Goal: Task Accomplishment & Management: Manage account settings

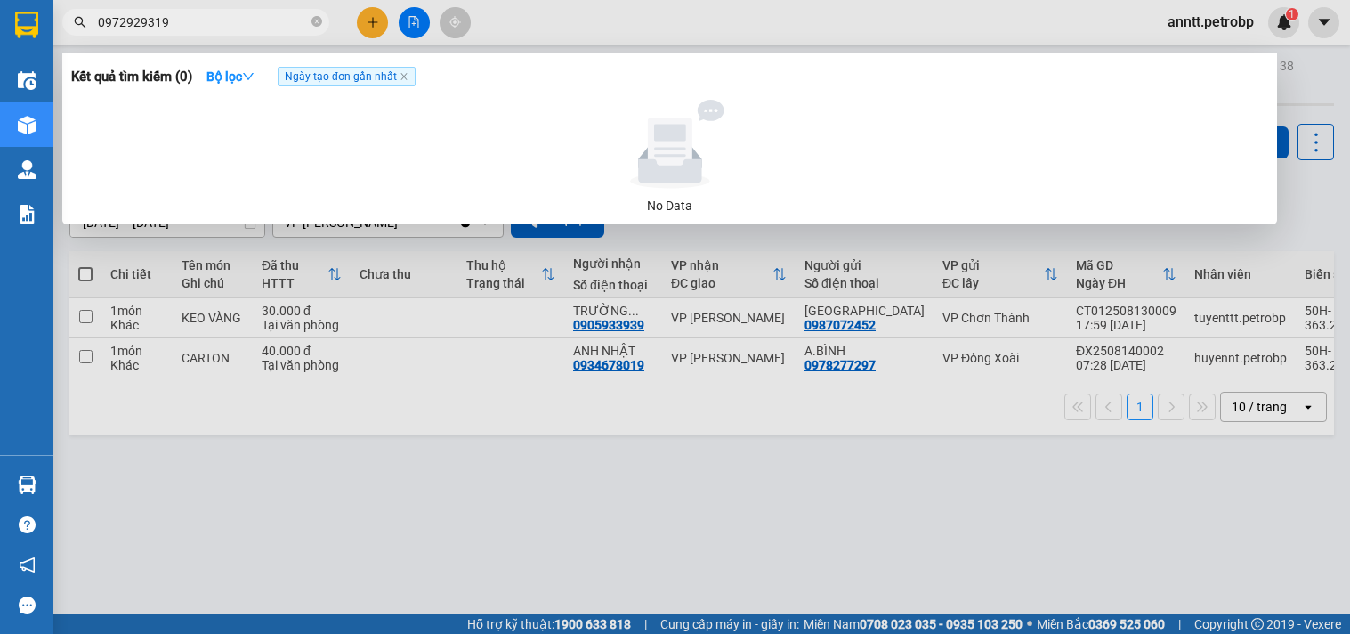
click at [372, 13] on div at bounding box center [675, 317] width 1350 height 634
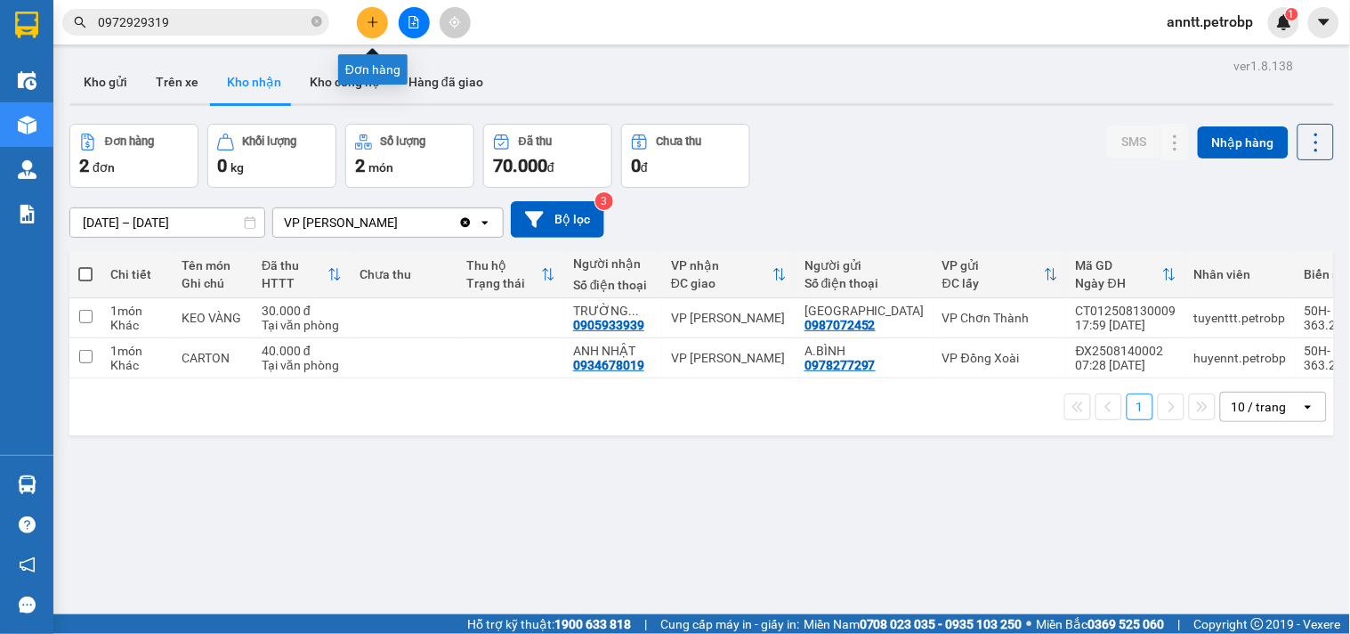
click at [368, 33] on button at bounding box center [372, 22] width 31 height 31
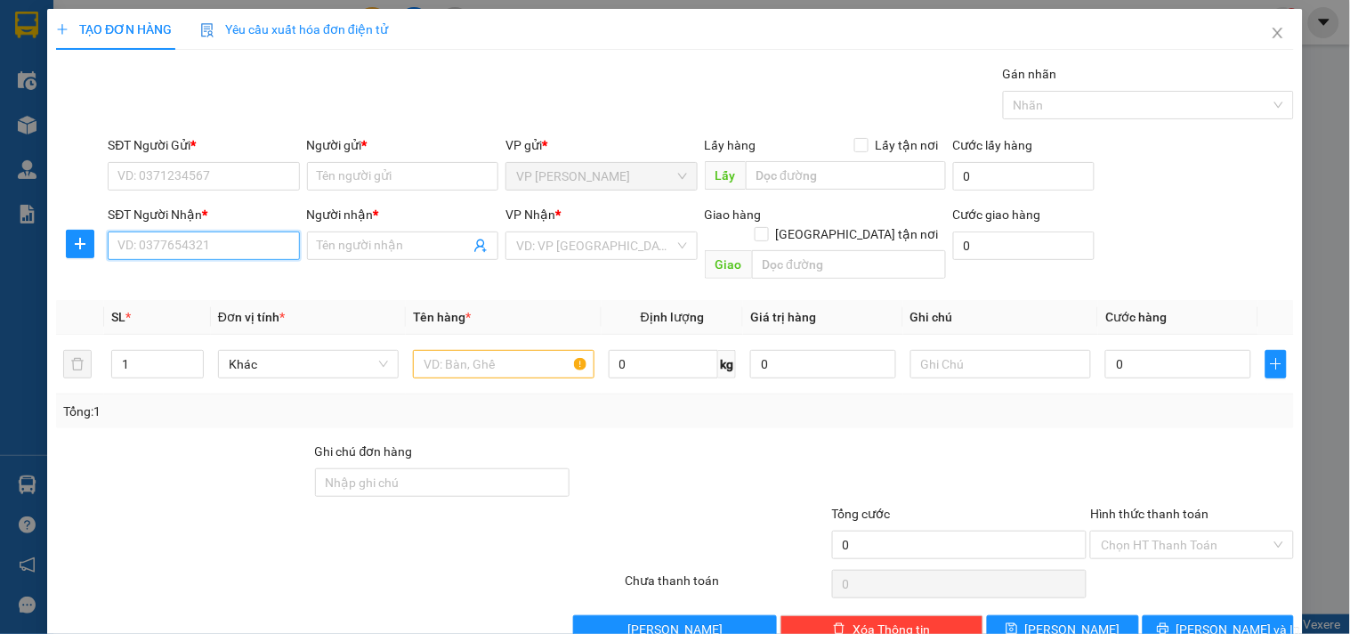
click at [149, 245] on input "SĐT Người Nhận *" at bounding box center [203, 245] width 191 height 28
click at [149, 245] on input "258" at bounding box center [203, 245] width 191 height 28
type input "2"
click at [227, 272] on div "0981209234 - VŨ" at bounding box center [201, 281] width 168 height 20
type input "0981209234"
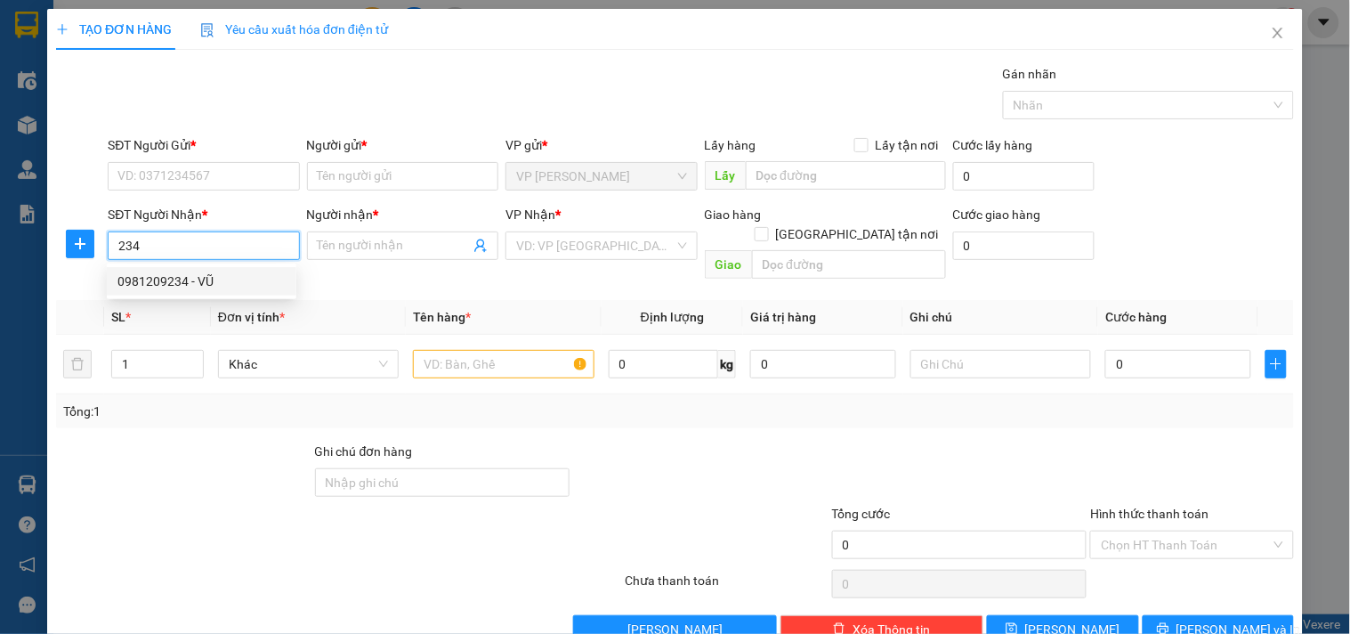
type input "VŨ"
type input "40.000"
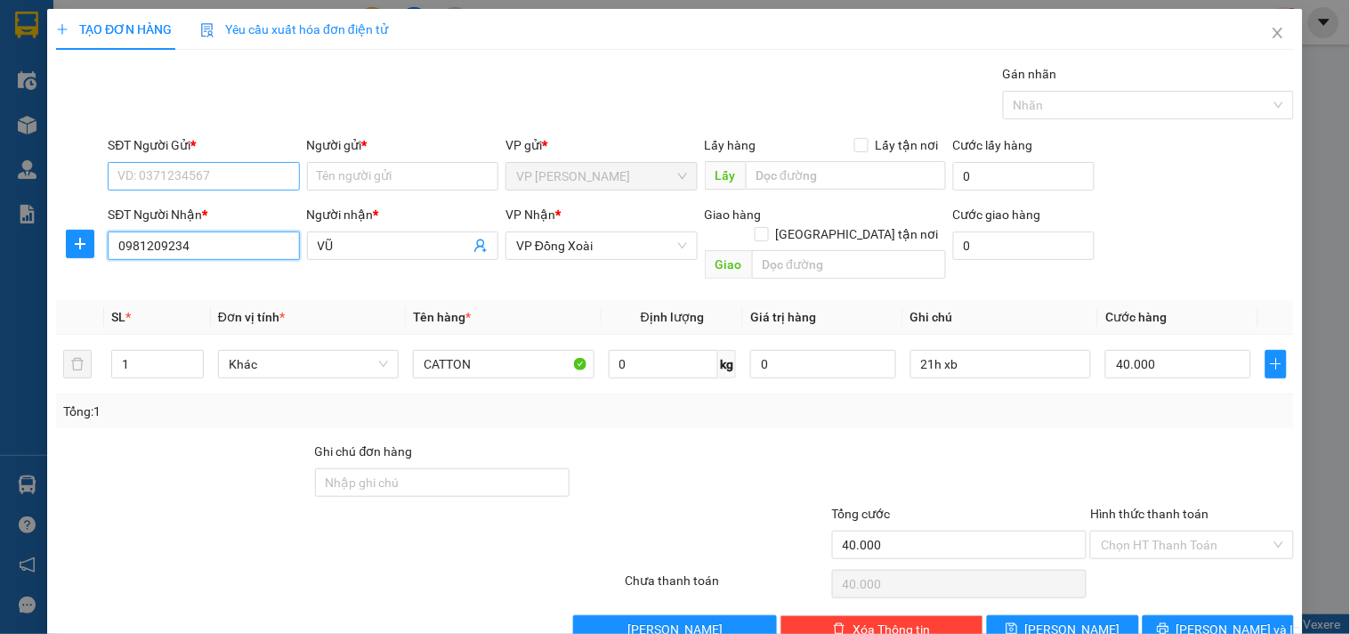
type input "0981209234"
click at [212, 175] on input "SĐT Người Gửi *" at bounding box center [203, 176] width 191 height 28
click at [212, 207] on div "0909896562 - MERAP" at bounding box center [201, 212] width 168 height 20
type input "0909896562"
type input "MERAP"
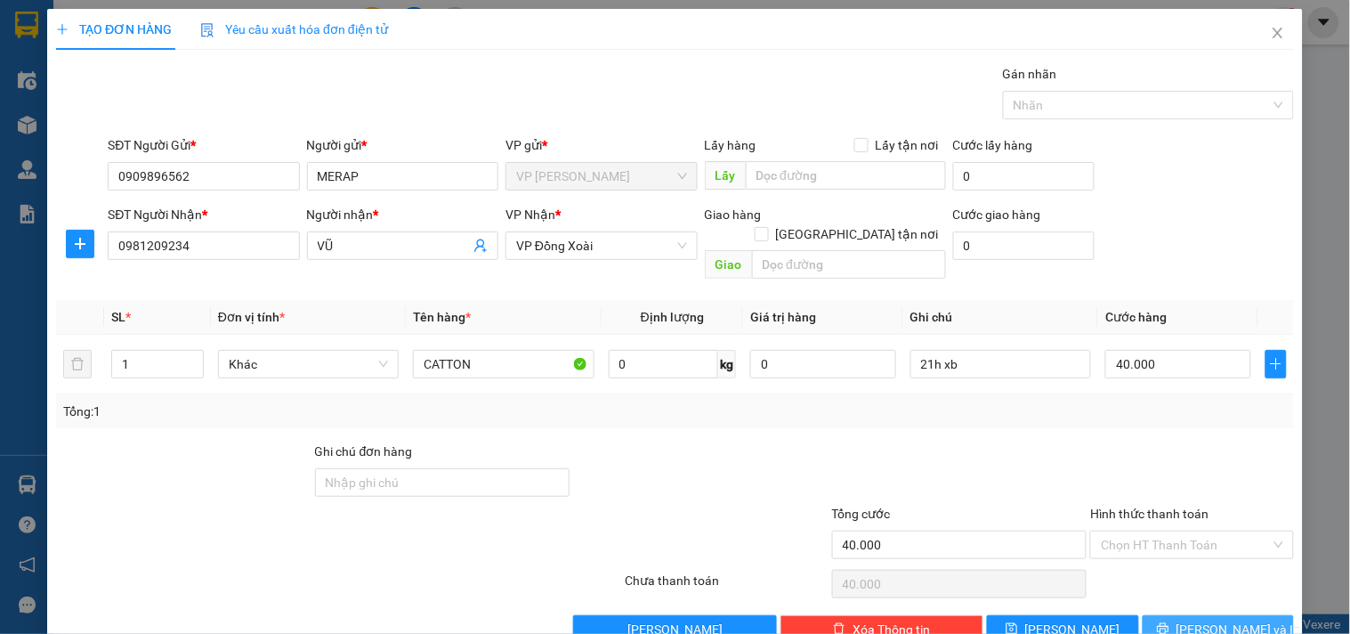
click at [1220, 620] on span "[PERSON_NAME] và In" at bounding box center [1239, 630] width 125 height 20
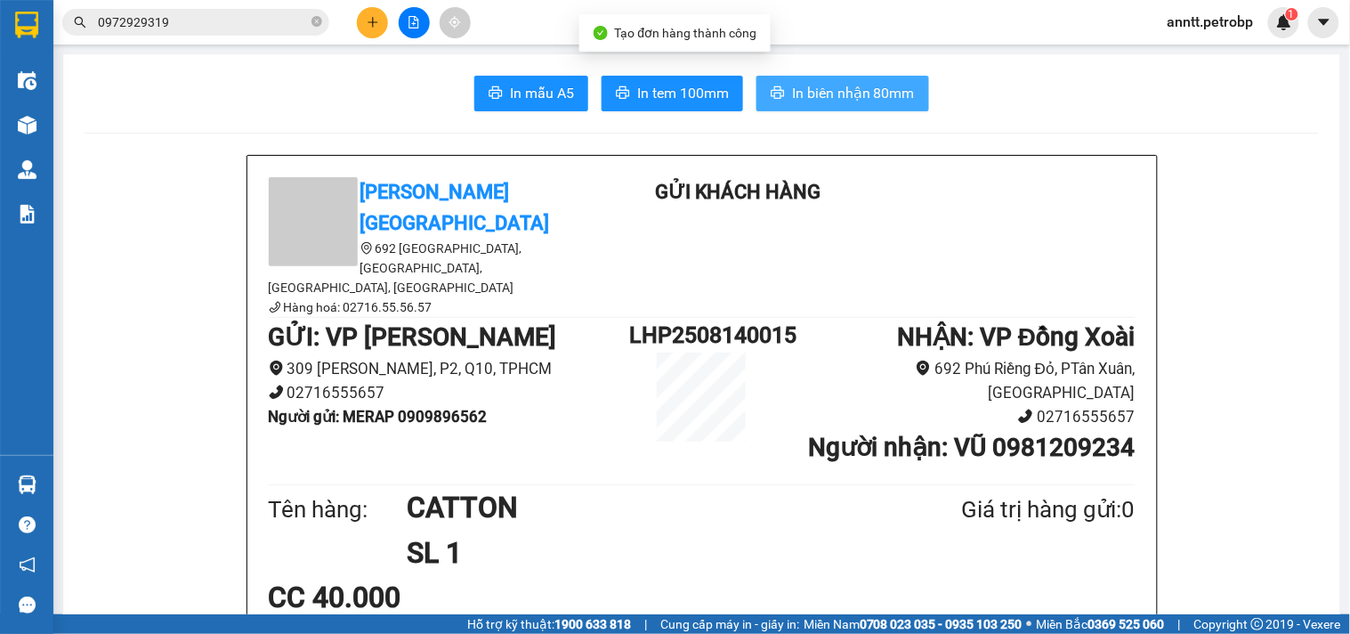
click at [879, 98] on span "In biên nhận 80mm" at bounding box center [853, 93] width 123 height 22
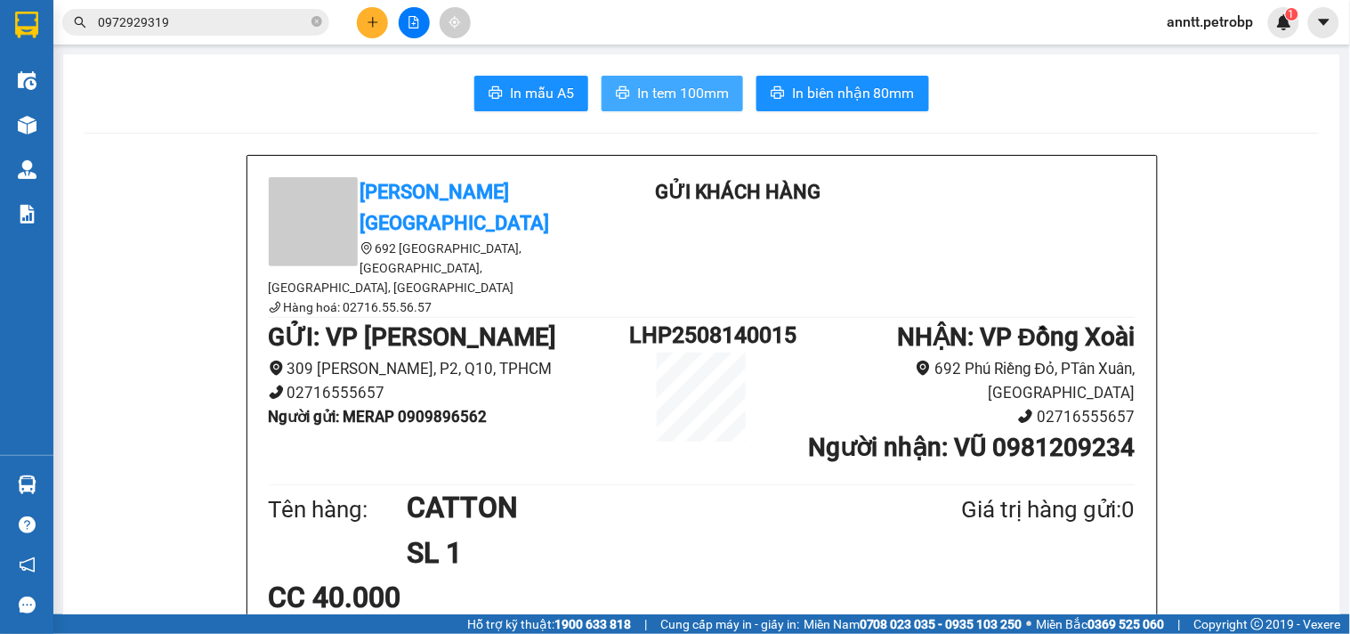
click at [637, 84] on span "In tem 100mm" at bounding box center [683, 93] width 92 height 22
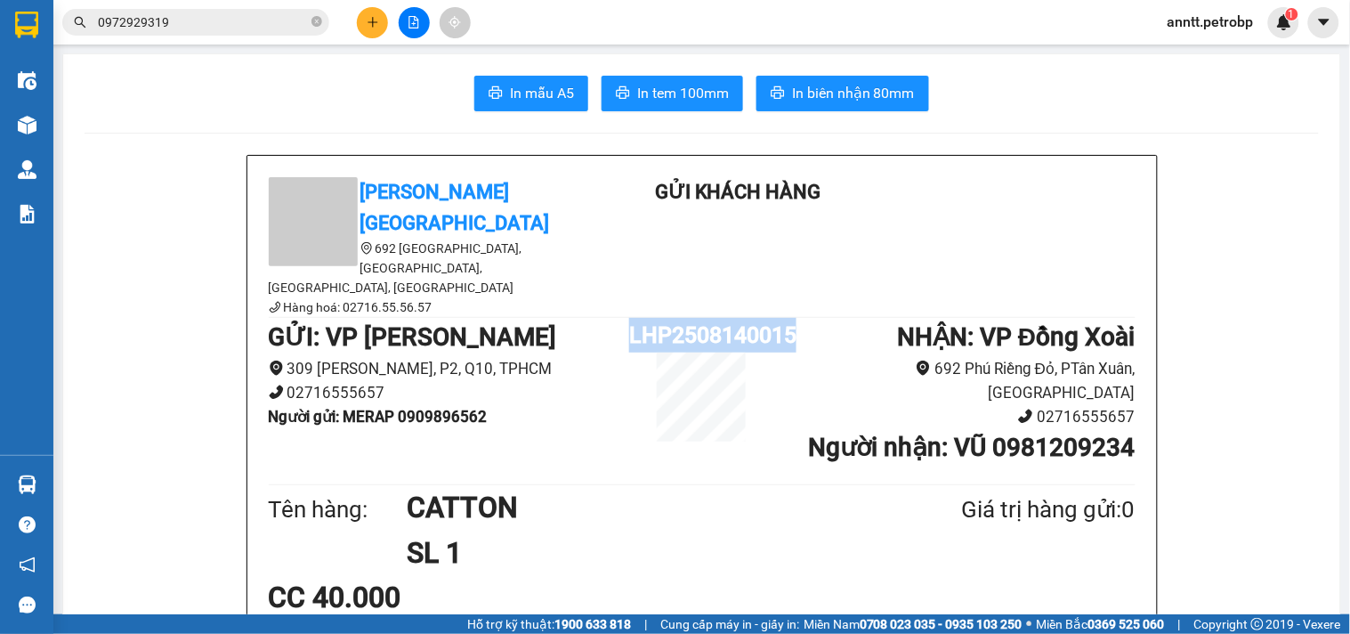
drag, startPoint x: 621, startPoint y: 280, endPoint x: 866, endPoint y: 292, distance: 245.1
click at [866, 318] on div "GỬI : VP Lê Hồng Phong 309 Lê Hồng Phong, P2, Q10, TPHCM 02716555657 Người gửi …" at bounding box center [702, 399] width 867 height 162
copy div "LHP2508140015"
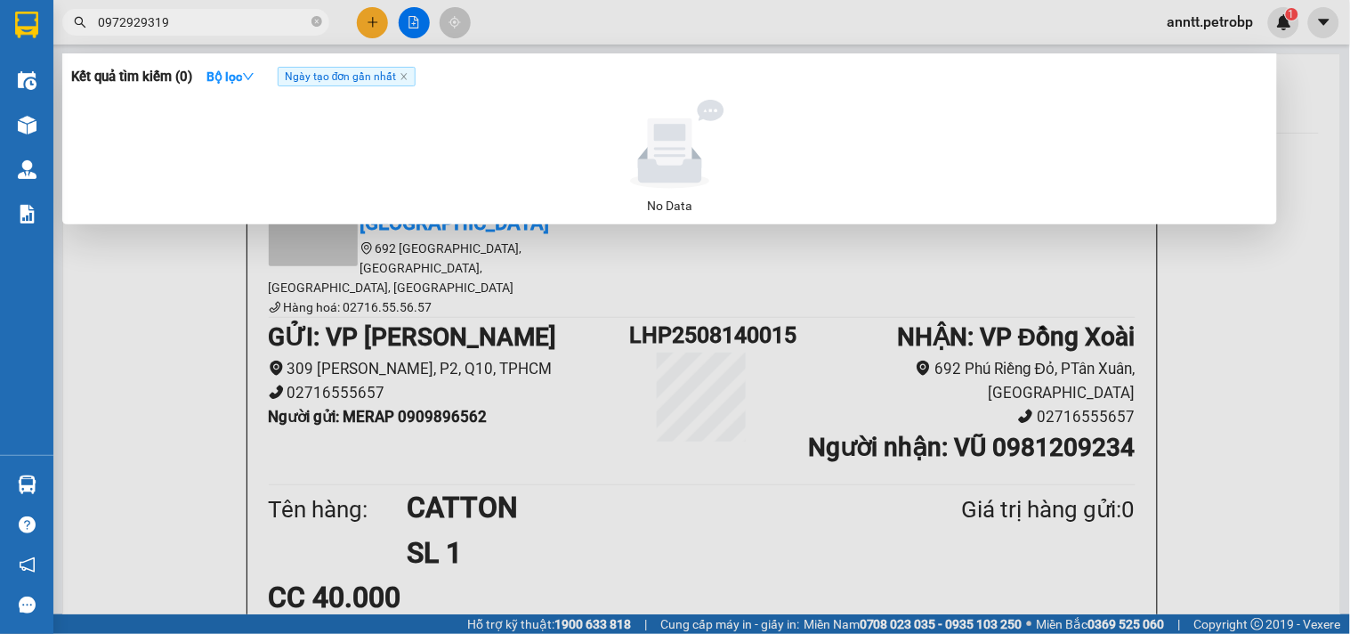
drag, startPoint x: 209, startPoint y: 18, endPoint x: 1, endPoint y: 28, distance: 208.5
click at [1, 28] on section "Kết quả tìm kiếm ( 0 ) Bộ lọc Ngày tạo đơn gần nhất No Data 0972929319 anntt.pe…" at bounding box center [675, 317] width 1350 height 634
paste input "LHP2508140015"
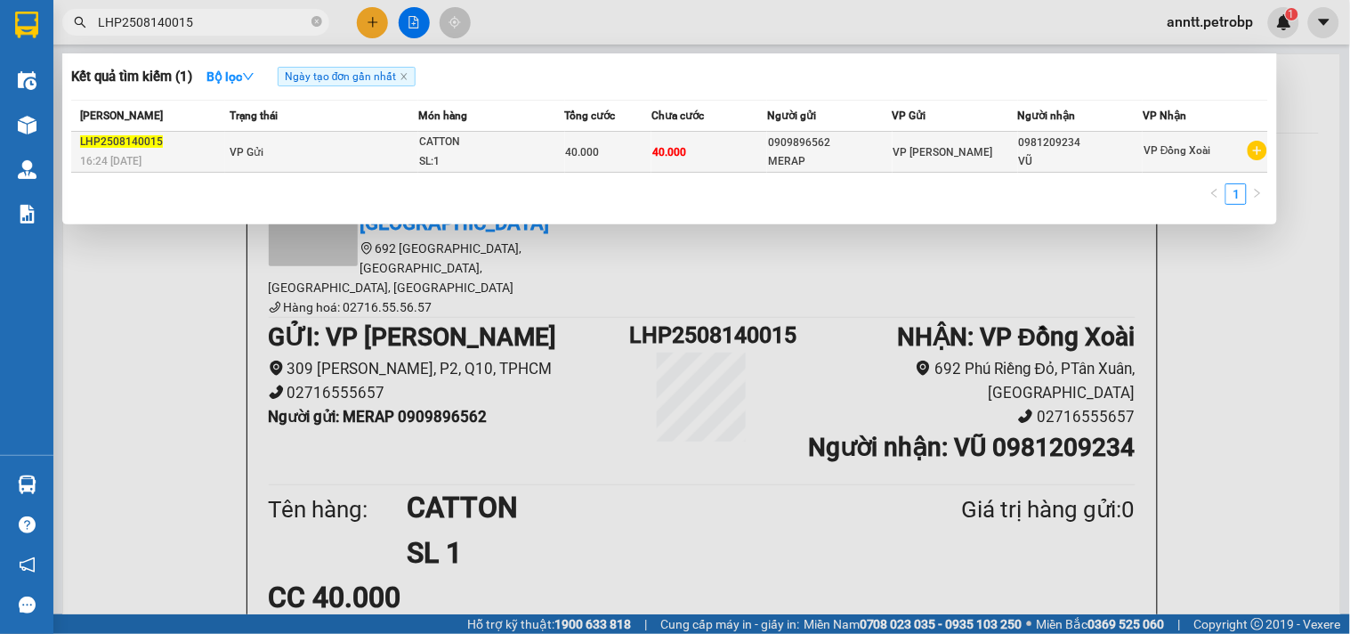
type input "LHP2508140015"
click at [752, 147] on td "40.000" at bounding box center [710, 152] width 116 height 41
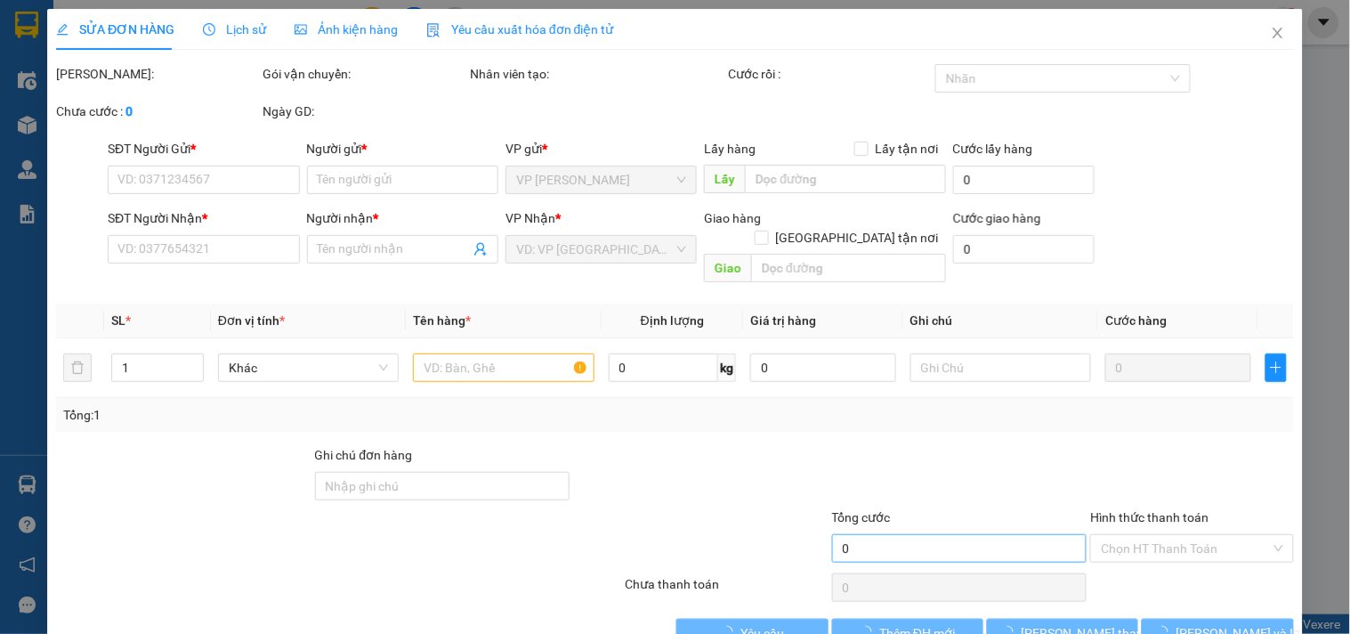
type input "0909896562"
type input "MERAP"
type input "0981209234"
type input "VŨ"
type input "40.000"
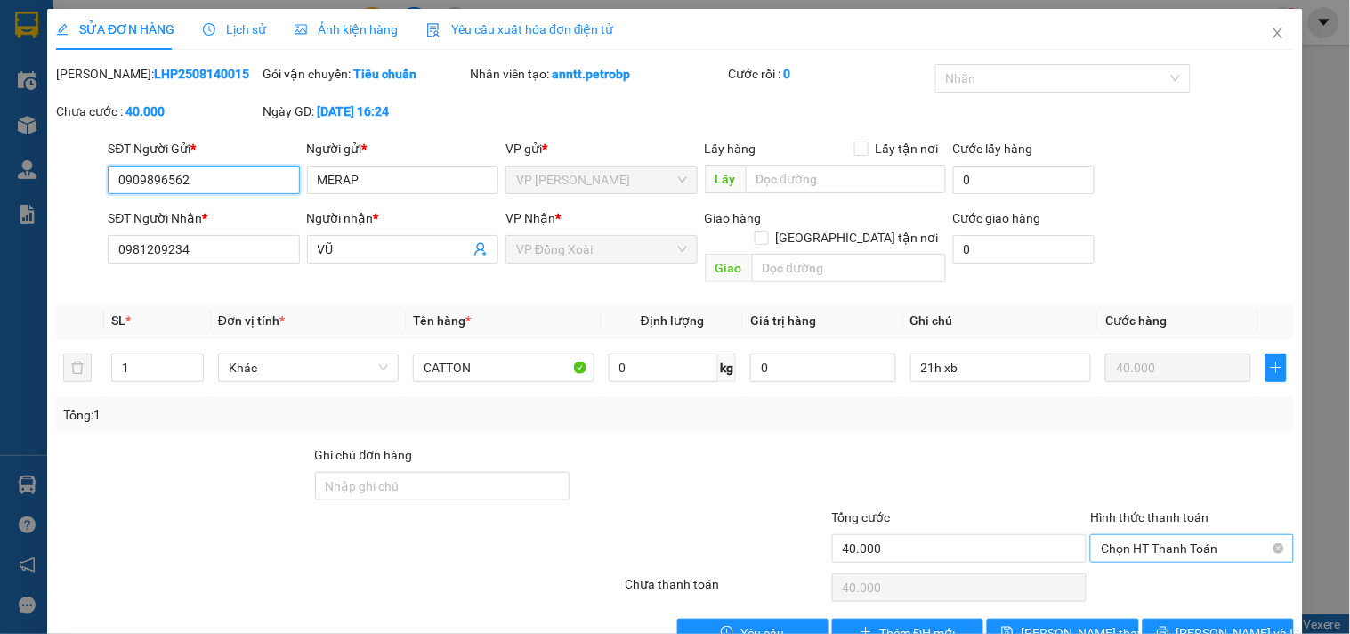
click at [1162, 535] on span "Chọn HT Thanh Toán" at bounding box center [1192, 548] width 182 height 27
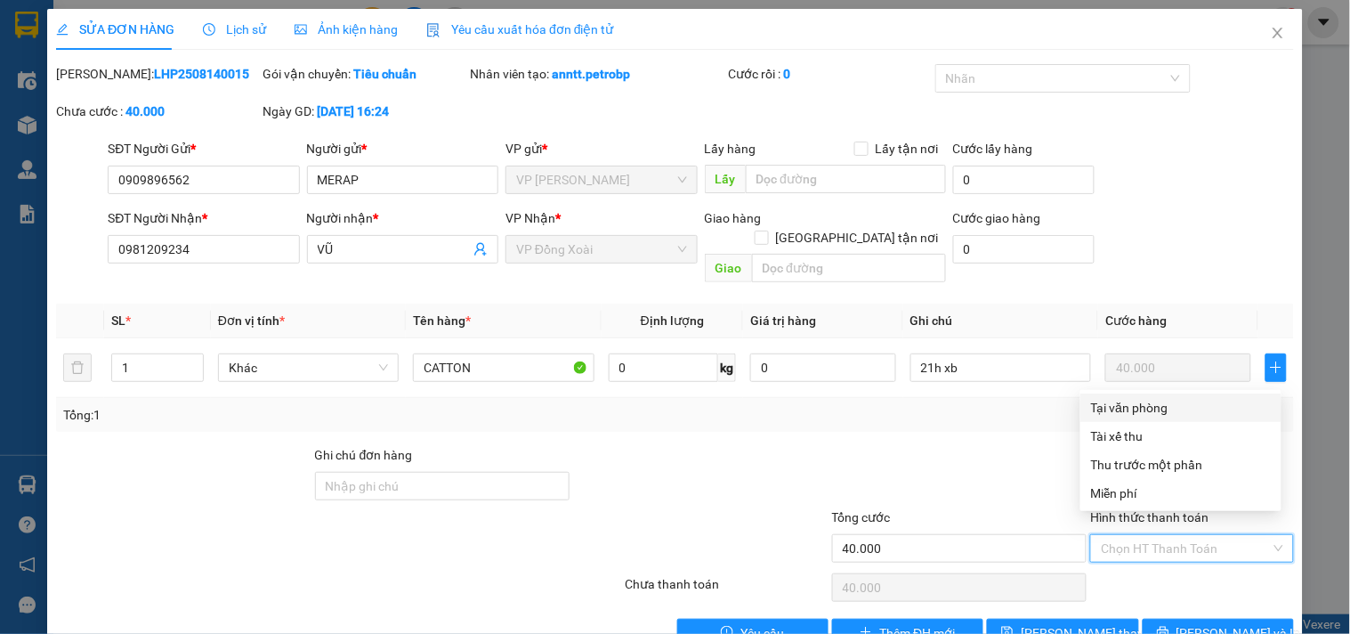
click at [1154, 410] on div "Tại văn phòng" at bounding box center [1181, 408] width 180 height 20
type input "0"
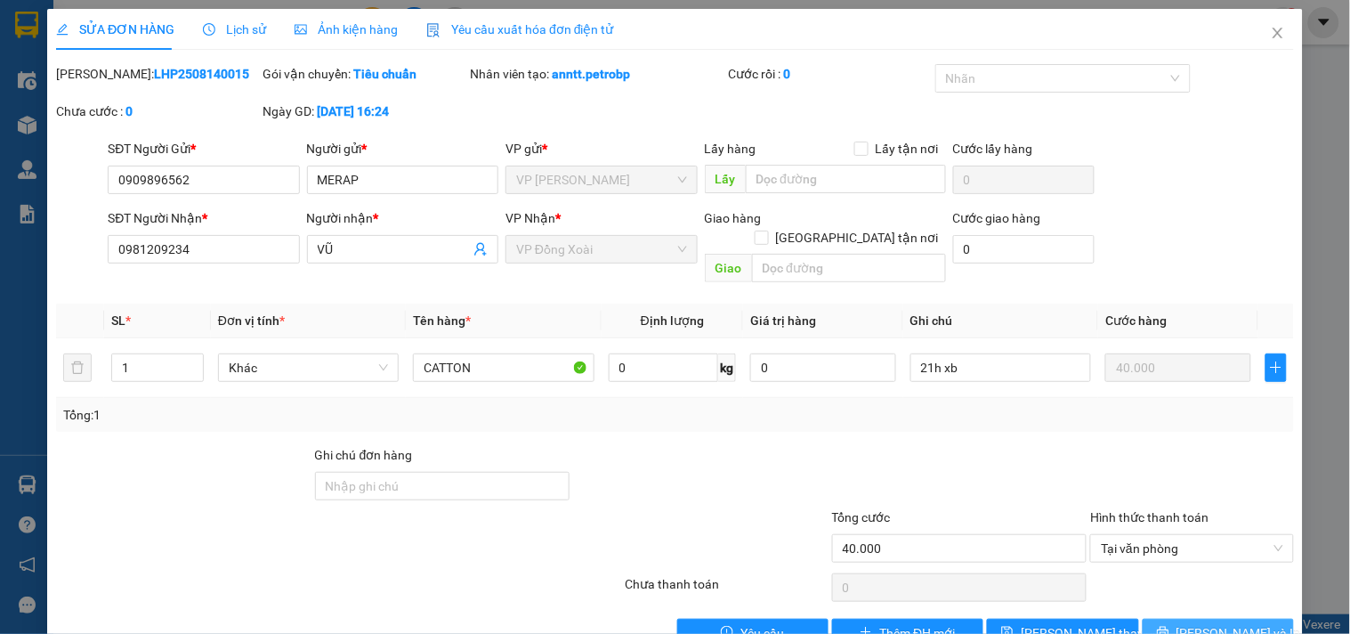
click at [1211, 623] on span "[PERSON_NAME] và In" at bounding box center [1239, 633] width 125 height 20
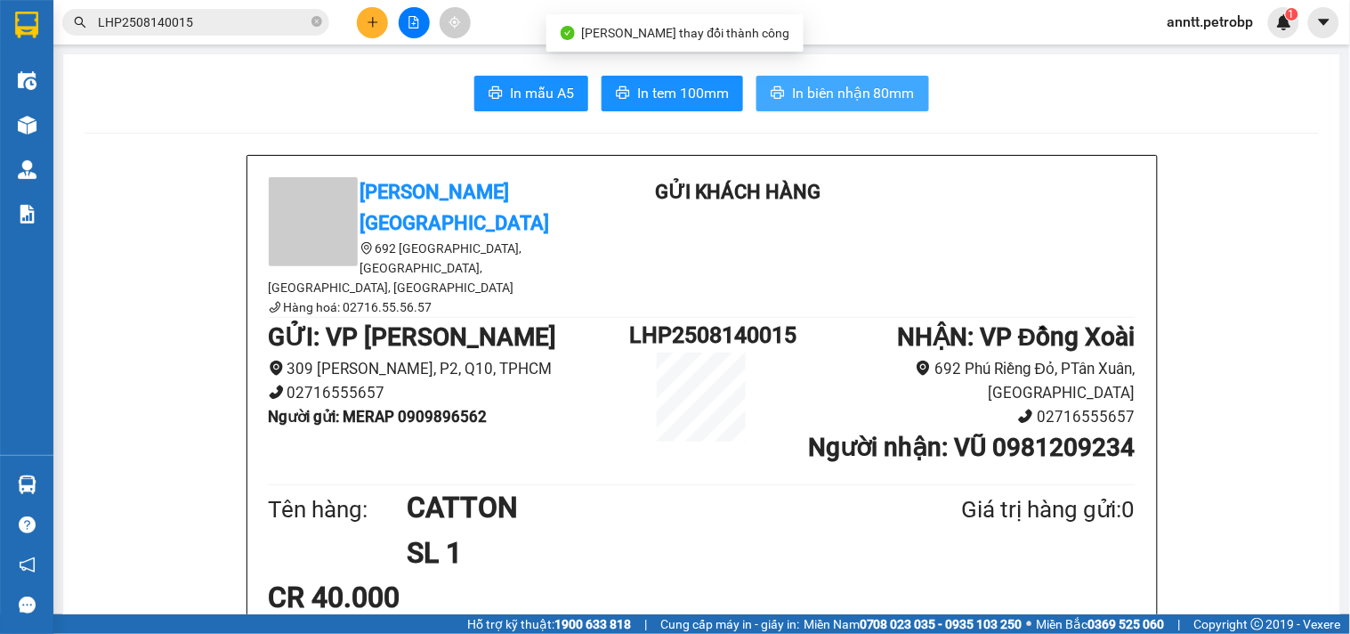
click at [867, 104] on button "In biên nhận 80mm" at bounding box center [843, 94] width 173 height 36
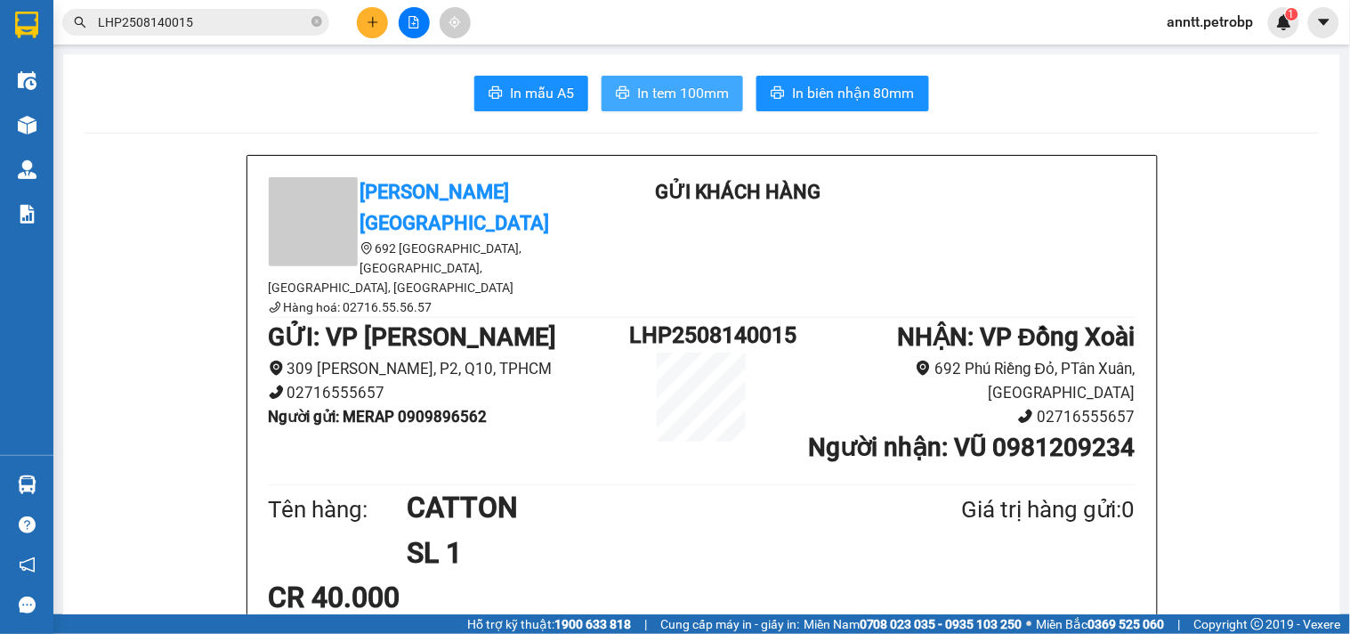
click at [683, 100] on span "In tem 100mm" at bounding box center [683, 93] width 92 height 22
click at [367, 20] on icon "plus" at bounding box center [373, 22] width 12 height 12
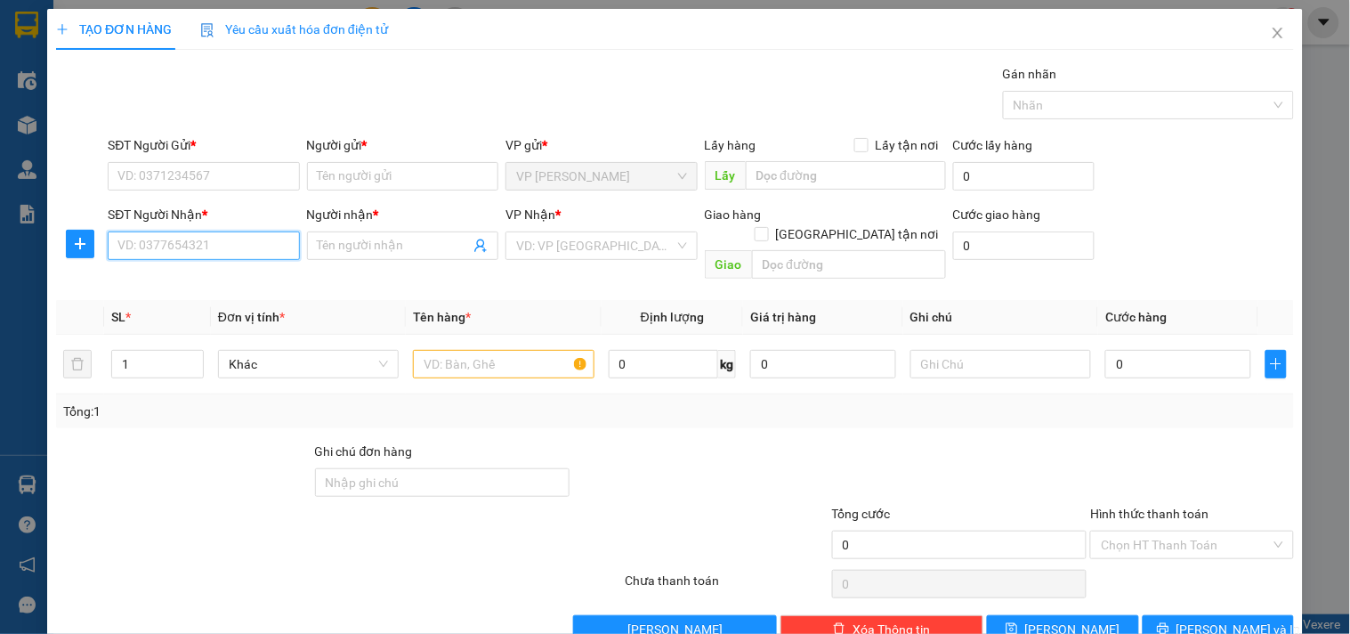
click at [144, 253] on input "SĐT Người Nhận *" at bounding box center [203, 245] width 191 height 28
click at [153, 280] on div "0373750518 - HỒNG SƠN" at bounding box center [217, 281] width 200 height 20
type input "0373750518"
type input "[PERSON_NAME]"
type input "1.160.000"
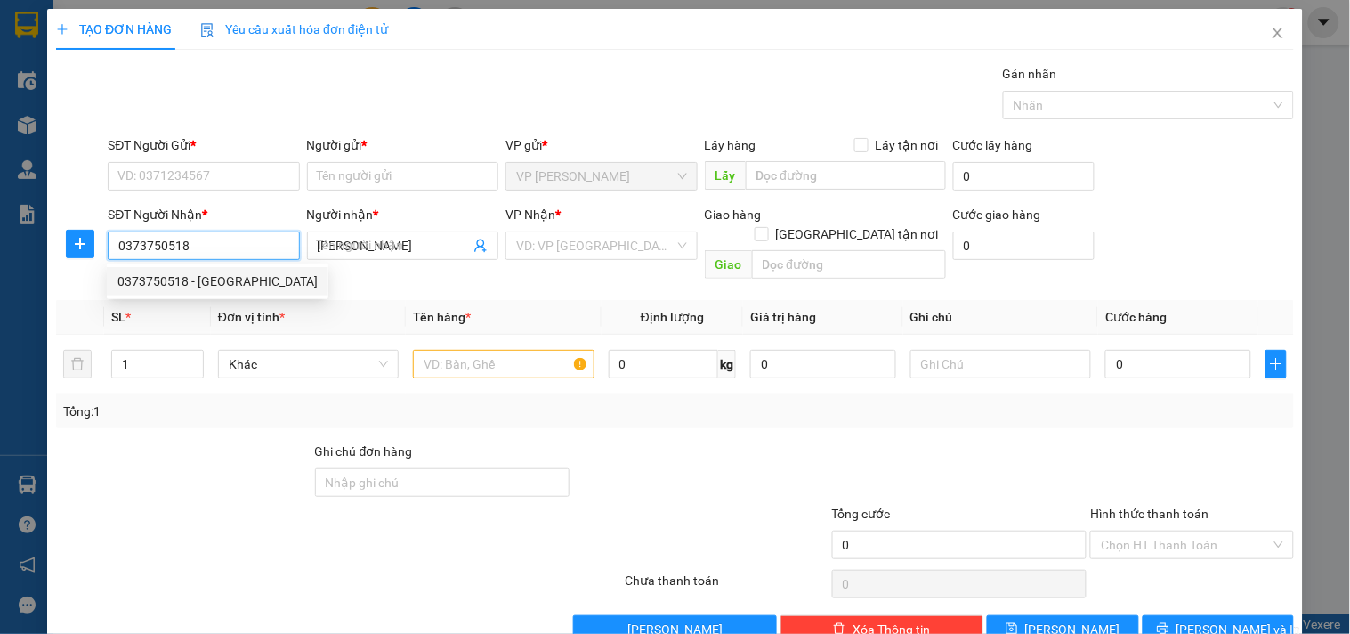
type input "1.160.000"
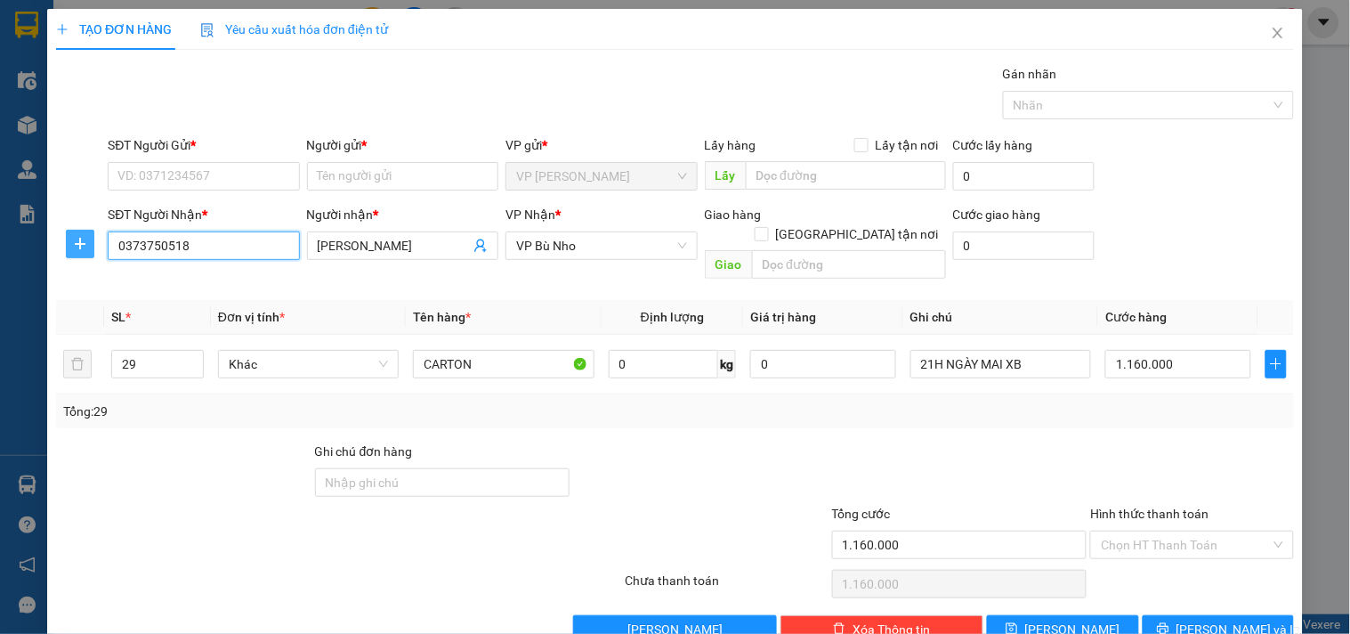
type input "0373750518"
click at [67, 246] on span "plus" at bounding box center [80, 244] width 27 height 14
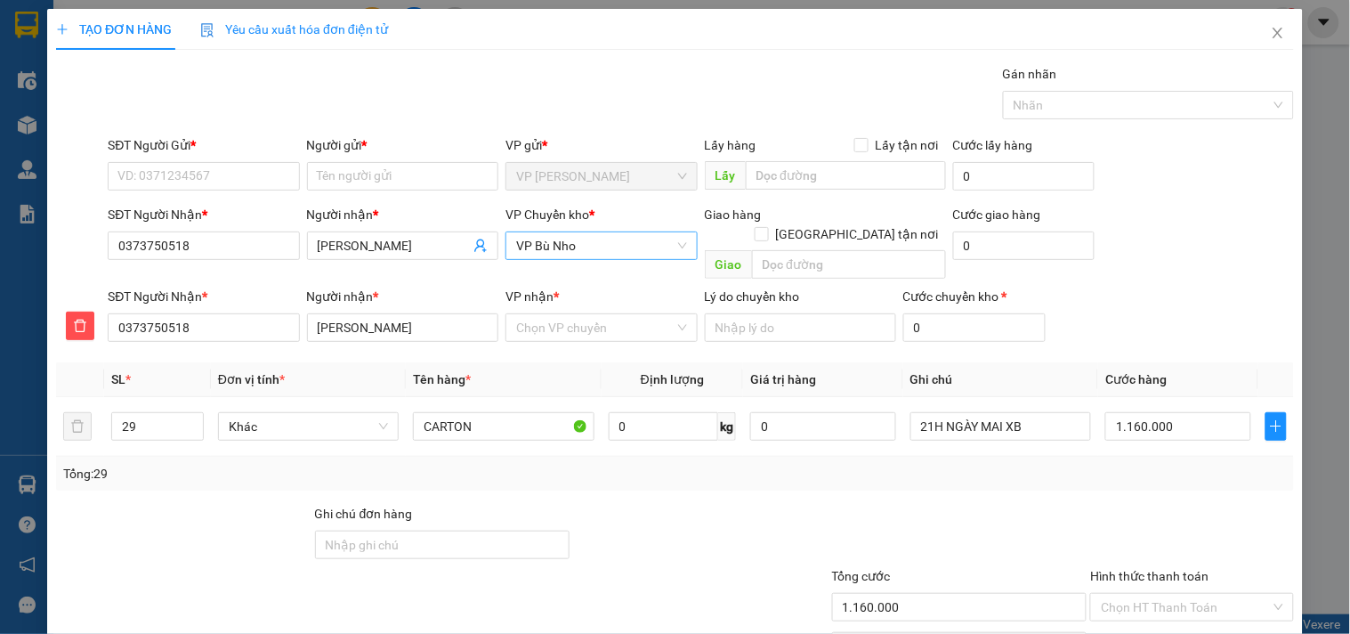
click at [600, 247] on span "VP Bù Nho" at bounding box center [601, 245] width 170 height 27
type input "XO"
click at [567, 283] on div "VP Đồng Xoài" at bounding box center [595, 281] width 168 height 20
click at [539, 319] on input "VP nhận *" at bounding box center [595, 327] width 158 height 27
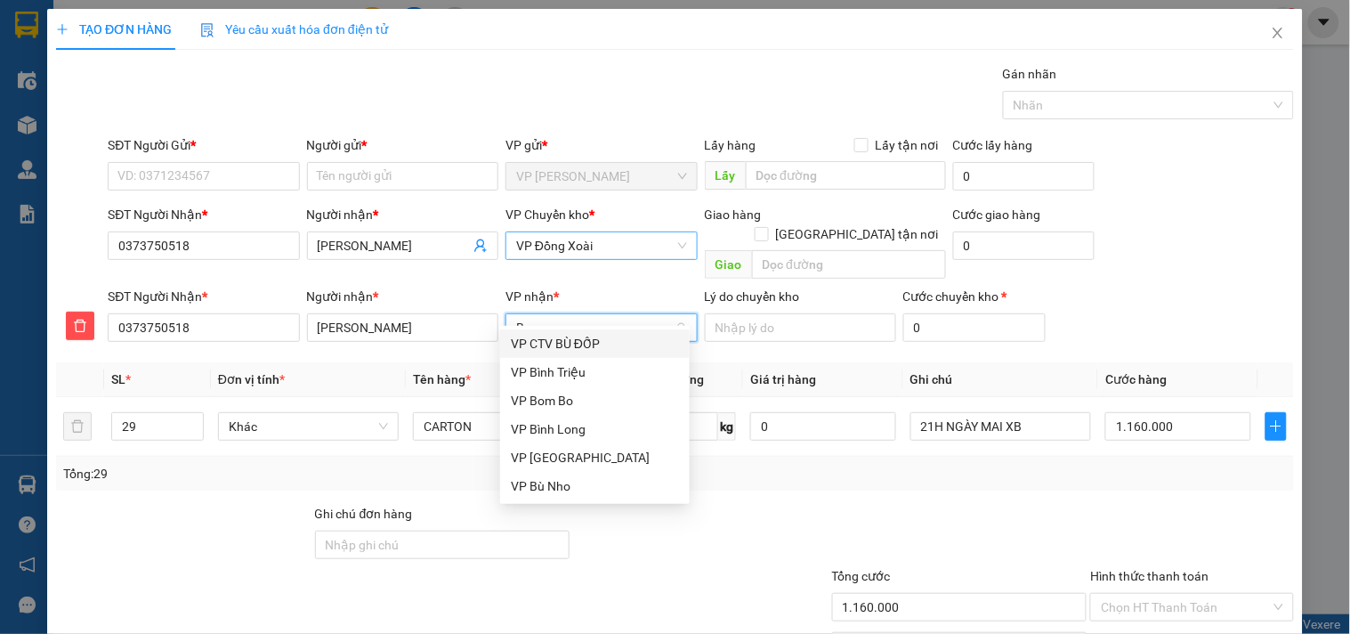
type input "BI"
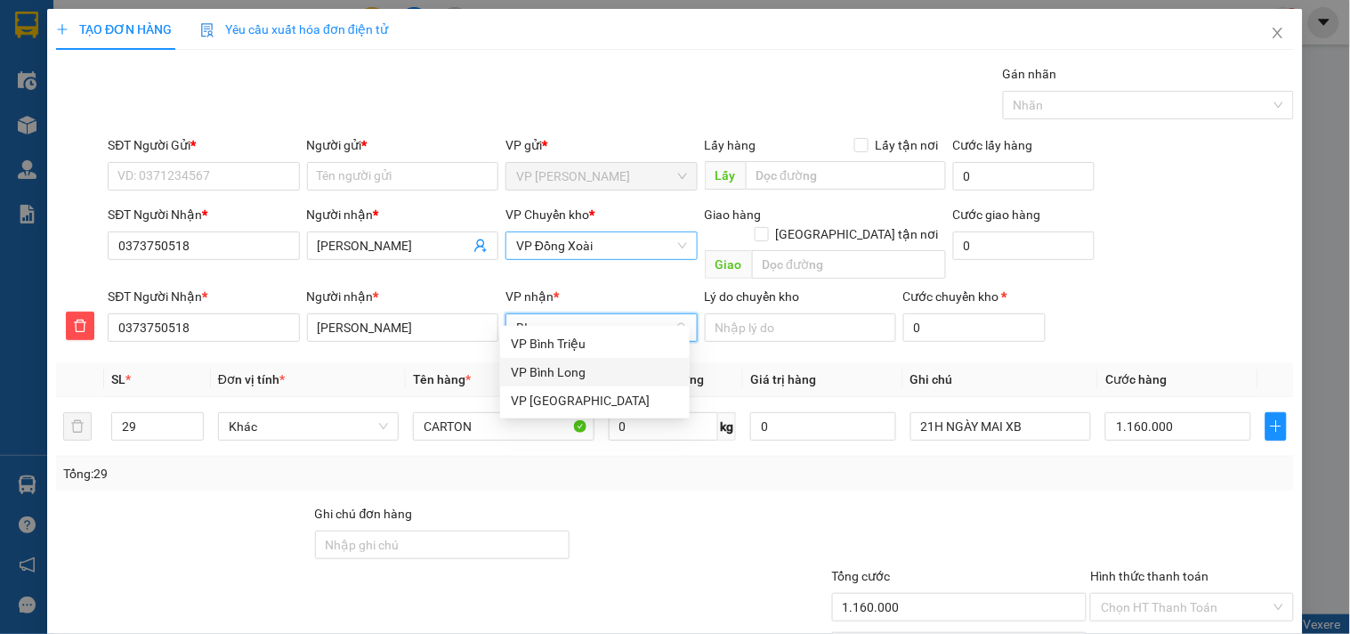
click at [568, 369] on div "VP Bình Long" at bounding box center [595, 372] width 168 height 20
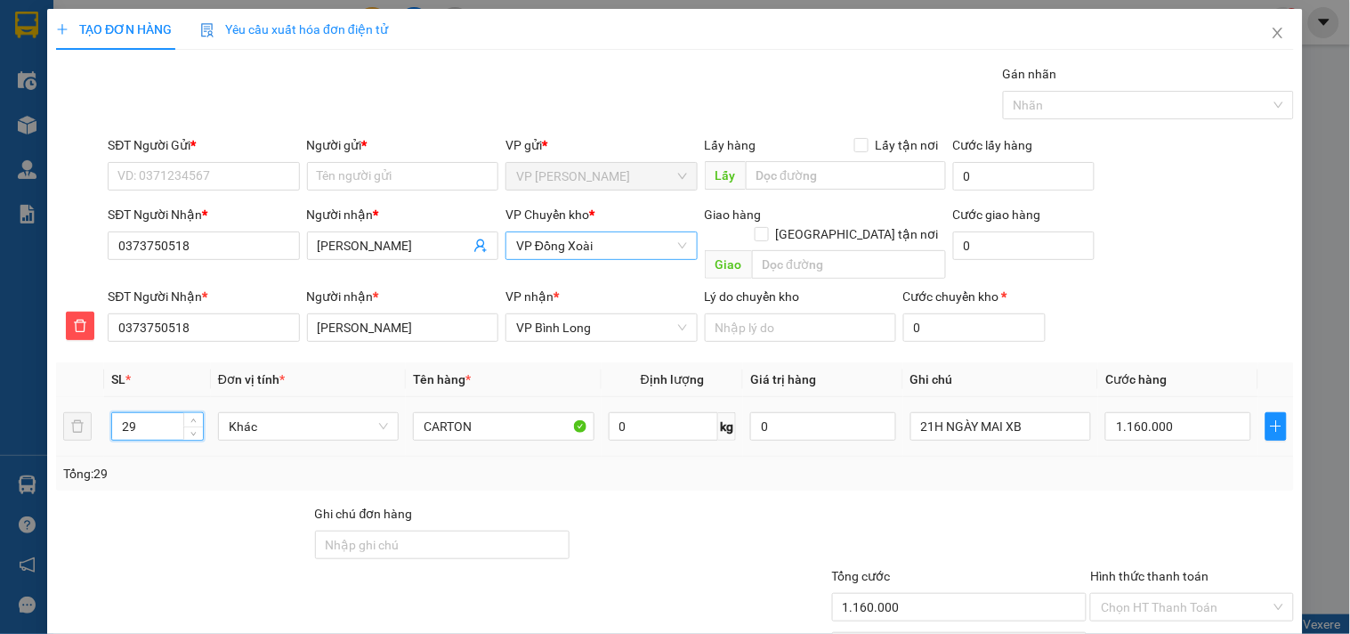
drag, startPoint x: 144, startPoint y: 405, endPoint x: 31, endPoint y: 437, distance: 117.5
click at [31, 437] on div "TẠO ĐƠN HÀNG Yêu cầu xuất hóa đơn điện tử Transit Pickup Surcharge Ids Transit …" at bounding box center [675, 317] width 1350 height 634
type input "1"
click at [1162, 412] on input "1.160.000" at bounding box center [1179, 426] width 146 height 28
type input "0"
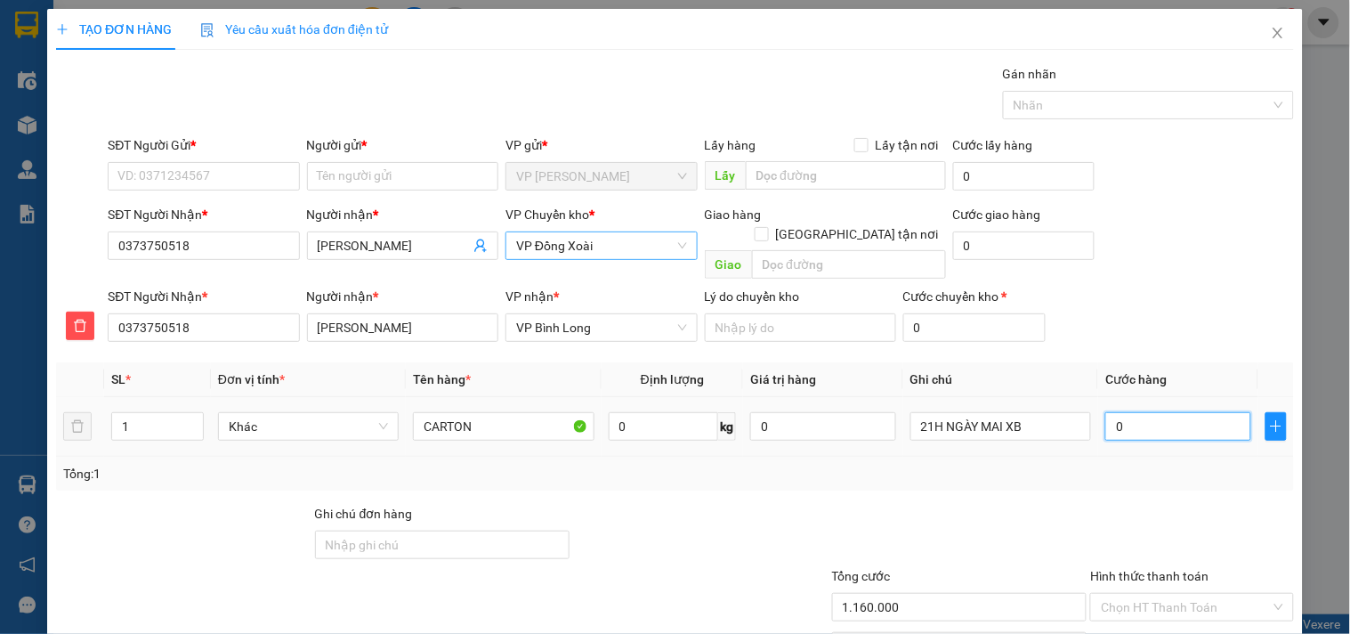
type input "0"
type input "04"
type input "4"
type input "040"
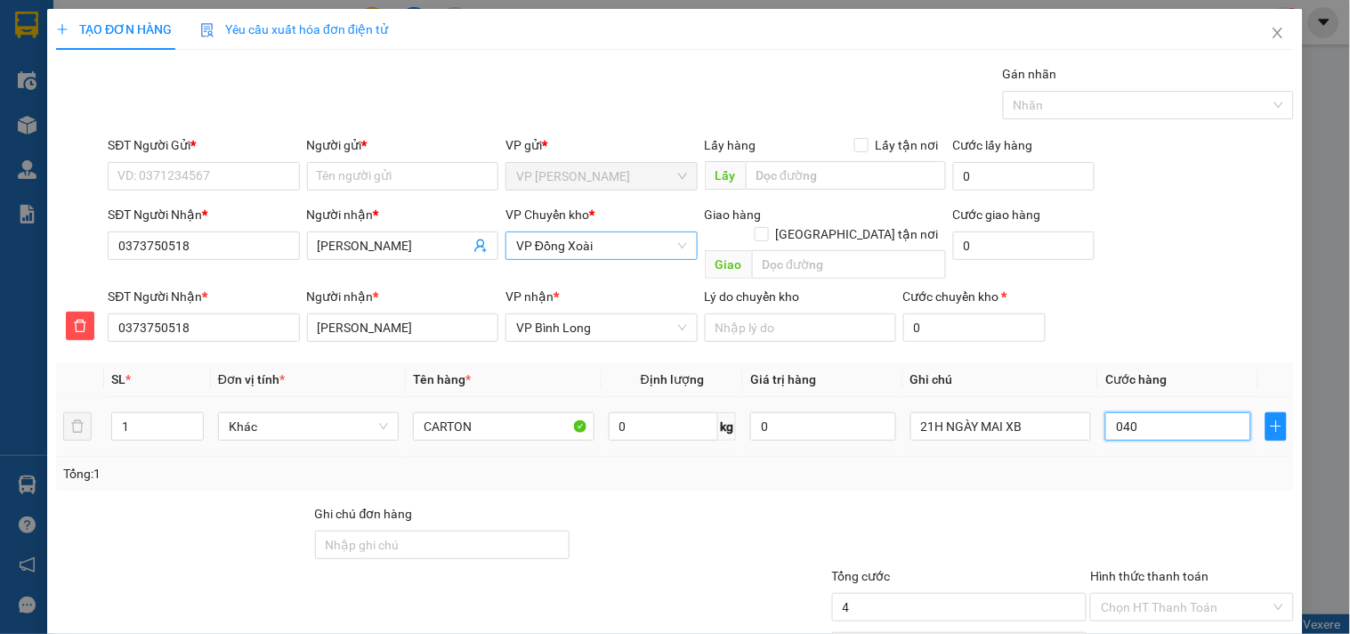
type input "40"
type input "040"
click at [858, 596] on input "40" at bounding box center [959, 607] width 255 height 28
type input "40.000"
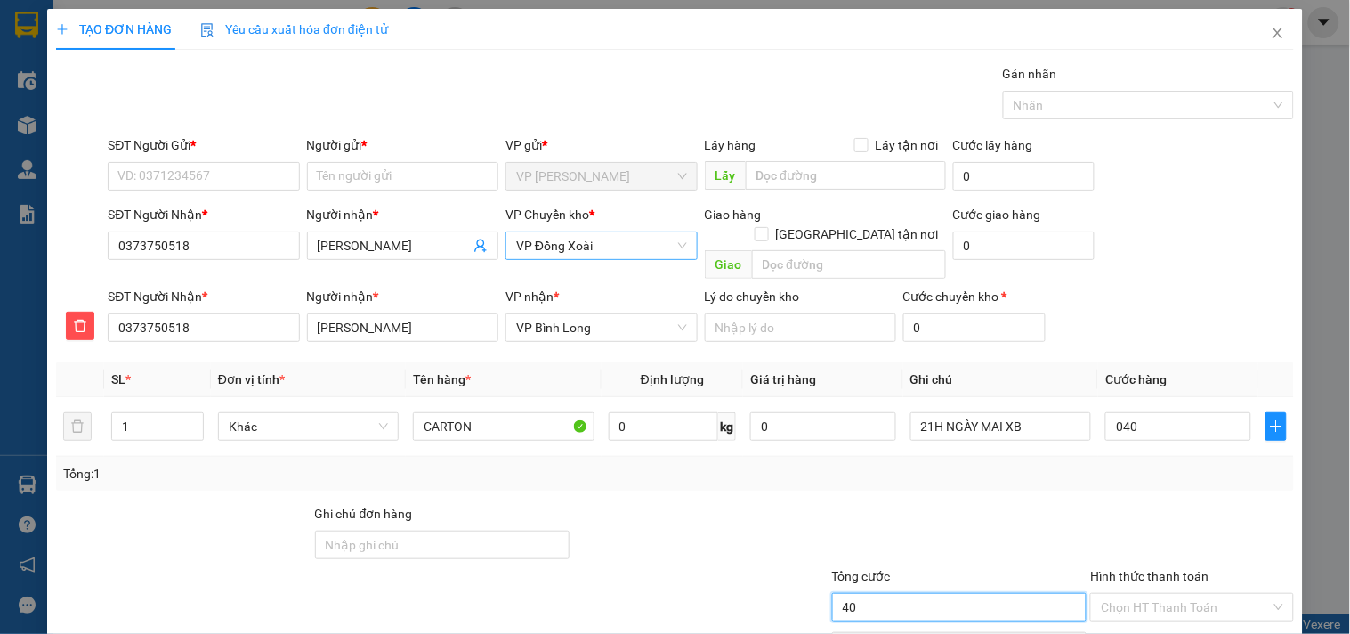
type input "40.000"
click at [1148, 594] on input "Hình thức thanh toán" at bounding box center [1185, 607] width 169 height 27
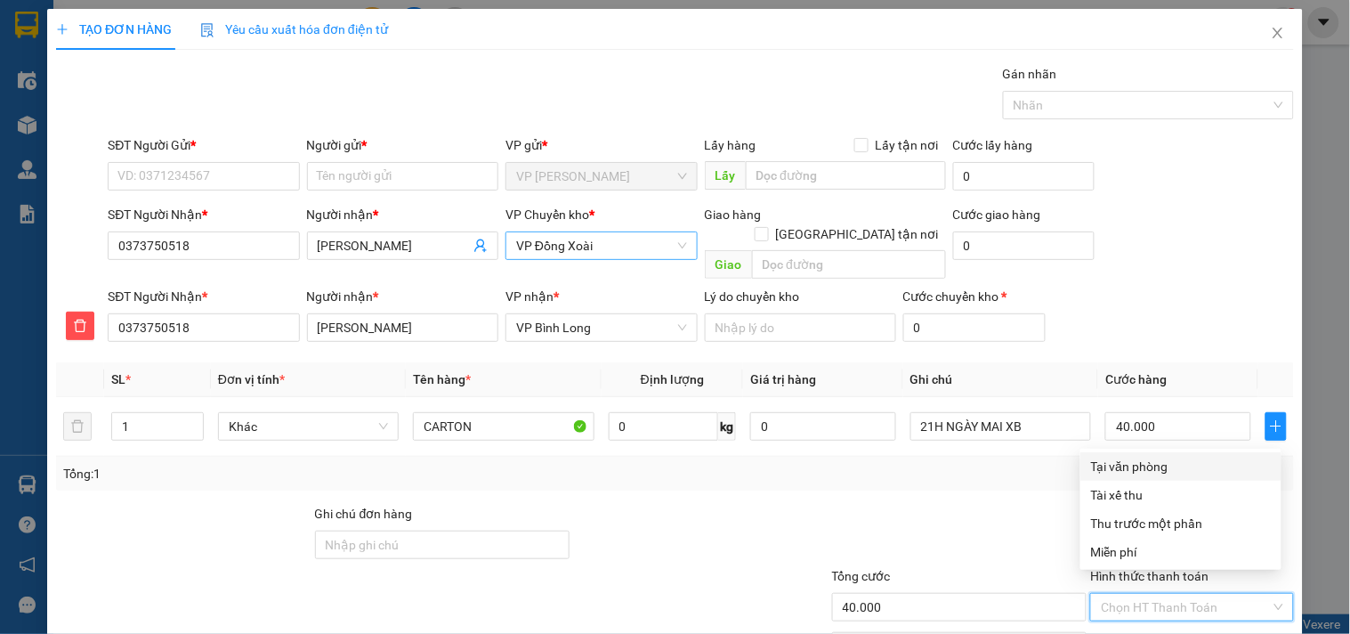
click at [1150, 463] on div "Tại văn phòng" at bounding box center [1181, 467] width 180 height 20
type input "0"
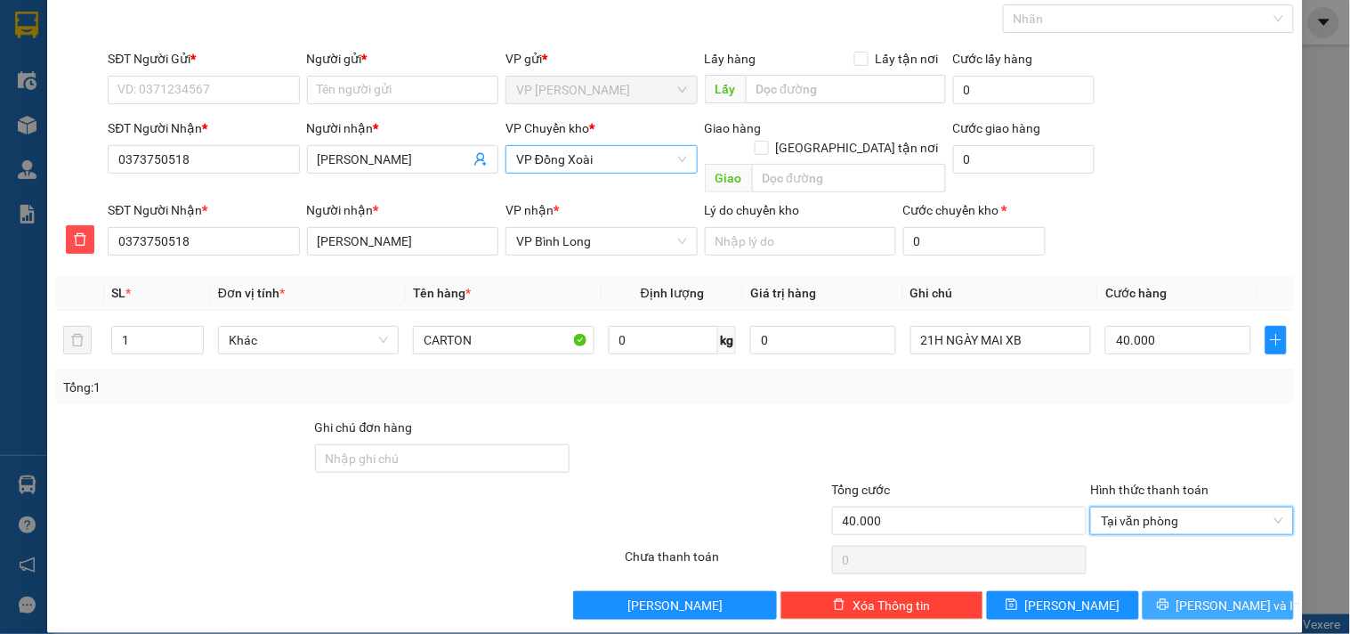
click at [1204, 591] on button "[PERSON_NAME] và In" at bounding box center [1218, 605] width 151 height 28
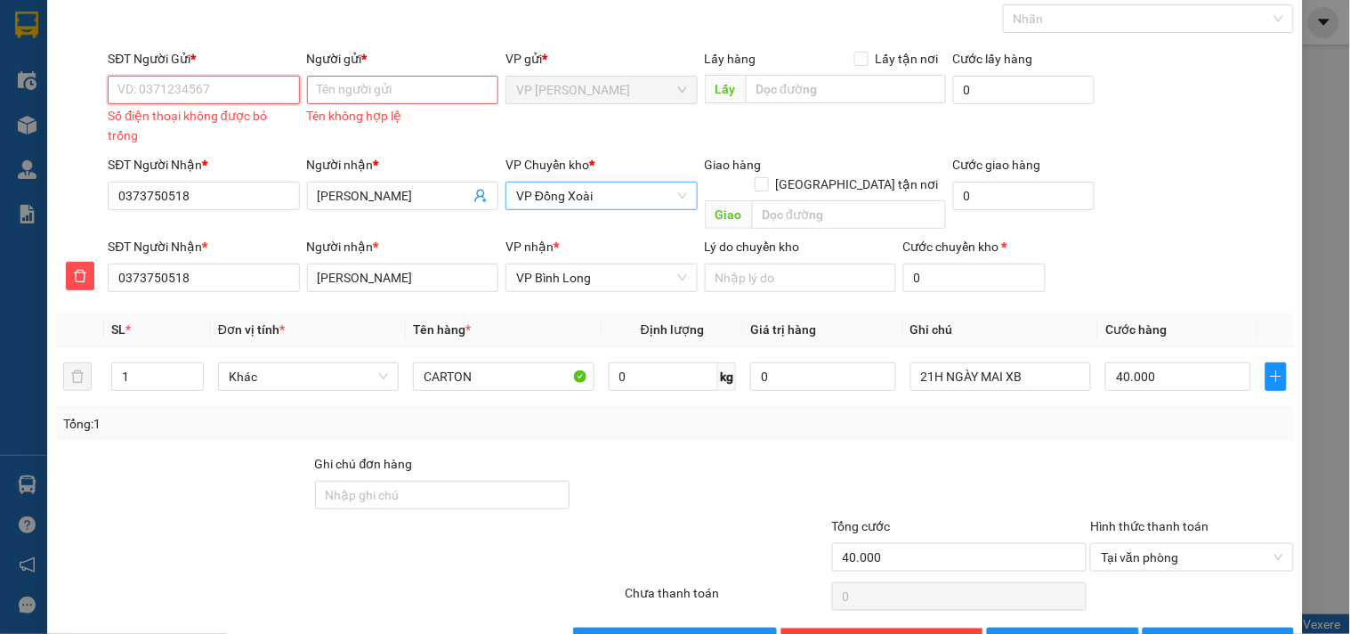
click at [162, 92] on input "SĐT Người Gửi *" at bounding box center [203, 90] width 191 height 28
click at [163, 127] on div "0909896562 - MERAP" at bounding box center [201, 125] width 168 height 20
type input "0909896562"
type input "MERAP"
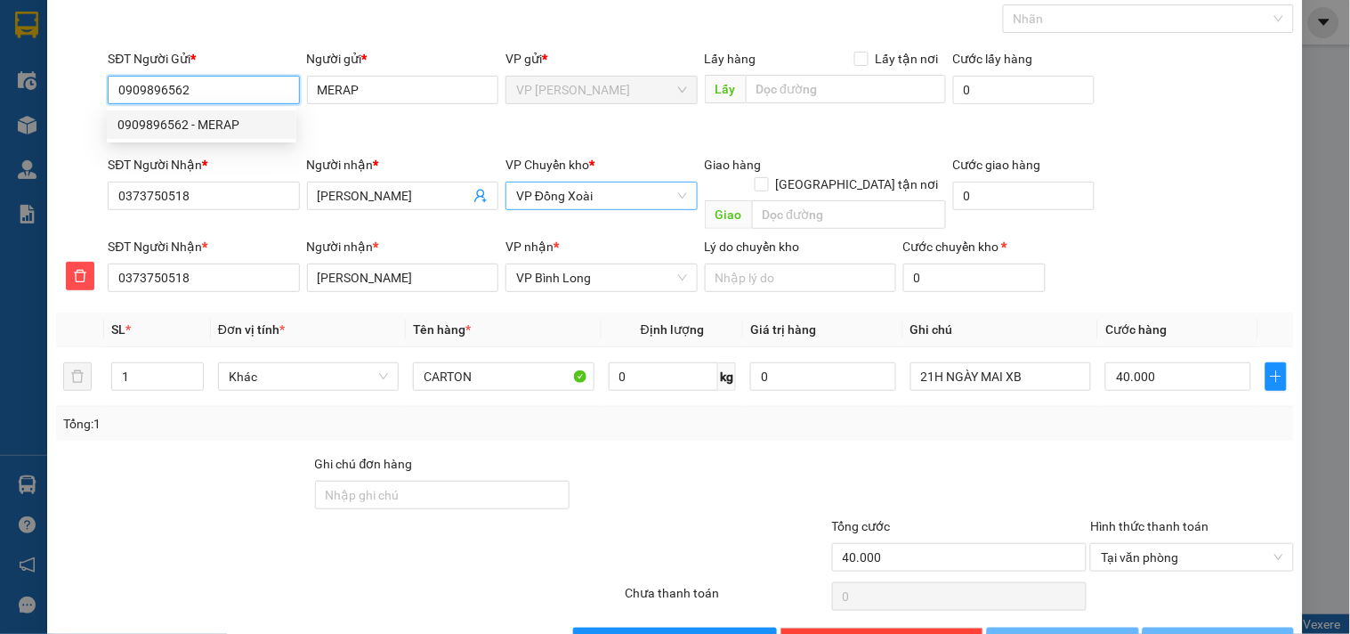
type input "1.160.000"
type input "29"
type input "1.160.000"
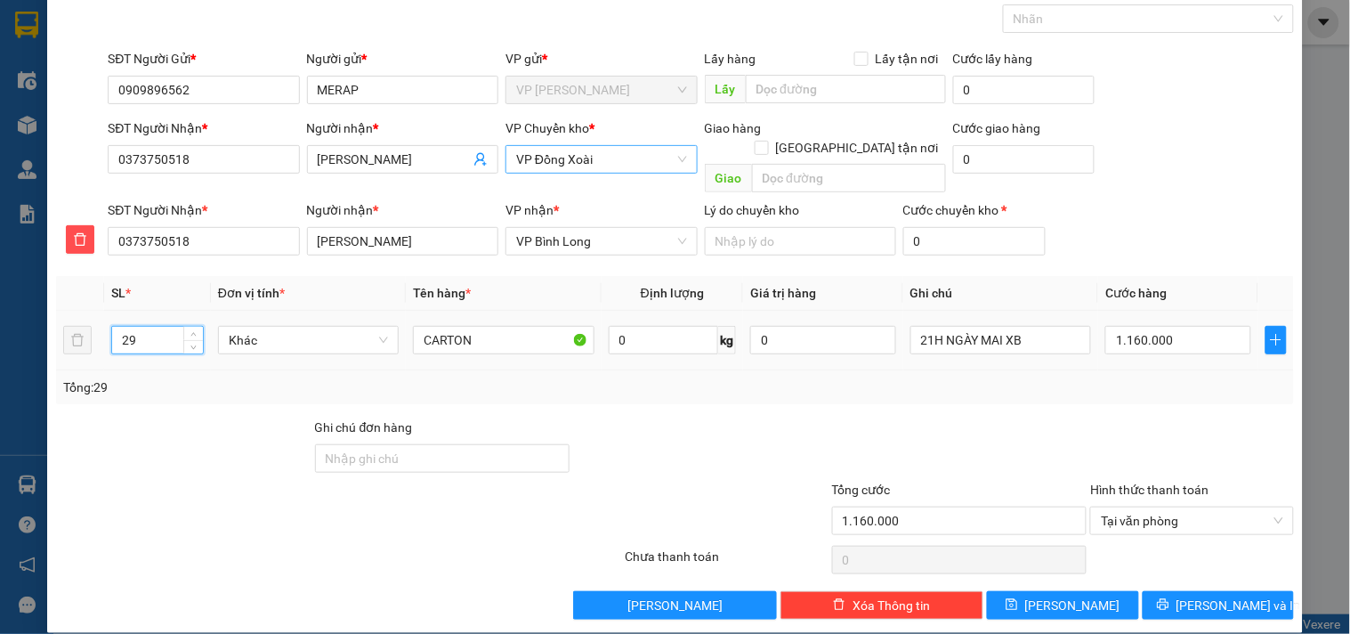
drag, startPoint x: 172, startPoint y: 321, endPoint x: 59, endPoint y: 326, distance: 113.1
click at [59, 326] on tr "29 Khác CARTON 0 kg 0 21H NGÀY MAI XB 1.160.000" at bounding box center [675, 341] width 1238 height 60
type input "1"
click at [1169, 326] on input "1.160.000" at bounding box center [1179, 340] width 146 height 28
type input "0"
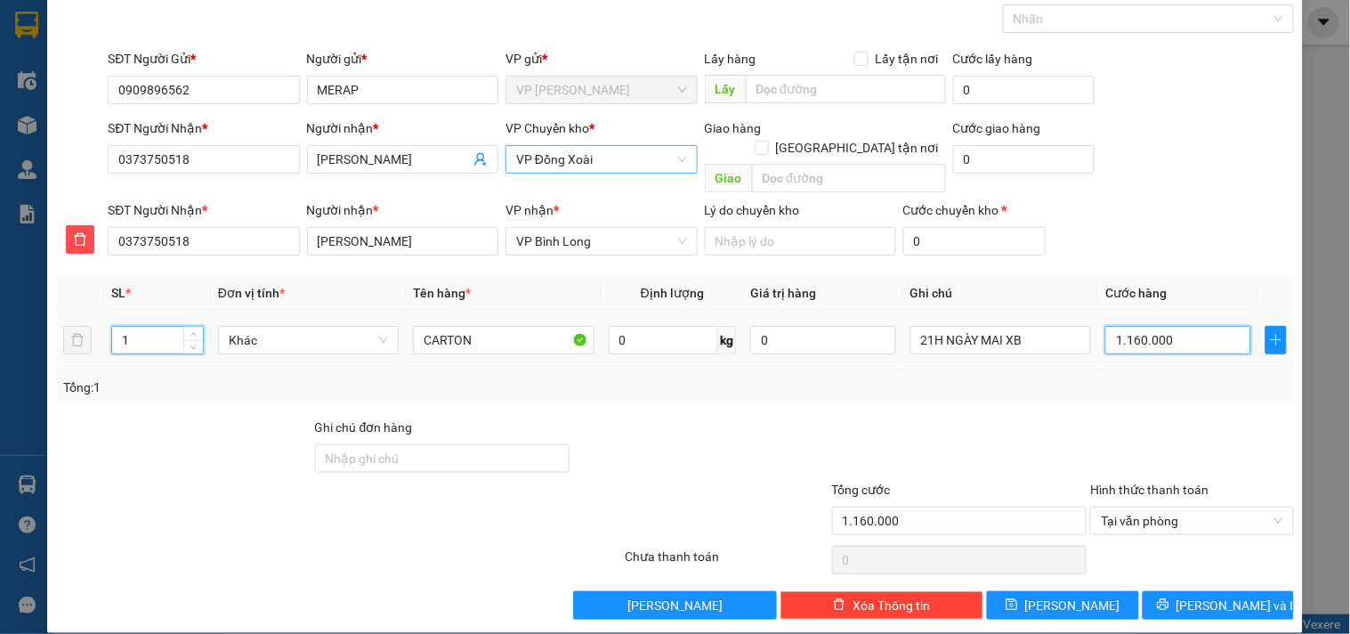
type input "0"
type input "4"
type input "04"
type input "40"
type input "040"
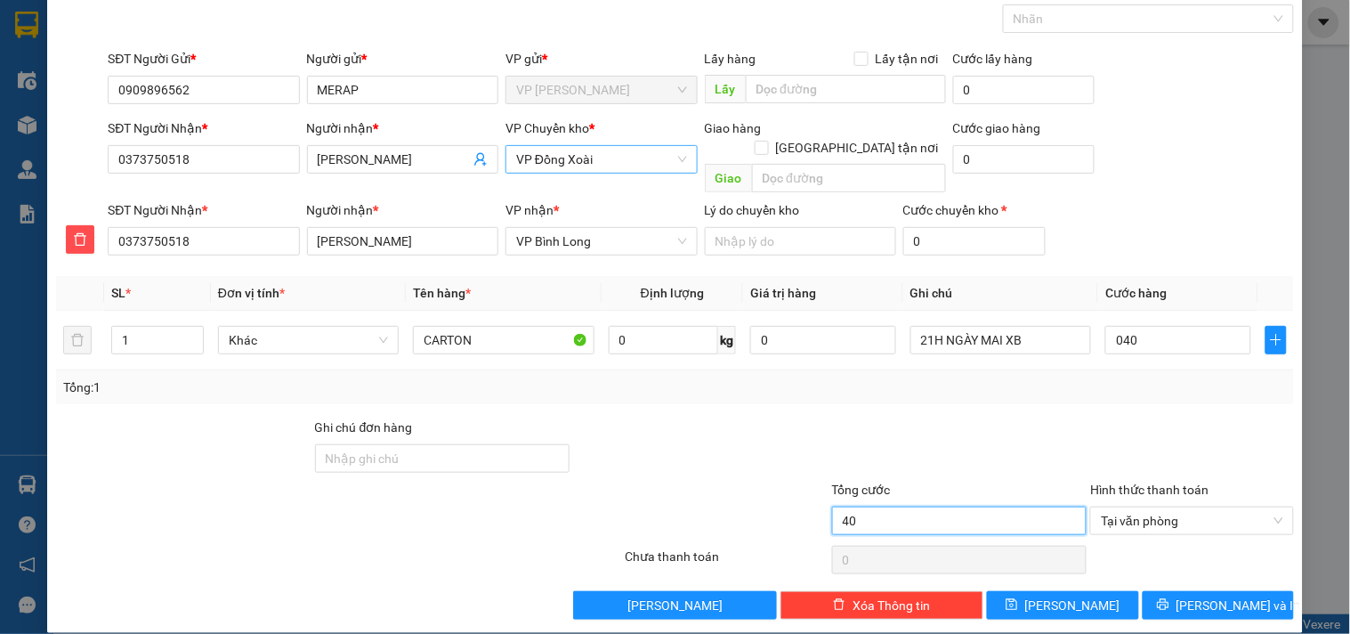
type input "40.000"
click at [918, 506] on input "40.000" at bounding box center [959, 520] width 255 height 28
click at [1190, 595] on span "[PERSON_NAME] và In" at bounding box center [1239, 605] width 125 height 20
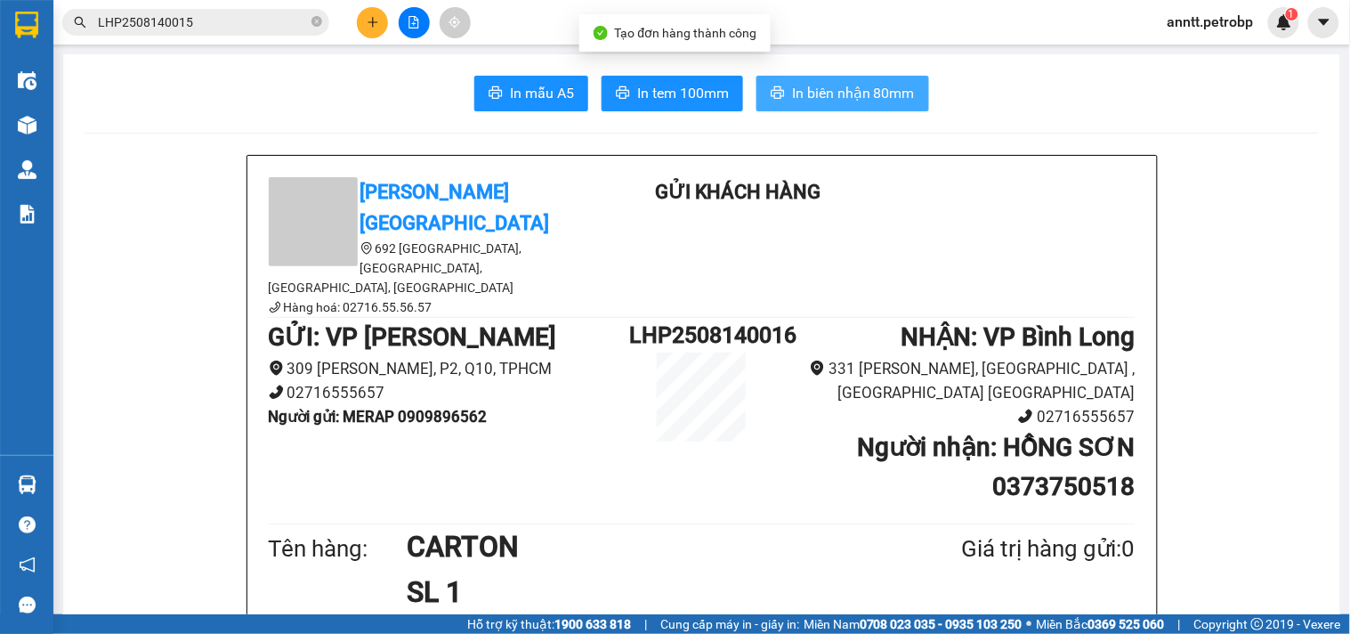
click at [888, 95] on span "In biên nhận 80mm" at bounding box center [853, 93] width 123 height 22
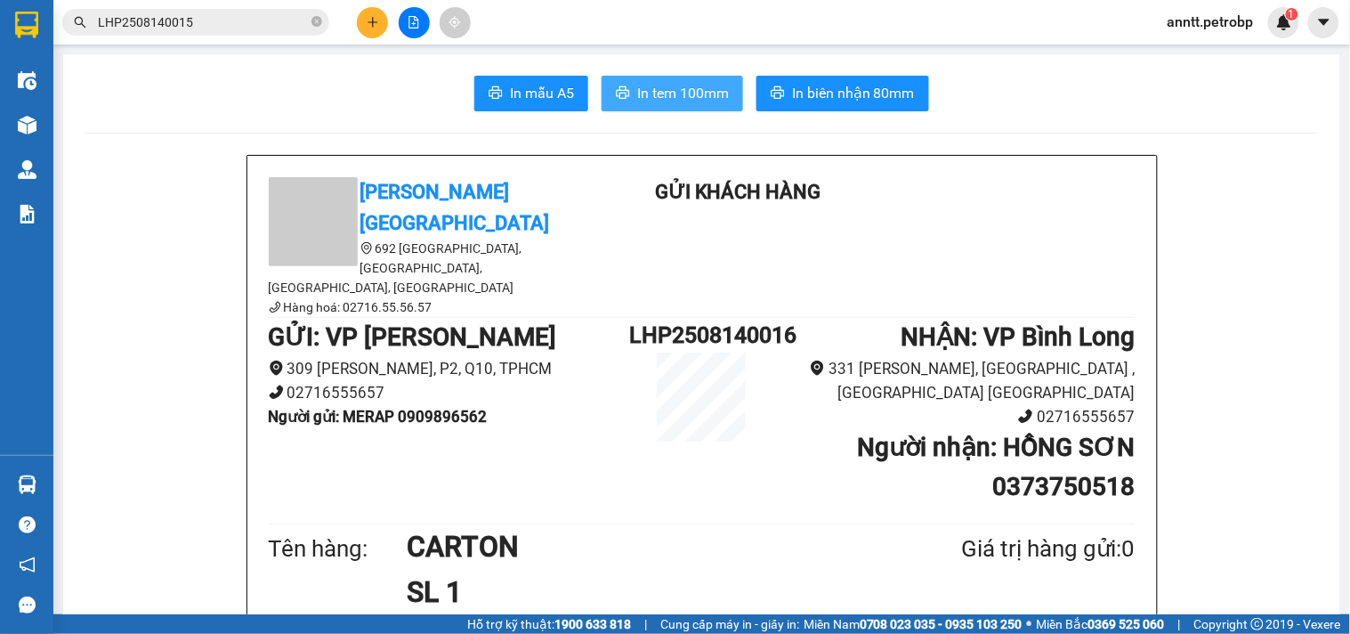
click at [674, 92] on span "In tem 100mm" at bounding box center [683, 93] width 92 height 22
click at [380, 20] on button at bounding box center [372, 22] width 31 height 31
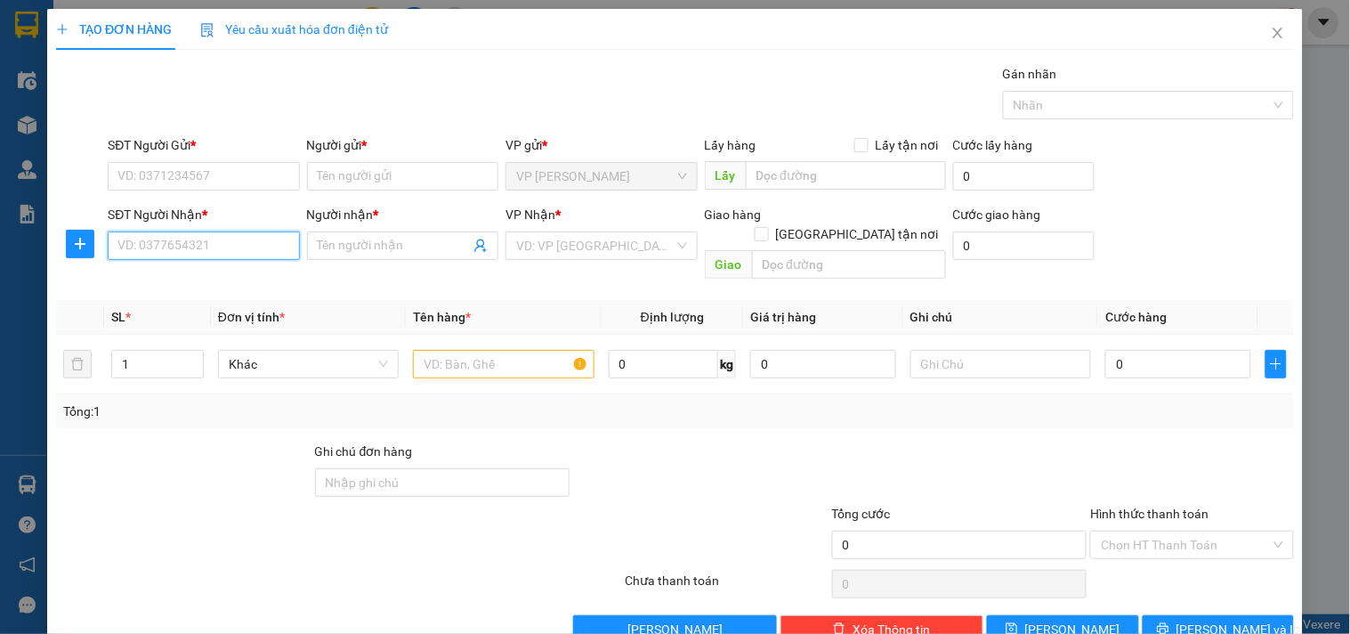
click at [236, 255] on input "SĐT Người Nhận *" at bounding box center [203, 245] width 191 height 28
click at [236, 255] on input "8595" at bounding box center [203, 245] width 191 height 28
type input "8595"
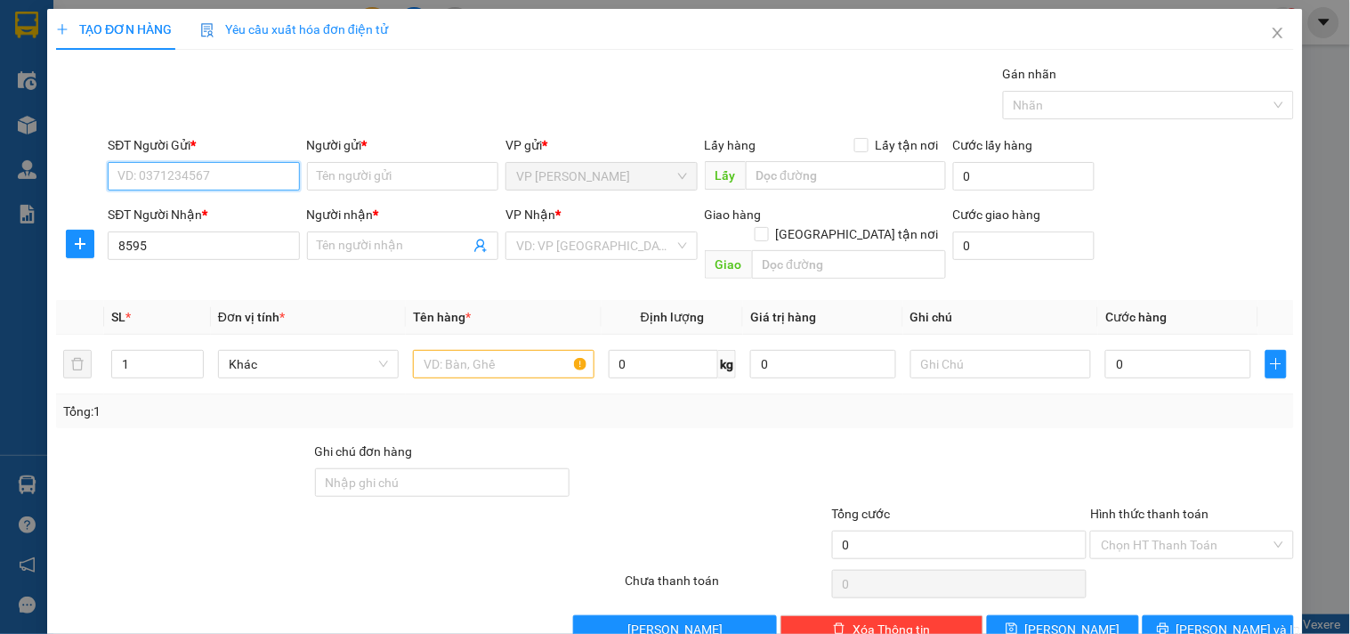
click at [182, 172] on input "SĐT Người Gửi *" at bounding box center [203, 176] width 191 height 28
click at [182, 172] on input "0966" at bounding box center [203, 176] width 191 height 28
click at [226, 218] on div "0966322711 - HÀ MY" at bounding box center [201, 212] width 168 height 20
type input "0966322711"
type input "HÀ MY"
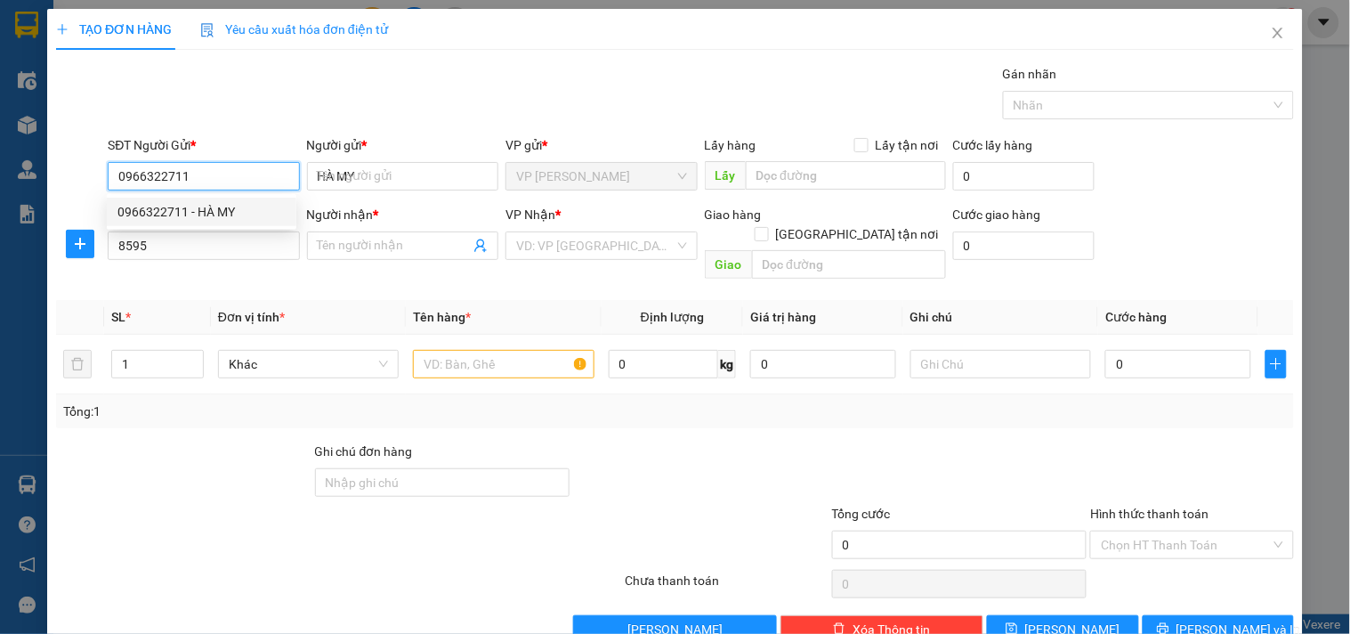
type input "80.000"
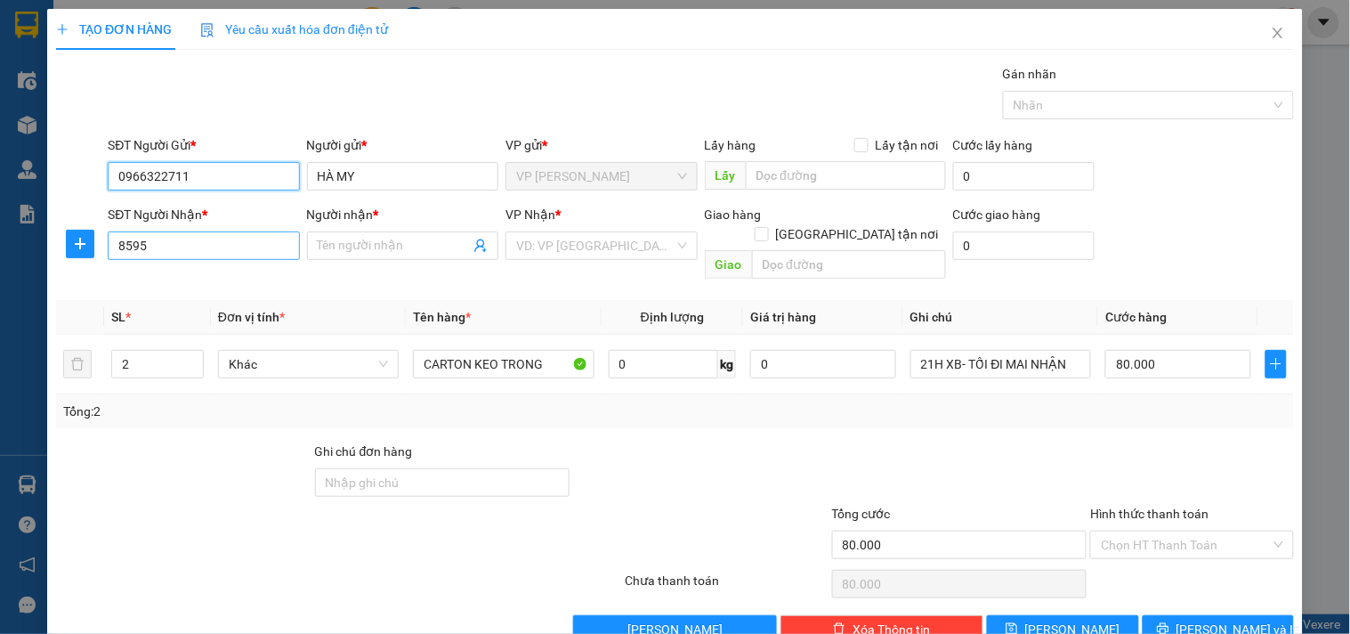
type input "0966322711"
click at [205, 242] on input "8595" at bounding box center [203, 245] width 191 height 28
drag, startPoint x: 205, startPoint y: 242, endPoint x: 73, endPoint y: 259, distance: 132.8
click at [73, 259] on div "SĐT Người Nhận * 8595 8595 Người nhận * Tên người nhận VP Nhận * VD: VP Sài Gòn…" at bounding box center [675, 246] width 1242 height 82
type input "0394318595"
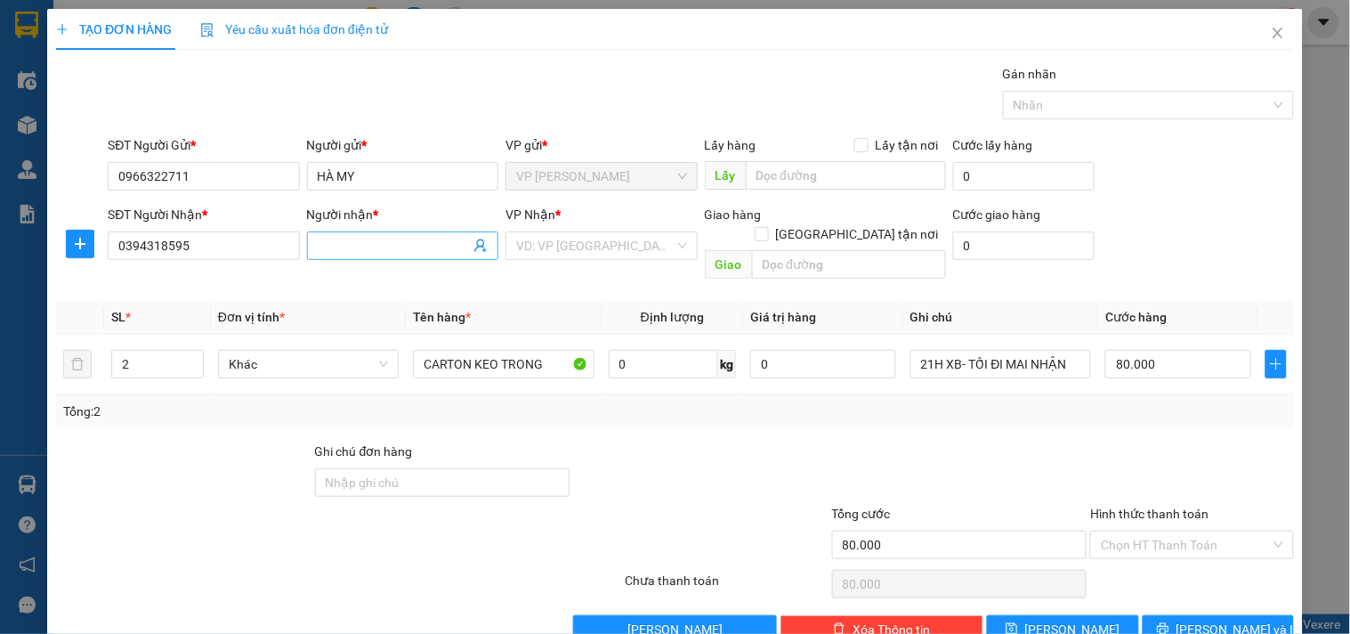
click at [336, 254] on input "Người nhận *" at bounding box center [394, 246] width 152 height 20
click at [340, 250] on input "Người nhận *" at bounding box center [394, 246] width 152 height 20
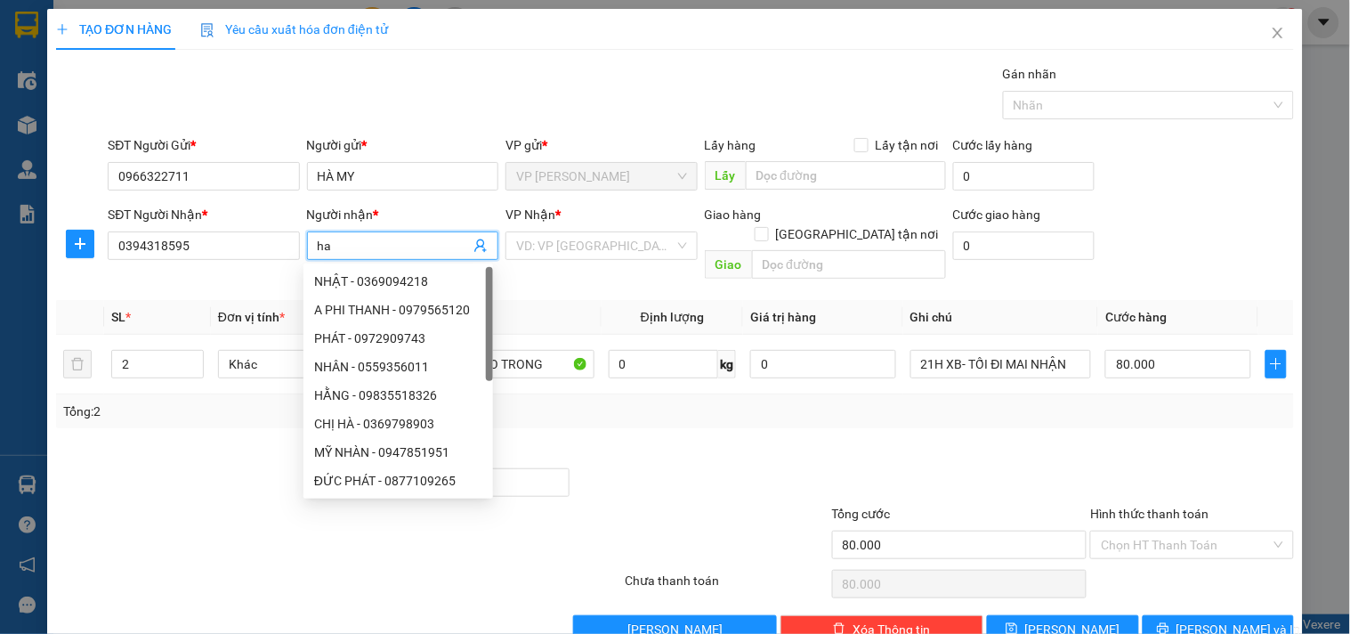
type input "h"
type input "HÀ MY"
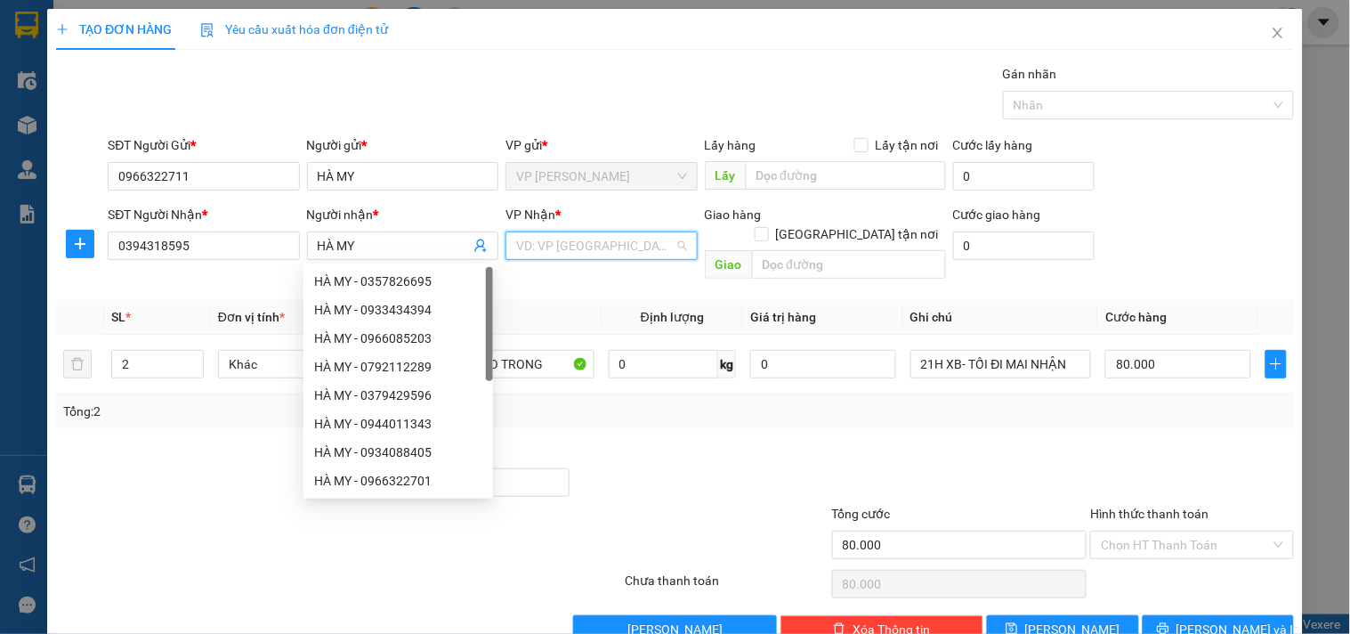
click at [525, 240] on input "search" at bounding box center [595, 245] width 158 height 27
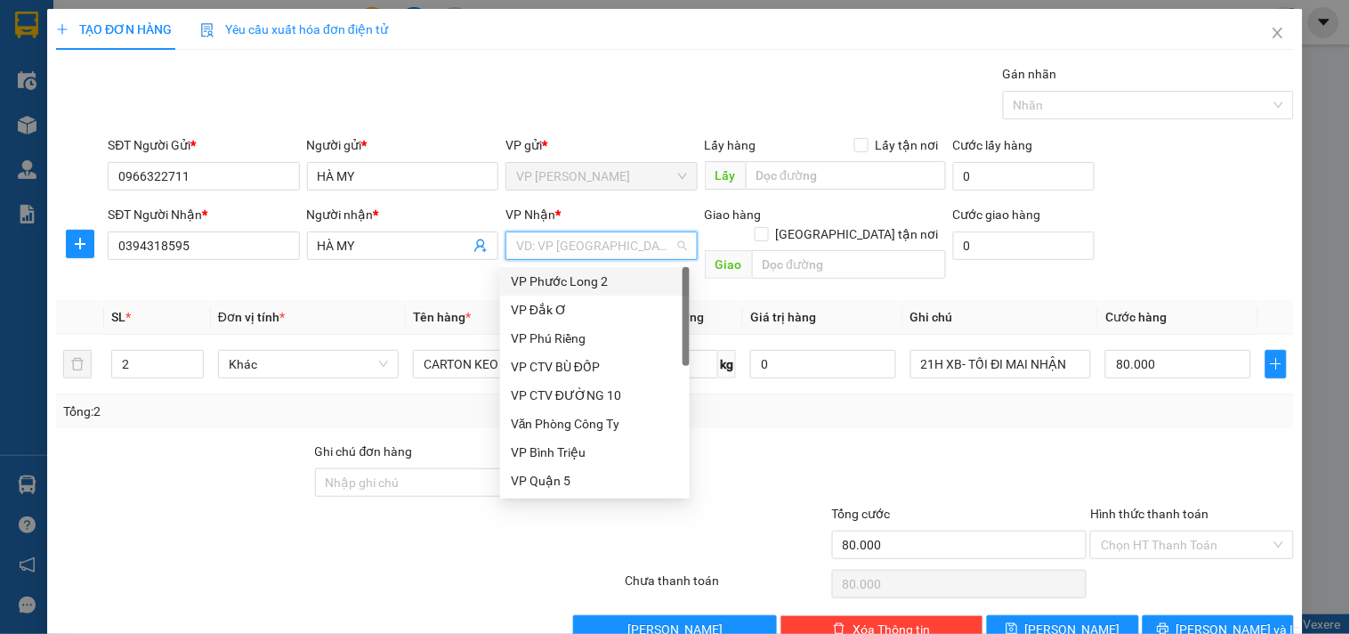
type input "X"
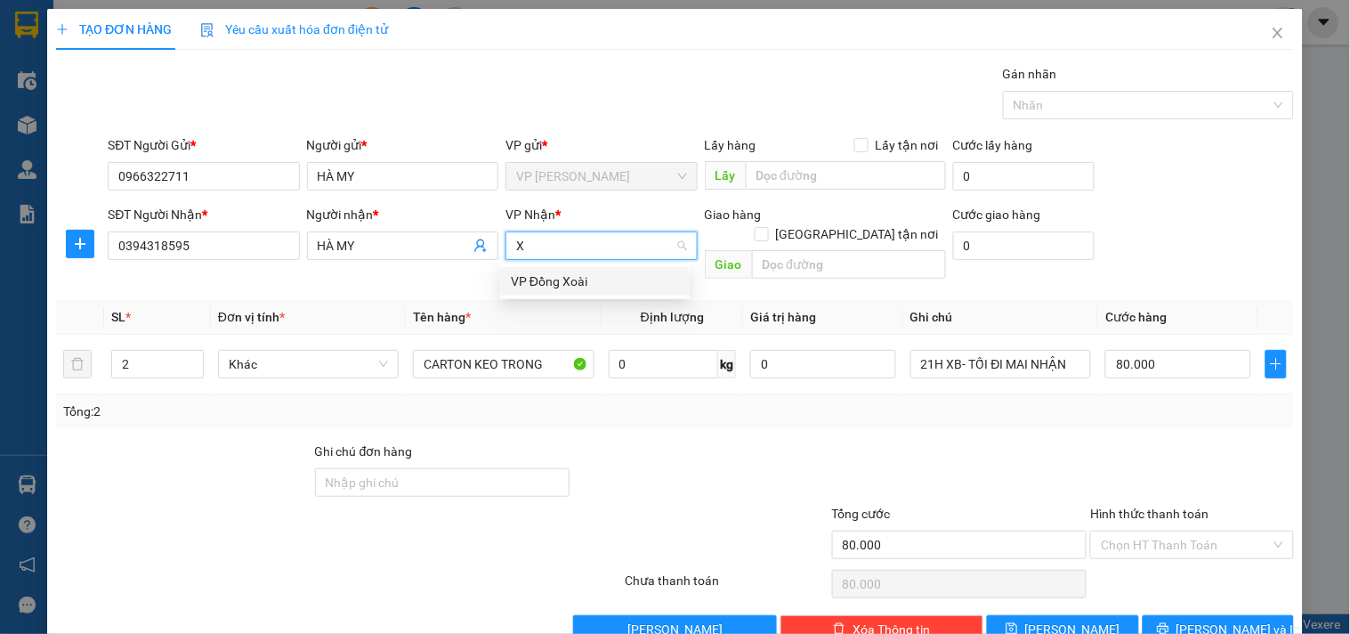
click at [575, 288] on div "VP Đồng Xoài" at bounding box center [595, 281] width 168 height 20
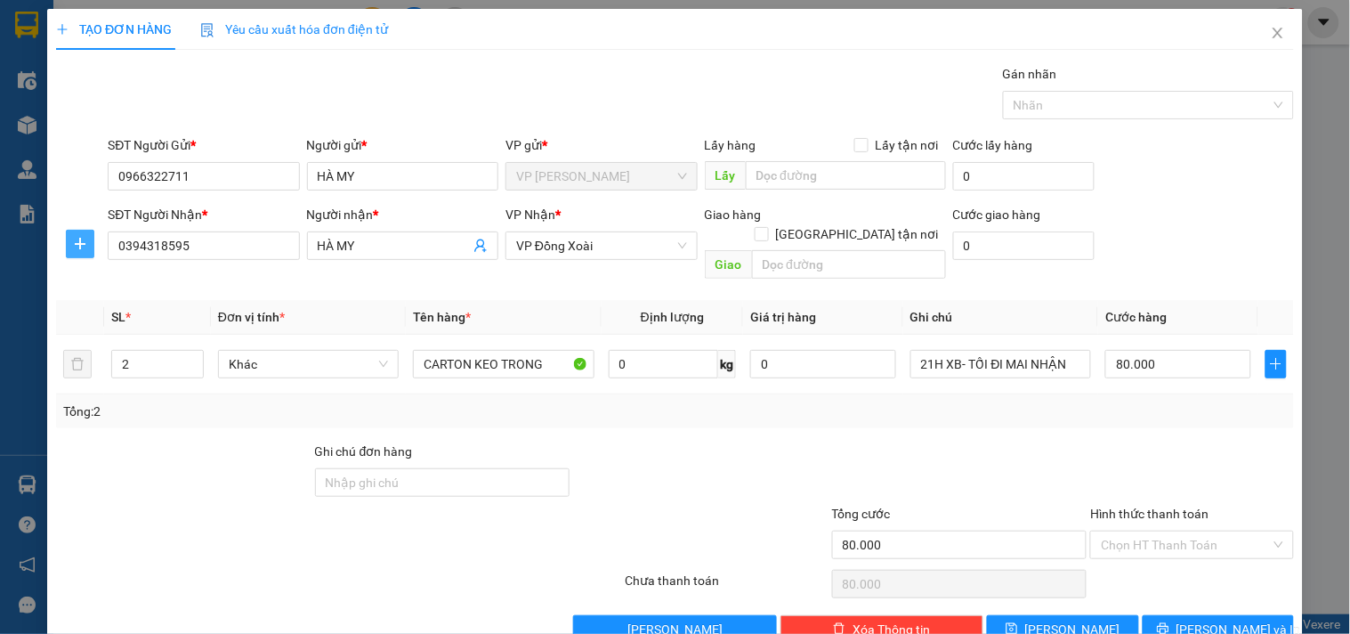
click at [74, 250] on icon "plus" at bounding box center [80, 244] width 14 height 14
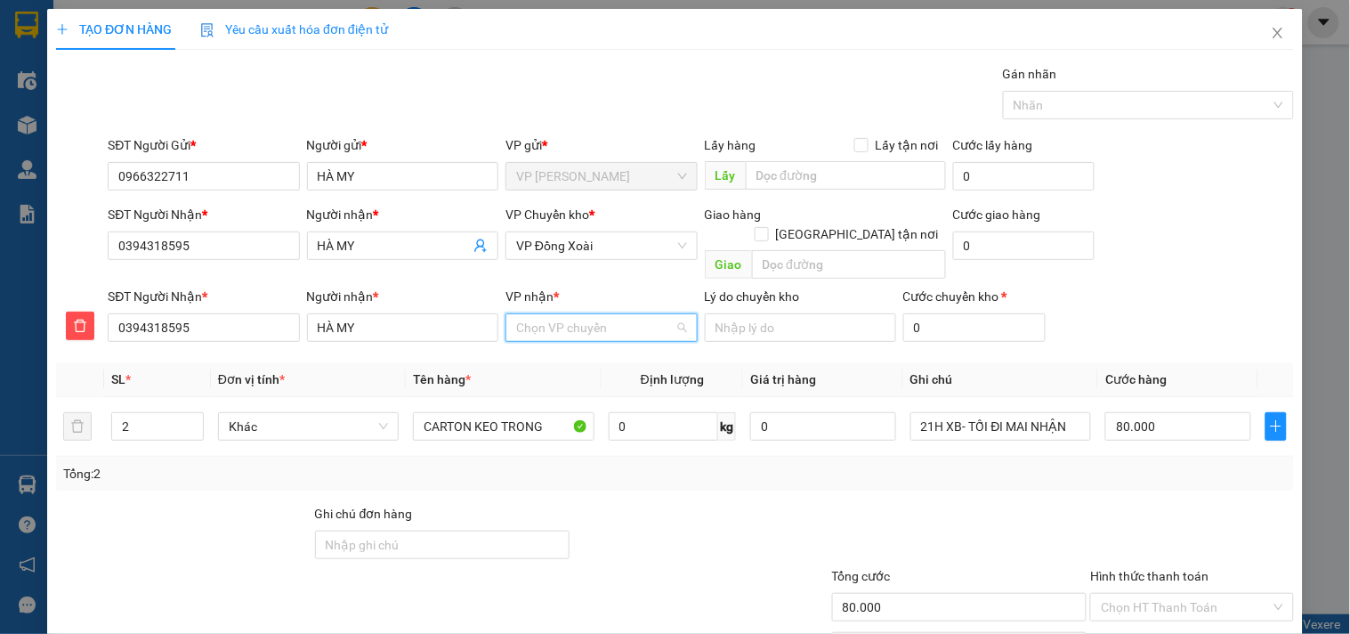
click at [562, 314] on input "VP nhận *" at bounding box center [595, 327] width 158 height 27
type input "MI"
click at [557, 345] on div "VP [PERSON_NAME]" at bounding box center [595, 344] width 168 height 20
click at [790, 250] on input "text" at bounding box center [849, 264] width 194 height 28
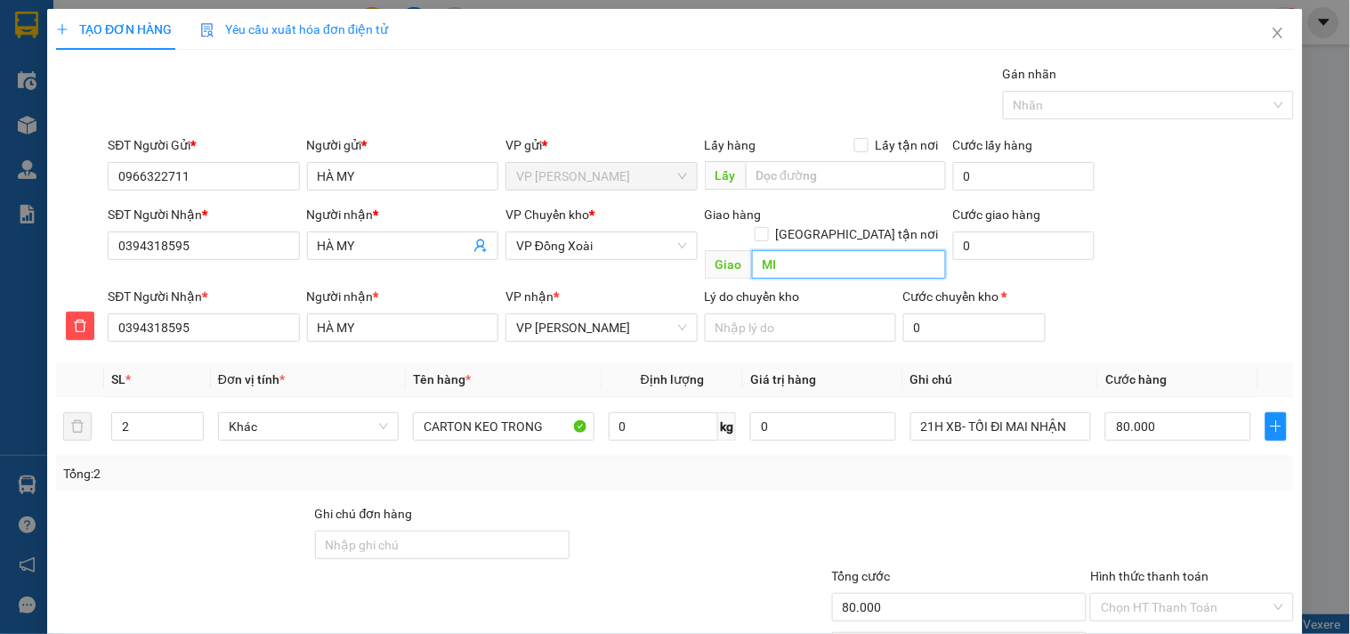
type input "M"
type input "NGÃ 3 MINH HƯNG"
type input "3"
click at [194, 419] on icon "up" at bounding box center [193, 422] width 6 height 6
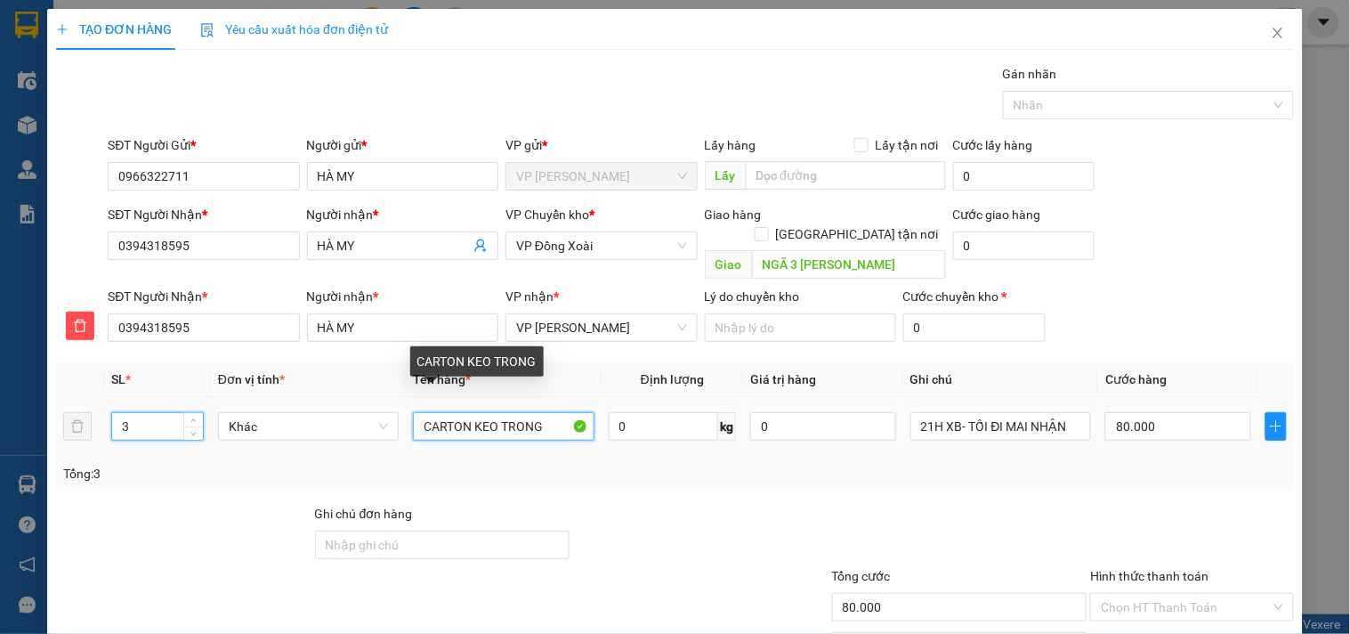
click at [498, 413] on input "CARTON KEO TRONG" at bounding box center [503, 426] width 181 height 28
type input "0"
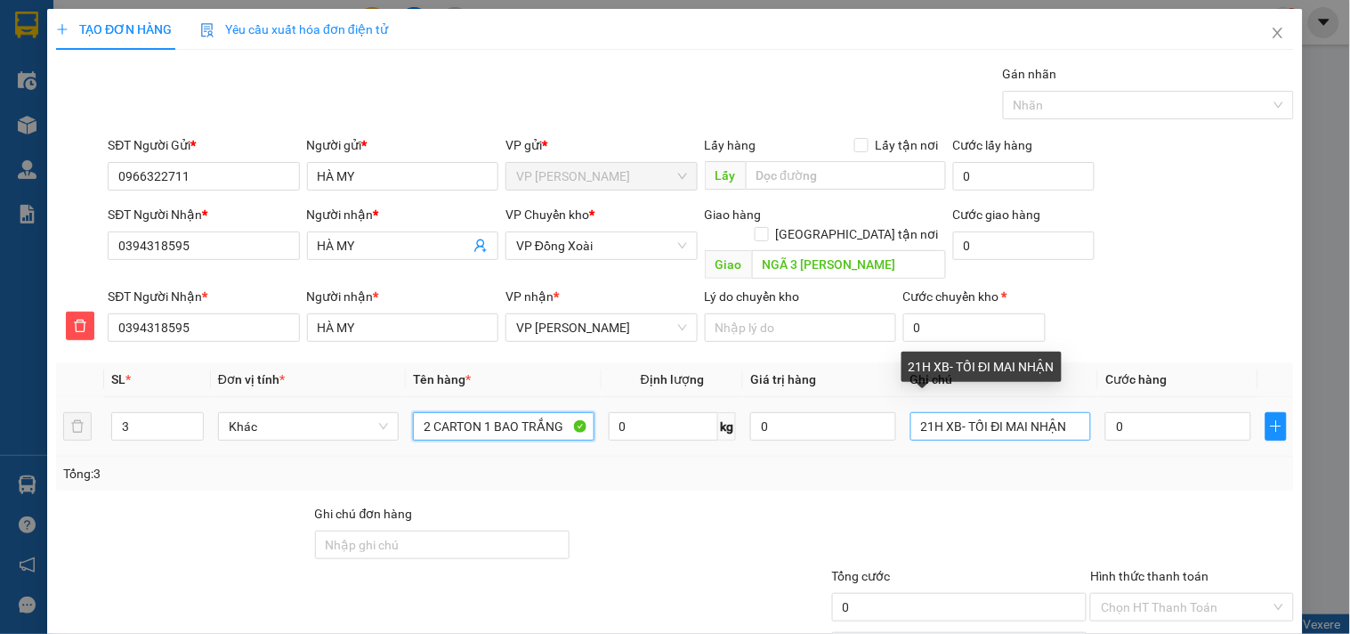
type input "2 CARTON 1 BAO TRẮNG"
drag, startPoint x: 924, startPoint y: 407, endPoint x: 855, endPoint y: 416, distance: 69.1
click at [855, 416] on tr "3 Khác 2 CARTON 1 BAO TRẮNG 0 kg 0 21H XB- TỐI ĐI MAI NHẬN 0" at bounding box center [675, 427] width 1238 height 60
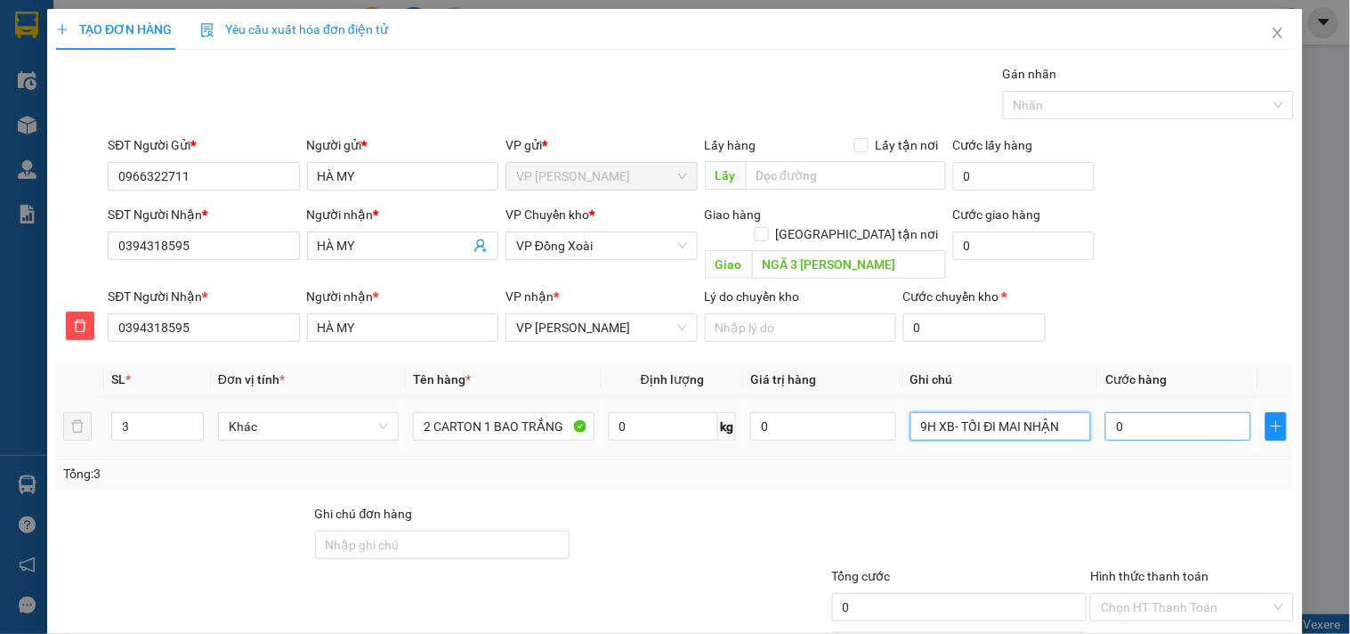
type input "9H XB- TỐI ĐI MAI NHẬN"
click at [1182, 412] on input "0" at bounding box center [1179, 426] width 146 height 28
type input "1"
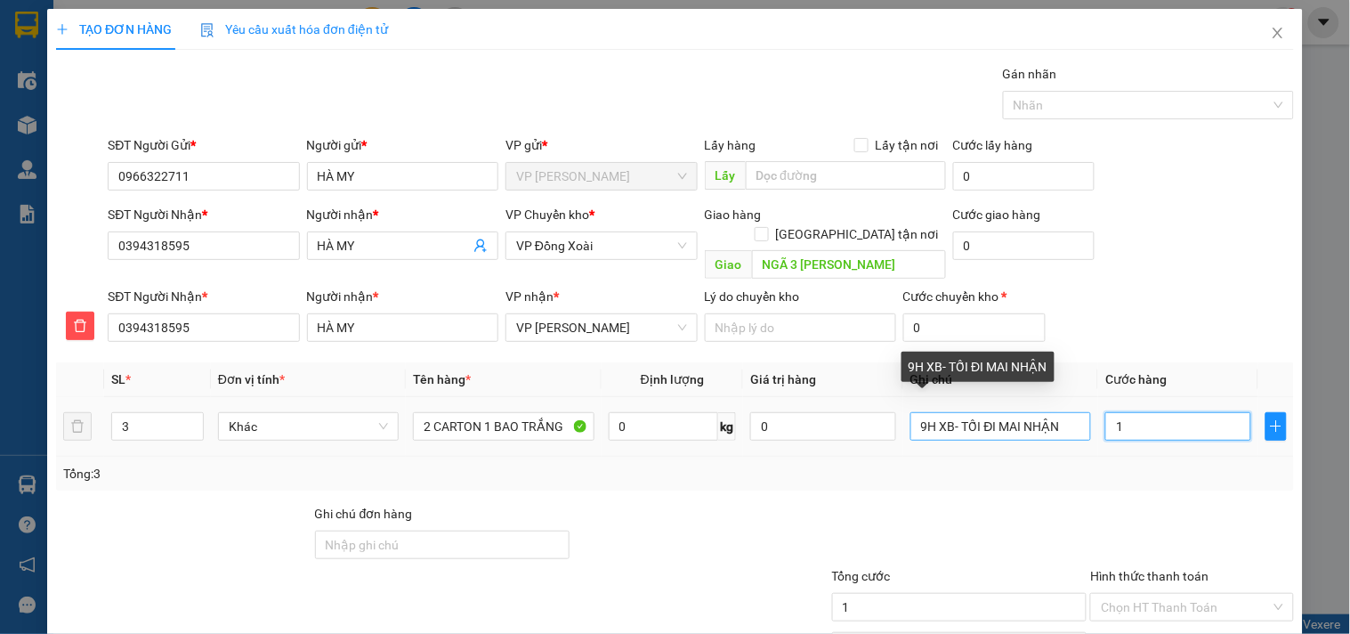
type input "14"
type input "140"
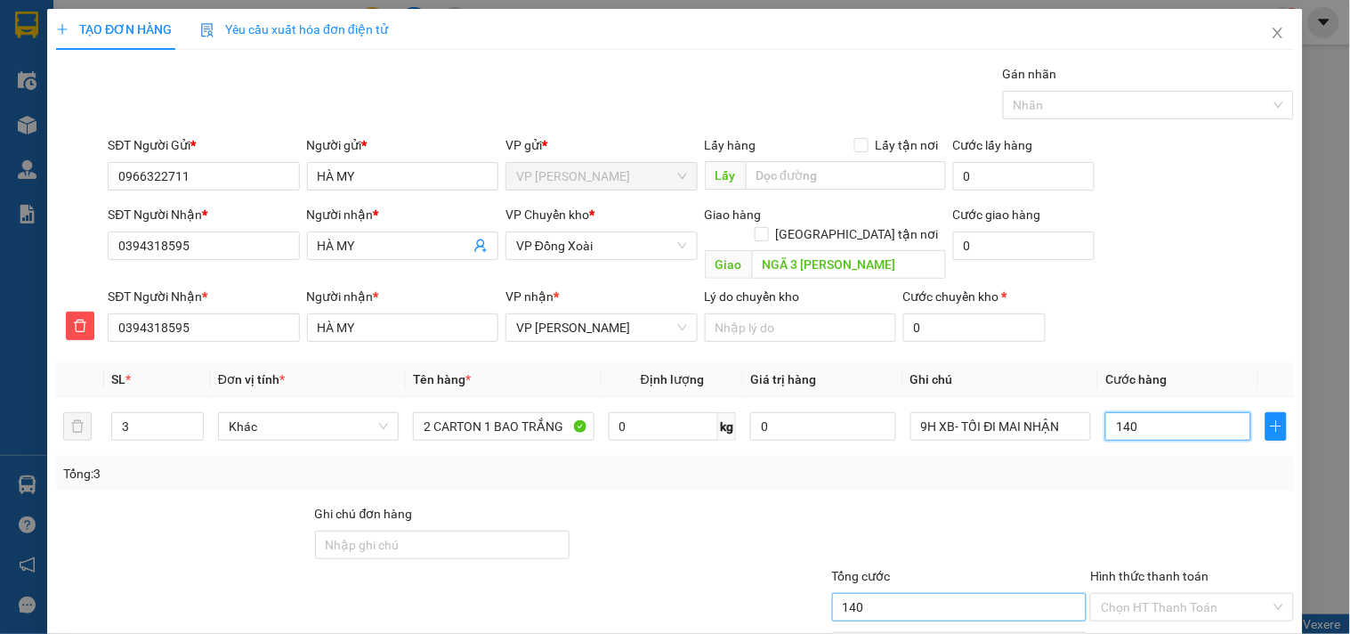
type input "140"
type input "140.000"
click at [882, 593] on input "140.000" at bounding box center [959, 607] width 255 height 28
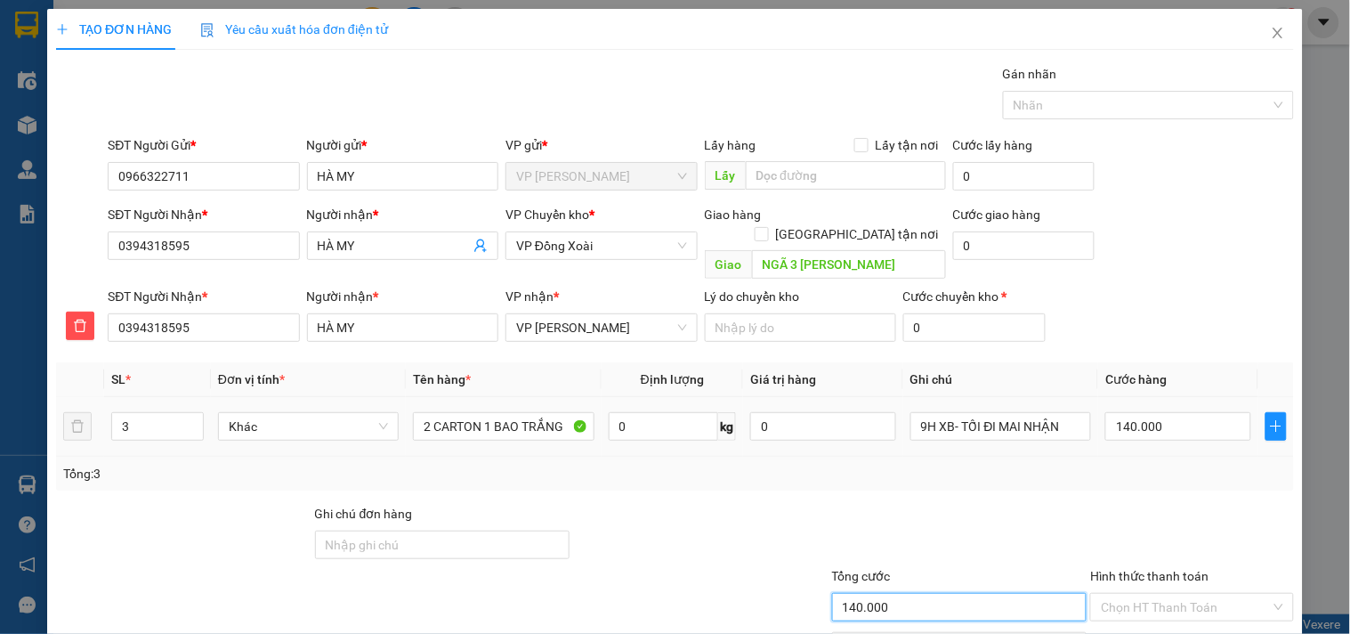
scroll to position [86, 0]
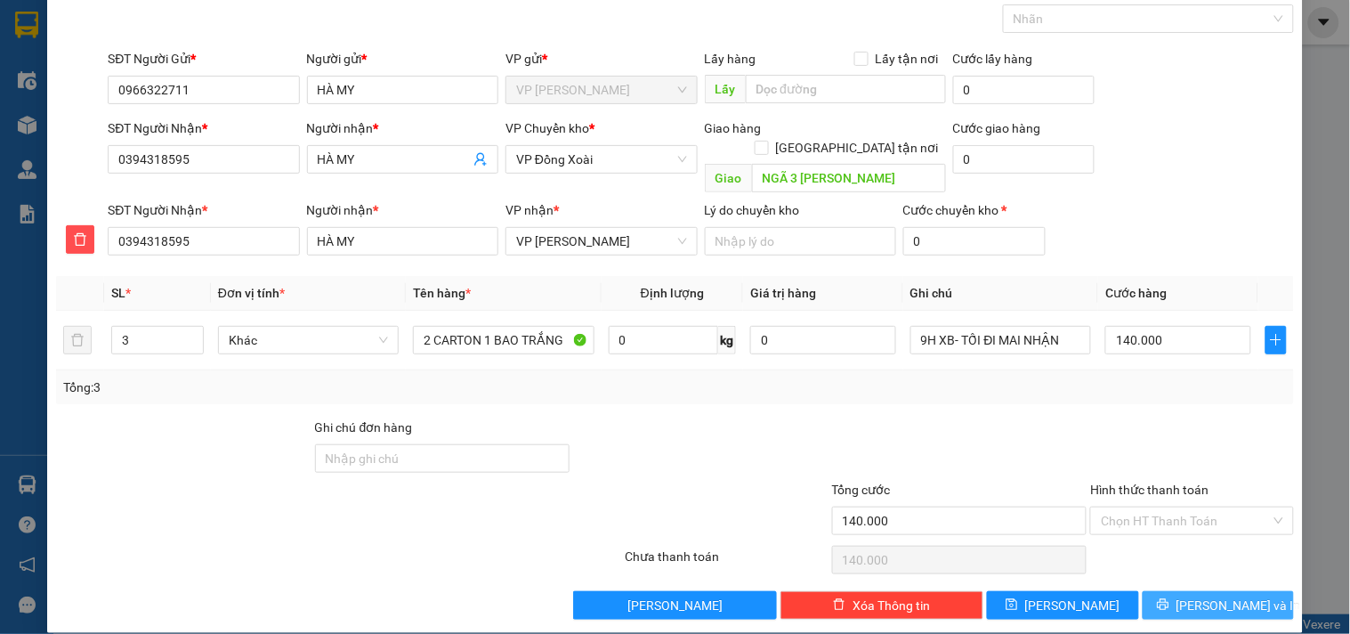
click at [1230, 595] on span "[PERSON_NAME] và In" at bounding box center [1239, 605] width 125 height 20
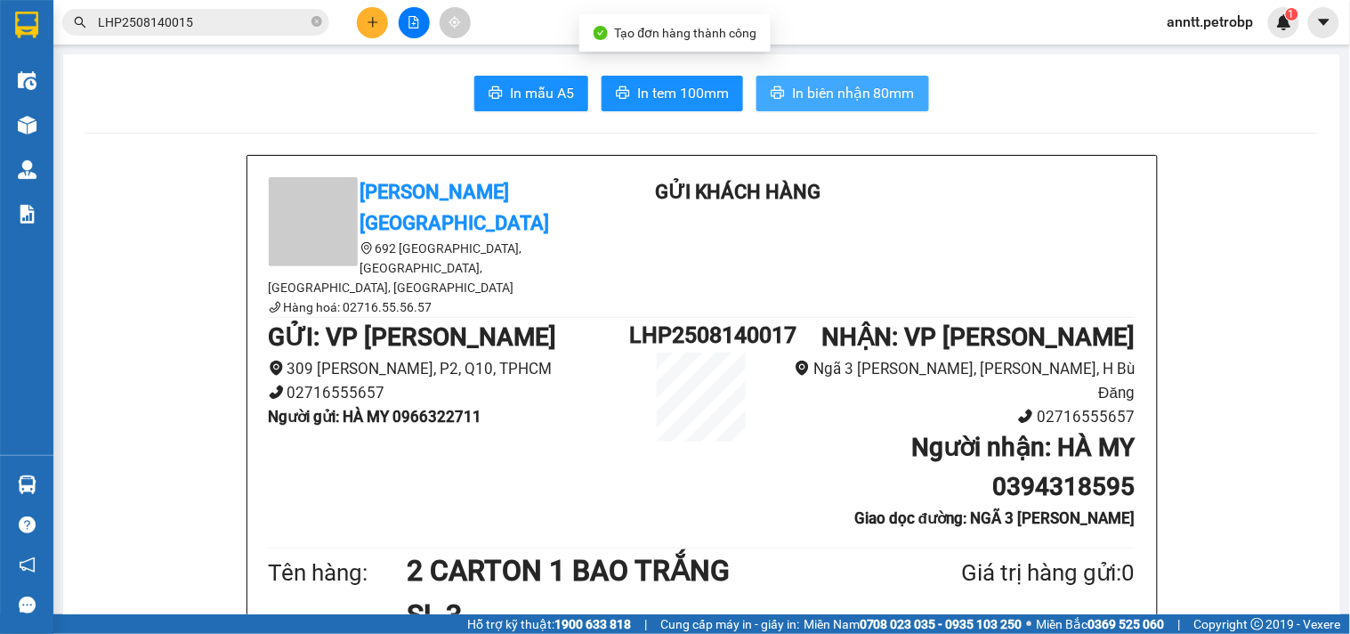
click at [823, 77] on button "In biên nhận 80mm" at bounding box center [843, 94] width 173 height 36
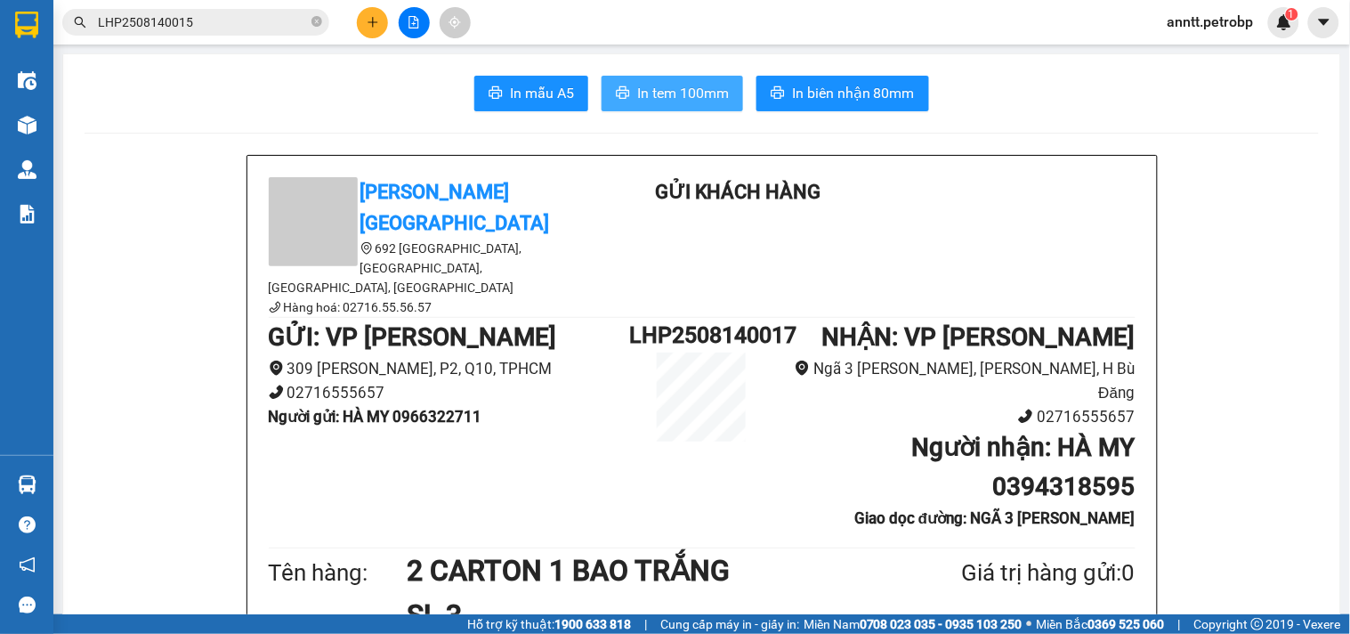
click at [657, 87] on span "In tem 100mm" at bounding box center [683, 93] width 92 height 22
click at [377, 38] on div "Kết quả tìm kiếm ( 1 ) Bộ lọc Ngày tạo đơn gần nhất Mã ĐH Trạng thái Món hàng T…" at bounding box center [675, 22] width 1350 height 45
click at [376, 21] on icon "plus" at bounding box center [373, 21] width 10 height 1
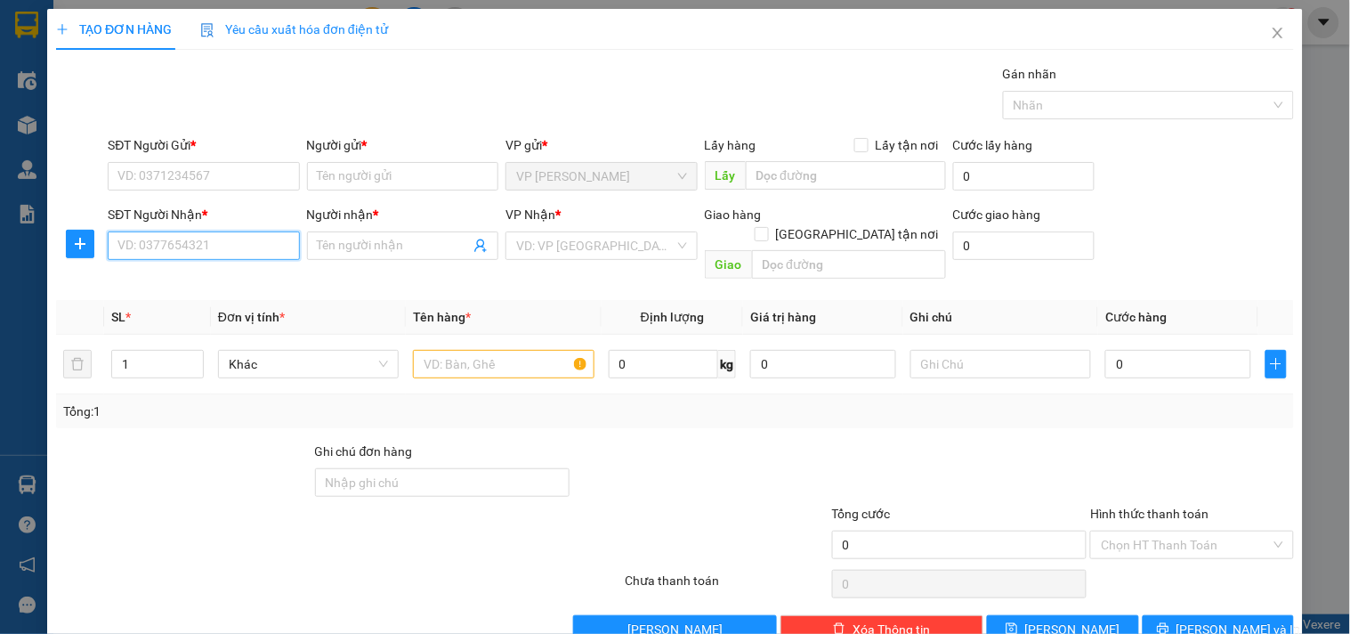
click at [174, 255] on input "SĐT Người Nhận *" at bounding box center [203, 245] width 191 height 28
click at [196, 285] on div "0909765064 - TOÀN BL" at bounding box center [201, 281] width 168 height 20
type input "0909765064"
type input "TOÀN BL"
type input "30.000"
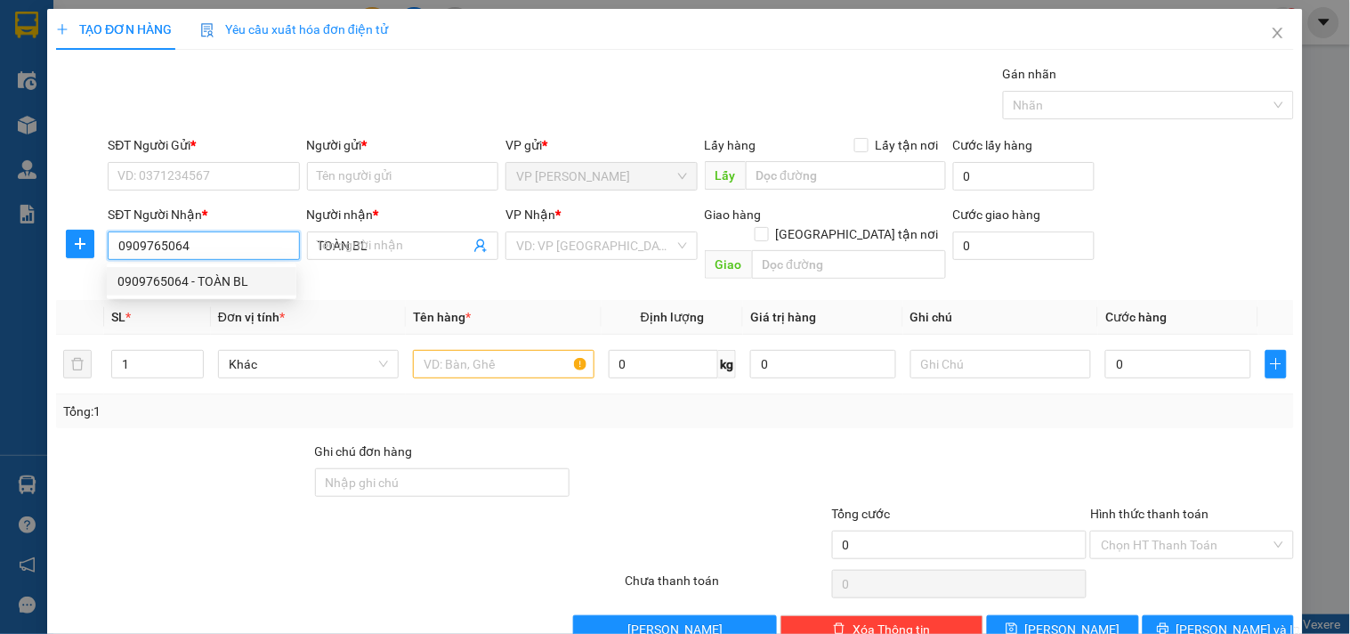
type input "30.000"
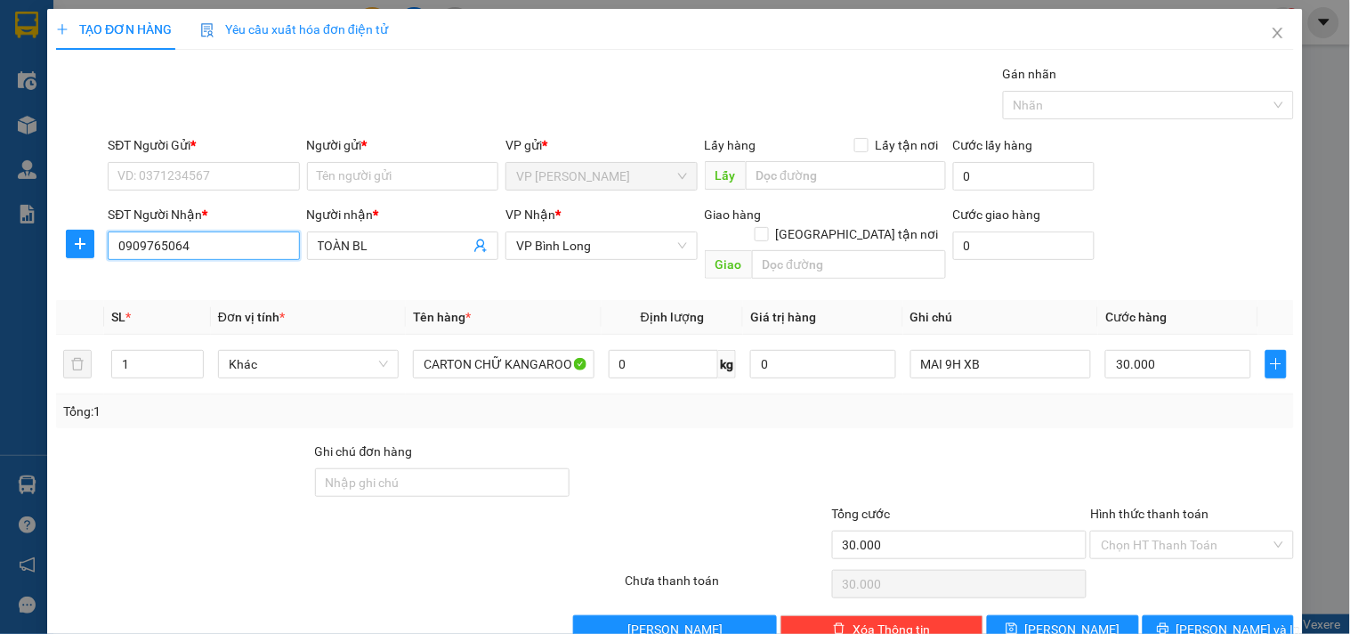
type input "0909765064"
click at [215, 147] on div "SĐT Người Gửi *" at bounding box center [203, 145] width 191 height 20
click at [215, 162] on input "SĐT Người Gửi *" at bounding box center [203, 176] width 191 height 28
click at [215, 170] on input "SĐT Người Gửi *" at bounding box center [203, 176] width 191 height 28
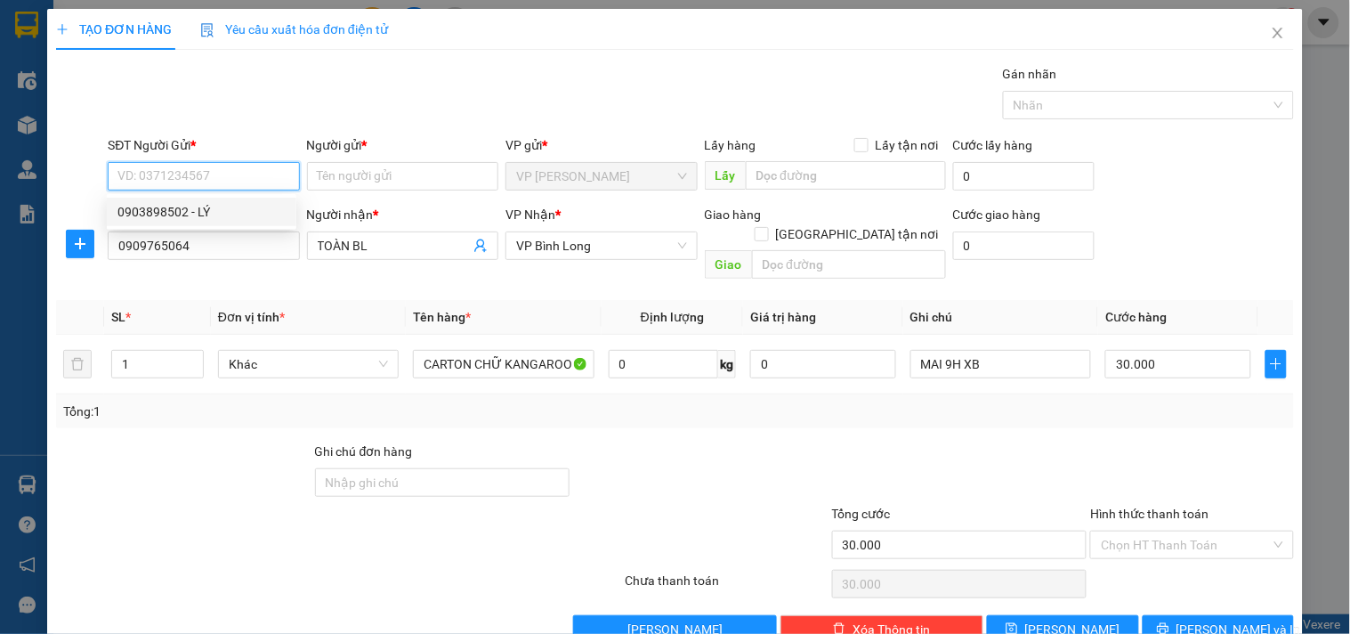
click at [179, 211] on div "0903898502 - LÝ" at bounding box center [201, 212] width 168 height 20
type input "0903898502"
type input "LÝ"
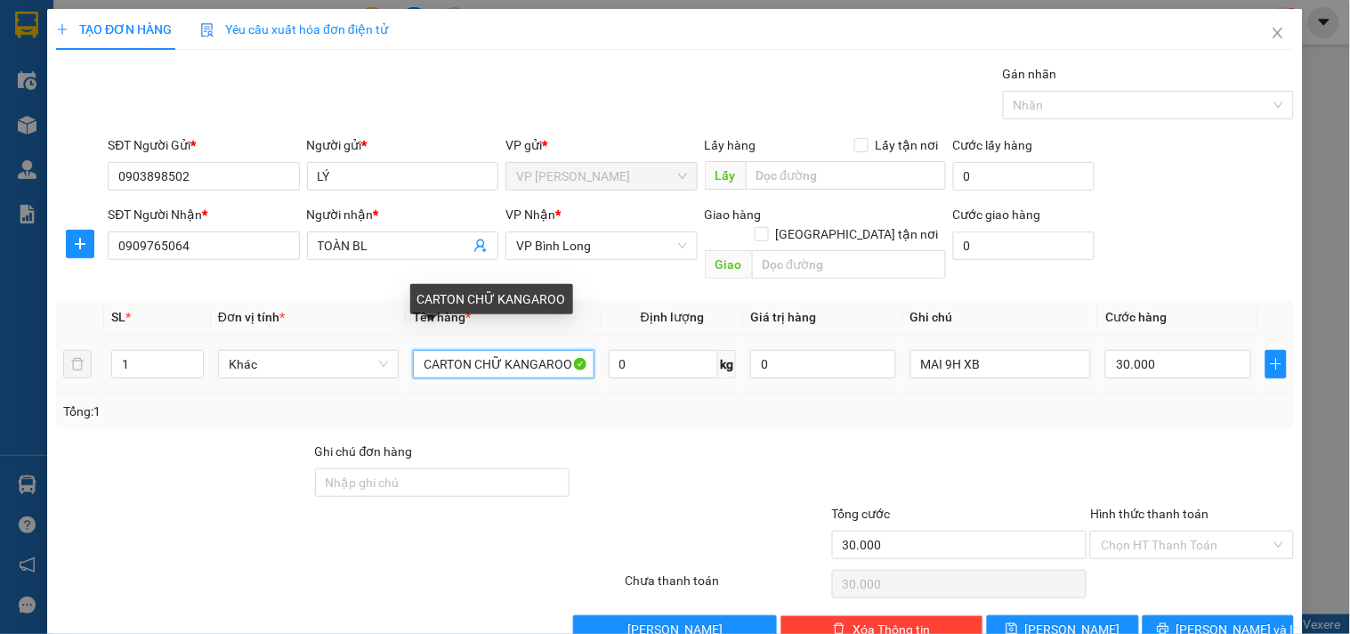
click at [510, 353] on input "CARTON CHỮ KANGAROO" at bounding box center [503, 364] width 181 height 28
type input "CARTON TRẮNG NHỎ CHỮ EWELLY"
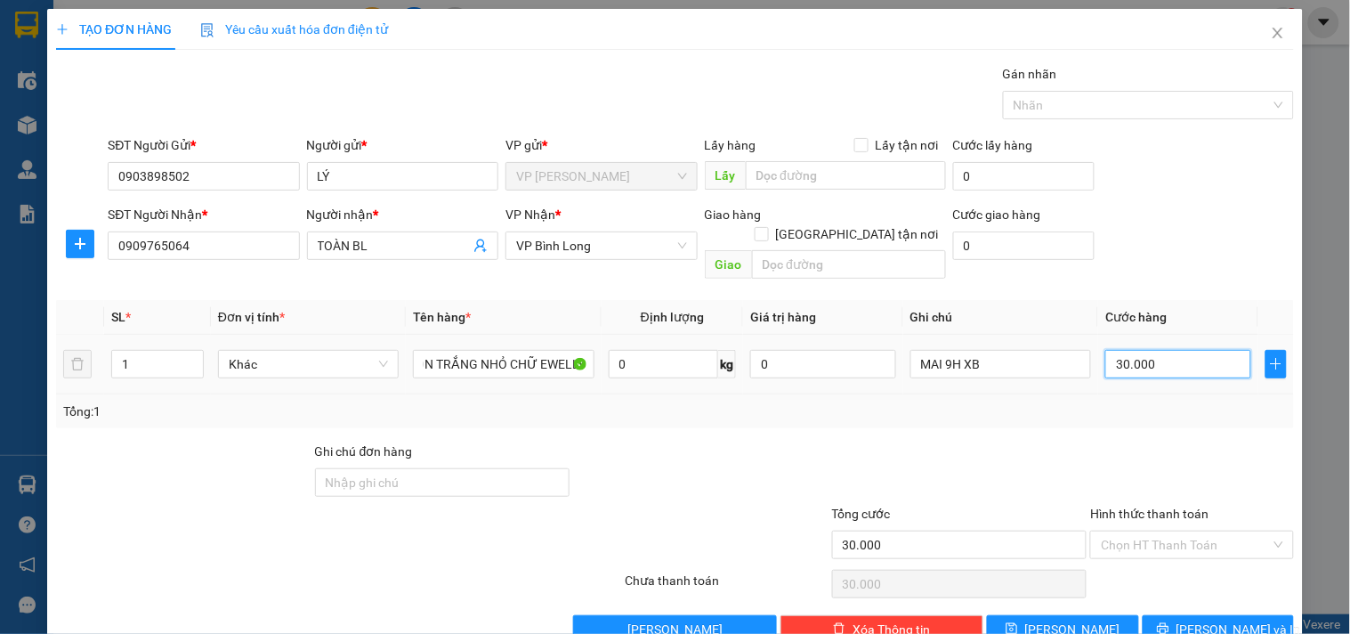
click at [1200, 350] on input "30.000" at bounding box center [1179, 364] width 146 height 28
click at [1160, 531] on input "Hình thức thanh toán" at bounding box center [1185, 544] width 169 height 27
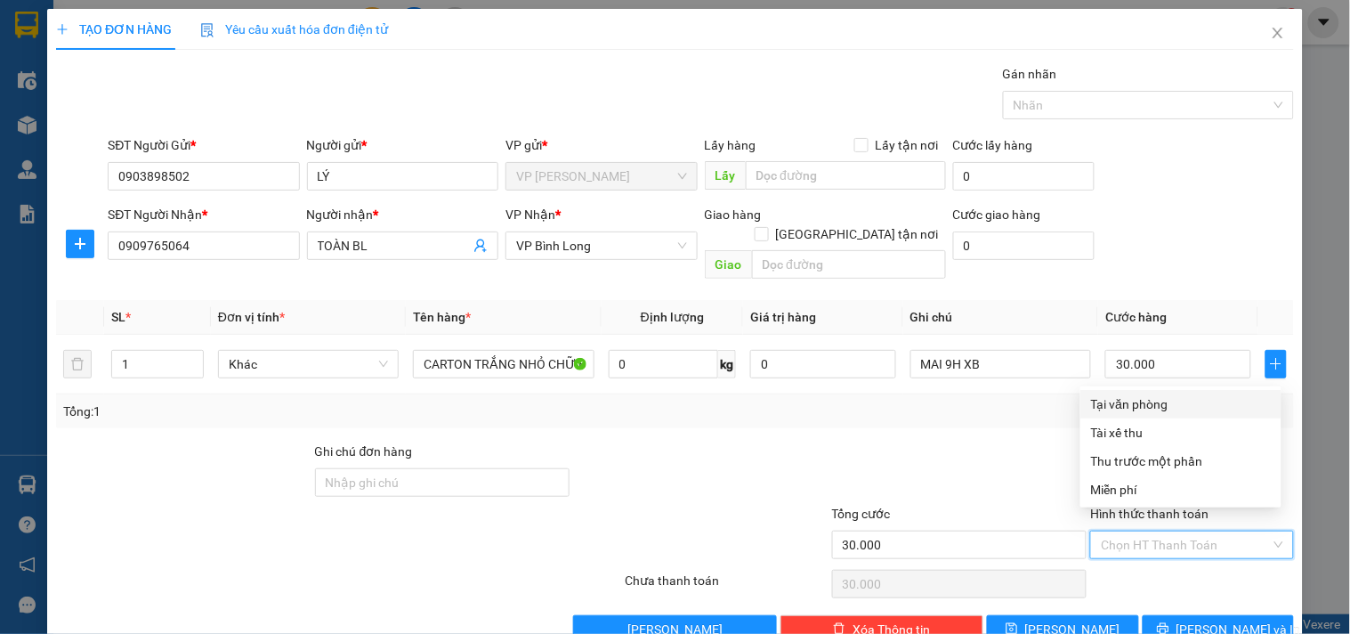
click at [1187, 405] on div "Tại văn phòng" at bounding box center [1181, 404] width 180 height 20
type input "0"
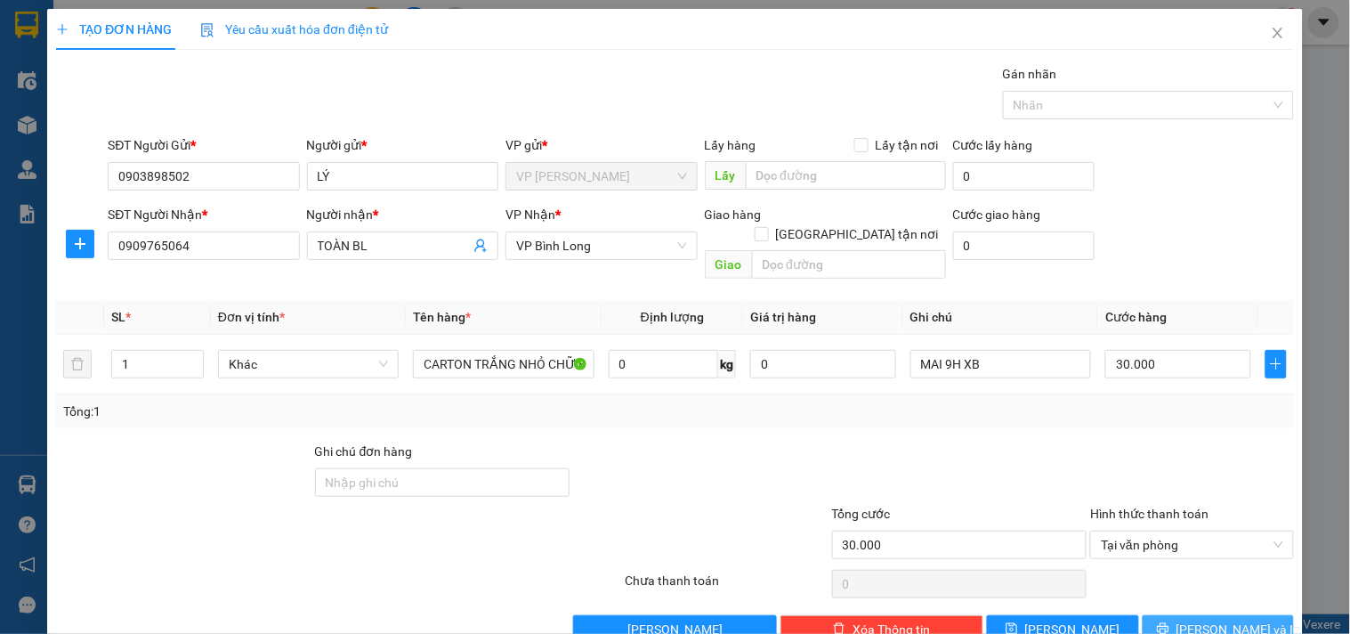
click at [1169, 623] on icon "printer" at bounding box center [1163, 629] width 12 height 12
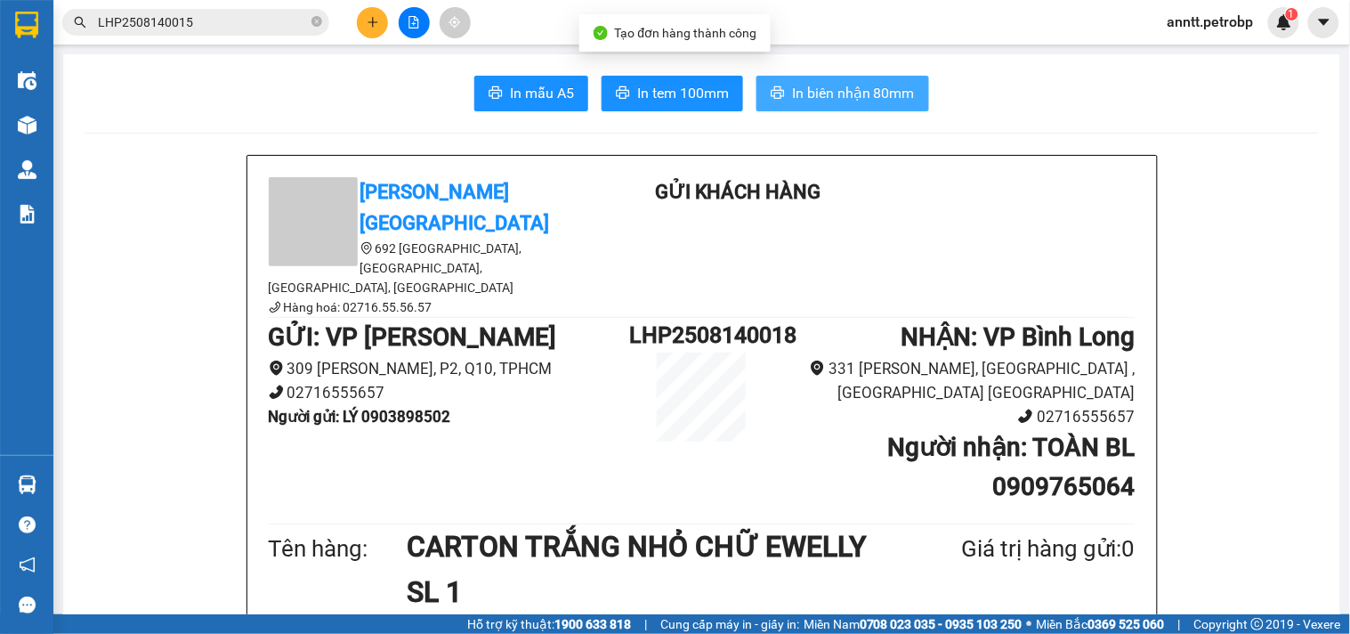
click at [824, 102] on span "In biên nhận 80mm" at bounding box center [853, 93] width 123 height 22
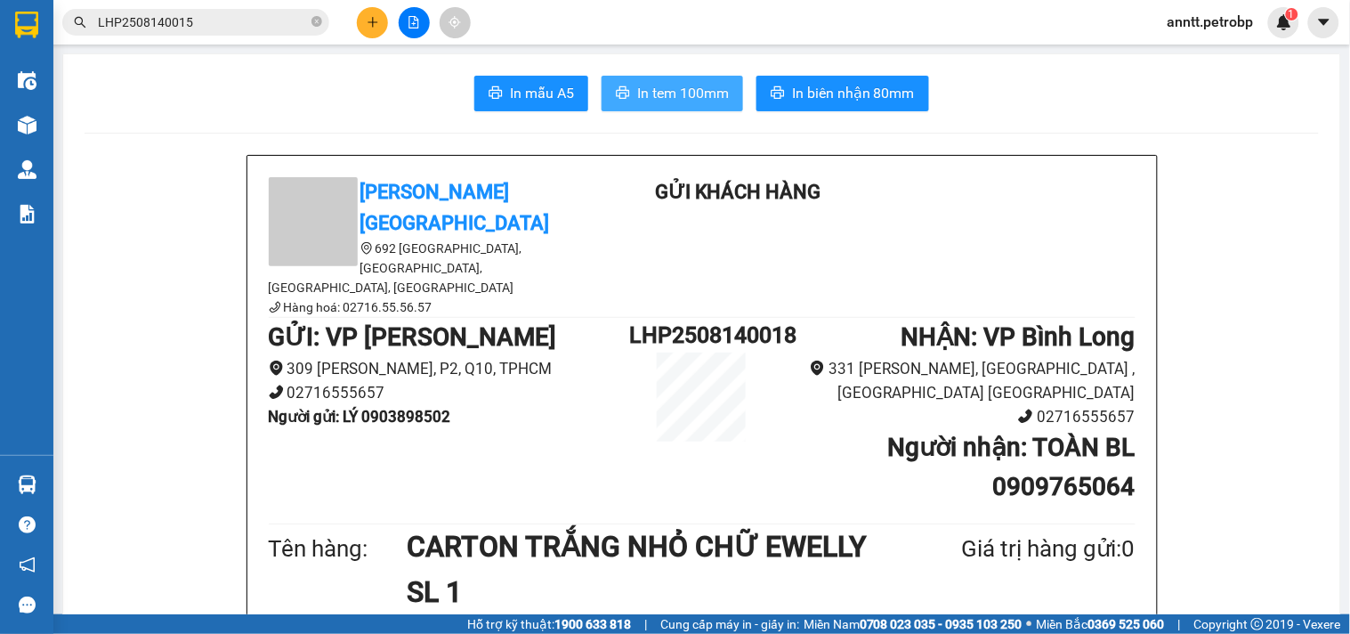
click at [703, 83] on span "In tem 100mm" at bounding box center [683, 93] width 92 height 22
click at [379, 25] on button at bounding box center [372, 22] width 31 height 31
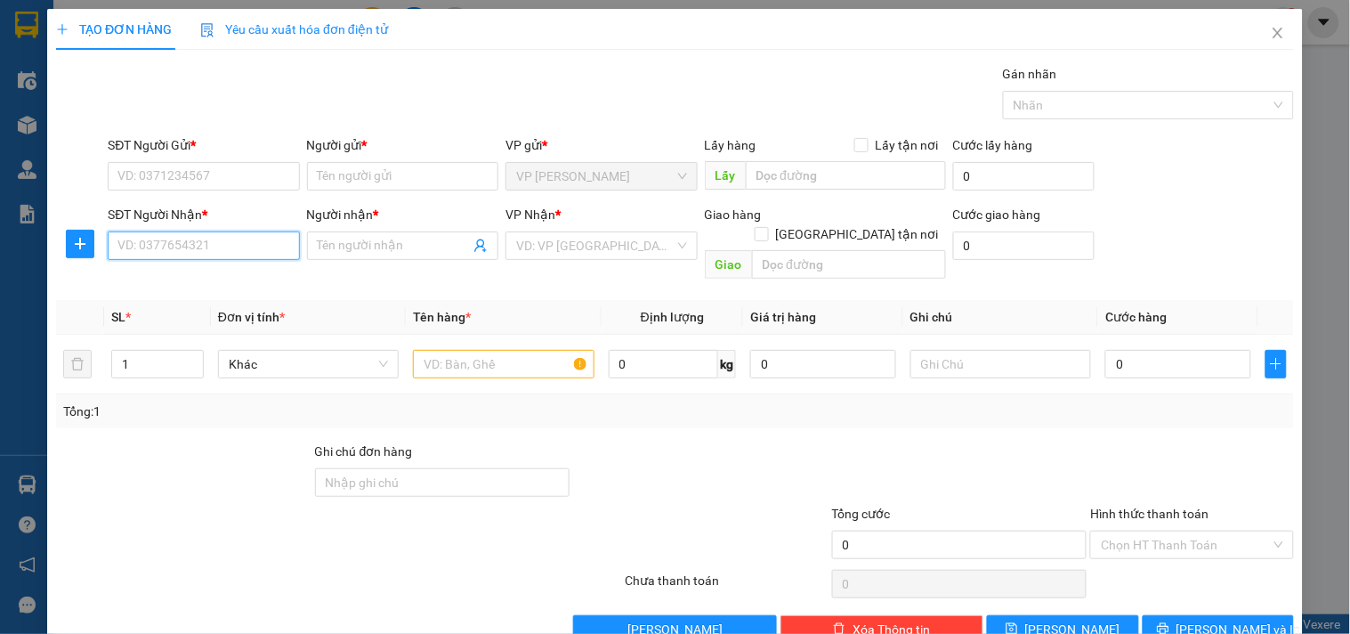
click at [208, 243] on input "SĐT Người Nhận *" at bounding box center [203, 245] width 191 height 28
type input "0947760707"
click at [401, 246] on input "Người nhận *" at bounding box center [394, 246] width 152 height 20
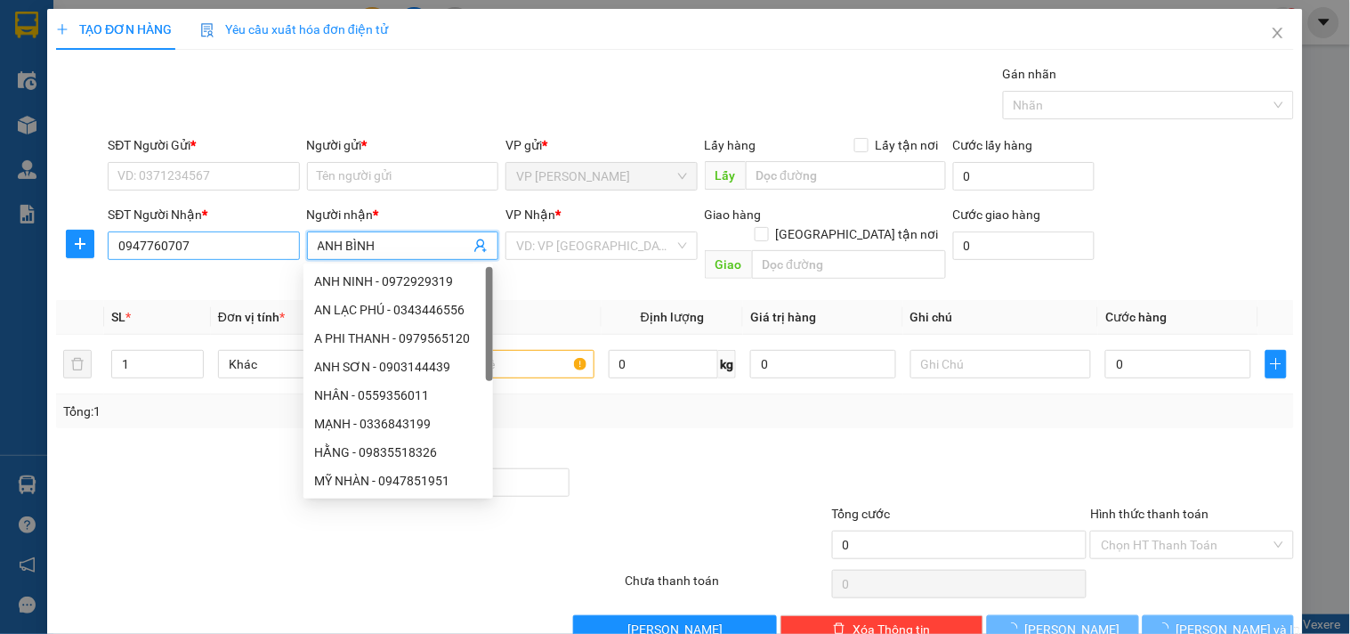
type input "ANH BÌNH"
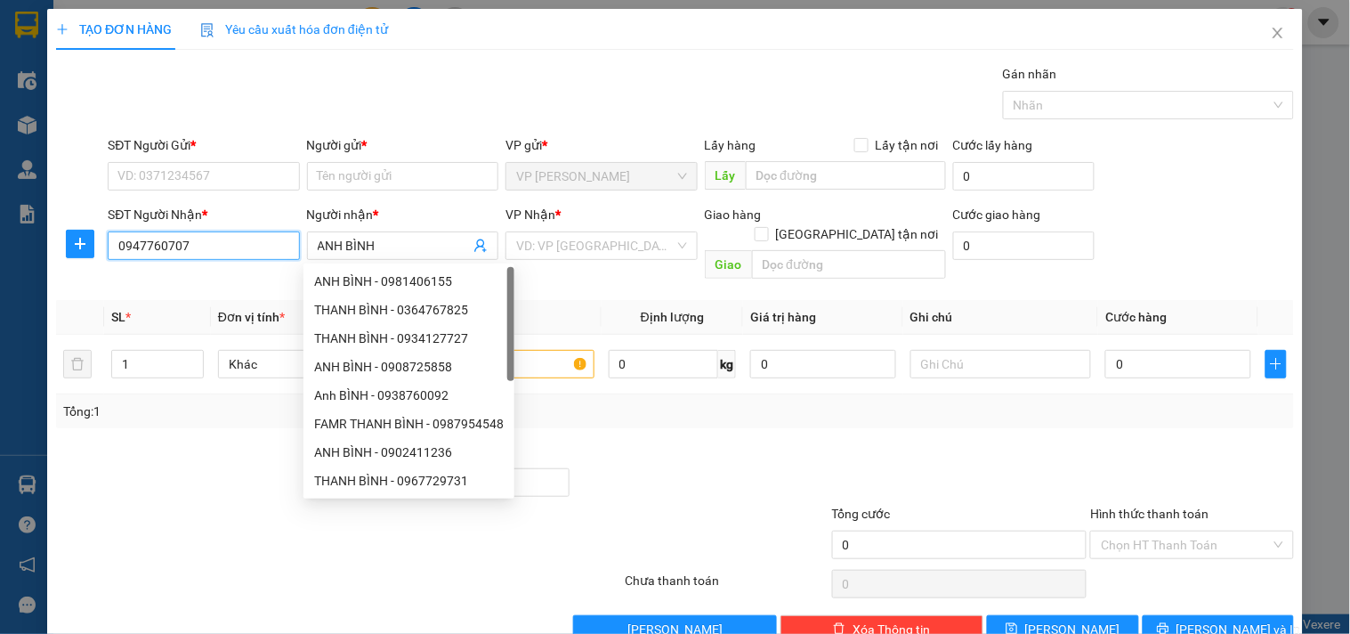
click at [203, 254] on input "0947760707" at bounding box center [203, 245] width 191 height 28
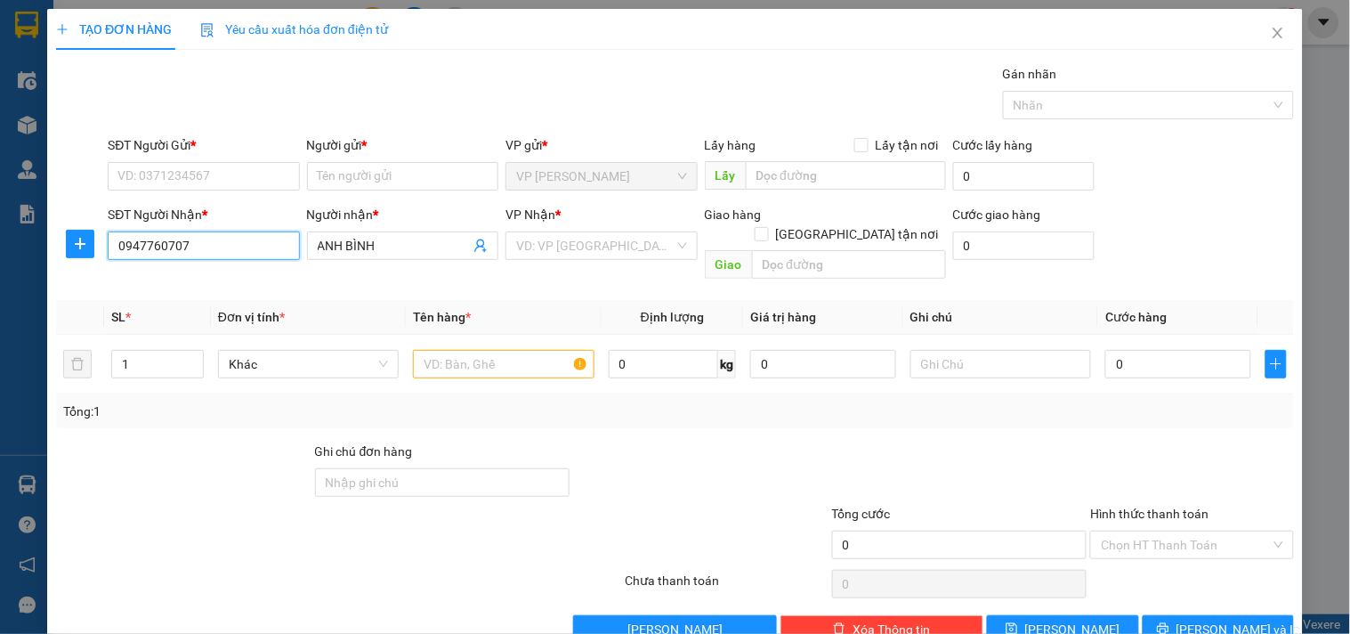
drag, startPoint x: 208, startPoint y: 252, endPoint x: 0, endPoint y: 256, distance: 208.3
click at [0, 256] on div "TẠO ĐƠN HÀNG Yêu cầu xuất hóa đơn điện tử Transit Pickup Surcharge Ids Transit …" at bounding box center [675, 317] width 1350 height 634
click at [182, 179] on input "SĐT Người Gửi *" at bounding box center [203, 176] width 191 height 28
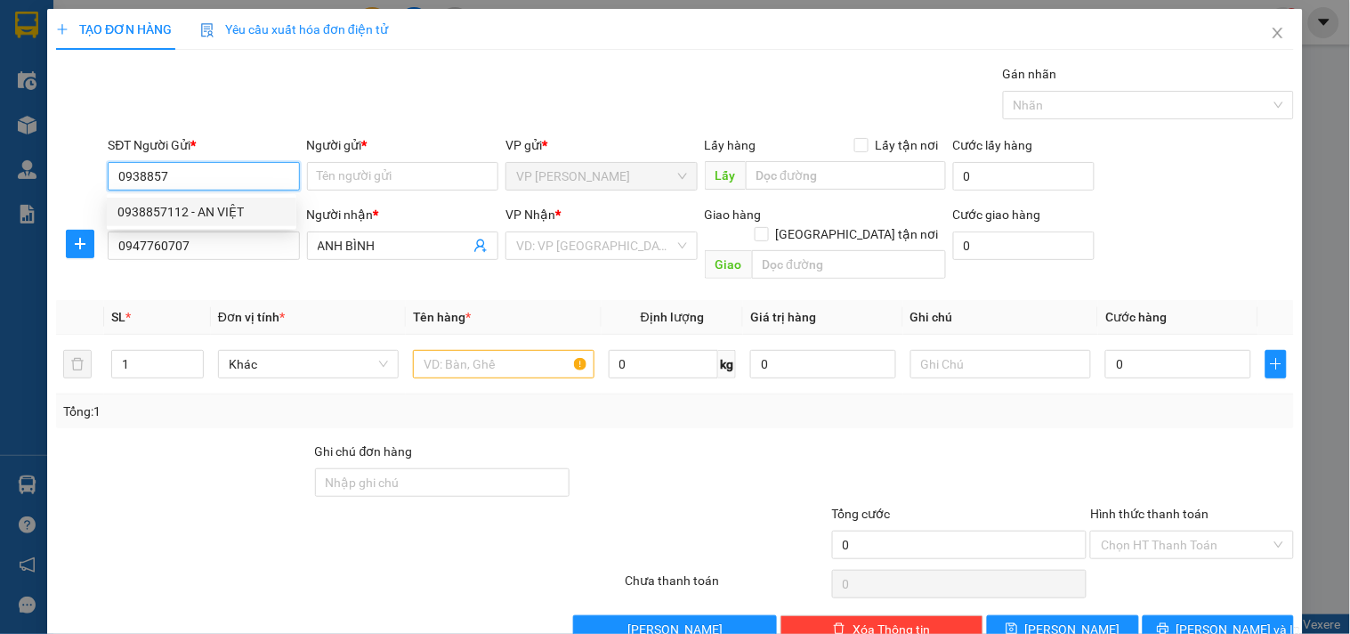
click at [190, 210] on div "0938857112 - AN VIỆT" at bounding box center [201, 212] width 168 height 20
type input "0938857112"
type input "AN VIỆT"
type input "30.000"
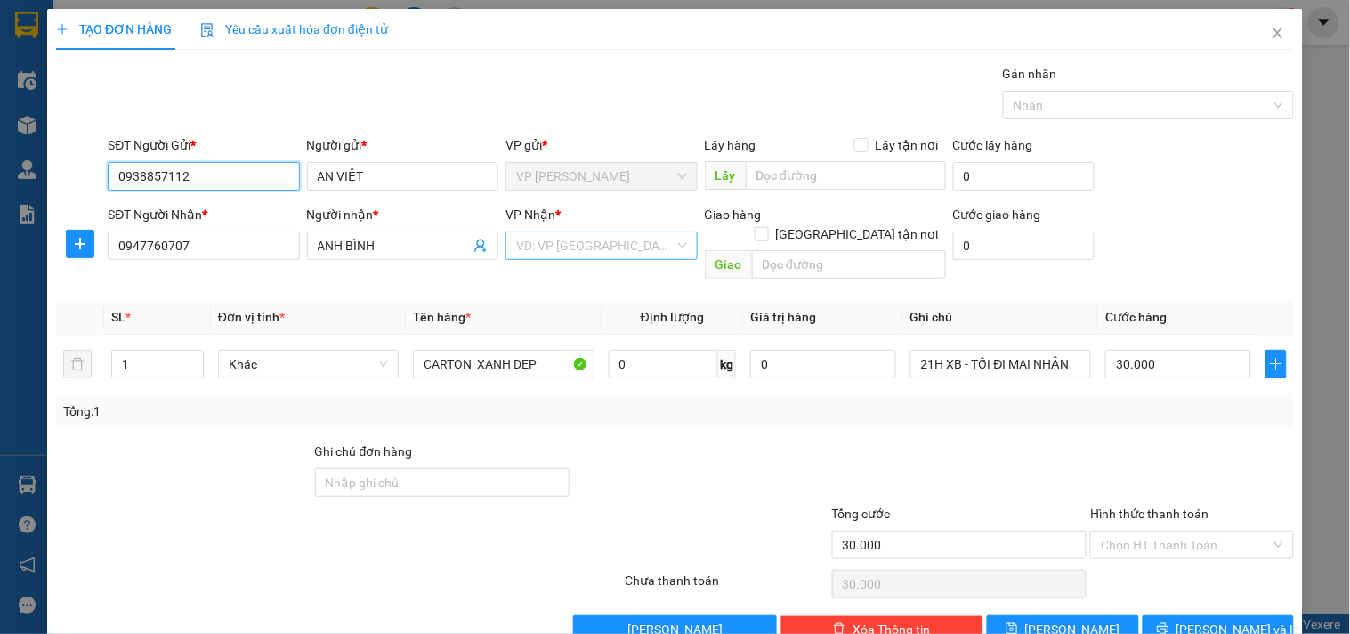
type input "0938857112"
click at [549, 241] on input "search" at bounding box center [595, 245] width 158 height 27
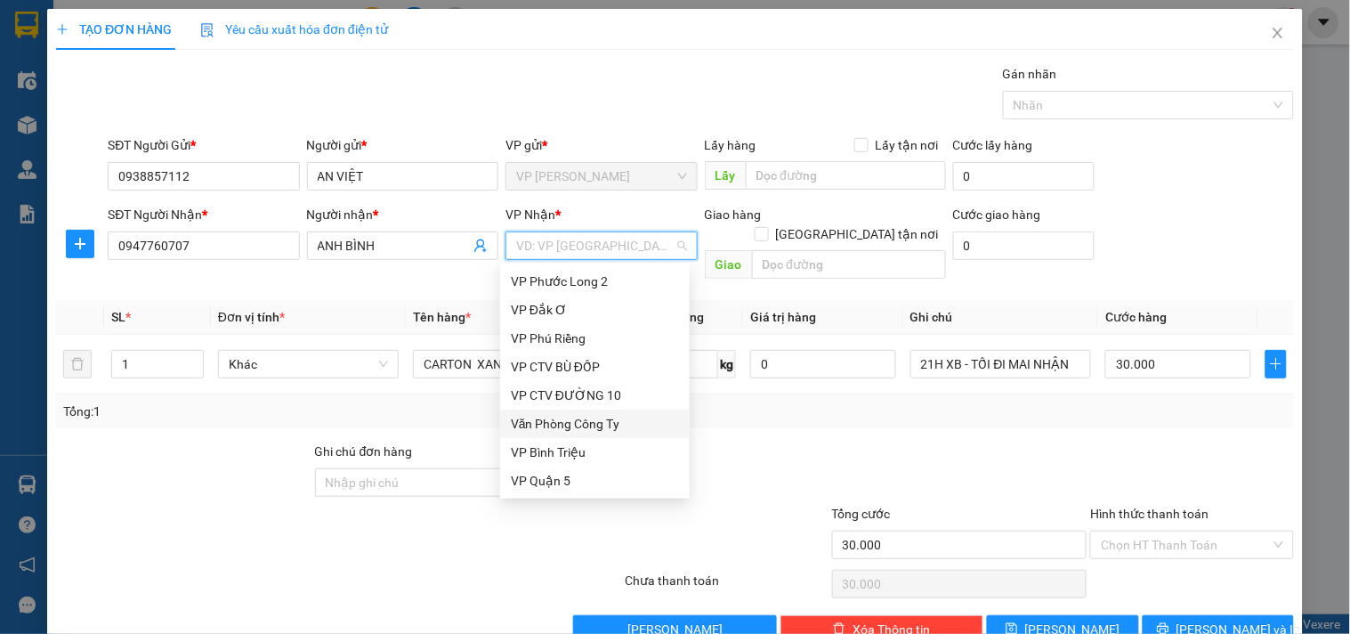
type input "X"
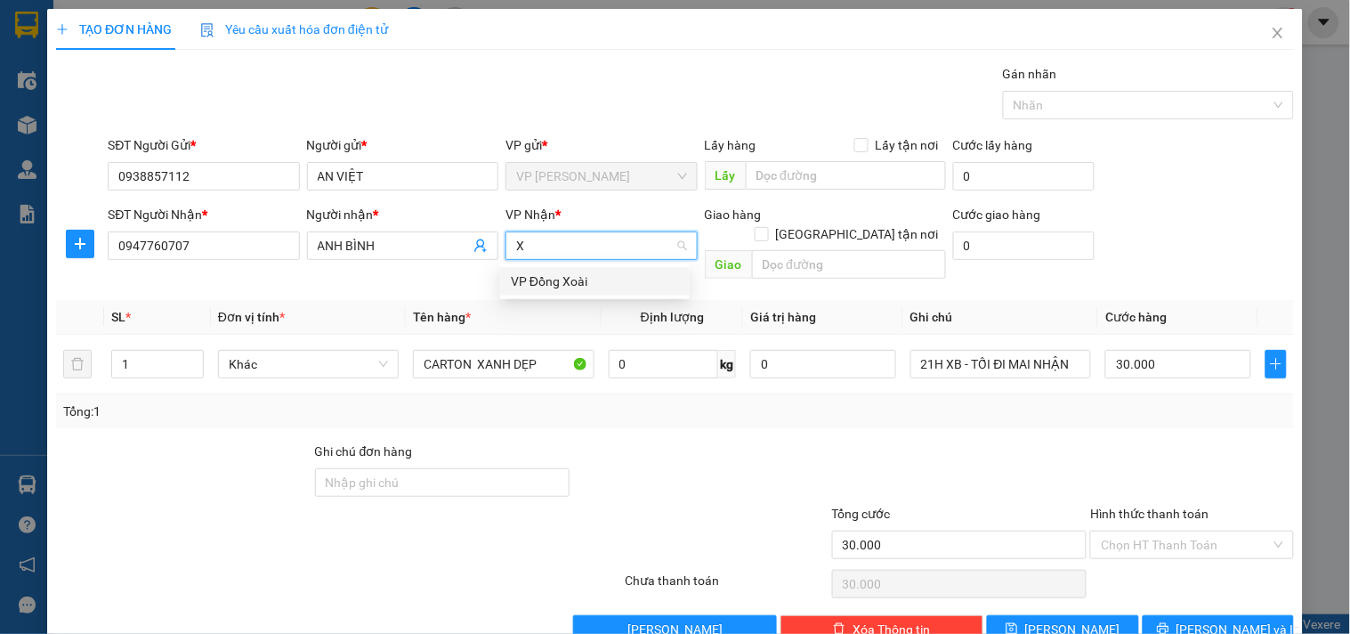
click at [603, 283] on div "VP Đồng Xoài" at bounding box center [595, 281] width 168 height 20
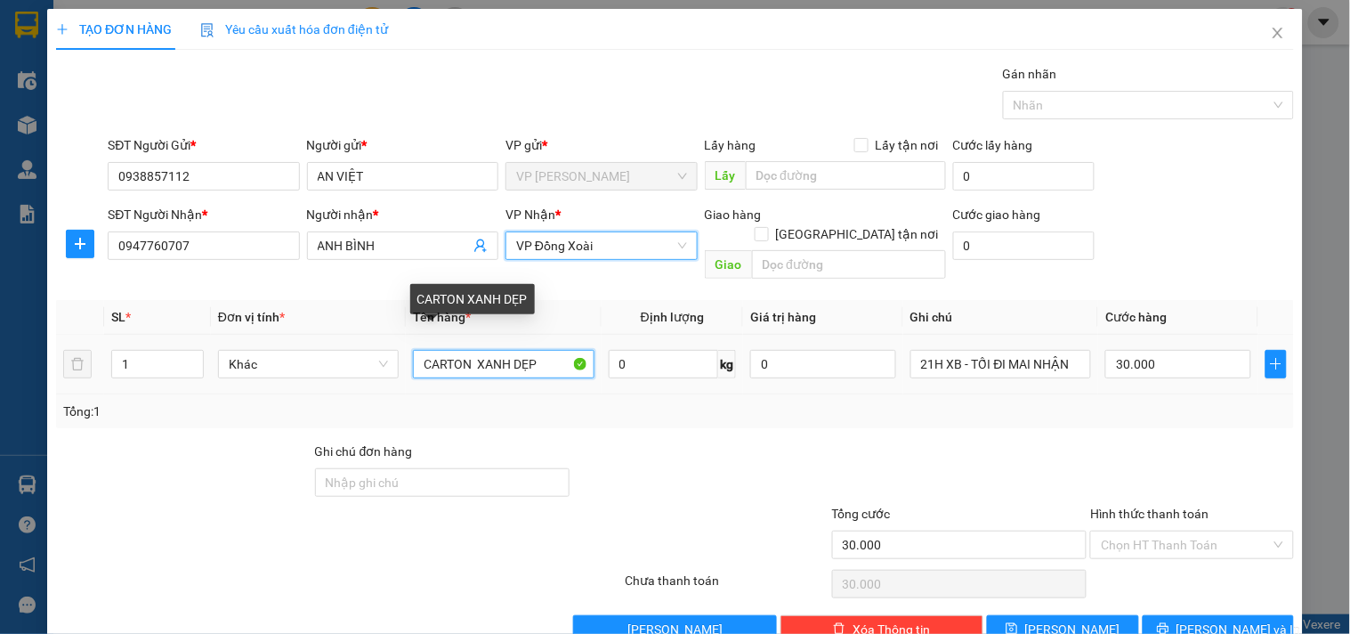
click at [543, 350] on input "CARTON XANH DẸP" at bounding box center [503, 364] width 181 height 28
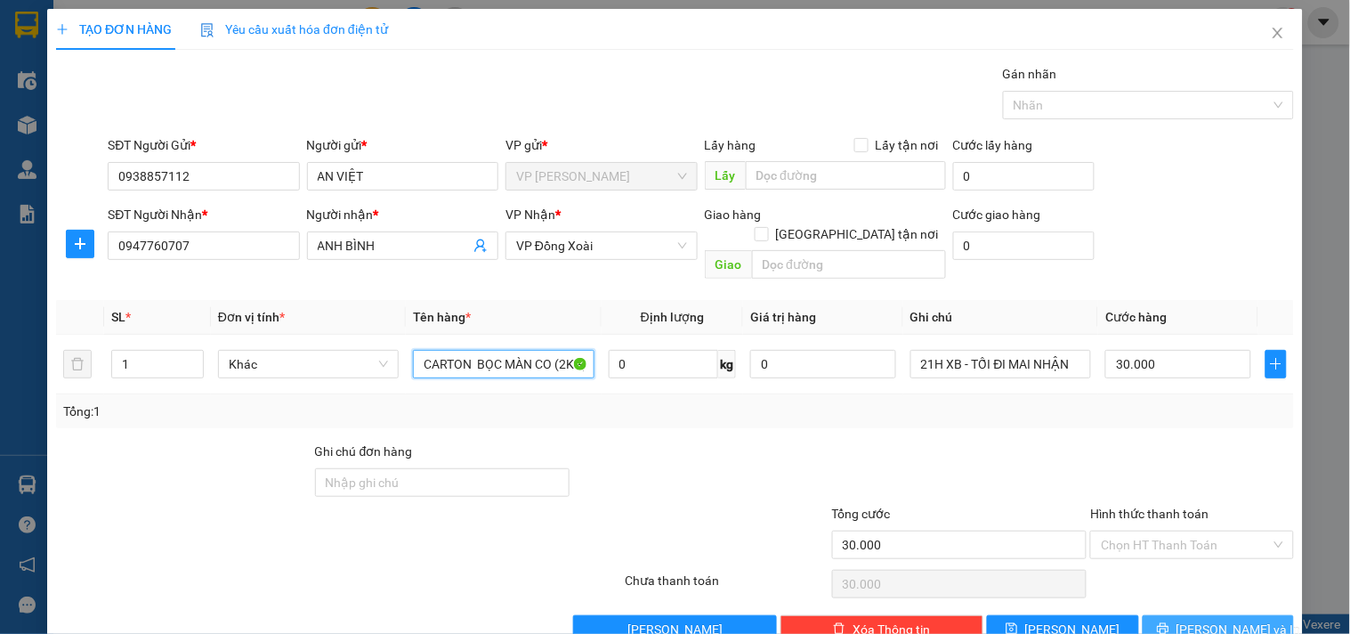
type input "CARTON BỌC MÀN CO (2KG)"
click at [1190, 620] on span "[PERSON_NAME] và In" at bounding box center [1239, 630] width 125 height 20
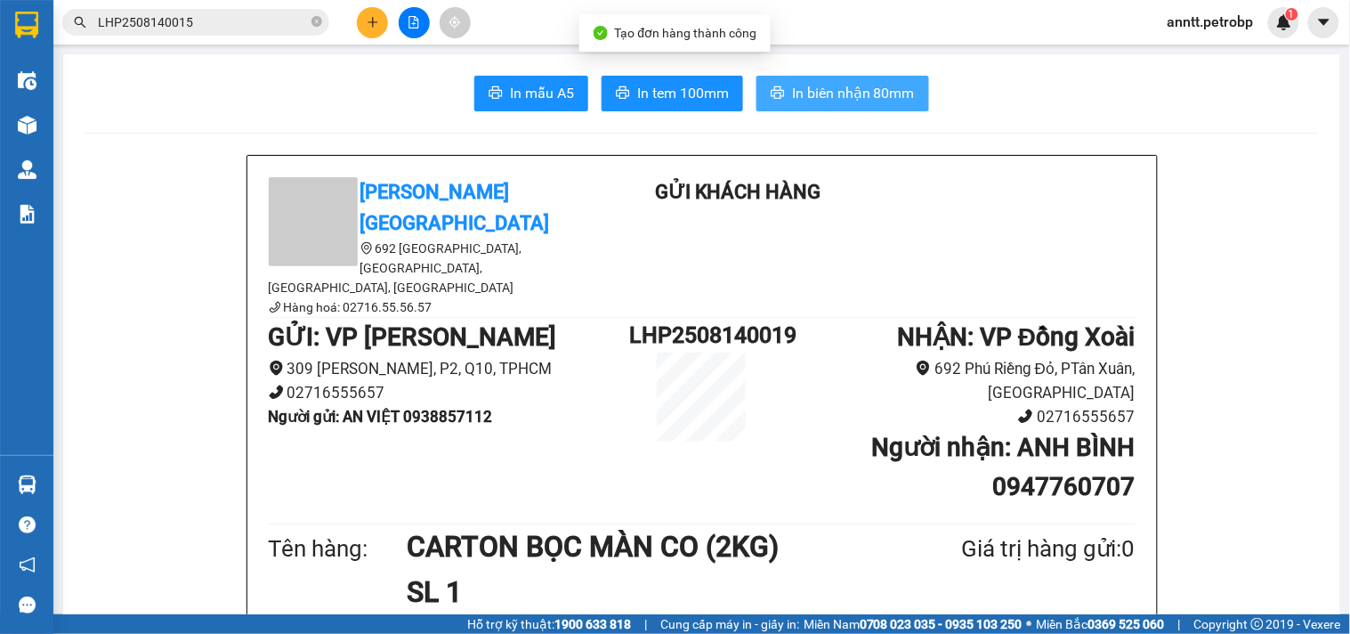
click at [855, 91] on span "In biên nhận 80mm" at bounding box center [853, 93] width 123 height 22
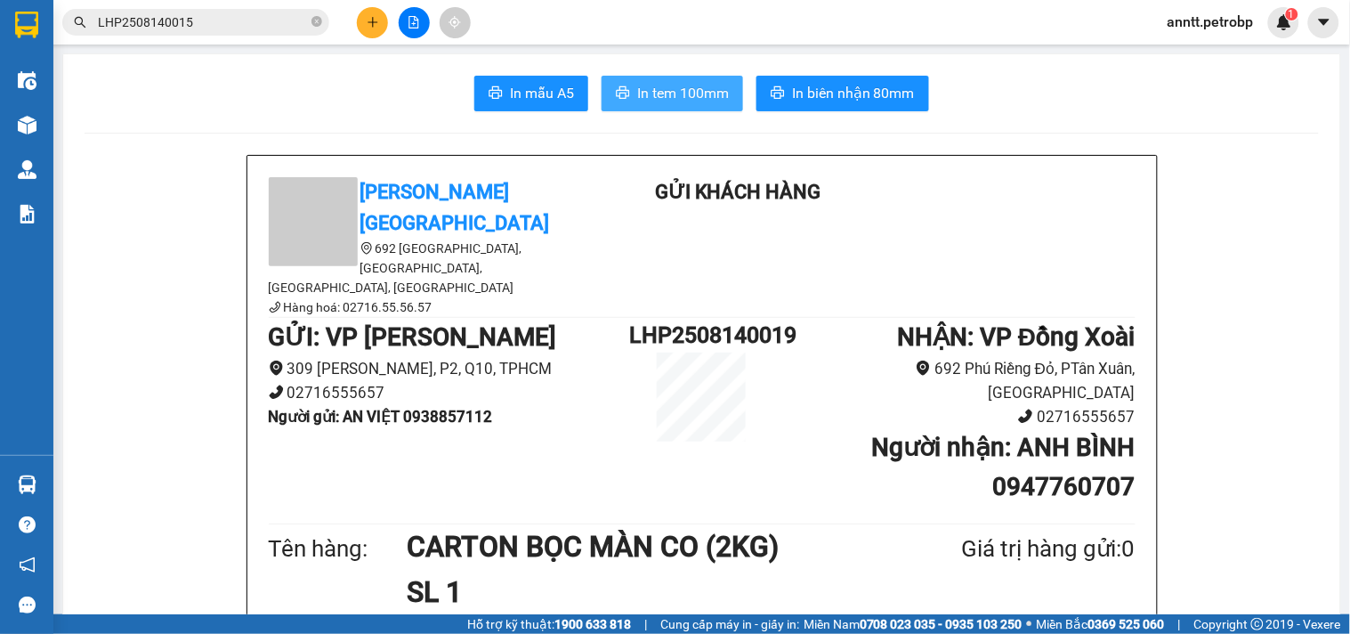
click at [670, 92] on span "In tem 100mm" at bounding box center [683, 93] width 92 height 22
click at [321, 20] on icon "close-circle" at bounding box center [317, 21] width 11 height 11
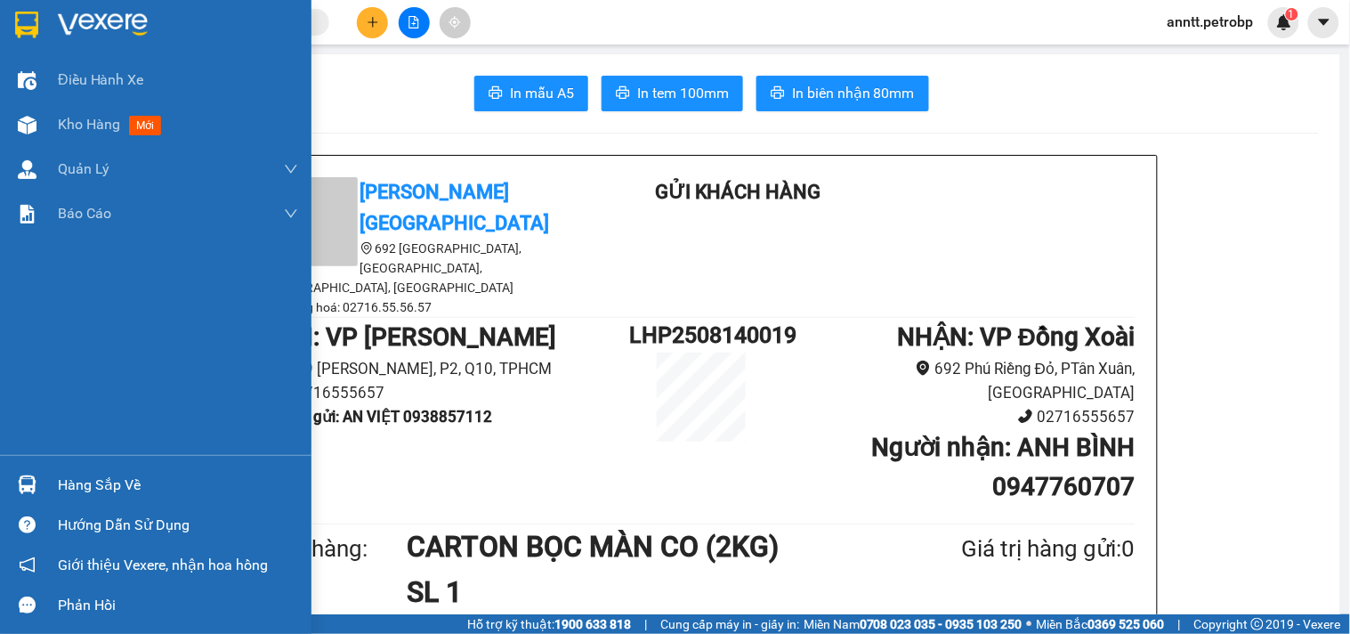
click at [15, 9] on div at bounding box center [27, 24] width 31 height 31
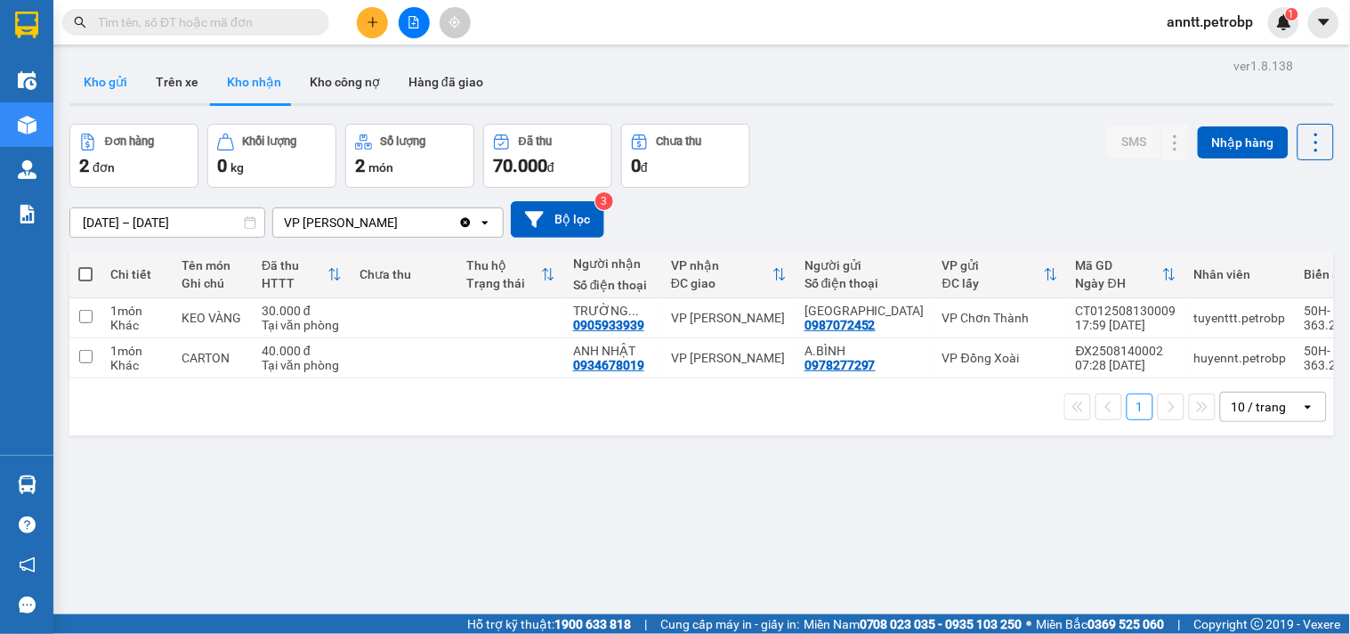
click at [112, 84] on button "Kho gửi" at bounding box center [105, 82] width 72 height 43
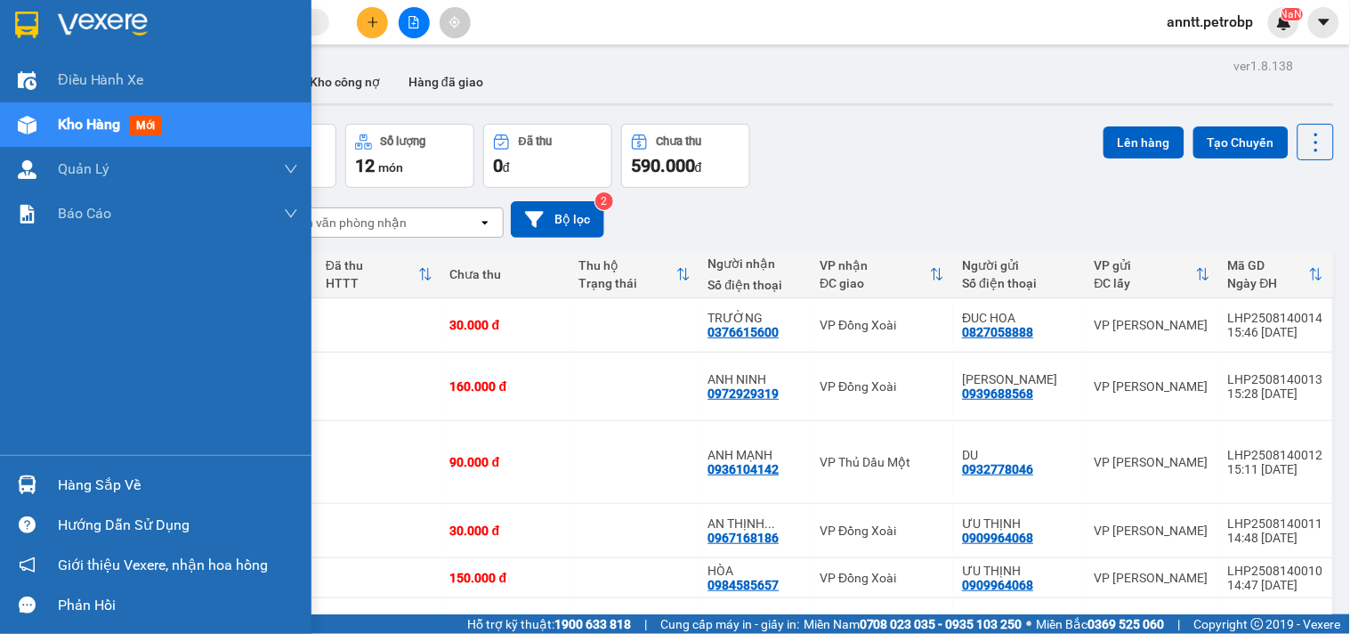
scroll to position [166, 0]
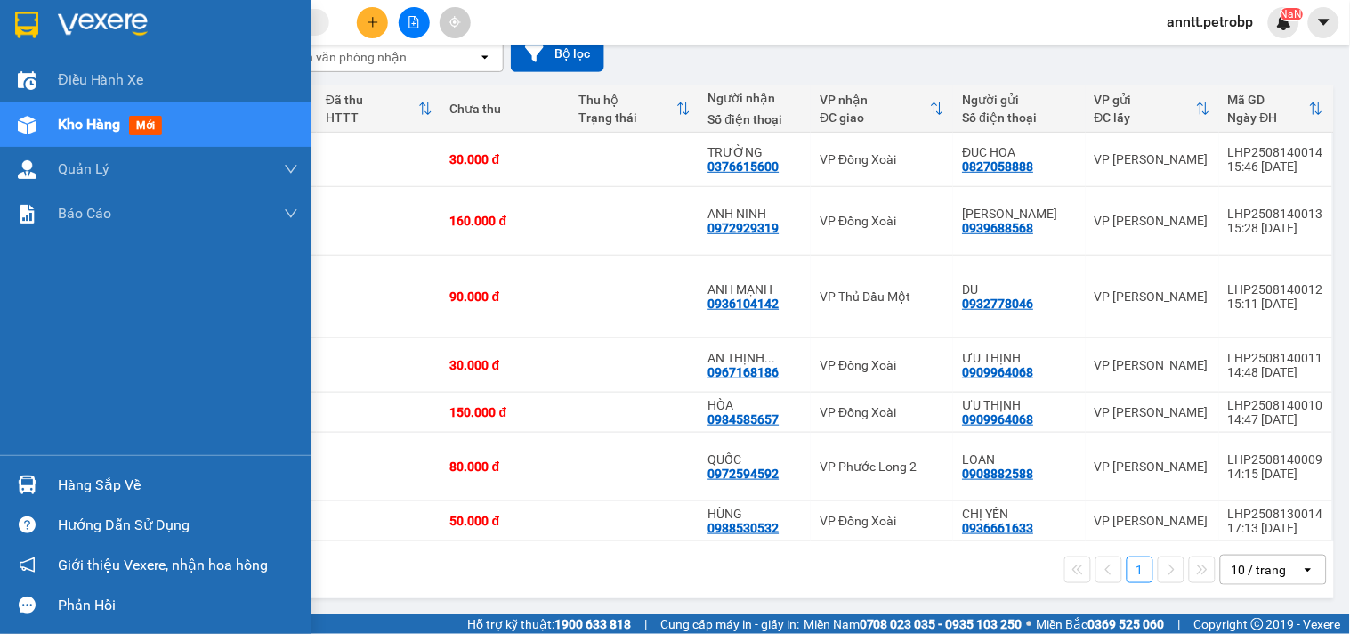
click at [14, 7] on div at bounding box center [156, 29] width 312 height 58
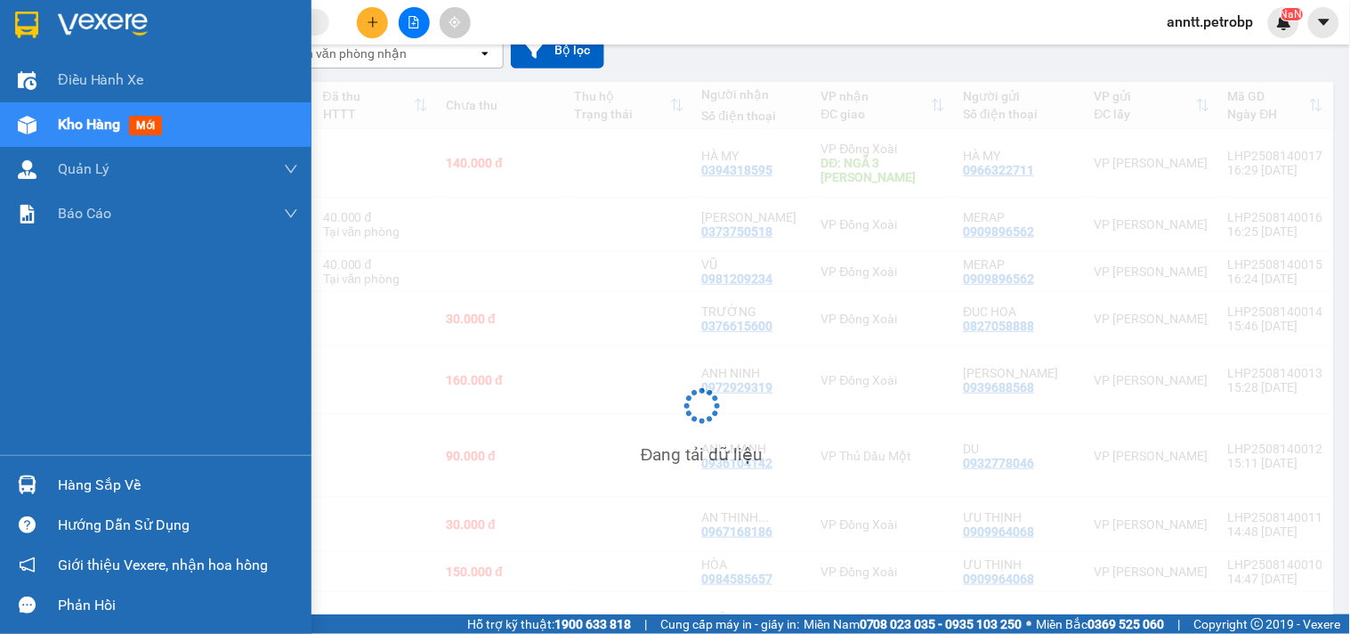
scroll to position [164, 0]
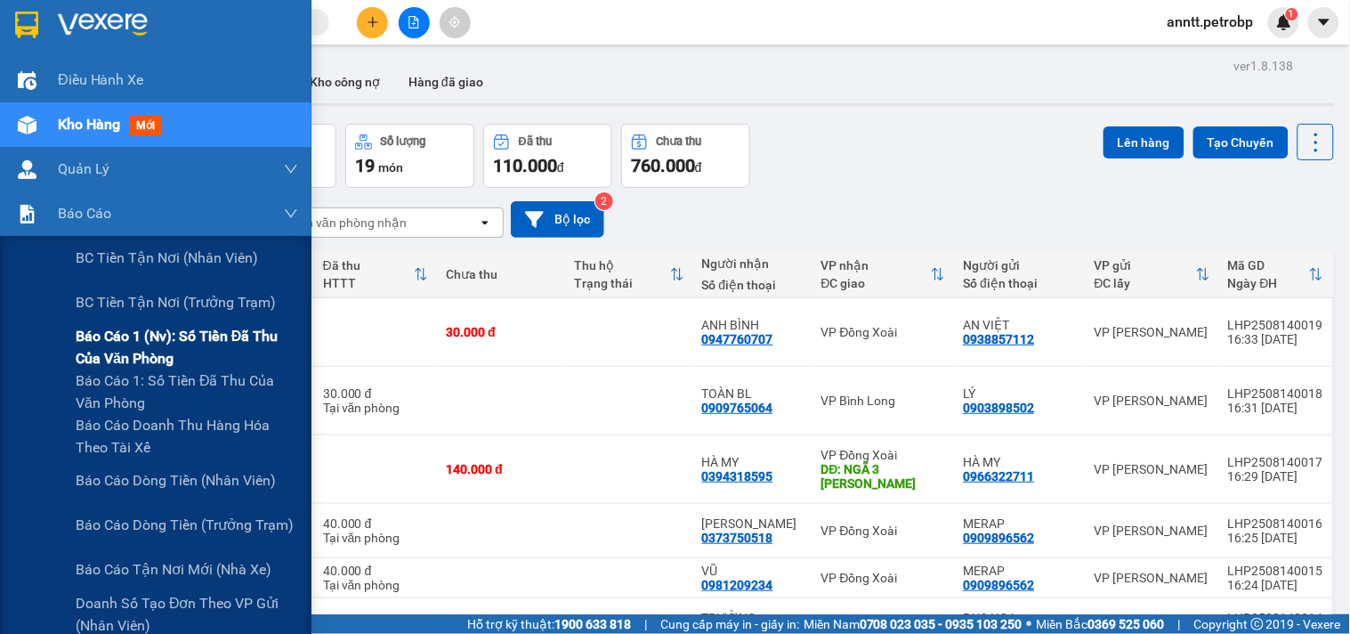
click at [161, 344] on span "Báo cáo 1 (nv): Số tiền đã thu của văn phòng" at bounding box center [187, 347] width 223 height 45
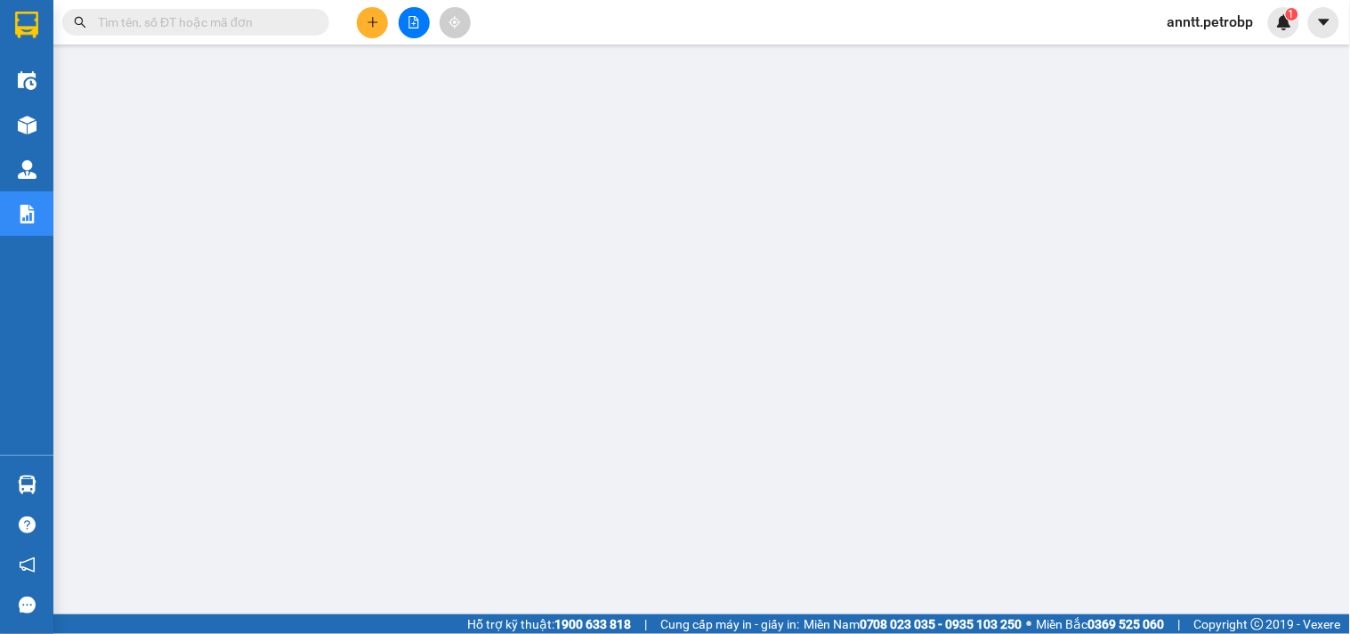
click at [369, 31] on button at bounding box center [372, 22] width 31 height 31
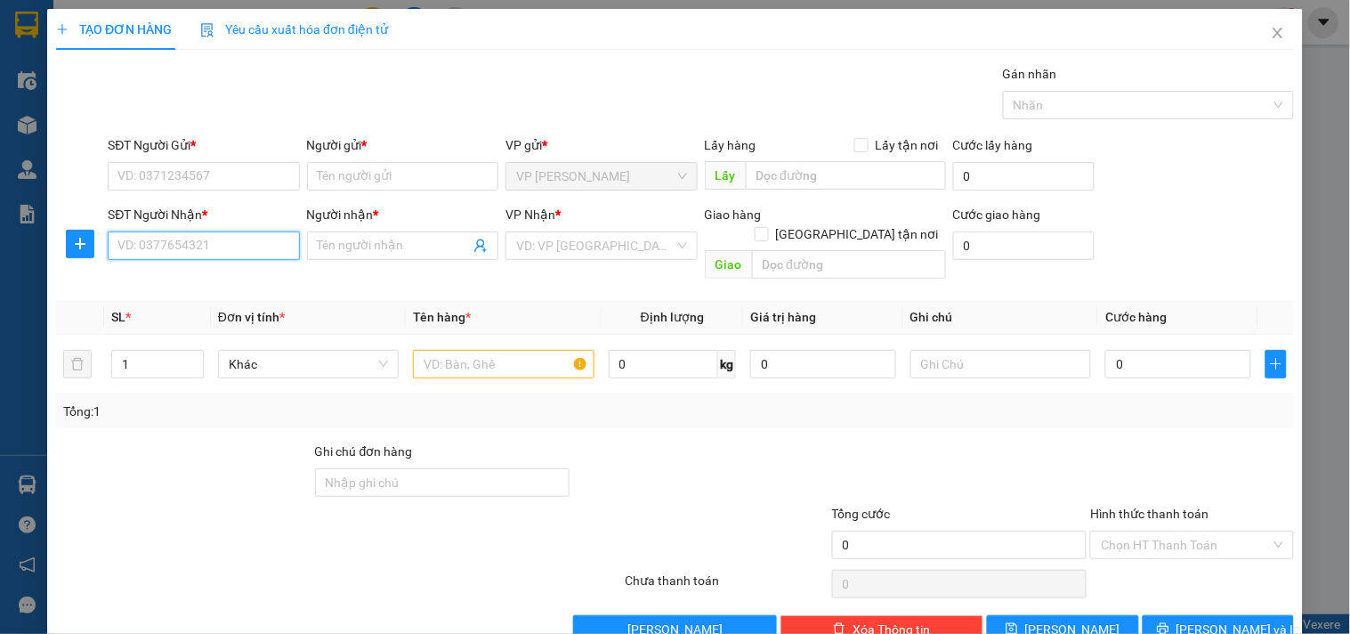
click at [144, 251] on input "SĐT Người Nhận *" at bounding box center [203, 245] width 191 height 28
click at [182, 288] on div "0866500039 - KHÁCH" at bounding box center [201, 281] width 168 height 20
type input "0866500039"
type input "KHÁCH"
type input "30.000"
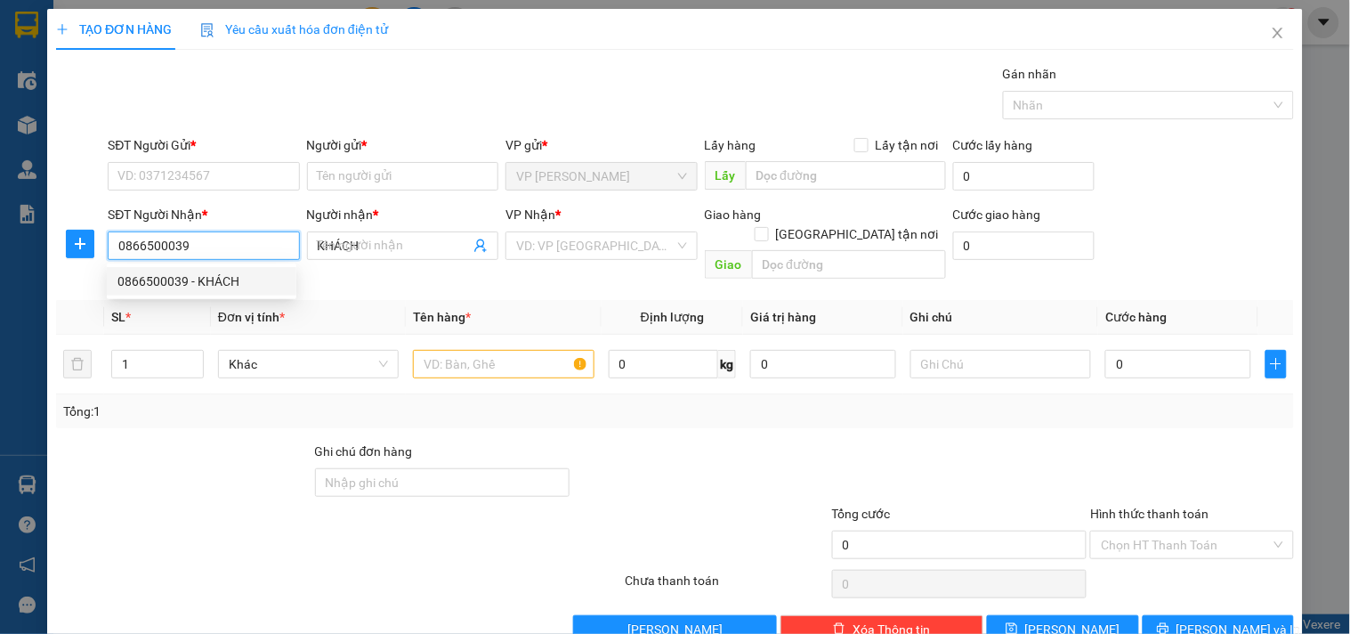
type input "30.000"
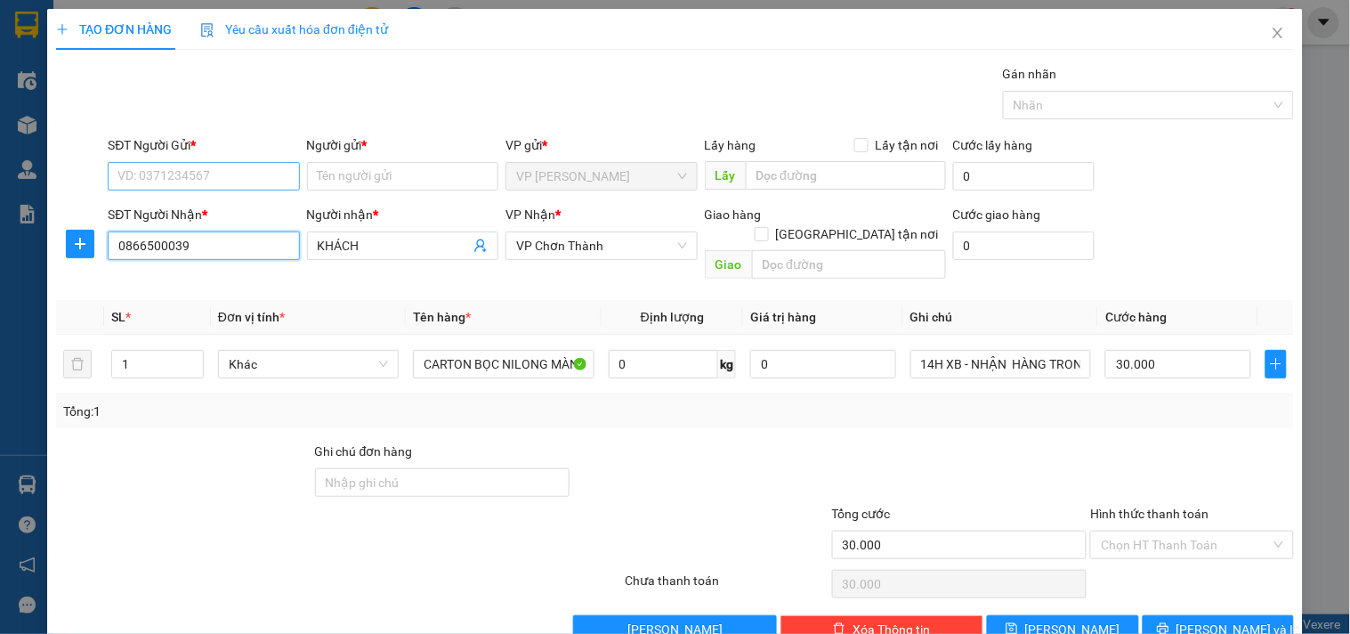
type input "0866500039"
click at [217, 175] on input "SĐT Người Gửi *" at bounding box center [203, 176] width 191 height 28
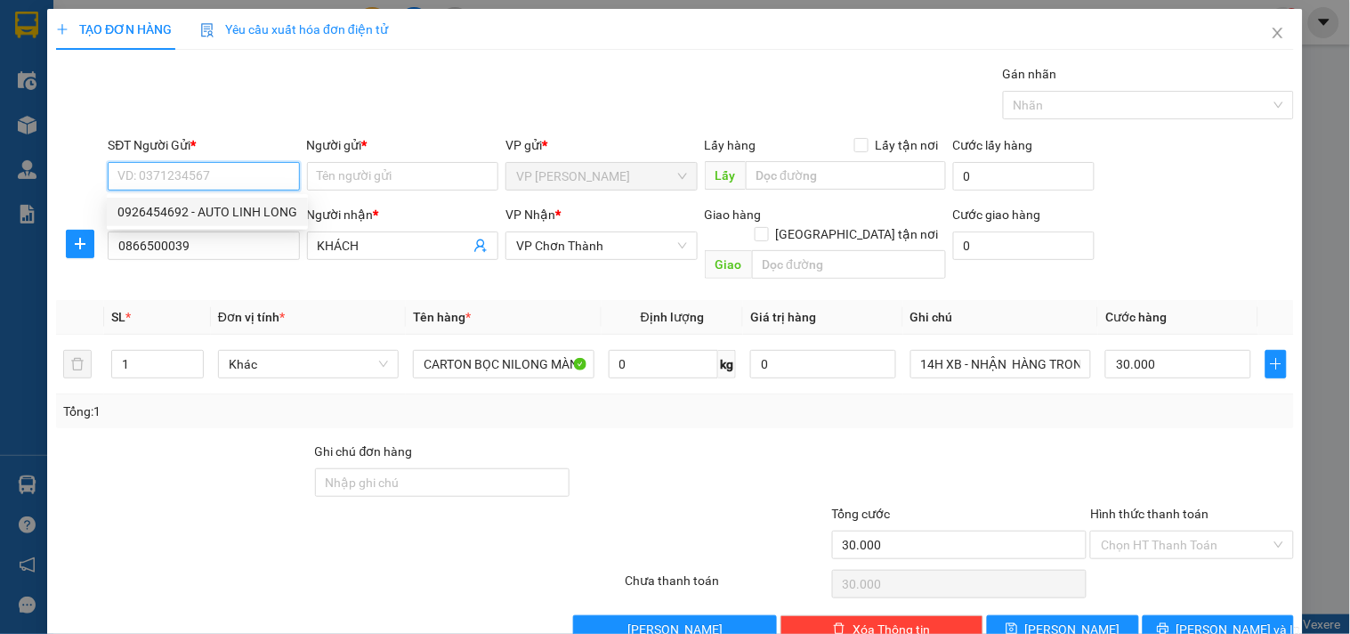
click at [198, 174] on input "SĐT Người Gửi *" at bounding box center [203, 176] width 191 height 28
click at [175, 208] on div "0374835121 - TÙNG" at bounding box center [201, 212] width 168 height 20
type input "0374835121"
type input "TÙNG"
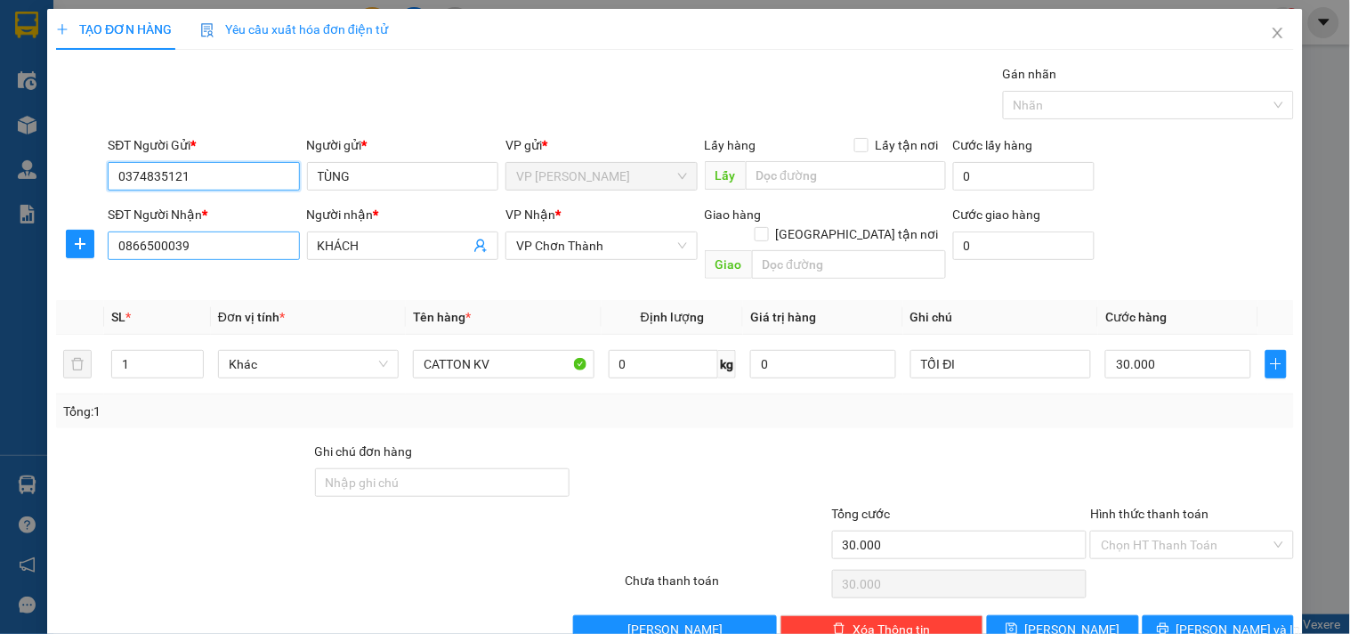
type input "0374835121"
drag, startPoint x: 200, startPoint y: 247, endPoint x: 0, endPoint y: 229, distance: 201.1
click at [0, 229] on div "TẠO ĐƠN HÀNG Yêu cầu xuất hóa đơn điện tử Transit Pickup Surcharge Ids Transit …" at bounding box center [675, 317] width 1350 height 634
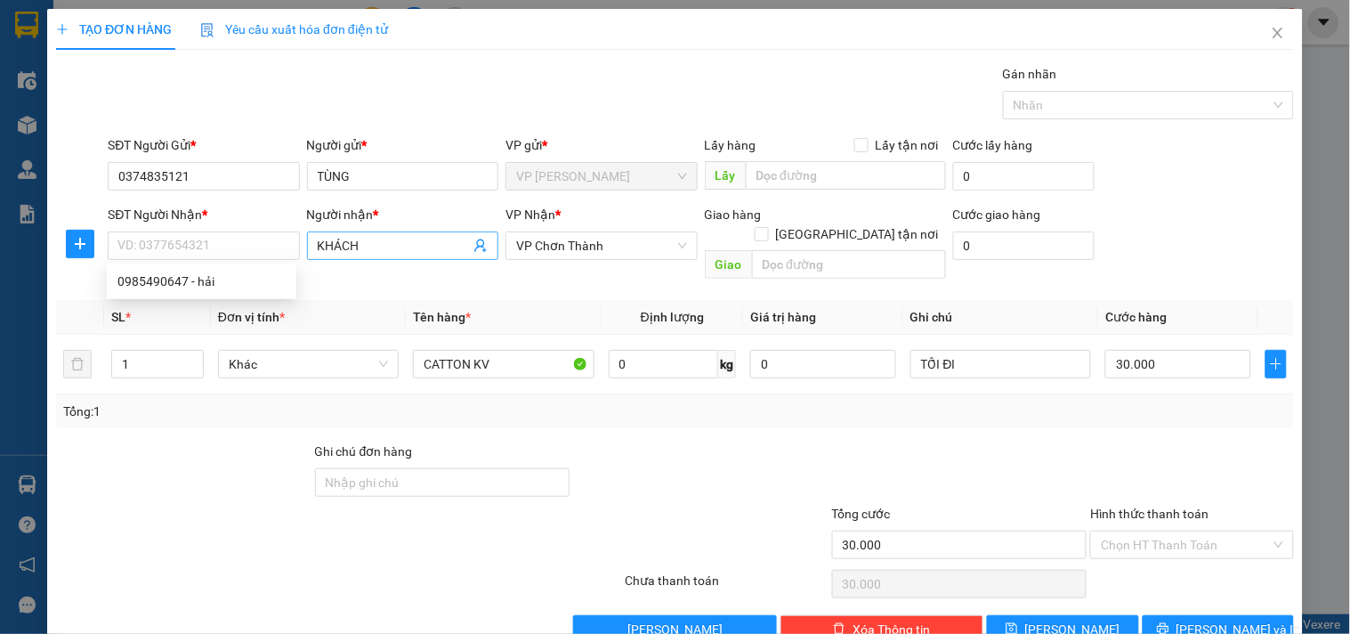
click at [369, 245] on input "KHÁCH" at bounding box center [394, 246] width 152 height 20
type input "K"
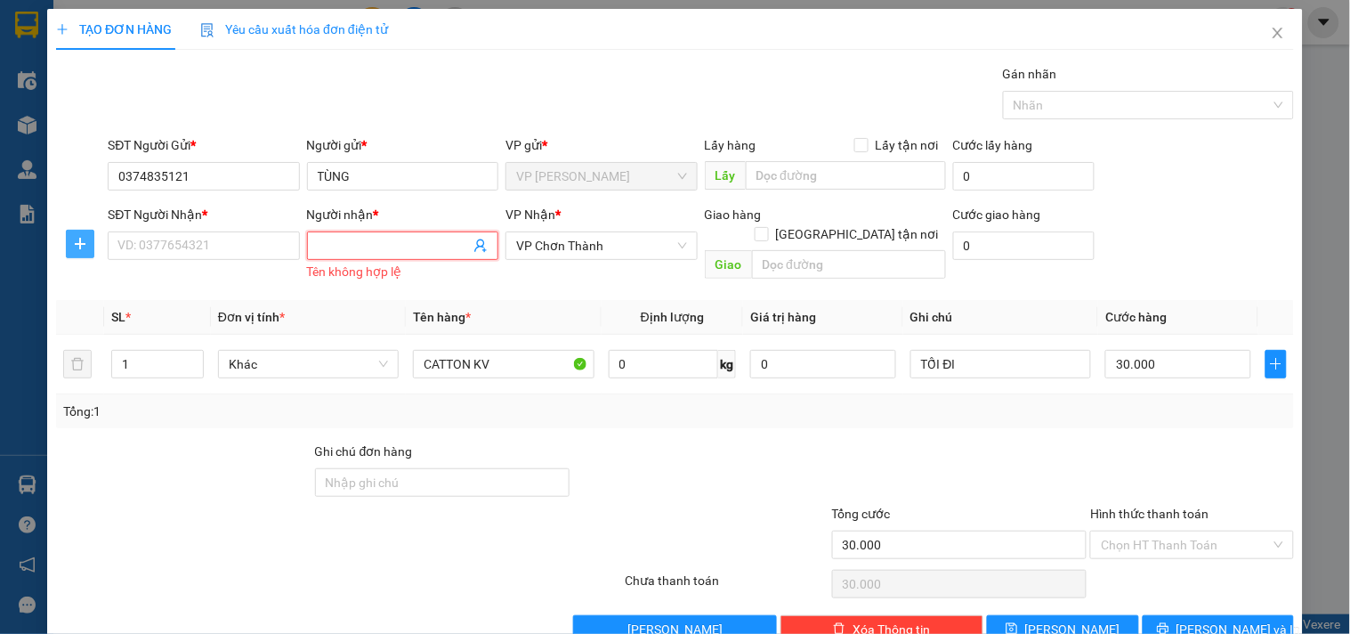
click at [77, 247] on icon "plus" at bounding box center [80, 244] width 14 height 14
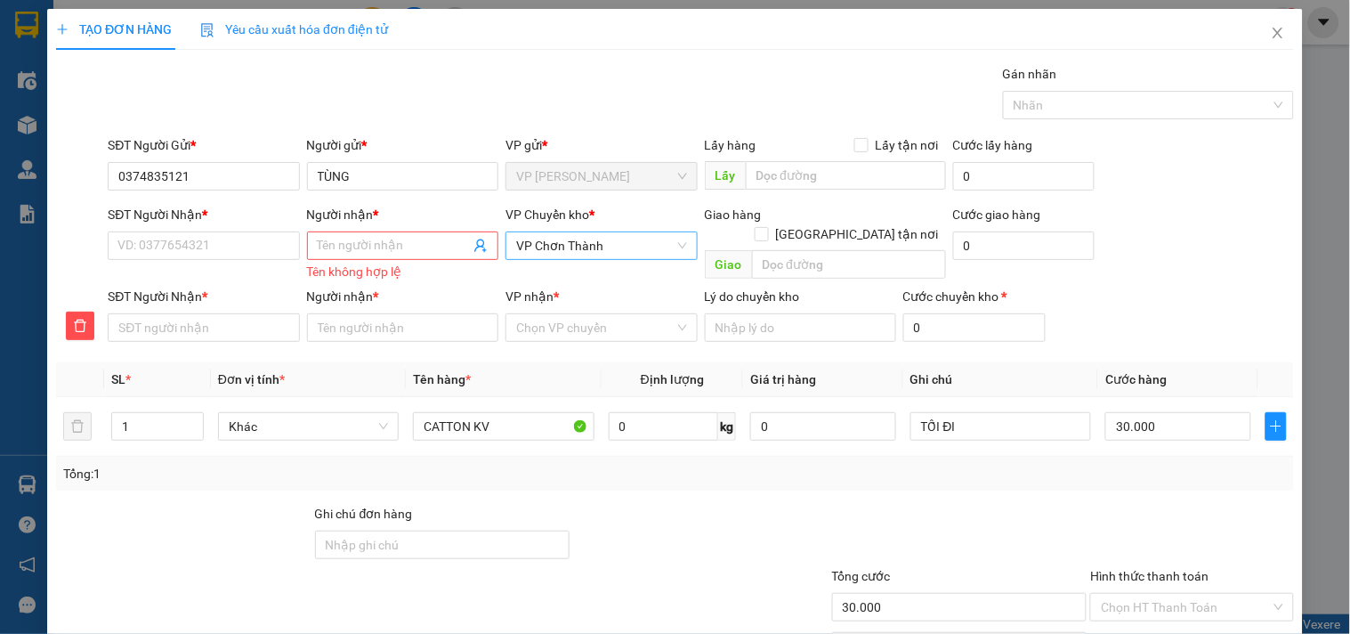
click at [654, 242] on span "VP Chơn Thành" at bounding box center [601, 245] width 170 height 27
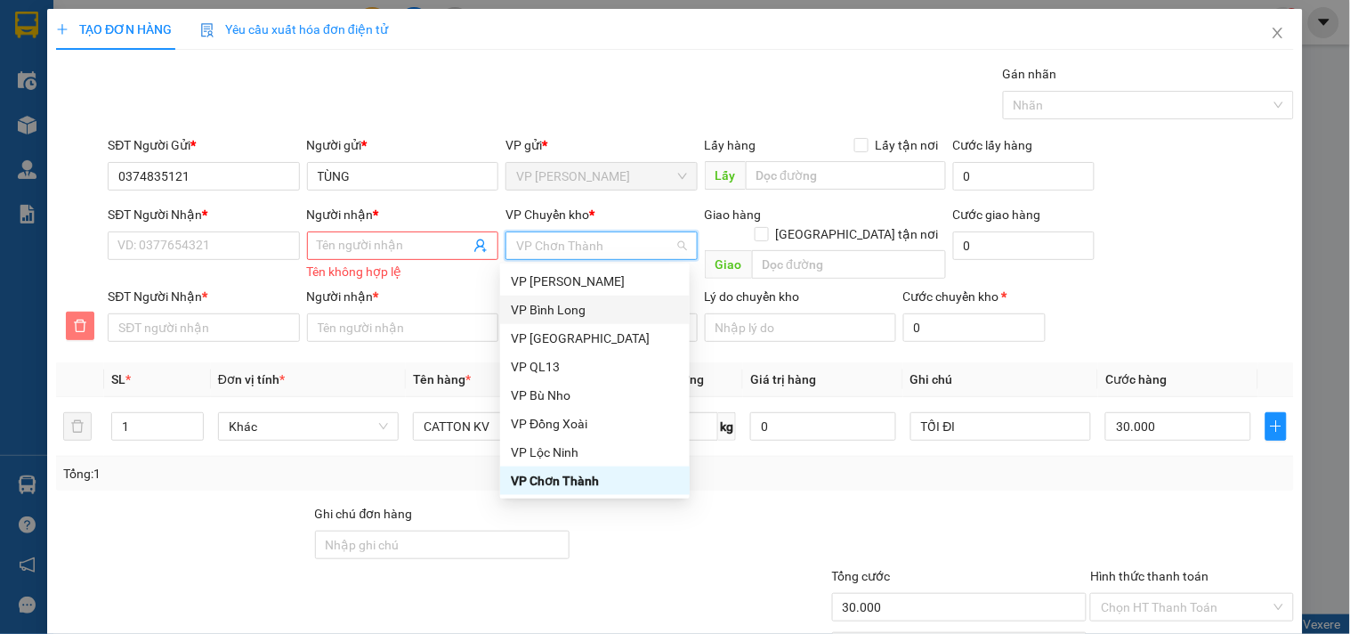
click at [84, 328] on icon "delete" at bounding box center [80, 326] width 12 height 12
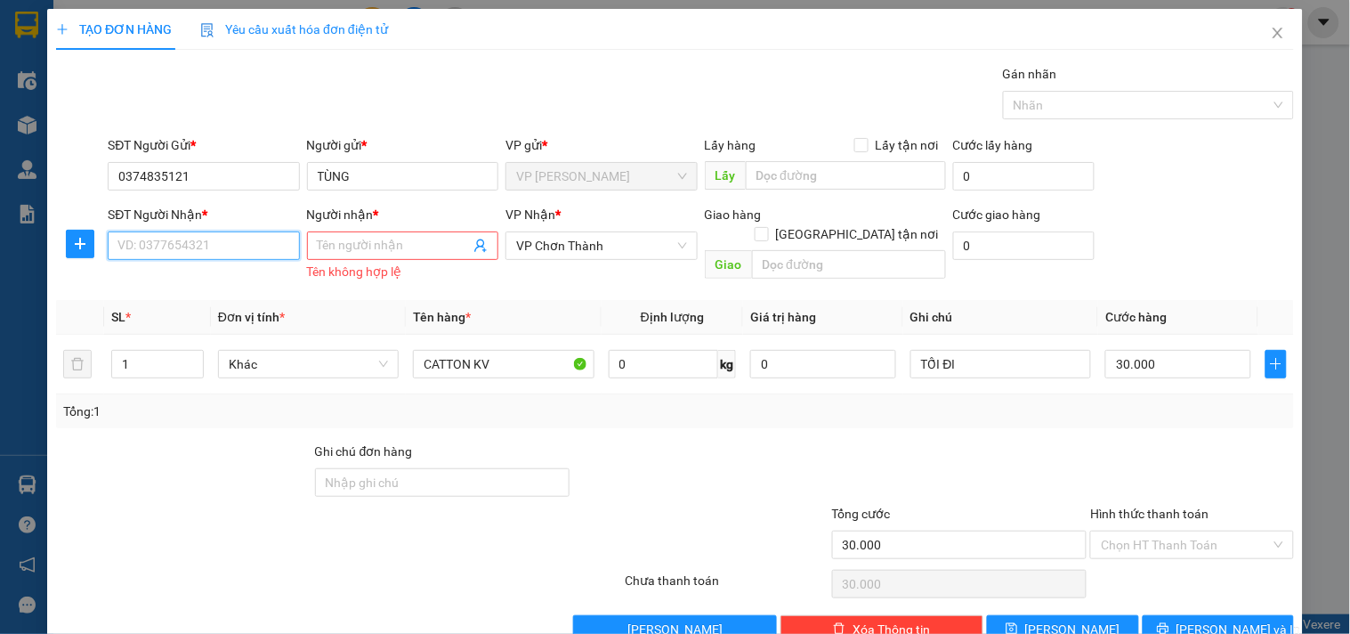
click at [285, 246] on input "SĐT Người Nhận *" at bounding box center [203, 245] width 191 height 28
click at [203, 288] on div "0985490647 - hải" at bounding box center [201, 281] width 168 height 20
type input "0985490647"
type input "hải"
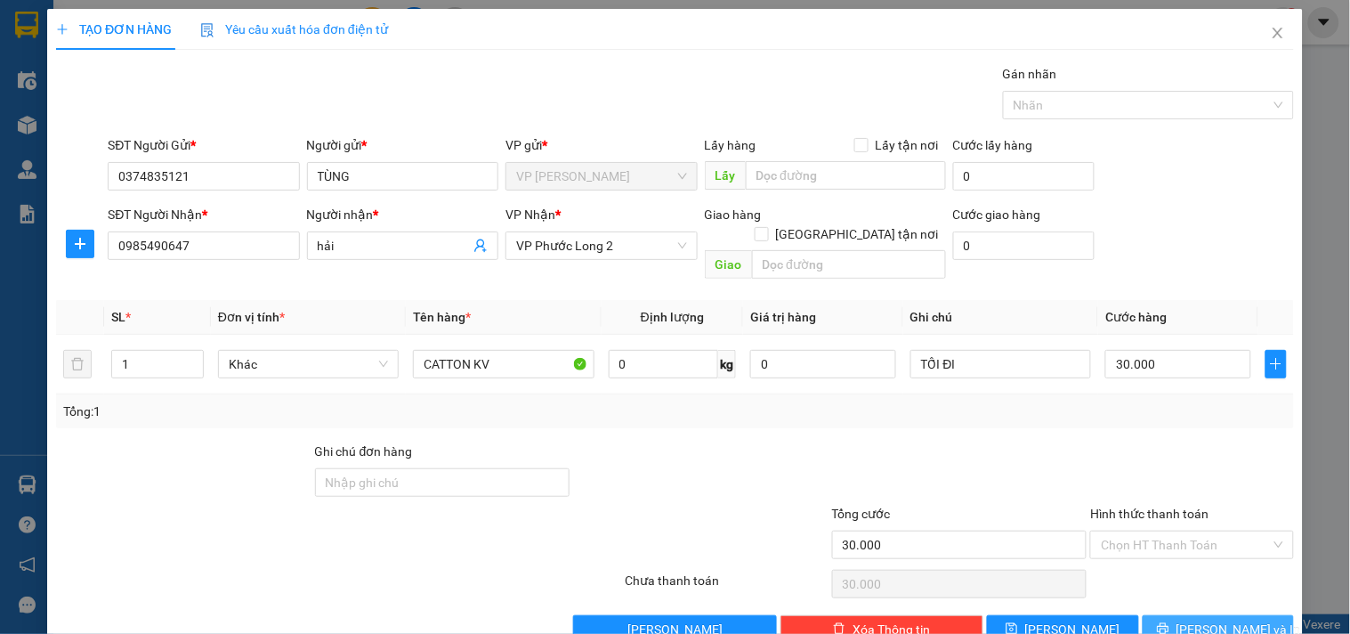
click at [1195, 620] on span "[PERSON_NAME] và In" at bounding box center [1239, 630] width 125 height 20
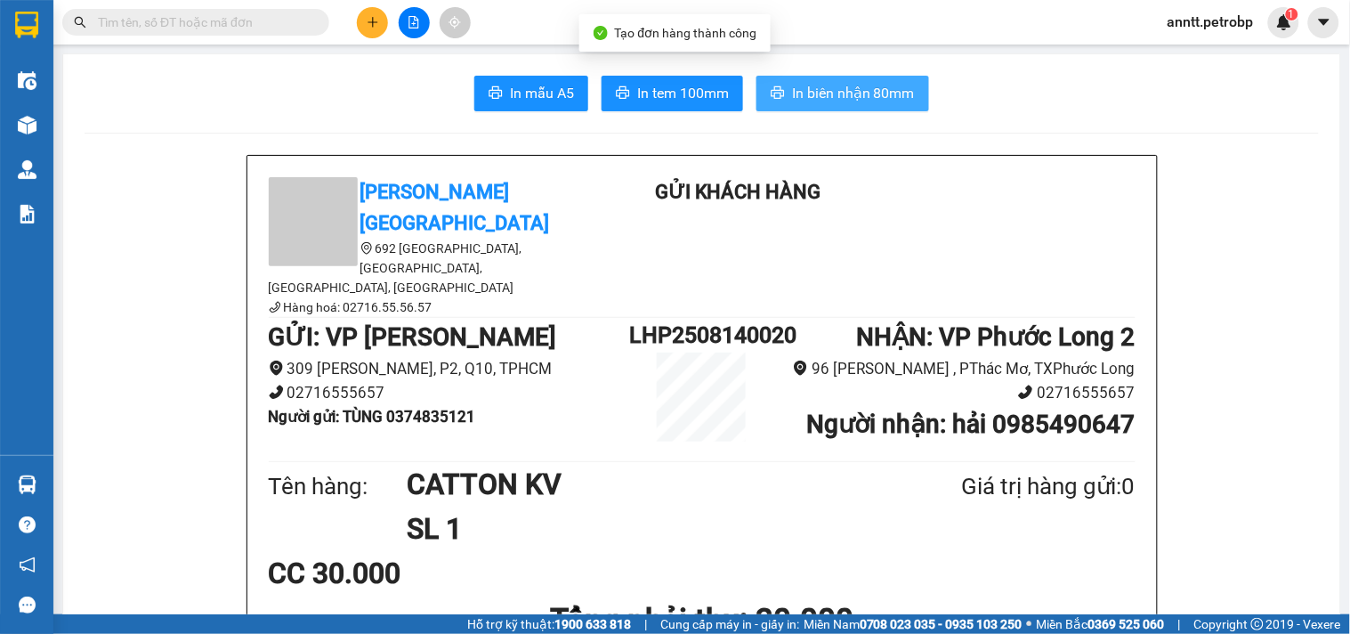
click at [807, 95] on span "In biên nhận 80mm" at bounding box center [853, 93] width 123 height 22
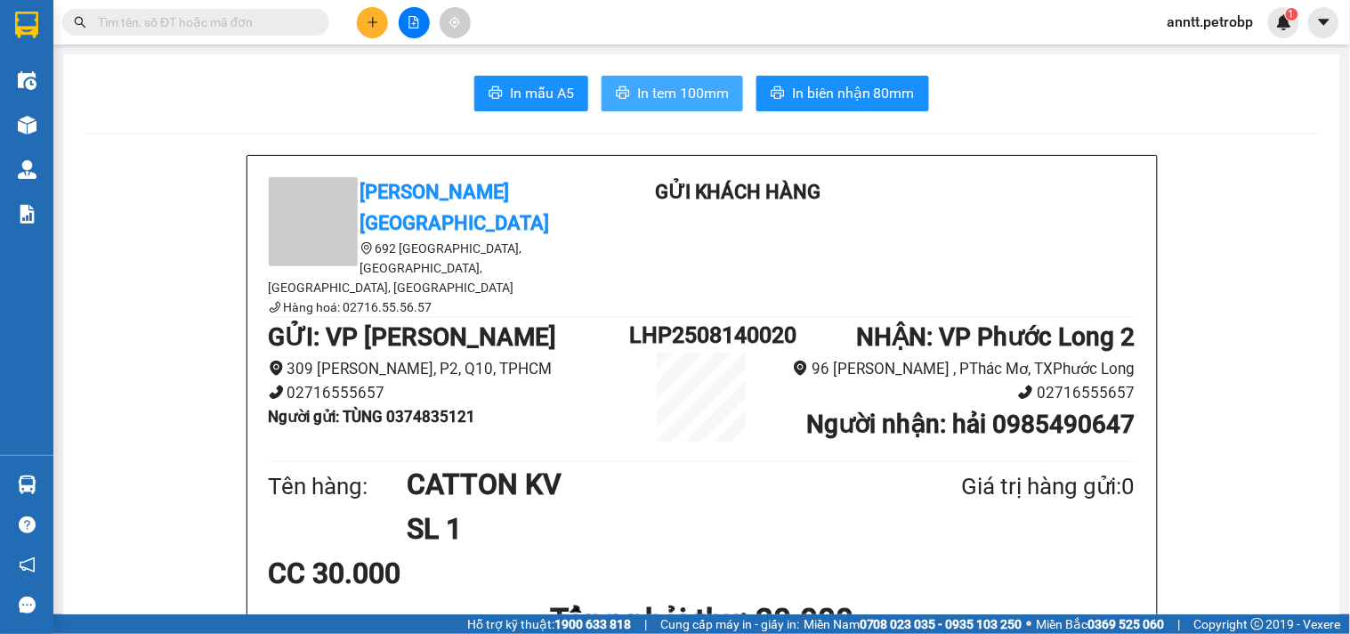
click at [647, 98] on span "In tem 100mm" at bounding box center [683, 93] width 92 height 22
click at [372, 24] on icon "plus" at bounding box center [372, 22] width 1 height 10
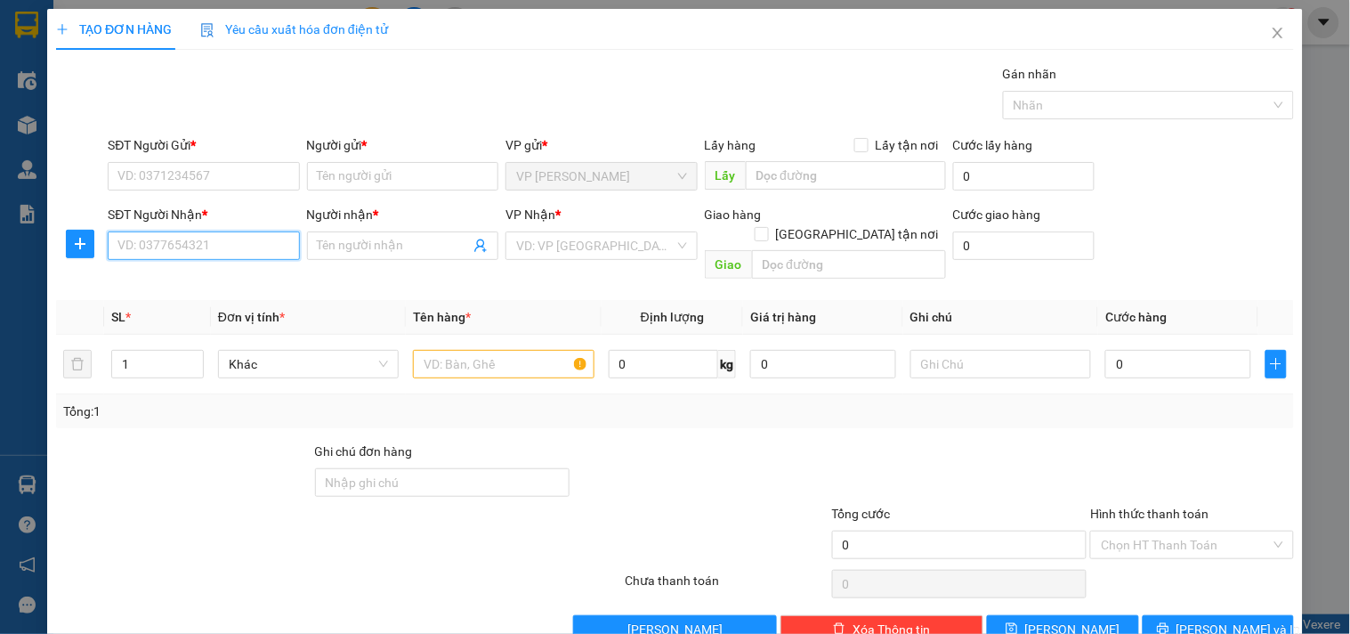
click at [137, 255] on input "SĐT Người Nhận *" at bounding box center [203, 245] width 191 height 28
click at [191, 247] on input "5550" at bounding box center [203, 245] width 191 height 28
click at [191, 247] on input "550" at bounding box center [203, 245] width 191 height 28
type input "550"
click at [183, 249] on input "SĐT Người Nhận *" at bounding box center [203, 245] width 191 height 28
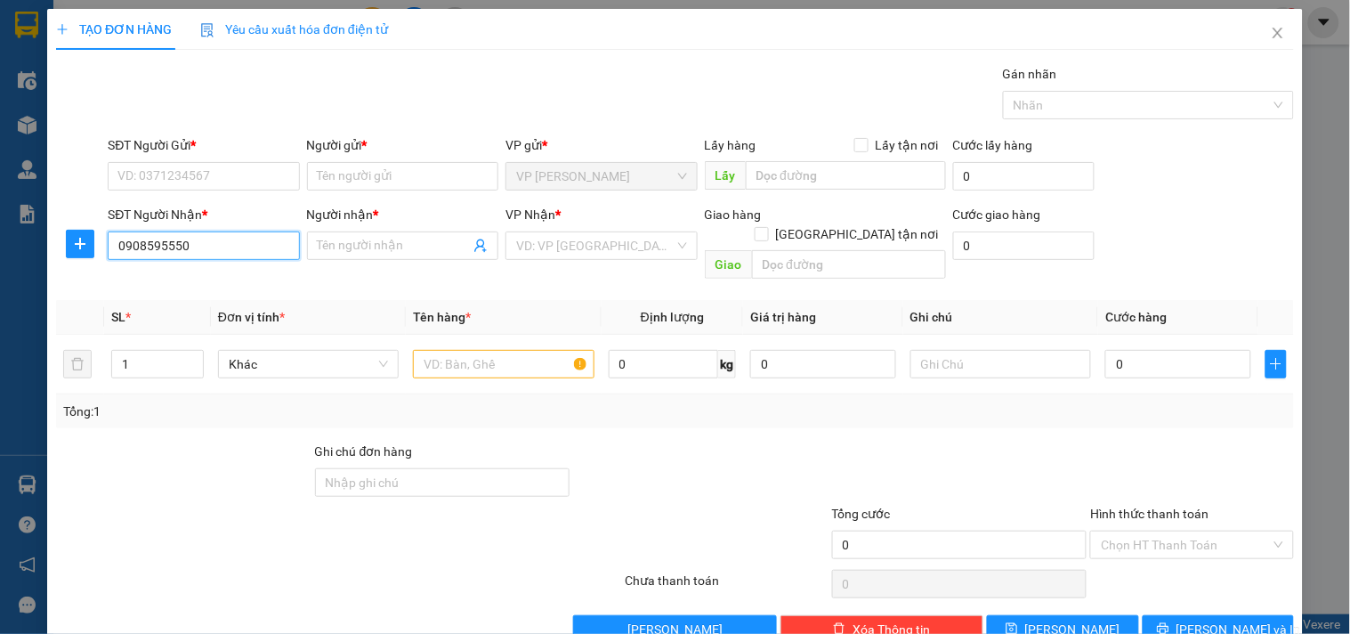
click at [251, 244] on input "0908595550" at bounding box center [203, 245] width 191 height 28
type input "0908595550"
click at [329, 247] on input "Người nhận *" at bounding box center [394, 246] width 152 height 20
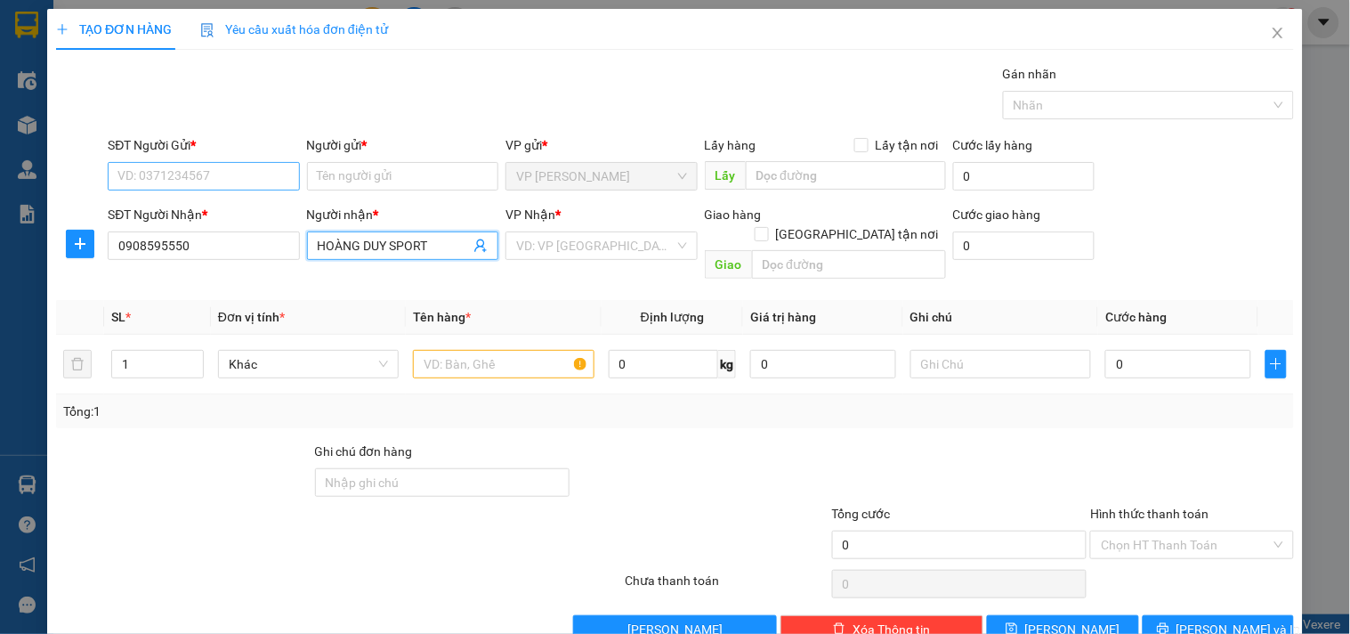
type input "HOÀNG DUY SPORT"
click at [184, 166] on input "SĐT Người Gửi *" at bounding box center [203, 176] width 191 height 28
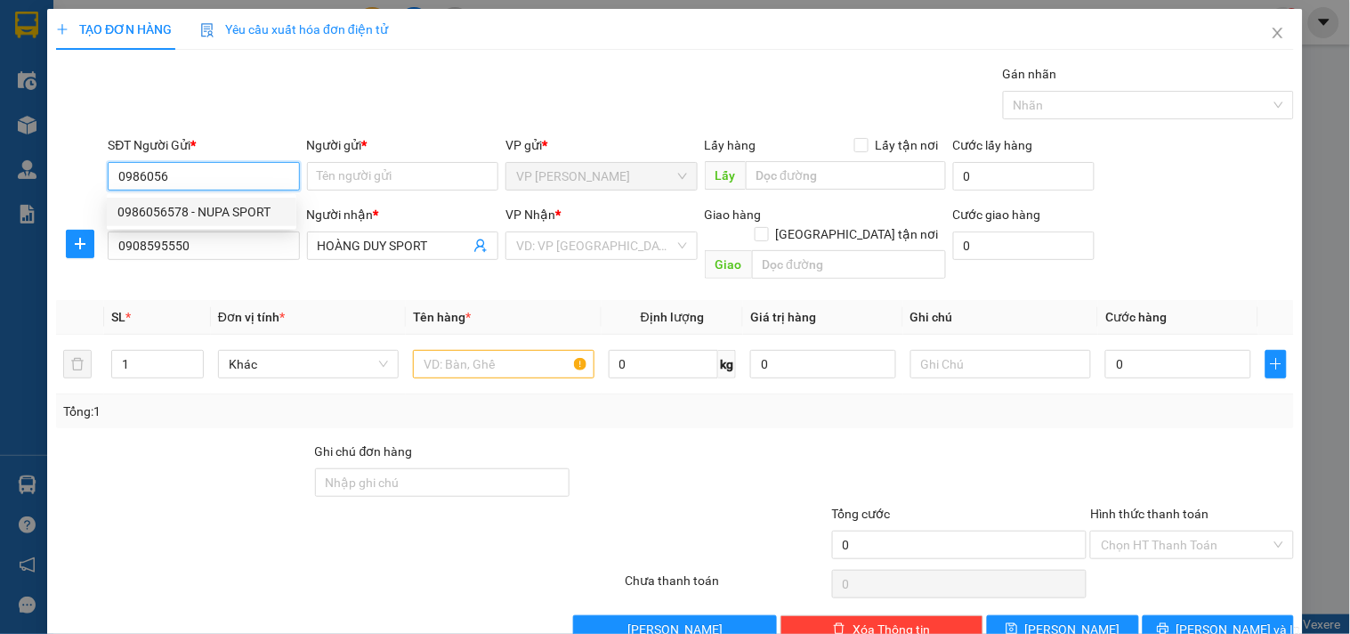
click at [198, 210] on div "0986056578 - NUPA SPORT" at bounding box center [201, 212] width 168 height 20
type input "0986056578"
type input "NUPA SPORT"
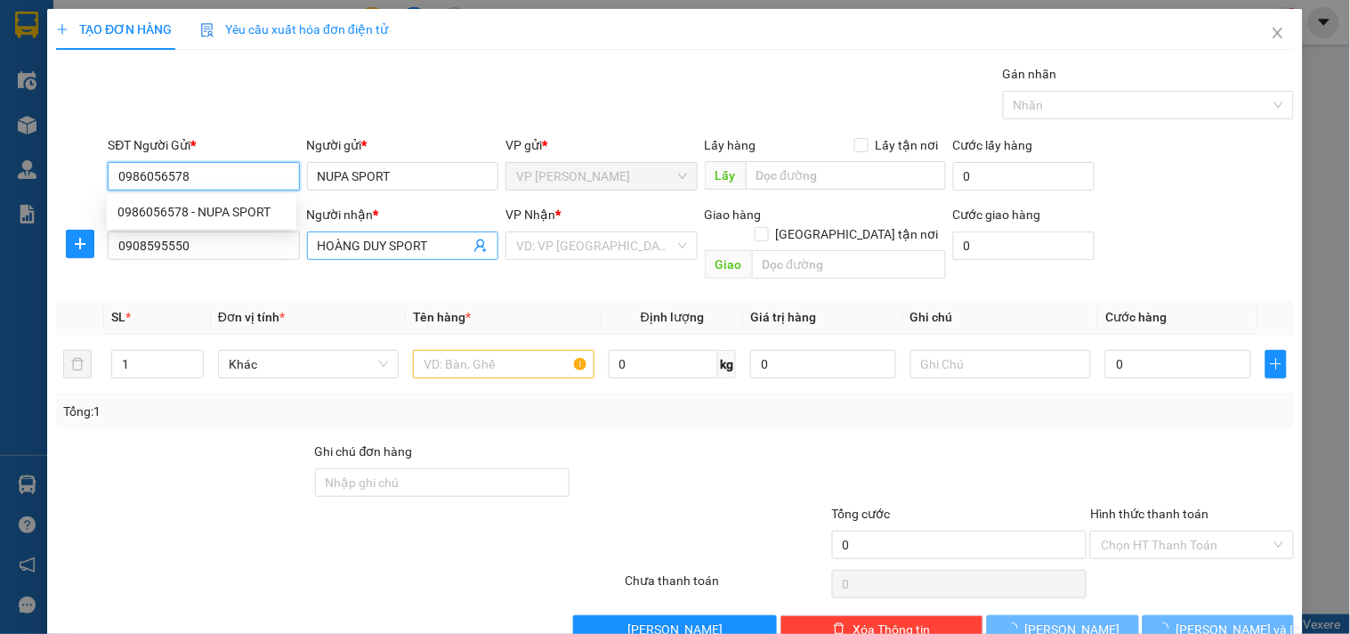
type input "30.000"
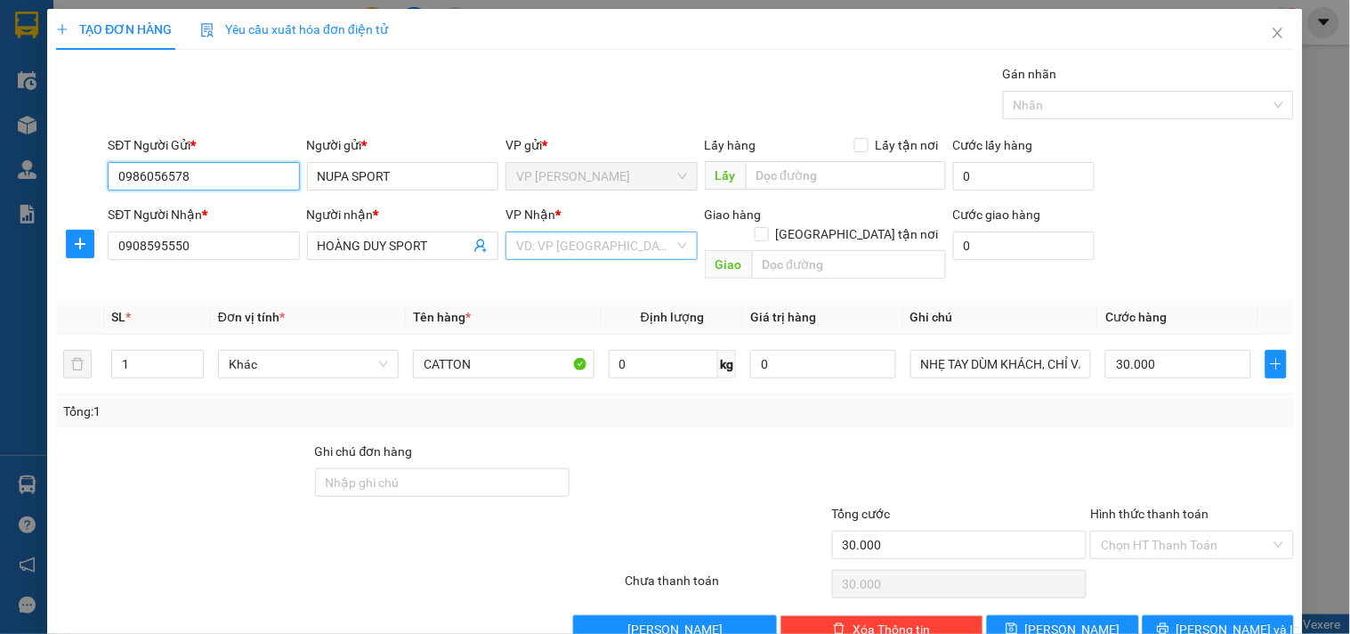
type input "0986056578"
click at [531, 251] on input "search" at bounding box center [595, 245] width 158 height 27
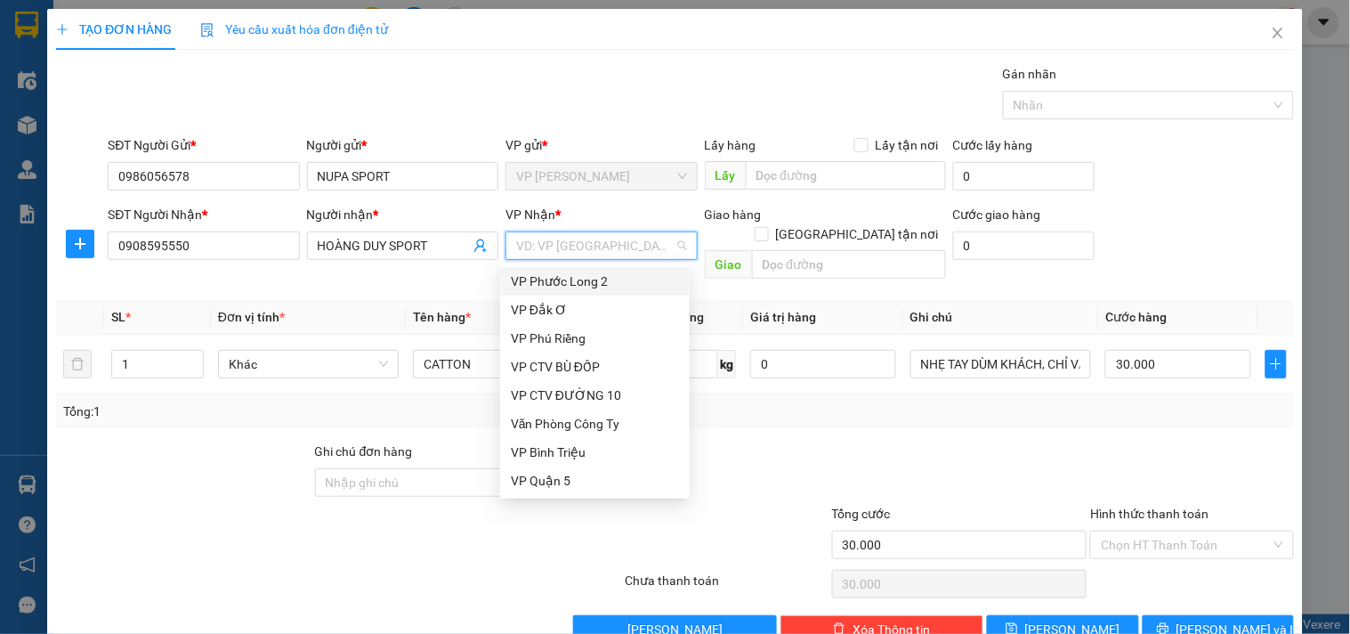
type input "X"
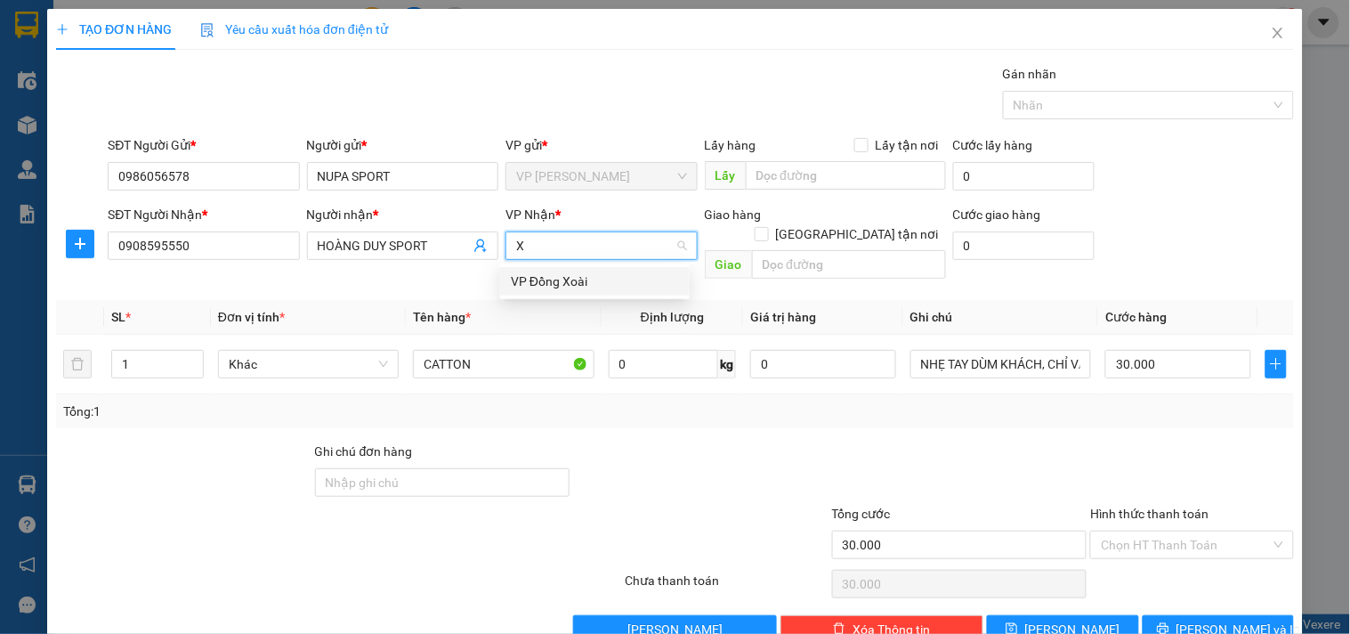
click at [536, 278] on div "VP Đồng Xoài" at bounding box center [595, 281] width 168 height 20
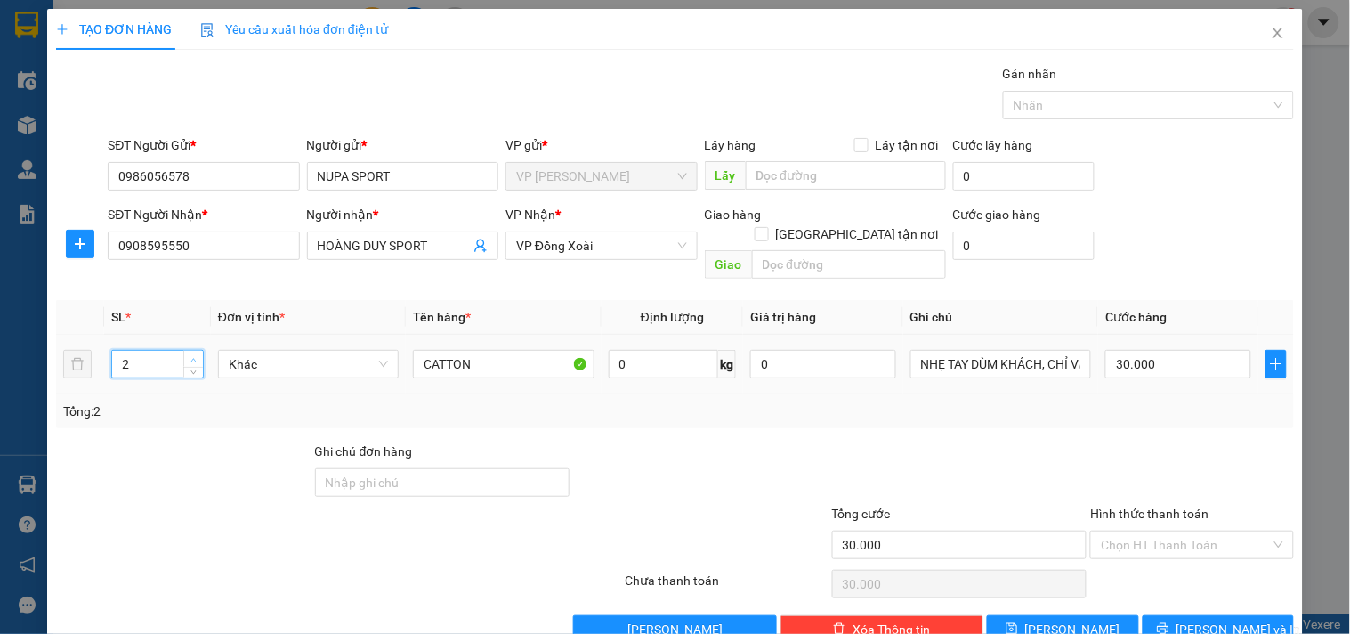
click at [197, 354] on span "up" at bounding box center [194, 359] width 11 height 11
type input "3"
click at [189, 354] on span "up" at bounding box center [194, 359] width 11 height 11
click at [519, 352] on input "CATTON" at bounding box center [503, 364] width 181 height 28
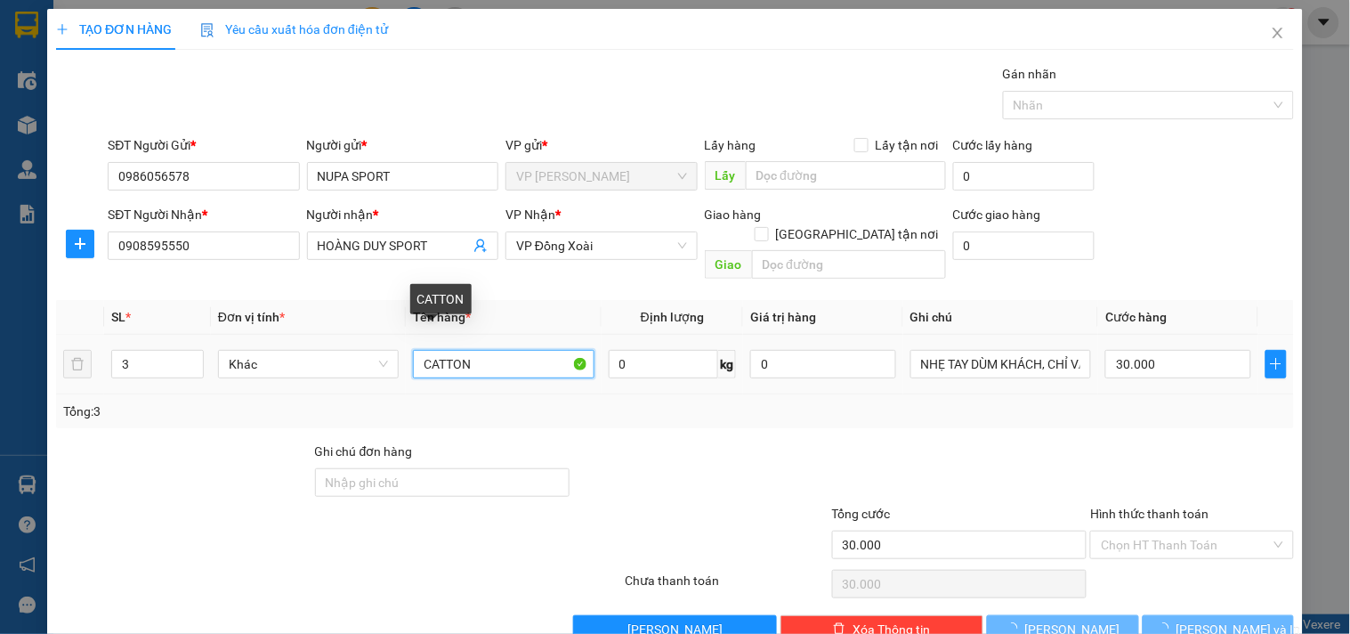
type input "0"
type input "C"
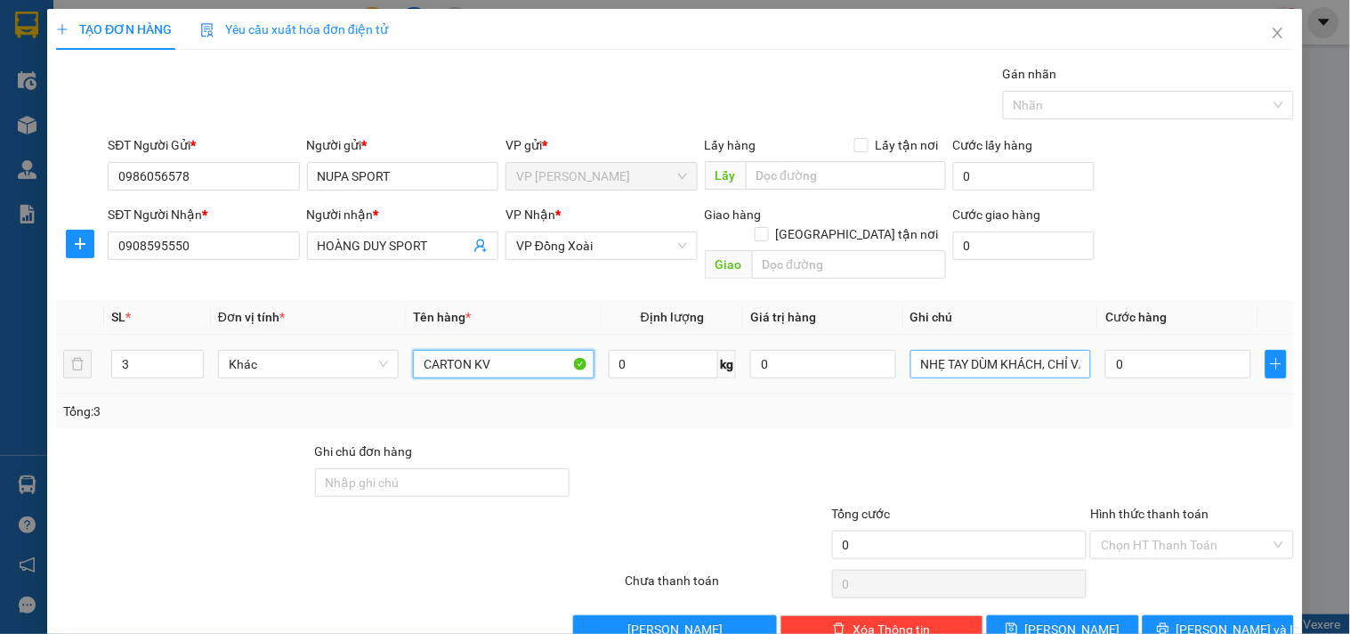
type input "CARTON KV"
click at [1002, 350] on input "NHẸ TAY DÙM KHÁCH, CHỈ VẬN CHUYỂN, HƯ BỂ KHÔNG ĐỀN" at bounding box center [1001, 364] width 181 height 28
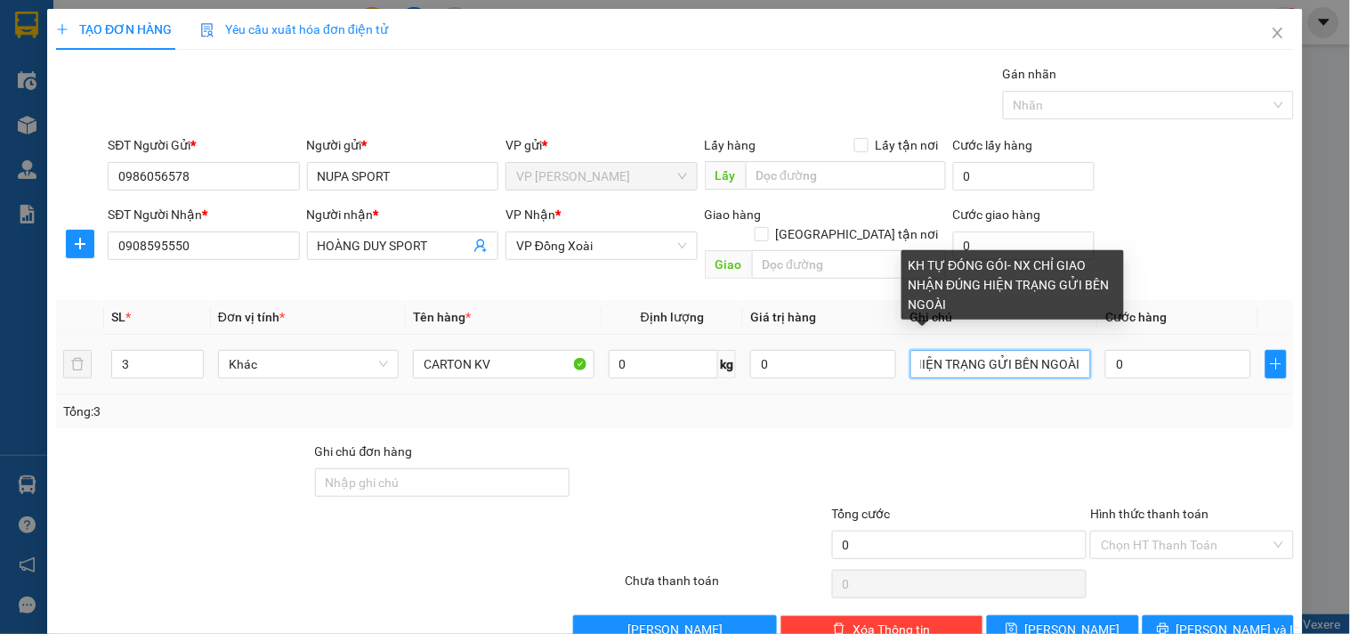
scroll to position [0, 265]
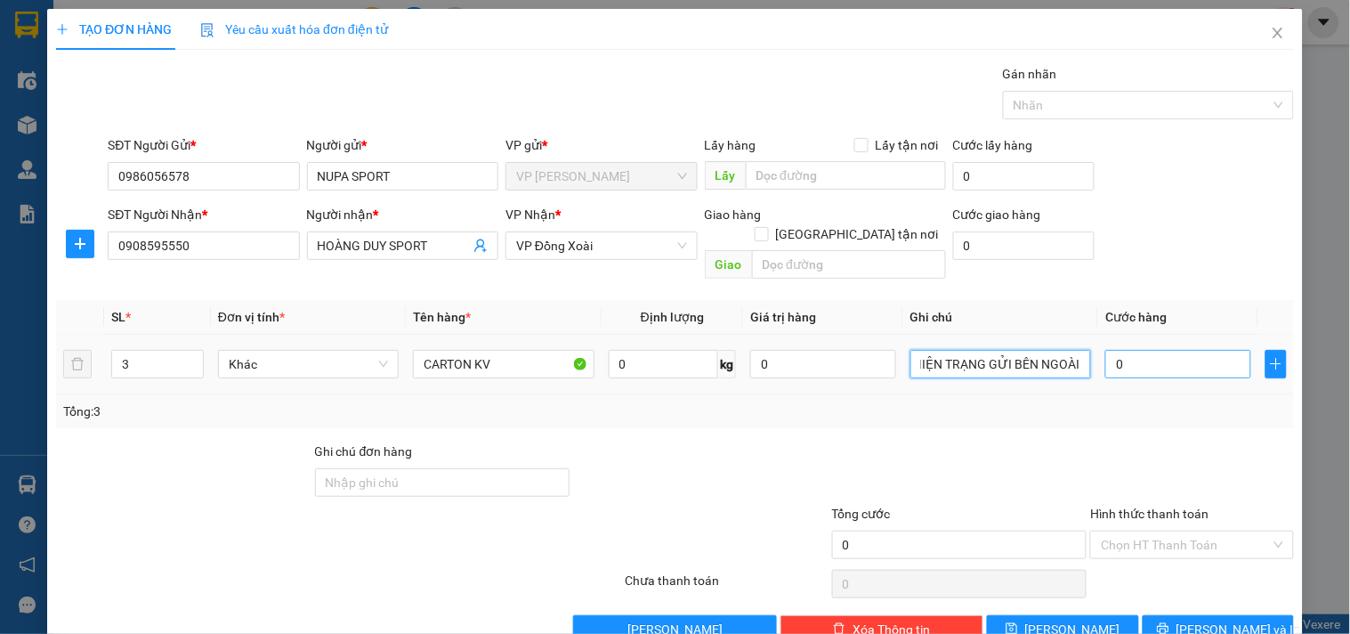
type input "KH TỰ ĐÓNG GÓI- NX CHỈ GIAO NHẬN ĐÚNG HIỆN TRẠNG GỬI BÊN NGOÀI"
click at [1136, 350] on input "0" at bounding box center [1179, 364] width 146 height 28
click at [1193, 350] on input "0" at bounding box center [1179, 364] width 146 height 28
type input "1"
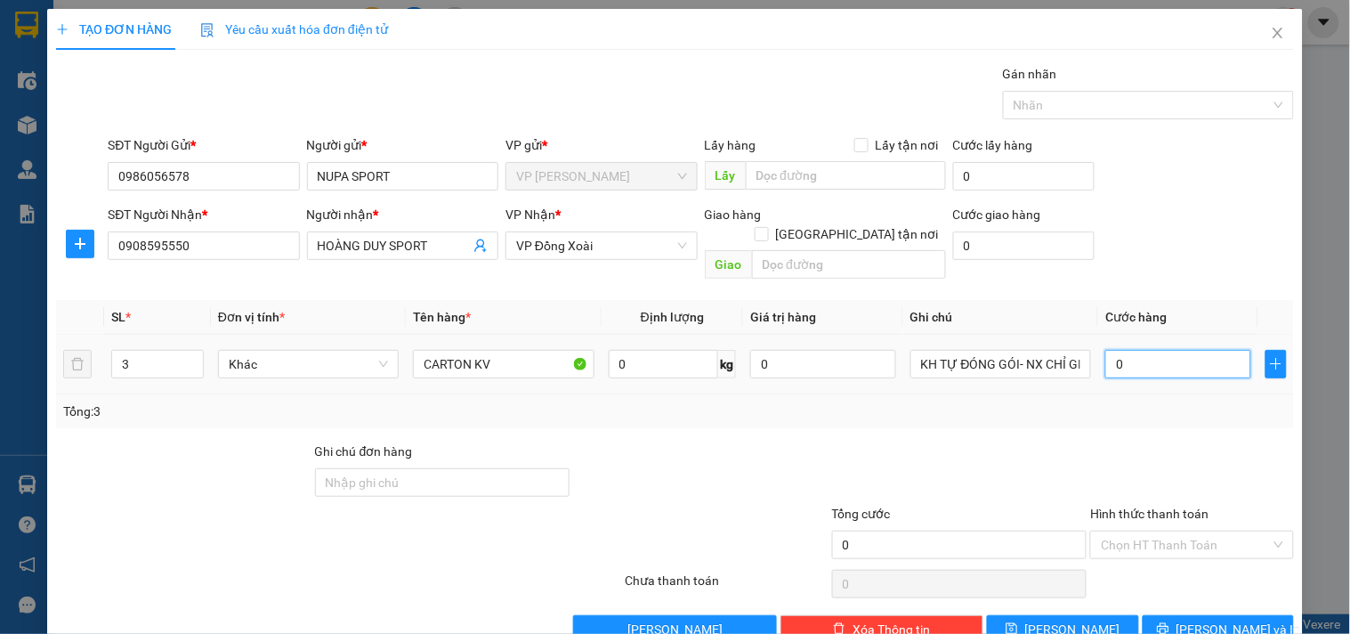
type input "1"
type input "015"
type input "15"
type input "150"
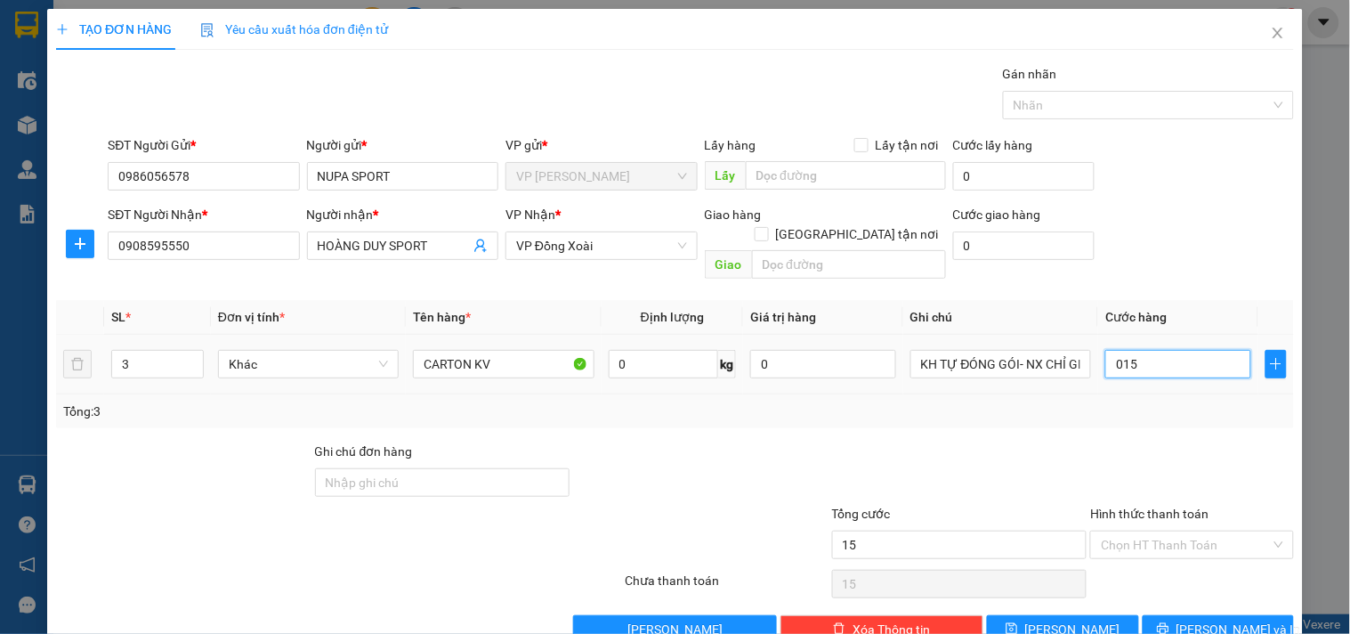
type input "150"
type input "0.150"
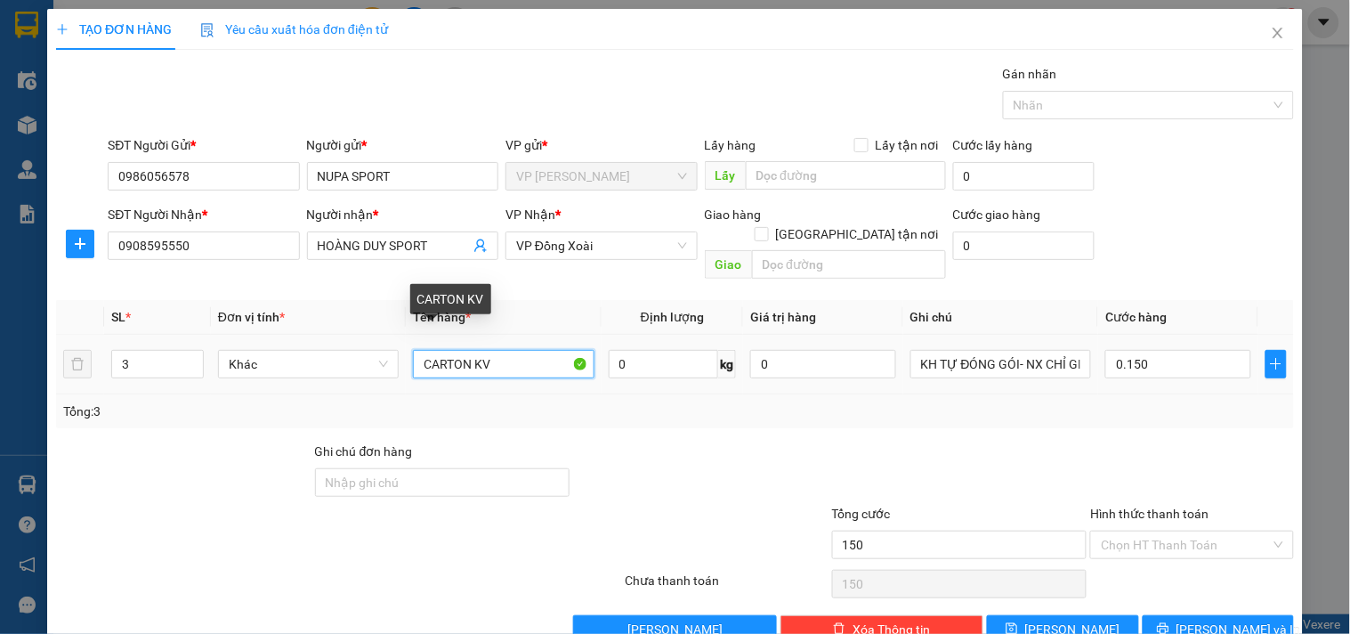
type input "150.000"
click at [503, 351] on input "CARTON KV" at bounding box center [503, 364] width 181 height 28
type input "CARTON KV NHẸ"
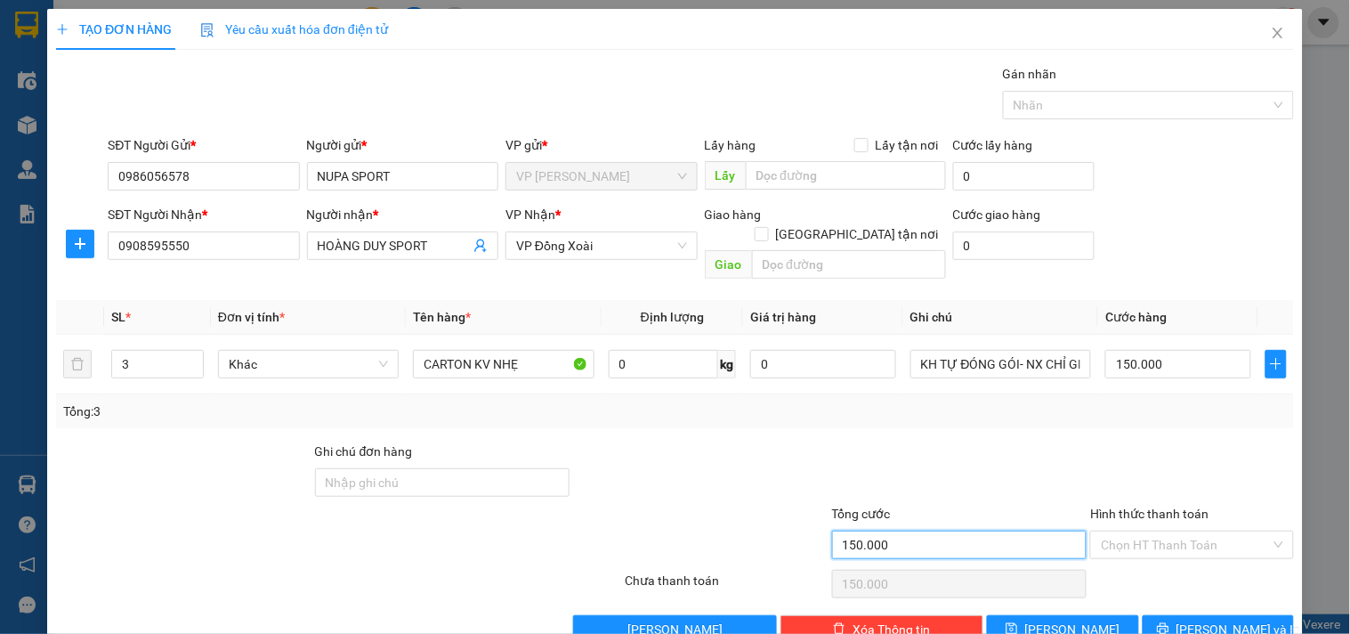
click at [911, 531] on input "150.000" at bounding box center [959, 545] width 255 height 28
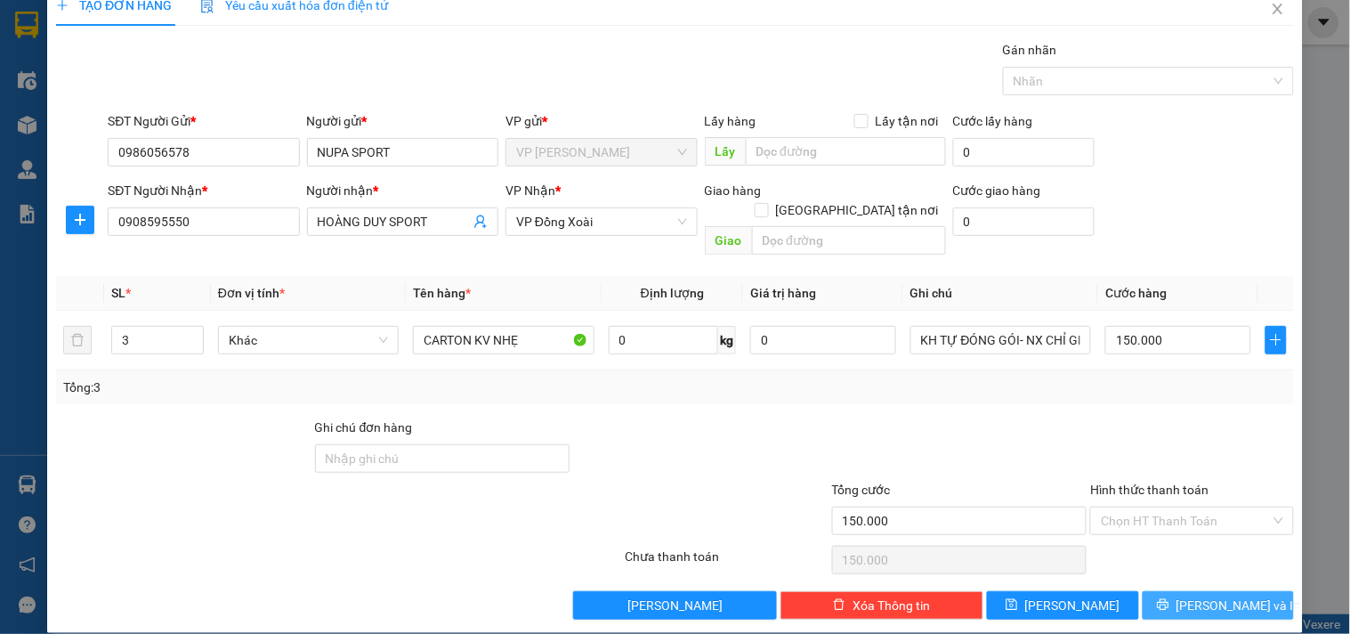
click at [1204, 595] on button "[PERSON_NAME] và In" at bounding box center [1218, 605] width 151 height 28
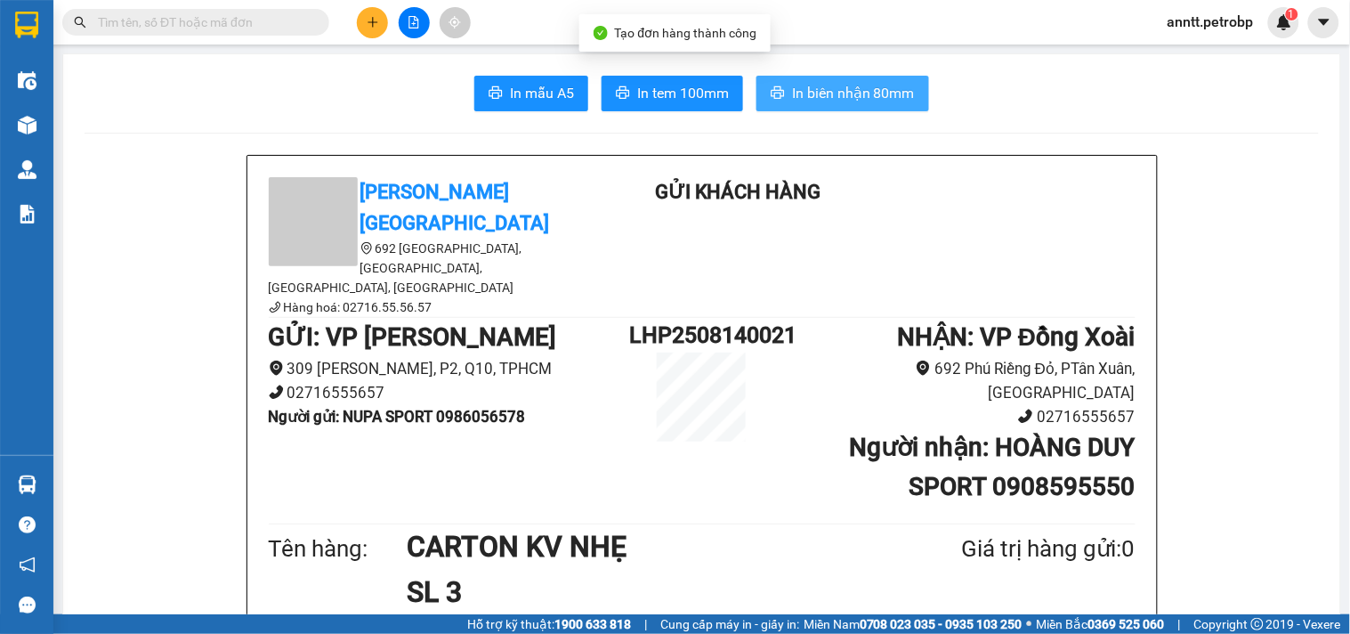
click at [813, 78] on button "In biên nhận 80mm" at bounding box center [843, 94] width 173 height 36
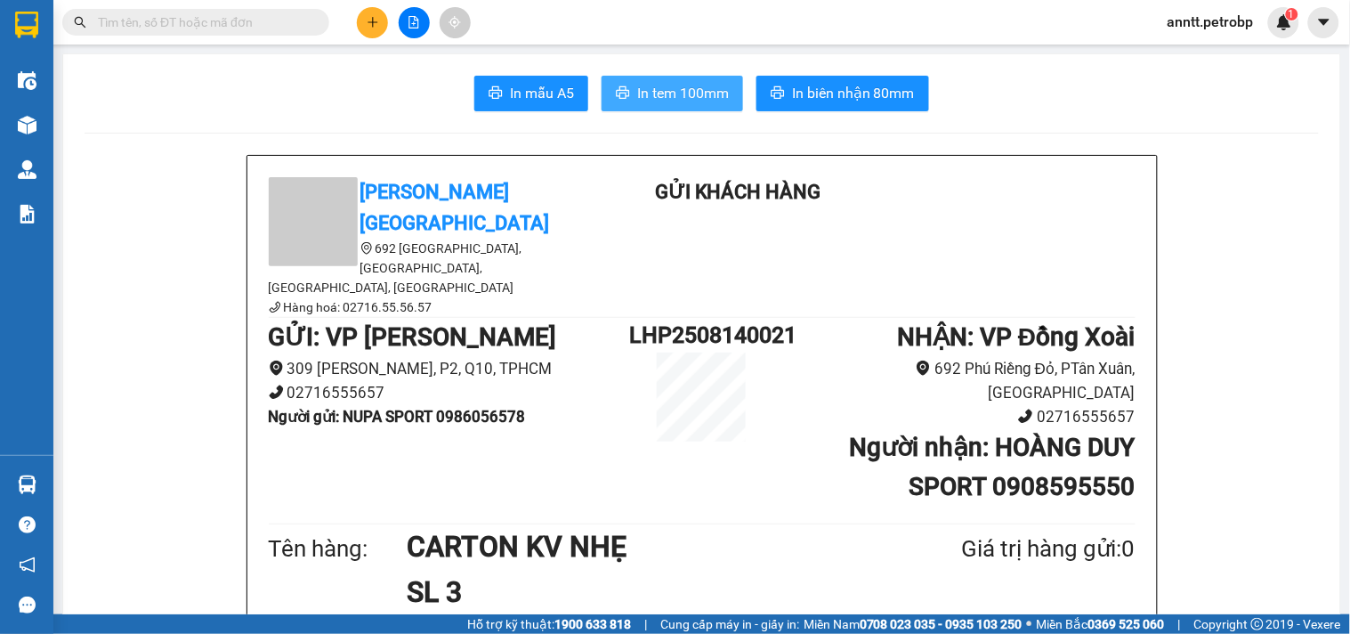
click at [691, 91] on span "In tem 100mm" at bounding box center [683, 93] width 92 height 22
click at [371, 19] on icon "plus" at bounding box center [373, 22] width 12 height 12
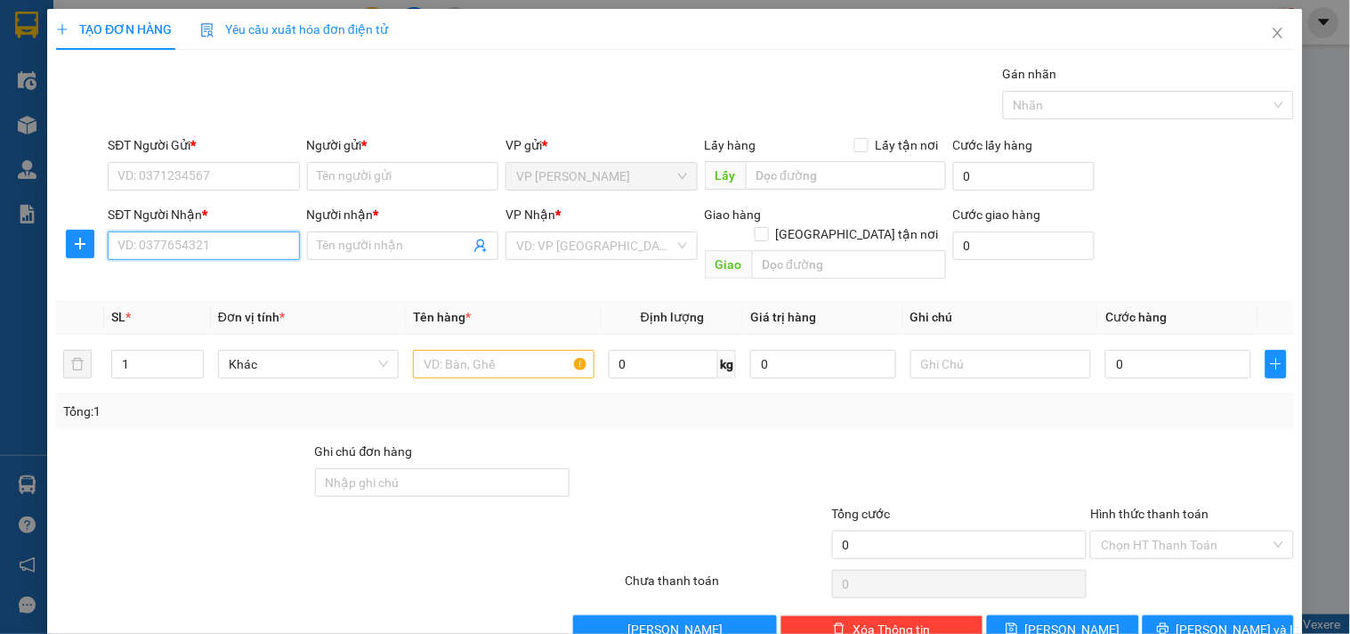
click at [201, 250] on input "SĐT Người Nhận *" at bounding box center [203, 245] width 191 height 28
click at [174, 279] on div "0966675080 - HẰNG" at bounding box center [201, 281] width 168 height 20
type input "0966675080"
type input "HẰNG"
checkbox input "true"
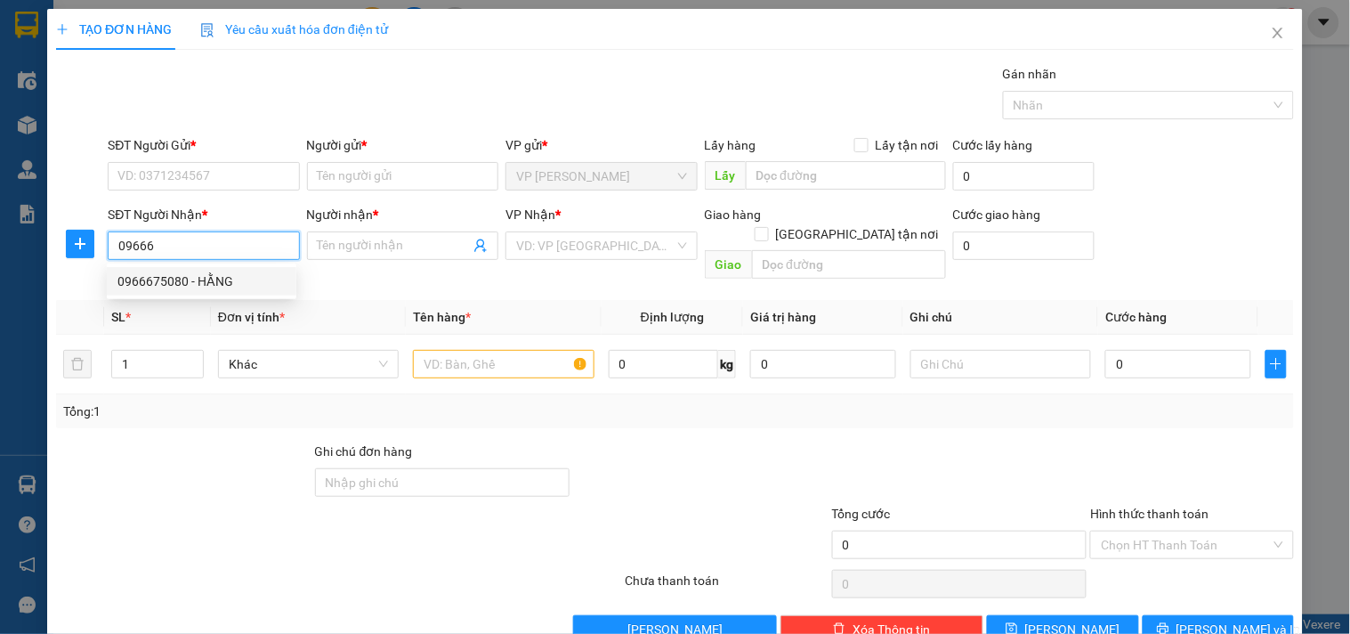
type input "1002 phú riền đỏ, tân thiên, đồng xoài. Sdt 0776356429 quỳnh"
type input "110.000"
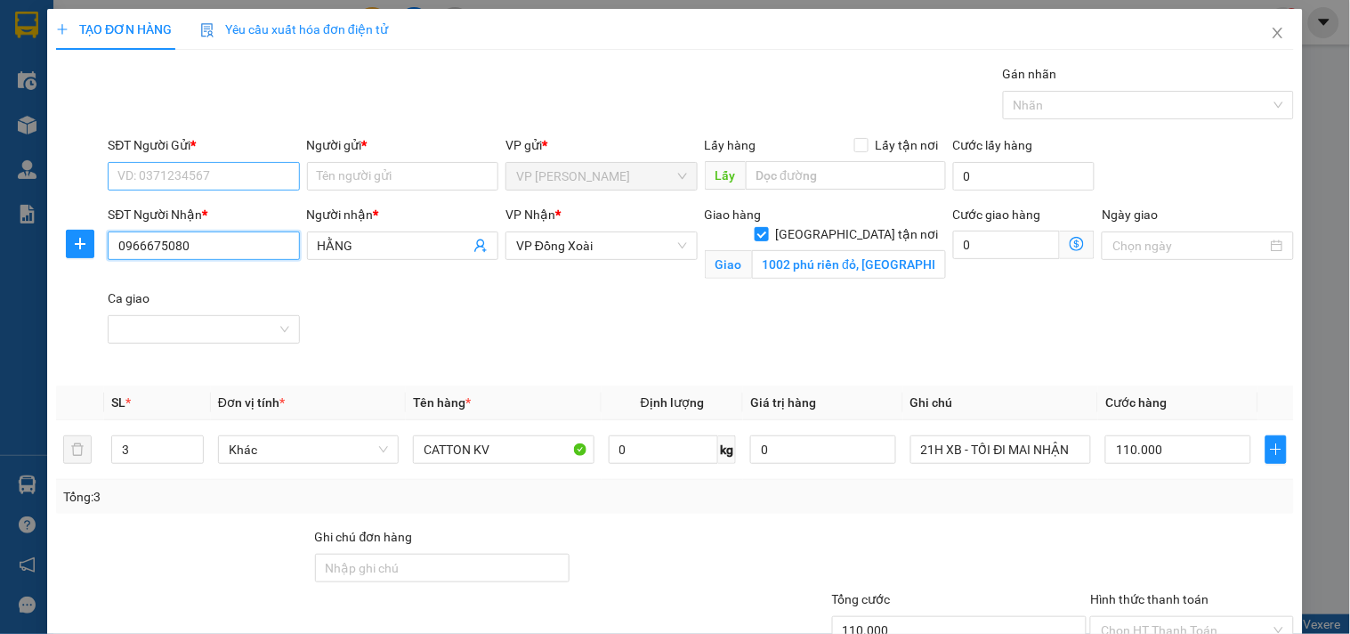
type input "0966675080"
click at [210, 169] on input "SĐT Người Gửi *" at bounding box center [203, 176] width 191 height 28
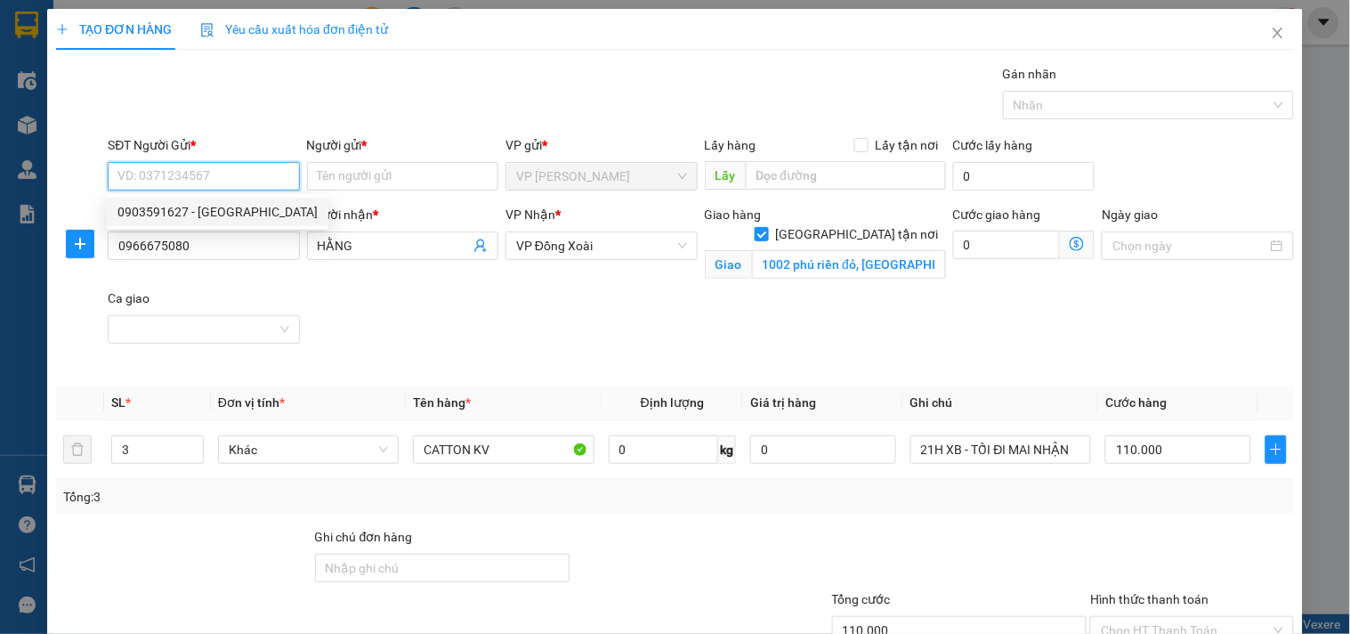
click at [212, 207] on div "0903591627 - NGỌC MINH" at bounding box center [217, 212] width 200 height 20
type input "0903591627"
type input "[PERSON_NAME]"
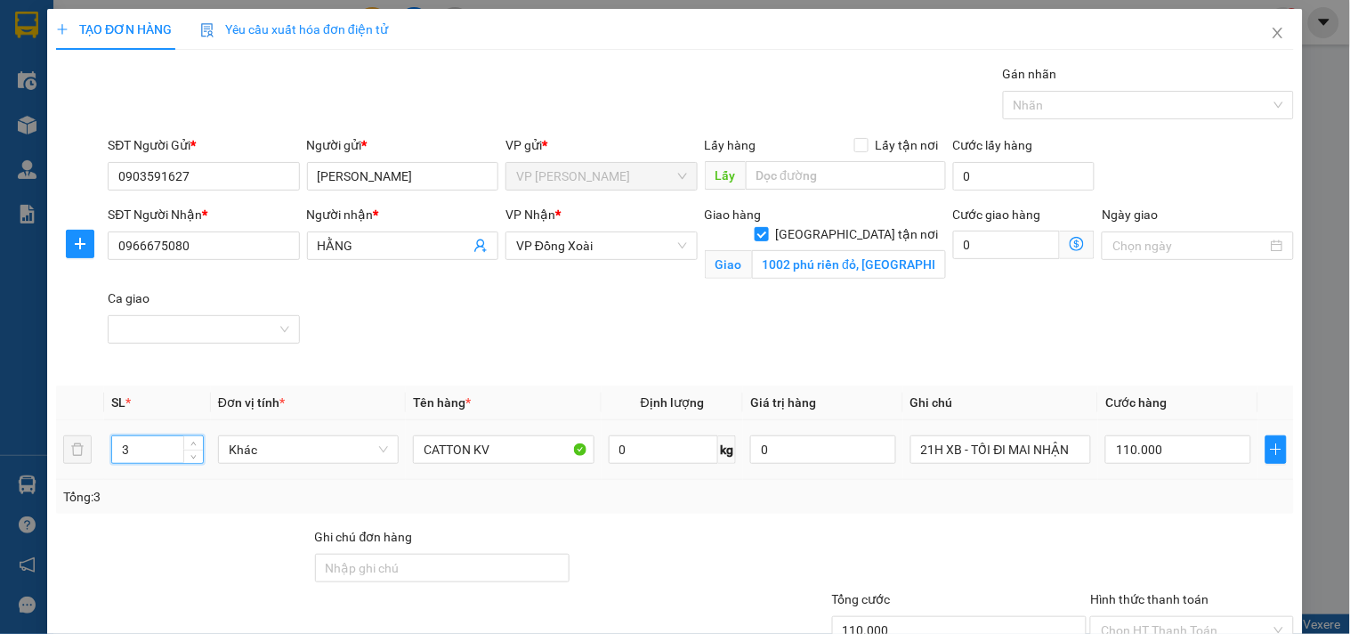
drag, startPoint x: 138, startPoint y: 441, endPoint x: 101, endPoint y: 456, distance: 39.2
click at [101, 456] on tr "3 Khác CATTON KV 0 kg 0 21H XB - TỐI ĐI MAI NHẬN 110.000" at bounding box center [675, 450] width 1238 height 60
type input "1"
click at [1128, 333] on div "SĐT Người Nhận * 0966675080 Người nhận * HẰNG VP Nhận * VP Đồng Xoài Giao hàng …" at bounding box center [701, 288] width 1194 height 167
type input "0"
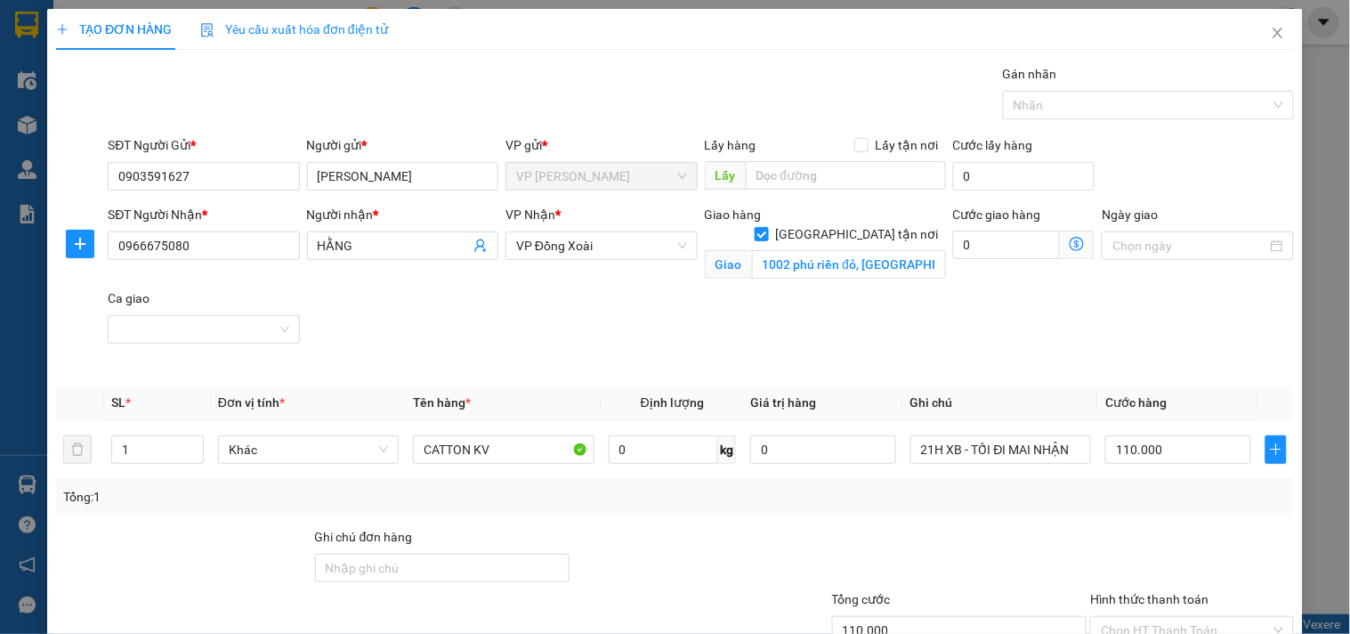
type input "0"
click at [983, 244] on input "0" at bounding box center [1007, 245] width 108 height 28
click at [1159, 446] on input "0" at bounding box center [1179, 449] width 146 height 28
click at [981, 250] on input "0" at bounding box center [1007, 245] width 108 height 28
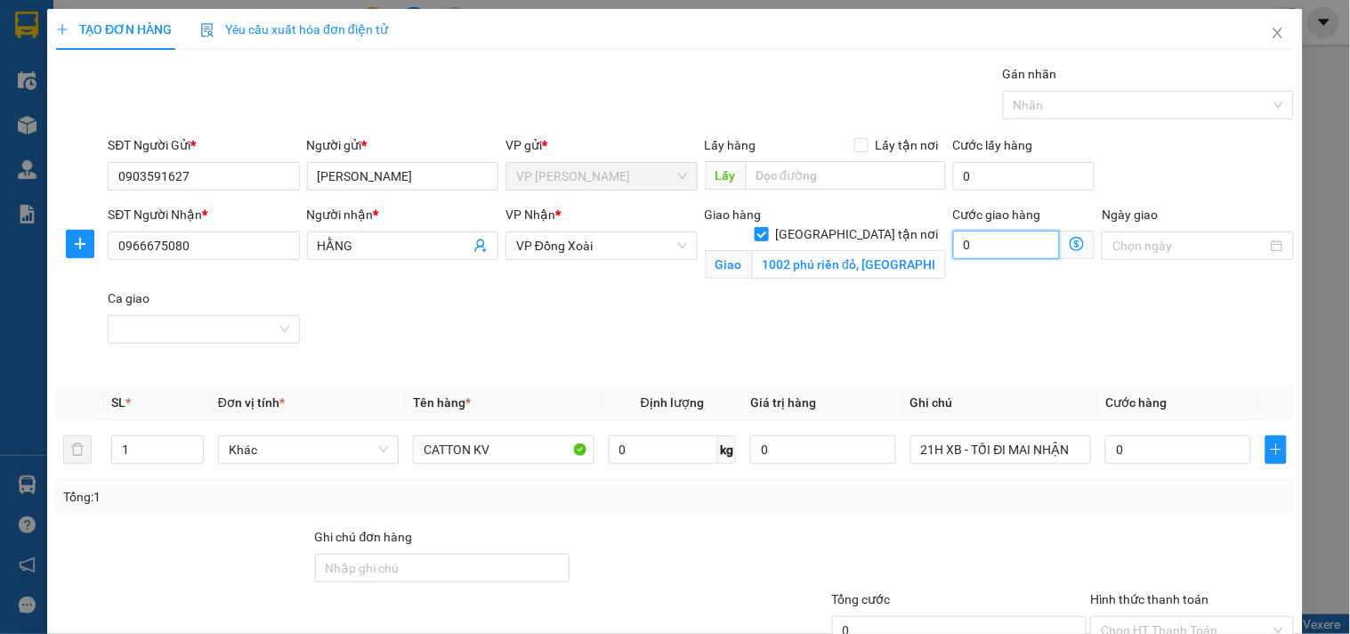
type input "1"
type input "15"
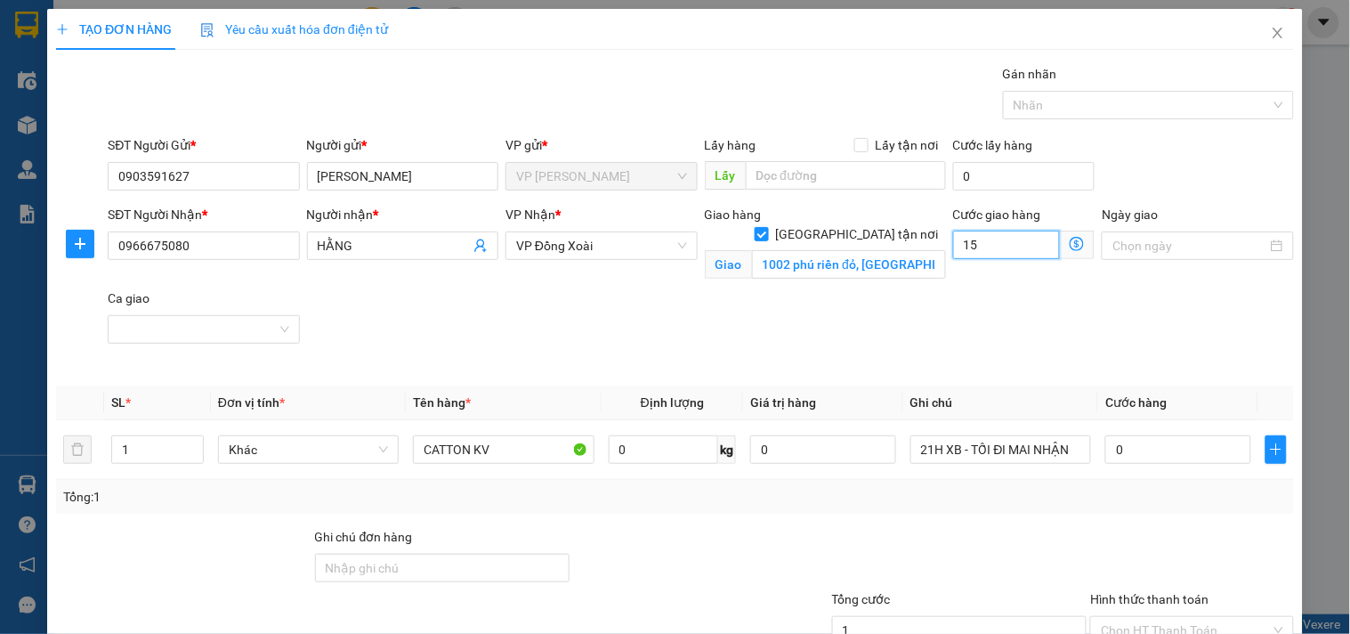
type input "15"
click at [966, 299] on div "SĐT Người Nhận * 0966675080 Người nhận * HẰNG VP Nhận * VP Đồng Xoài Giao hàng …" at bounding box center [701, 288] width 1194 height 167
type input "15.000"
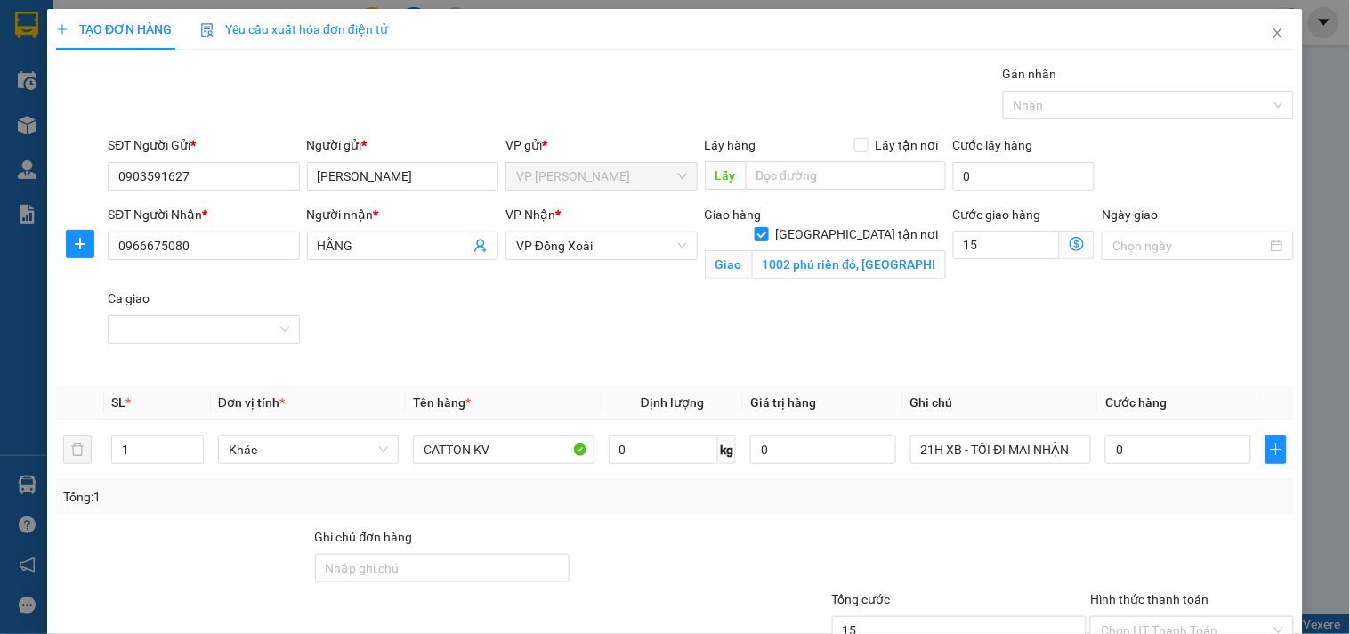
type input "15.000"
click at [1138, 458] on input "0" at bounding box center [1179, 449] width 146 height 28
type input "15.005"
type input "50"
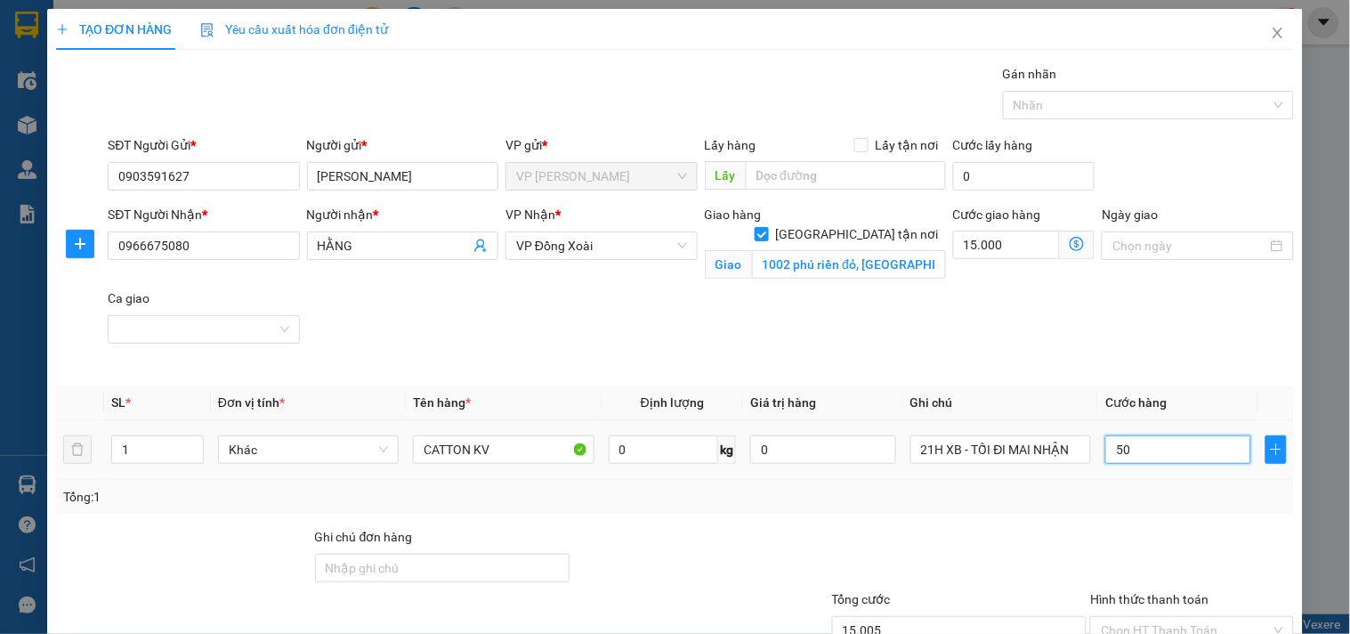
type input "15.050"
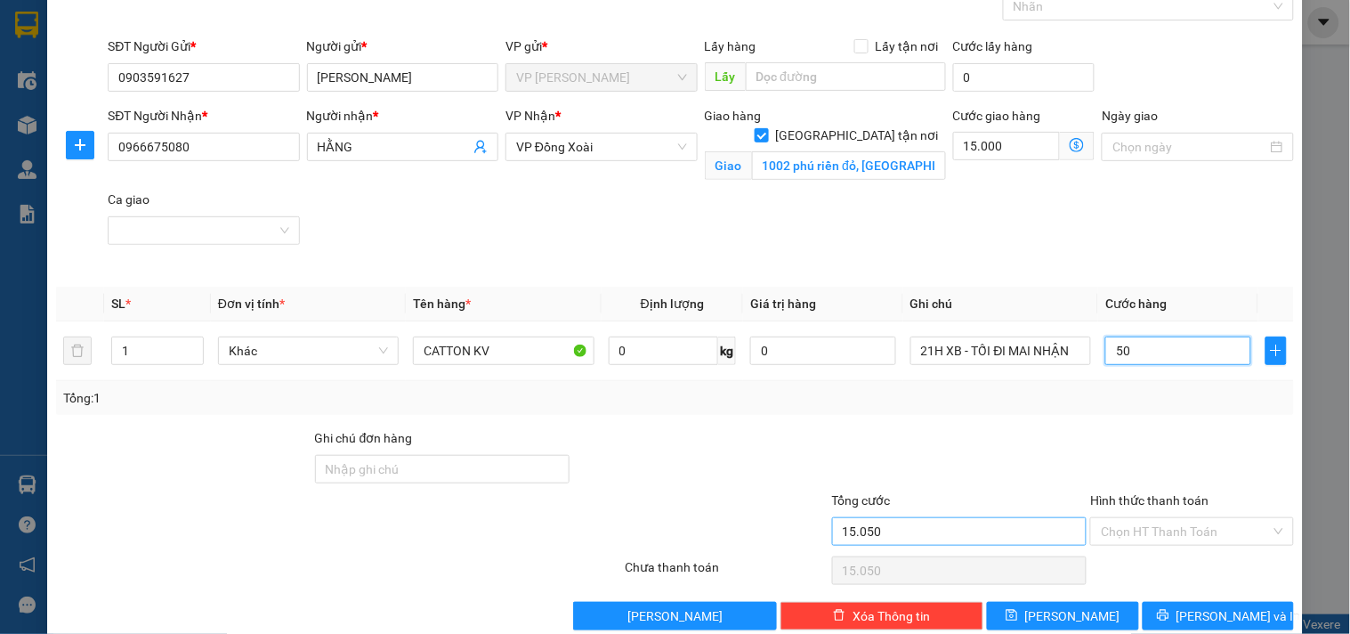
type input "50"
type input "65.000"
type input "50.000"
click at [982, 531] on input "65.000" at bounding box center [959, 531] width 255 height 28
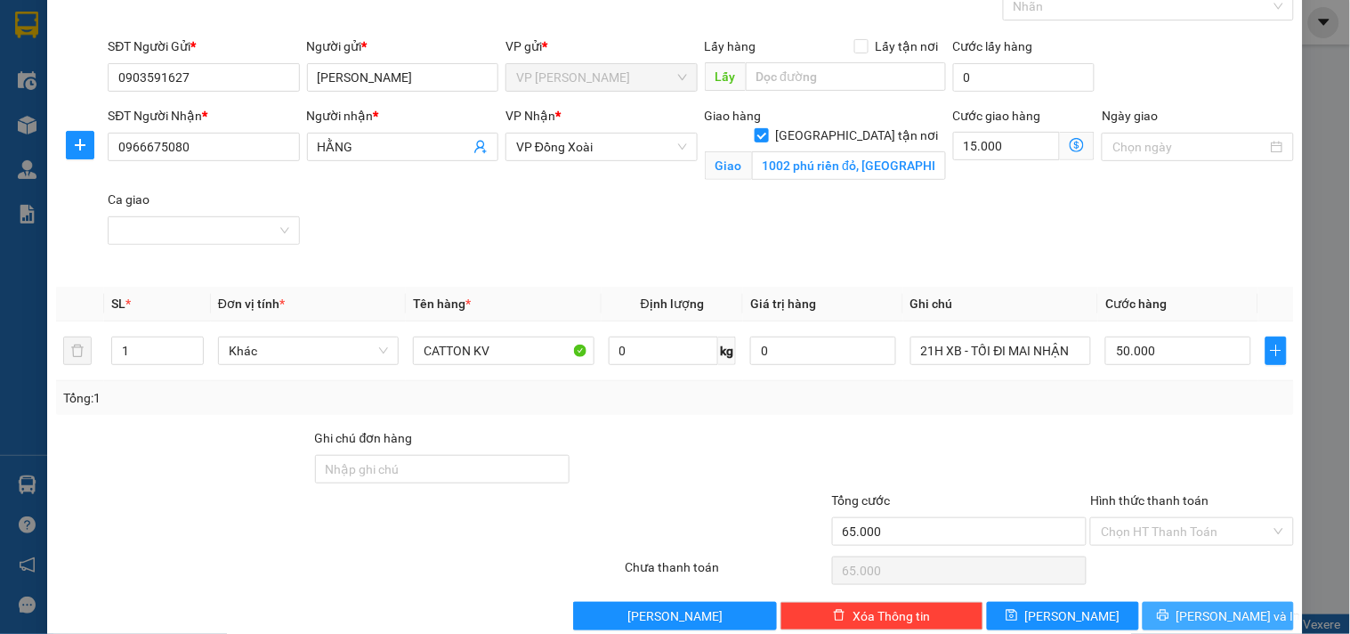
click at [1226, 614] on span "[PERSON_NAME] và In" at bounding box center [1239, 616] width 125 height 20
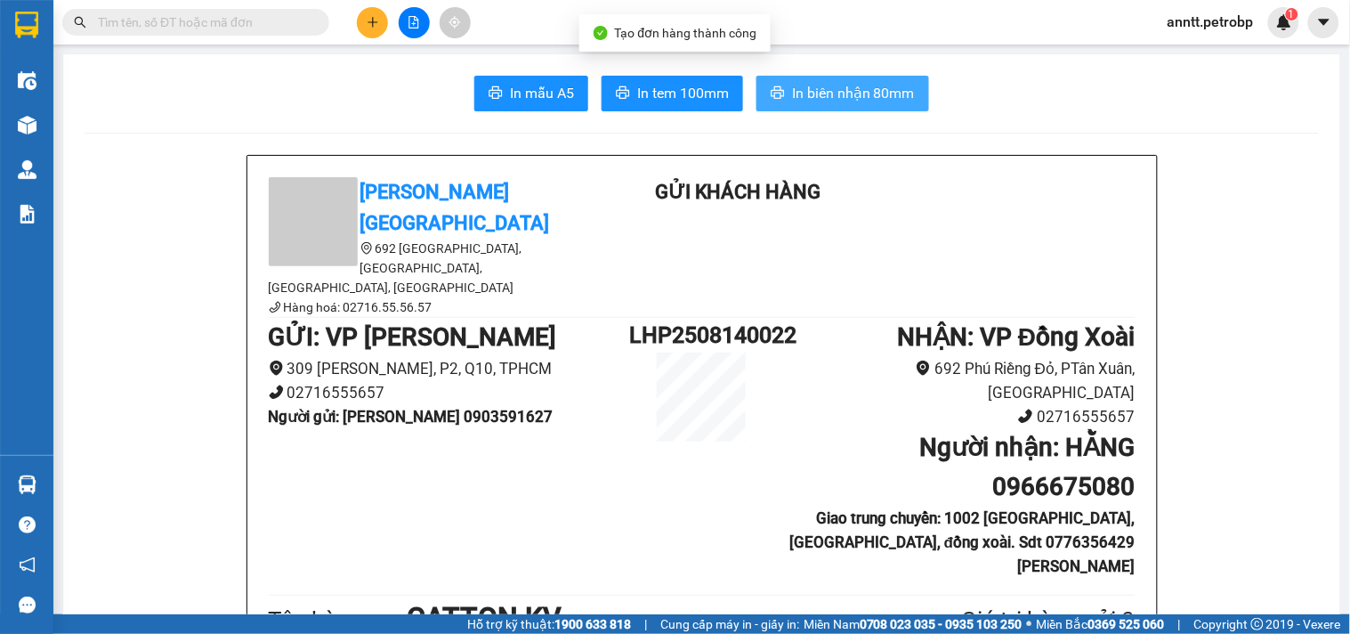
click at [806, 100] on span "In biên nhận 80mm" at bounding box center [853, 93] width 123 height 22
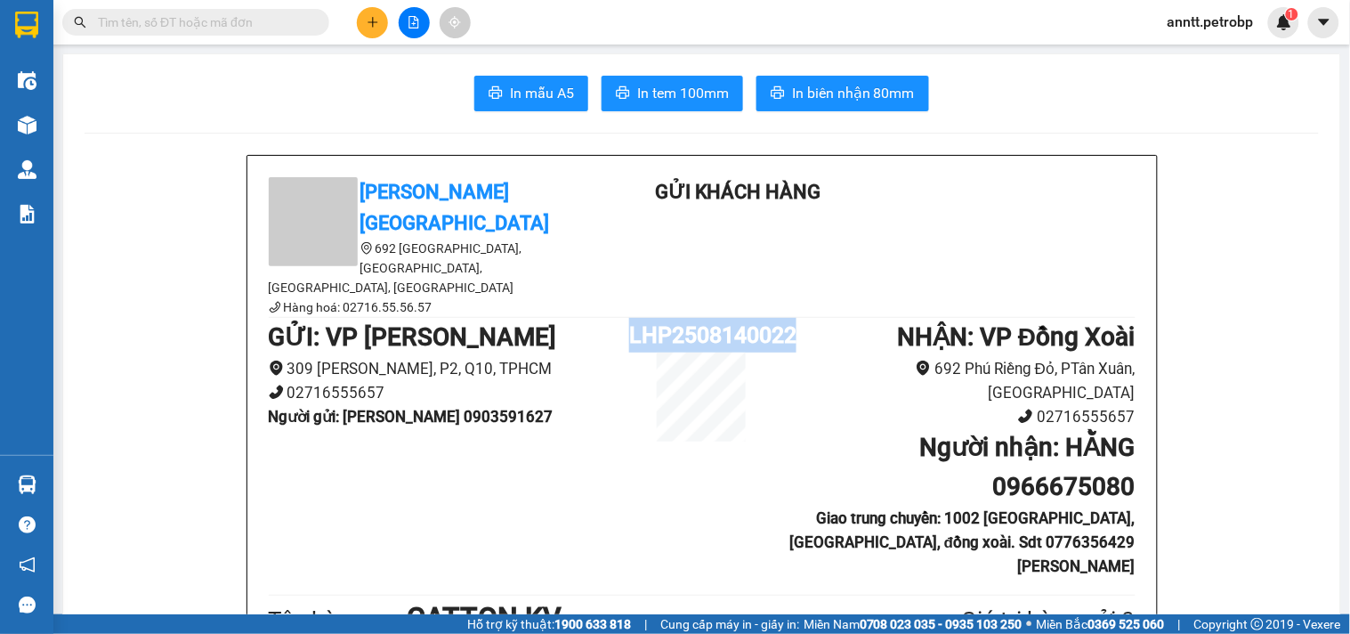
drag, startPoint x: 621, startPoint y: 286, endPoint x: 814, endPoint y: 285, distance: 192.3
click at [814, 318] on div "GỬI : VP Lê Hồng Phong 309 Lê Hồng Phong, P2, Q10, TPHCM 02716555657 Người gửi …" at bounding box center [702, 454] width 867 height 272
copy div "LHP2508140022"
click at [223, 22] on input "text" at bounding box center [203, 22] width 210 height 20
paste input "LHP2508140022"
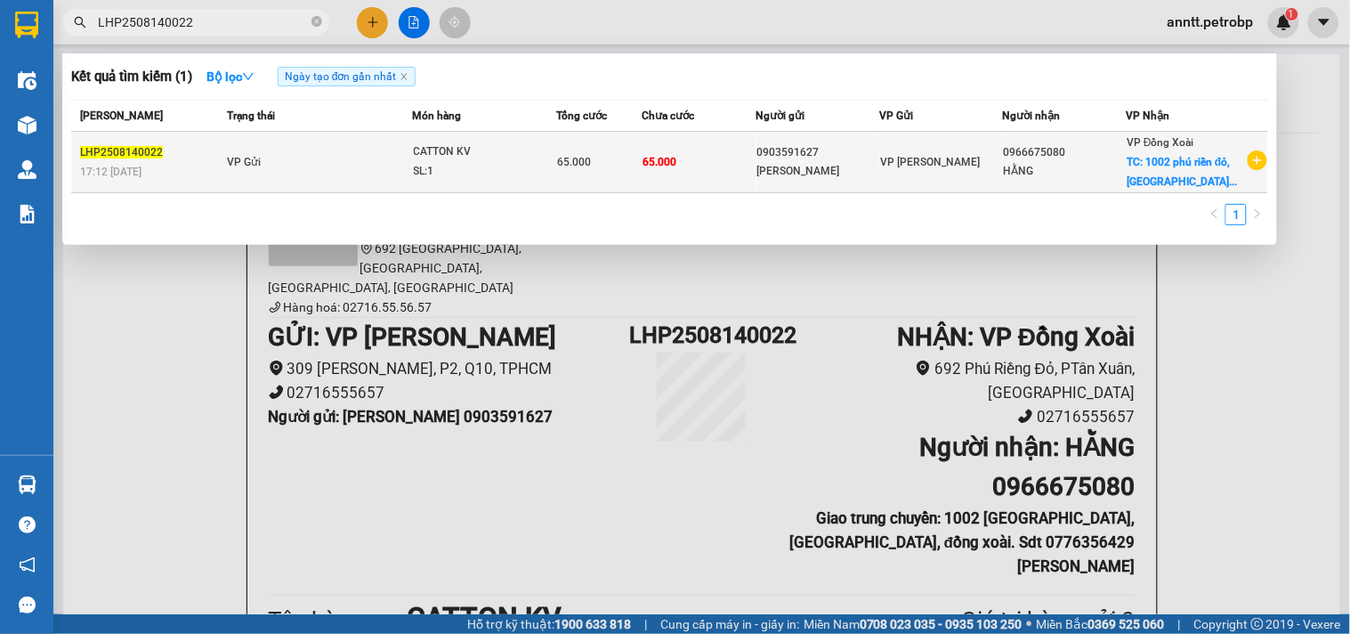
type input "LHP2508140022"
click at [334, 171] on td "VP Gửi" at bounding box center [318, 162] width 190 height 61
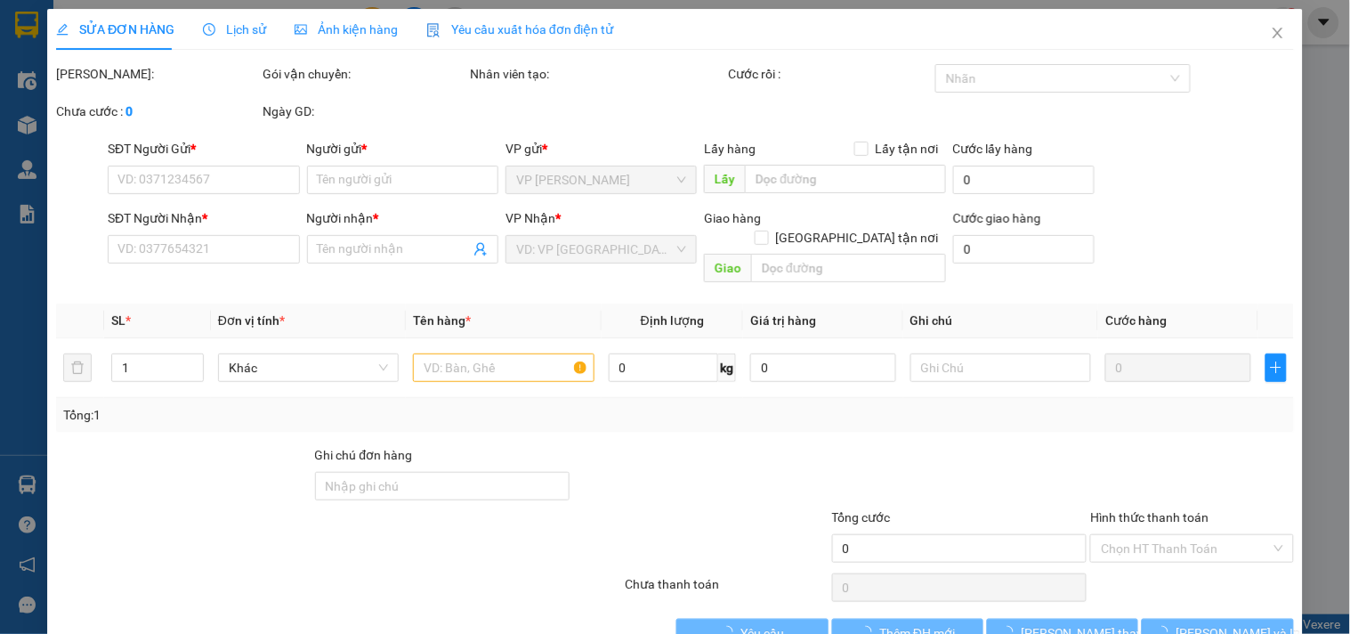
type input "0903591627"
type input "[PERSON_NAME]"
type input "0966675080"
type input "HẰNG"
checkbox input "true"
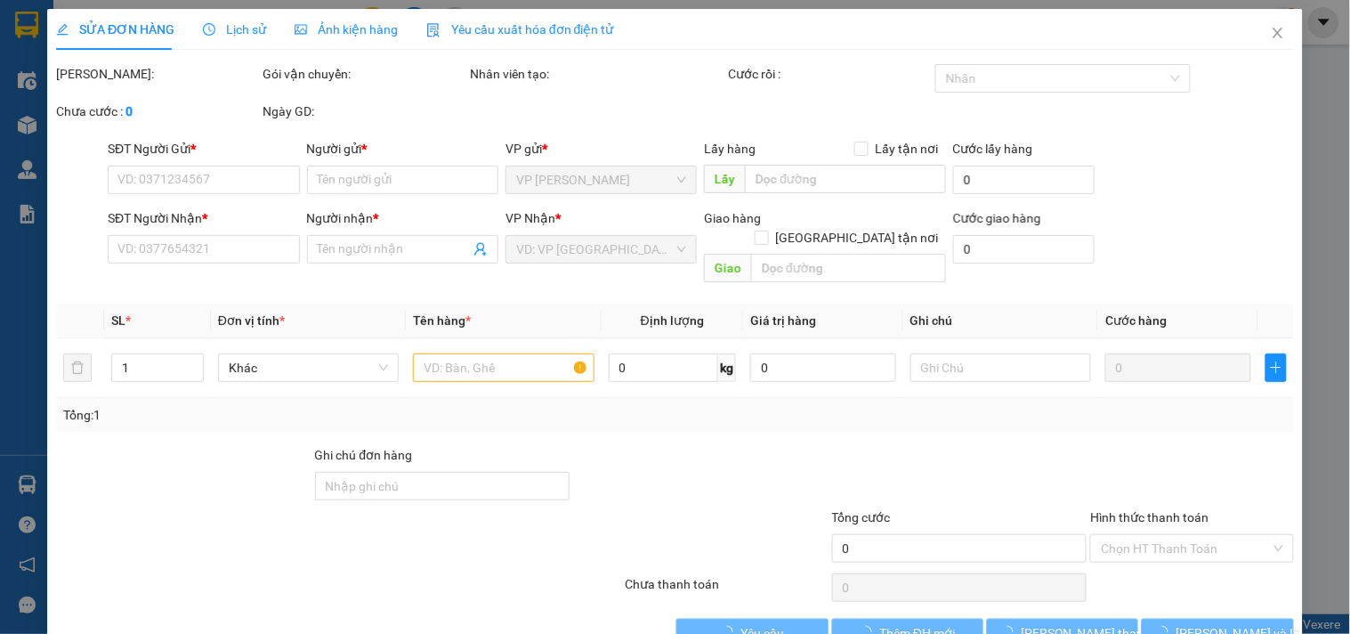
type input "1002 phú riền đỏ, tân thiên, đồng xoài. Sdt 0776356429 quỳnh"
type input "65.000"
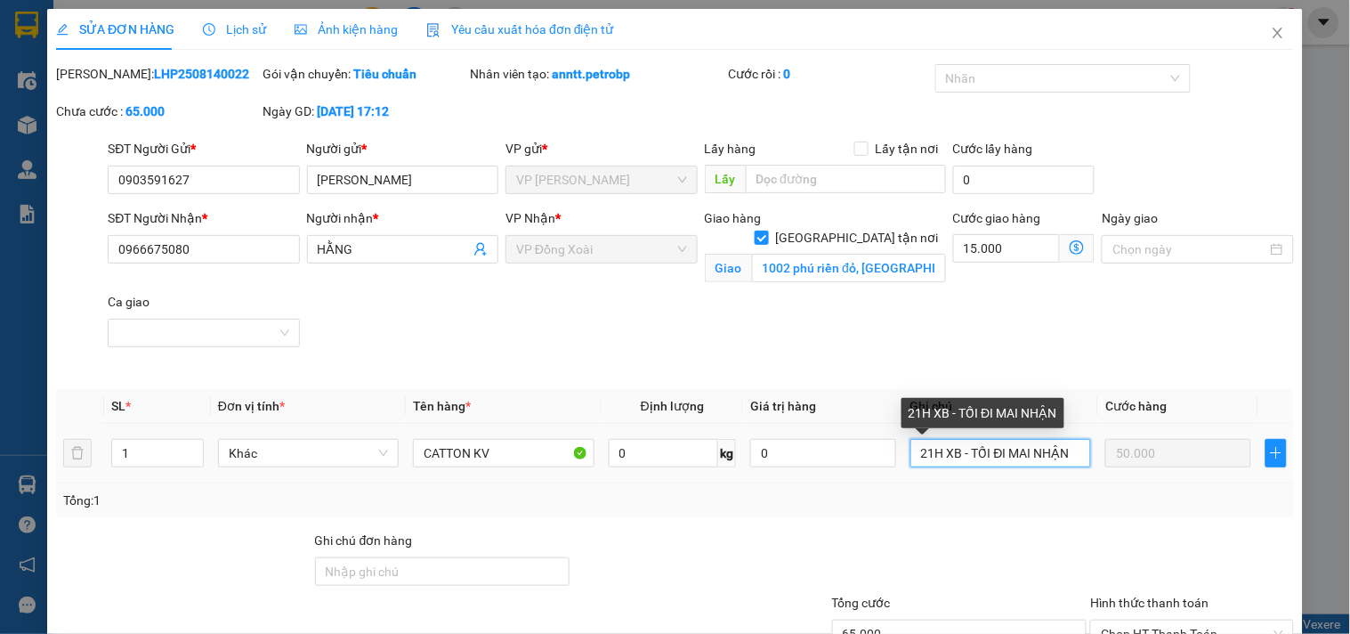
click at [1070, 450] on input "21H XB - TỐI ĐI MAI NHẬN" at bounding box center [1001, 453] width 181 height 28
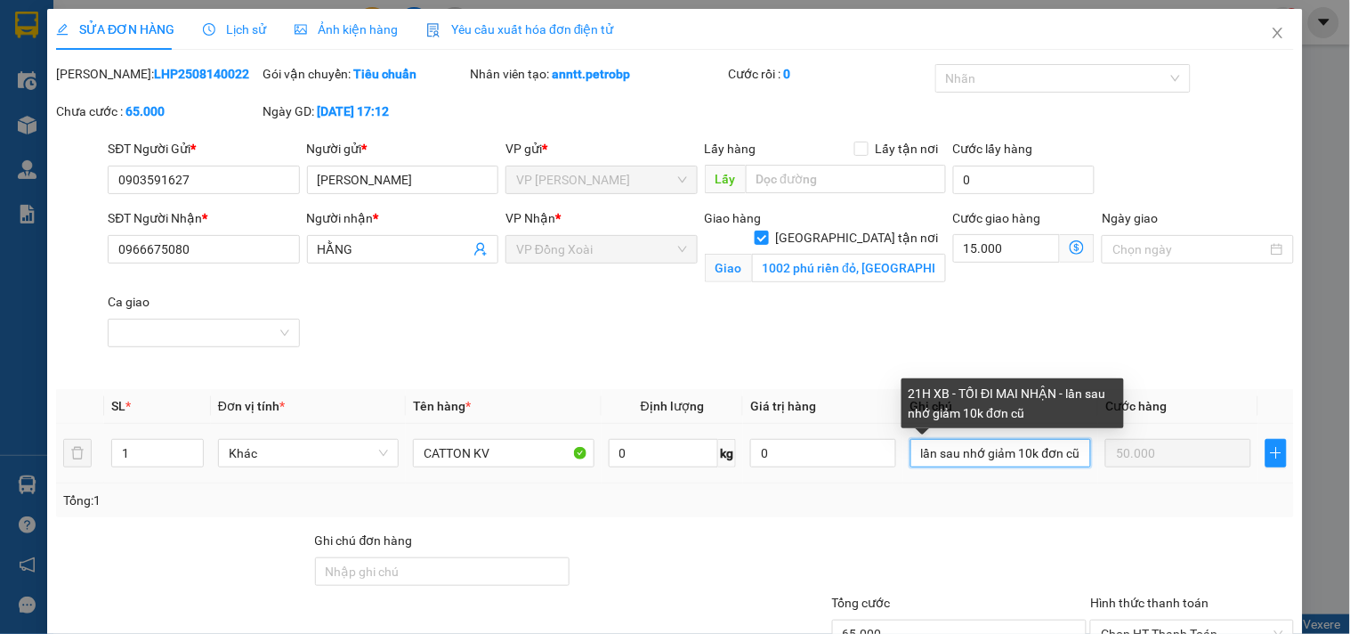
scroll to position [134, 0]
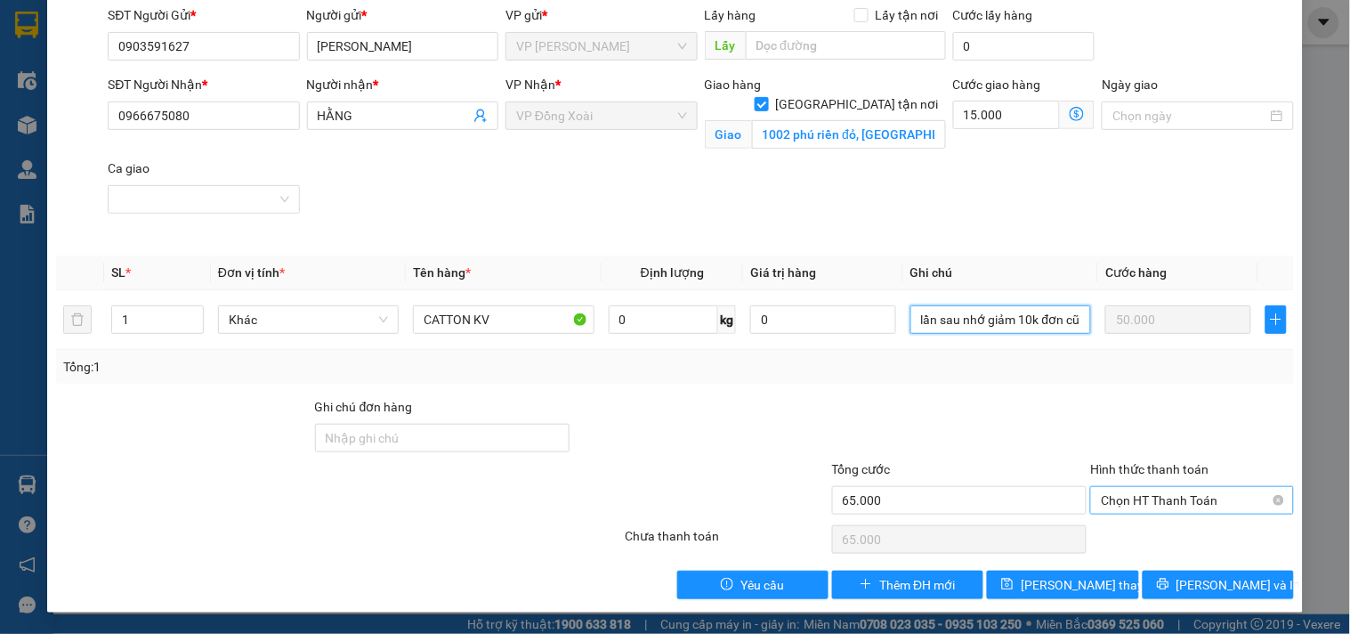
click at [1217, 490] on span "Chọn HT Thanh Toán" at bounding box center [1192, 500] width 182 height 27
type input "21H XB - TỐI ĐI MAI NHẬN - lần sau nhớ giảm 10k đơn cũ"
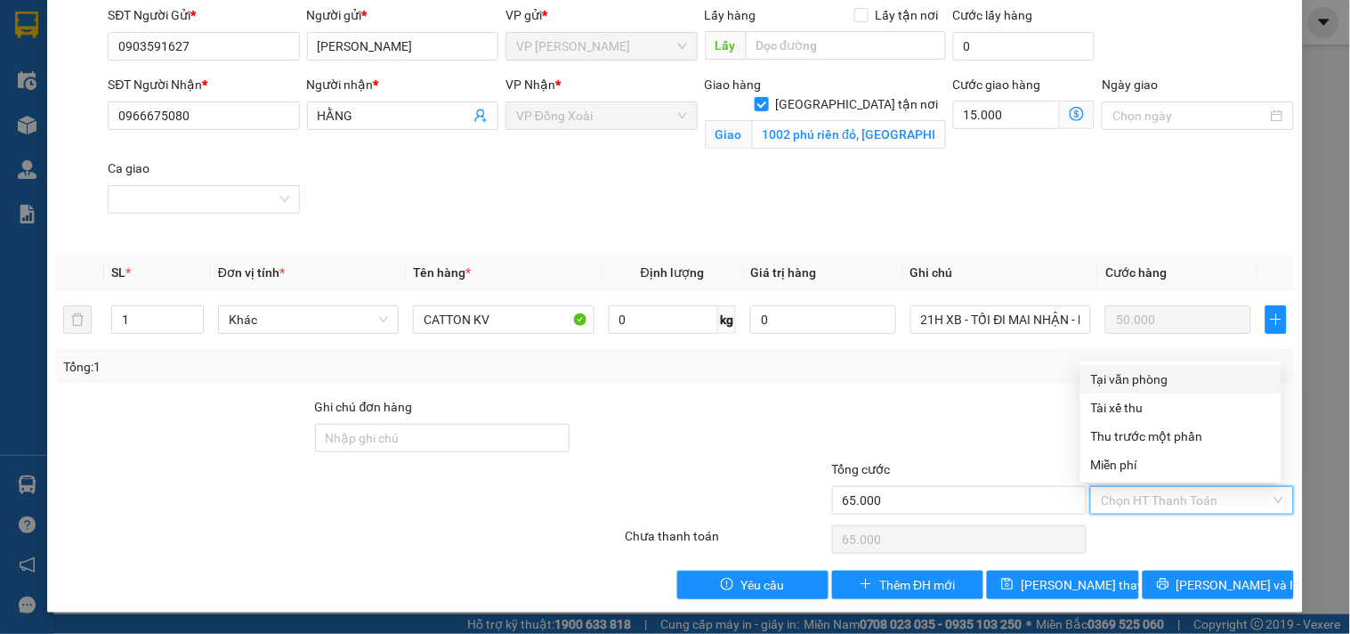
click at [1211, 379] on div "Tại văn phòng" at bounding box center [1181, 379] width 180 height 20
type input "0"
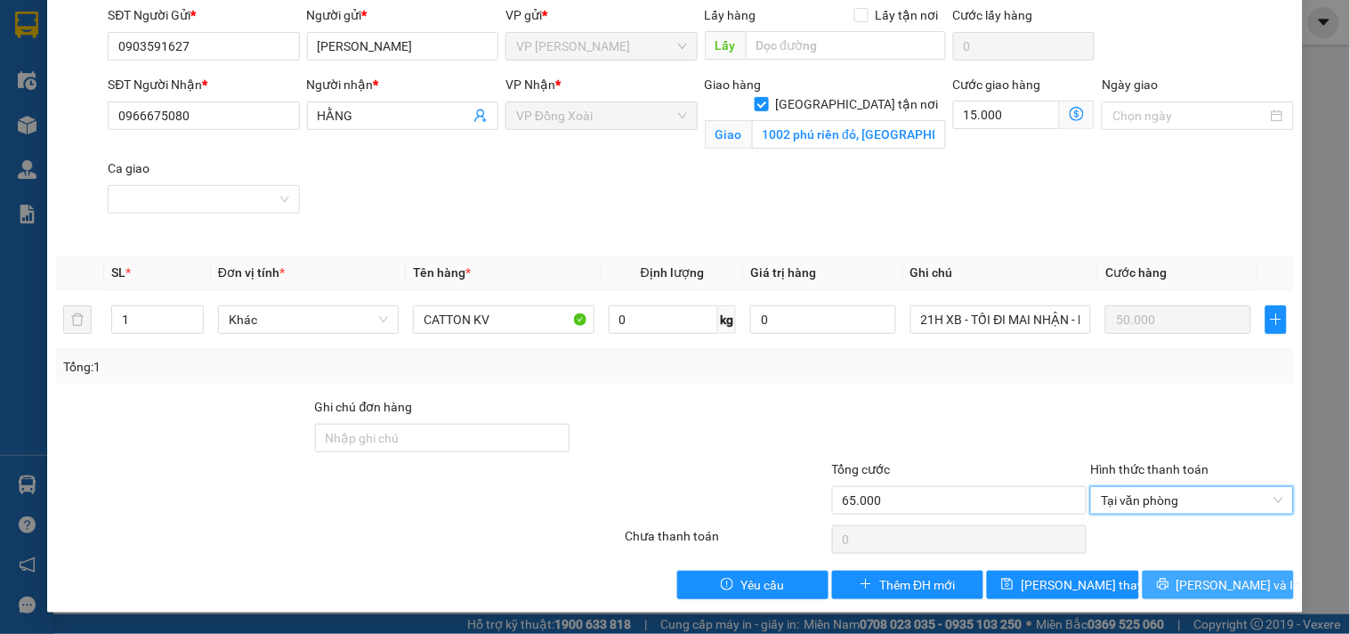
click at [1204, 587] on span "[PERSON_NAME] và In" at bounding box center [1239, 585] width 125 height 20
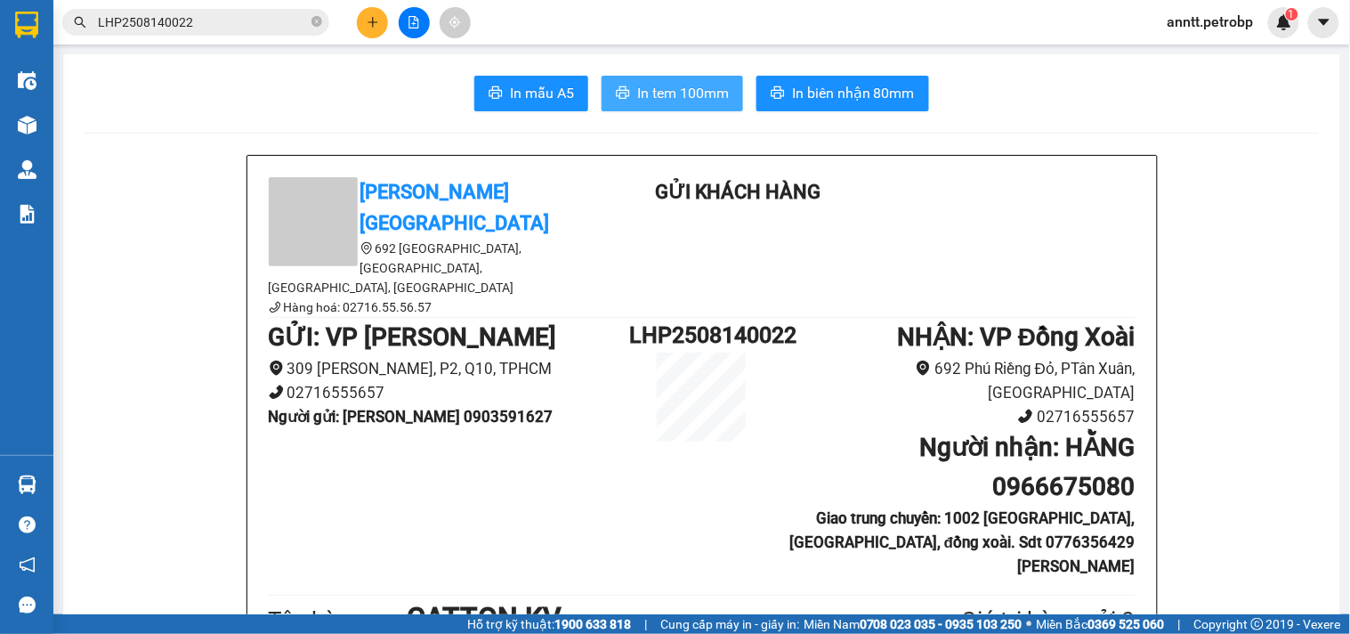
click at [666, 91] on span "In tem 100mm" at bounding box center [683, 93] width 92 height 22
click at [674, 85] on span "In tem 100mm" at bounding box center [683, 93] width 92 height 22
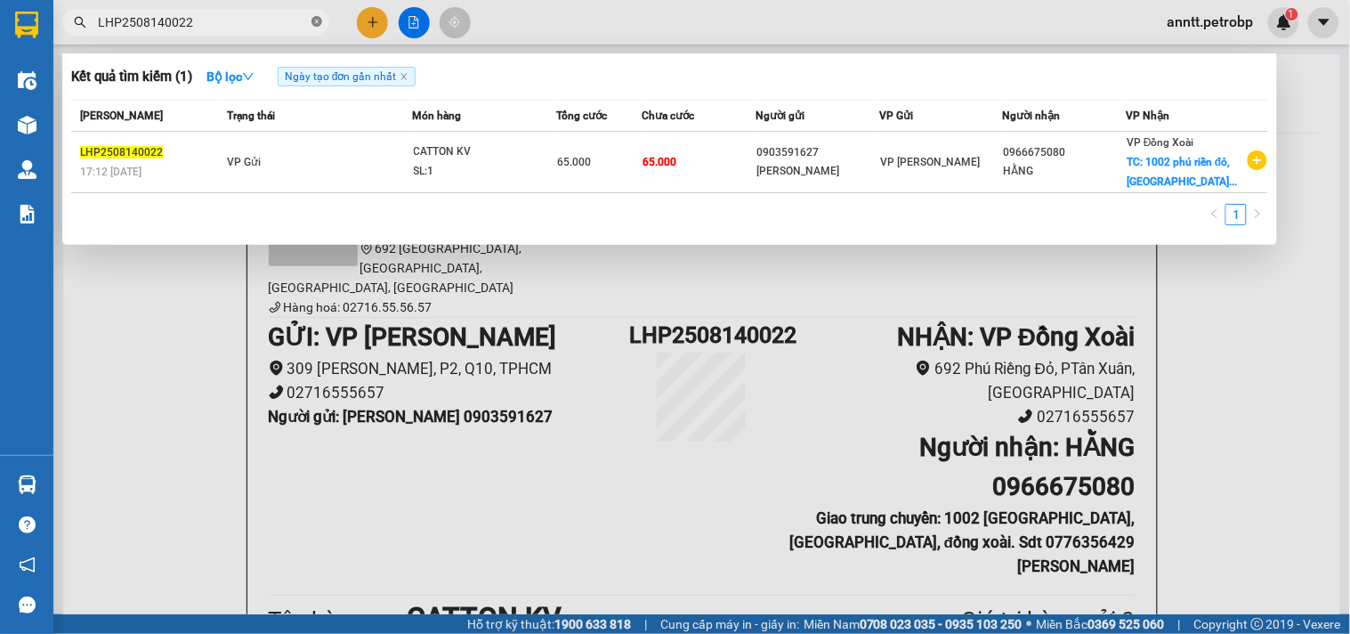
click at [316, 24] on icon "close-circle" at bounding box center [317, 21] width 11 height 11
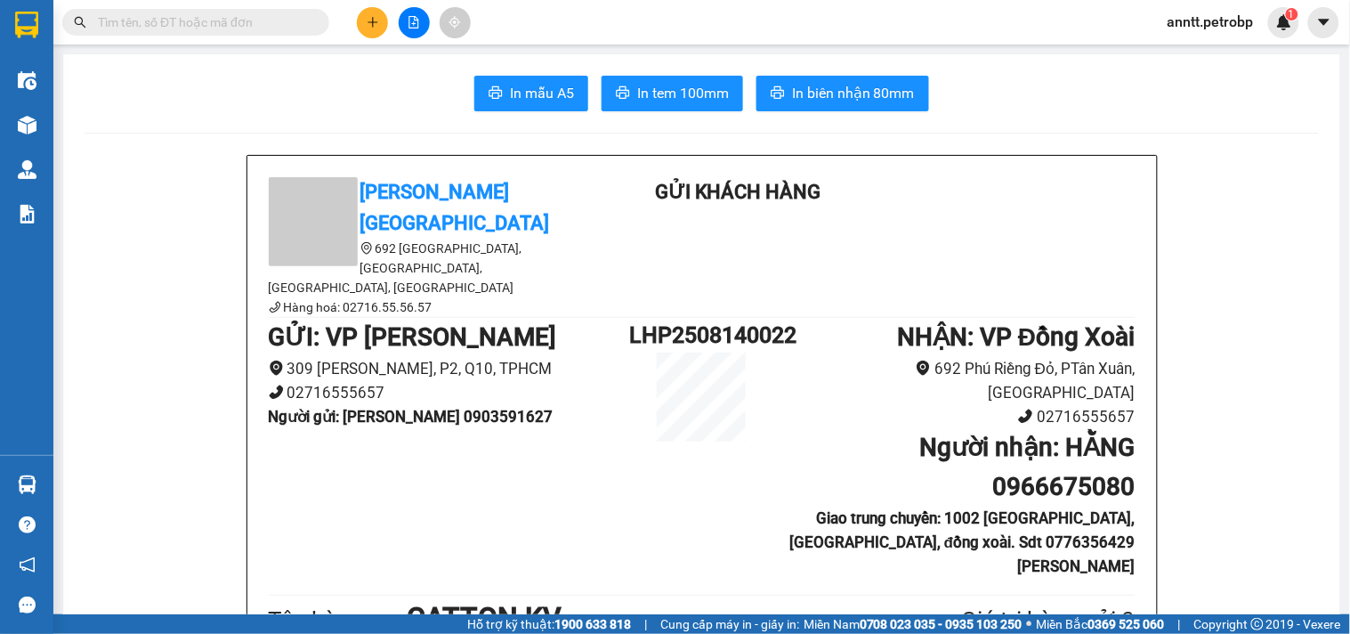
click at [196, 30] on input "text" at bounding box center [203, 22] width 210 height 20
paste input "0909486257"
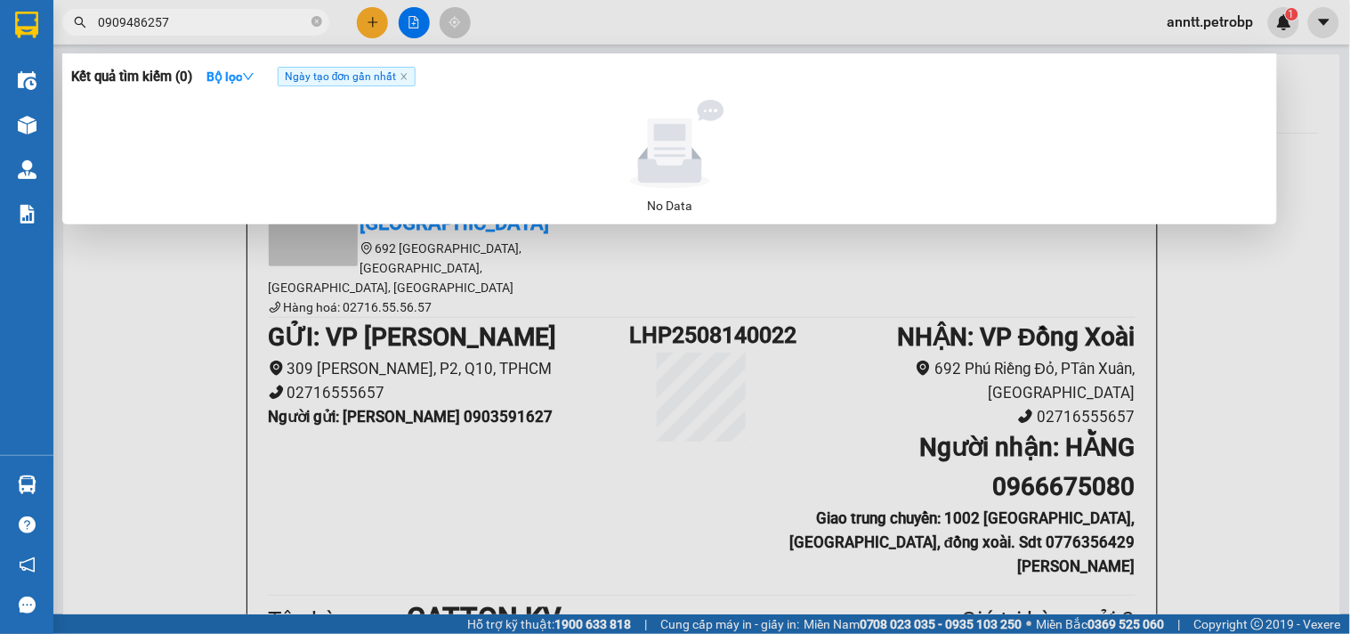
type input "0909486257"
click at [353, 81] on span "Ngày tạo đơn gần nhất" at bounding box center [347, 77] width 138 height 20
click at [231, 76] on strong "Bộ lọc" at bounding box center [231, 76] width 48 height 14
click at [141, 287] on div at bounding box center [675, 317] width 1350 height 634
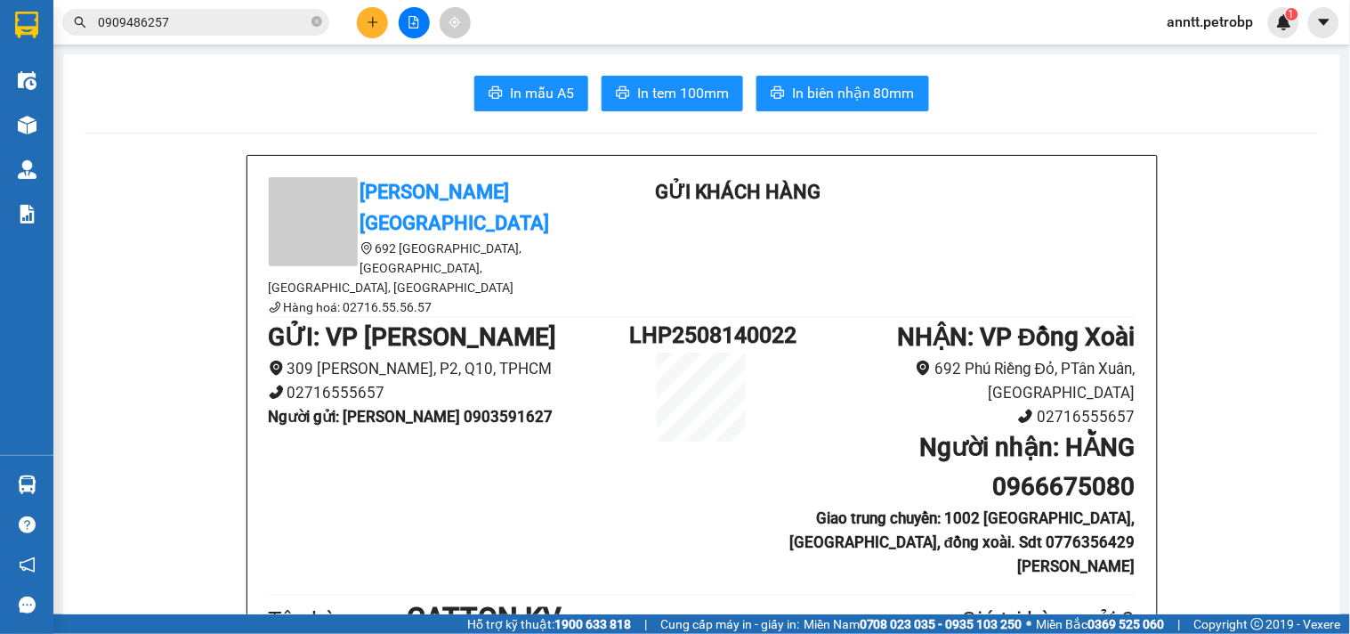
drag, startPoint x: 318, startPoint y: 21, endPoint x: 283, endPoint y: 31, distance: 36.1
click at [305, 24] on span "0909486257" at bounding box center [195, 22] width 267 height 27
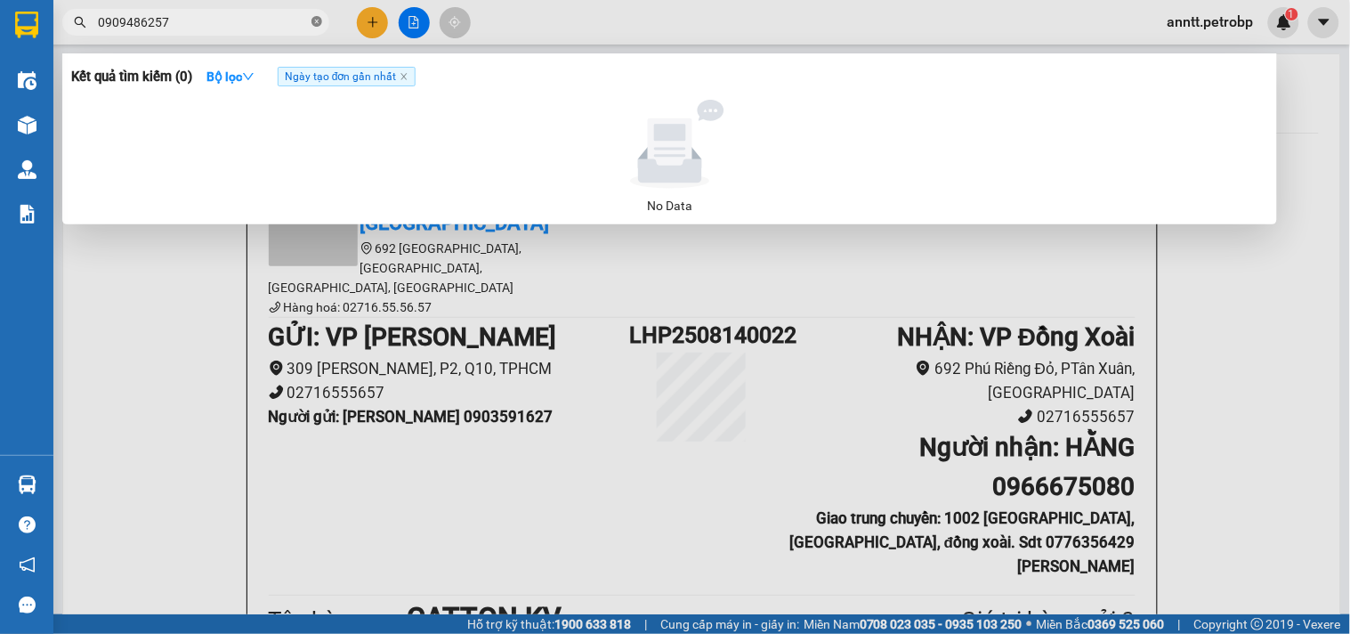
drag, startPoint x: 315, startPoint y: 20, endPoint x: 271, endPoint y: 31, distance: 44.9
click at [312, 20] on icon "close-circle" at bounding box center [317, 21] width 11 height 11
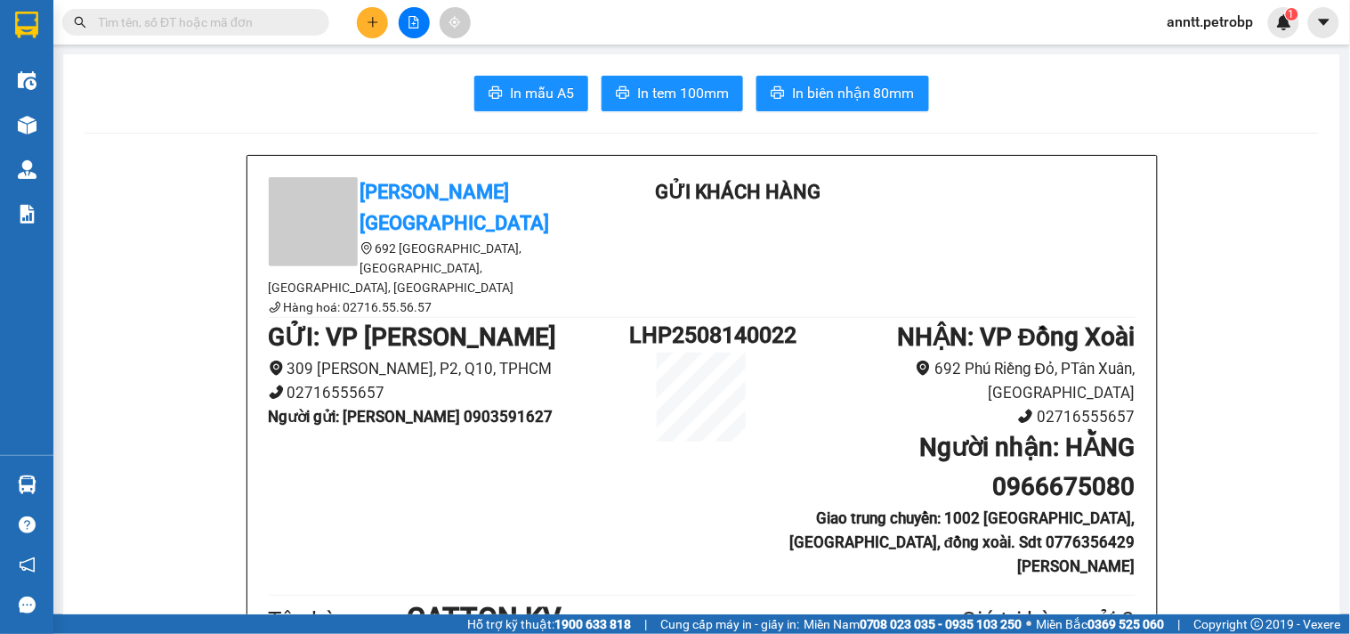
click at [232, 28] on input "text" at bounding box center [203, 22] width 210 height 20
paste input "0933529622"
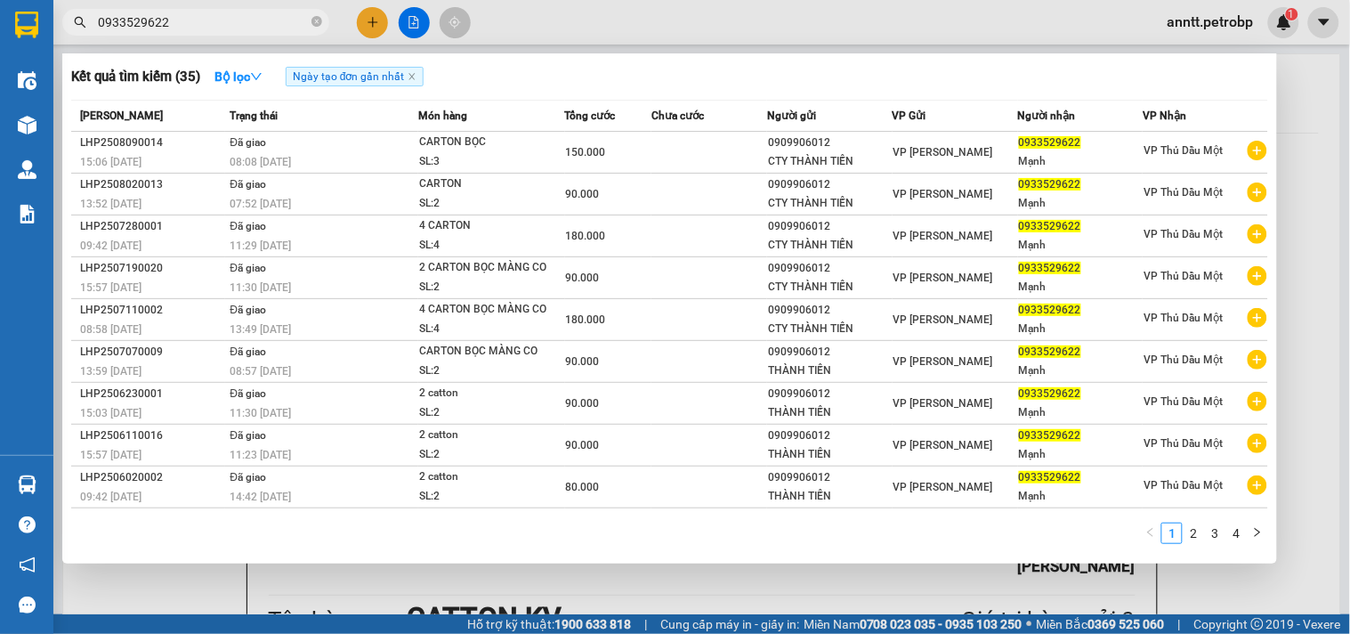
type input "0933529622"
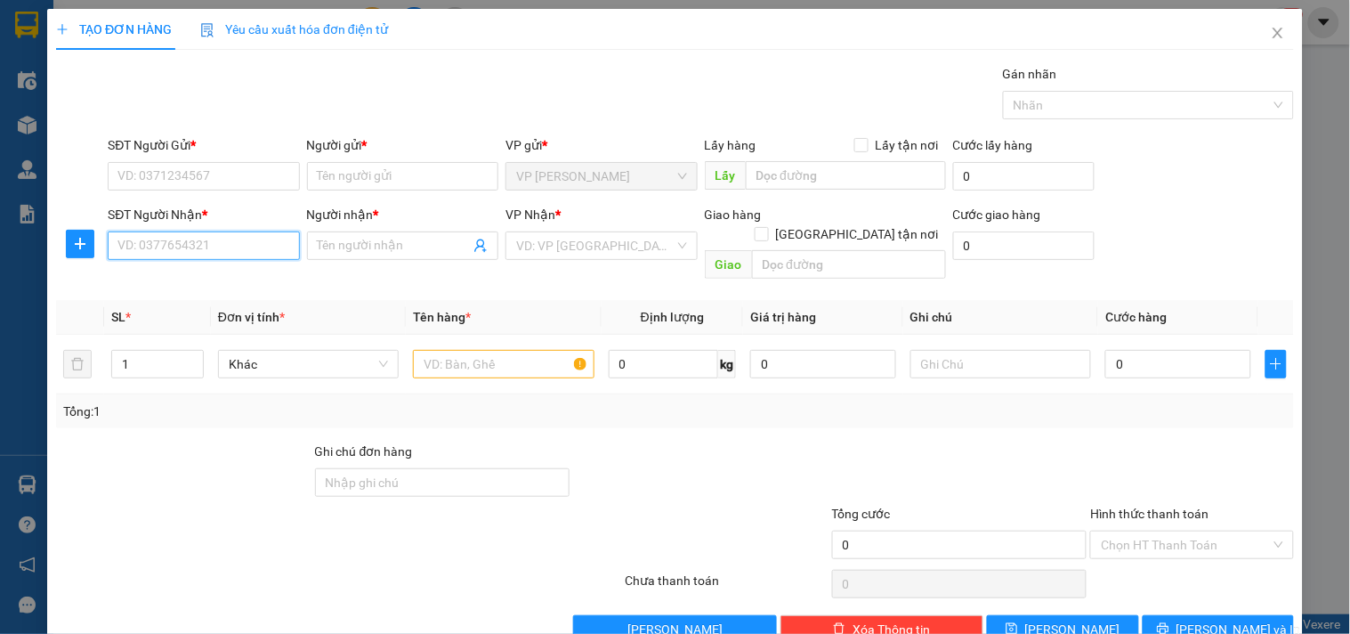
click at [174, 255] on input "SĐT Người Nhận *" at bounding box center [203, 245] width 191 height 28
click at [162, 282] on div "0937286999 - TRƯỜNG Ý" at bounding box center [201, 281] width 168 height 20
type input "0937286999"
type input "TRƯỜNG Ý"
type input "350.000"
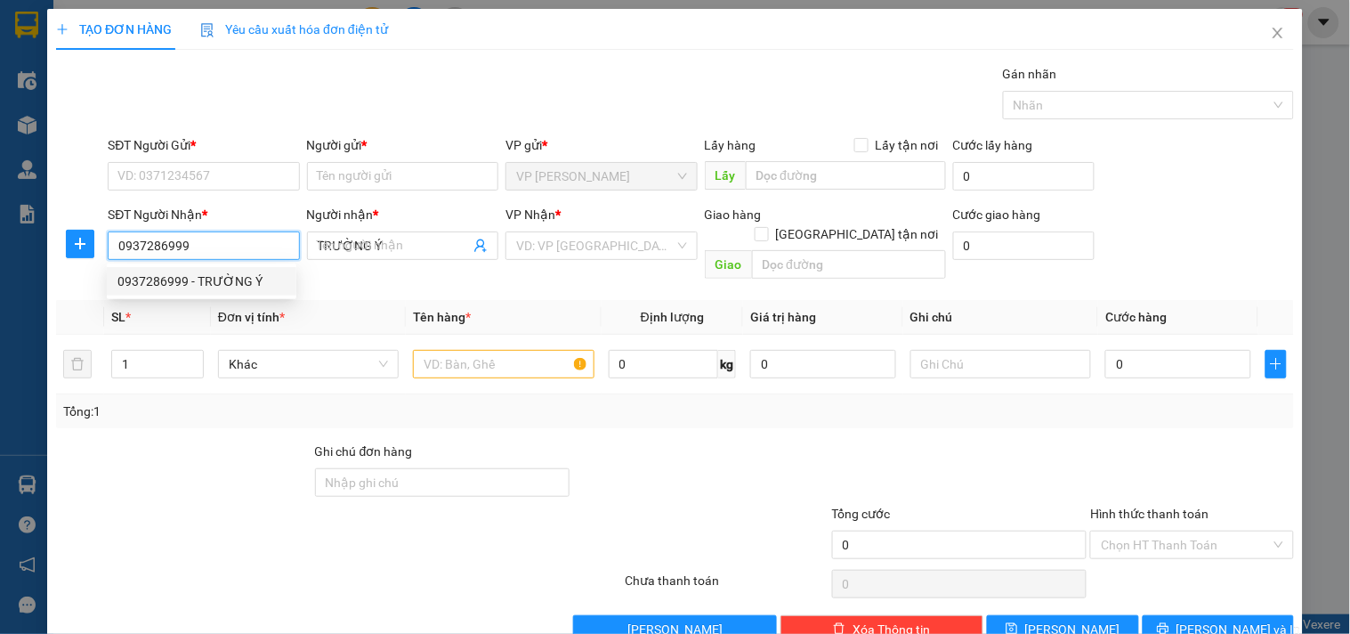
type input "350.000"
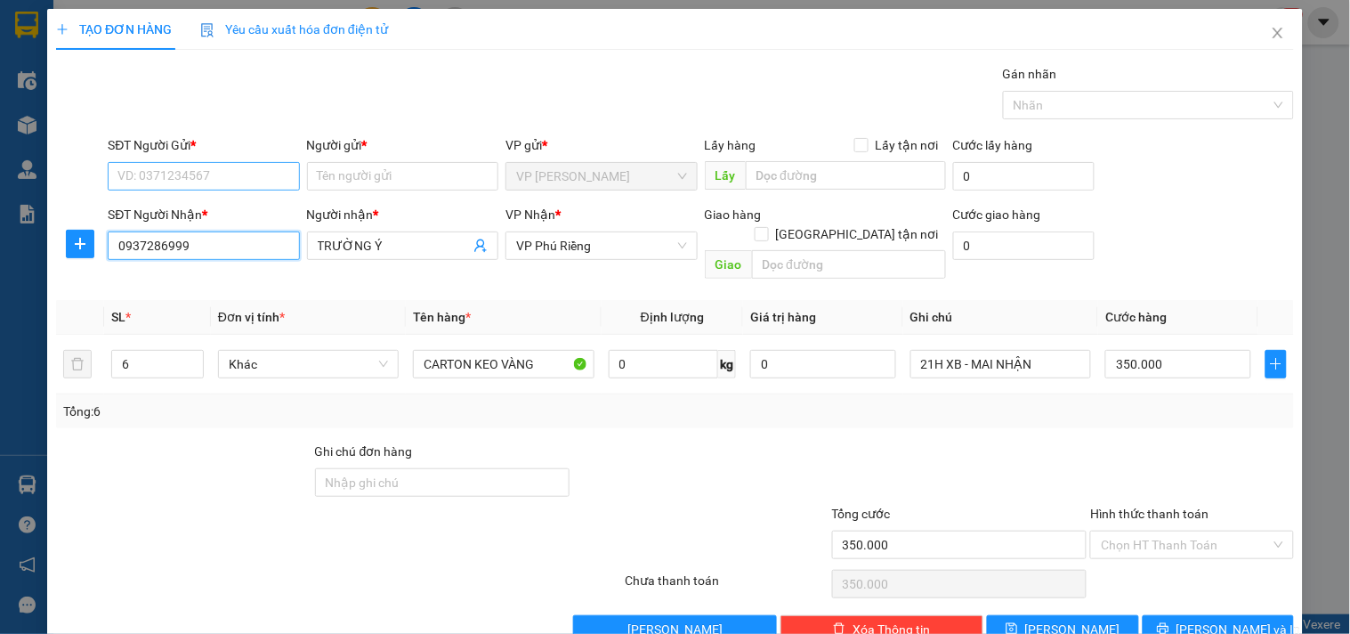
type input "0937286999"
click at [178, 175] on input "SĐT Người Gửi *" at bounding box center [203, 176] width 191 height 28
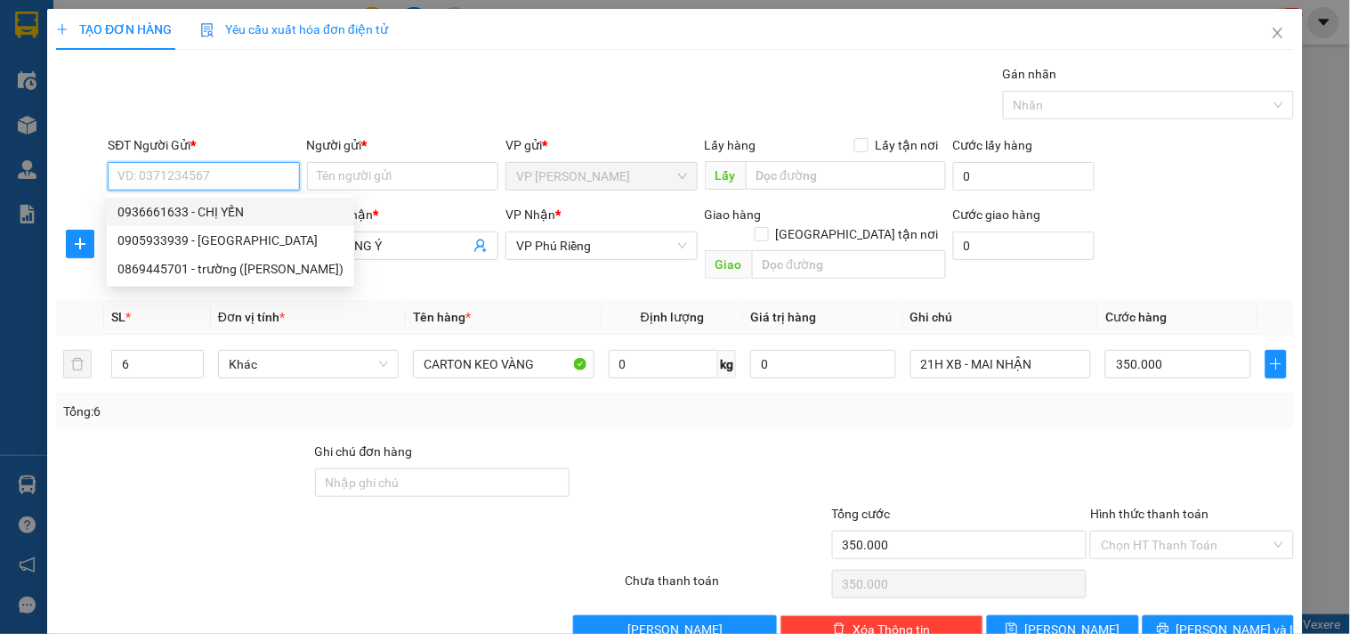
click at [174, 210] on div "0936661633 - CHỊ YẾN" at bounding box center [230, 212] width 226 height 20
type input "0936661633"
type input "CHỊ YẾN"
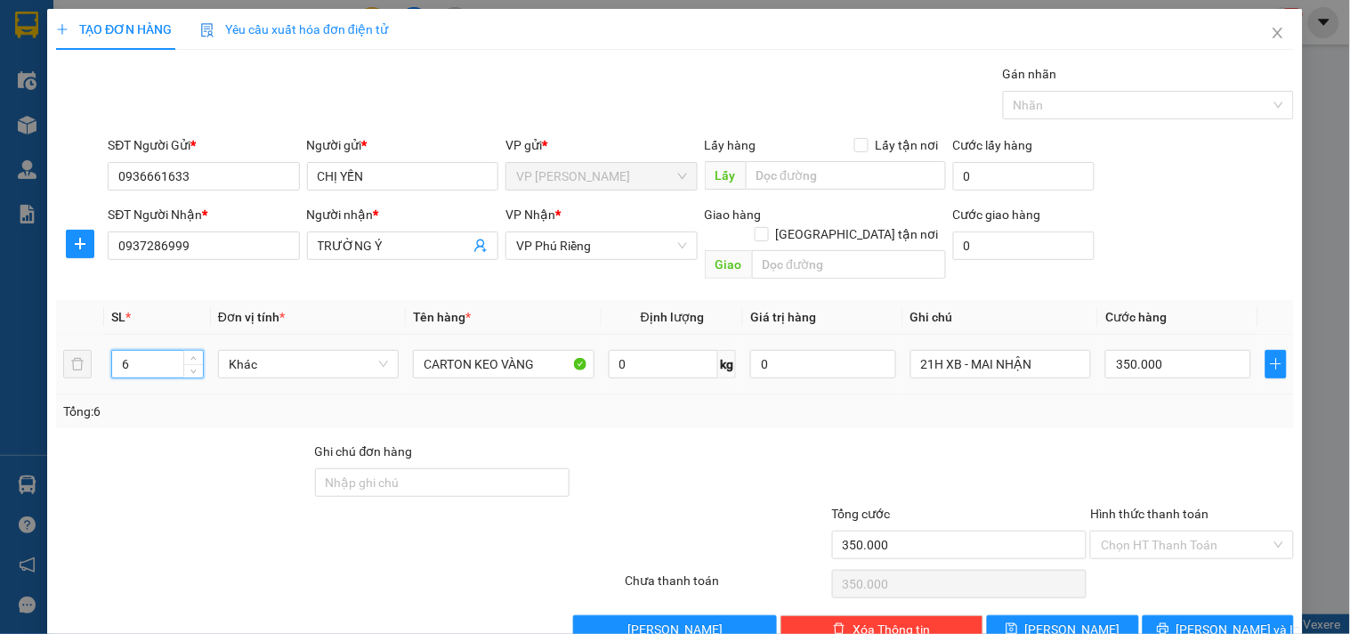
click at [77, 351] on tr "6 Khác CARTON KEO VÀNG 0 kg 0 21H XB - MAI NHẬN 350.000" at bounding box center [675, 365] width 1238 height 60
drag, startPoint x: 135, startPoint y: 352, endPoint x: 95, endPoint y: 343, distance: 41.2
click at [95, 343] on tr "5 Khác CARTON KEO VÀNG 0 kg 0 21H XB - MAI NHẬN 350.000" at bounding box center [675, 365] width 1238 height 60
type input "7"
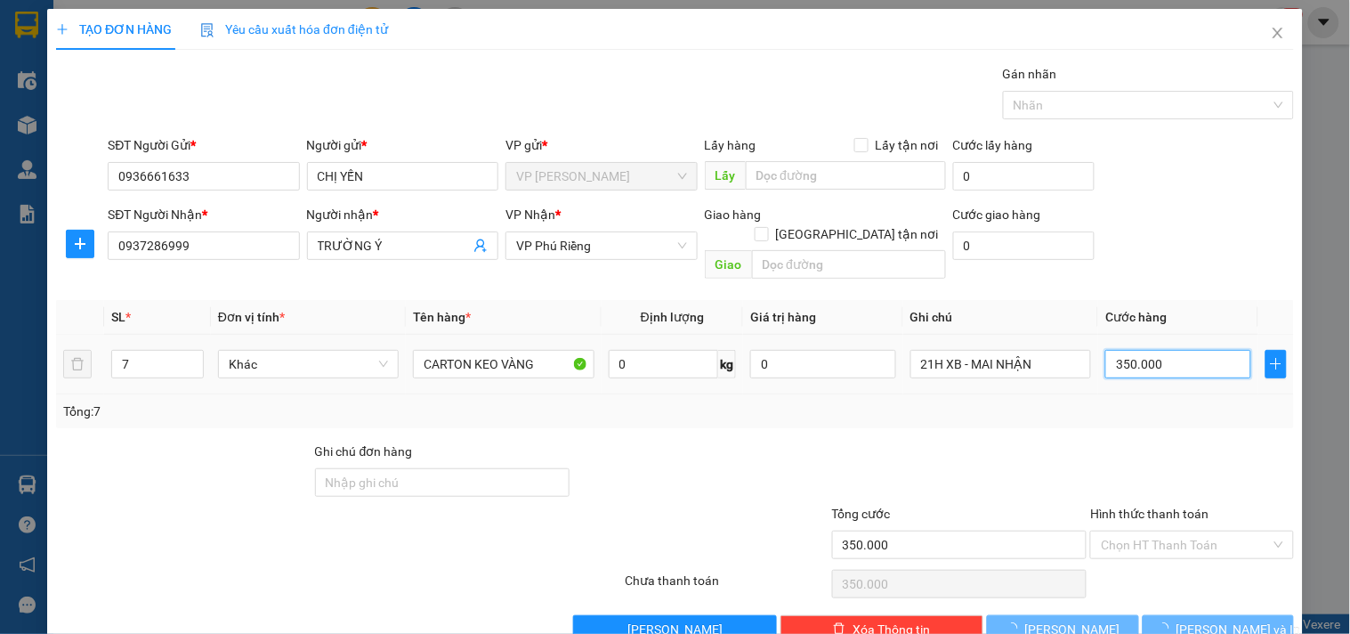
click at [1190, 350] on input "350.000" at bounding box center [1179, 364] width 146 height 28
type input "0"
type input "3"
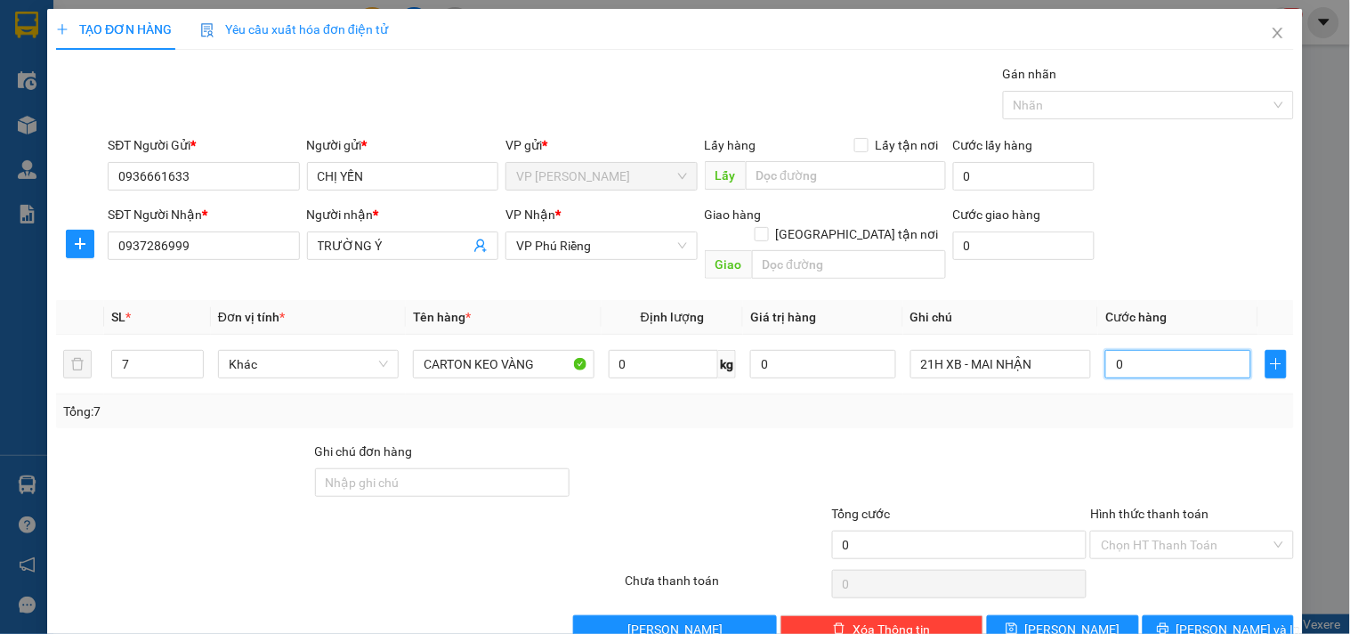
type input "3"
type input "036"
type input "36"
type input "0.360"
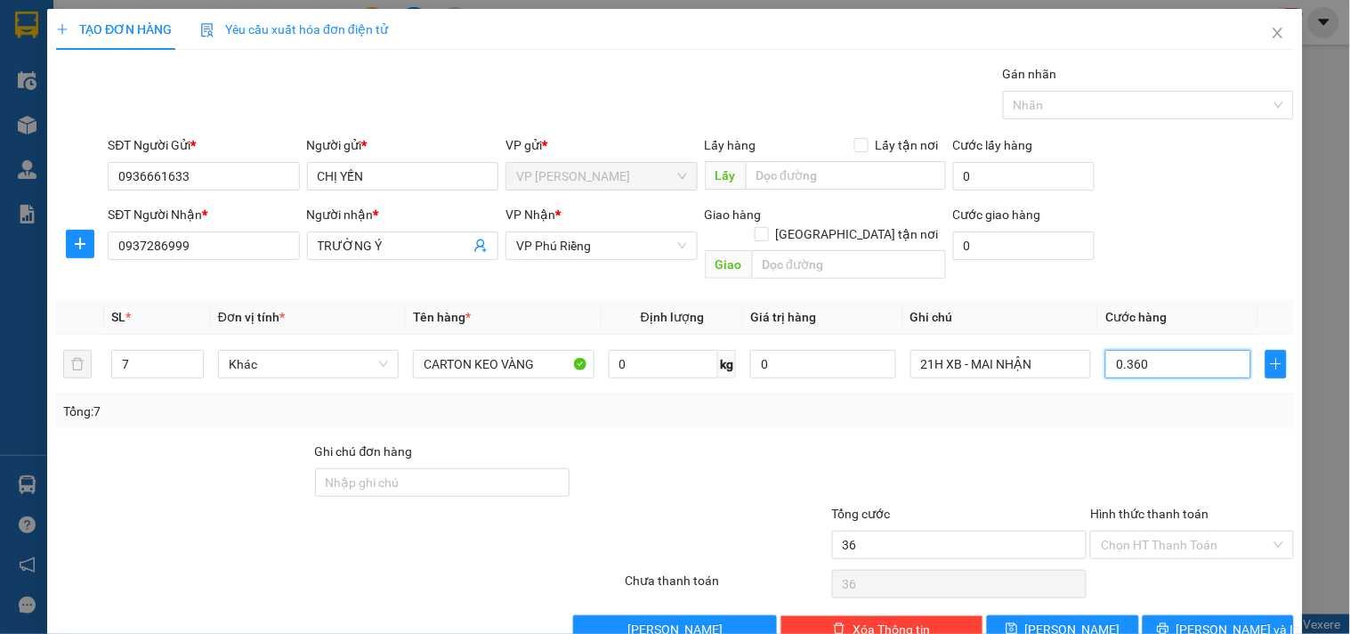
type input "360"
type input "0.360"
click at [926, 531] on input "360" at bounding box center [959, 545] width 255 height 28
type input "360.000"
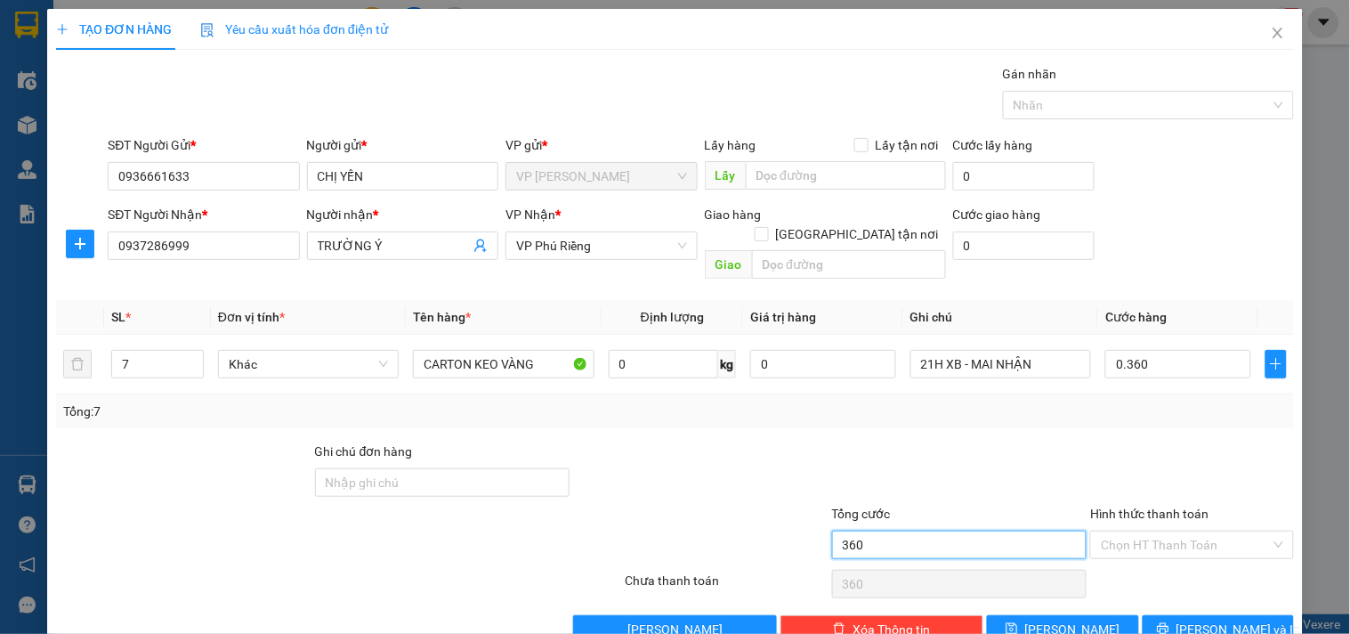
type input "360.000"
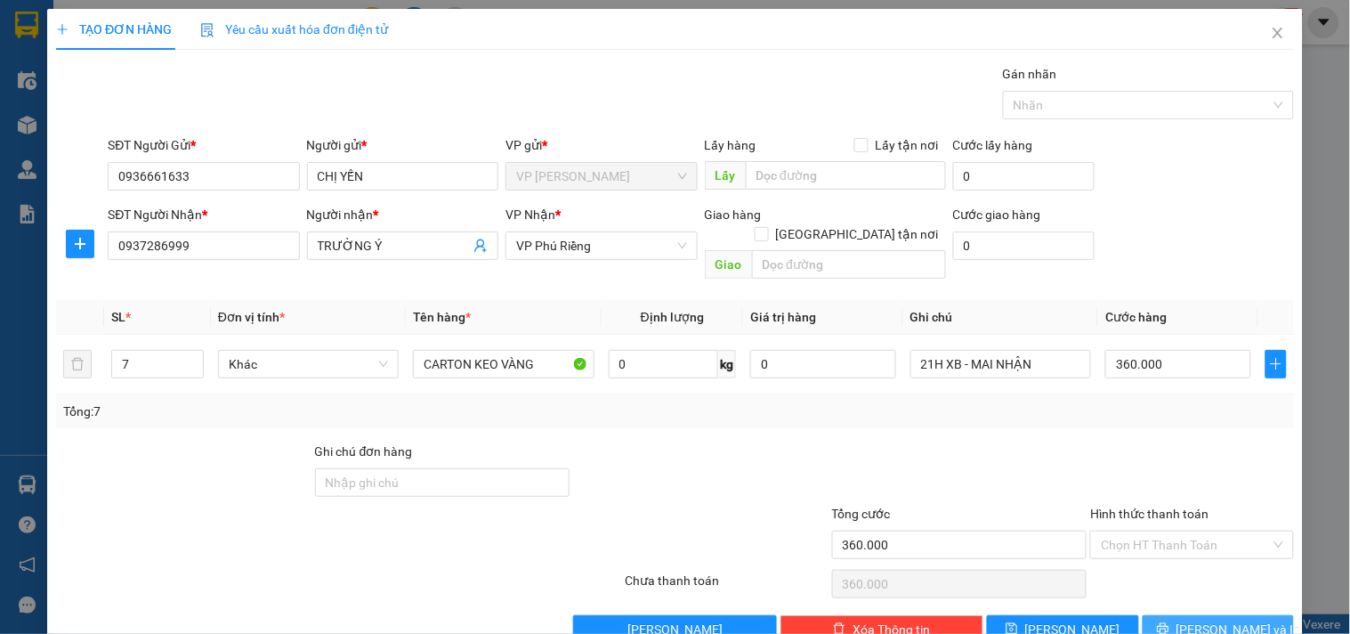
click at [1207, 620] on span "[PERSON_NAME] và In" at bounding box center [1239, 630] width 125 height 20
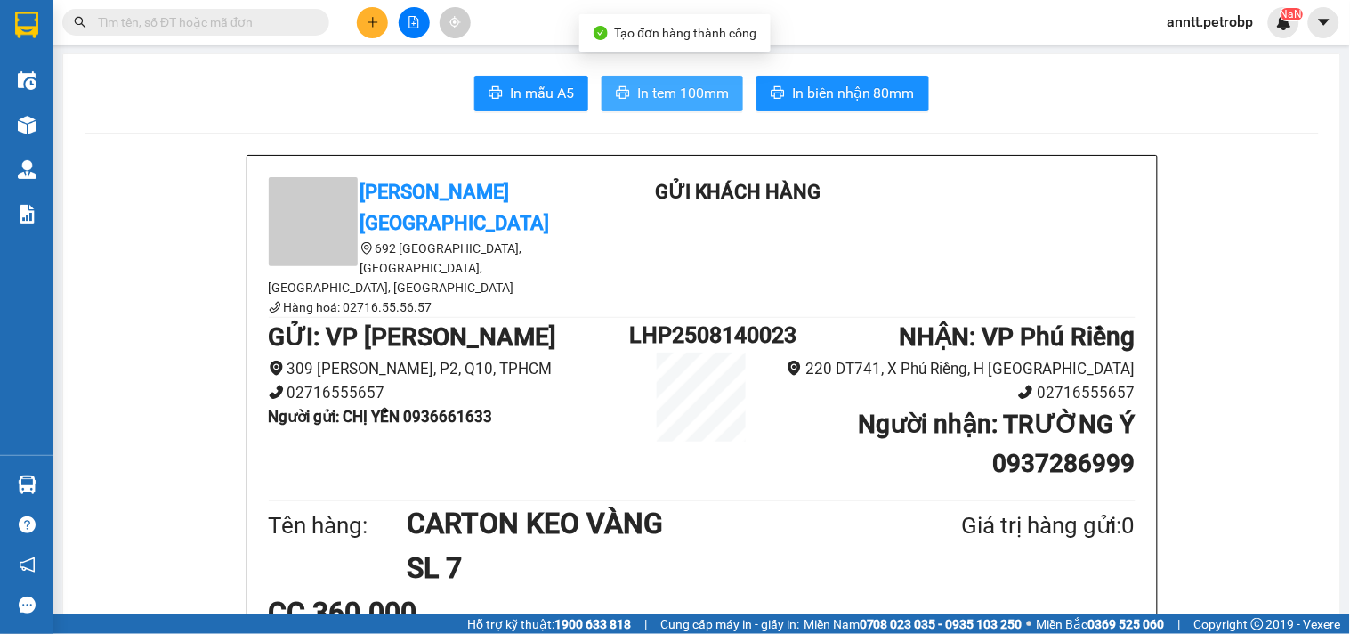
click at [677, 85] on span "In tem 100mm" at bounding box center [683, 93] width 92 height 22
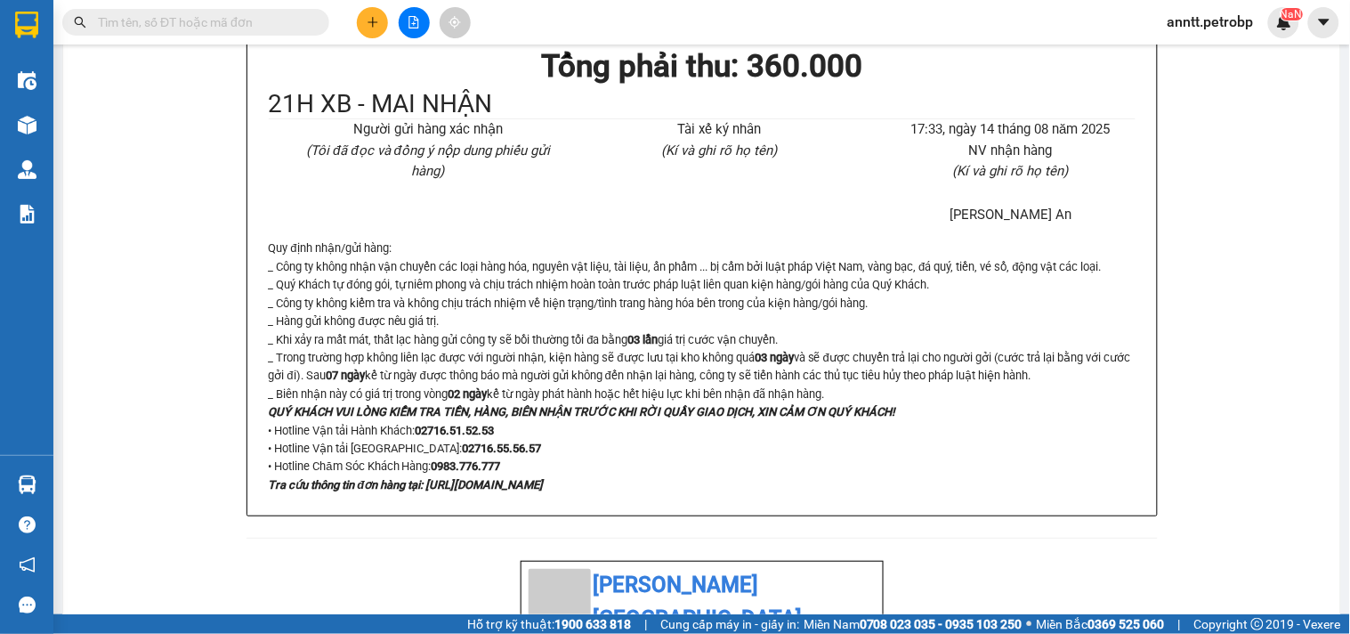
scroll to position [1187, 0]
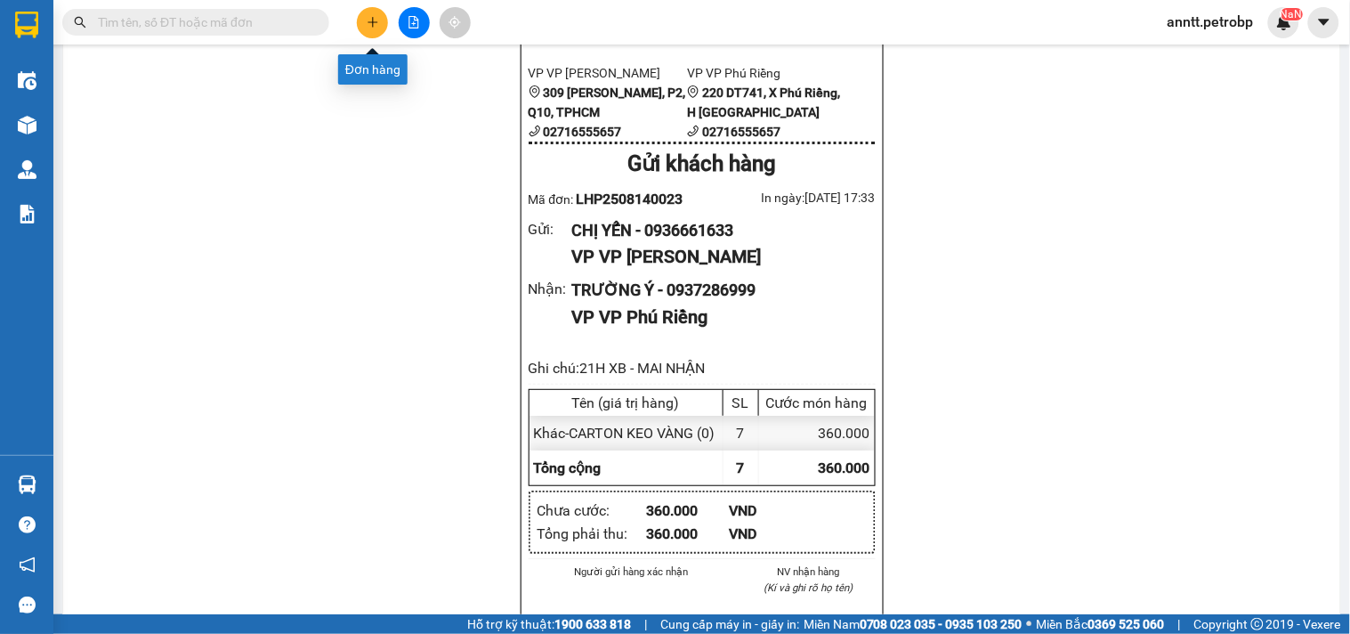
click at [369, 18] on icon "plus" at bounding box center [373, 22] width 12 height 12
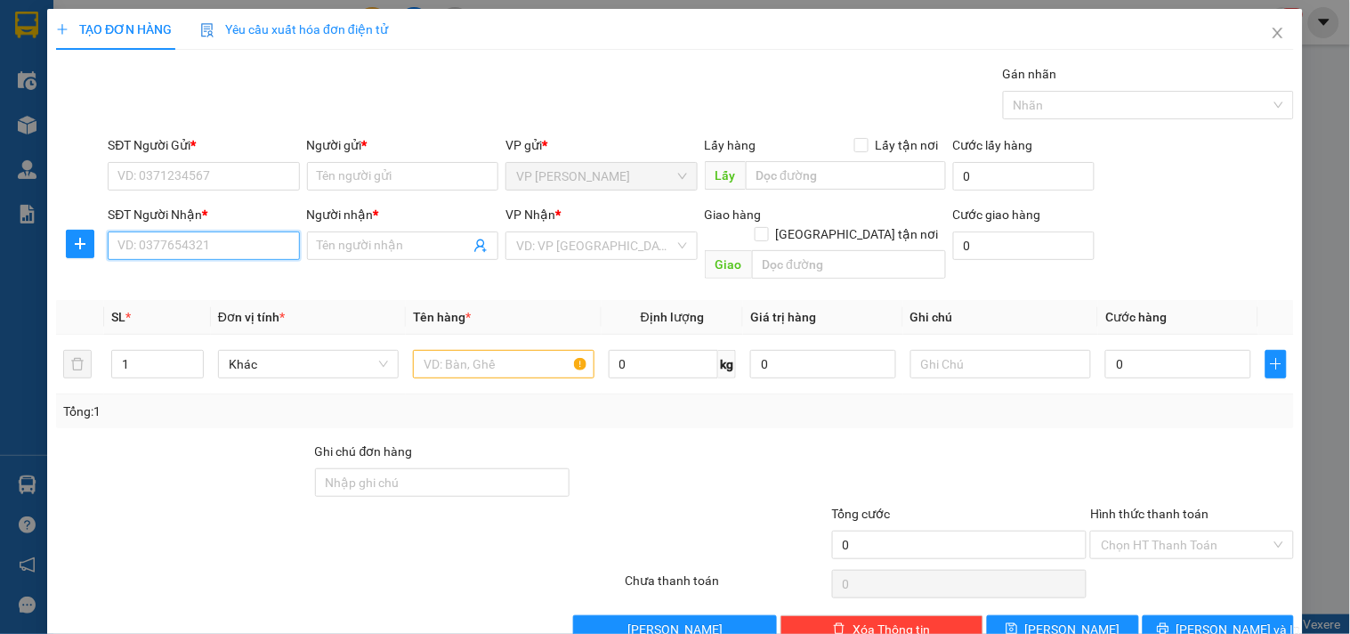
click at [224, 243] on input "SĐT Người Nhận *" at bounding box center [203, 245] width 191 height 28
click at [171, 244] on input "SĐT Người Nhận *" at bounding box center [203, 245] width 191 height 28
click at [172, 279] on div "0911566805 - PHONG NGUYÊN (HIẾU)" at bounding box center [224, 281] width 215 height 20
type input "0911566805"
type input "PHONG NGUYÊN (HIẾU)"
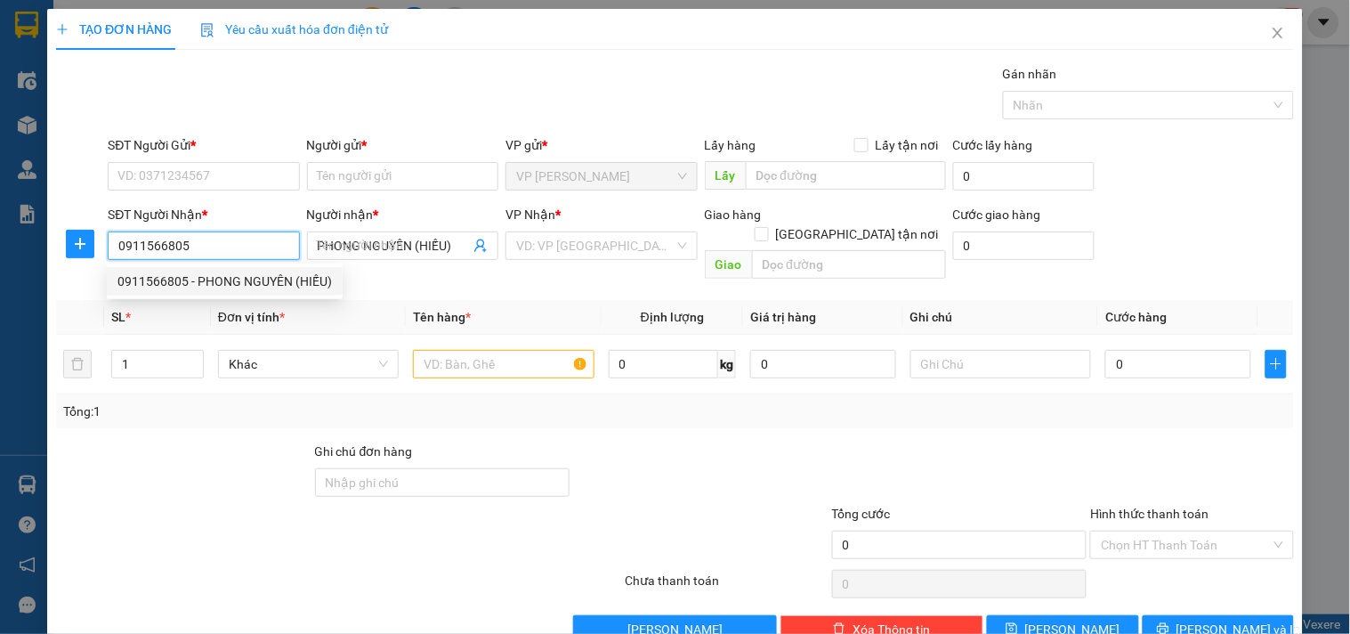
type input "40.000"
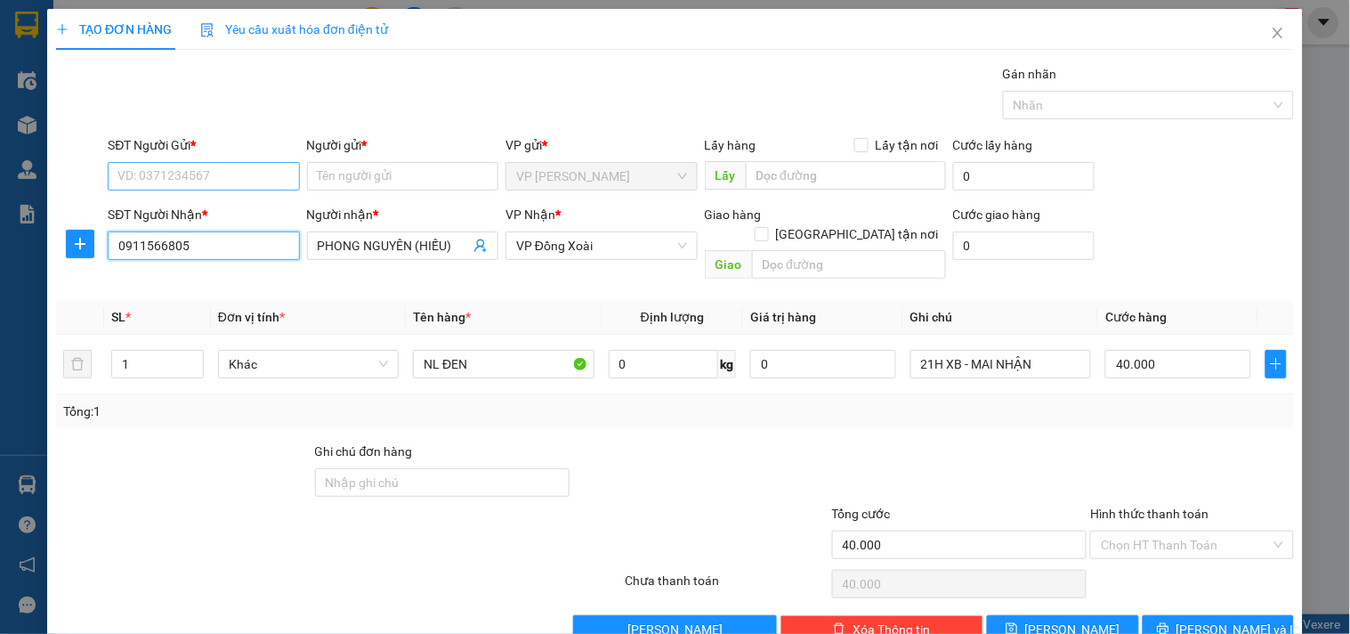
type input "0911566805"
click at [185, 167] on input "SĐT Người Gửi *" at bounding box center [203, 176] width 191 height 28
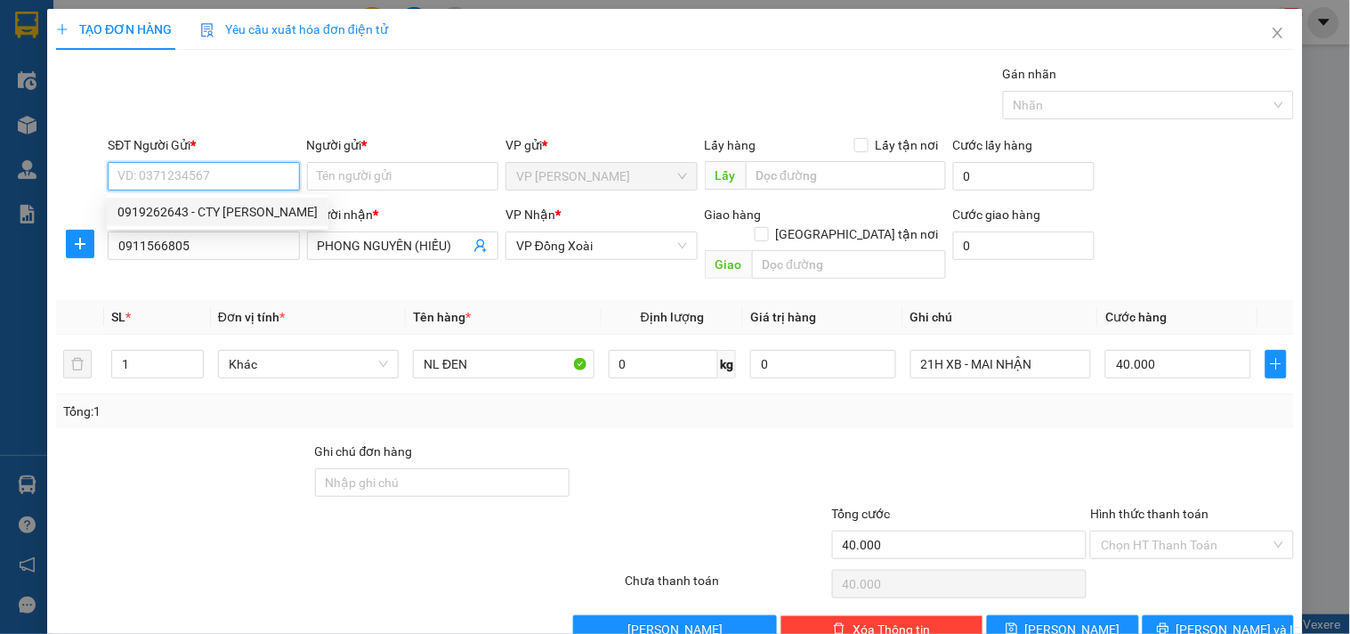
click at [182, 217] on div "0919262643 - CTY [PERSON_NAME]" at bounding box center [217, 212] width 200 height 20
type input "0919262643"
type input "CTY [PERSON_NAME]"
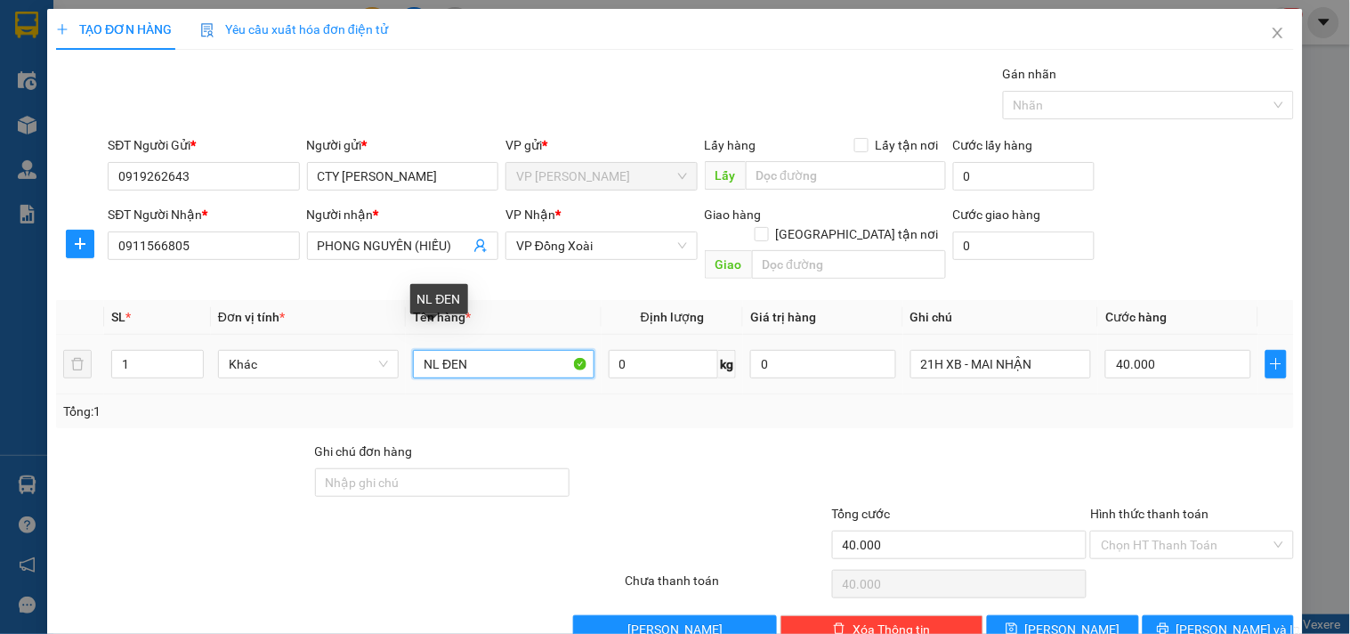
drag, startPoint x: 490, startPoint y: 351, endPoint x: 318, endPoint y: 316, distance: 175.3
click at [318, 335] on tr "1 Khác NL ĐEN 0 kg 0 21H XB - MAI NHẬN 40.000" at bounding box center [675, 365] width 1238 height 60
type input "CARTON BỌC MÀN CO CHỮ MỰC IN"
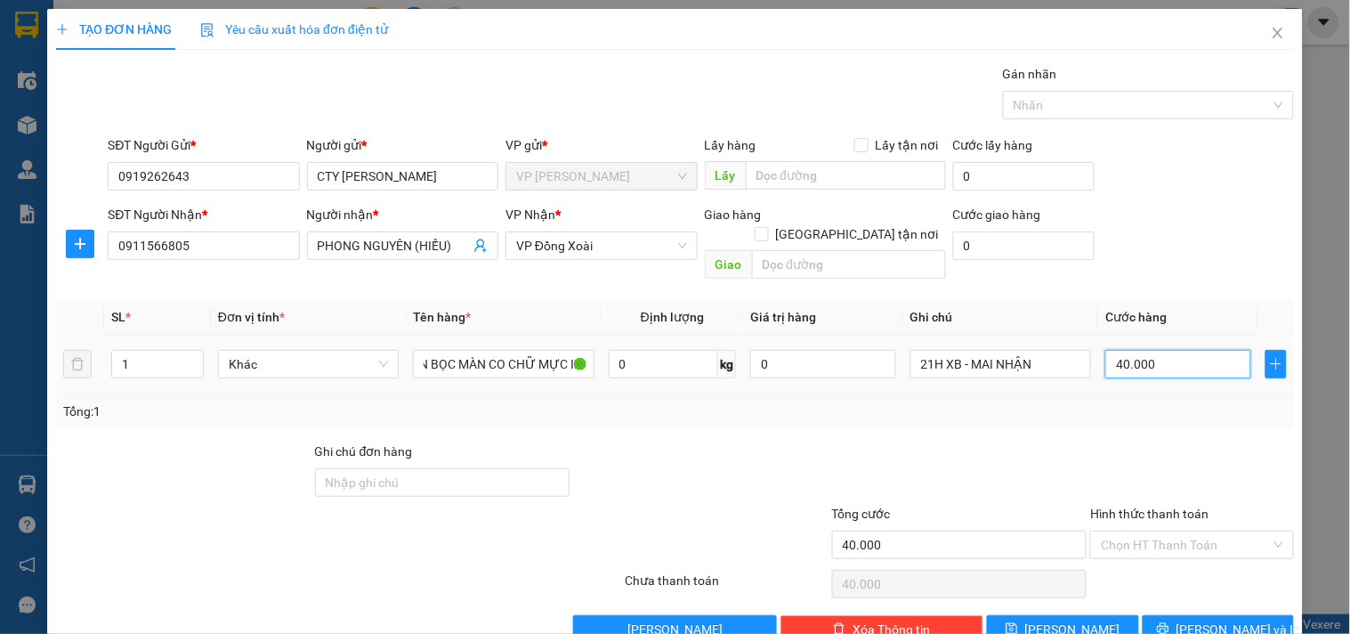
scroll to position [0, 0]
click at [1172, 350] on input "40.000" at bounding box center [1179, 364] width 146 height 28
type input "3"
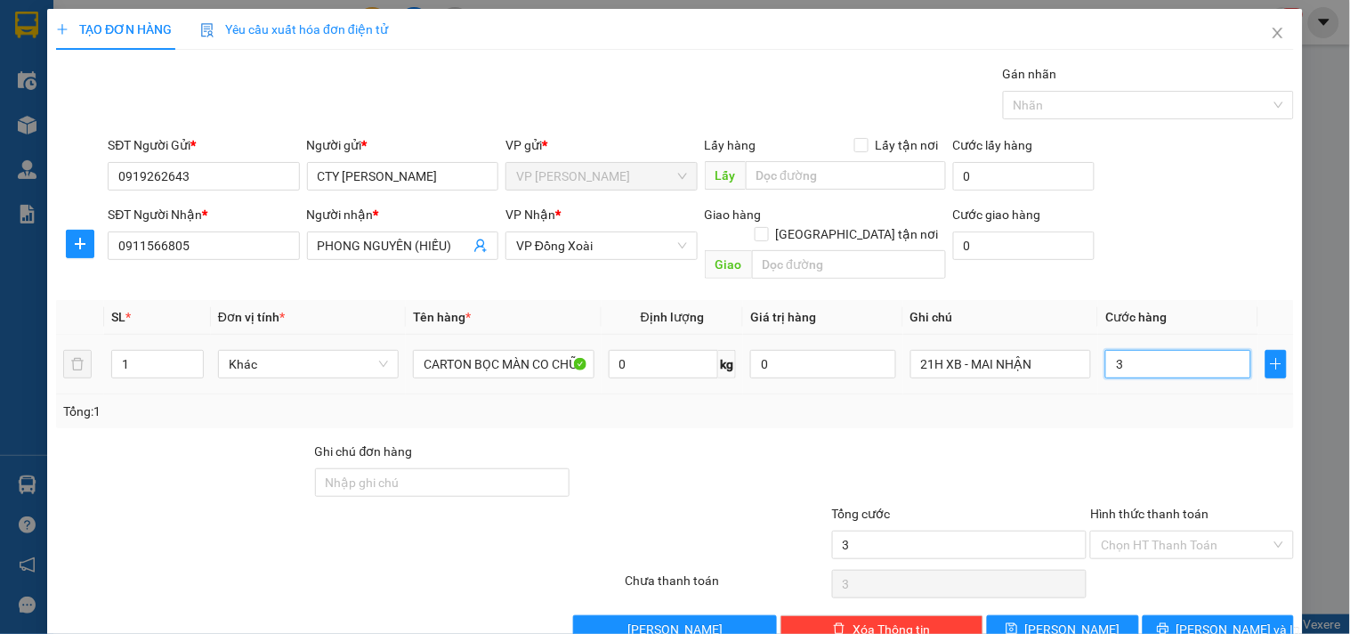
type input "30"
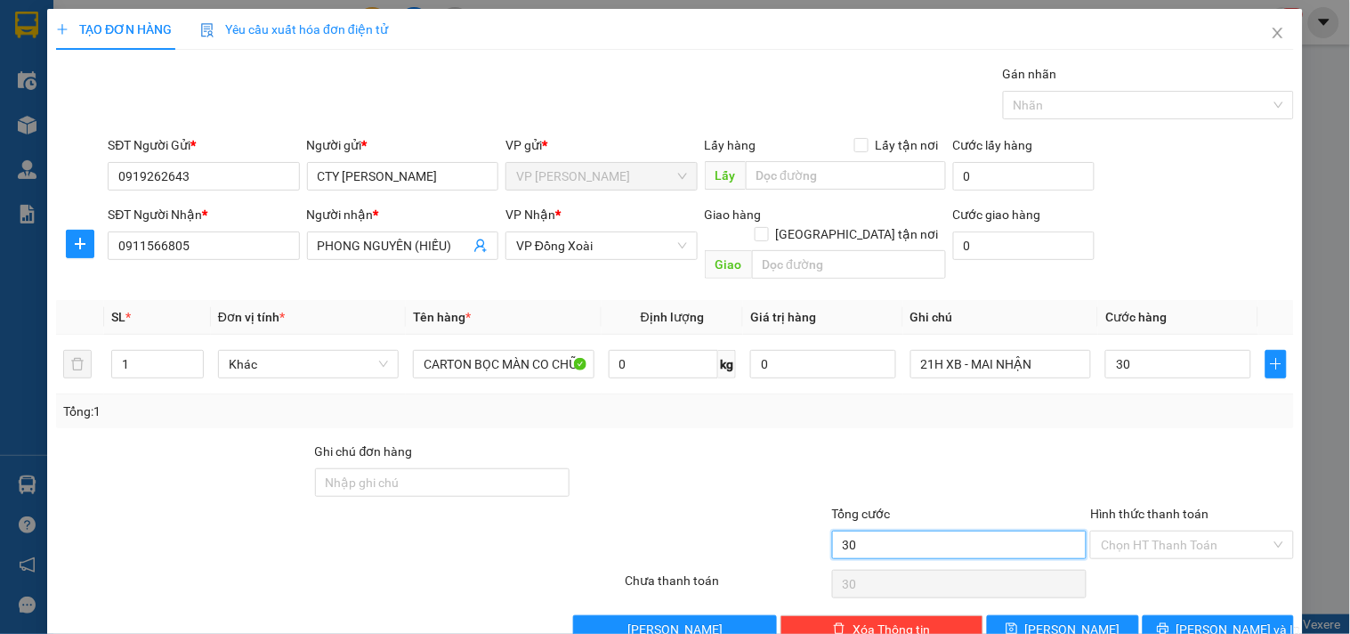
type input "30.000"
click at [920, 531] on input "30.000" at bounding box center [959, 545] width 255 height 28
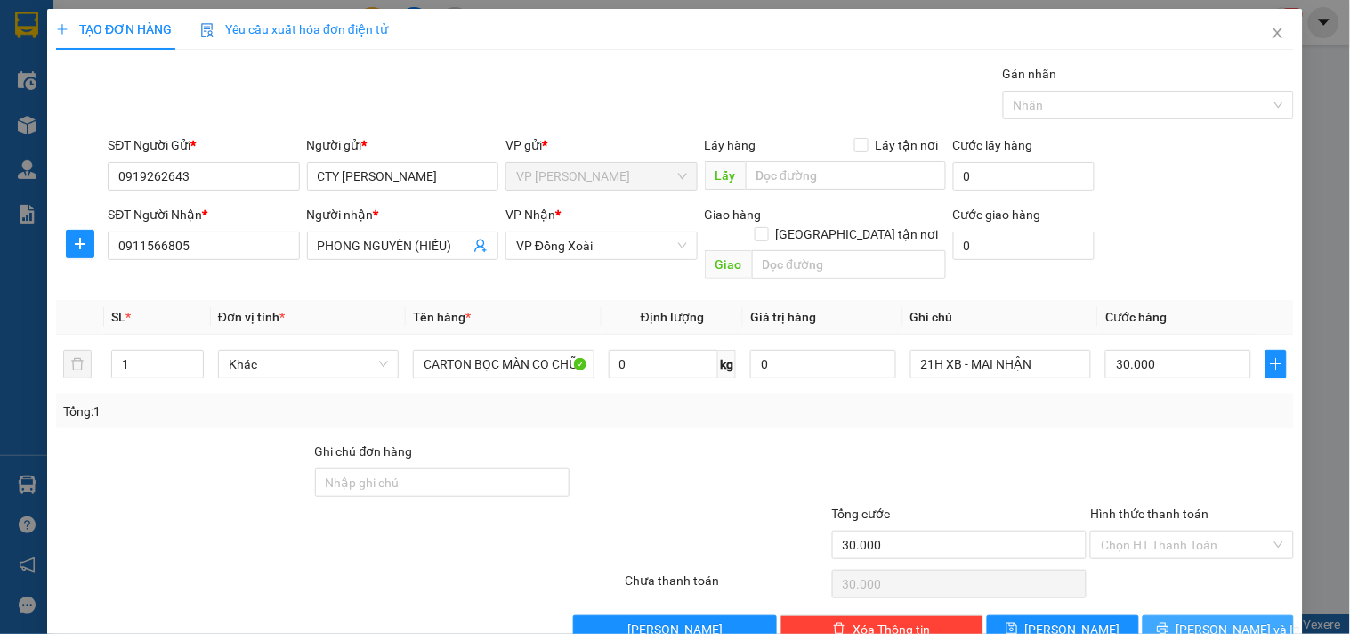
click at [1179, 624] on button "[PERSON_NAME] và In" at bounding box center [1218, 629] width 151 height 28
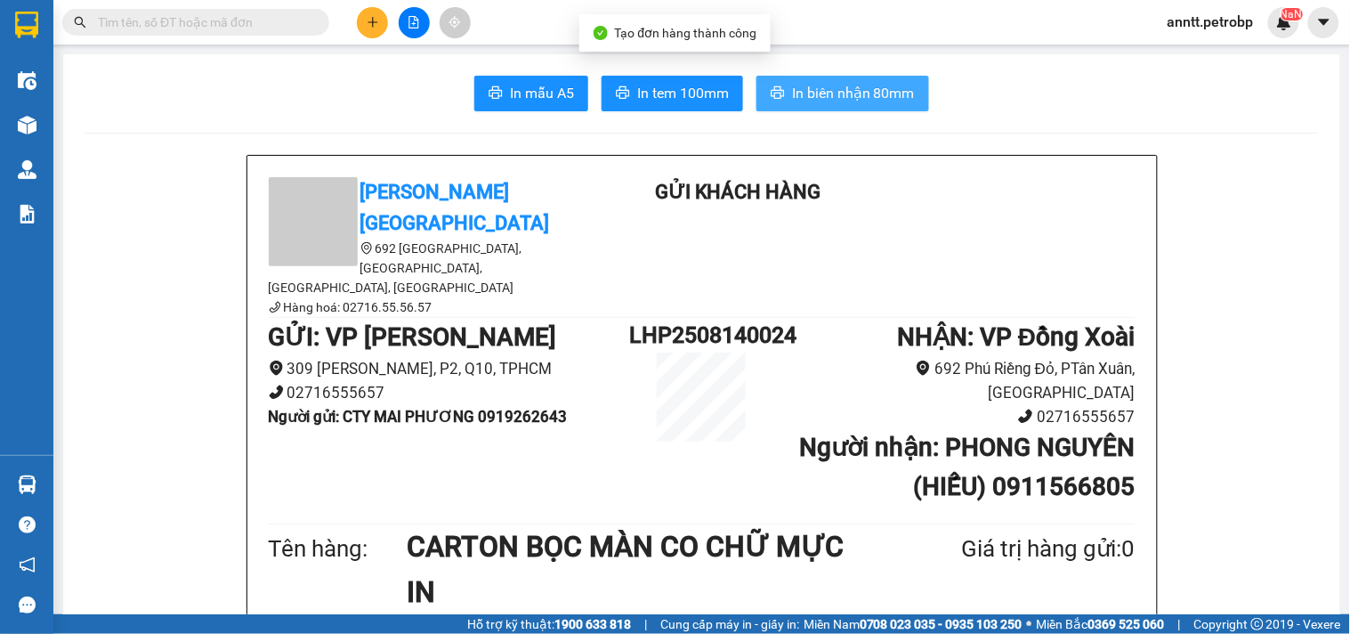
click at [877, 83] on span "In biên nhận 80mm" at bounding box center [853, 93] width 123 height 22
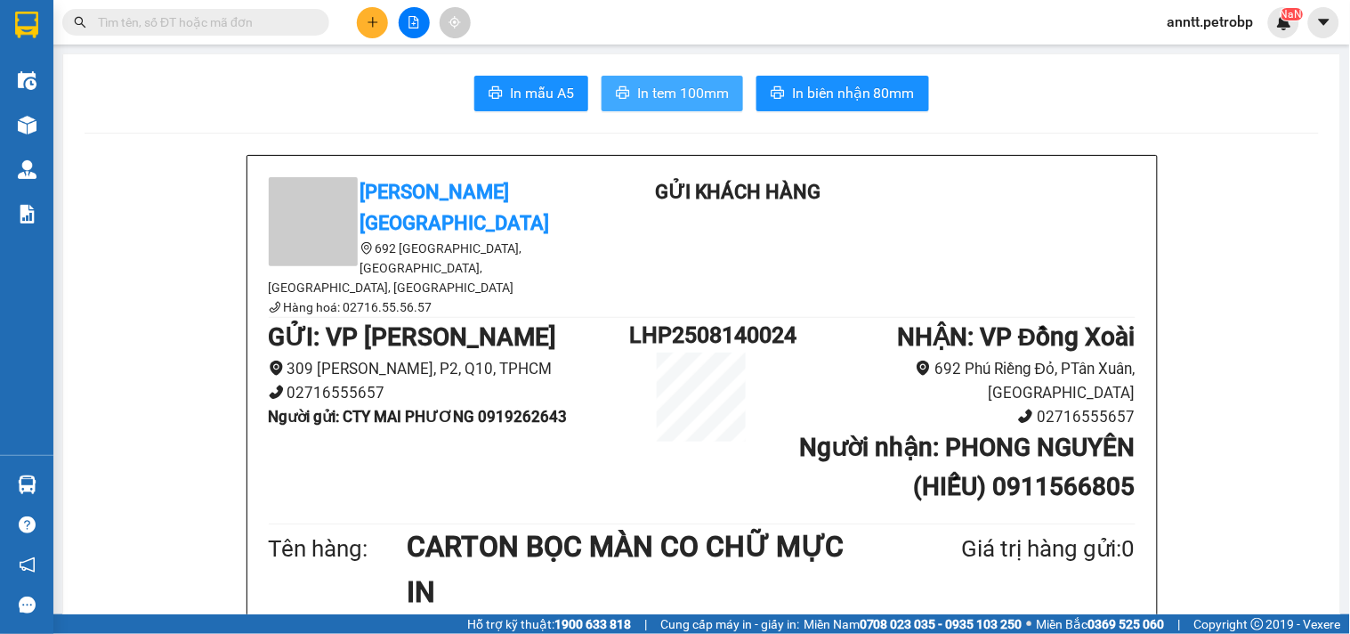
click at [693, 93] on span "In tem 100mm" at bounding box center [683, 93] width 92 height 22
click at [353, 12] on div at bounding box center [414, 22] width 134 height 31
click at [367, 29] on button at bounding box center [372, 22] width 31 height 31
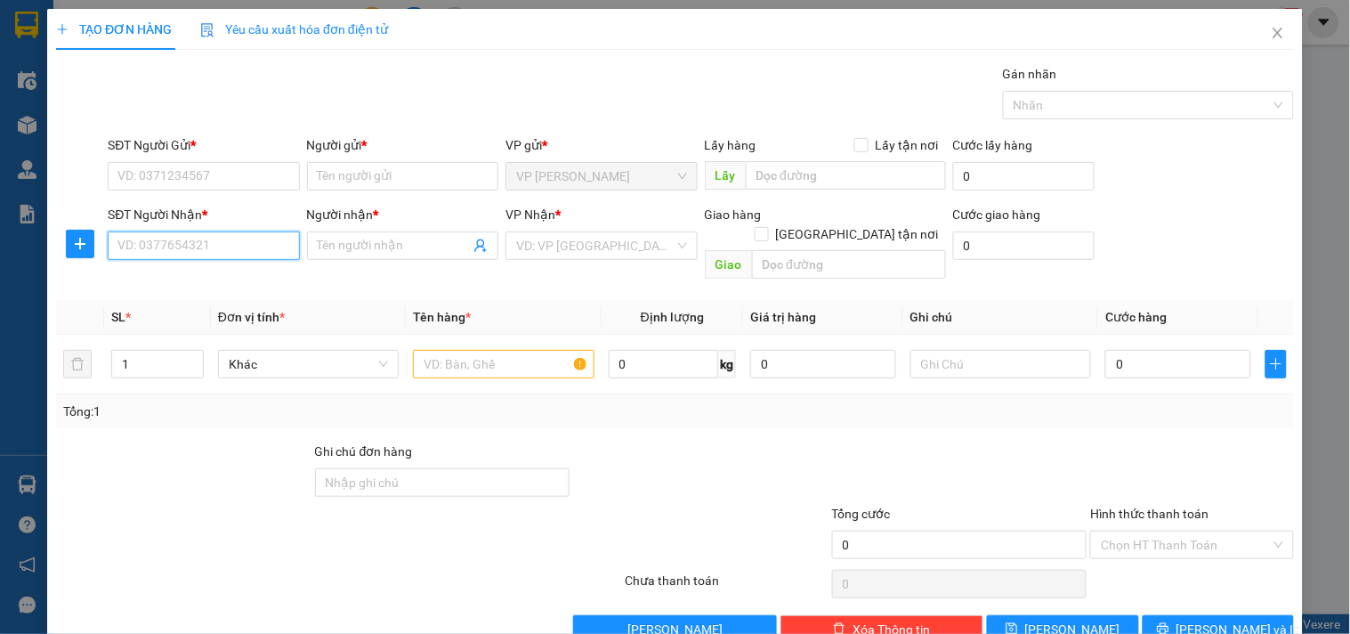
click at [216, 242] on input "SĐT Người Nhận *" at bounding box center [203, 245] width 191 height 28
click at [201, 282] on div "0985568856 - PHÚC" at bounding box center [201, 281] width 168 height 20
type input "0985568856"
type input "PHÚC"
type input "30.000"
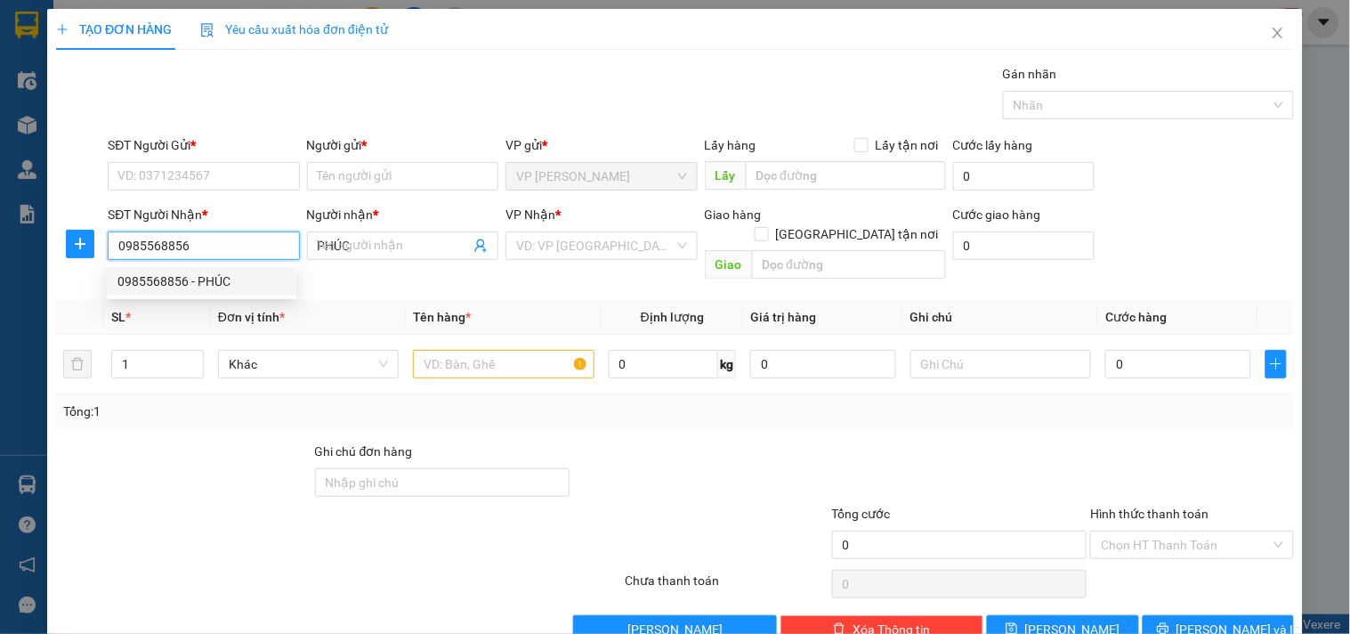
type input "30.000"
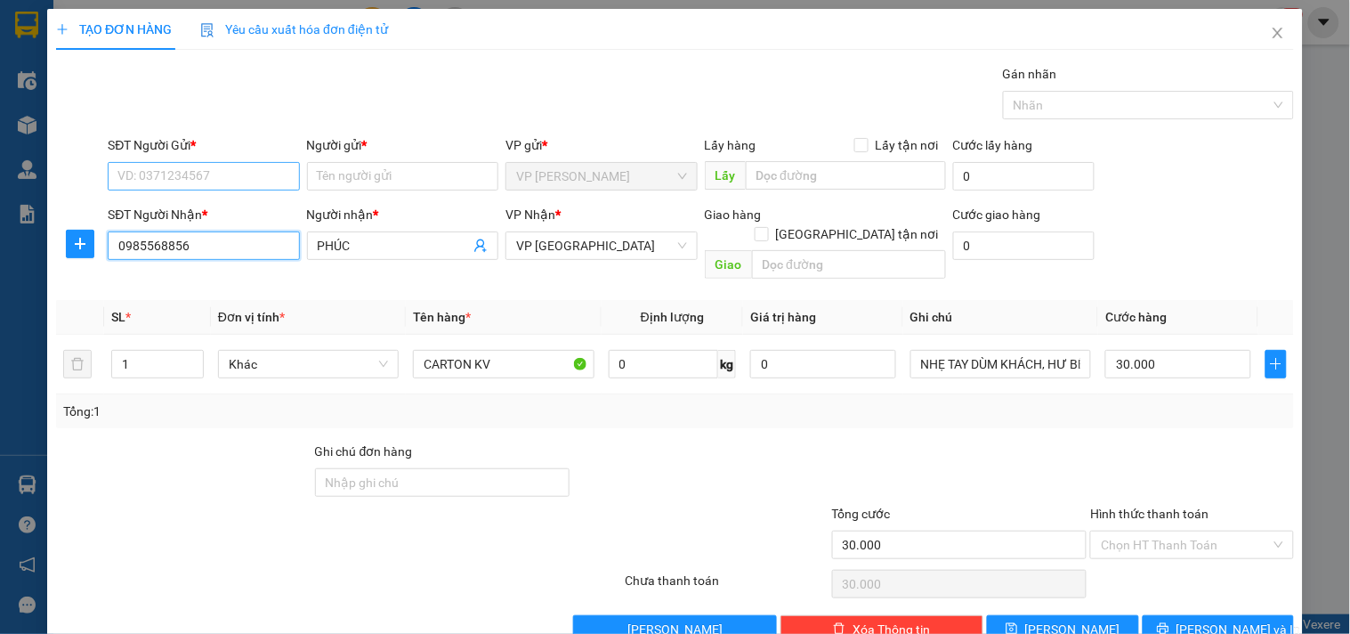
type input "0985568856"
click at [230, 174] on input "SĐT Người Gửi *" at bounding box center [203, 176] width 191 height 28
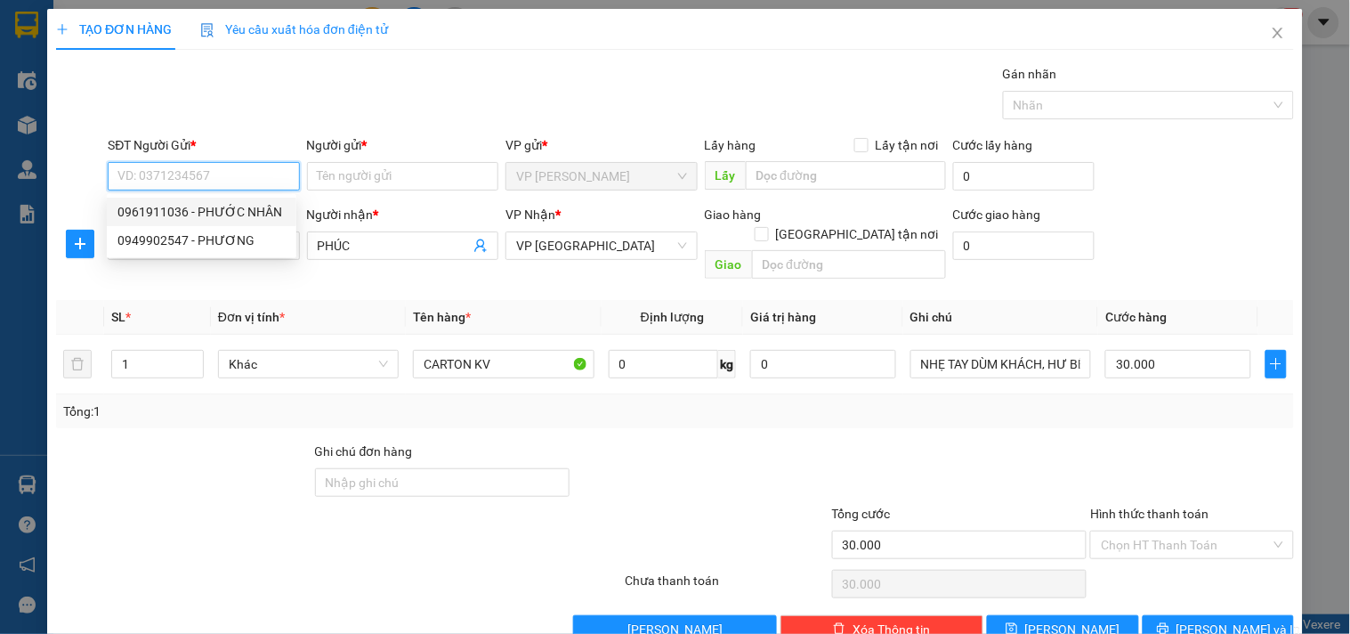
click at [210, 215] on div "0961911036 - PHƯỚC NHÂN" at bounding box center [201, 212] width 168 height 20
type input "0961911036"
type input "PHƯỚC NHÂN"
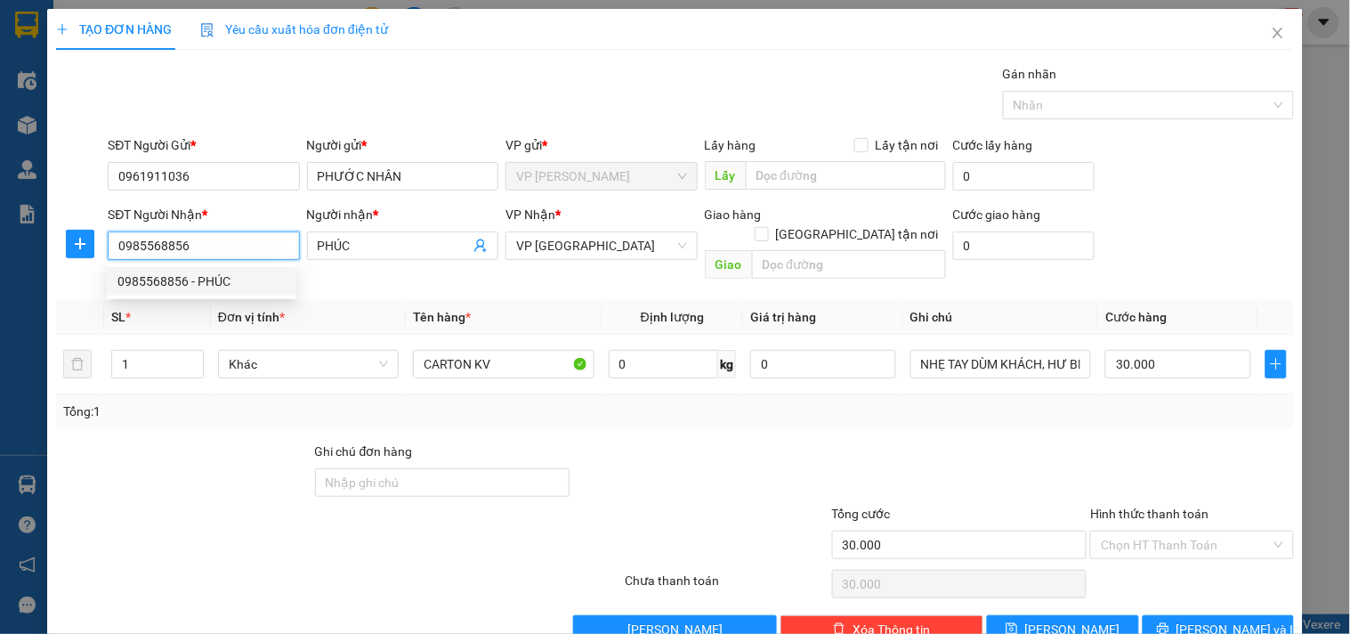
drag, startPoint x: 206, startPoint y: 243, endPoint x: 31, endPoint y: 274, distance: 177.2
click at [34, 272] on div "TẠO ĐƠN HÀNG Yêu cầu xuất hóa đơn điện tử Transit Pickup Surcharge Ids Transit …" at bounding box center [675, 317] width 1350 height 634
click at [151, 287] on div "0985568856 - PHÚC" at bounding box center [201, 281] width 168 height 20
type input "0985568856"
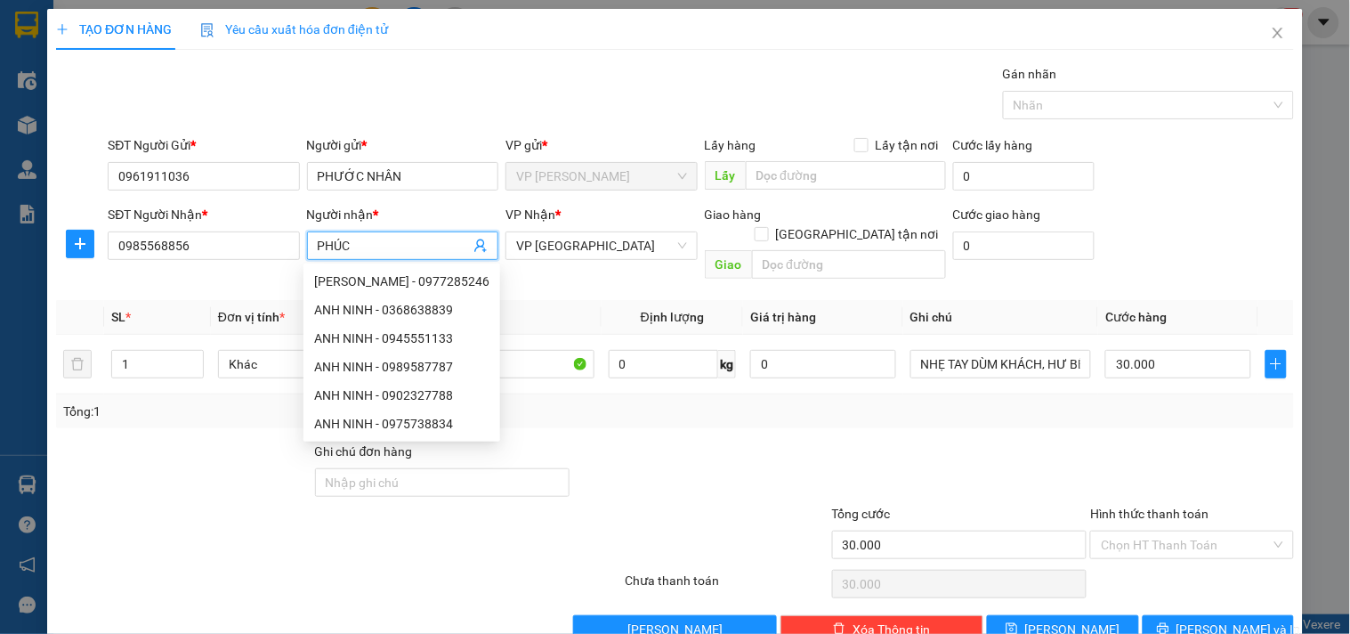
drag, startPoint x: 367, startPoint y: 241, endPoint x: 304, endPoint y: 255, distance: 64.6
click at [307, 255] on span "PHÚC" at bounding box center [402, 245] width 191 height 28
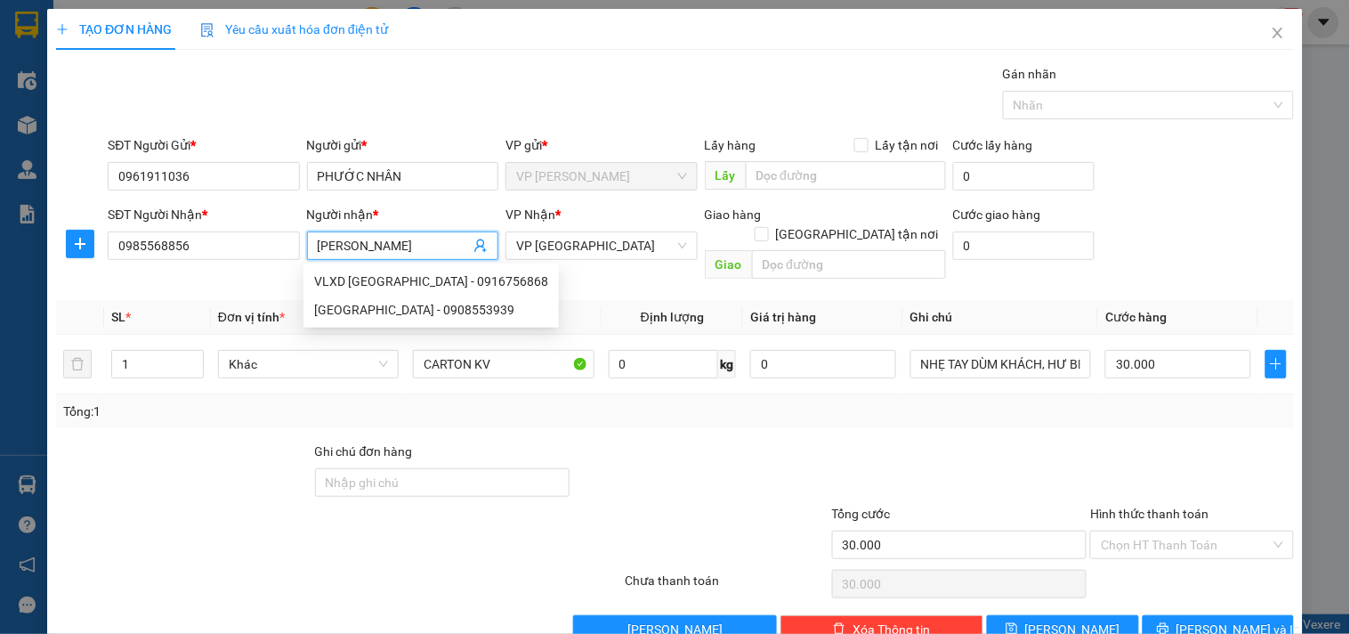
type input "[PERSON_NAME]"
click at [602, 300] on th "Định lượng" at bounding box center [673, 317] width 142 height 35
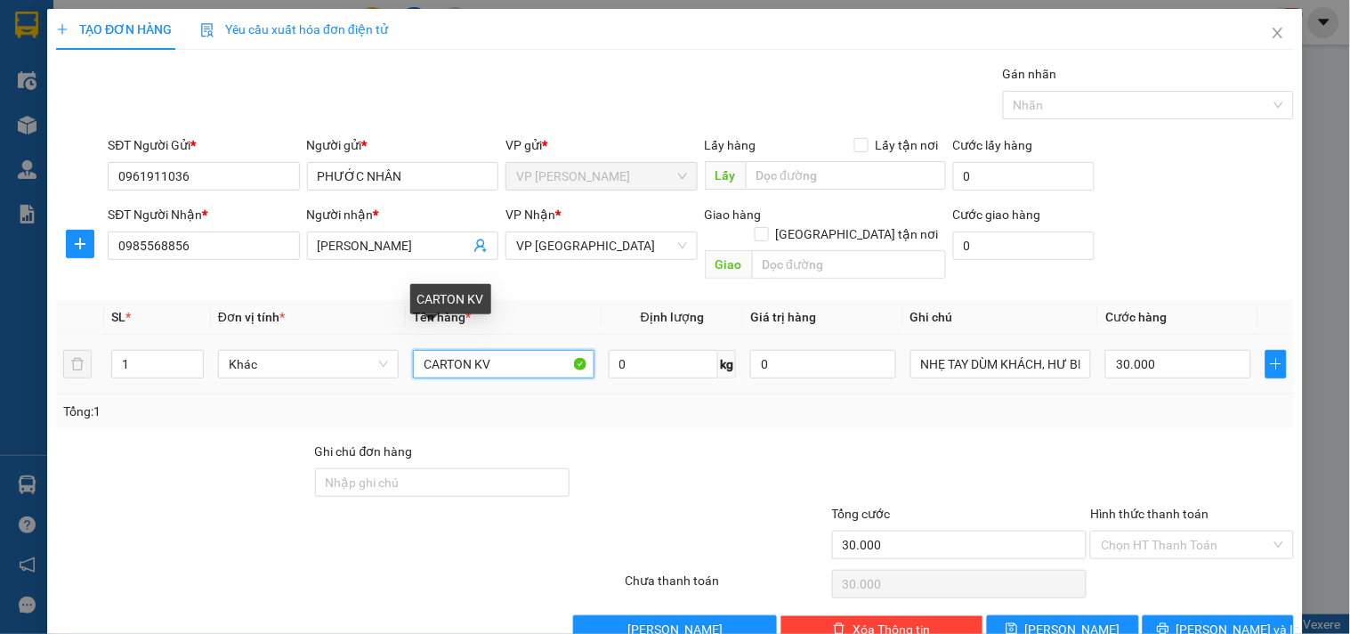
click at [516, 350] on input "CARTON KV" at bounding box center [503, 364] width 181 height 28
type input "CARTON KV ("
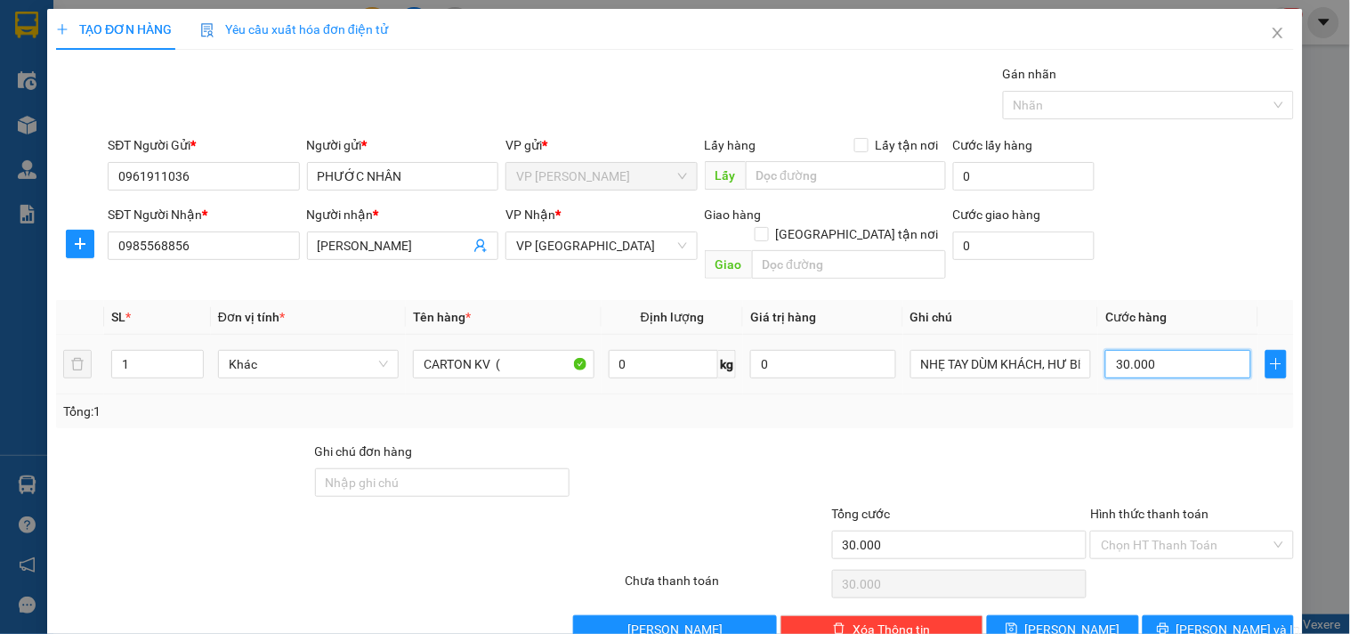
click at [1178, 352] on input "30.000" at bounding box center [1179, 364] width 146 height 28
type input "4"
type input "40"
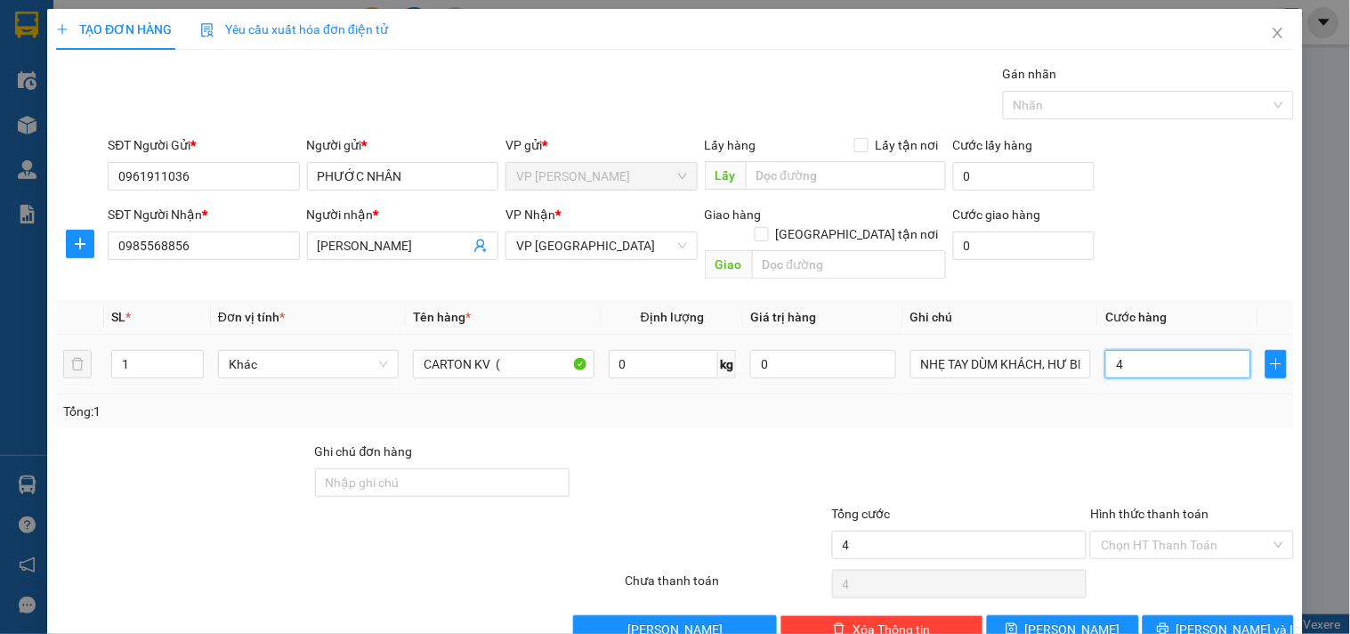
type input "40"
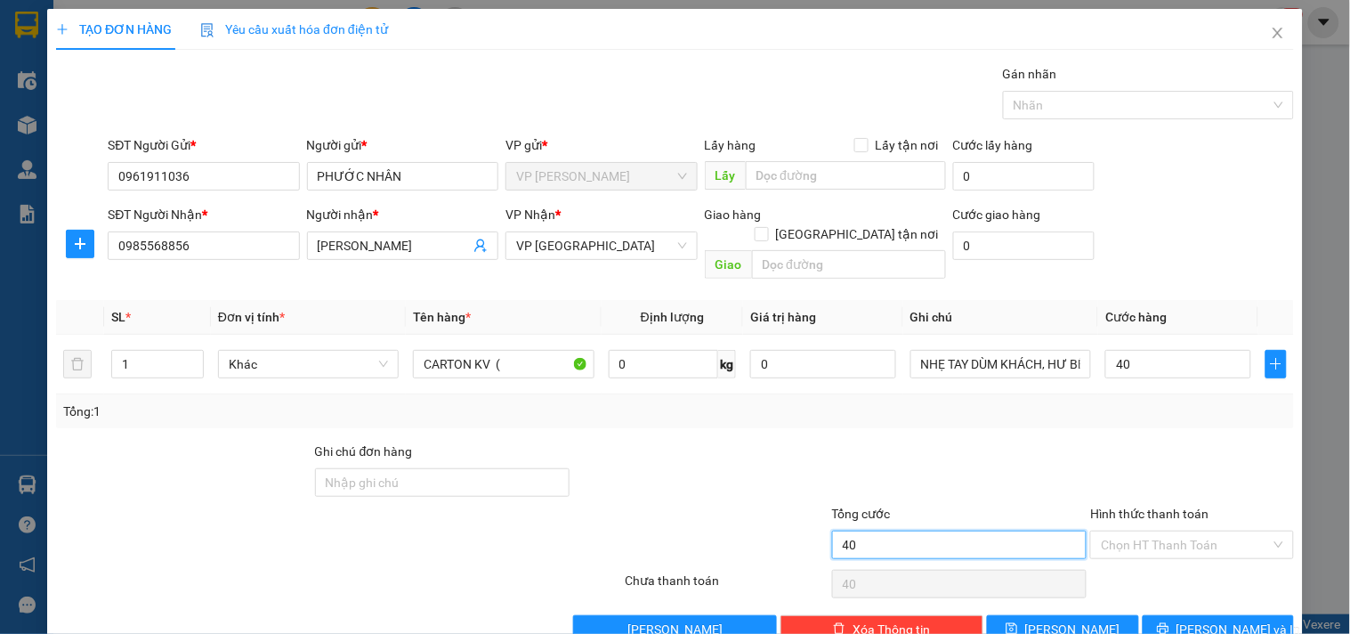
type input "40.000"
click at [973, 532] on input "40.000" at bounding box center [959, 545] width 255 height 28
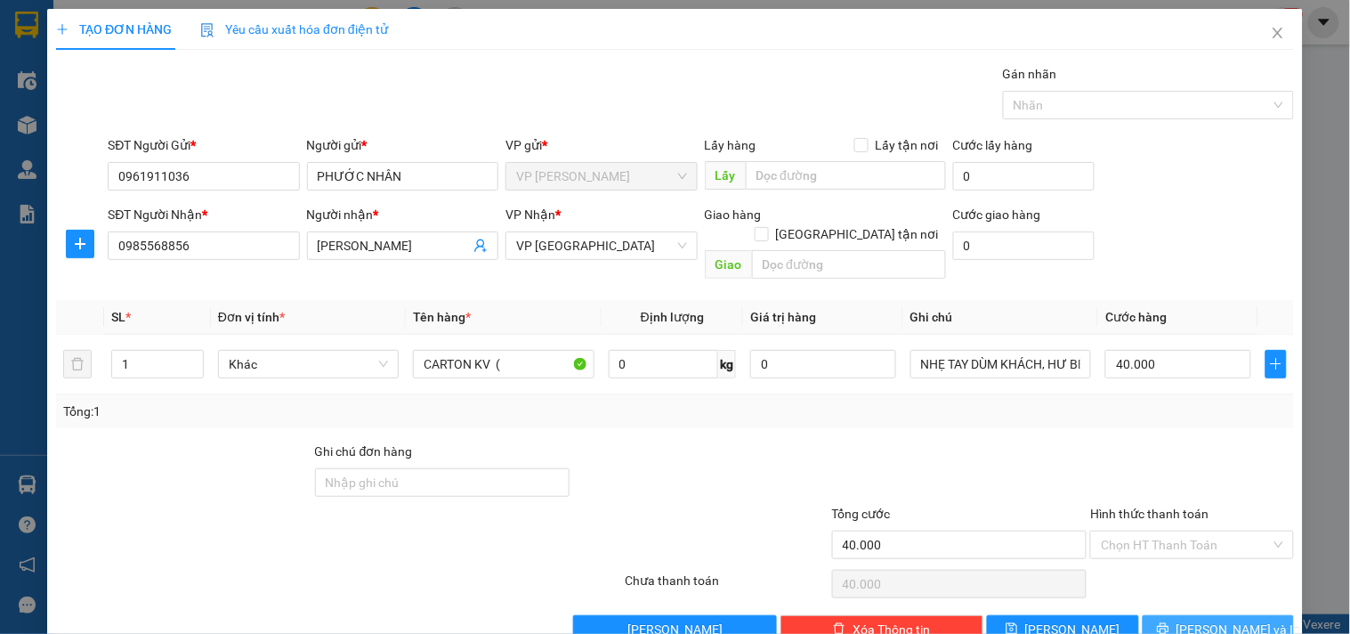
click at [1193, 620] on span "[PERSON_NAME] và In" at bounding box center [1239, 630] width 125 height 20
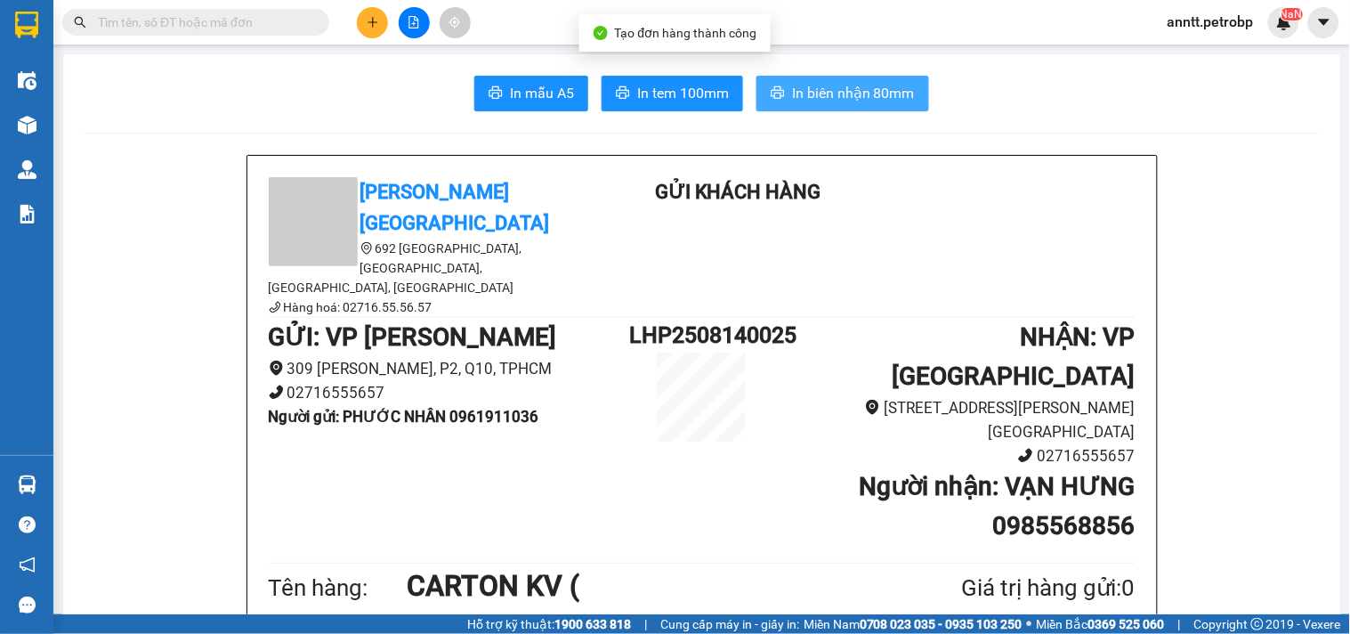
click at [860, 91] on span "In biên nhận 80mm" at bounding box center [853, 93] width 123 height 22
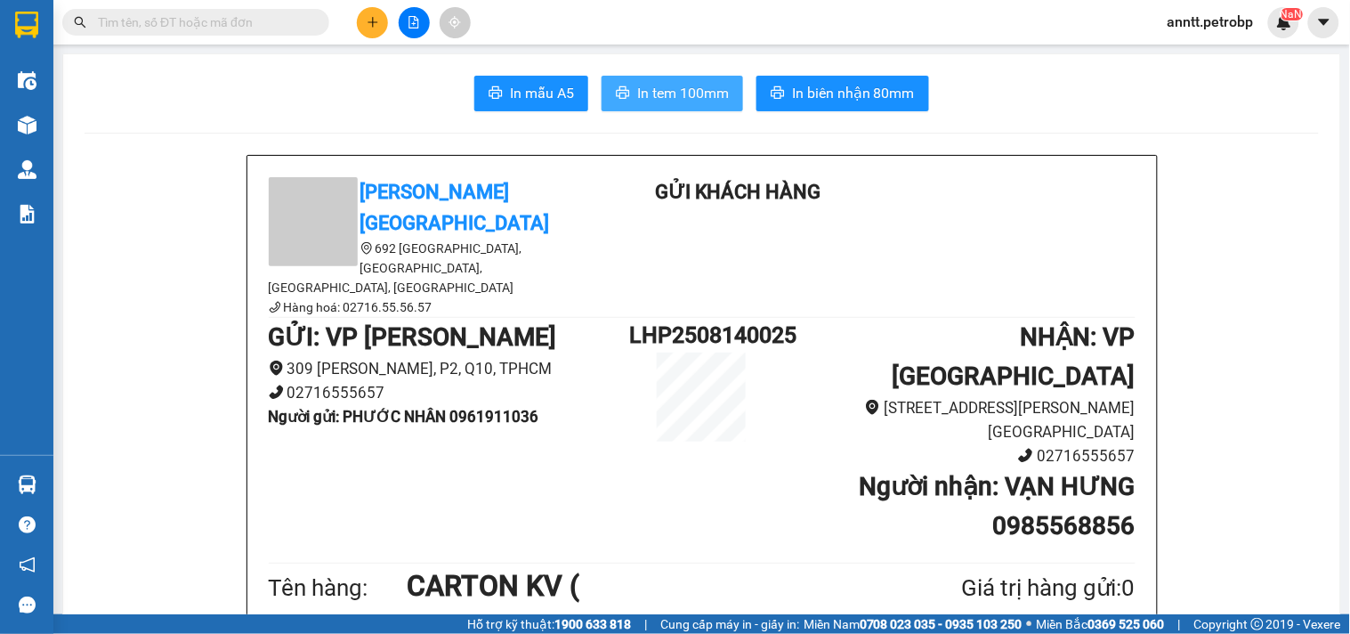
click at [663, 85] on span "In tem 100mm" at bounding box center [683, 93] width 92 height 22
click at [375, 28] on icon "plus" at bounding box center [373, 22] width 12 height 12
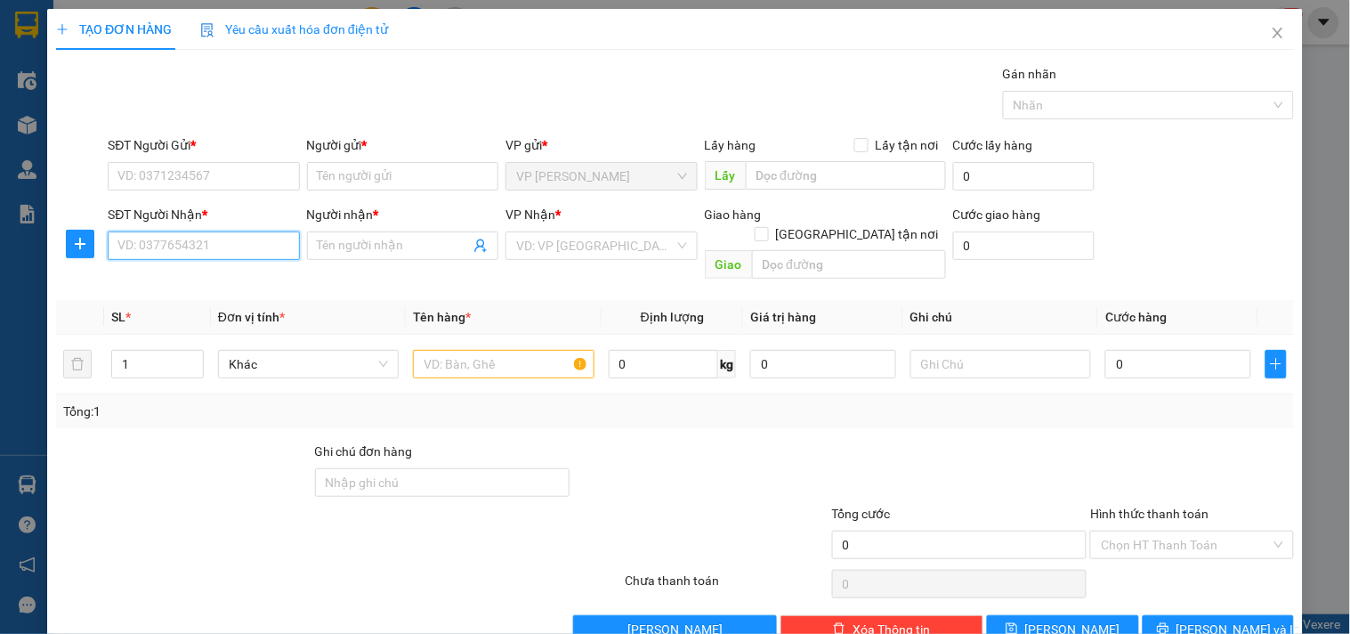
drag, startPoint x: 207, startPoint y: 237, endPoint x: 216, endPoint y: 232, distance: 10.0
click at [216, 232] on input "SĐT Người Nhận *" at bounding box center [203, 245] width 191 height 28
click at [187, 286] on div "0976177891 - [GEOGRAPHIC_DATA]" at bounding box center [217, 281] width 200 height 20
type input "0976177891"
type input "PHÚ VINH"
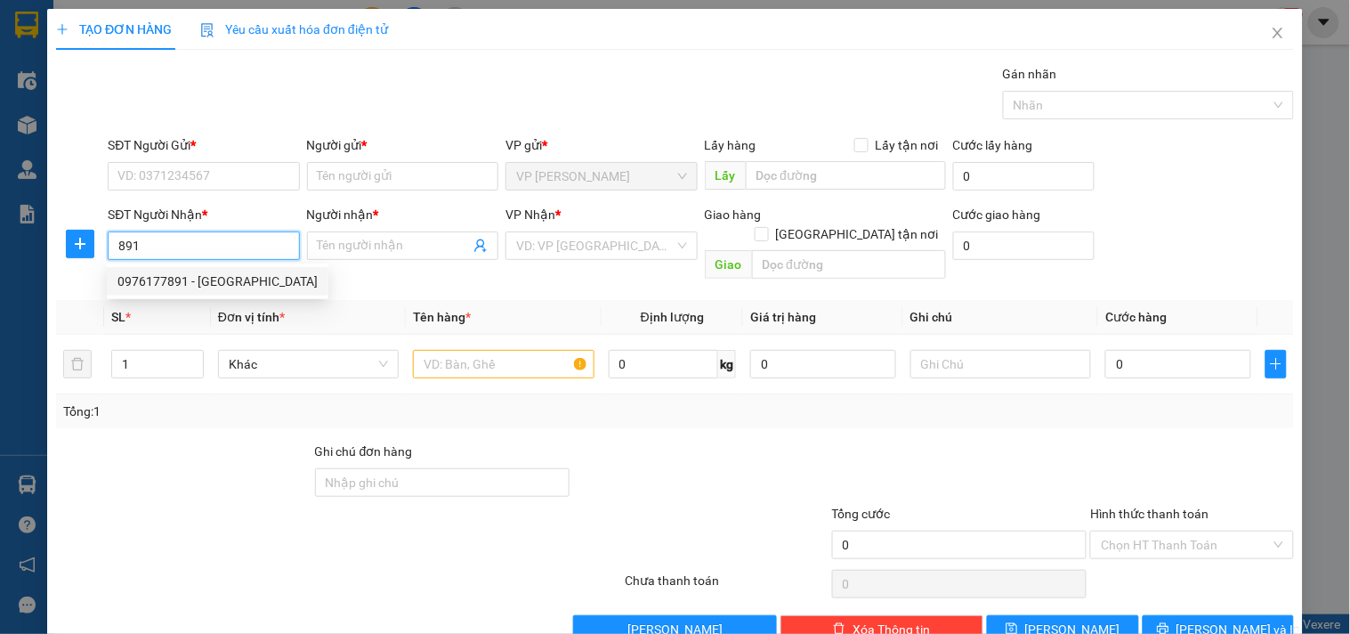
type input "ĐỒNG PHÚ"
type input "150.000"
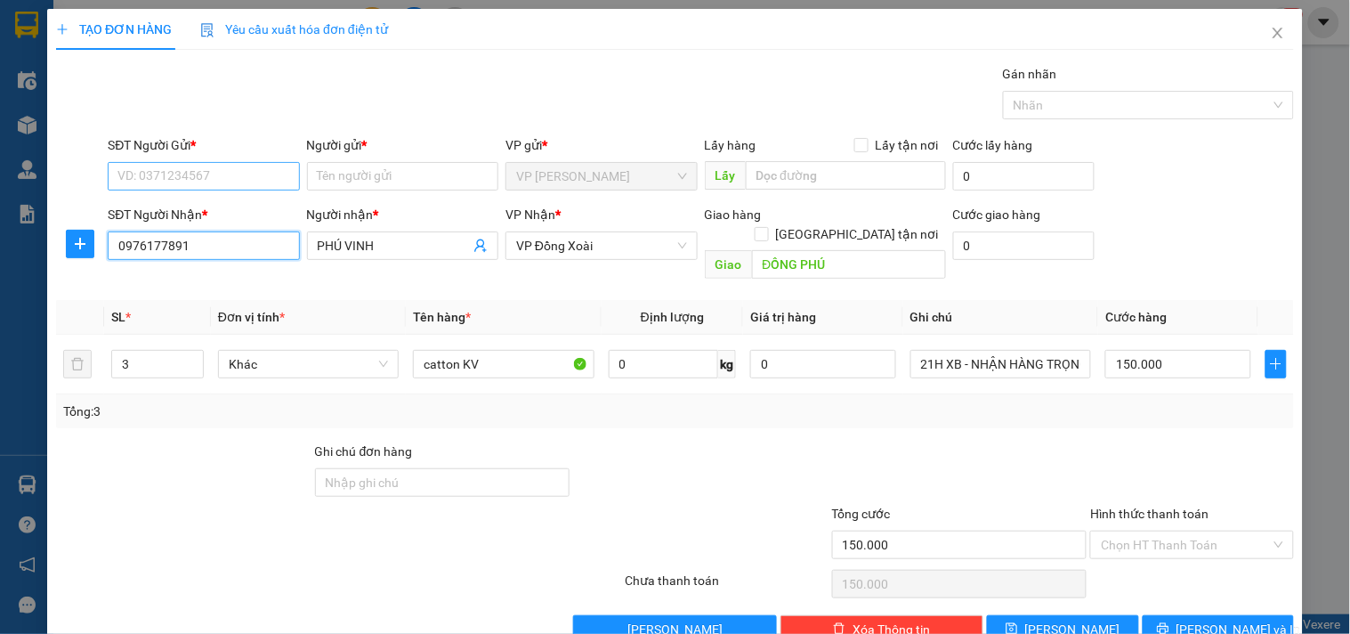
type input "0976177891"
click at [206, 164] on input "SĐT Người Gửi *" at bounding box center [203, 176] width 191 height 28
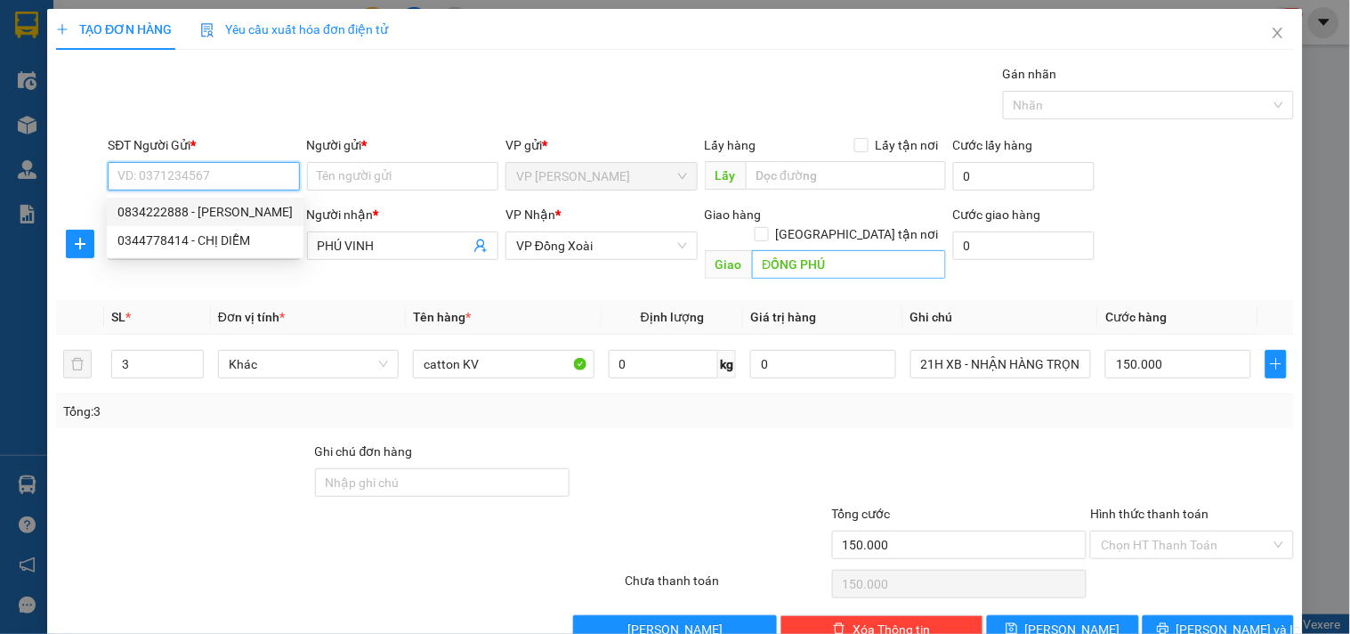
drag, startPoint x: 155, startPoint y: 180, endPoint x: 861, endPoint y: 256, distance: 710.0
click at [156, 180] on input "SĐT Người Gửi *" at bounding box center [203, 176] width 191 height 28
click at [465, 39] on div "TẠO ĐƠN HÀNG Yêu cầu xuất hóa đơn điện tử" at bounding box center [675, 29] width 1238 height 41
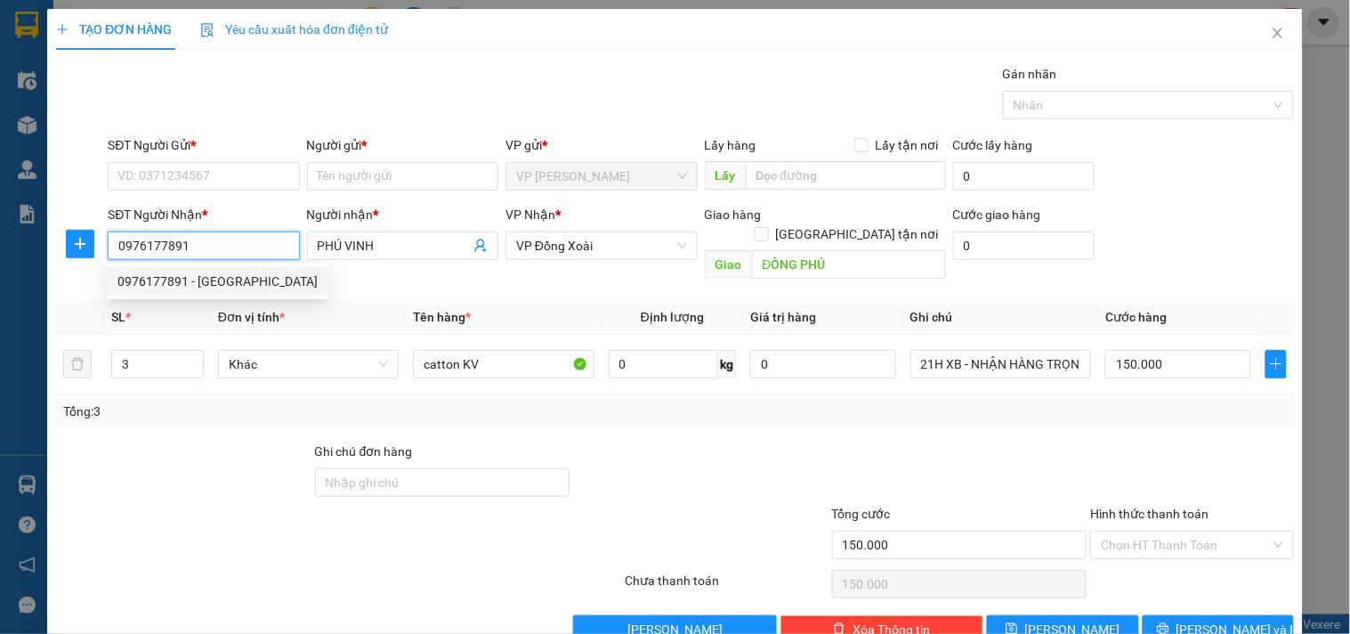
drag, startPoint x: 214, startPoint y: 246, endPoint x: 46, endPoint y: 238, distance: 167.5
click at [47, 238] on div "TẠO ĐƠN HÀNG Yêu cầu xuất hóa đơn điện tử Transit Pickup Surcharge Ids Transit …" at bounding box center [675, 333] width 1256 height 648
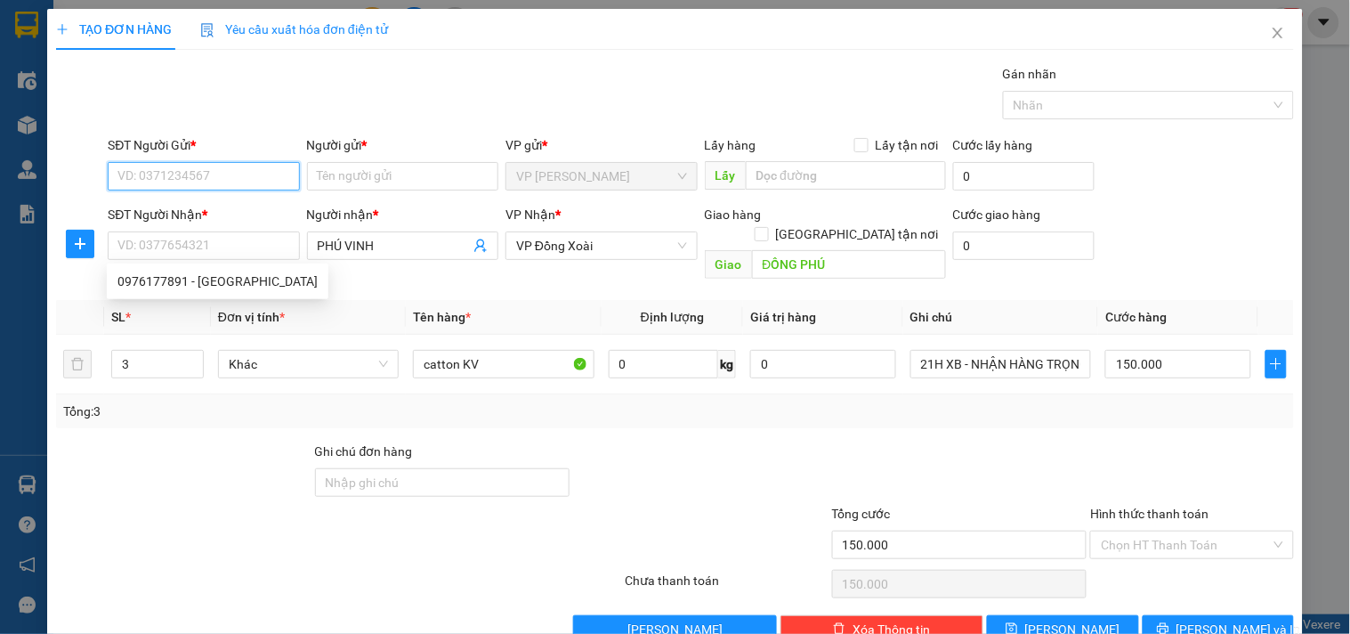
click at [172, 182] on input "SĐT Người Gửi *" at bounding box center [203, 176] width 191 height 28
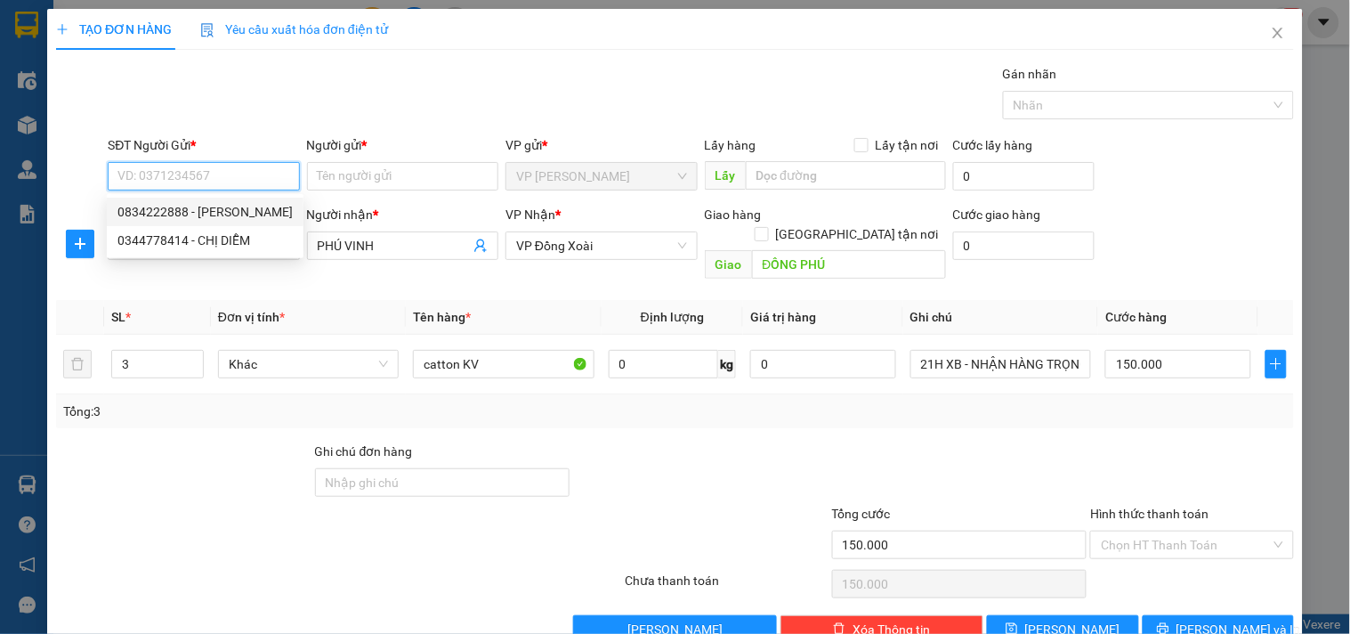
paste input "0976177891"
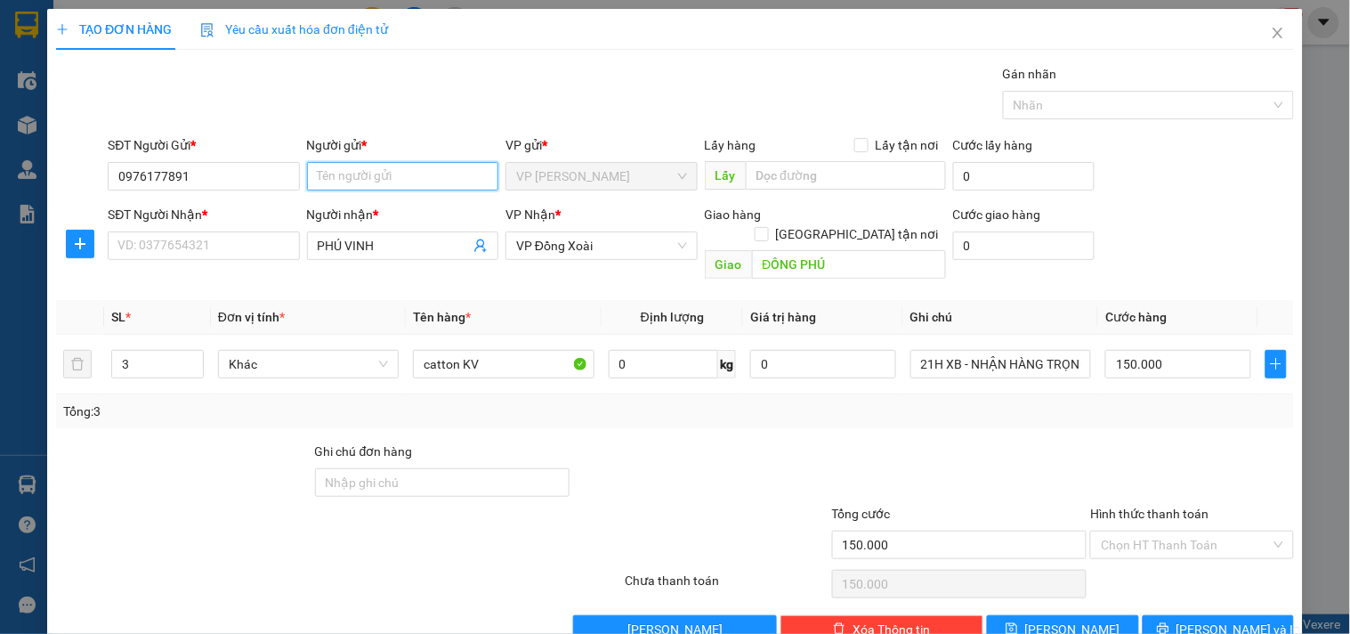
click at [386, 181] on input "Người gửi *" at bounding box center [402, 176] width 191 height 28
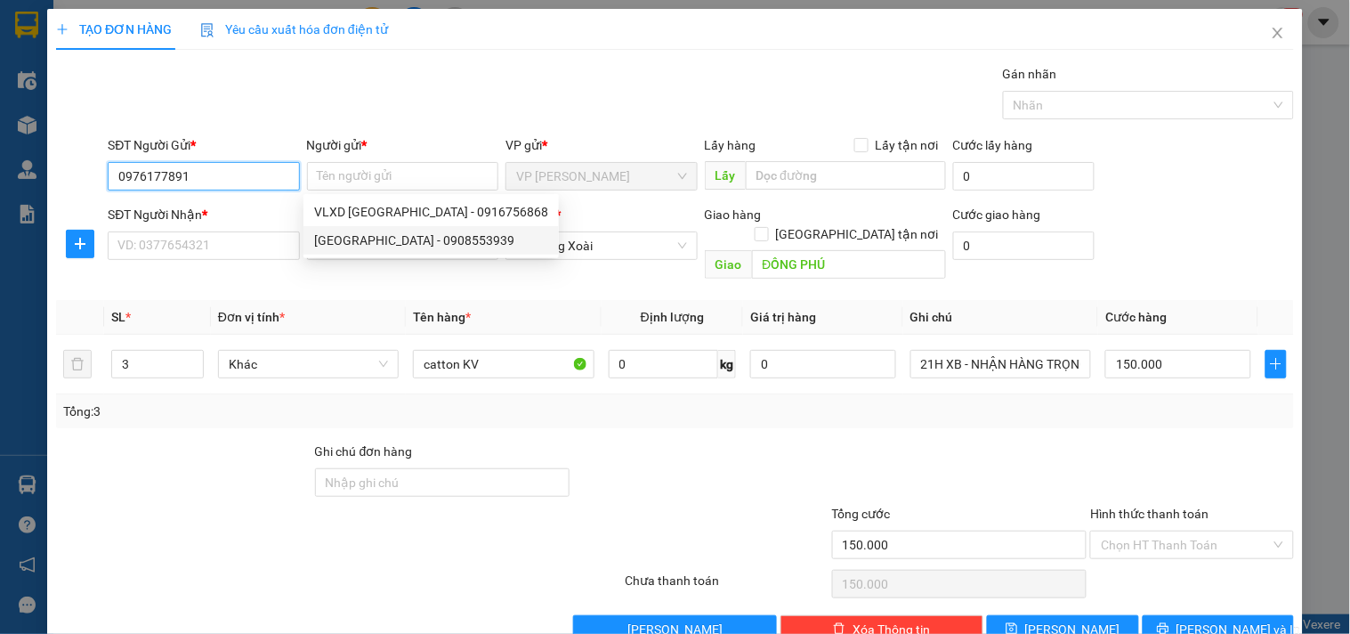
click at [224, 180] on input "0976177891" at bounding box center [203, 176] width 191 height 28
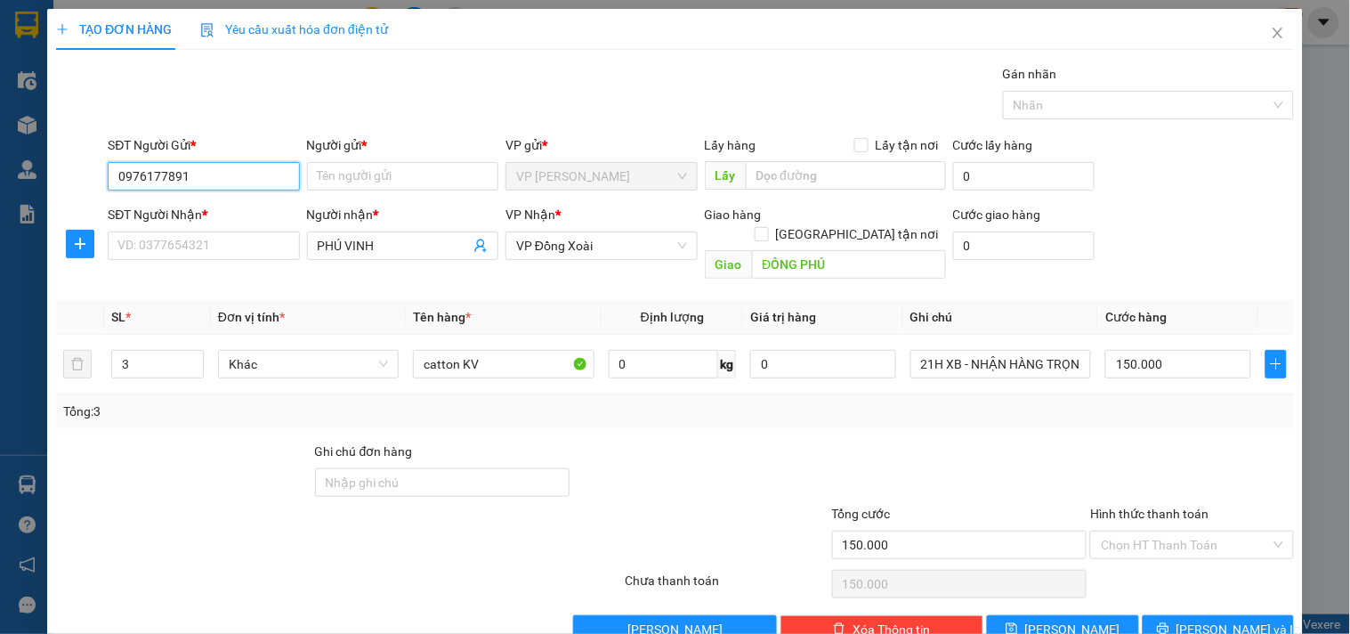
drag, startPoint x: 224, startPoint y: 180, endPoint x: 0, endPoint y: 191, distance: 224.6
click at [0, 191] on div "TẠO ĐƠN HÀNG Yêu cầu xuất hóa đơn điện tử Transit Pickup Surcharge Ids Transit …" at bounding box center [675, 317] width 1350 height 634
click at [150, 206] on div "0938980891 - [PERSON_NAME]" at bounding box center [204, 212] width 175 height 20
type input "0938980891"
type input "[PERSON_NAME]"
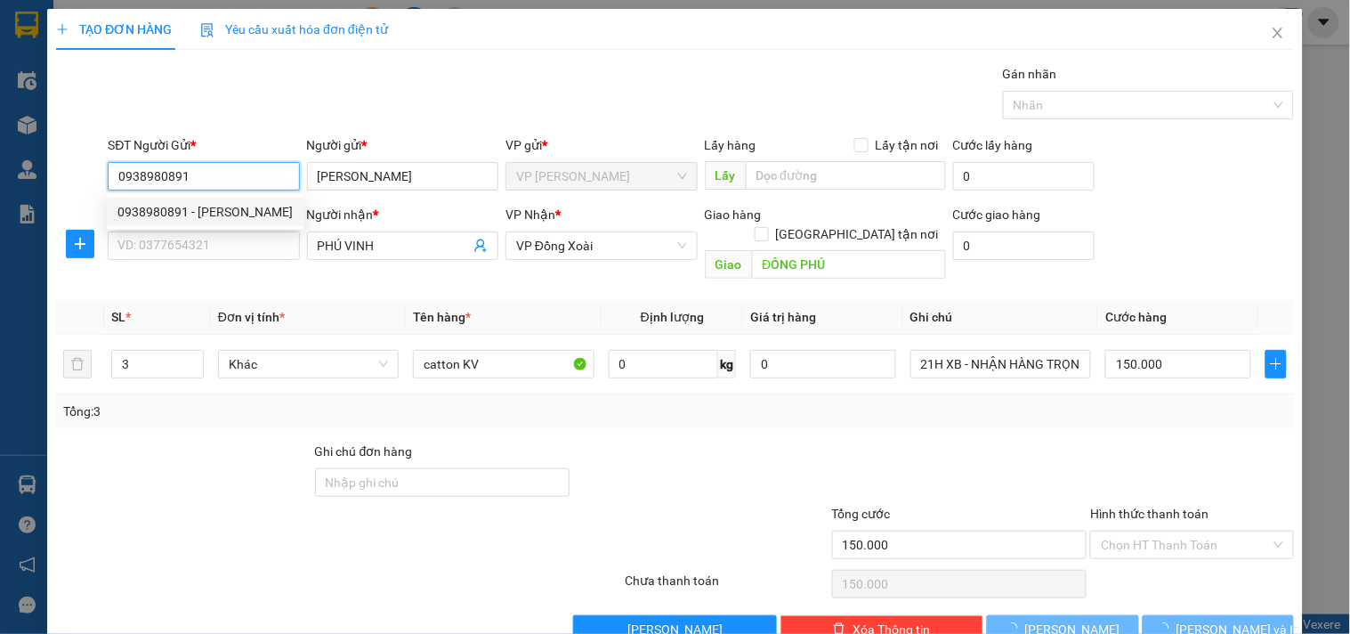
type input "30.000"
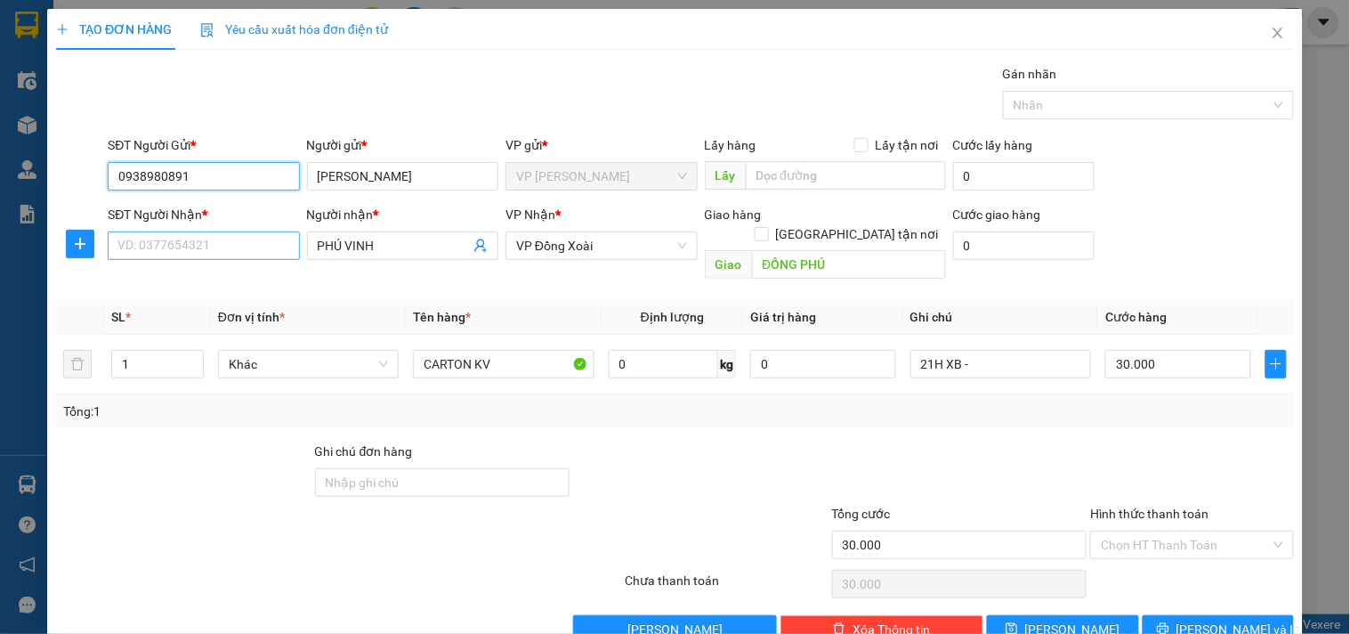
type input "0938980891"
click at [226, 238] on input "SĐT Người Nhận *" at bounding box center [203, 245] width 191 height 28
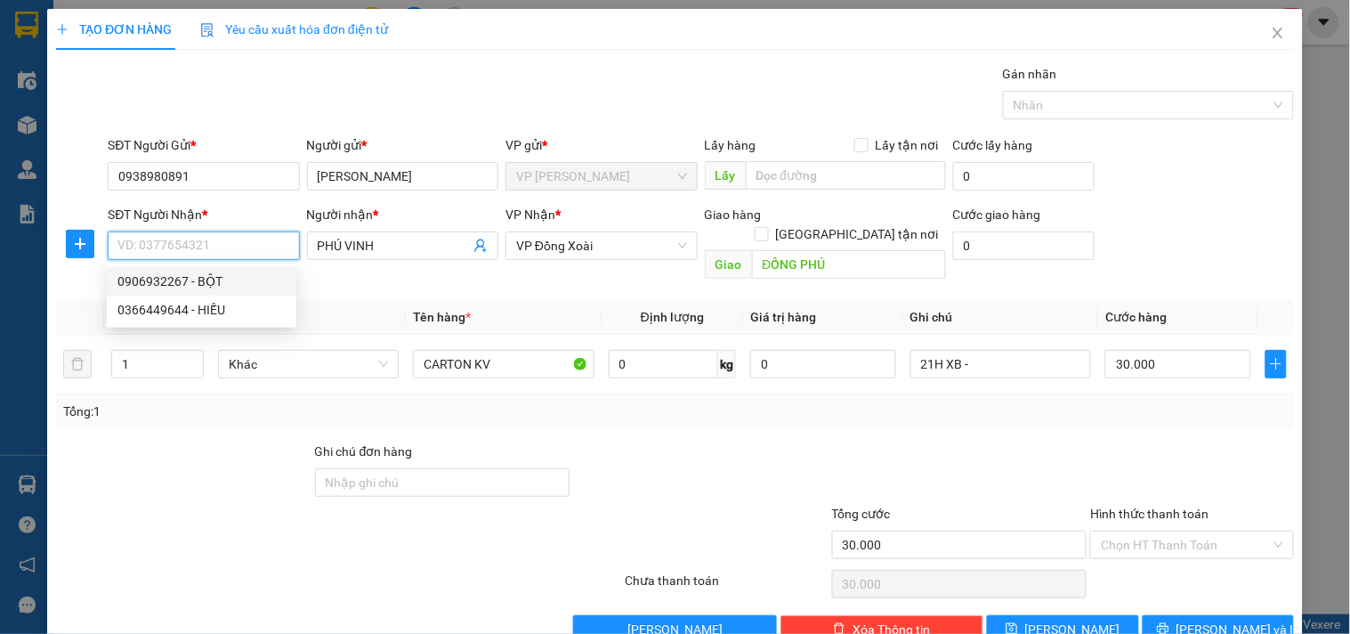
click at [173, 277] on div "0906932267 - BỘT" at bounding box center [201, 281] width 168 height 20
type input "0906932267"
type input "BỘT"
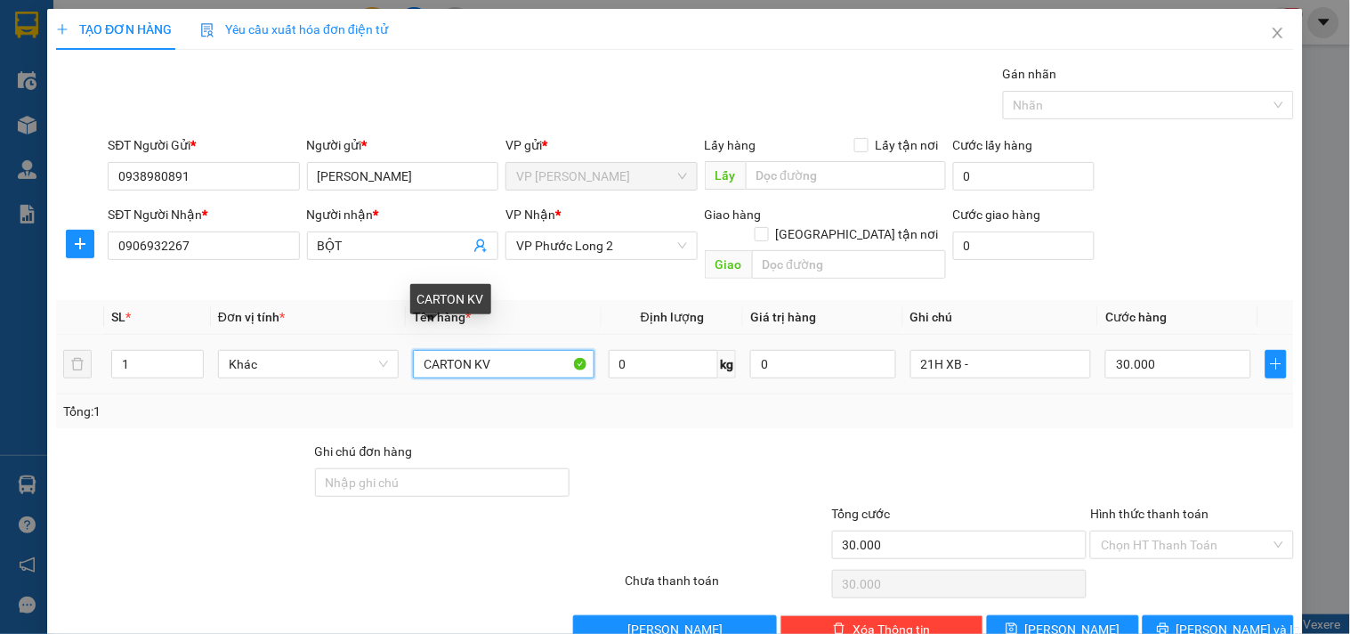
click at [507, 350] on input "CARTON KV" at bounding box center [503, 364] width 181 height 28
type input "CARTON KEO TRONG"
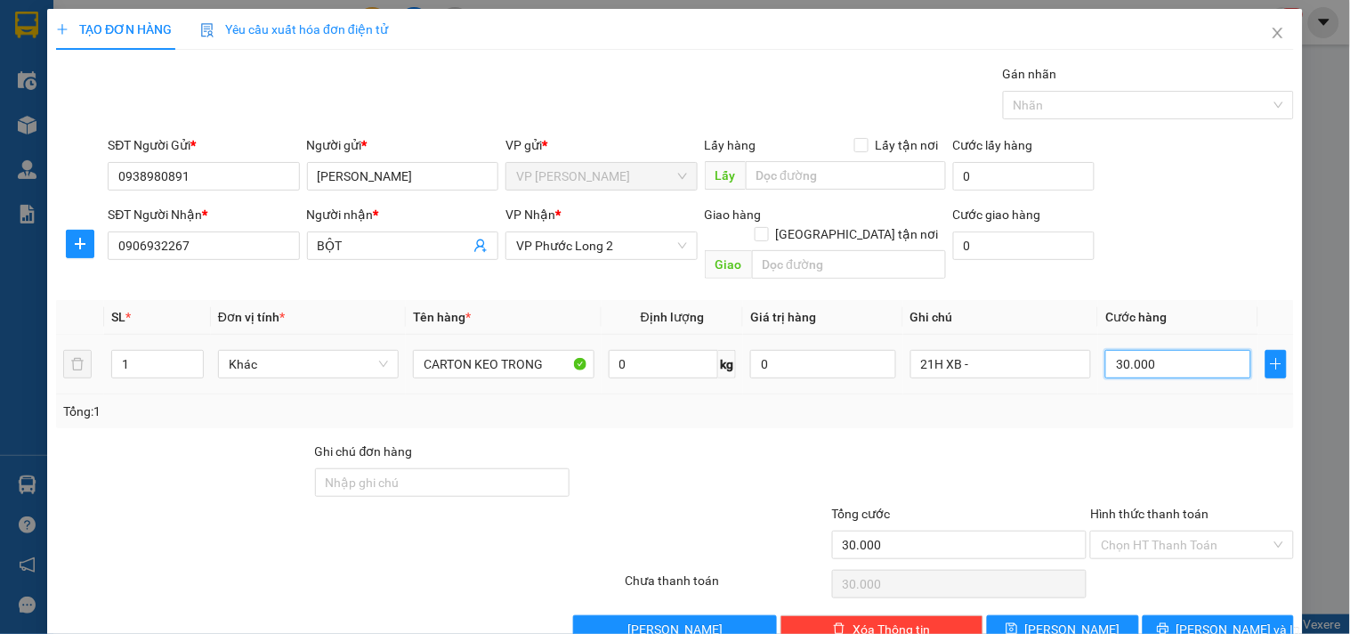
click at [1162, 350] on input "30.000" at bounding box center [1179, 364] width 146 height 28
type input "4"
type input "40"
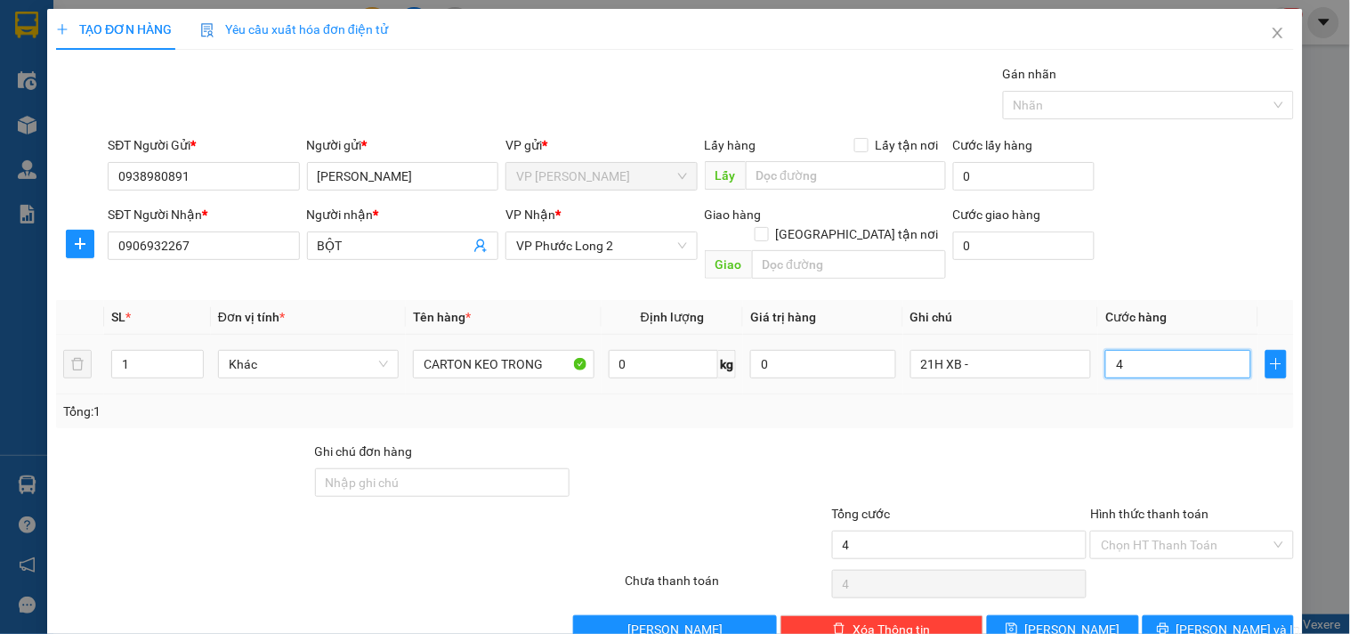
type input "40"
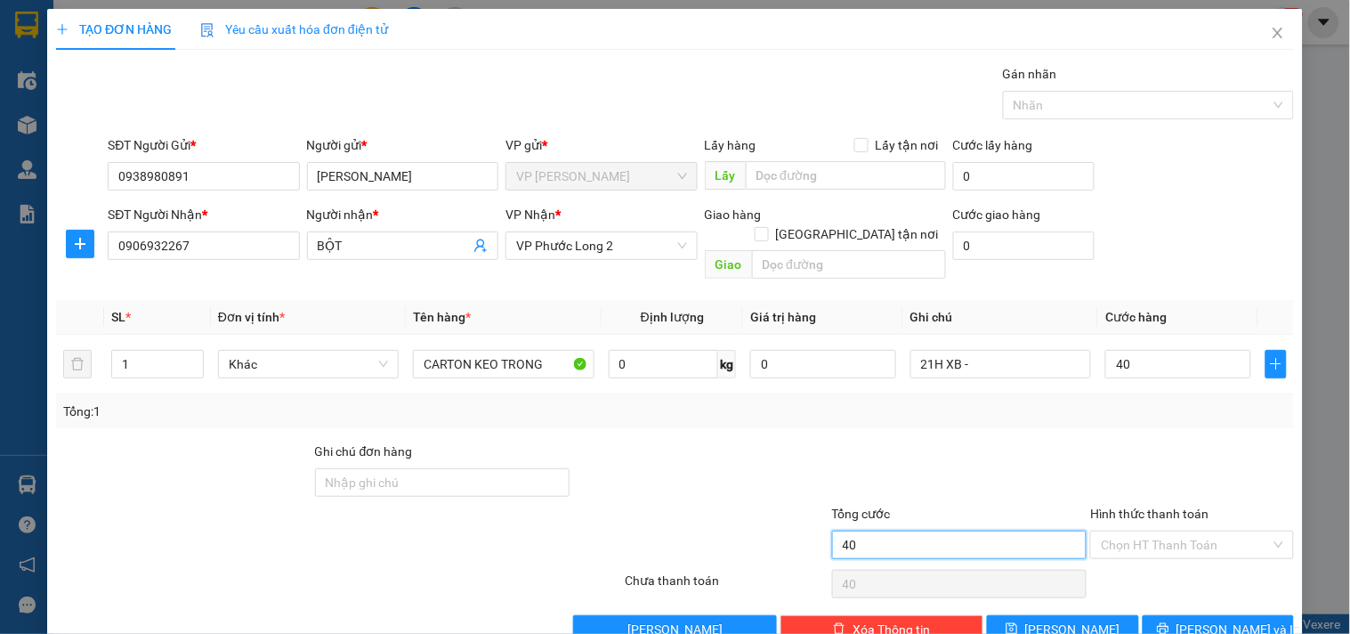
type input "40.000"
click at [913, 531] on input "40.000" at bounding box center [959, 545] width 255 height 28
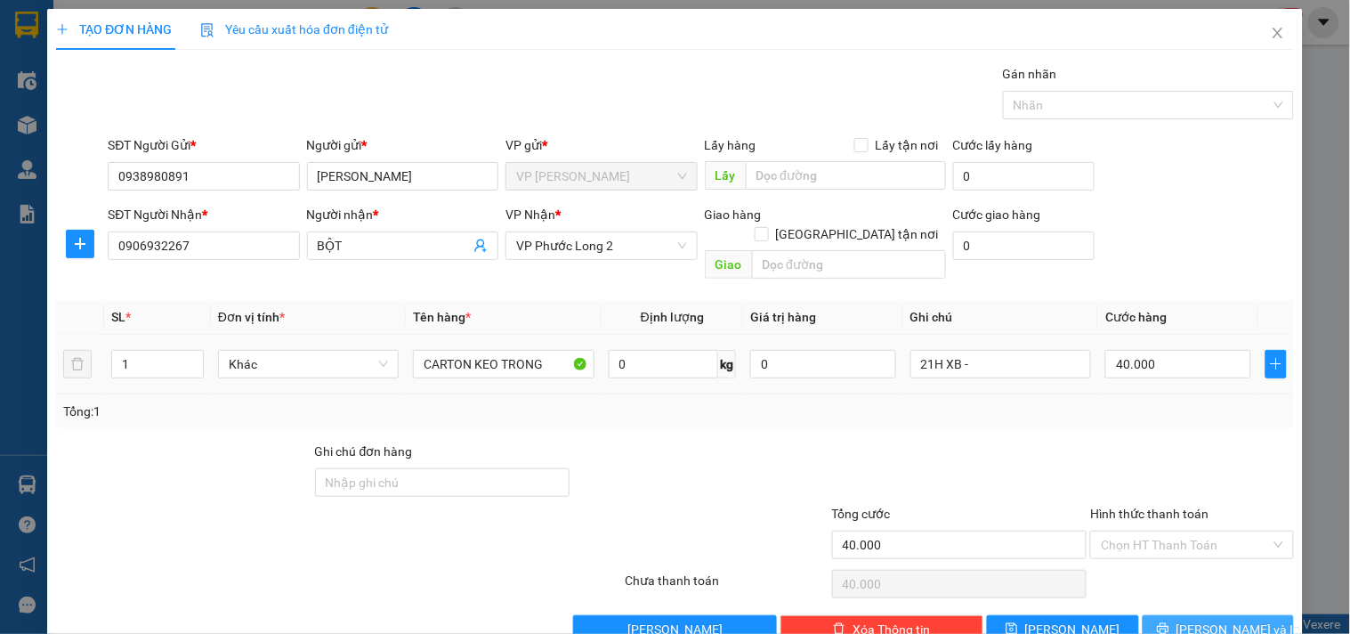
drag, startPoint x: 1229, startPoint y: 607, endPoint x: 1072, endPoint y: 362, distance: 291.1
click at [1225, 620] on span "[PERSON_NAME] và In" at bounding box center [1239, 630] width 125 height 20
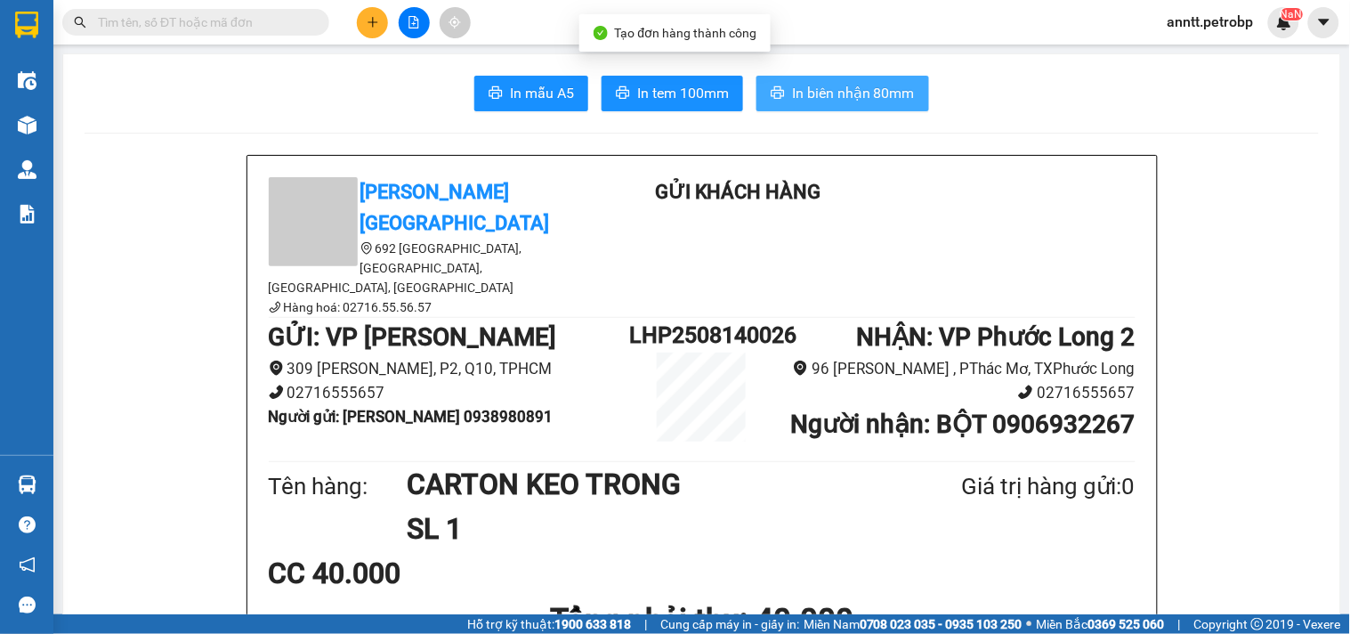
click at [881, 100] on span "In biên nhận 80mm" at bounding box center [853, 93] width 123 height 22
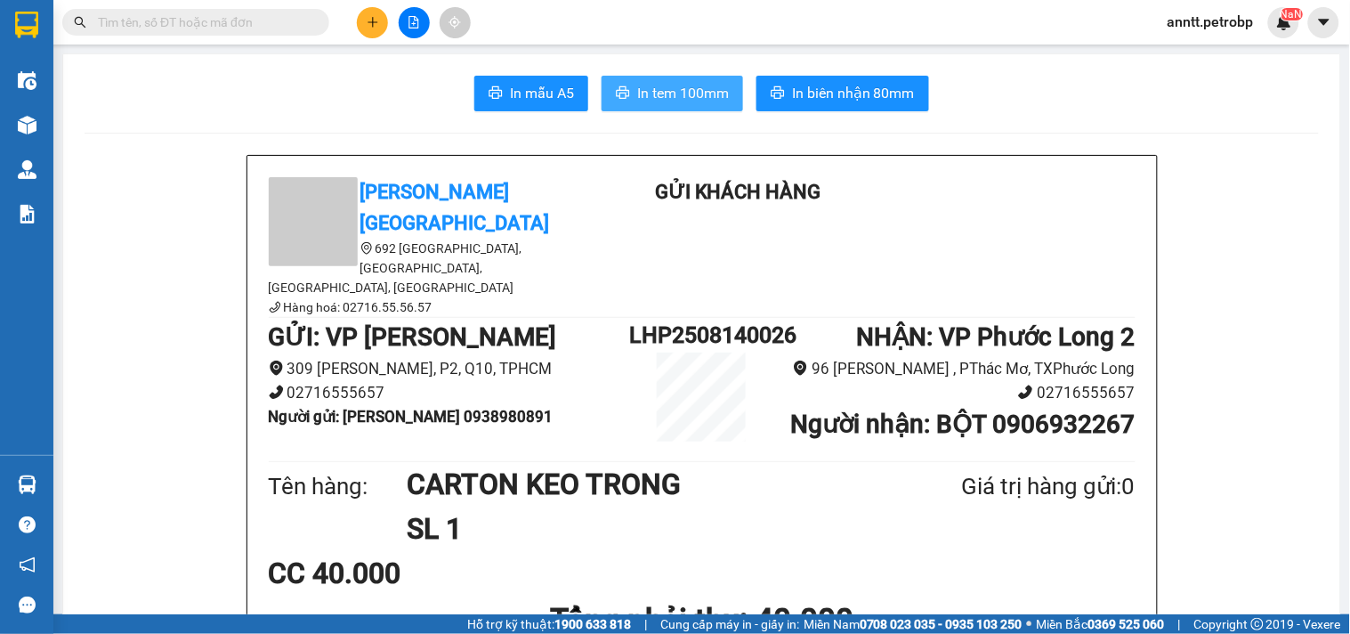
click at [659, 83] on span "In tem 100mm" at bounding box center [683, 93] width 92 height 22
click at [377, 28] on icon "plus" at bounding box center [373, 22] width 12 height 12
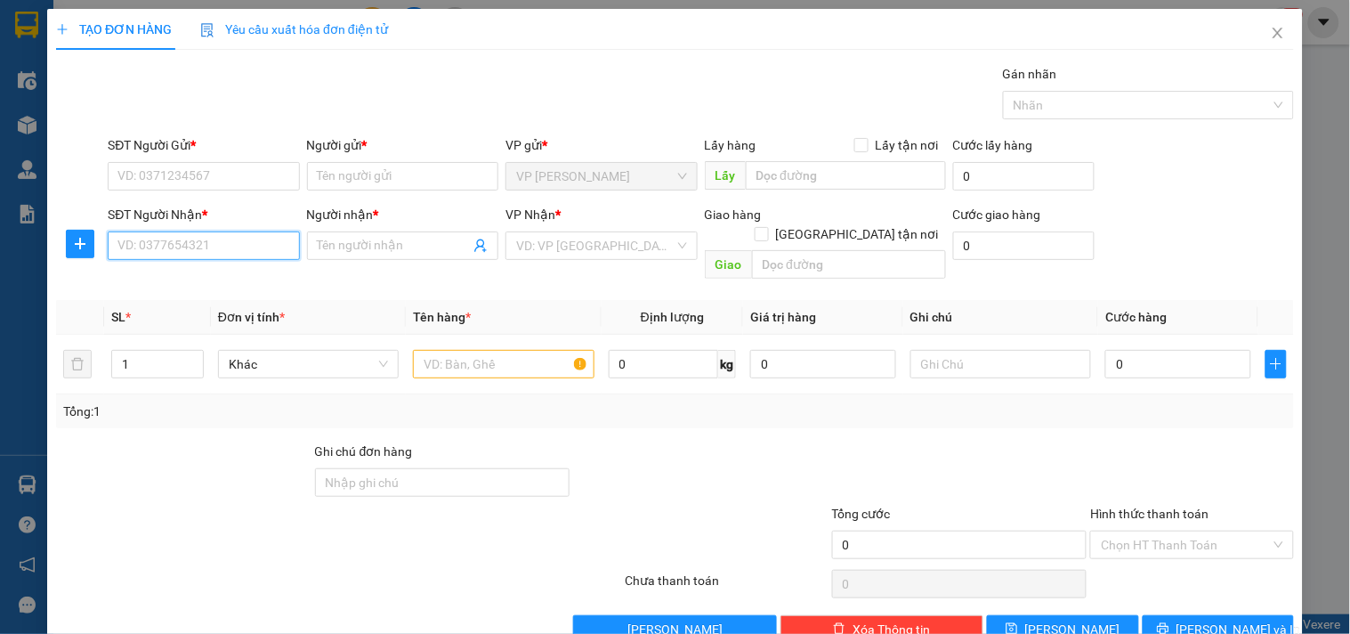
click at [219, 254] on input "SĐT Người Nhận *" at bounding box center [203, 245] width 191 height 28
drag, startPoint x: 227, startPoint y: 286, endPoint x: 198, endPoint y: 173, distance: 116.8
click at [227, 285] on div "0937286999 - TRƯỜNG Ý" at bounding box center [201, 281] width 168 height 20
type input "0937286999"
type input "TRƯỜNG Ý"
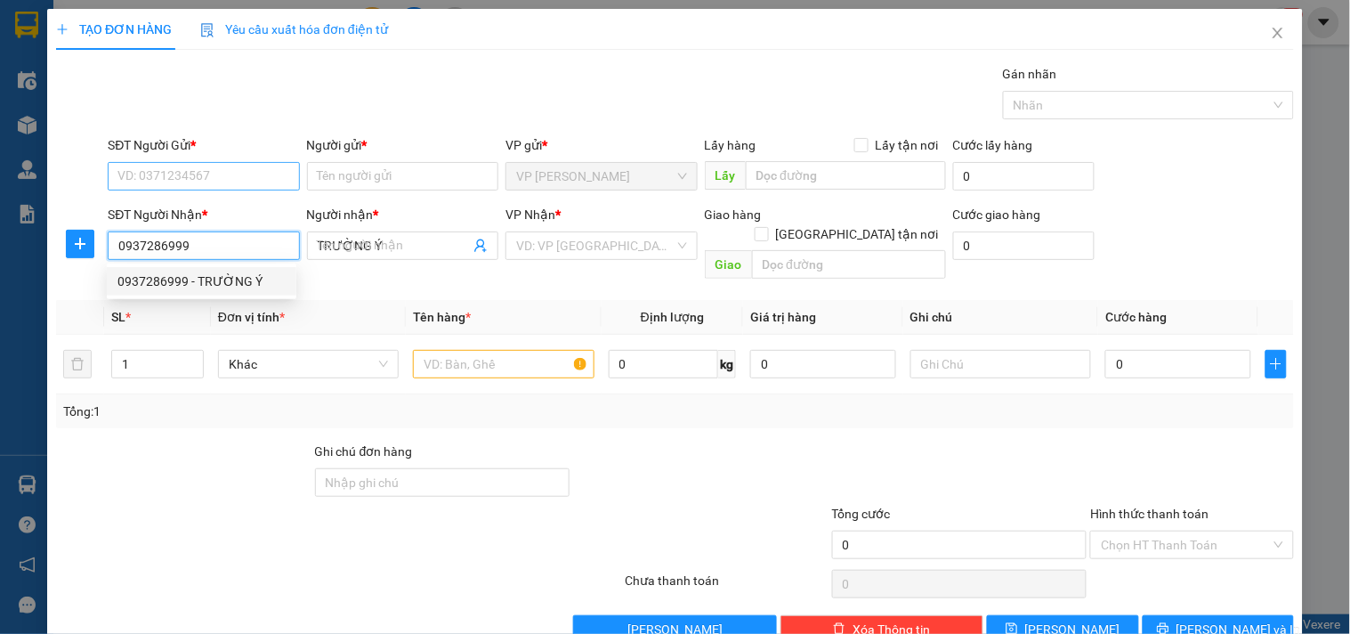
type input "360.000"
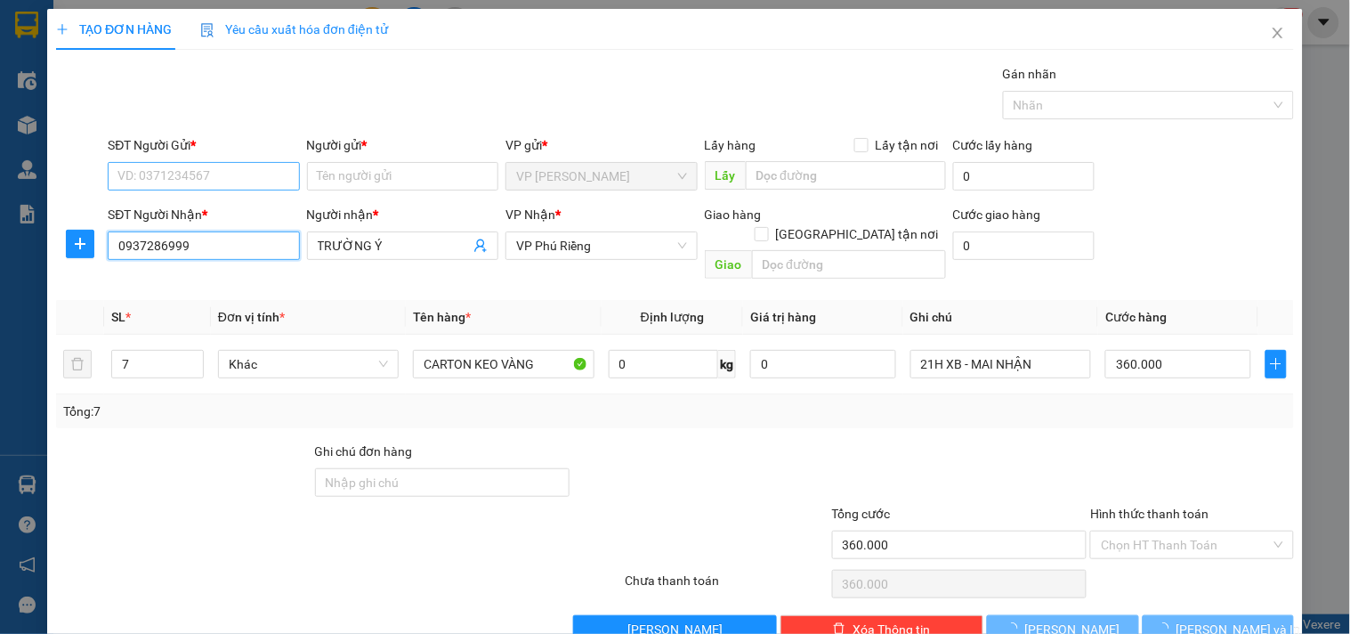
type input "0937286999"
click at [198, 172] on input "SĐT Người Gửi *" at bounding box center [203, 176] width 191 height 28
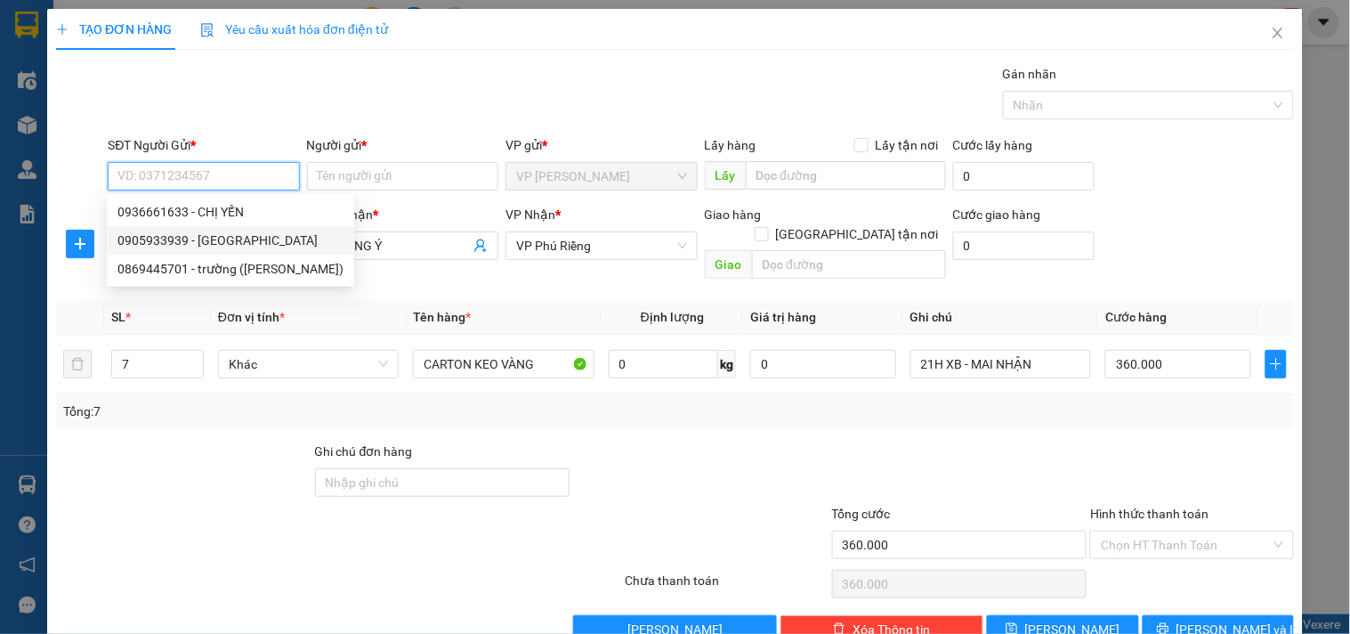
click at [158, 243] on div "0905933939 - [GEOGRAPHIC_DATA]" at bounding box center [230, 241] width 226 height 20
type input "0905933939"
type input "TRƯỜNG GIANG"
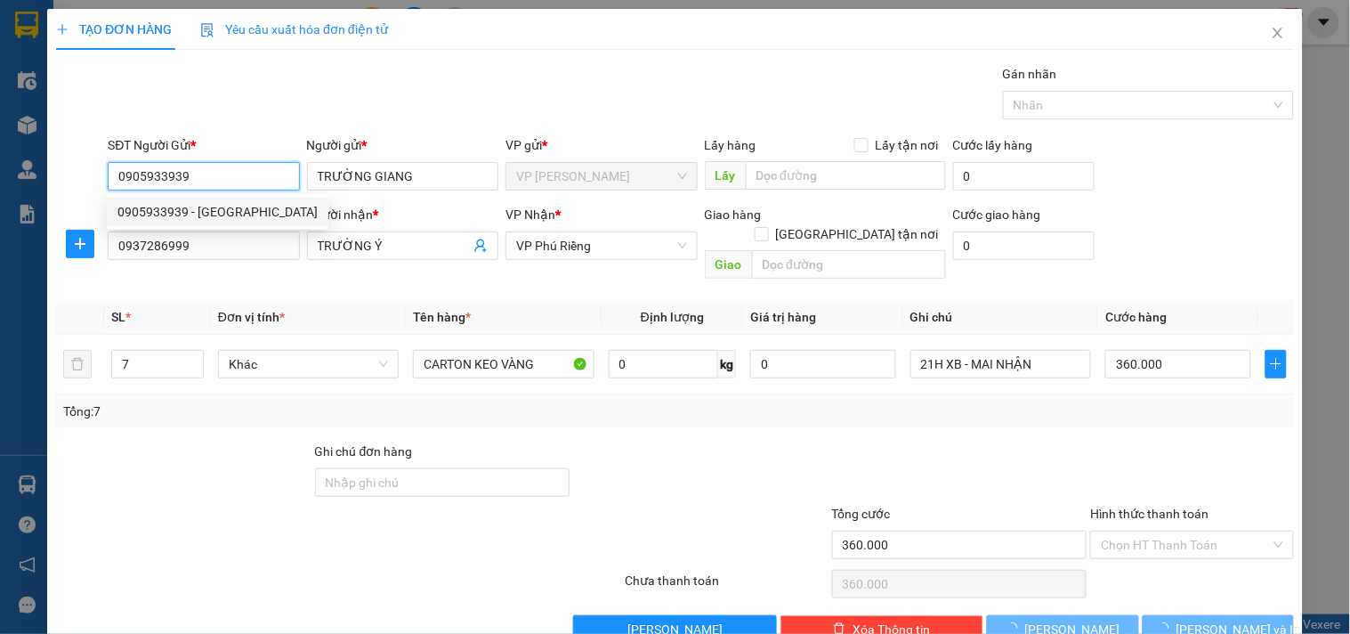
type input "110.000"
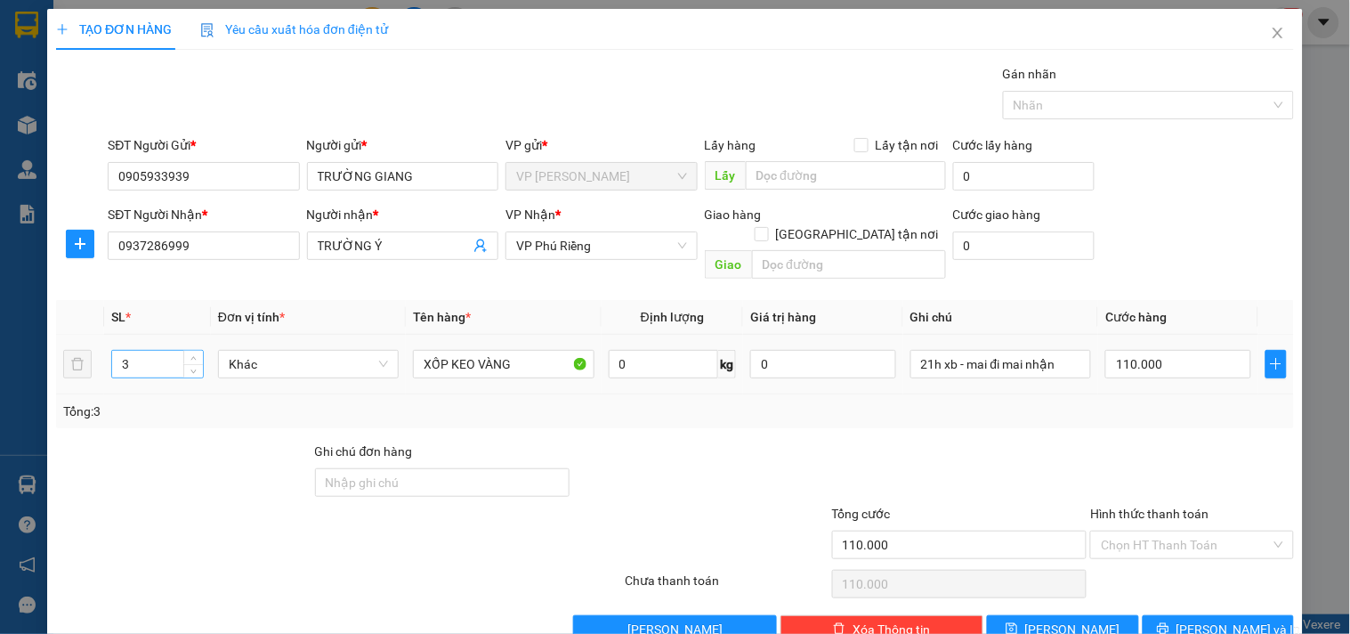
click at [150, 351] on input "3" at bounding box center [157, 364] width 91 height 27
type input "2"
click at [1157, 350] on input "110.000" at bounding box center [1179, 364] width 146 height 28
type input "0"
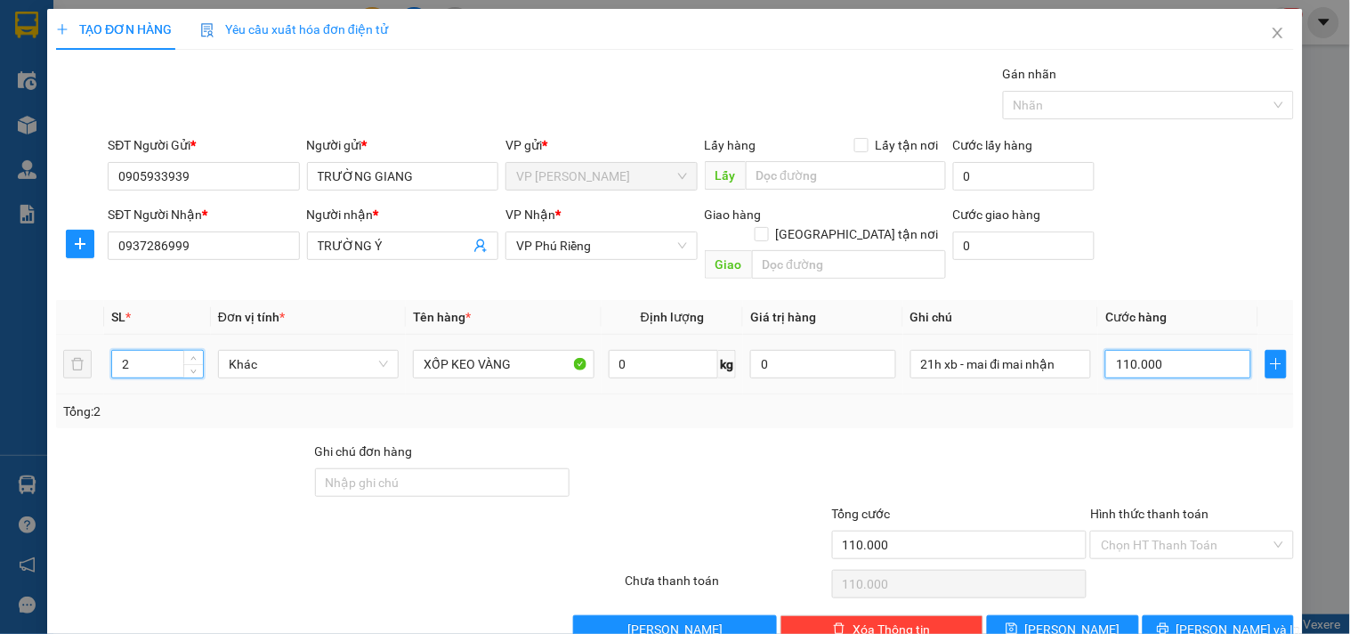
type input "0"
type input "8"
type input "08"
type input "80"
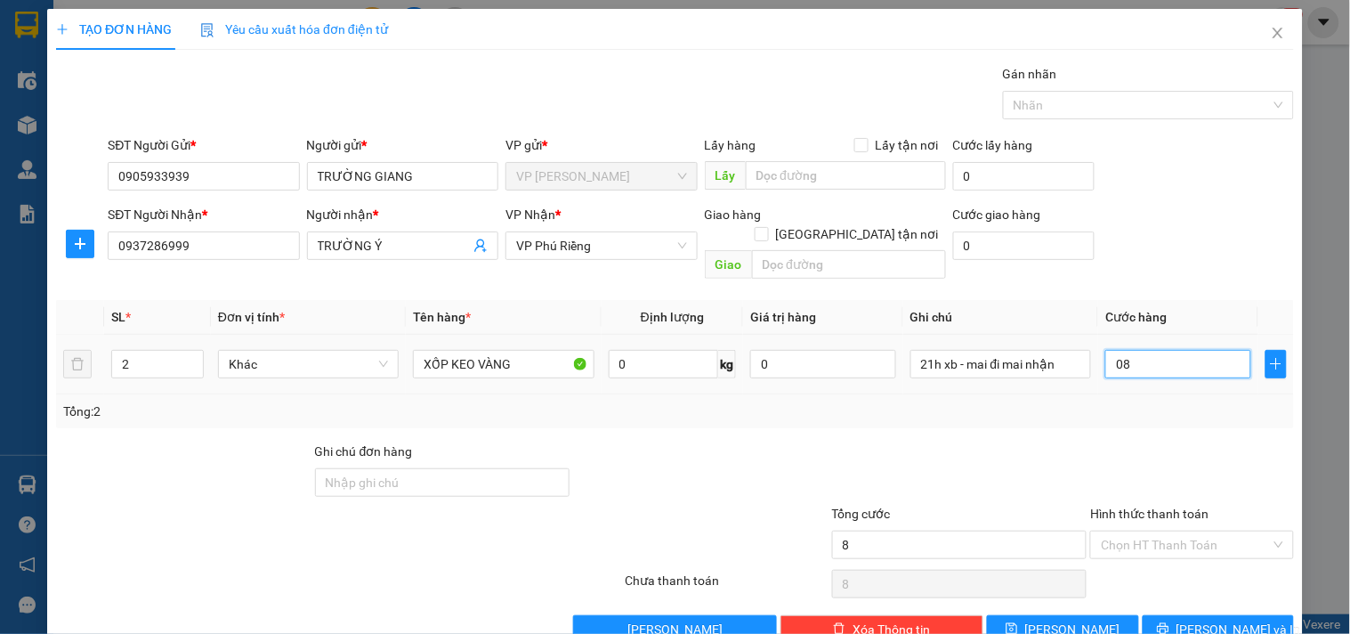
type input "80"
type input "080"
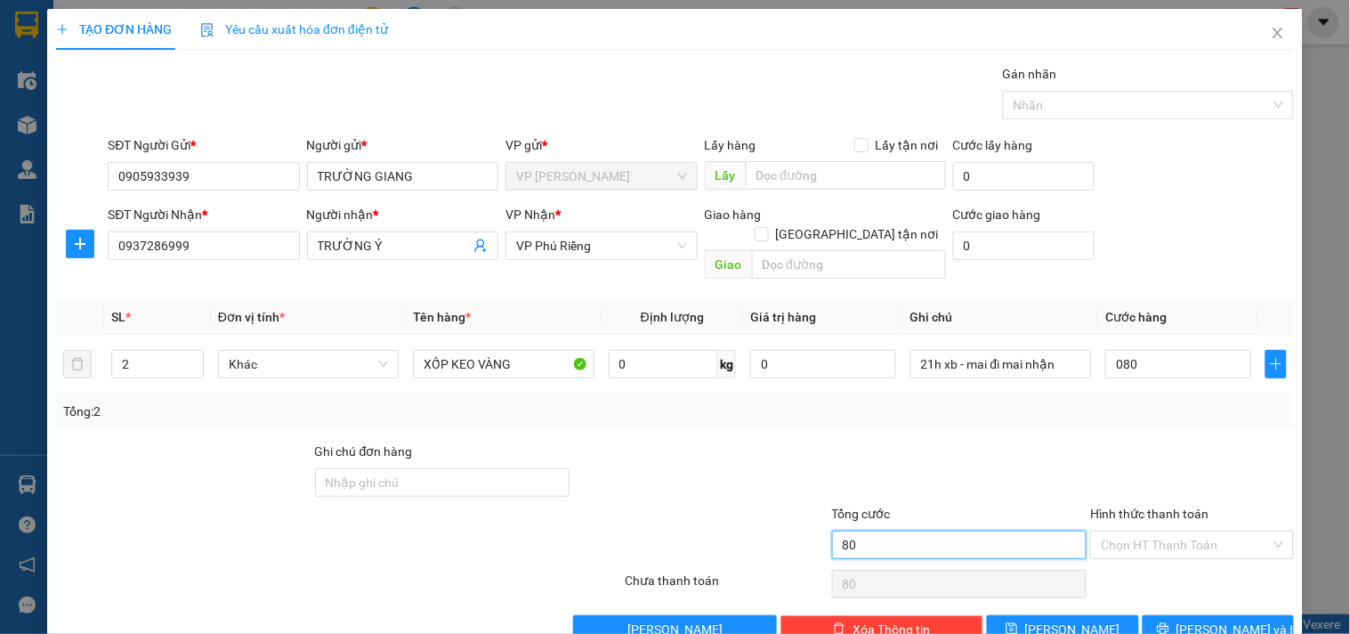
type input "80.000"
click at [901, 531] on input "80.000" at bounding box center [959, 545] width 255 height 28
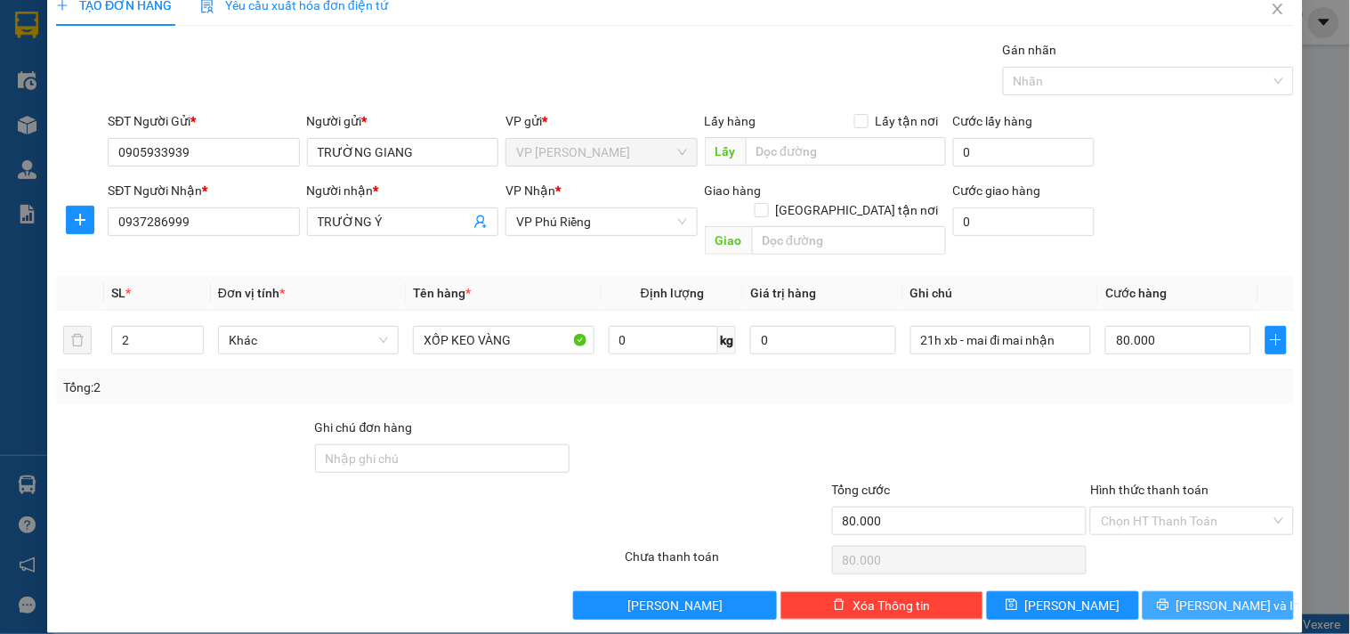
click at [1217, 595] on span "[PERSON_NAME] và In" at bounding box center [1239, 605] width 125 height 20
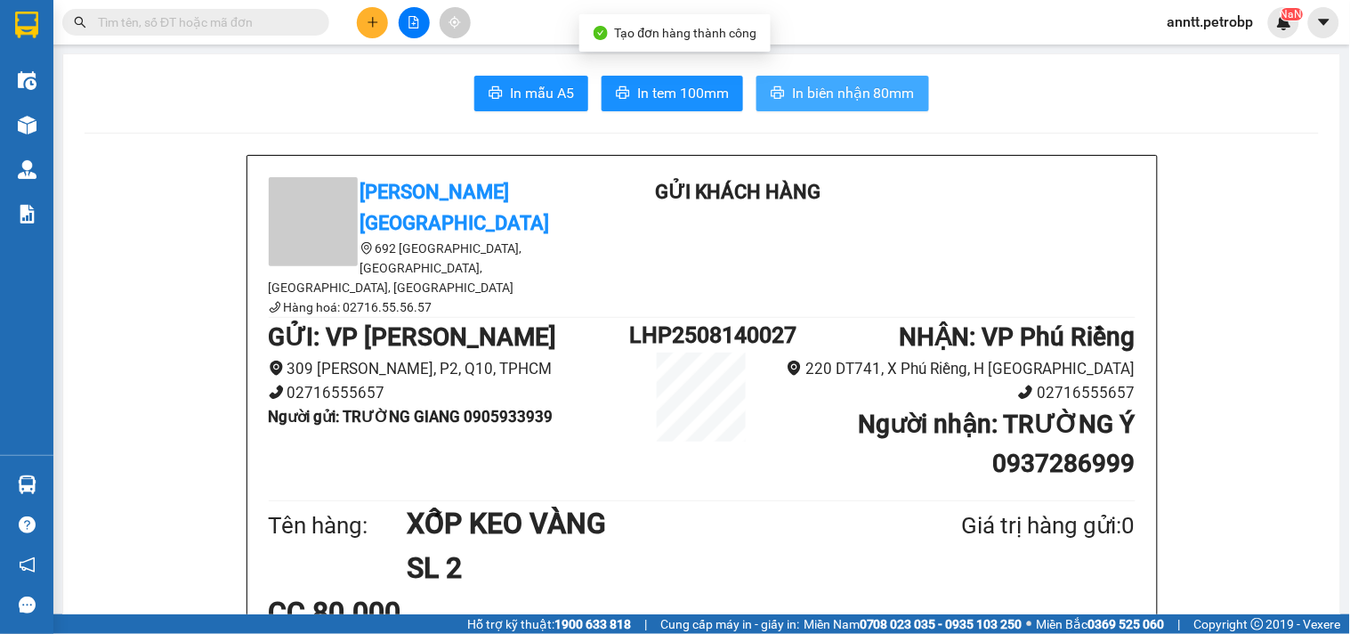
click at [894, 87] on span "In biên nhận 80mm" at bounding box center [853, 93] width 123 height 22
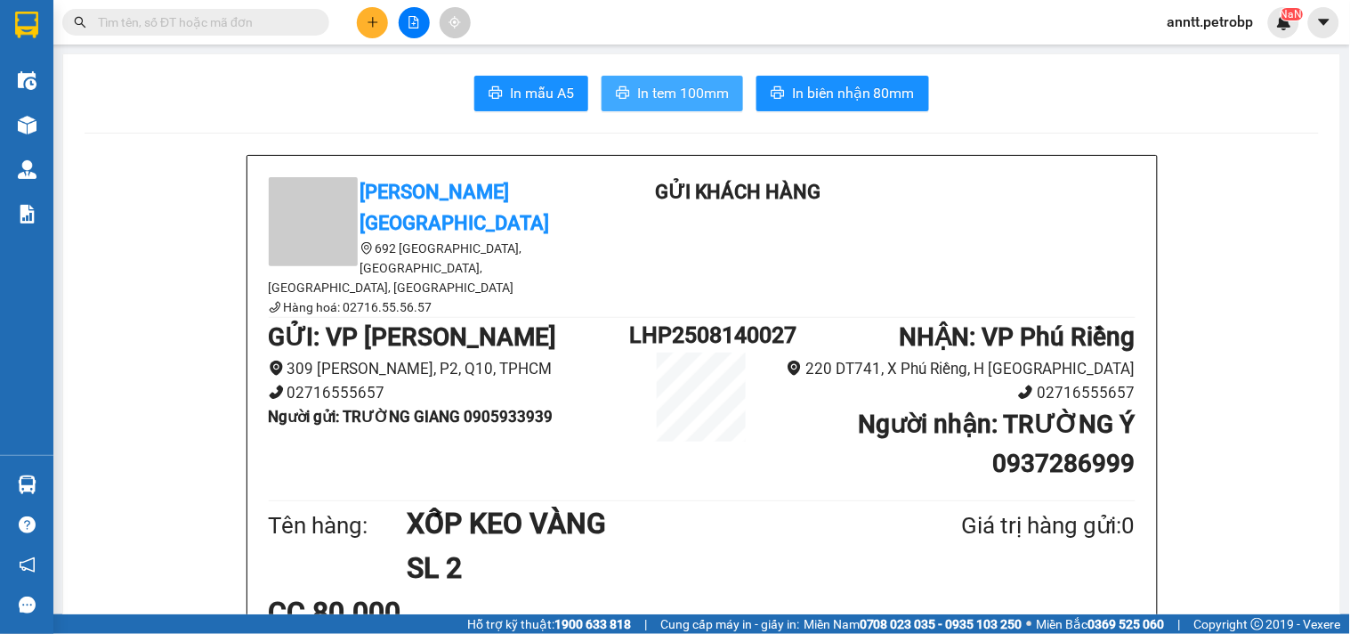
click at [677, 98] on span "In tem 100mm" at bounding box center [683, 93] width 92 height 22
drag, startPoint x: 379, startPoint y: 19, endPoint x: 370, endPoint y: 22, distance: 9.6
click at [370, 22] on button at bounding box center [372, 22] width 31 height 31
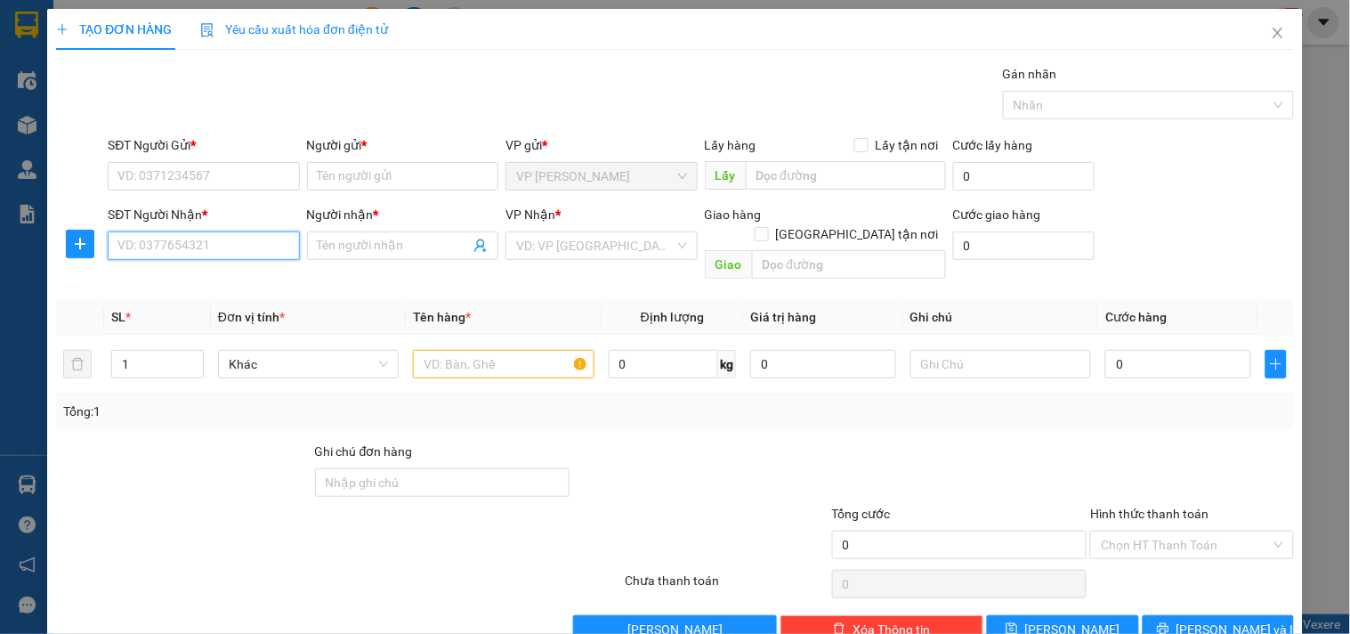
click at [169, 243] on input "SĐT Người Nhận *" at bounding box center [203, 245] width 191 height 28
click at [203, 160] on div "SĐT Người Gửi *" at bounding box center [203, 148] width 191 height 27
drag, startPoint x: 193, startPoint y: 175, endPoint x: 221, endPoint y: 163, distance: 30.3
click at [221, 163] on input "SĐT Người Gửi *" at bounding box center [203, 176] width 191 height 28
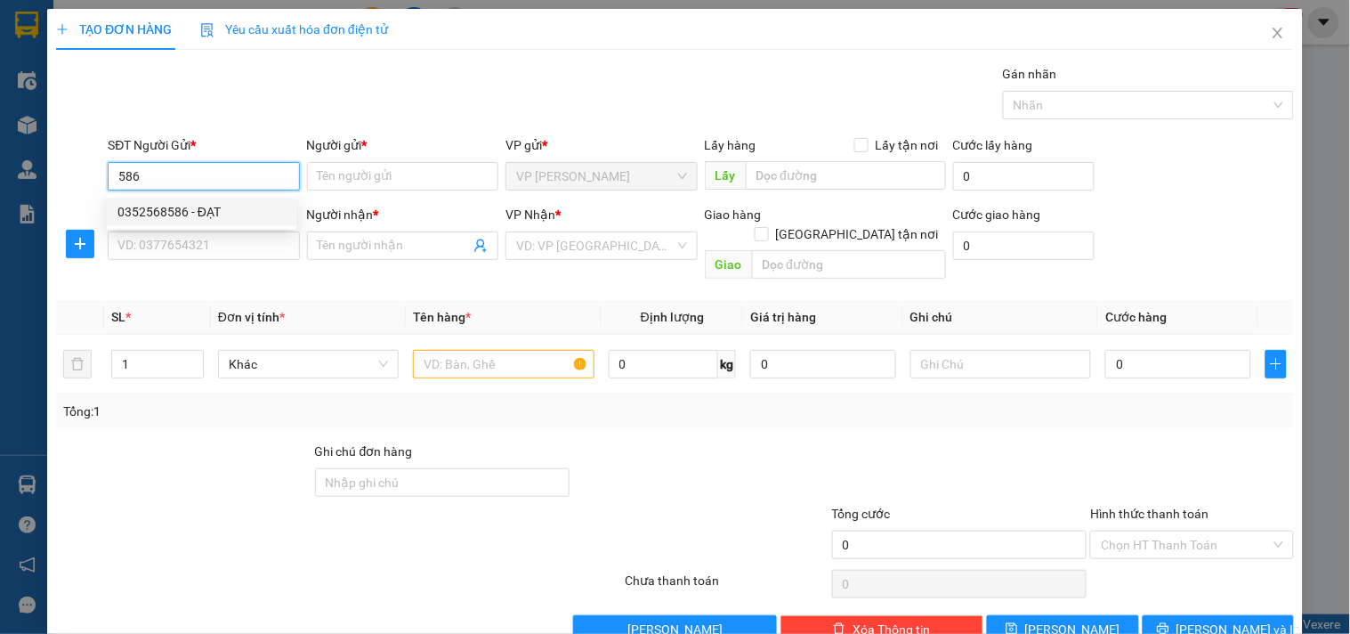
click at [198, 208] on div "0352568586 - ĐẠT" at bounding box center [201, 212] width 168 height 20
type input "0352568586"
type input "ĐẠT"
type input "0856877886"
type input "BÉ TÁO"
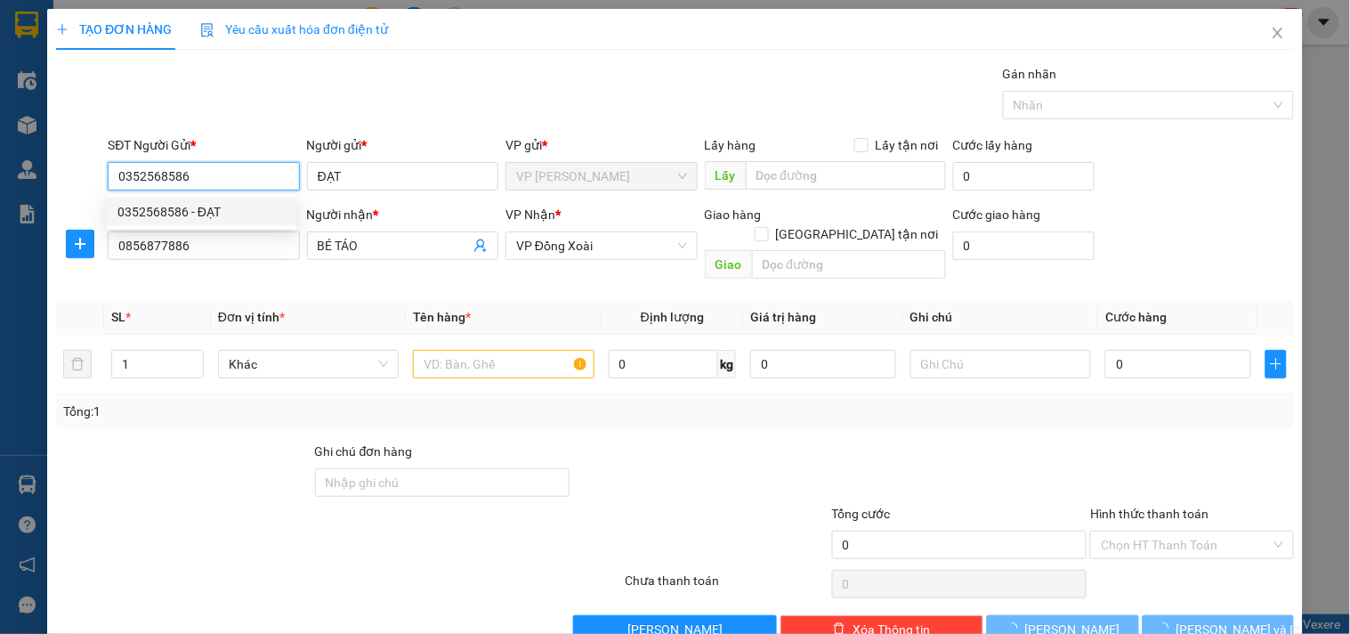
type input "30.000"
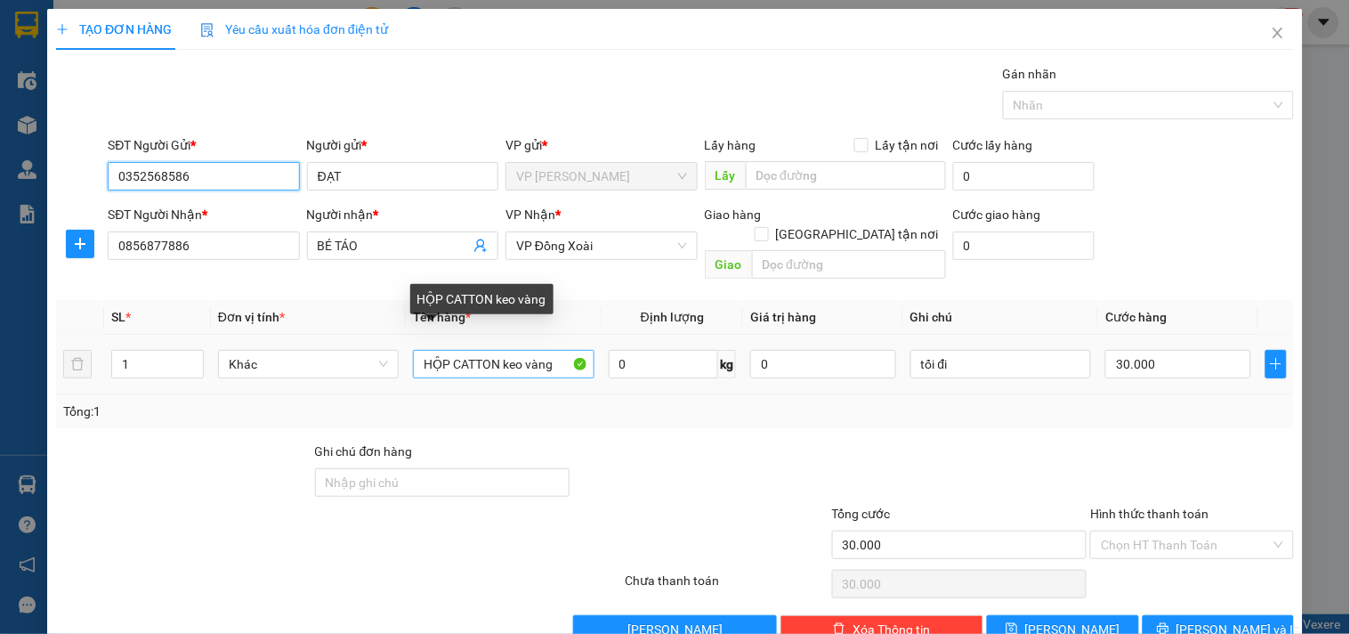
type input "0352568586"
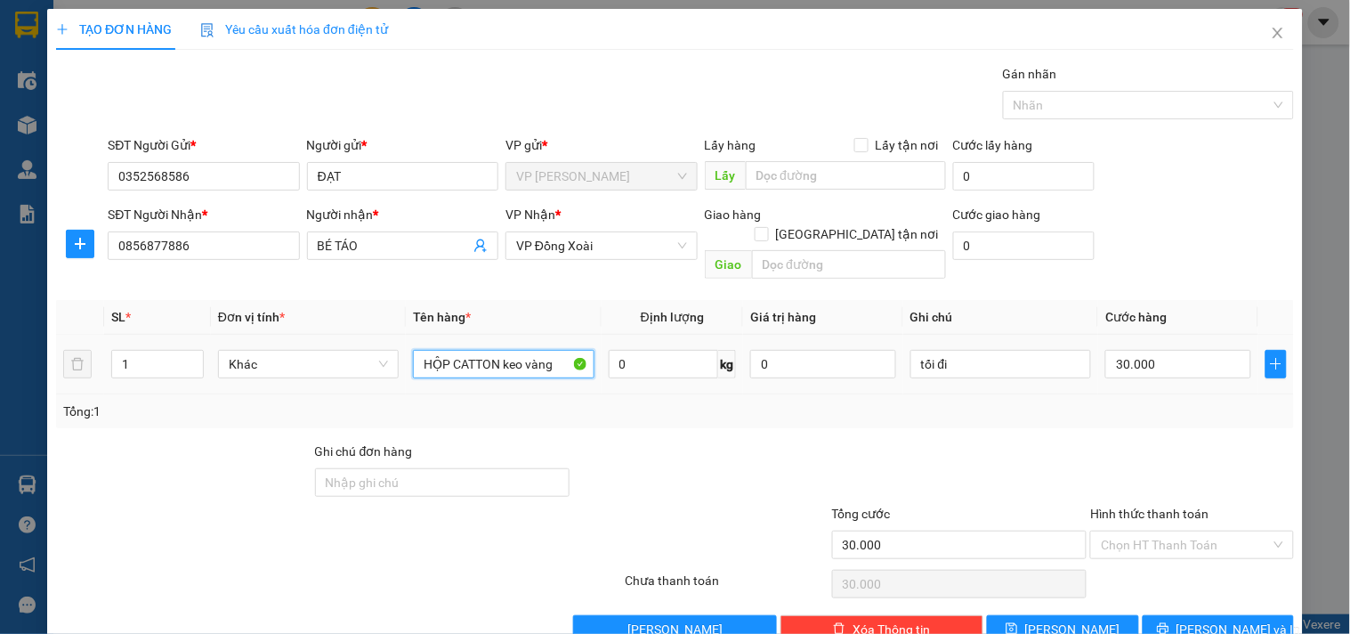
drag, startPoint x: 496, startPoint y: 341, endPoint x: 344, endPoint y: 370, distance: 155.0
click at [344, 370] on tr "1 Khác HỘP CATTON keo vàng 0 kg 0 tối đi 30.000" at bounding box center [675, 365] width 1238 height 60
type input "keo vàng"
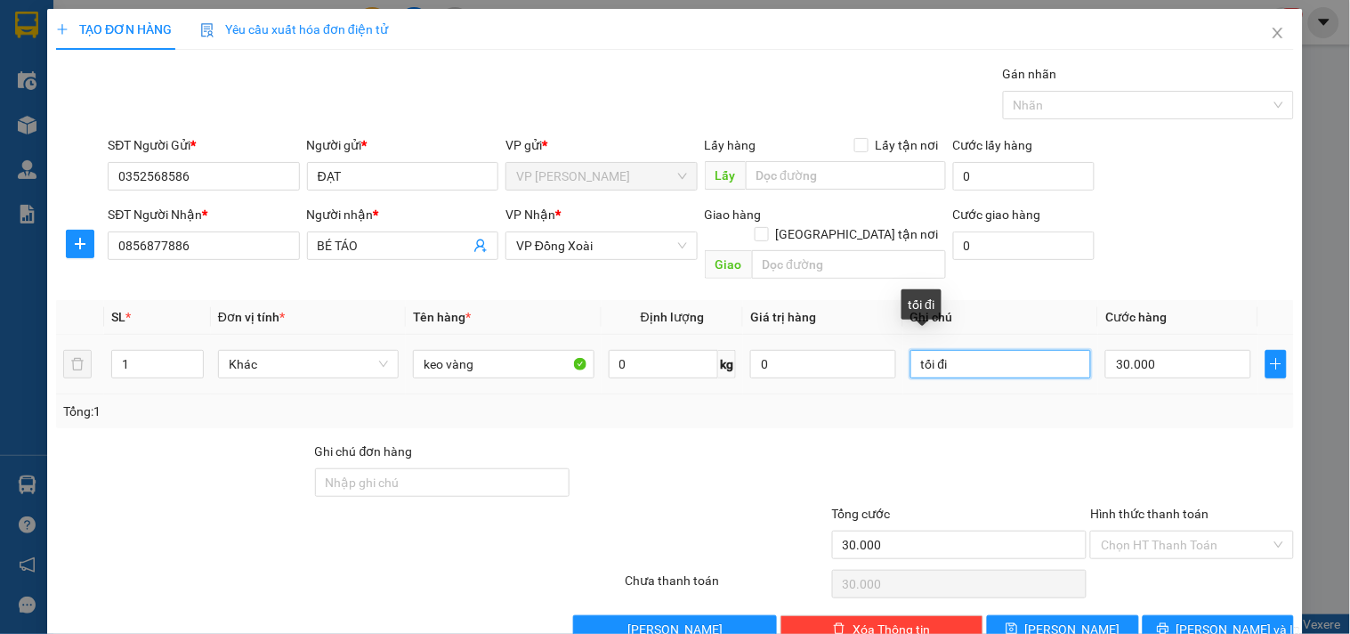
click at [985, 350] on input "tối đi" at bounding box center [1001, 364] width 181 height 28
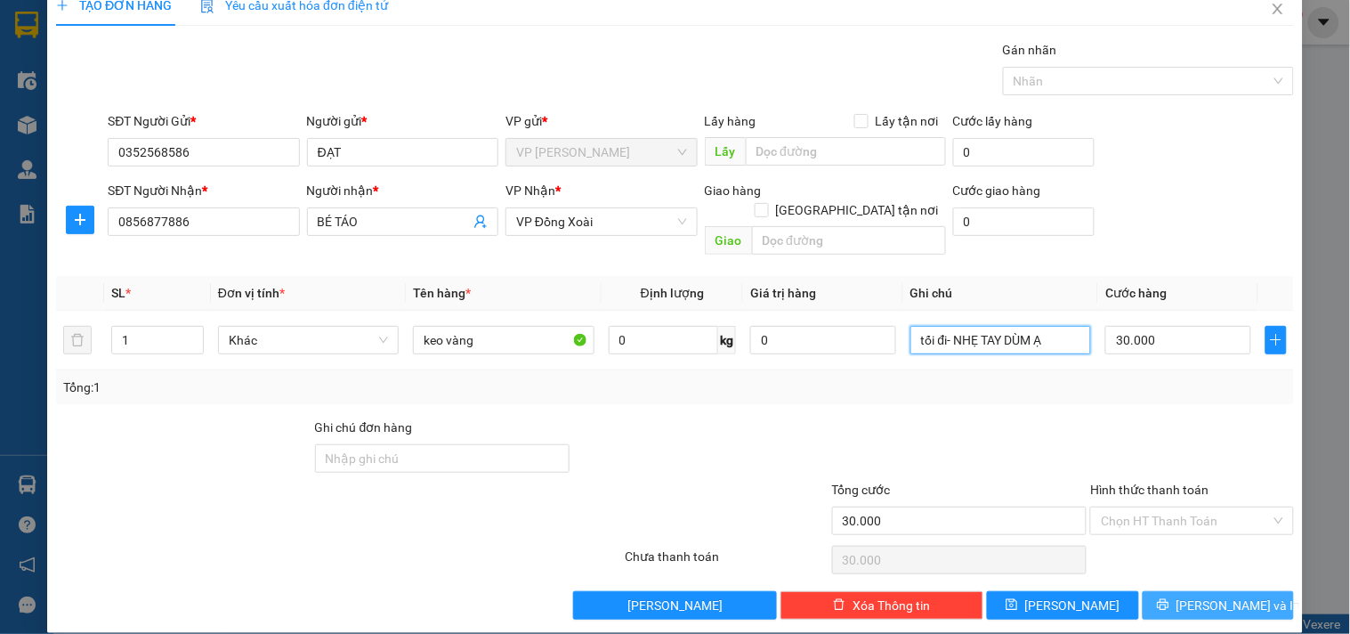
type input "tối đi- NHẸ TAY DÙM Ạ"
click at [1168, 591] on button "[PERSON_NAME] và In" at bounding box center [1218, 605] width 151 height 28
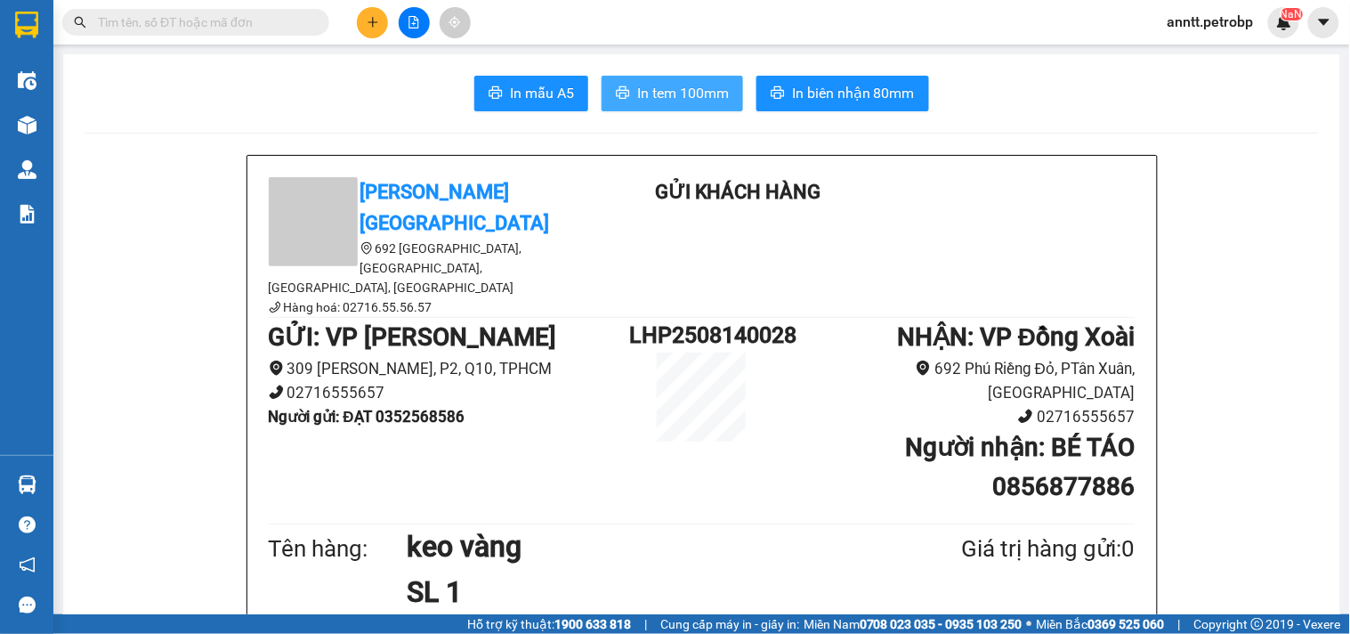
click at [620, 86] on icon "printer" at bounding box center [623, 92] width 14 height 14
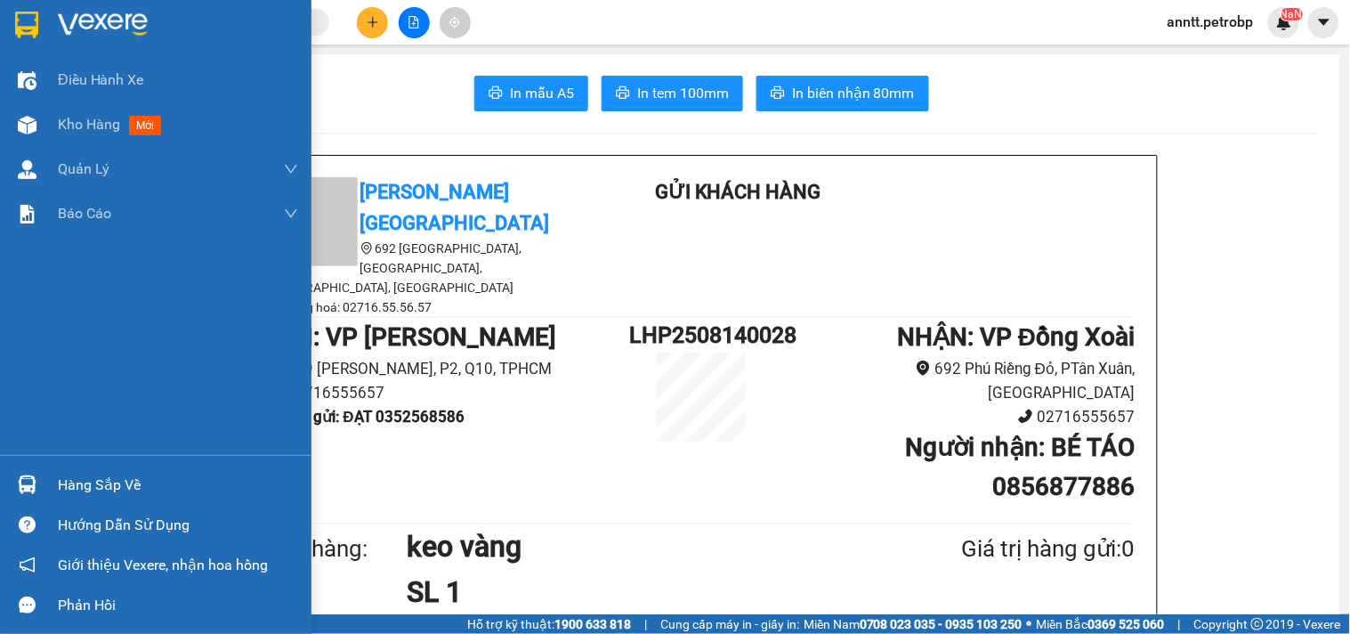
click at [24, 28] on img at bounding box center [26, 25] width 23 height 27
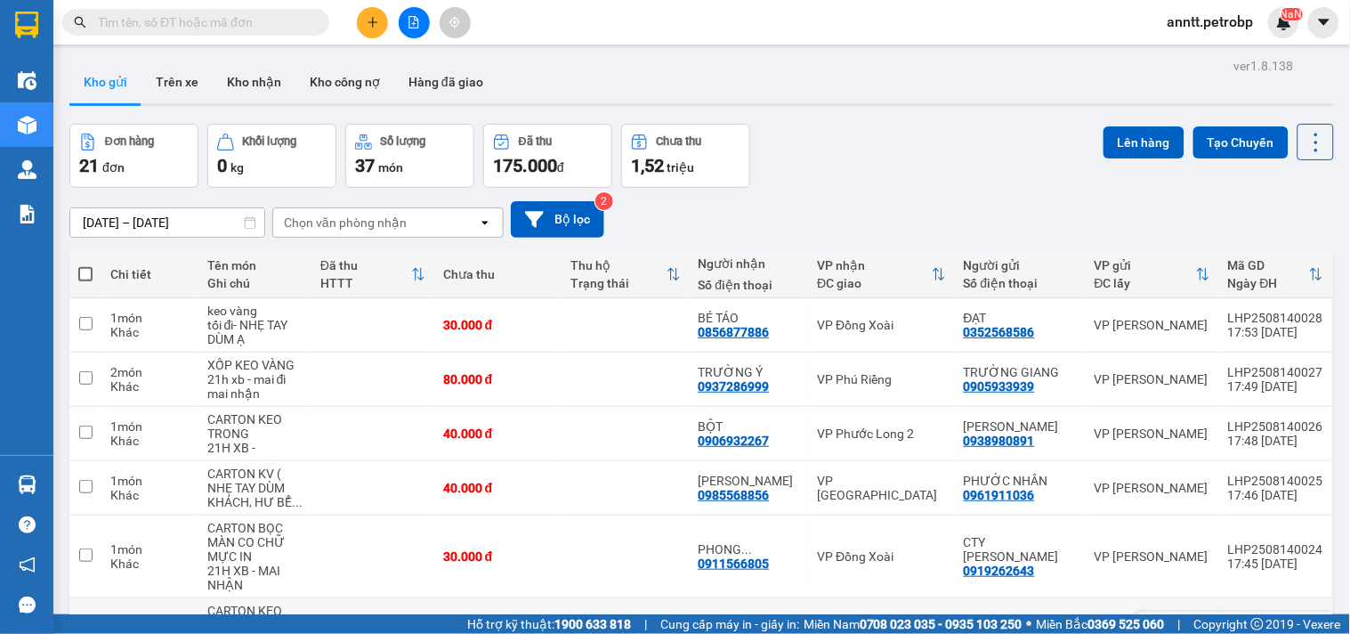
scroll to position [344, 0]
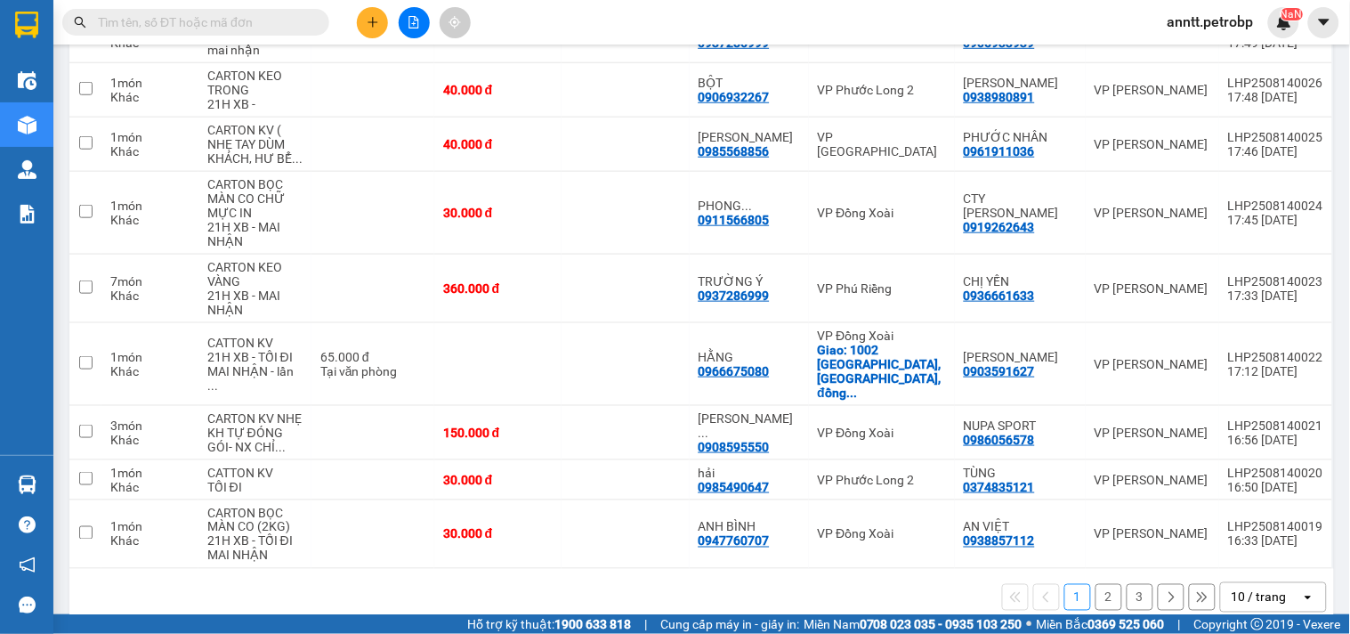
click at [1104, 584] on button "2" at bounding box center [1109, 597] width 27 height 27
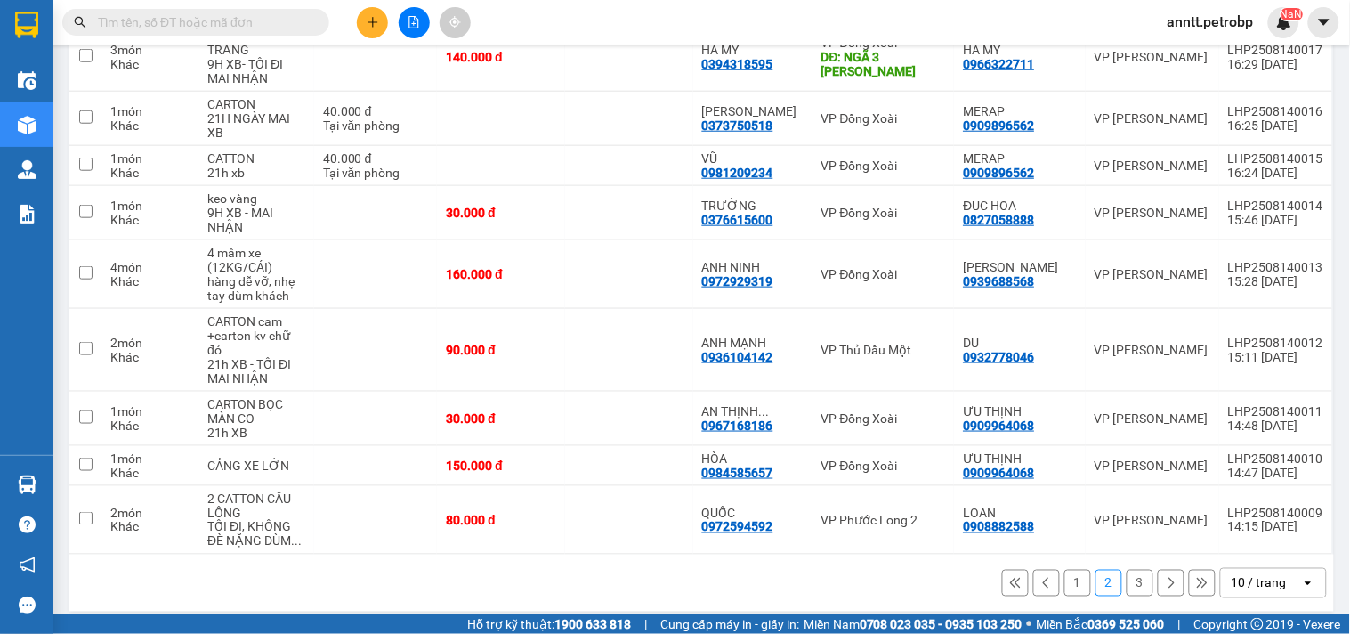
click at [1127, 582] on button "3" at bounding box center [1140, 583] width 27 height 27
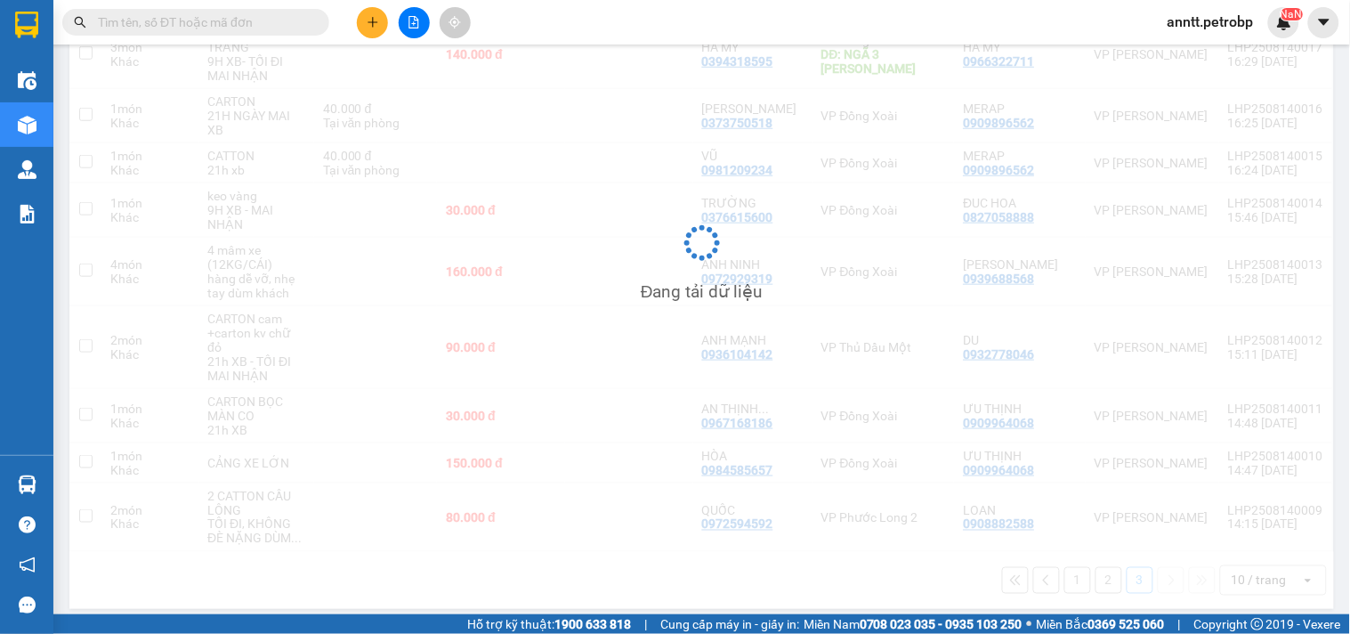
scroll to position [82, 0]
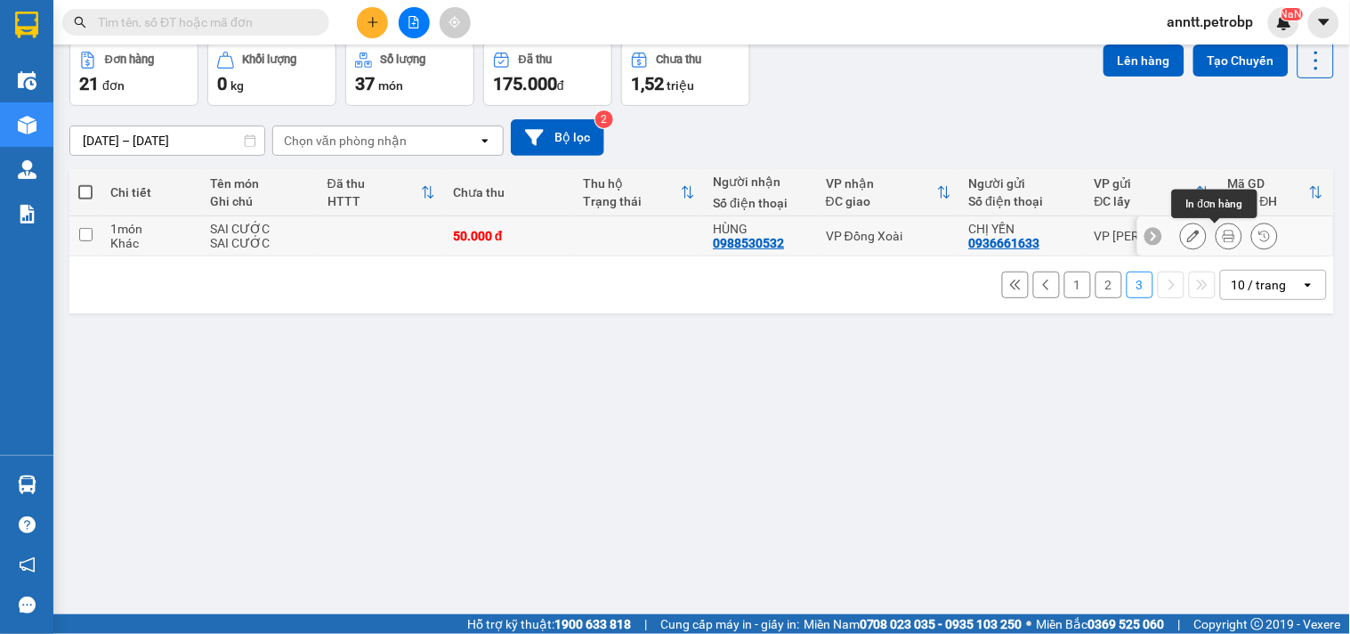
click at [1223, 239] on icon at bounding box center [1229, 236] width 12 height 12
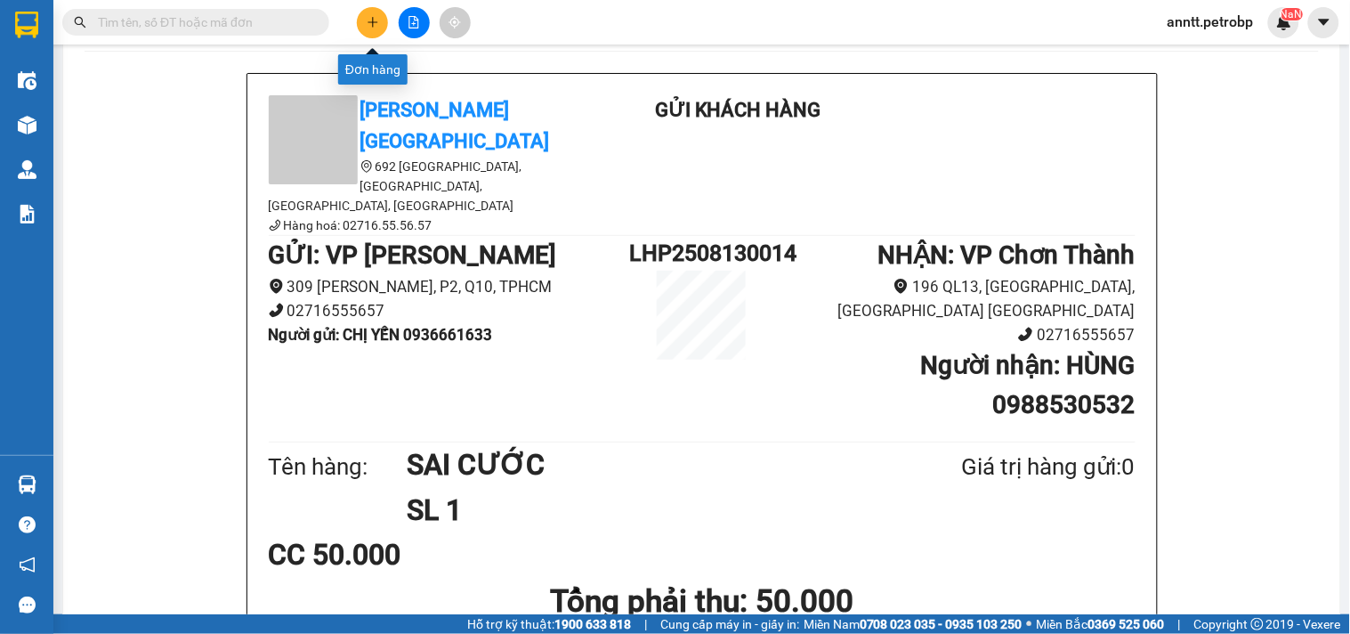
click at [377, 10] on button at bounding box center [372, 22] width 31 height 31
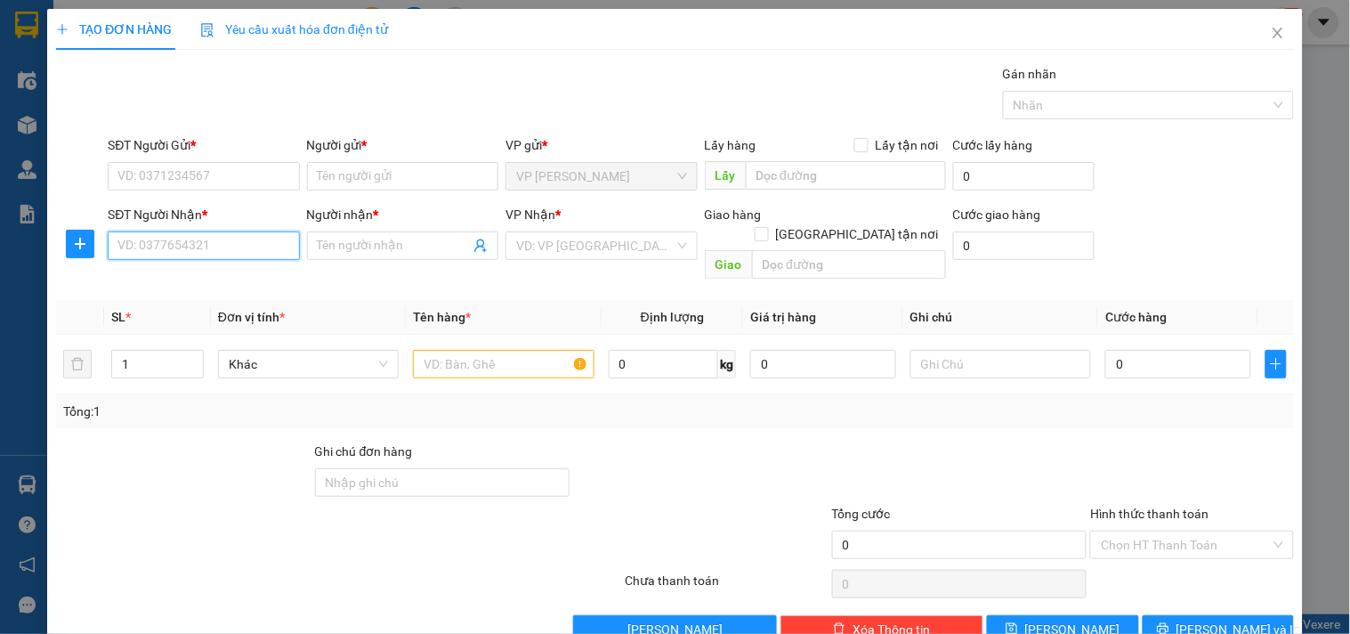
click at [202, 244] on input "SĐT Người Nhận *" at bounding box center [203, 245] width 191 height 28
click at [163, 278] on div "0975767777 - ĐẠI" at bounding box center [201, 281] width 168 height 20
type input "0975767777"
type input "ĐẠI"
type input "50.000"
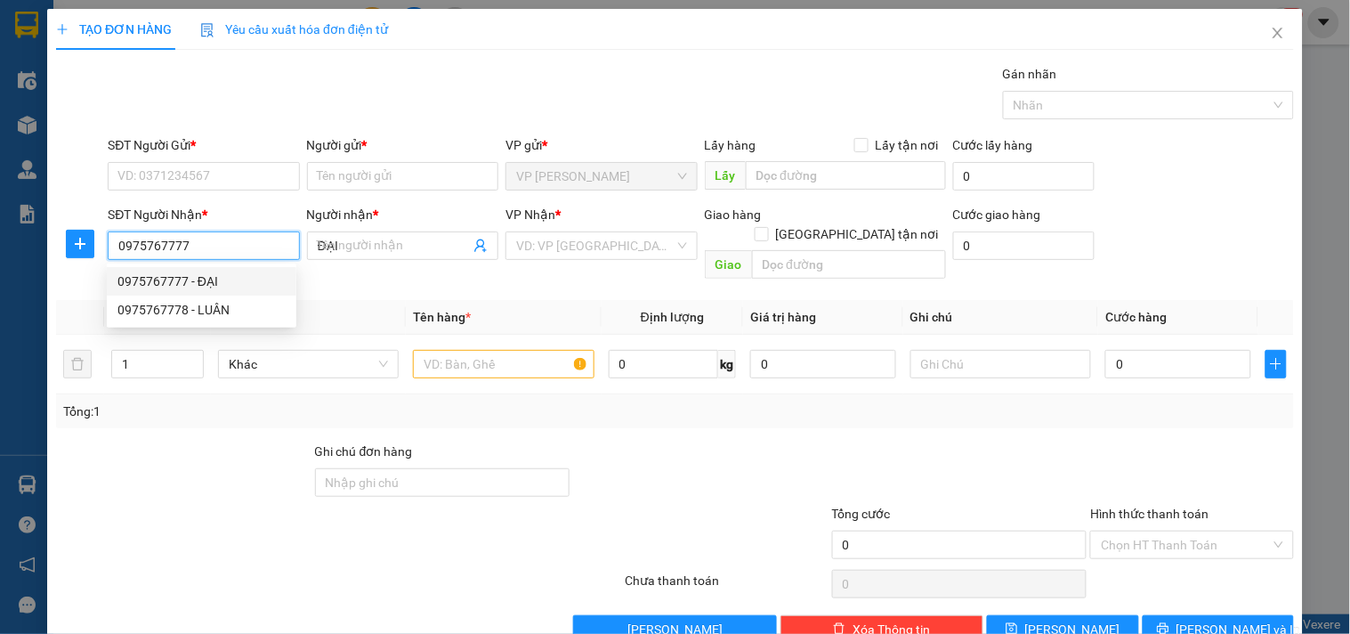
type input "50.000"
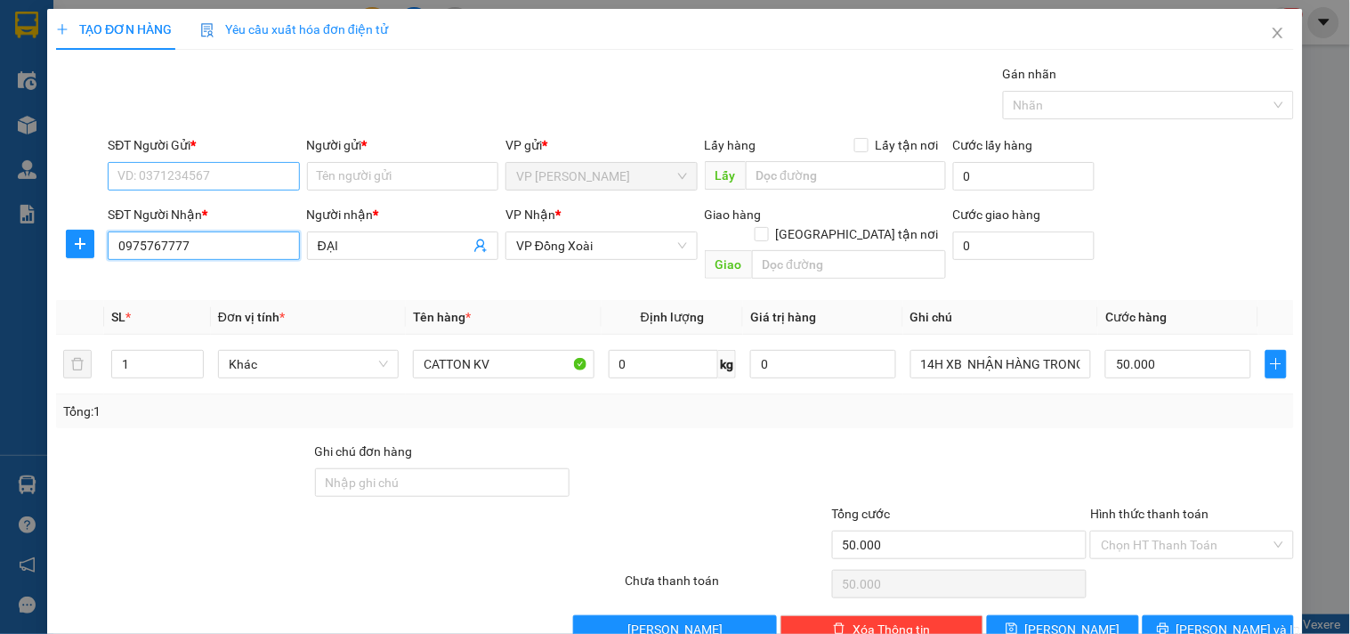
type input "0975767777"
click at [174, 172] on input "SĐT Người Gửi *" at bounding box center [203, 176] width 191 height 28
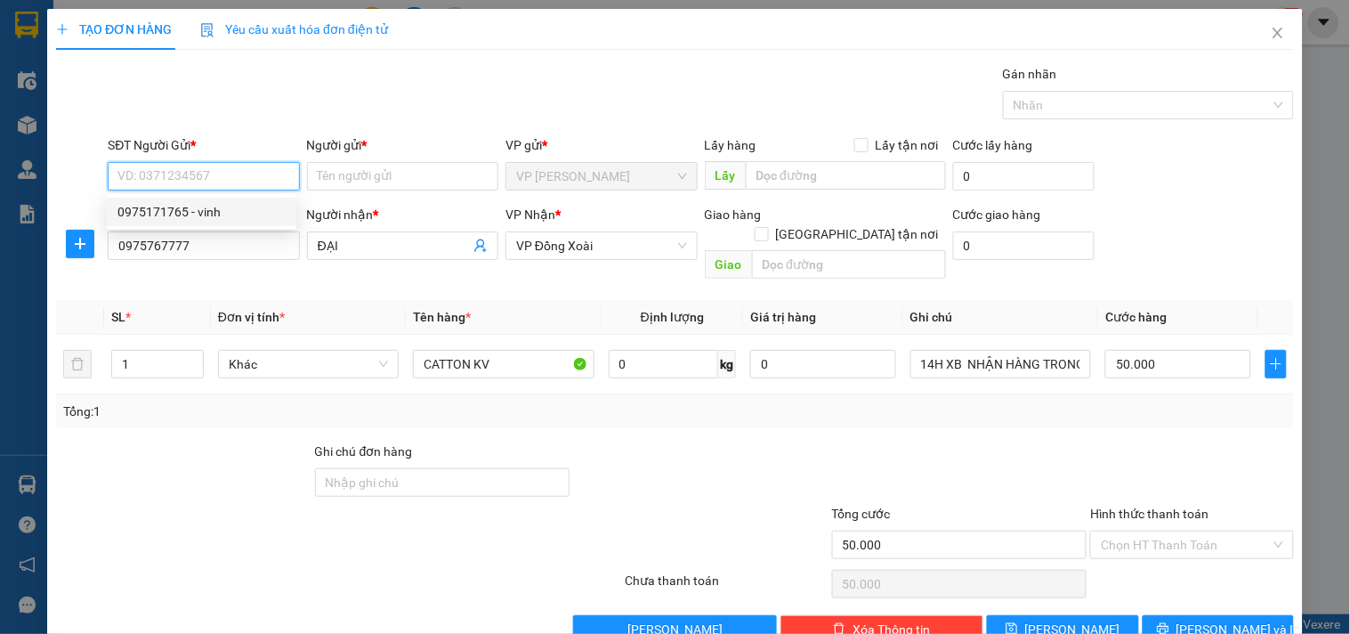
click at [182, 217] on div "0975171765 - vinh" at bounding box center [201, 212] width 168 height 20
type input "0975171765"
type input "vinh"
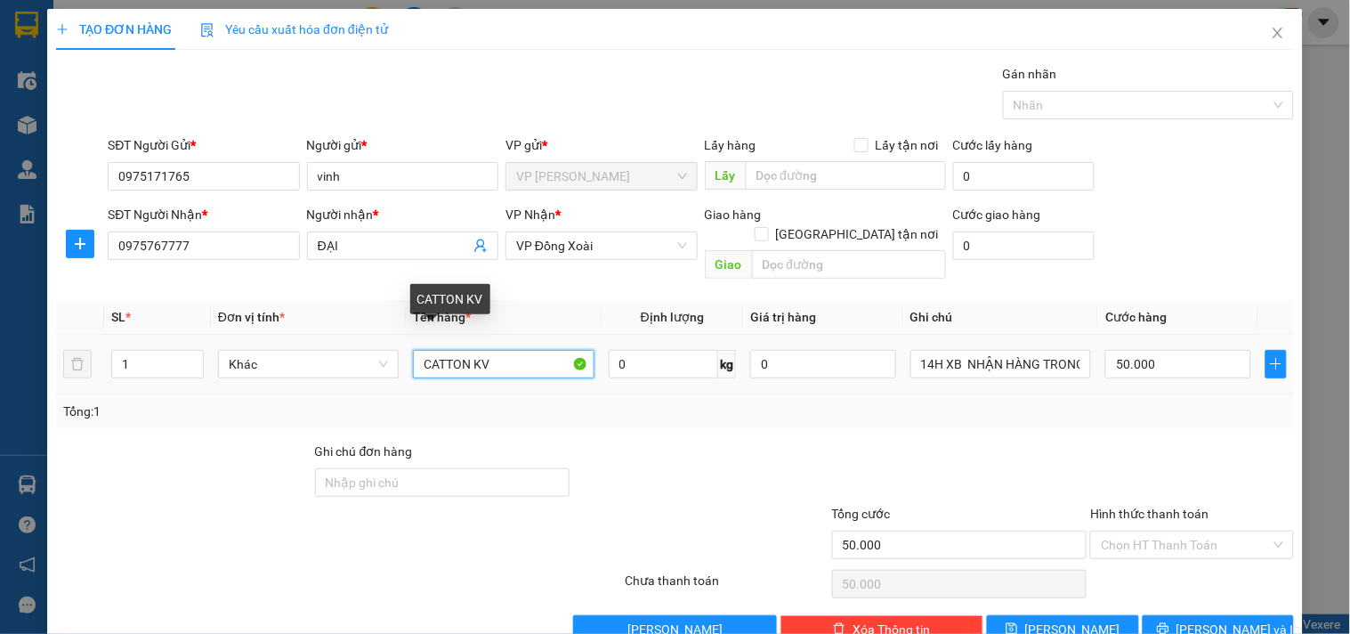
click at [506, 350] on input "CATTON KV" at bounding box center [503, 364] width 181 height 28
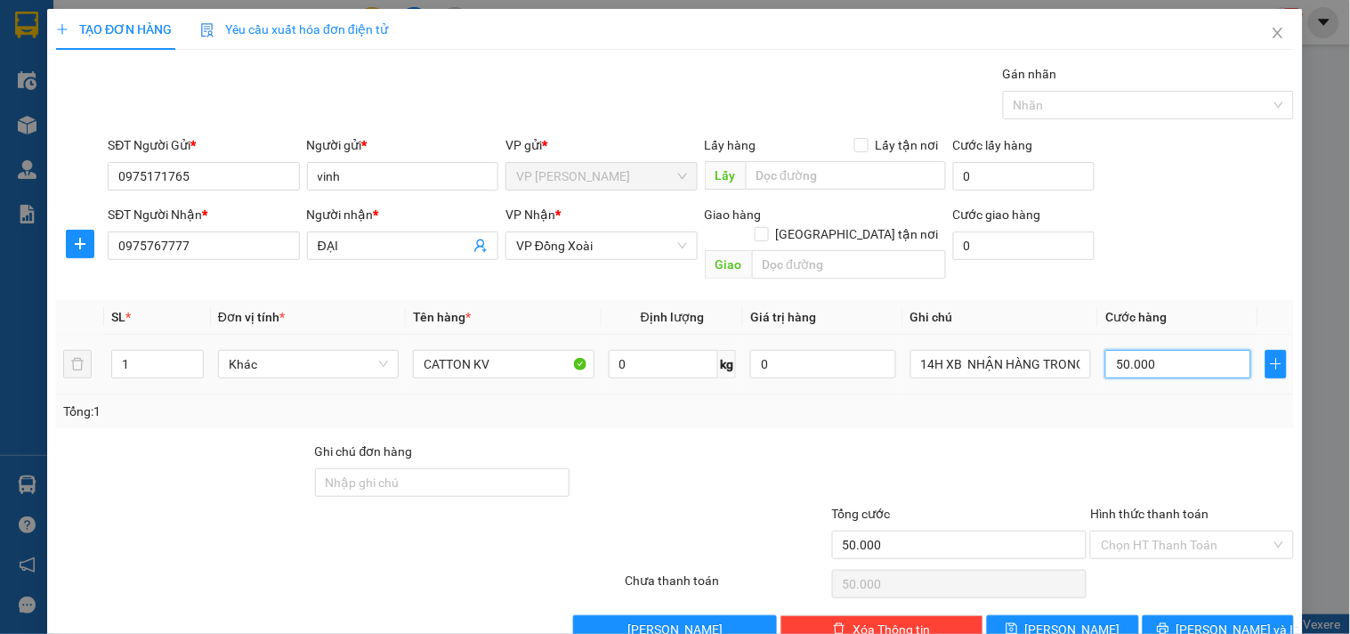
click at [1178, 350] on input "50.000" at bounding box center [1179, 364] width 146 height 28
type input "4"
type input "40"
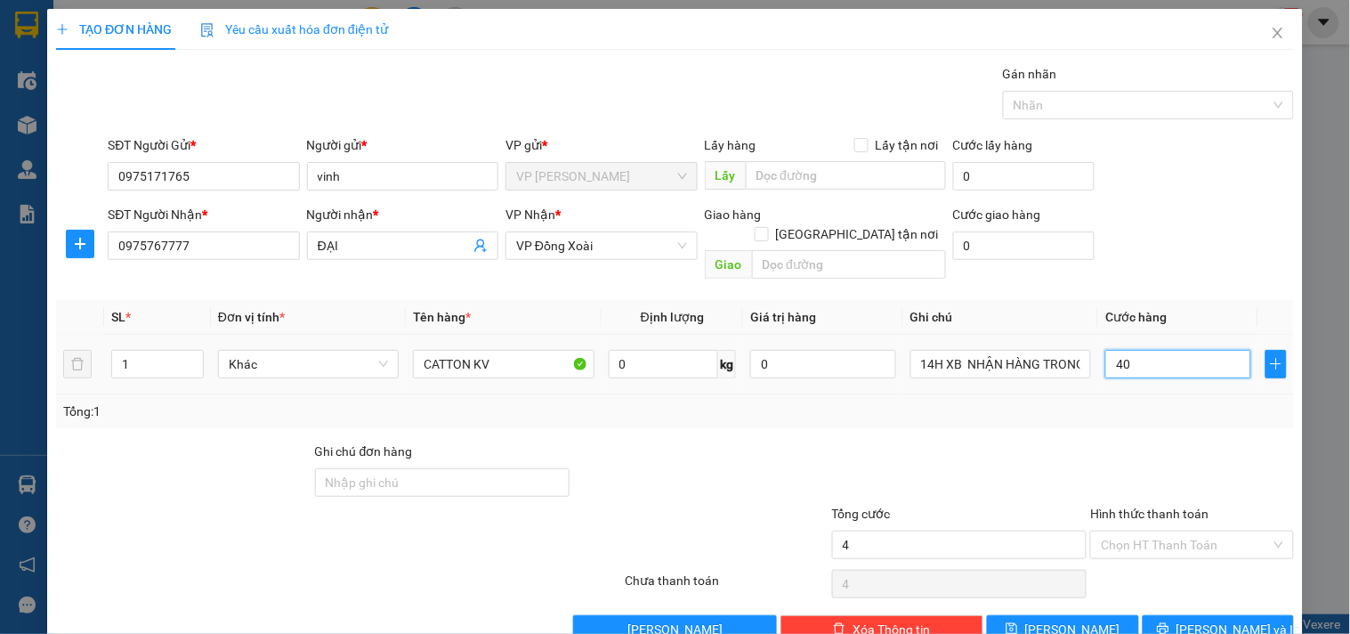
type input "40"
type input "40.000"
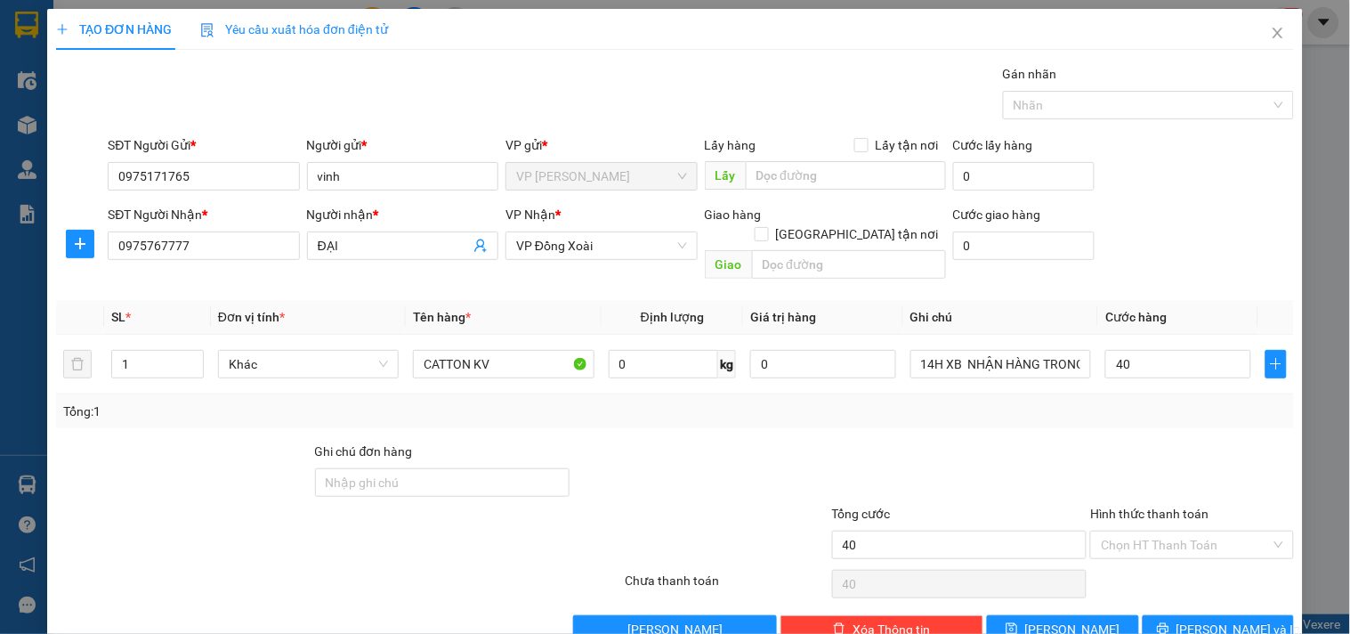
type input "40.000"
click at [908, 504] on div "Tổng cước" at bounding box center [959, 517] width 255 height 27
drag, startPoint x: 927, startPoint y: 348, endPoint x: 895, endPoint y: 358, distance: 33.5
click at [903, 358] on td "14H XB NHẬN HÀNG TRONG NGÀY" at bounding box center [1000, 365] width 195 height 60
type input "21H XB NHẬN HÀNG TRONG NGÀY"
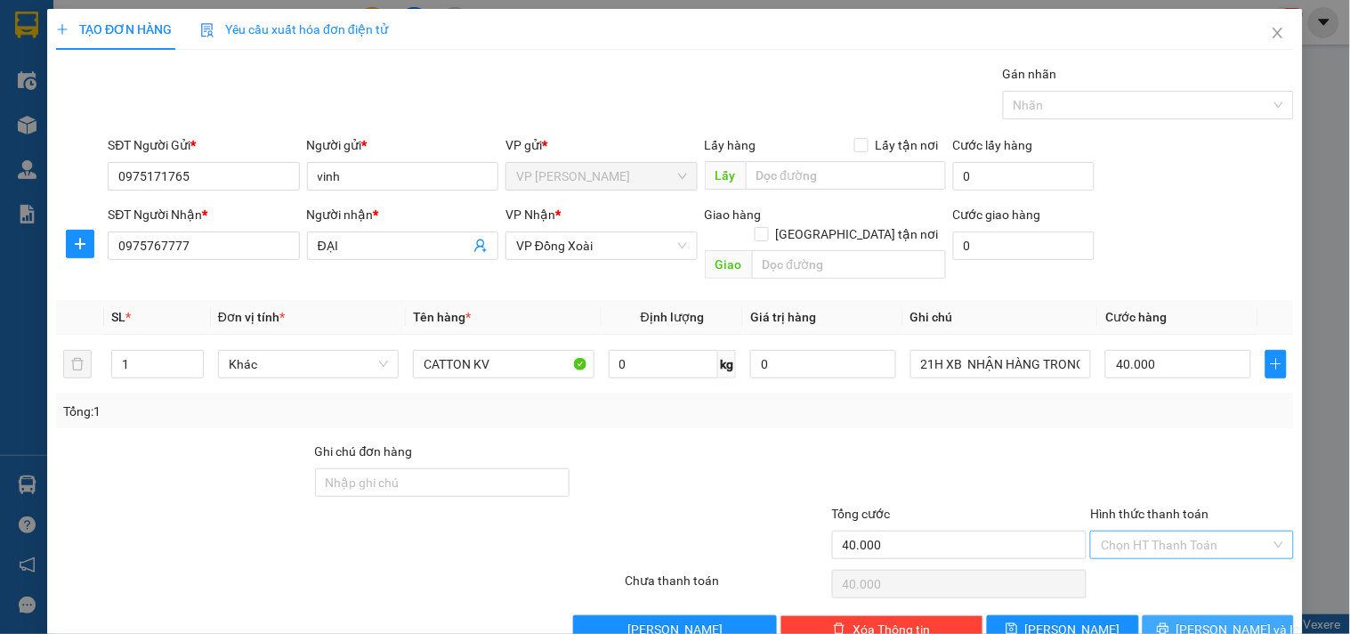
drag, startPoint x: 1191, startPoint y: 606, endPoint x: 1151, endPoint y: 530, distance: 86.4
click at [1190, 620] on span "[PERSON_NAME] và In" at bounding box center [1239, 630] width 125 height 20
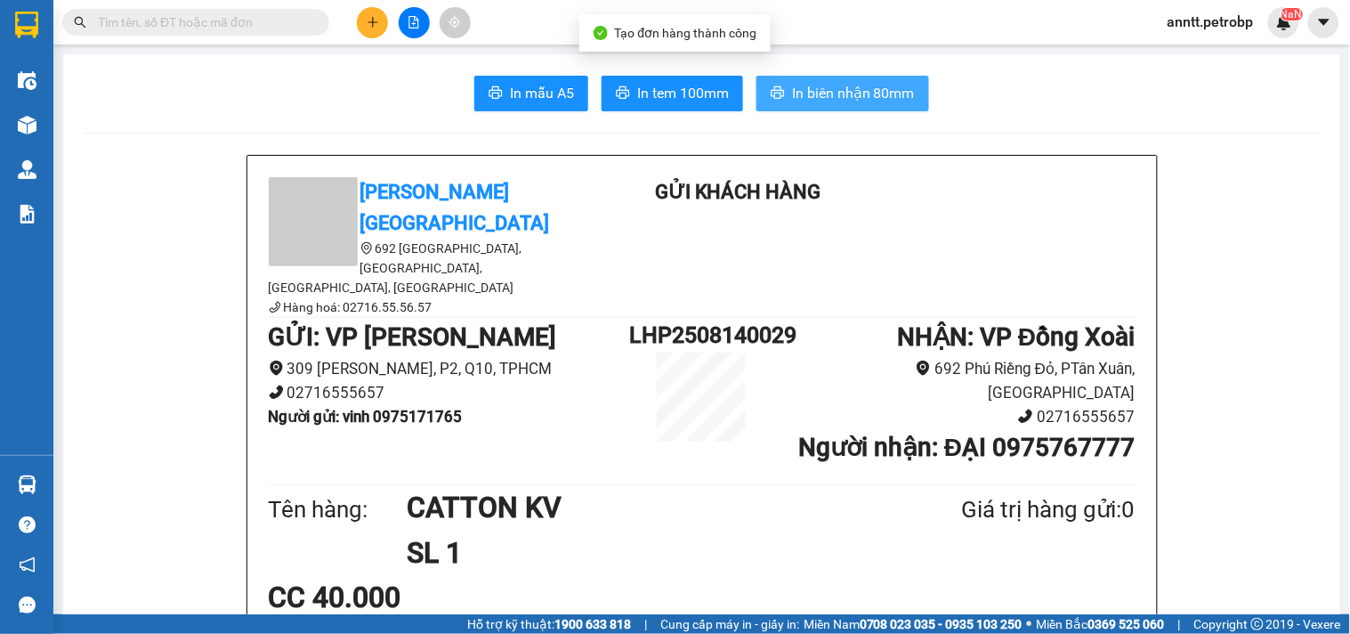
click at [838, 93] on span "In biên nhận 80mm" at bounding box center [853, 93] width 123 height 22
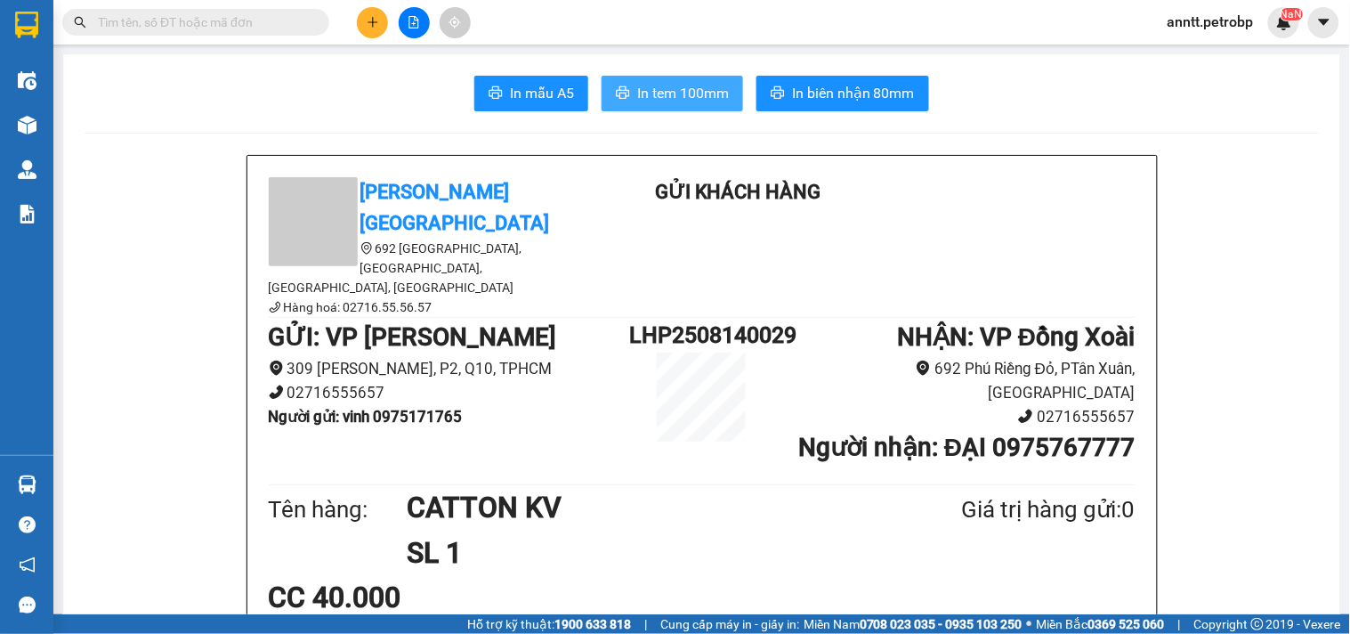
click at [659, 98] on span "In tem 100mm" at bounding box center [683, 93] width 92 height 22
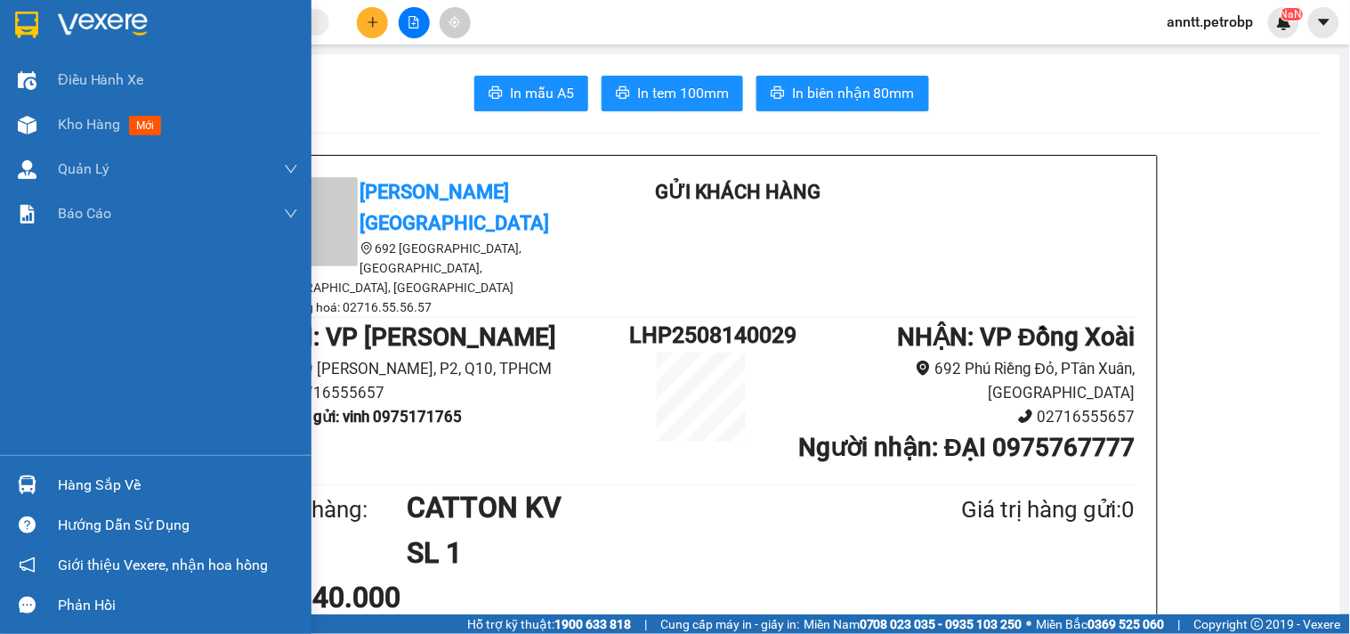
click at [32, 31] on img at bounding box center [26, 25] width 23 height 27
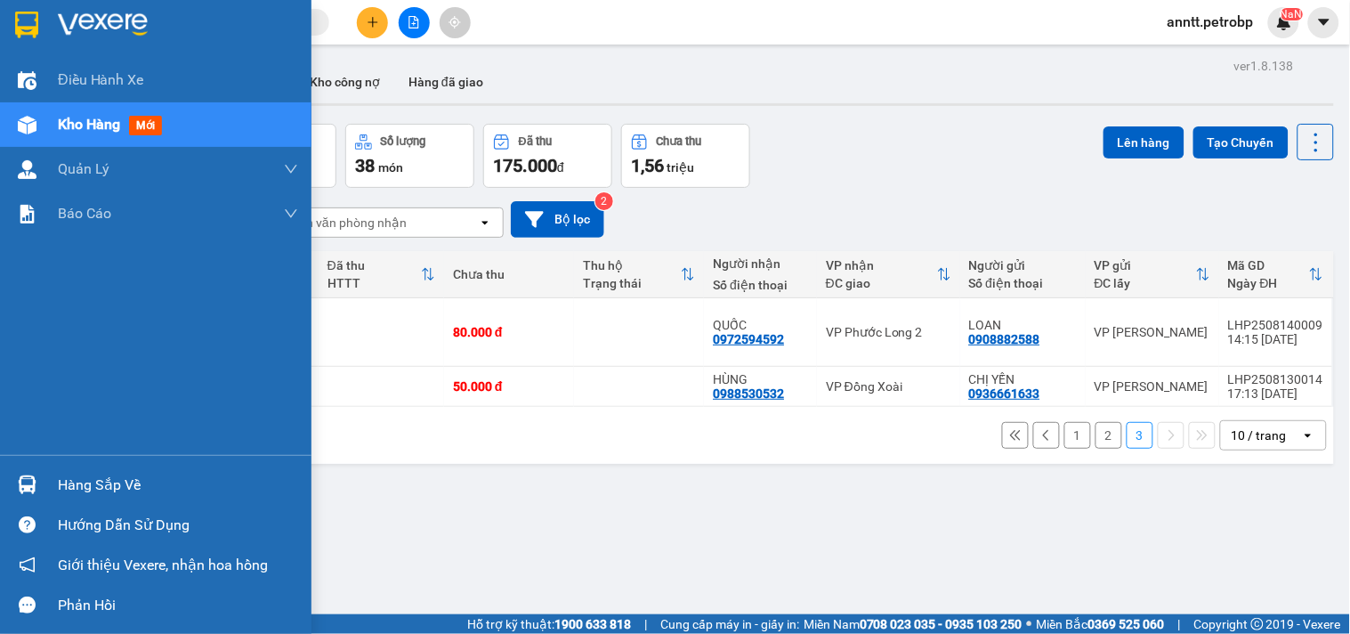
click at [21, 19] on img at bounding box center [26, 25] width 23 height 27
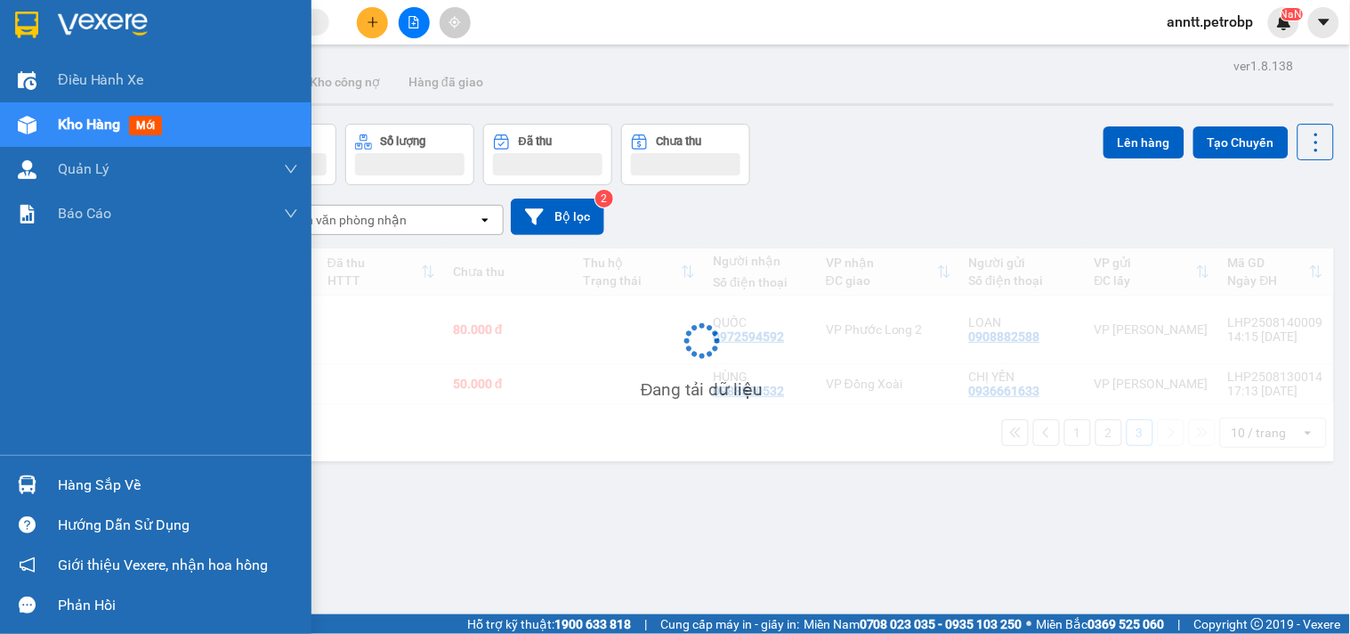
click at [21, 19] on img at bounding box center [26, 25] width 23 height 27
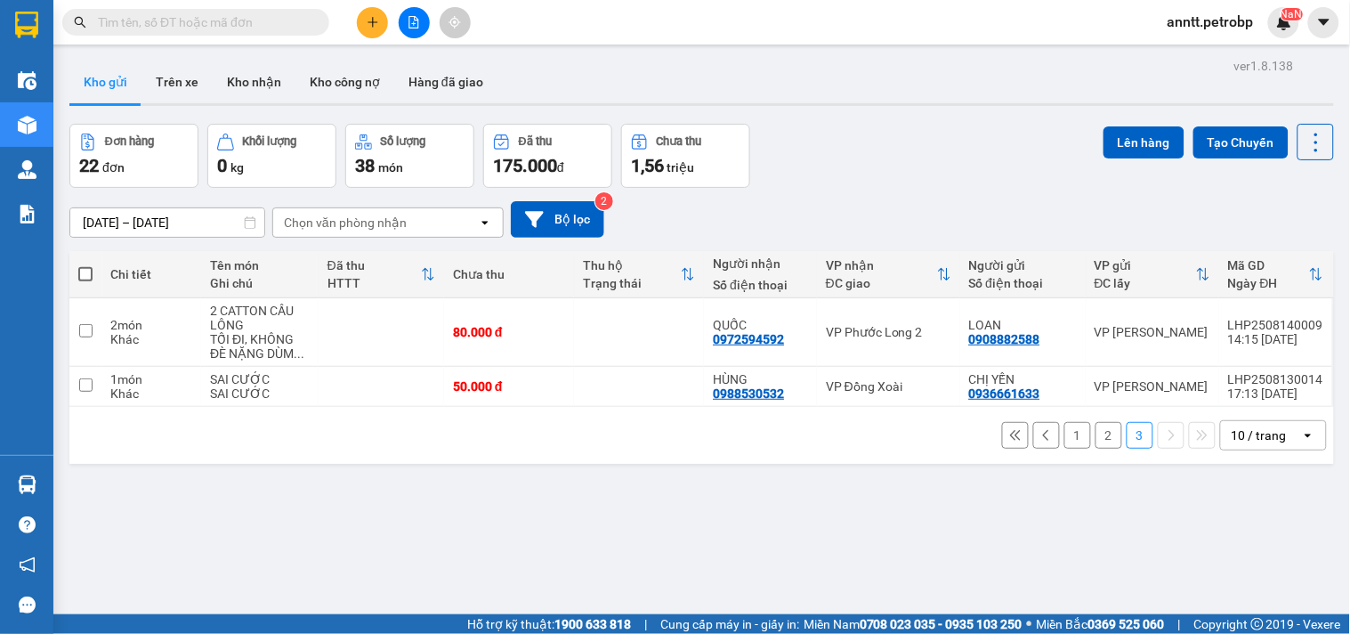
click at [1065, 434] on button "1" at bounding box center [1078, 435] width 27 height 27
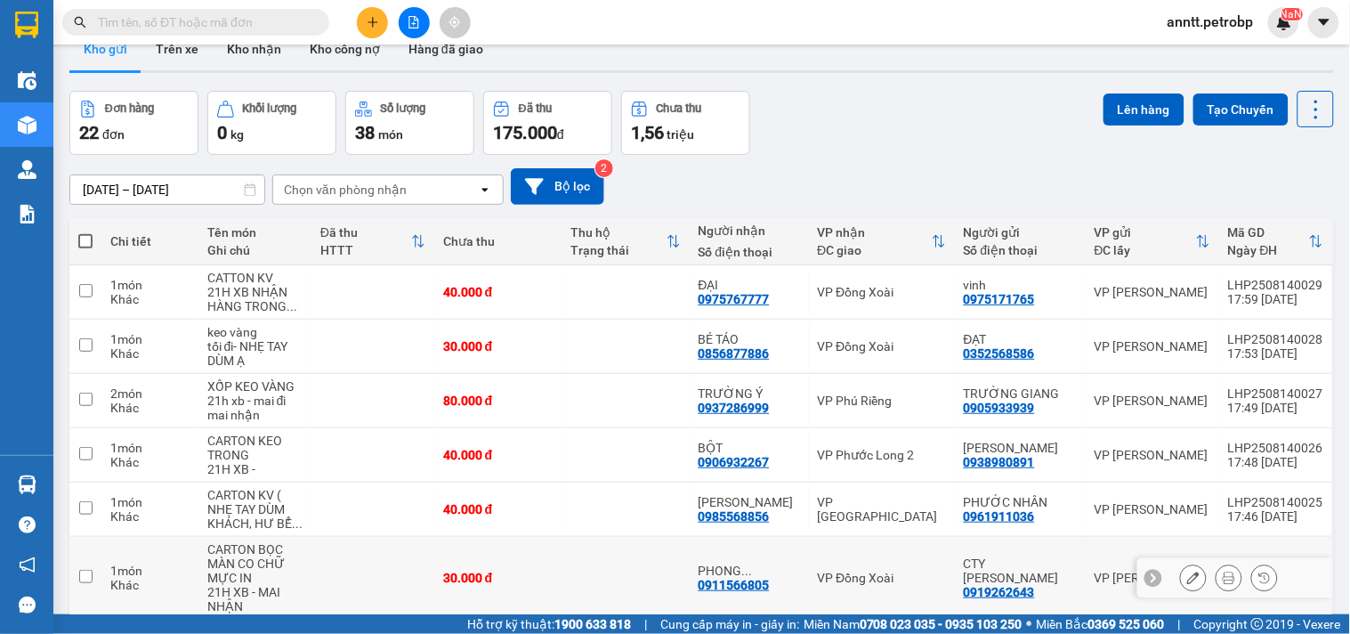
scroll to position [330, 0]
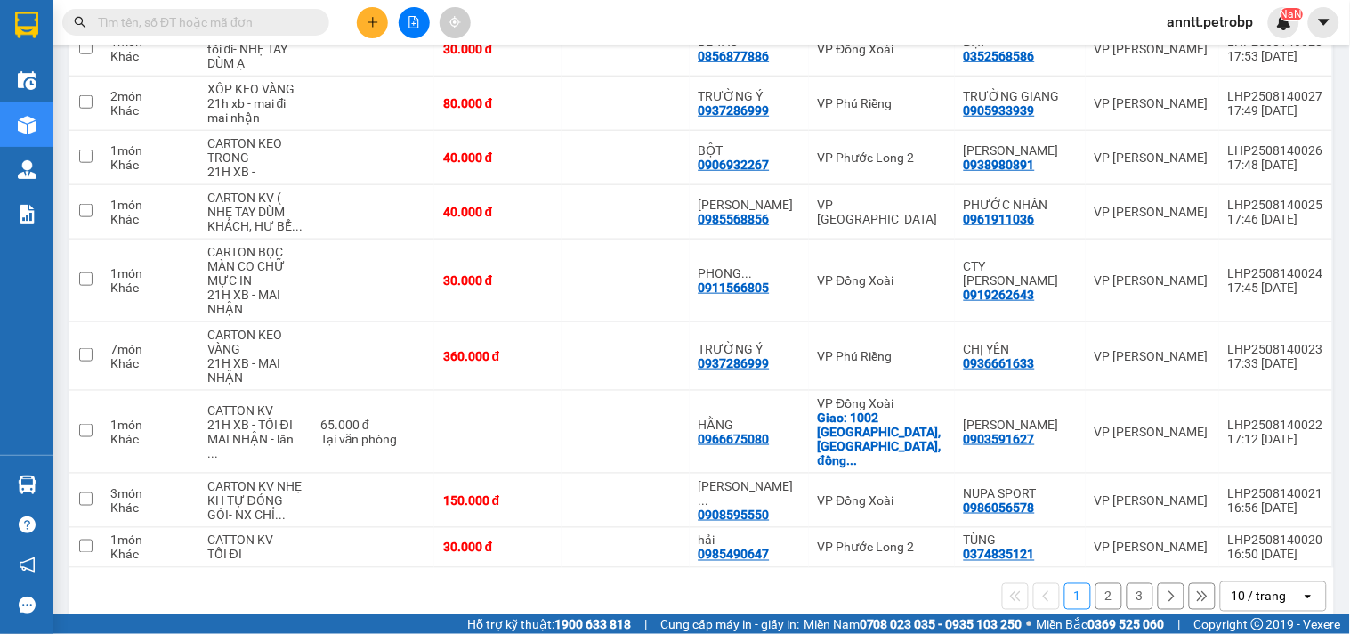
click at [1096, 583] on button "2" at bounding box center [1109, 596] width 27 height 27
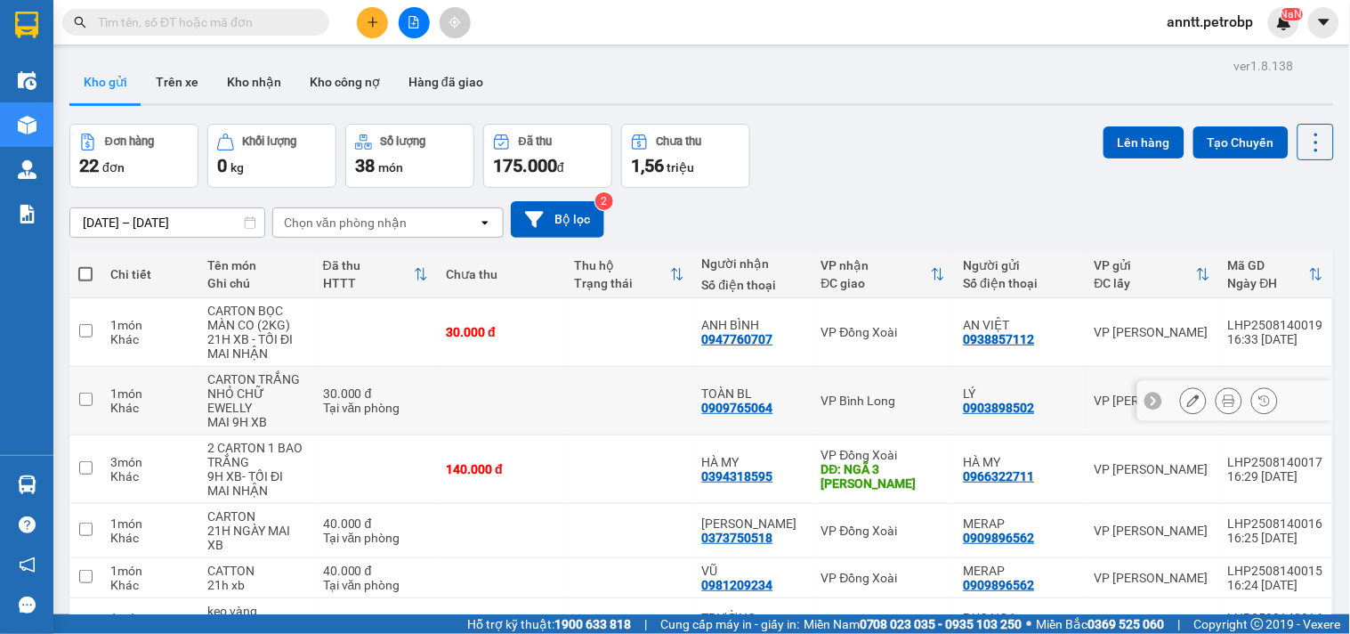
scroll to position [359, 0]
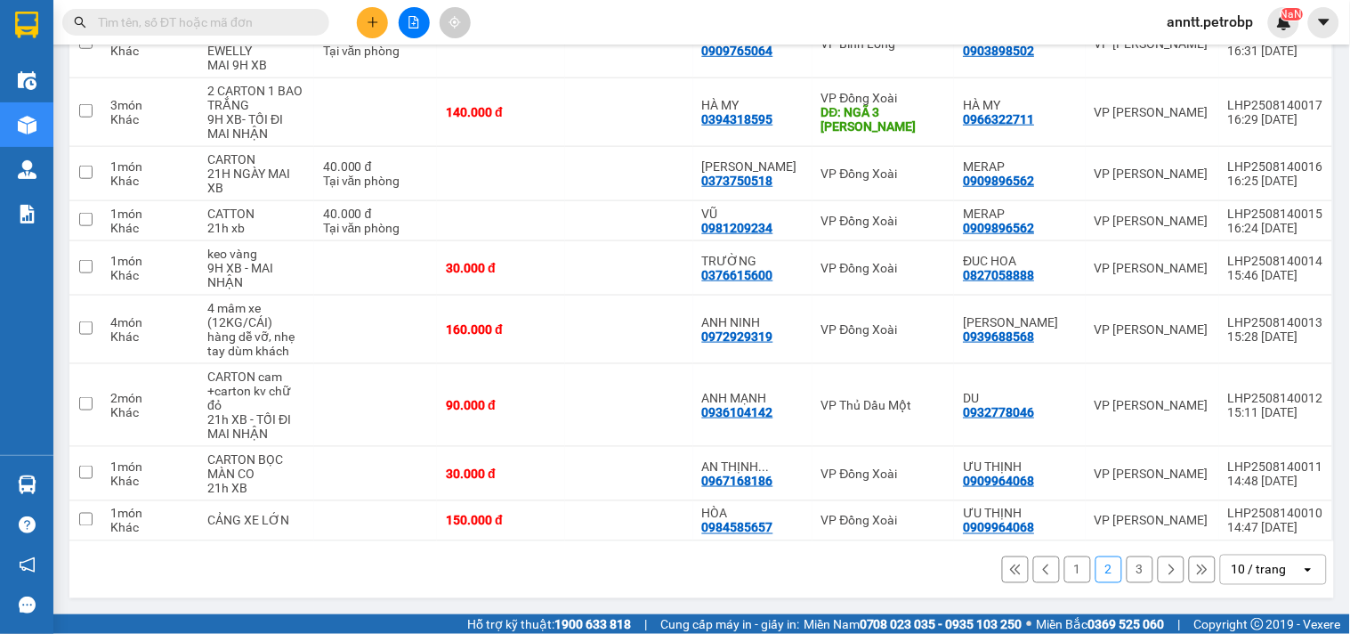
click at [1130, 571] on button "3" at bounding box center [1140, 569] width 27 height 27
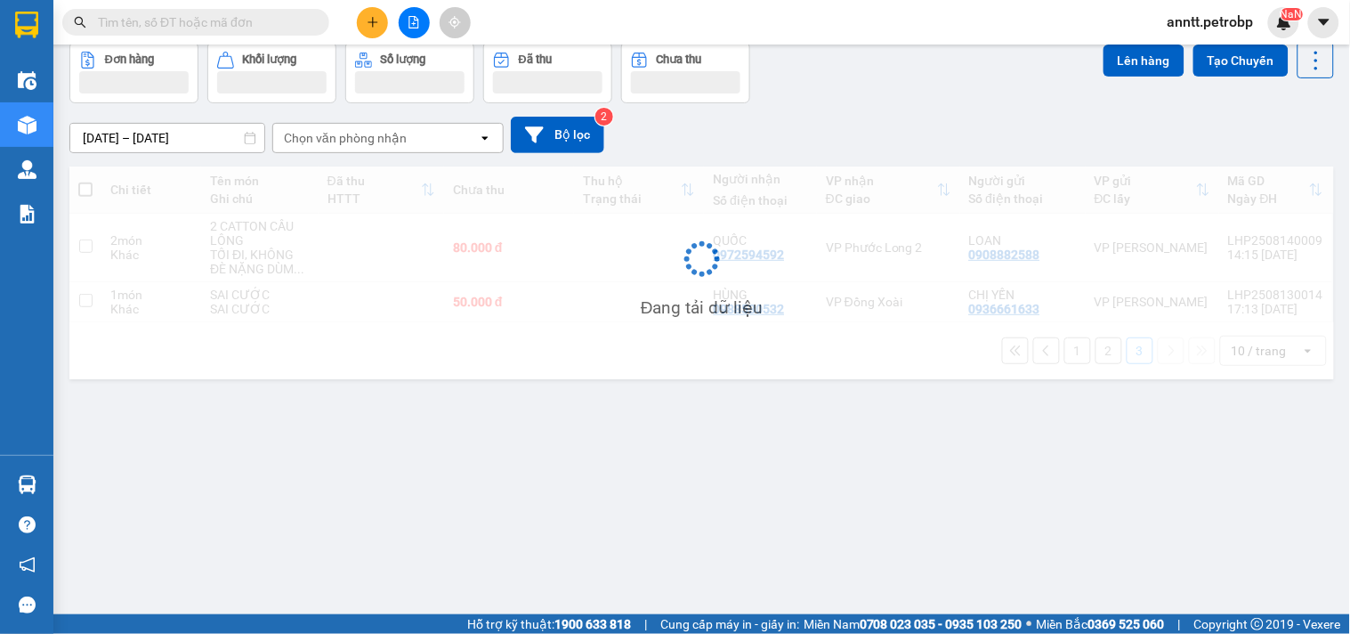
scroll to position [82, 0]
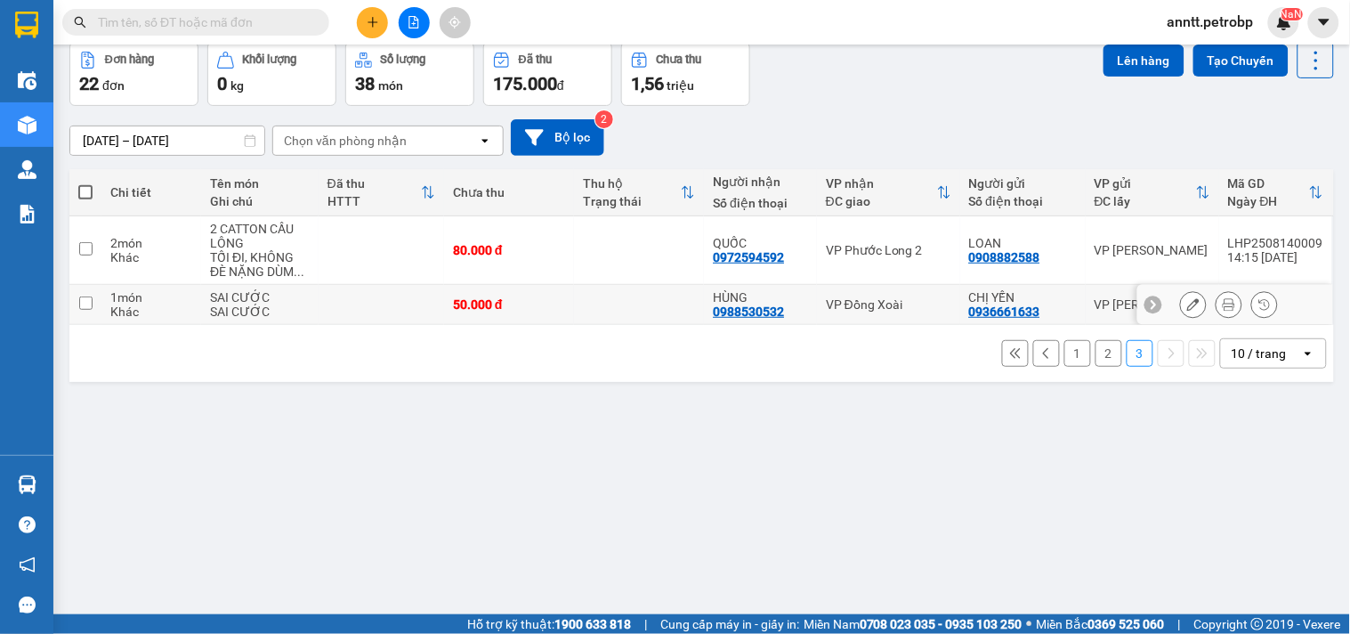
click at [1187, 304] on icon at bounding box center [1193, 304] width 12 height 12
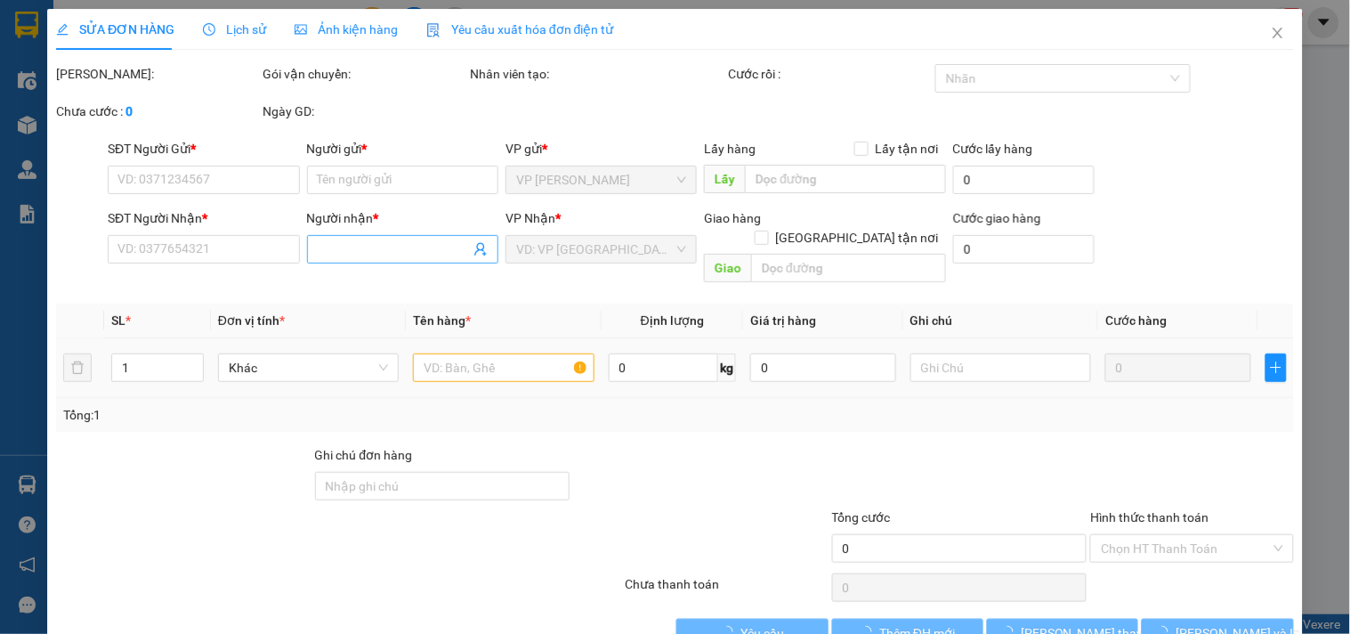
type input "0936661633"
type input "CHỊ YẾN"
type input "0988530532"
type input "HÙNG"
type input "50.000"
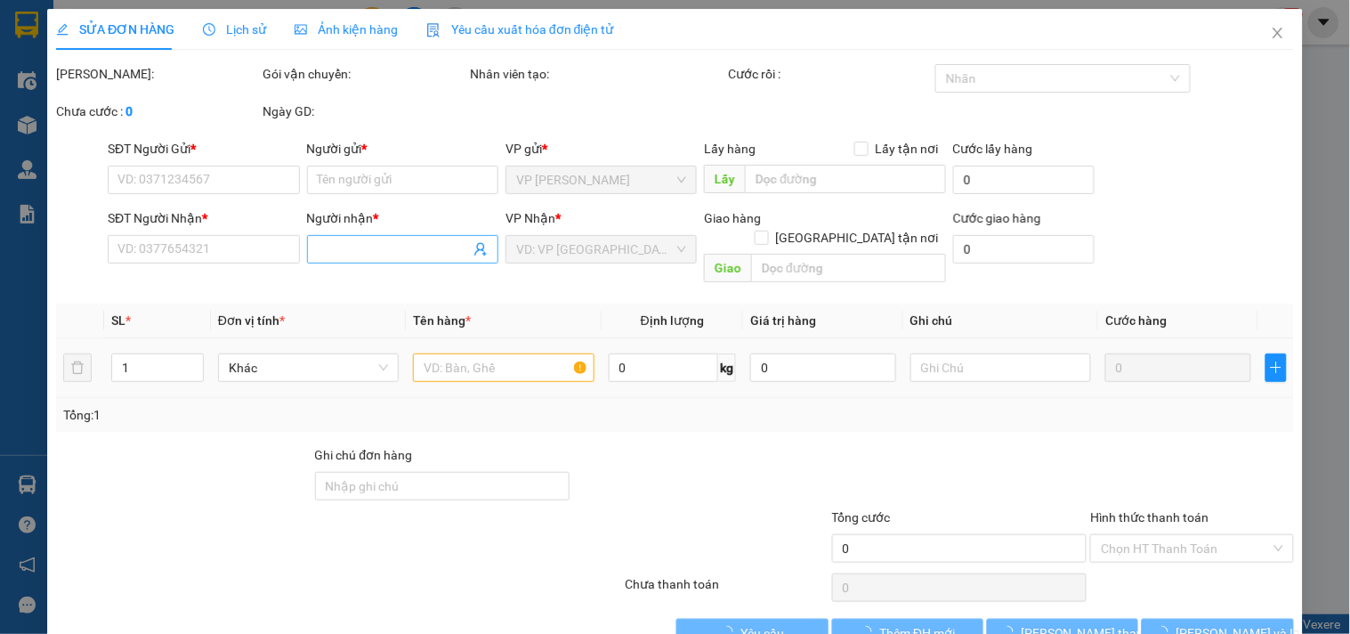
type input "50.000"
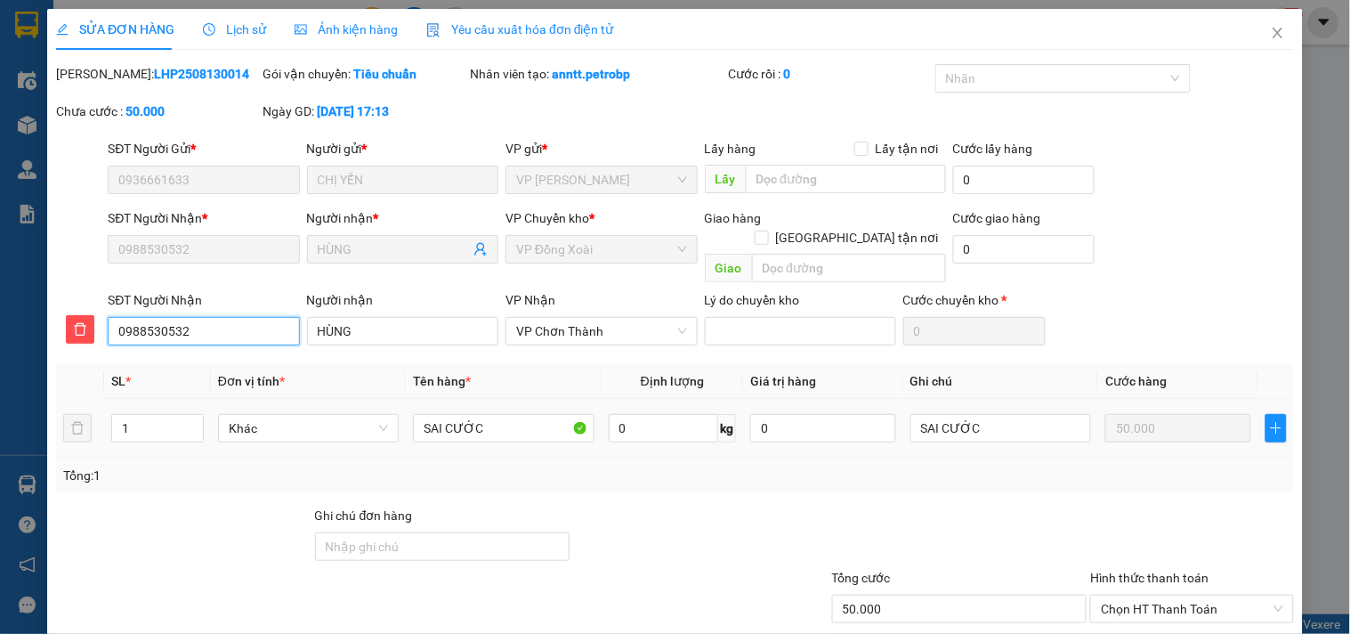
drag, startPoint x: 235, startPoint y: 304, endPoint x: 59, endPoint y: 338, distance: 179.5
click at [59, 338] on div "Total Paid Fee 0 Total UnPaid Fee 50.000 Cash Collection Total Fee Mã ĐH: LHP25…" at bounding box center [675, 386] width 1238 height 644
type input "0"
type input "0373856088"
click at [411, 317] on input "HÙNG" at bounding box center [402, 331] width 191 height 28
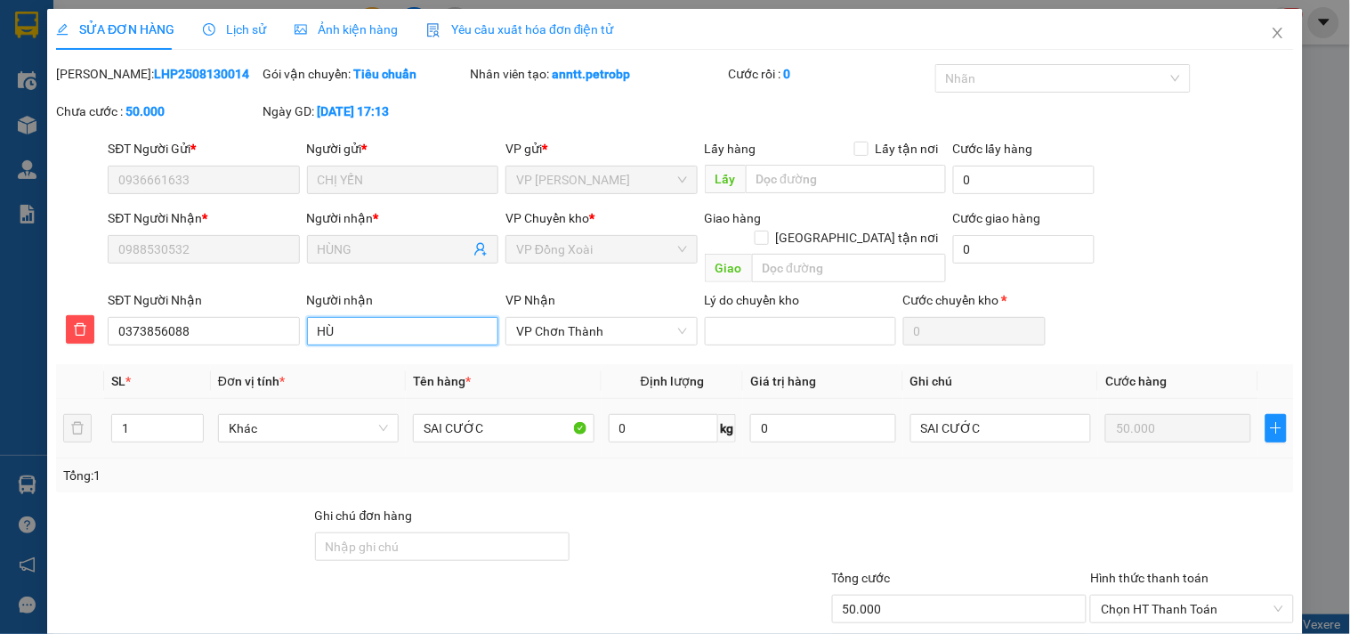
type input "H"
type input "ANH LONG"
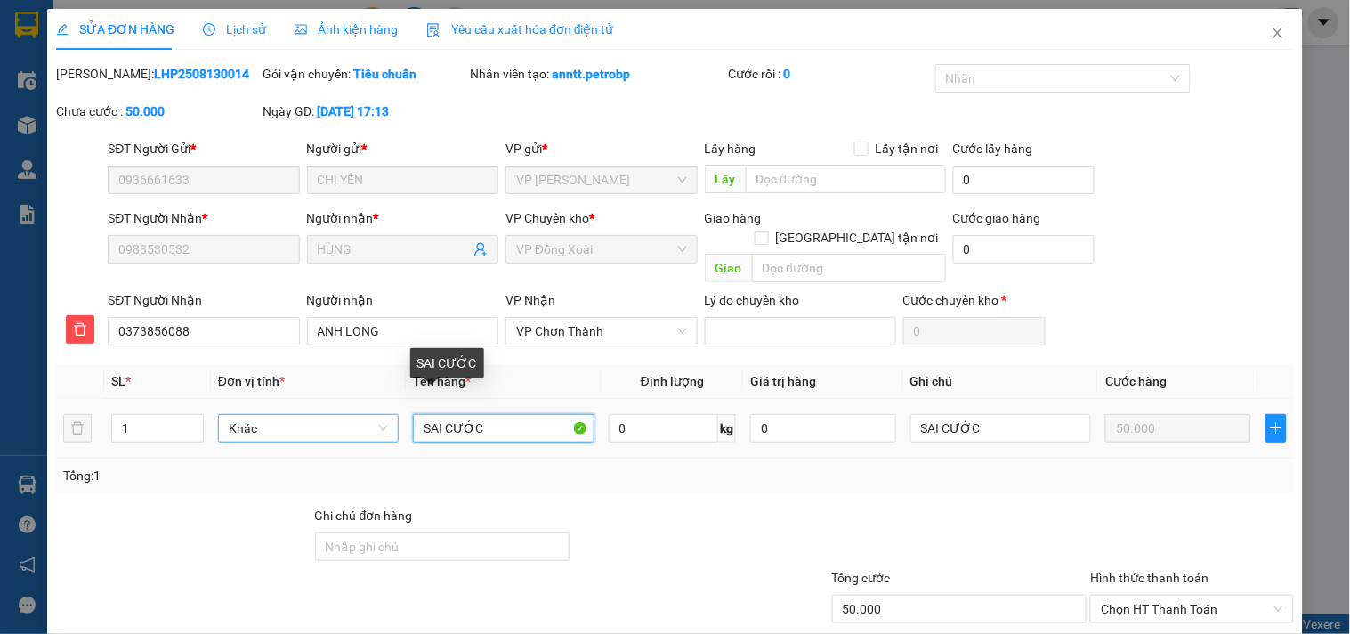
drag, startPoint x: 492, startPoint y: 408, endPoint x: 296, endPoint y: 397, distance: 196.1
click at [296, 399] on tr "1 Khác SAI CƯỚC 0 kg 0 SAI CƯỚC 50.000" at bounding box center [675, 429] width 1238 height 60
type input "CARTON KEO TRONG"
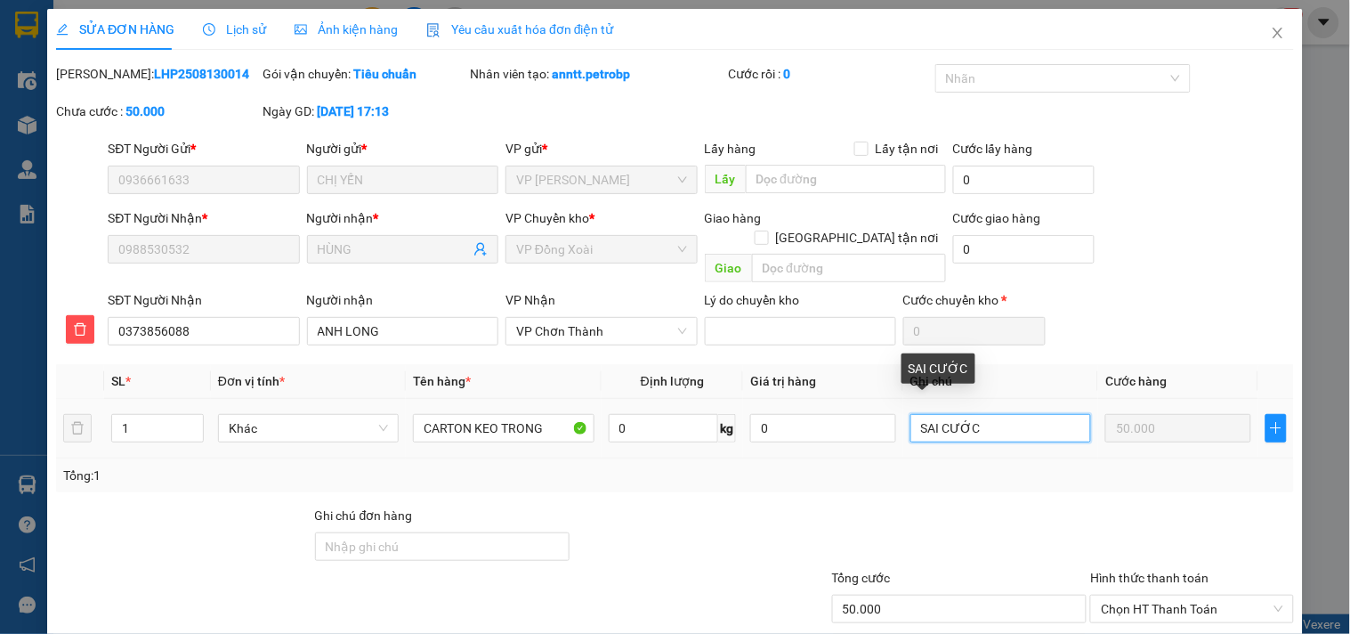
drag, startPoint x: 1010, startPoint y: 414, endPoint x: 717, endPoint y: 441, distance: 295.0
click at [722, 441] on div "SL * Đơn vị tính * Tên hàng * Định lượng Giá trị hàng Ghi chú Cước hàng 1 Khác …" at bounding box center [675, 428] width 1238 height 128
type input "M"
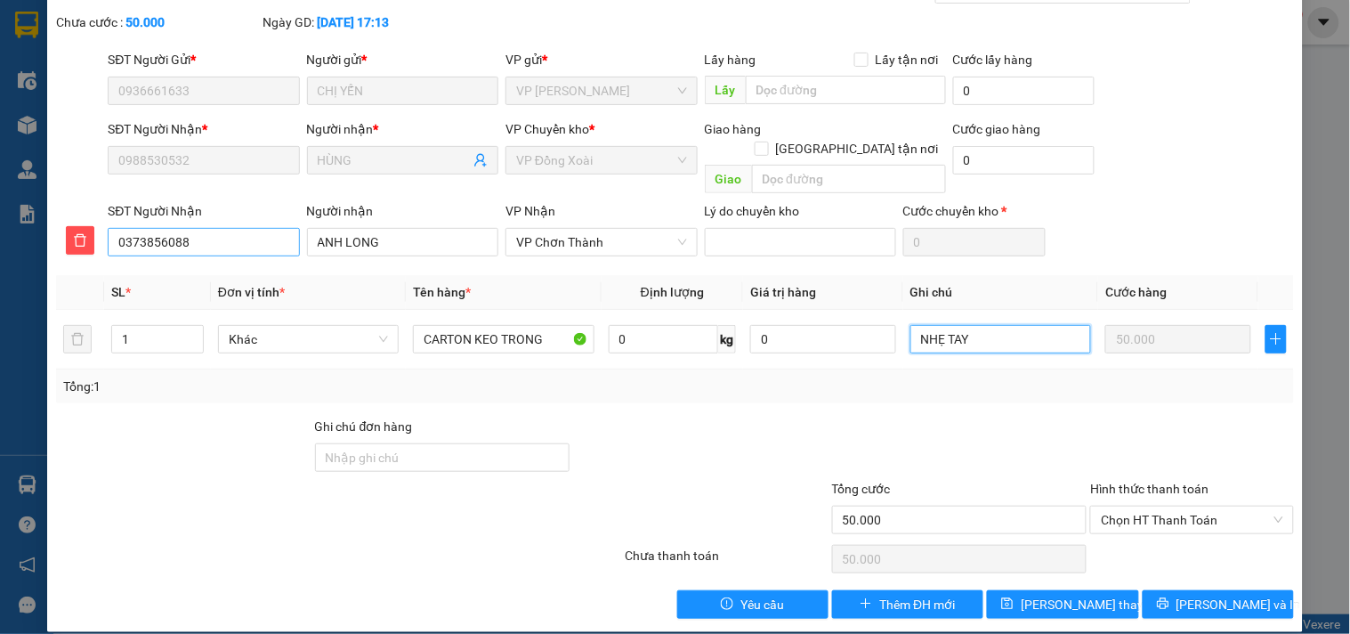
type input "NHẸ TAY"
drag, startPoint x: 232, startPoint y: 214, endPoint x: 0, endPoint y: 157, distance: 239.2
click at [0, 157] on div "SỬA ĐƠN HÀNG Lịch sử Ảnh kiện hàng Yêu cầu xuất hóa đơn điện tử Total Paid Fee …" at bounding box center [675, 317] width 1350 height 634
click at [786, 165] on input "text" at bounding box center [849, 179] width 194 height 28
paste input "32 50 QL13"
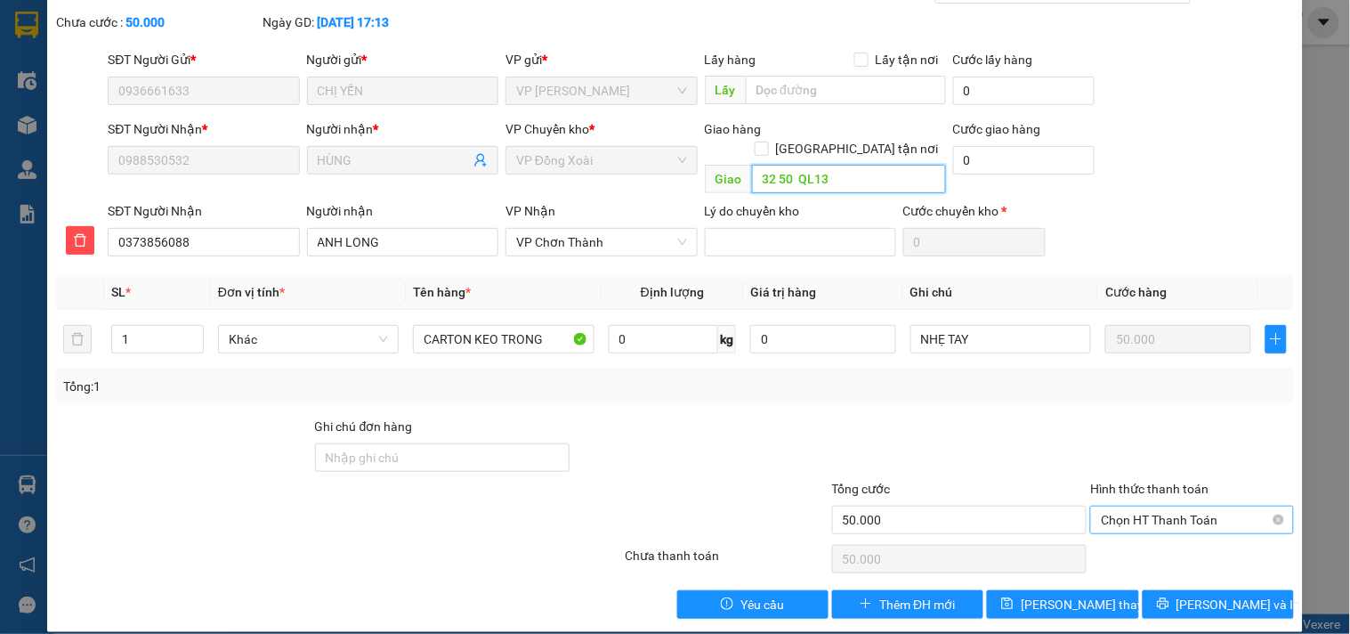
click at [1213, 506] on span "Chọn HT Thanh Toán" at bounding box center [1192, 519] width 182 height 27
type input "32 50 QL13"
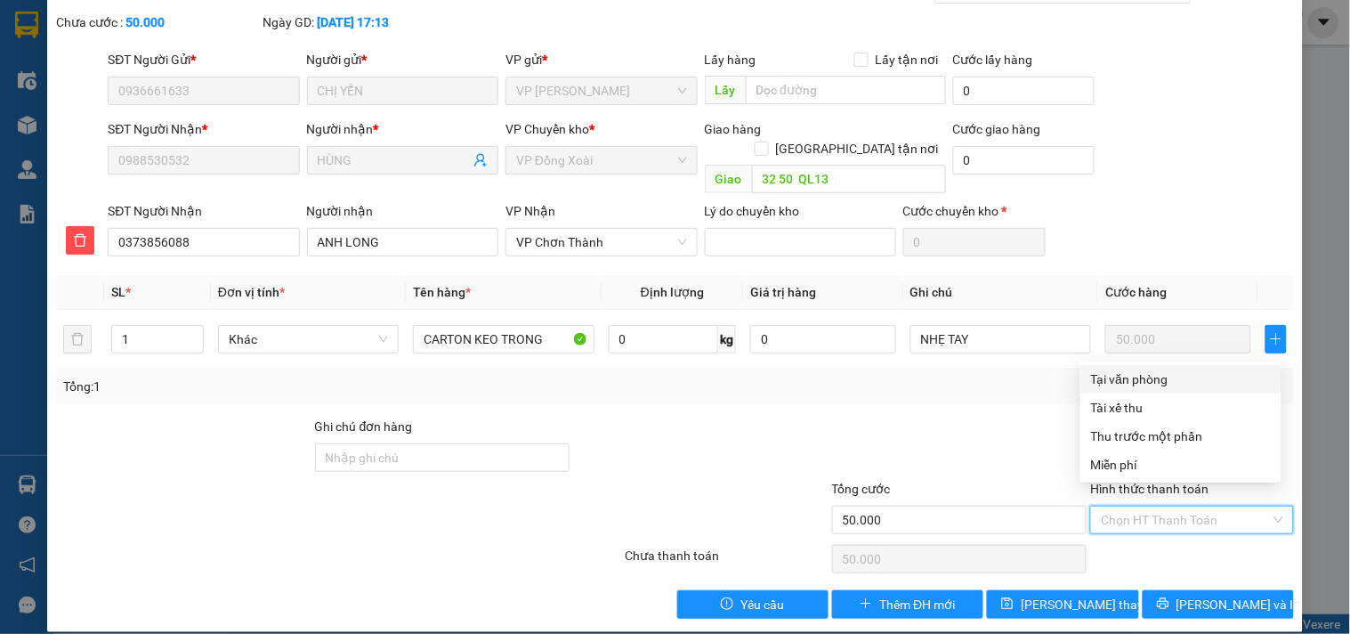
click at [1175, 379] on div "Tại văn phòng" at bounding box center [1181, 379] width 180 height 20
type input "0"
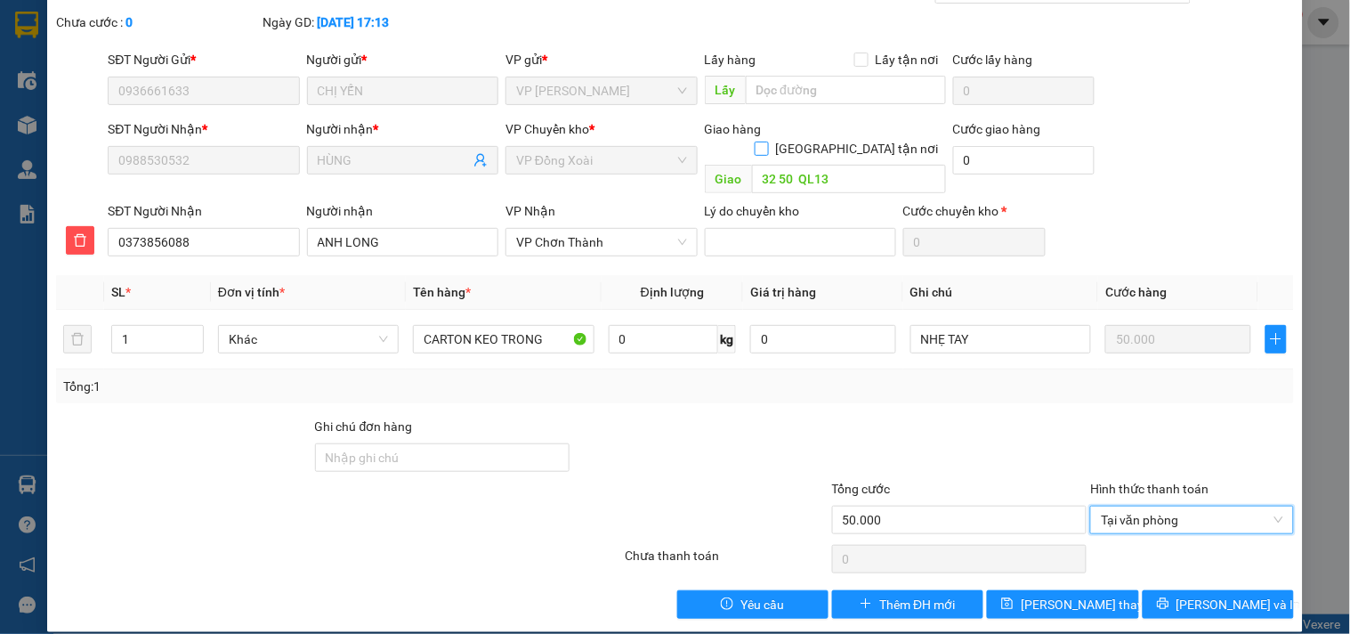
click at [767, 142] on input "[GEOGRAPHIC_DATA][PERSON_NAME] nơi" at bounding box center [761, 148] width 12 height 12
checkbox input "true"
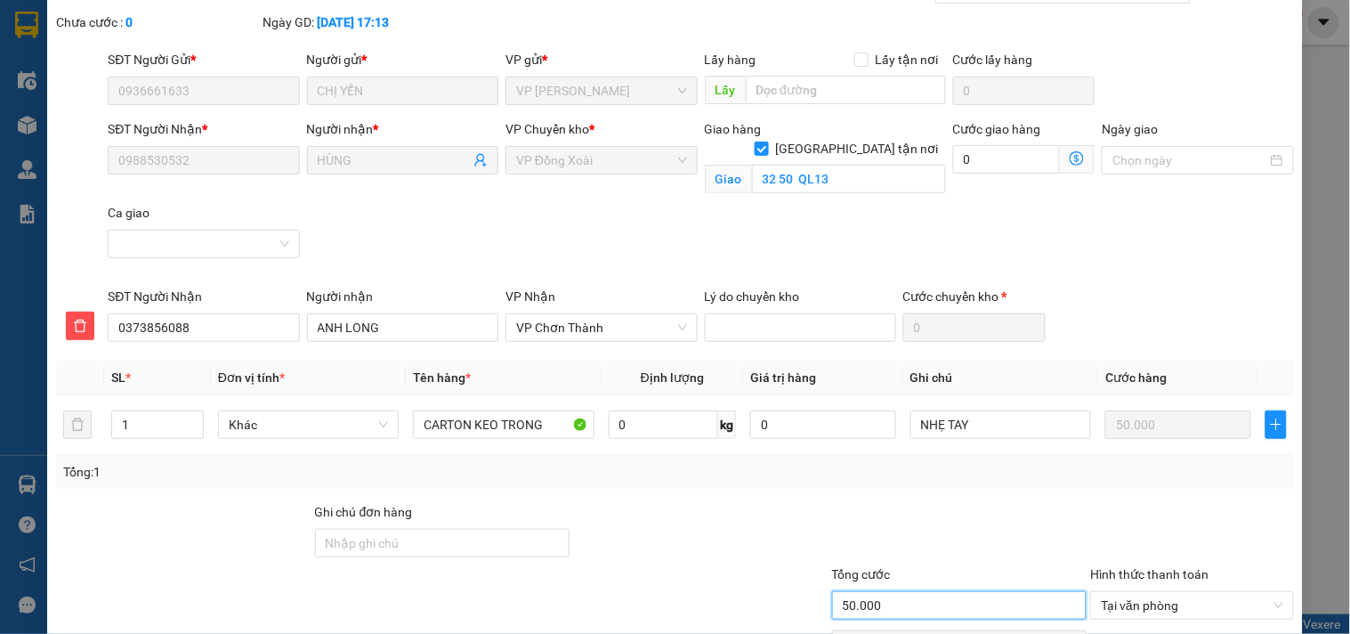
click at [949, 612] on input "50.000" at bounding box center [959, 605] width 255 height 28
click at [995, 158] on input "0" at bounding box center [1007, 159] width 108 height 28
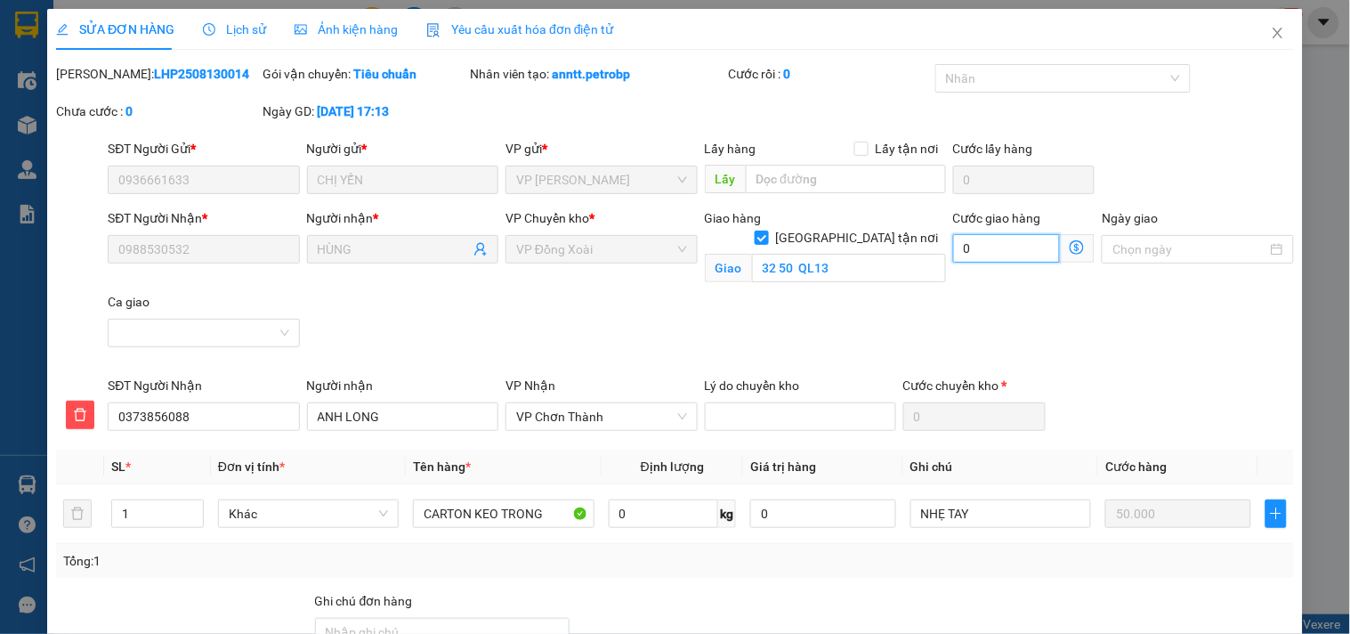
scroll to position [193, 0]
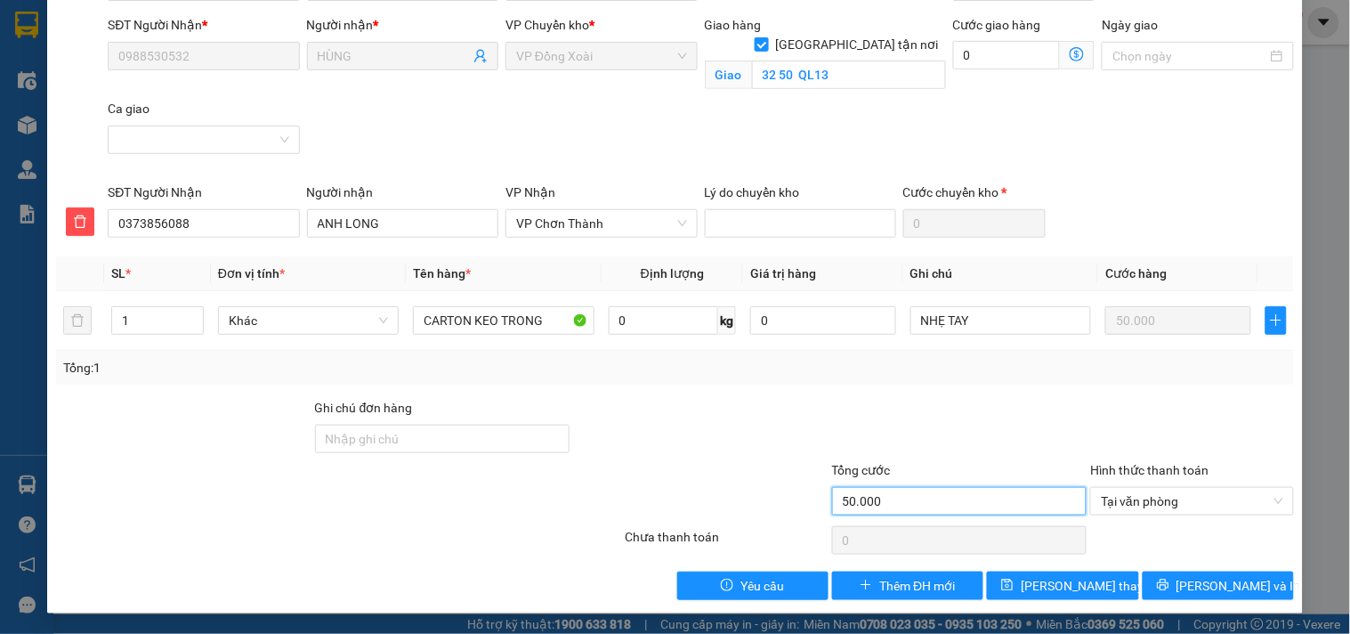
click at [937, 512] on input "50.000" at bounding box center [959, 501] width 255 height 28
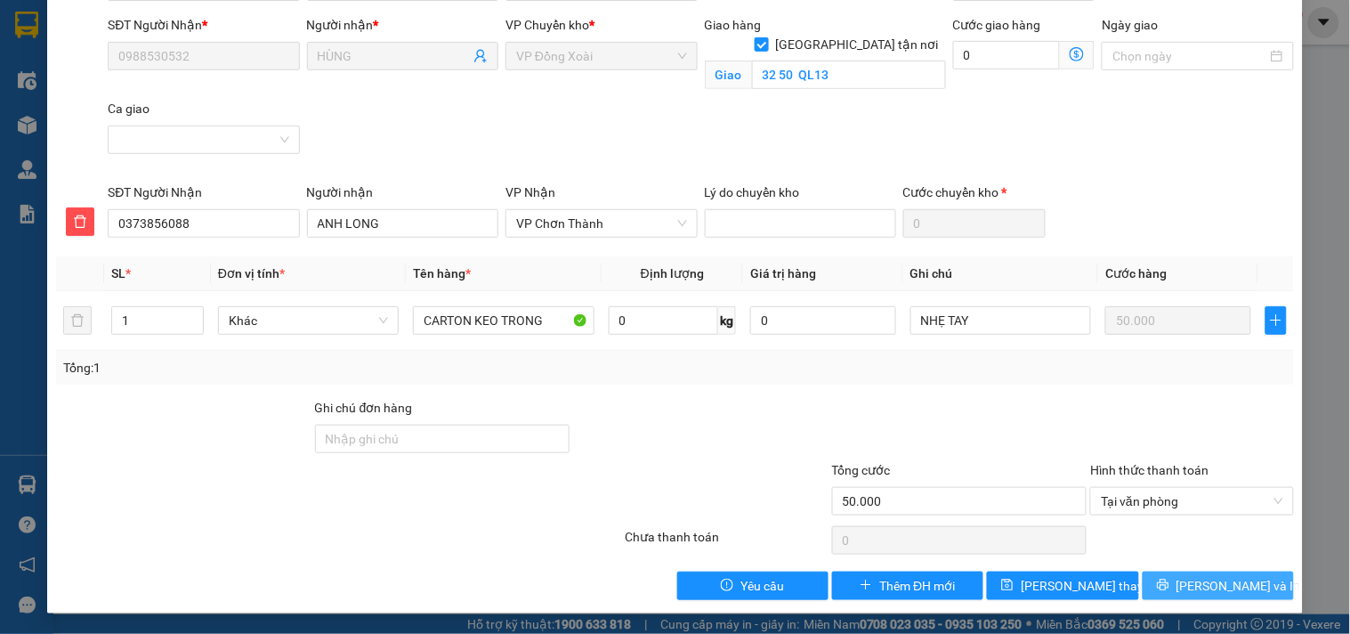
click at [1188, 577] on button "[PERSON_NAME] và In" at bounding box center [1218, 585] width 151 height 28
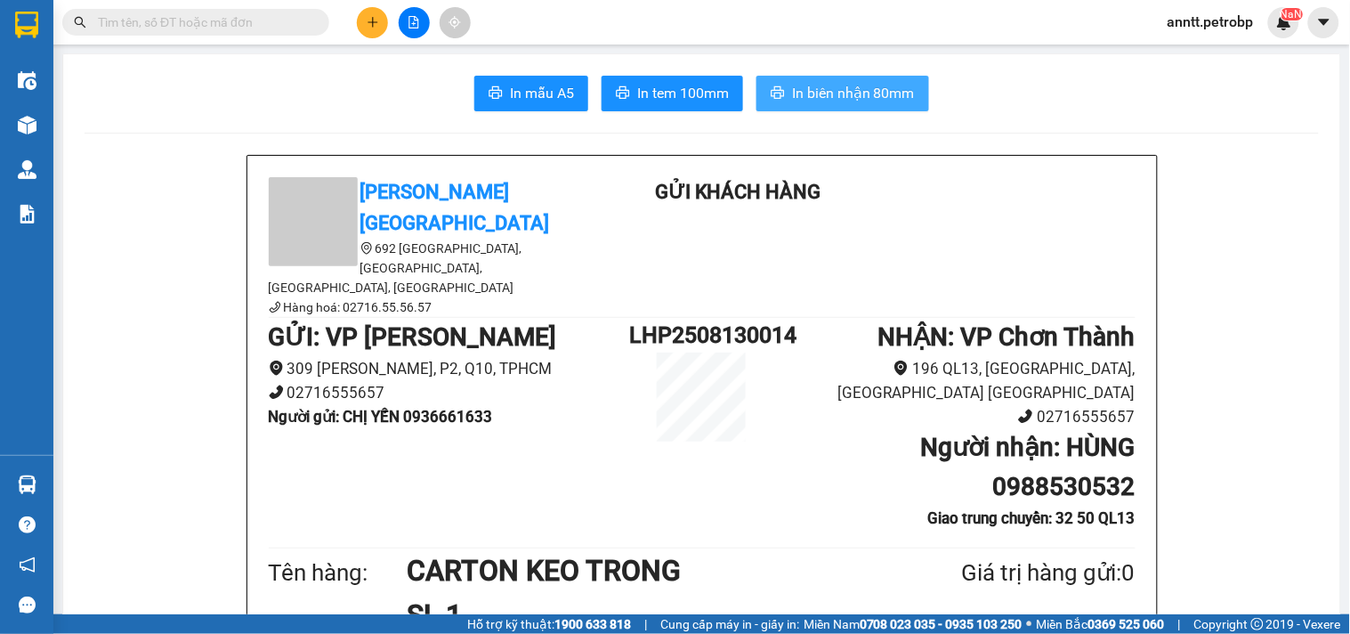
click at [832, 92] on span "In biên nhận 80mm" at bounding box center [853, 93] width 123 height 22
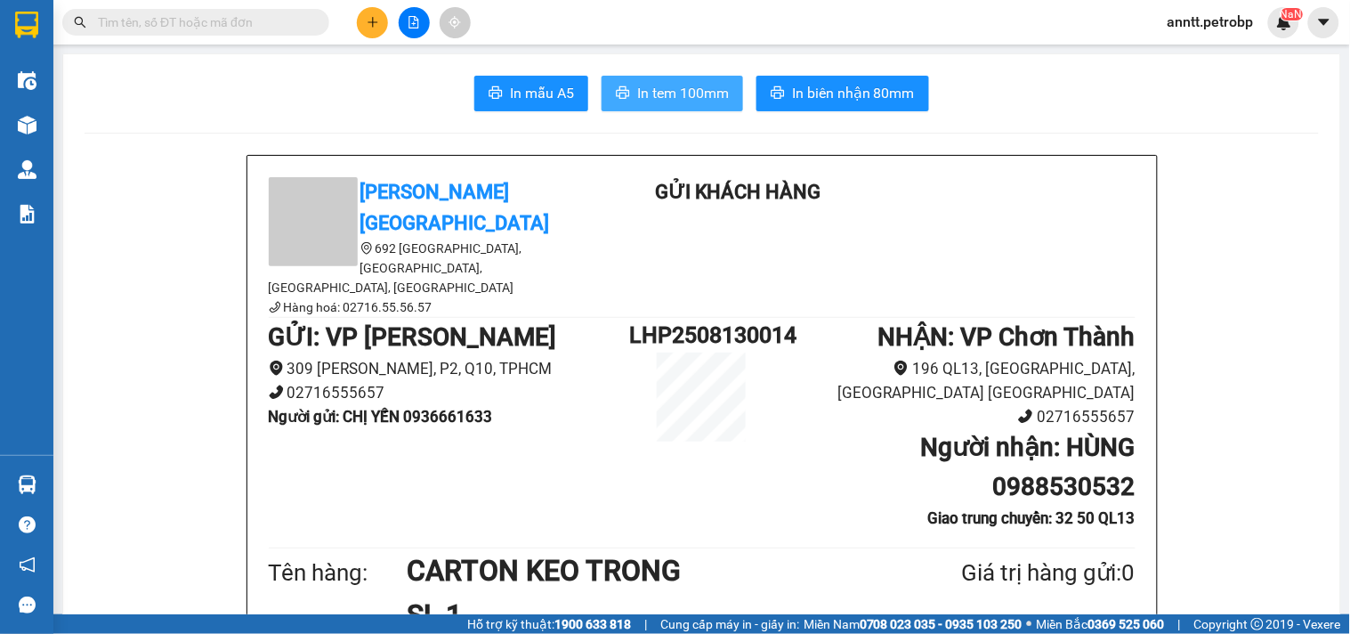
click at [680, 86] on span "In tem 100mm" at bounding box center [683, 93] width 92 height 22
click at [368, 20] on icon "plus" at bounding box center [373, 22] width 12 height 12
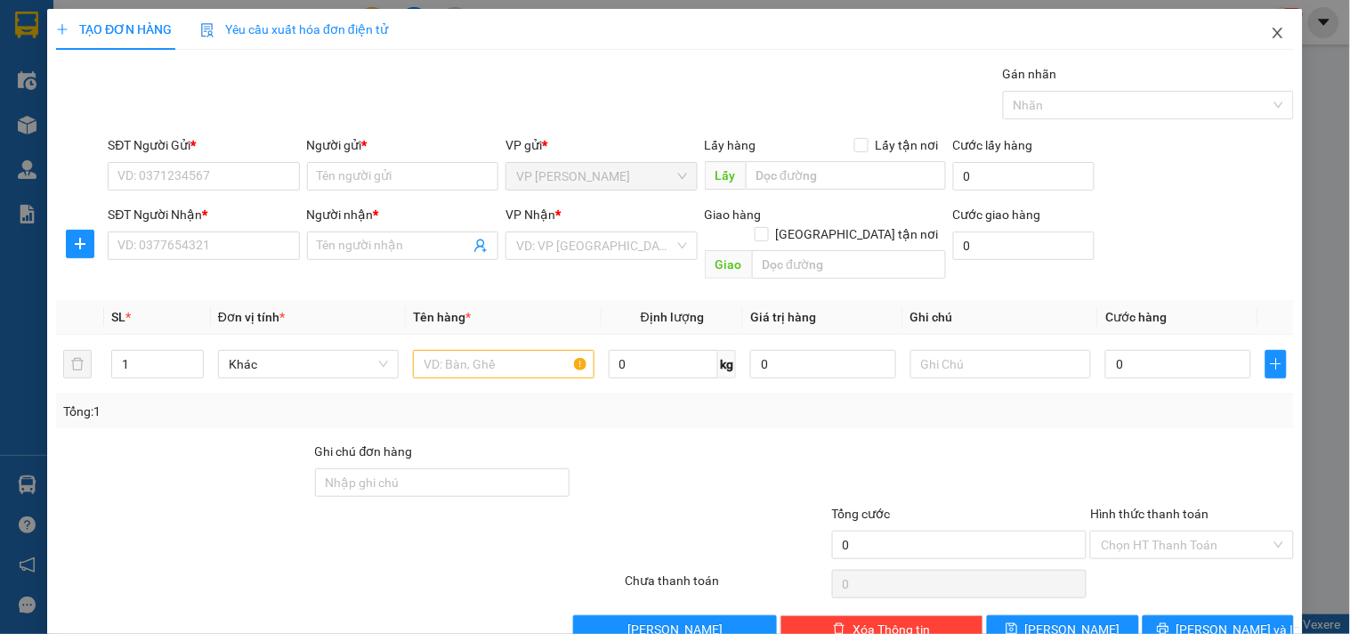
click at [1271, 34] on icon "close" at bounding box center [1278, 33] width 14 height 14
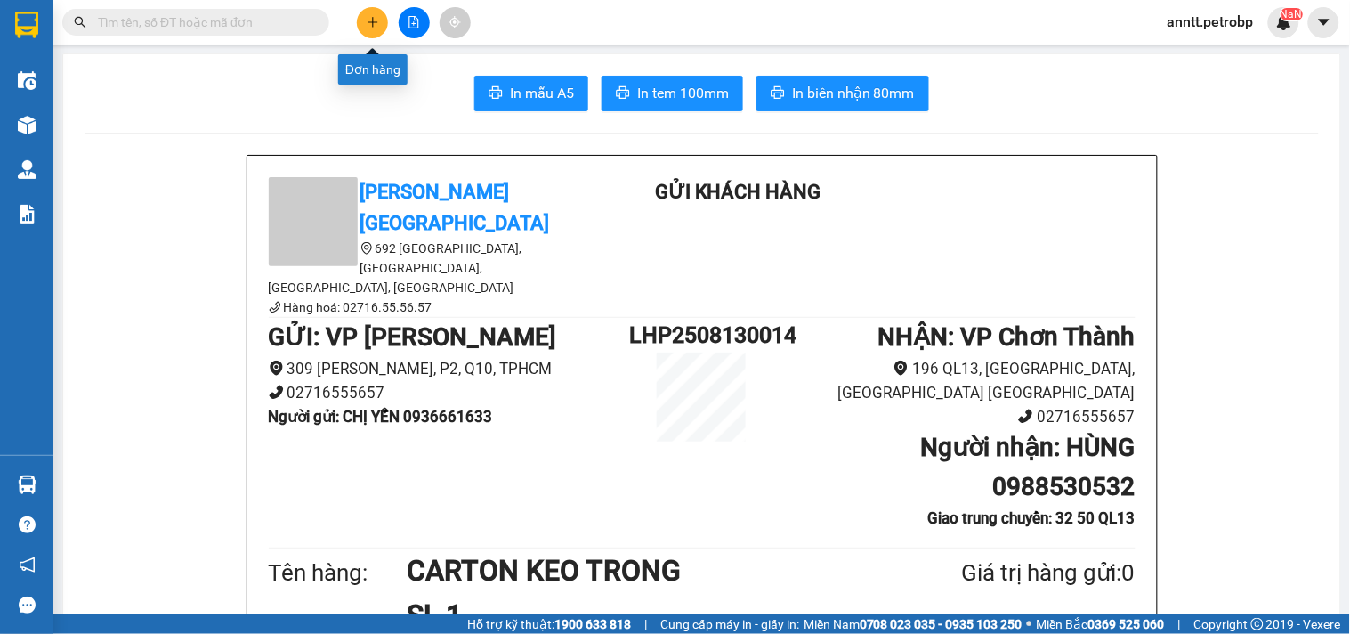
click at [378, 25] on icon "plus" at bounding box center [373, 22] width 12 height 12
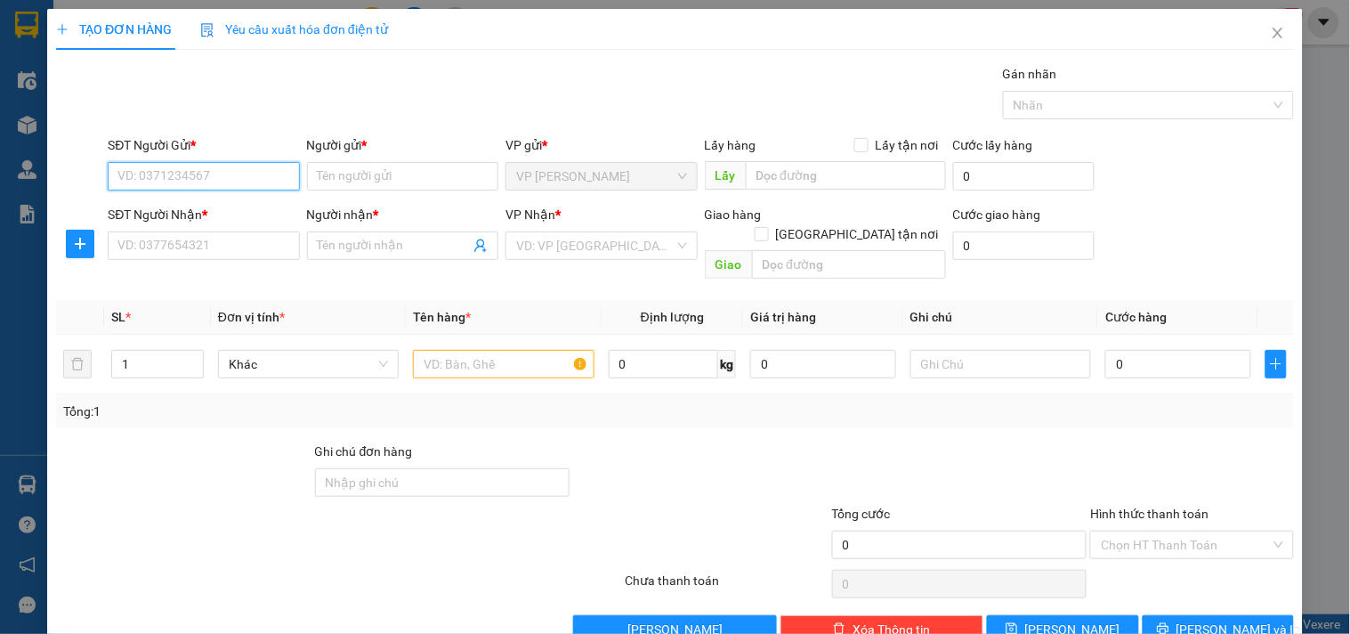
click at [184, 164] on input "SĐT Người Gửi *" at bounding box center [203, 176] width 191 height 28
type input "0"
click at [172, 258] on input "SĐT Người Nhận *" at bounding box center [203, 245] width 191 height 28
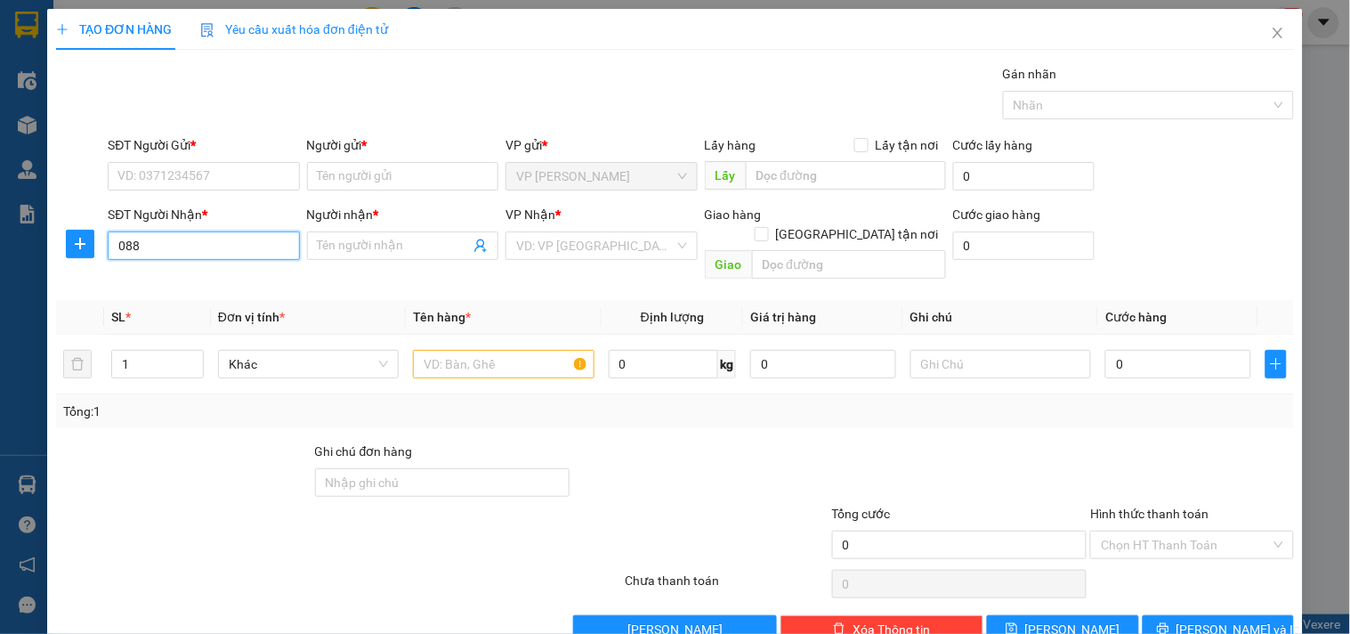
click at [183, 246] on input "088" at bounding box center [203, 245] width 191 height 28
type input "0373856088"
click at [220, 285] on div "0373856088 - LONG" at bounding box center [201, 281] width 168 height 20
type input "LONG"
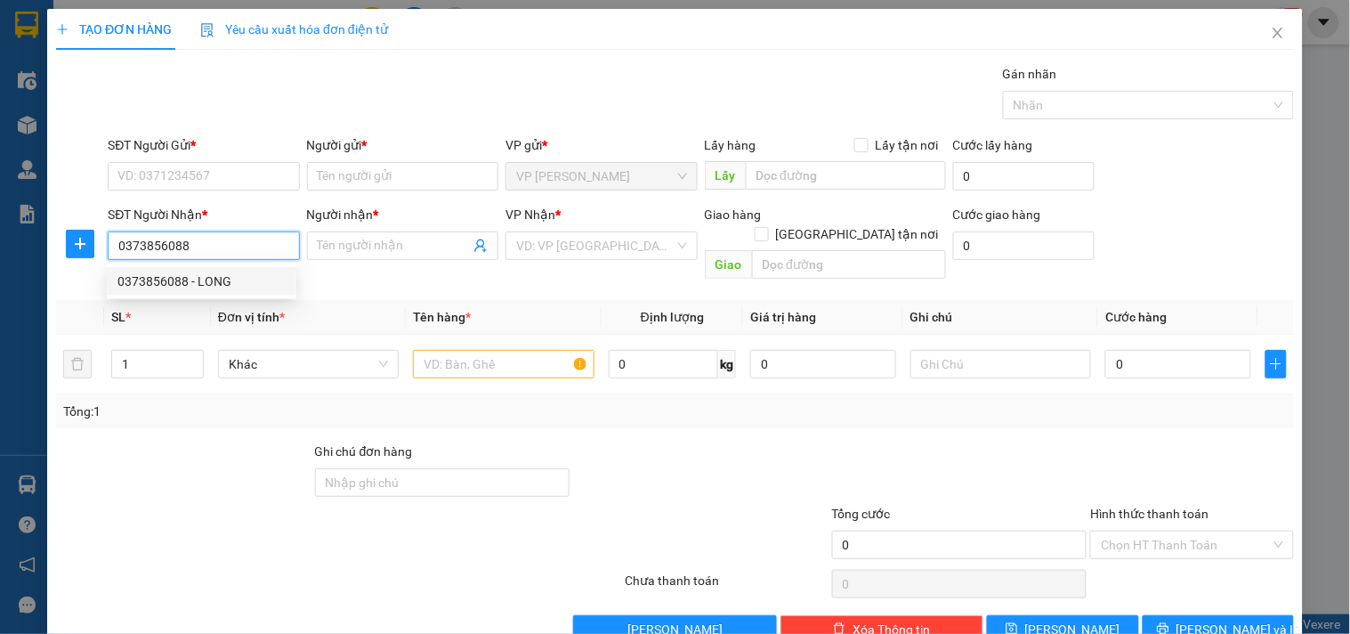
type input "32 50 QL13"
type input "40.000"
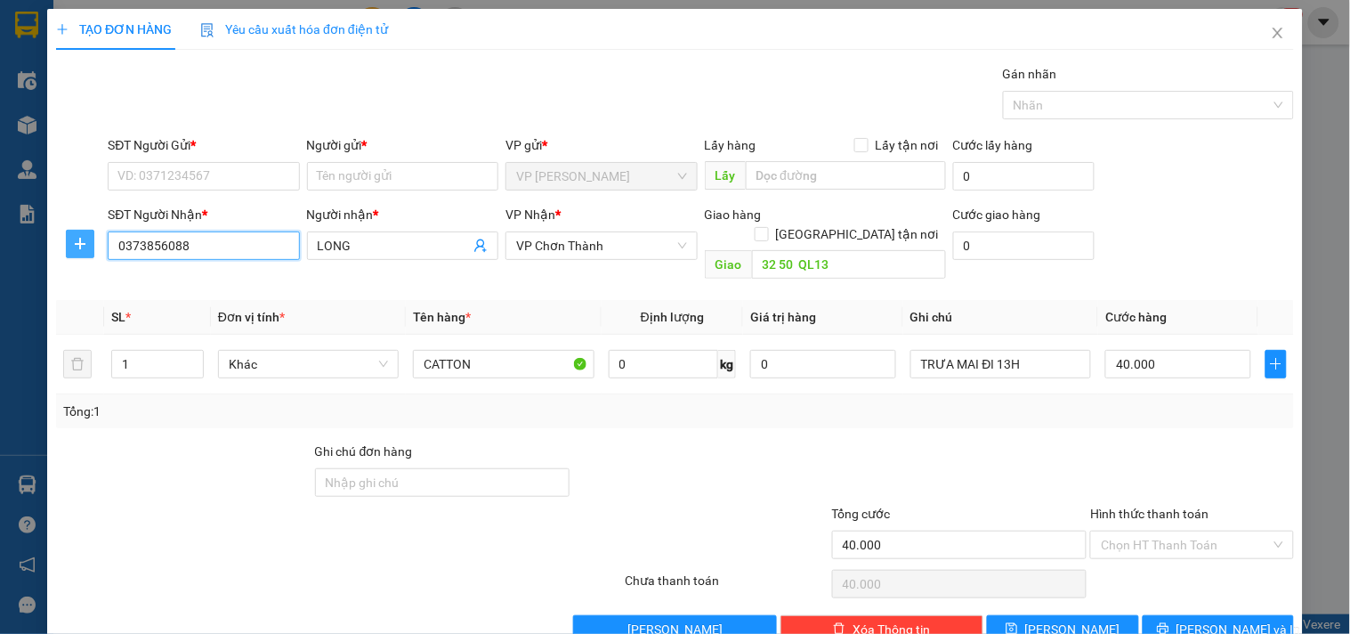
type input "0373856088"
click at [73, 245] on icon "plus" at bounding box center [80, 244] width 14 height 14
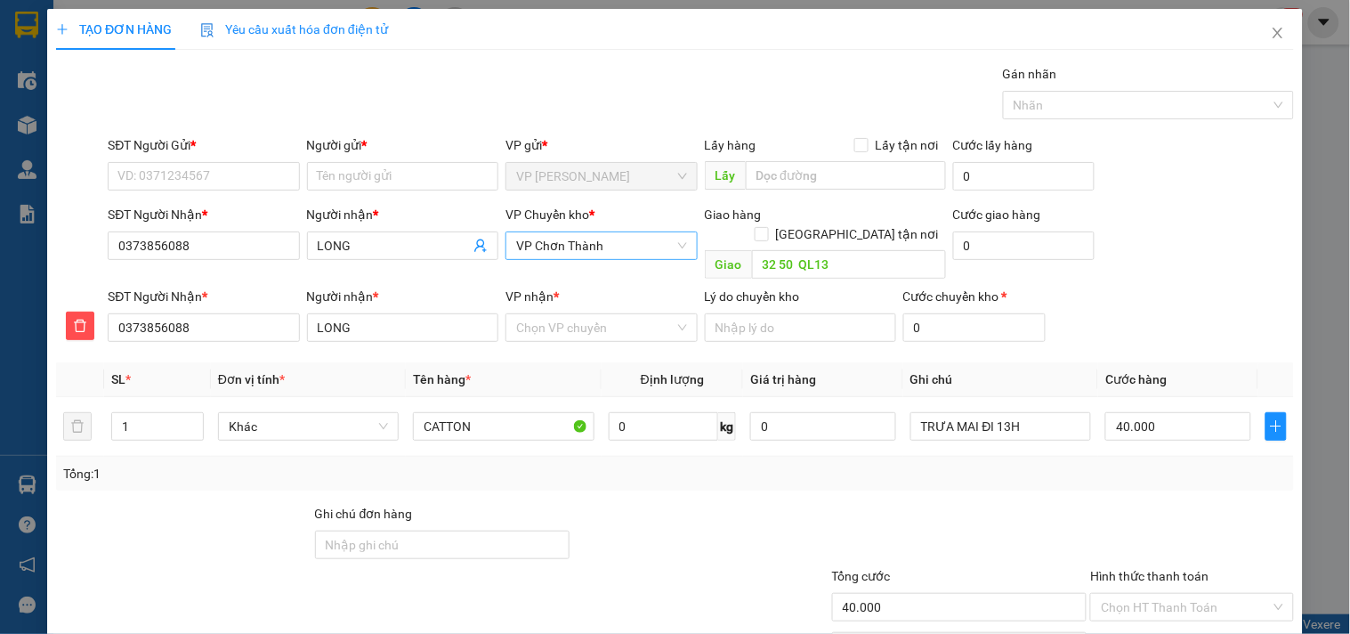
click at [591, 245] on span "VP Chơn Thành" at bounding box center [601, 245] width 170 height 27
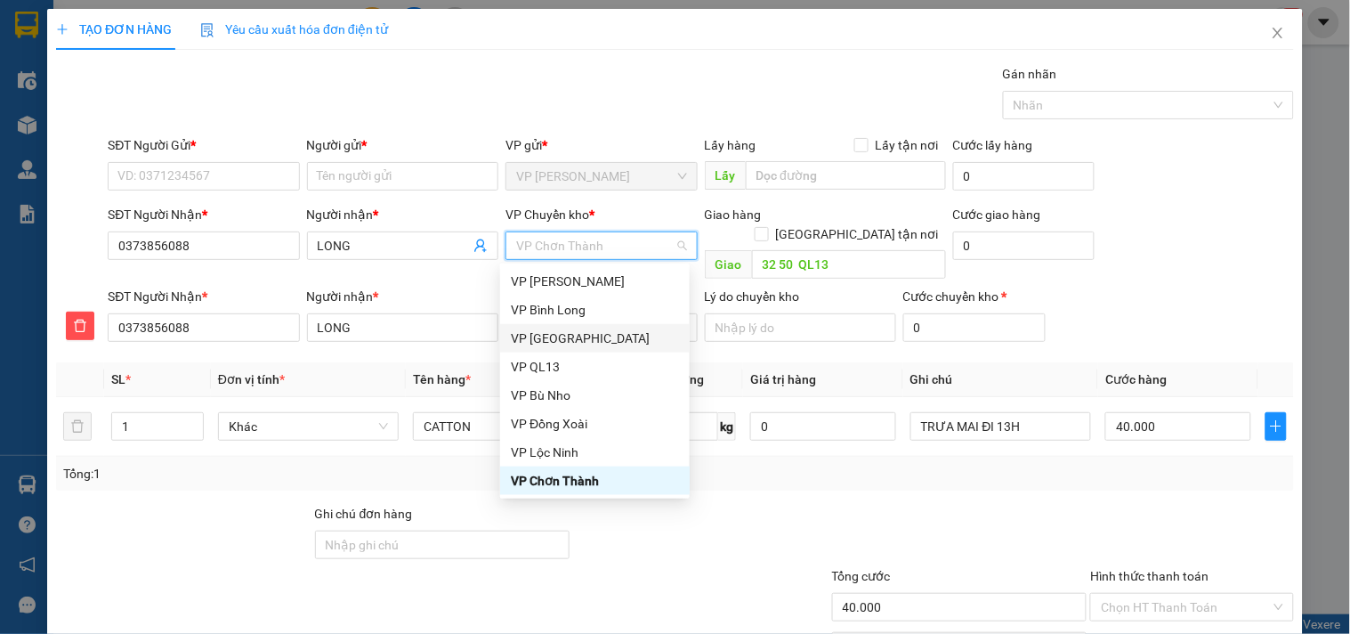
type input "X"
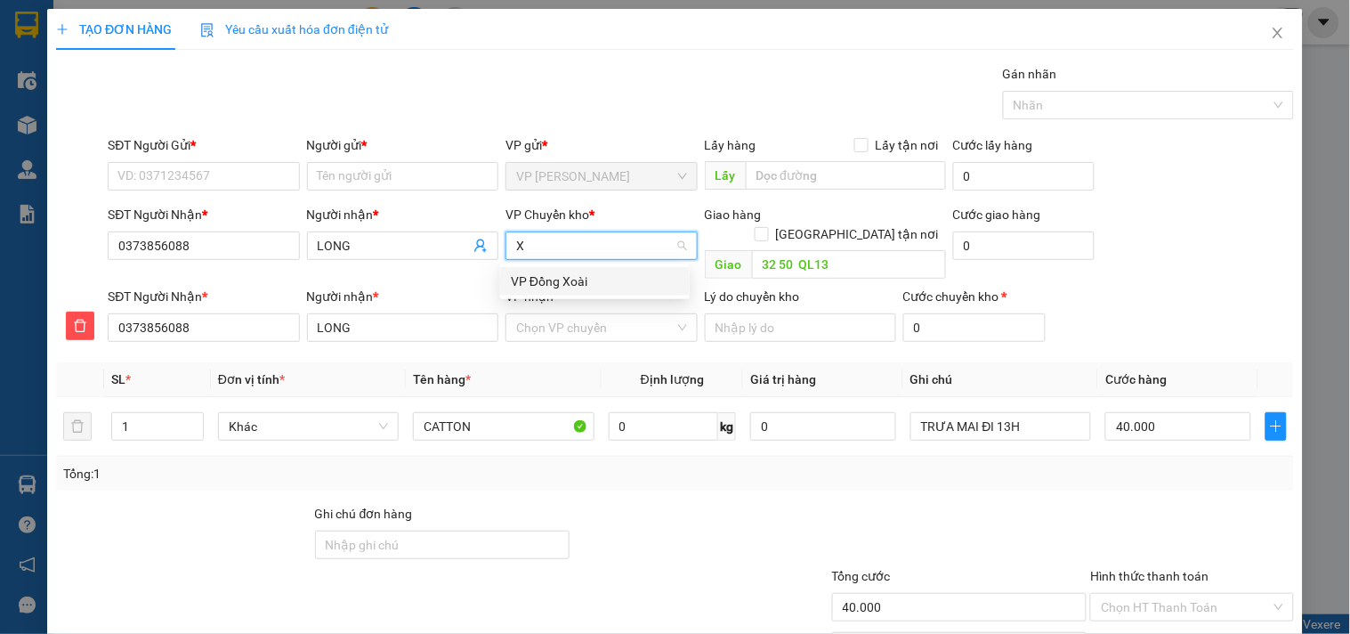
click at [612, 277] on div "VP Đồng Xoài" at bounding box center [595, 281] width 168 height 20
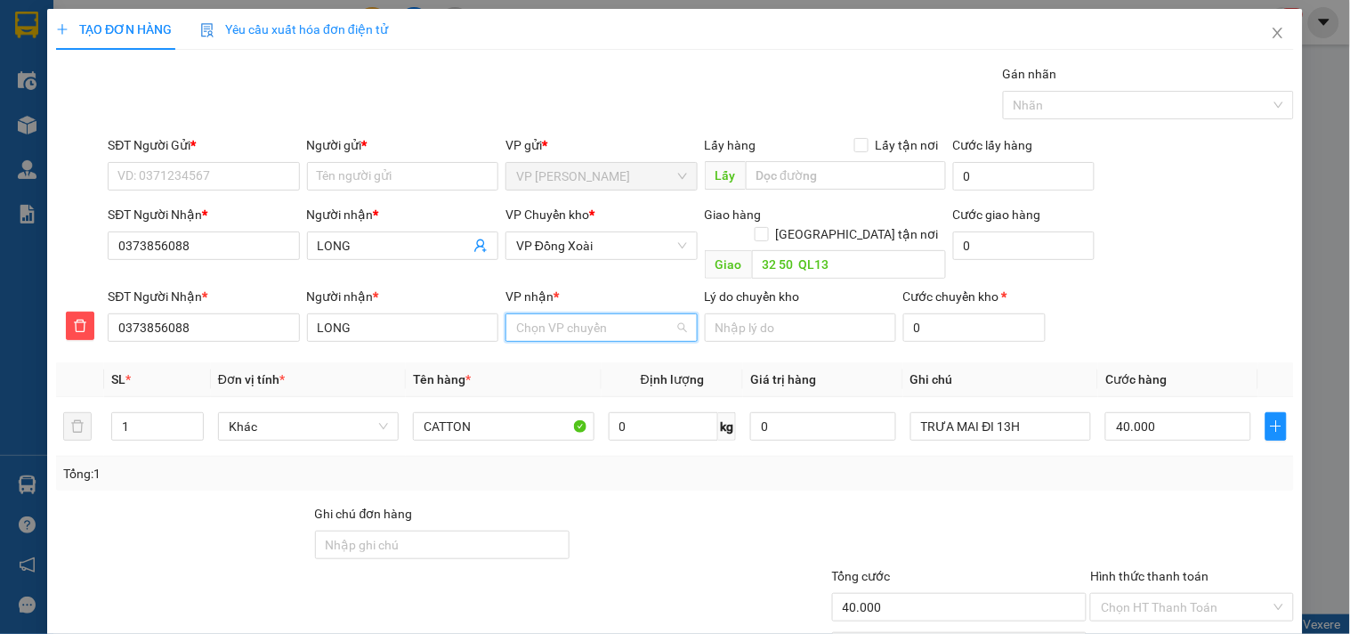
click at [597, 314] on input "VP nhận *" at bounding box center [595, 327] width 158 height 27
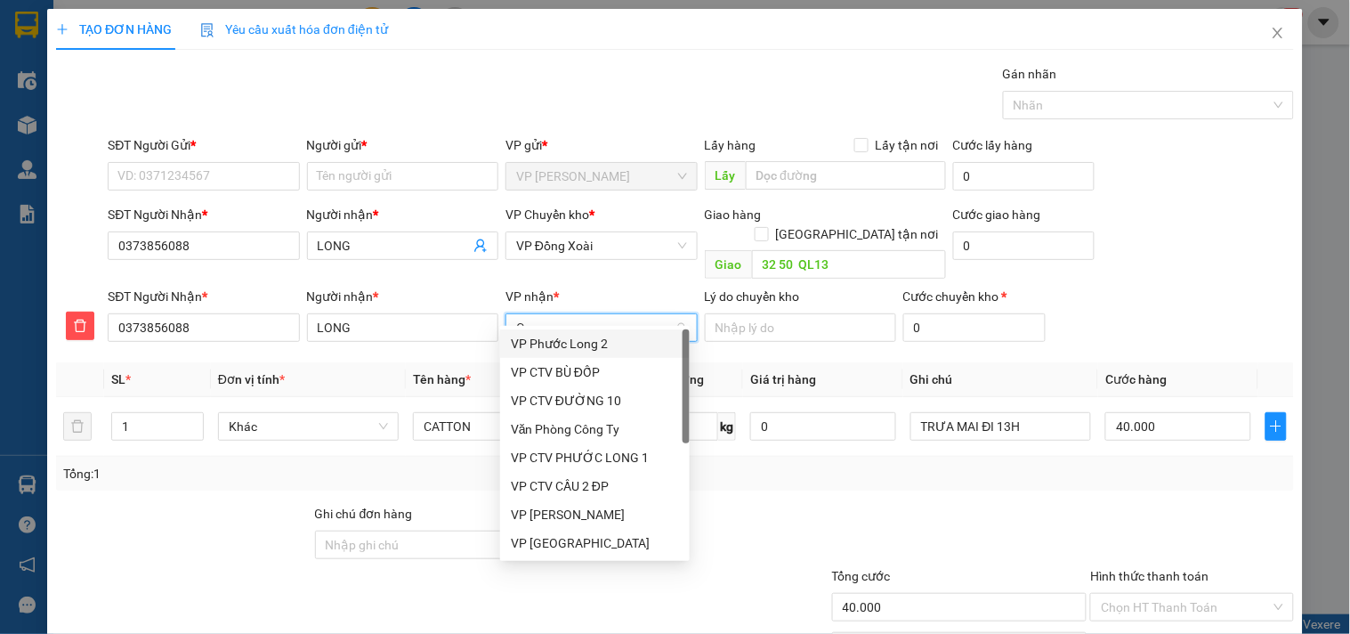
type input "CH"
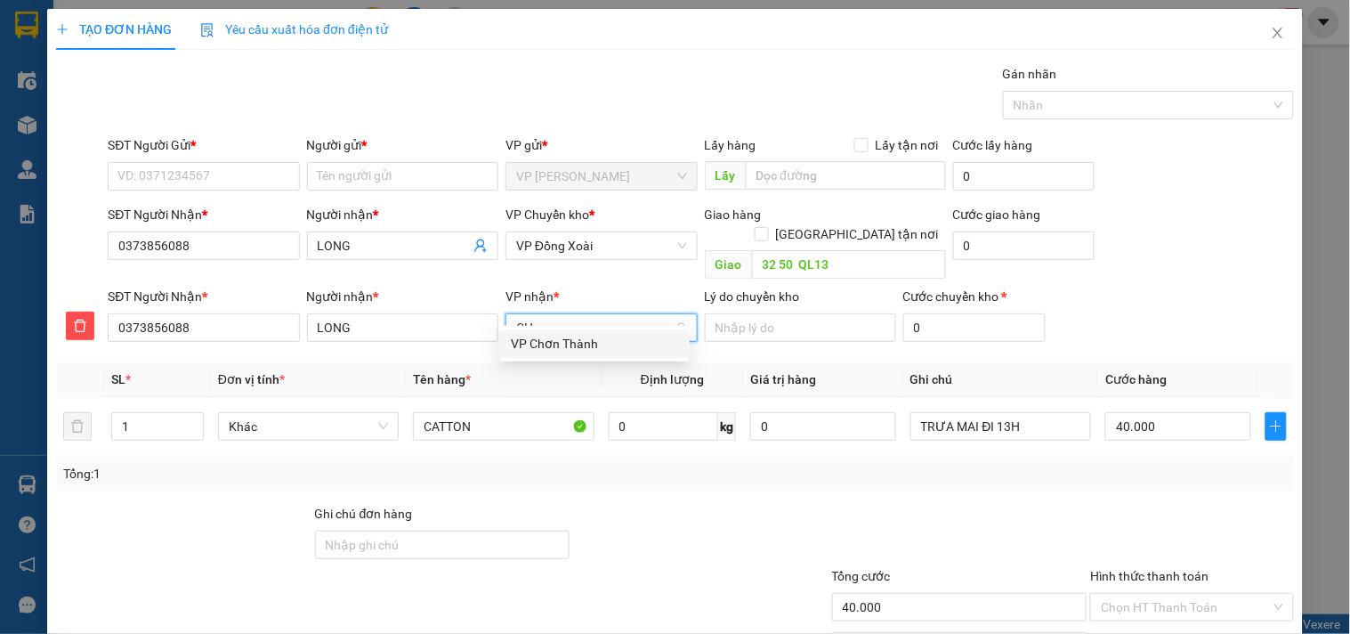
click at [598, 336] on div "VP Chơn Thành" at bounding box center [595, 344] width 168 height 20
click at [767, 227] on input "[GEOGRAPHIC_DATA] tận nơi" at bounding box center [761, 233] width 12 height 12
checkbox input "true"
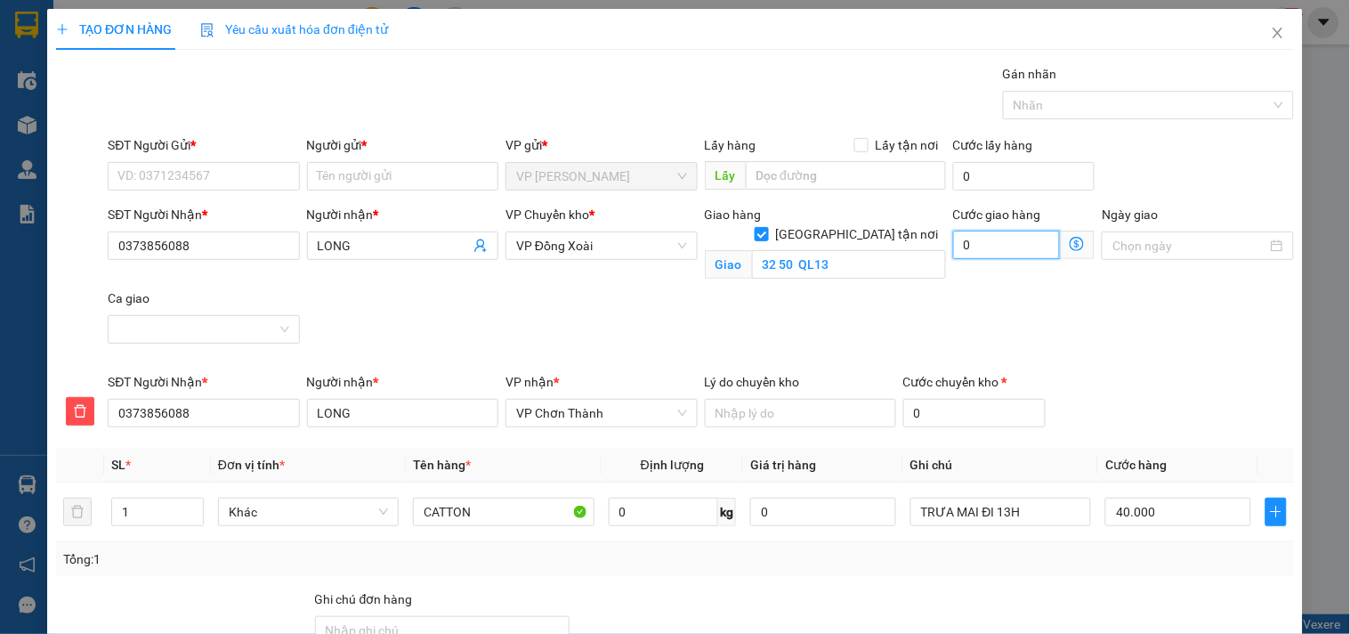
click at [997, 245] on input "0" at bounding box center [1007, 245] width 108 height 28
type input "40.001"
type input "10"
type input "40.010"
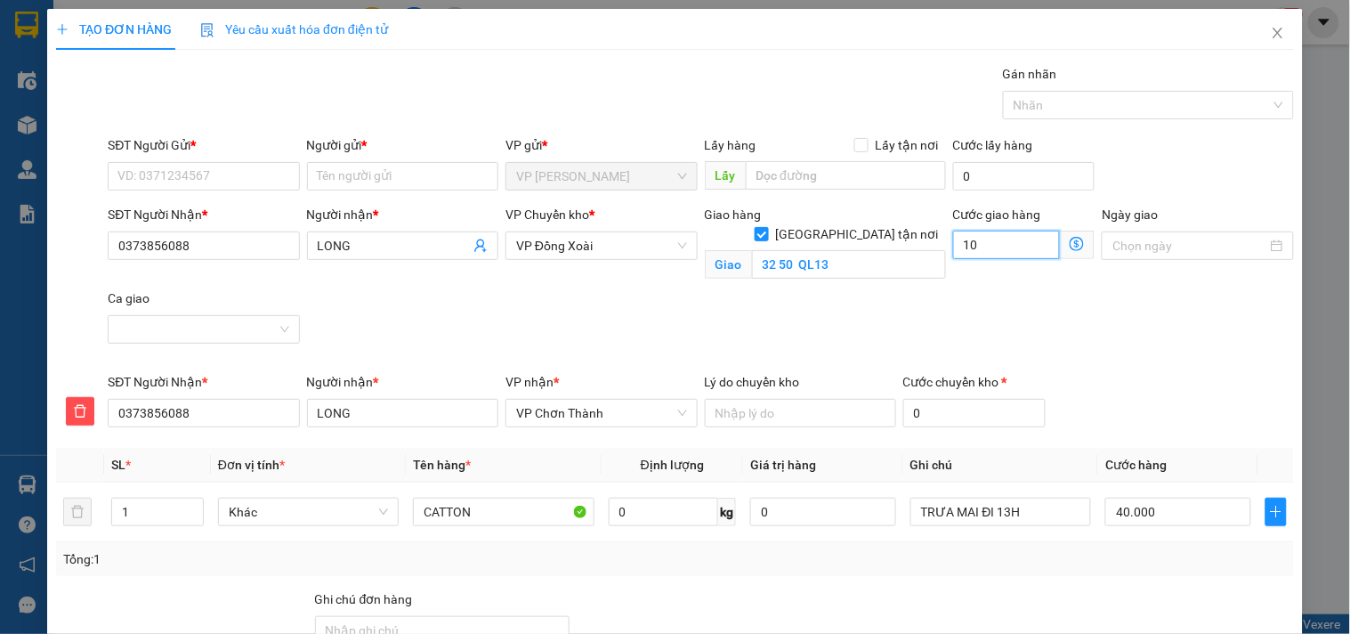
type input "40.010"
type input "10"
type input "50.000"
type input "10.000"
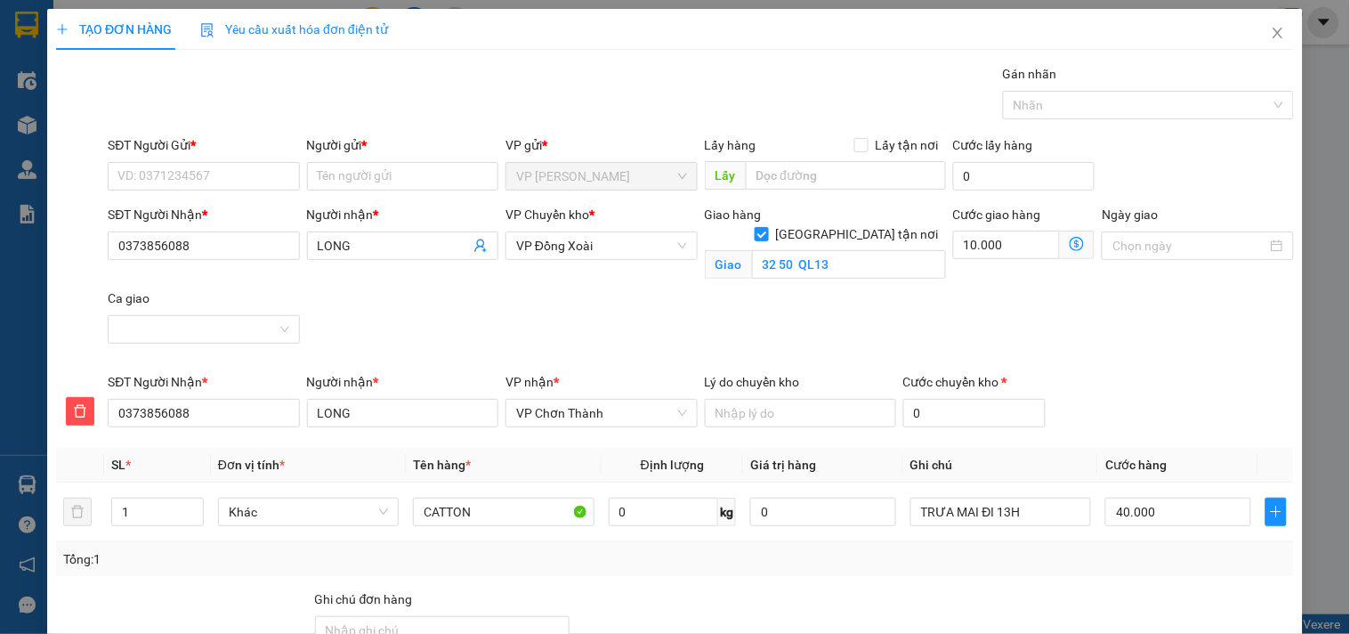
click at [1104, 339] on div "SĐT Người Nhận * 0373856088 Người nhận * LONG VP Chuyển kho * VP Đồng Xoài Giao…" at bounding box center [701, 288] width 1194 height 167
click at [612, 577] on div "Transit Pickup Surcharge Ids Transit Deliver Surcharge Ids Transit Deliver Surc…" at bounding box center [675, 427] width 1238 height 727
click at [152, 172] on input "SĐT Người Gửi *" at bounding box center [203, 176] width 191 height 28
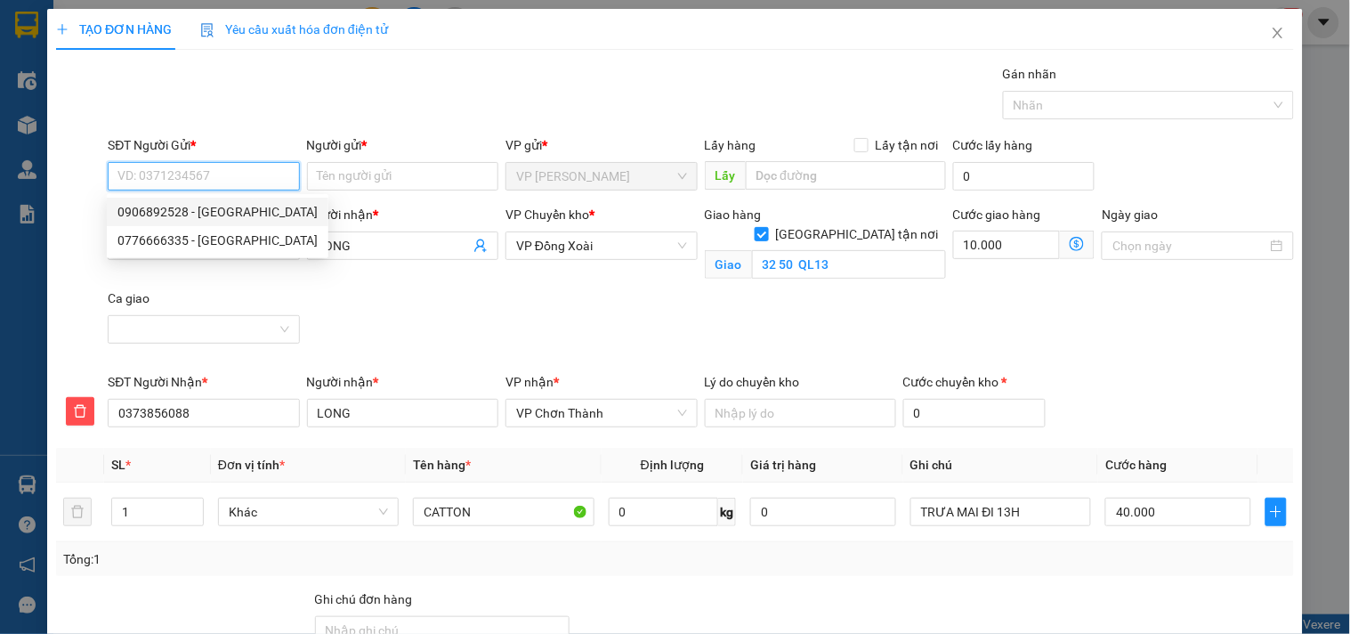
click at [227, 208] on div "0906892528 - SƠN NGUYÊN" at bounding box center [217, 212] width 200 height 20
type input "0906892528"
type input "SƠN NGUYÊN"
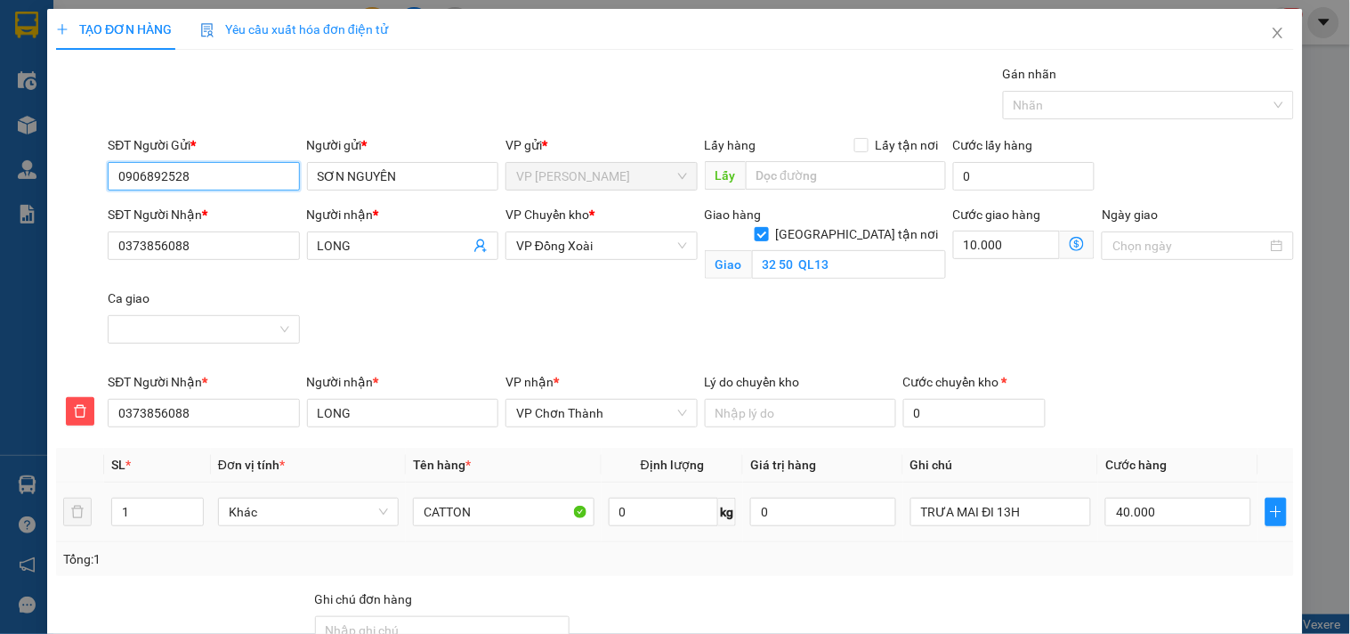
scroll to position [191, 0]
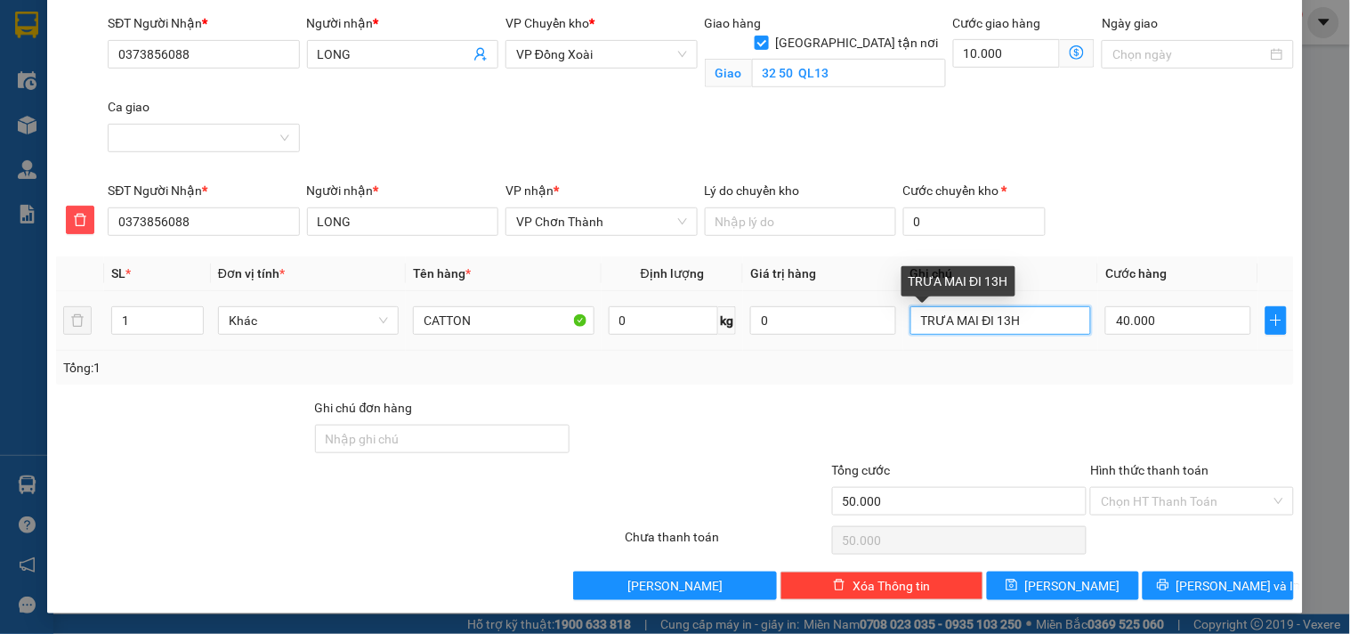
click at [1031, 325] on input "TRƯA MAI ĐI 13H" at bounding box center [1001, 320] width 181 height 28
type input "T"
type input "9H NGÀY MAI XB"
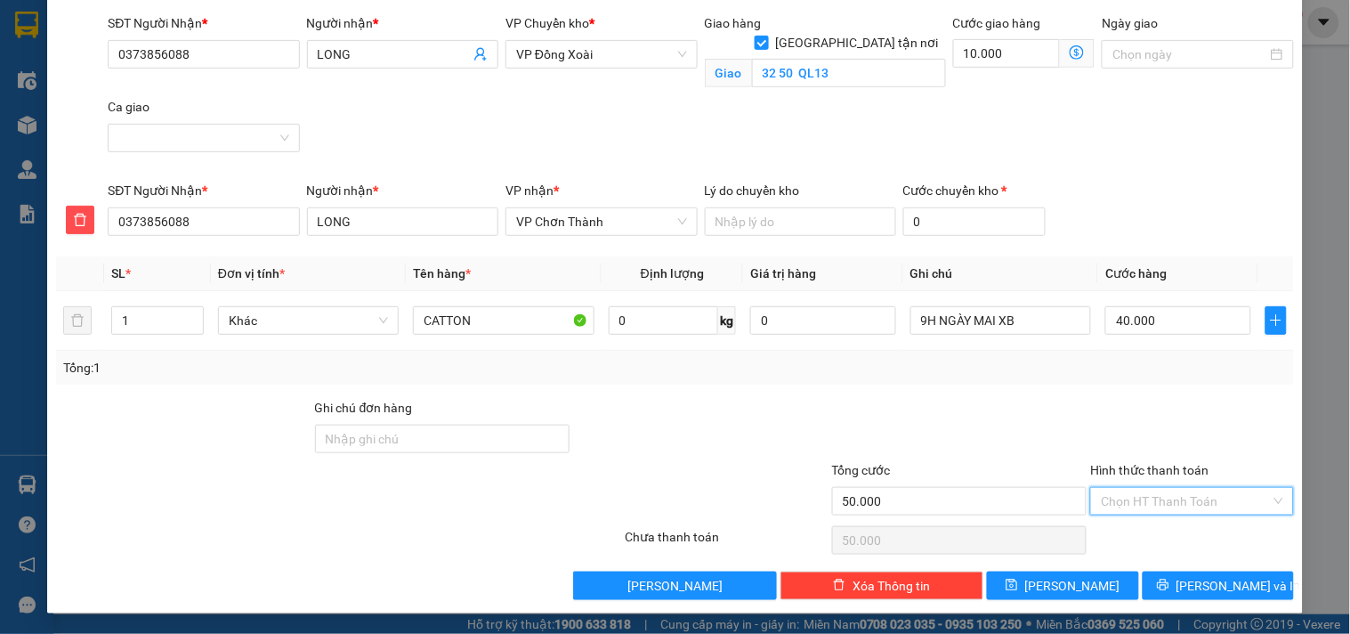
click at [1117, 498] on input "Hình thức thanh toán" at bounding box center [1185, 501] width 169 height 27
click at [1122, 372] on div "Tại văn phòng" at bounding box center [1181, 381] width 180 height 20
type input "0"
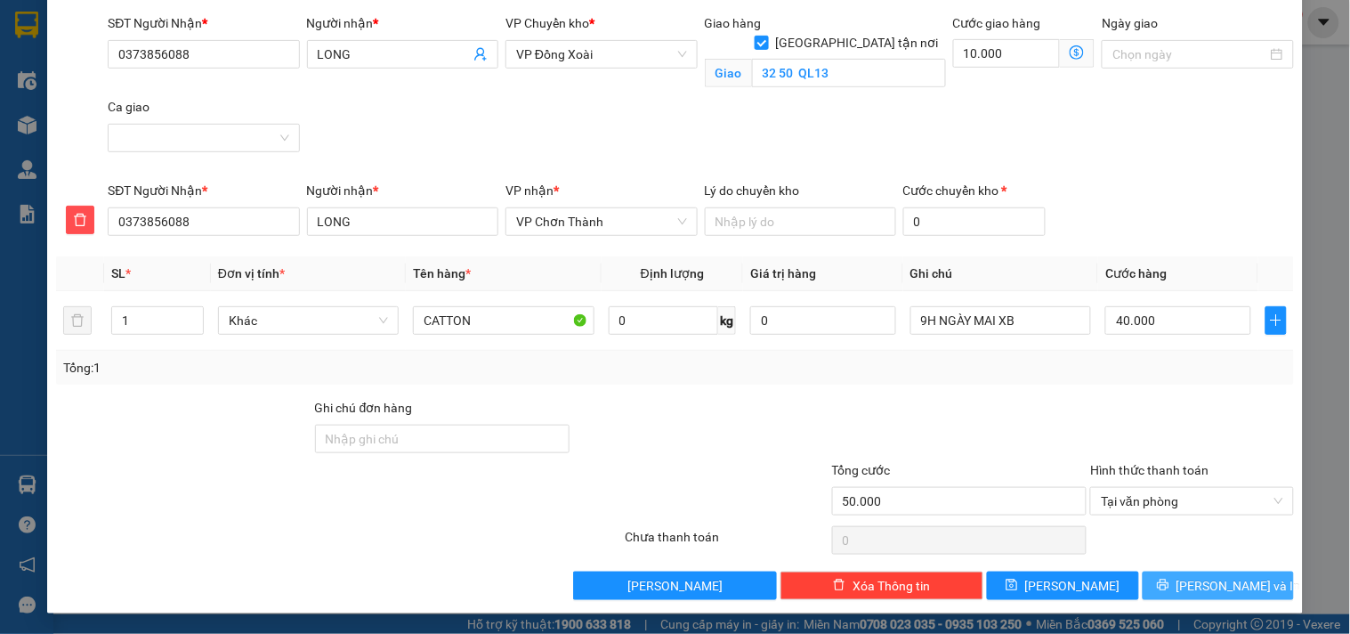
click at [1187, 574] on button "[PERSON_NAME] và In" at bounding box center [1218, 585] width 151 height 28
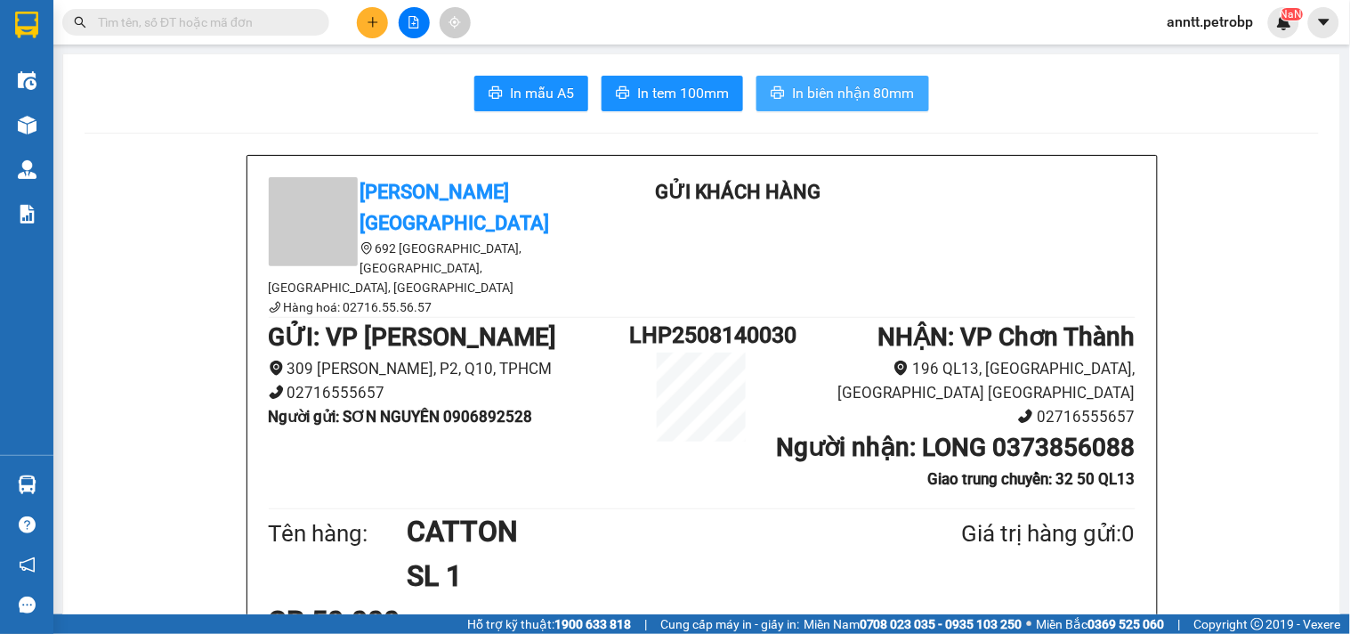
click at [874, 103] on span "In biên nhận 80mm" at bounding box center [853, 93] width 123 height 22
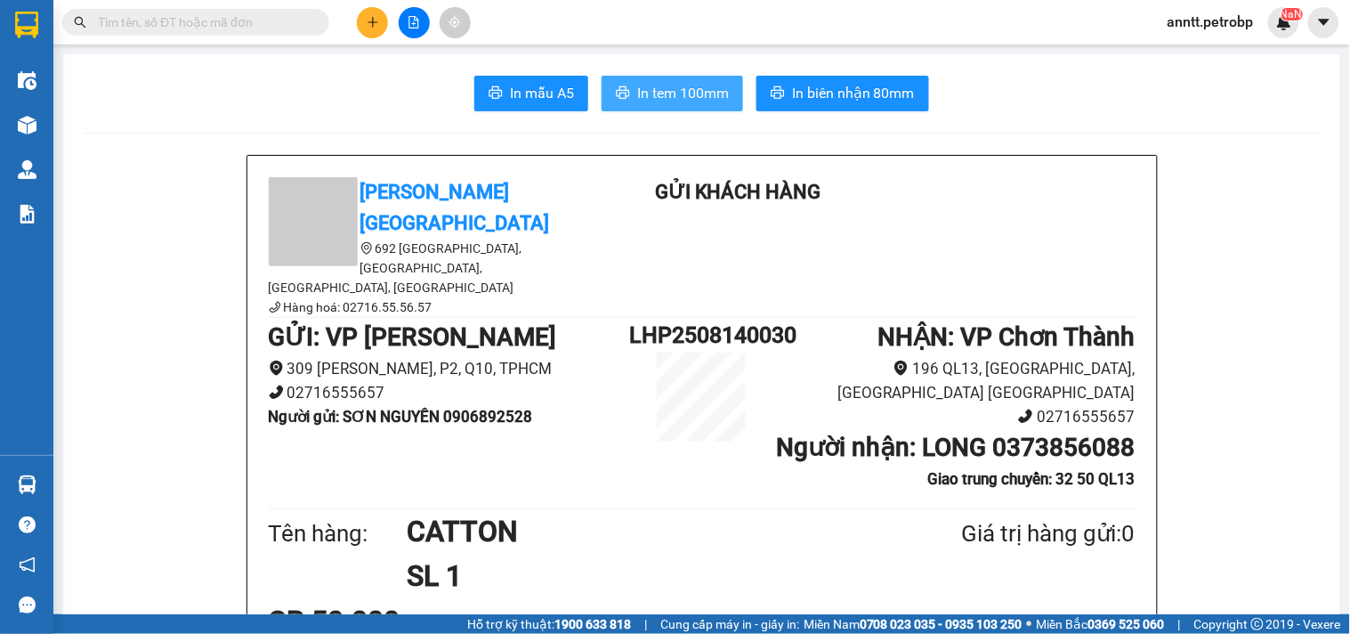
click at [646, 93] on span "In tem 100mm" at bounding box center [683, 93] width 92 height 22
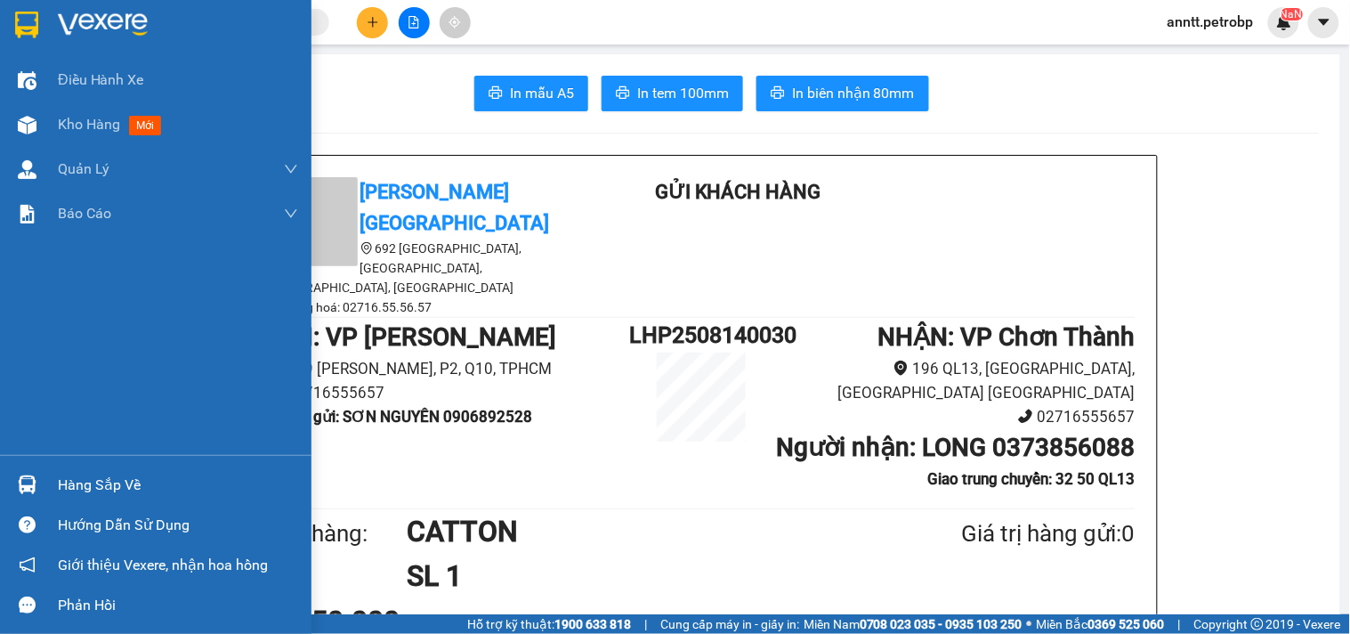
click at [15, 20] on img at bounding box center [26, 25] width 23 height 27
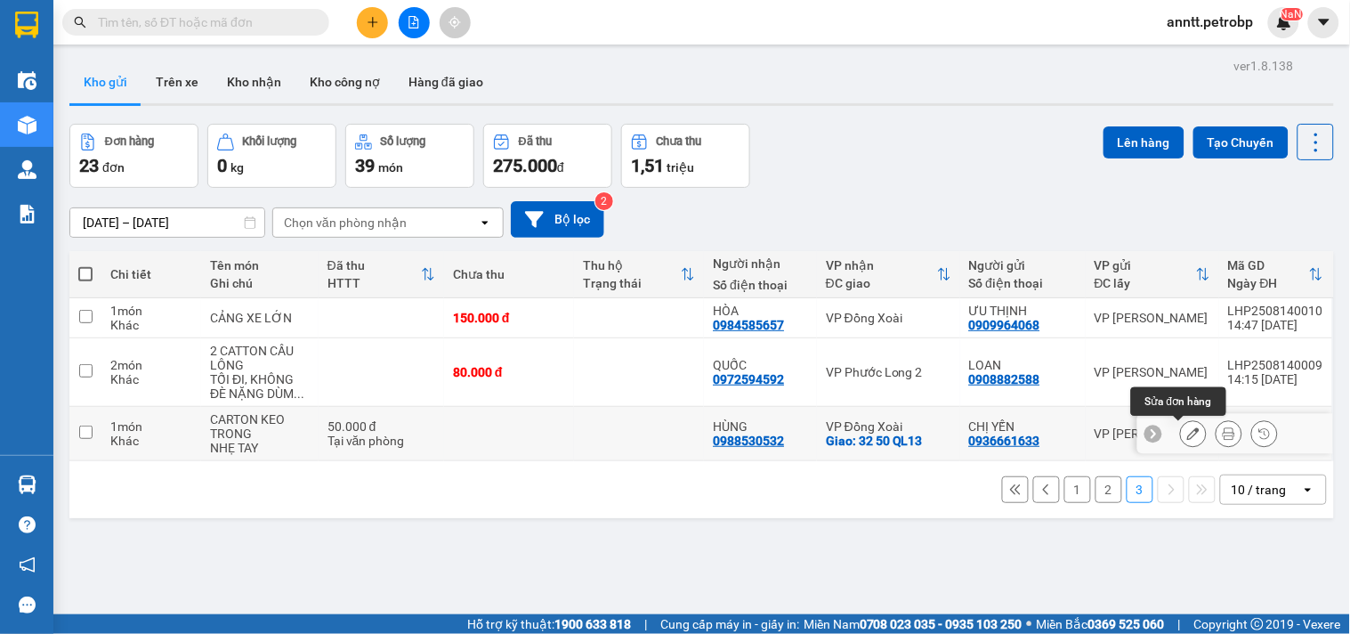
click at [1187, 430] on icon at bounding box center [1193, 433] width 12 height 12
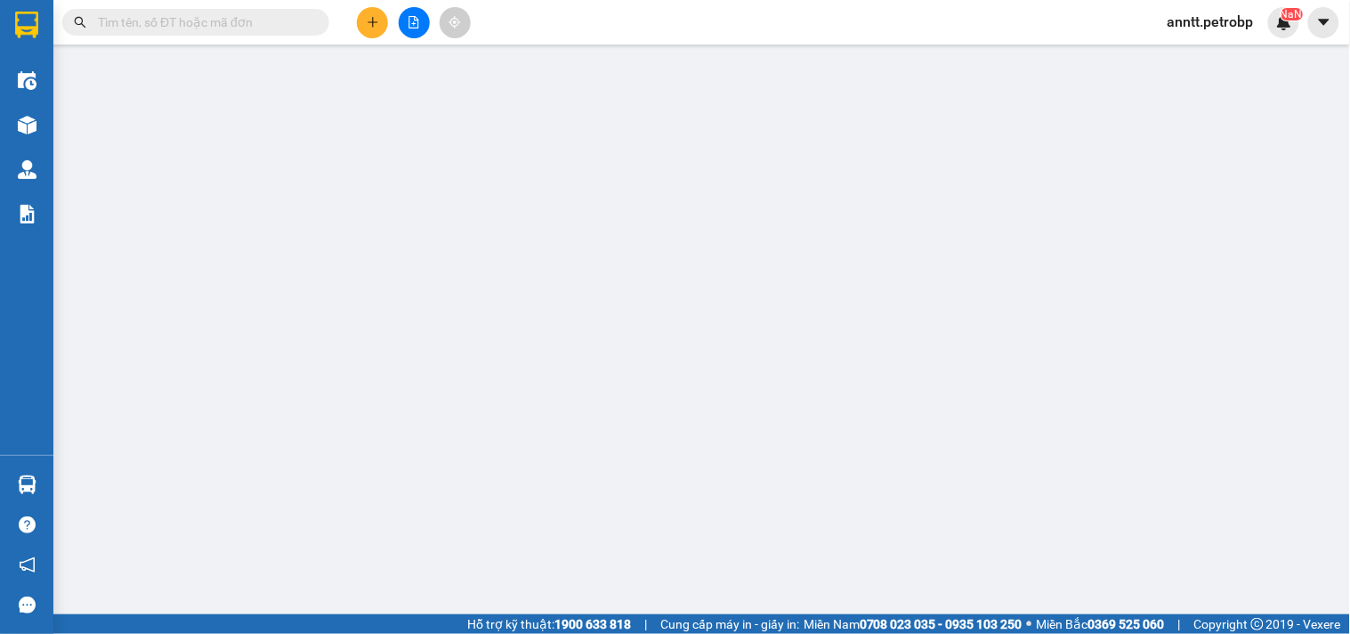
type input "0936661633"
type input "CHỊ YẾN"
type input "0988530532"
type input "HÙNG"
checkbox input "true"
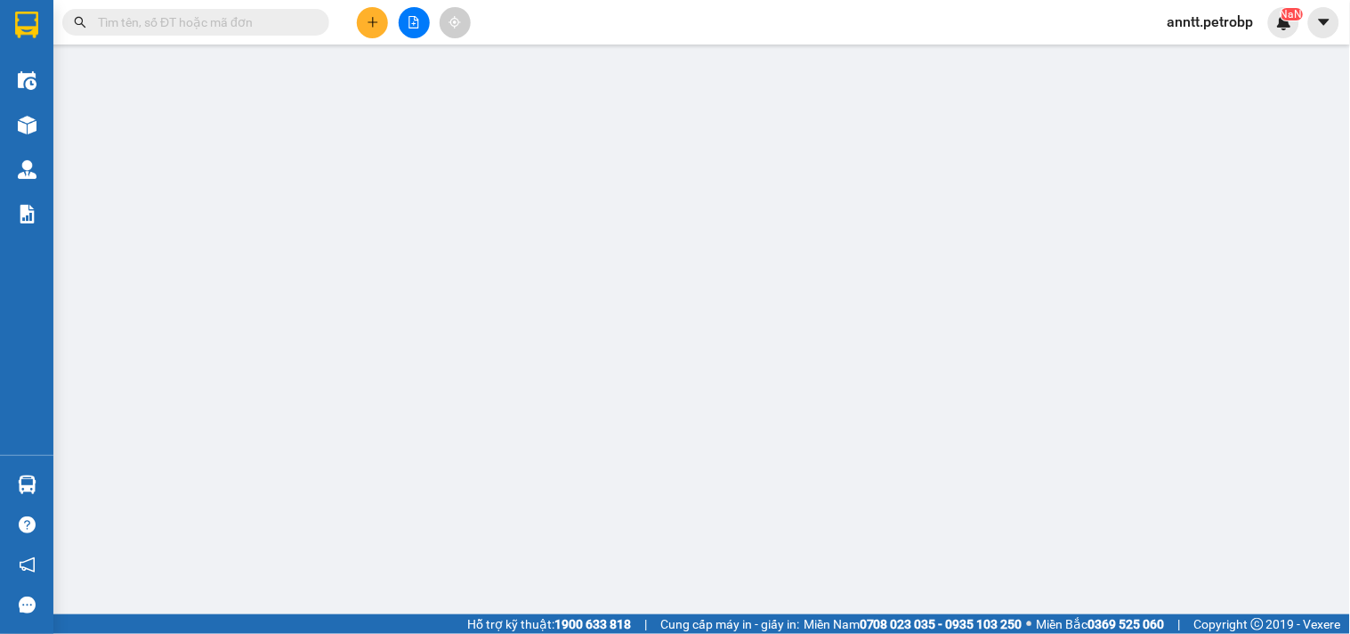
type input "32 50 QL13"
type input "50.000"
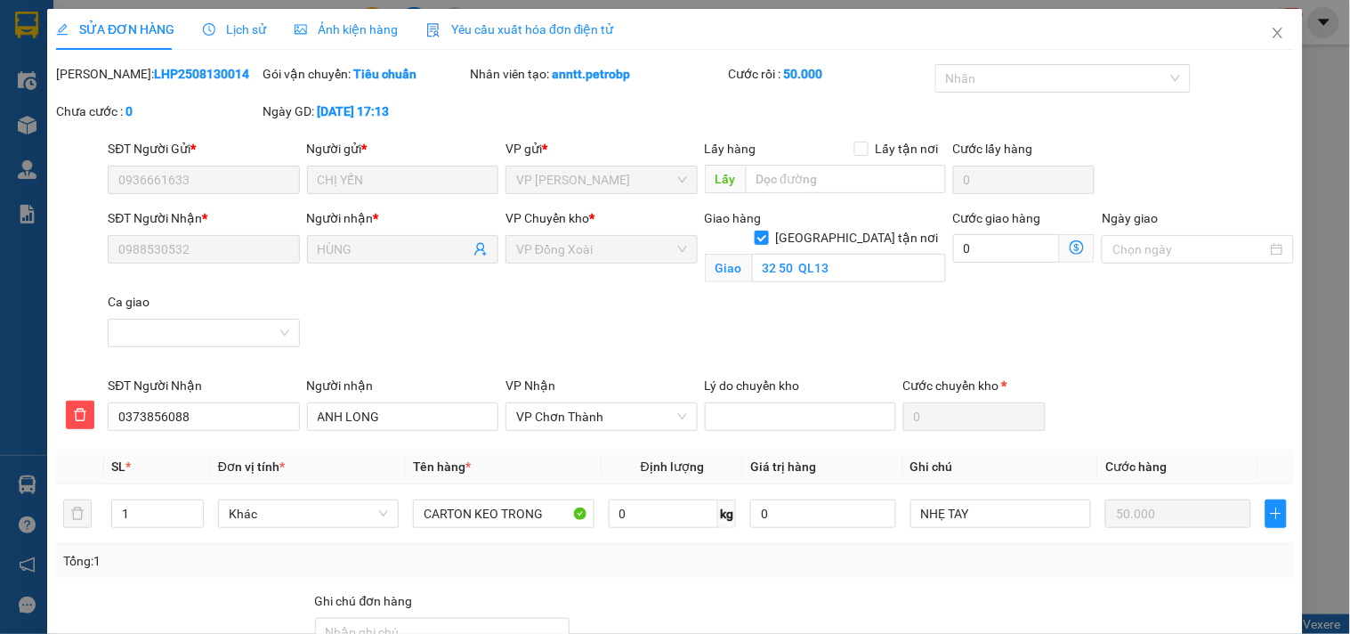
scroll to position [193, 0]
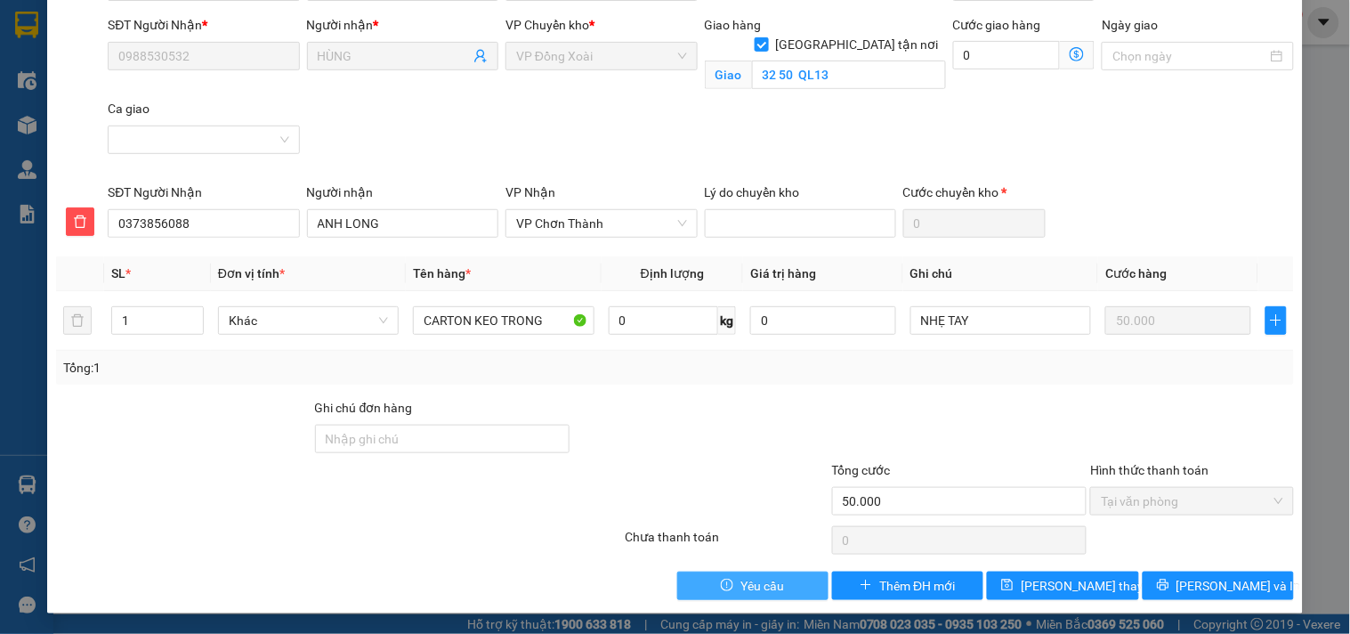
click at [759, 579] on span "Yêu cầu" at bounding box center [763, 586] width 44 height 20
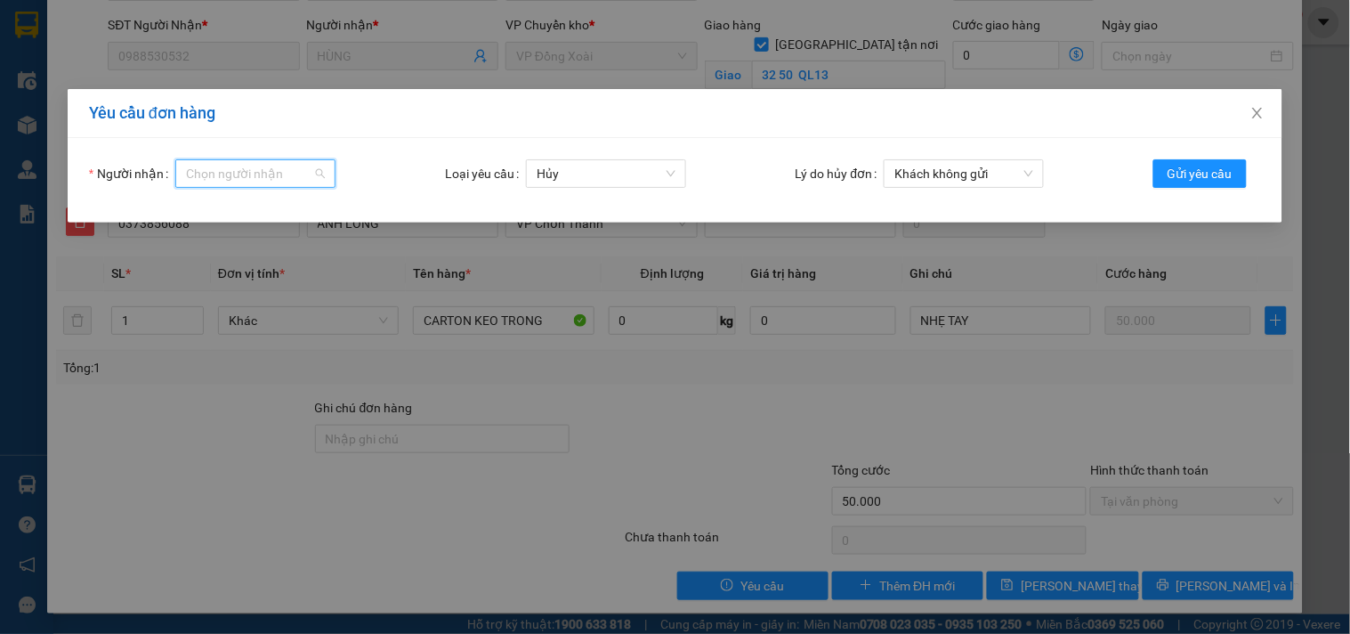
click at [247, 174] on input "Người nhận" at bounding box center [249, 173] width 126 height 27
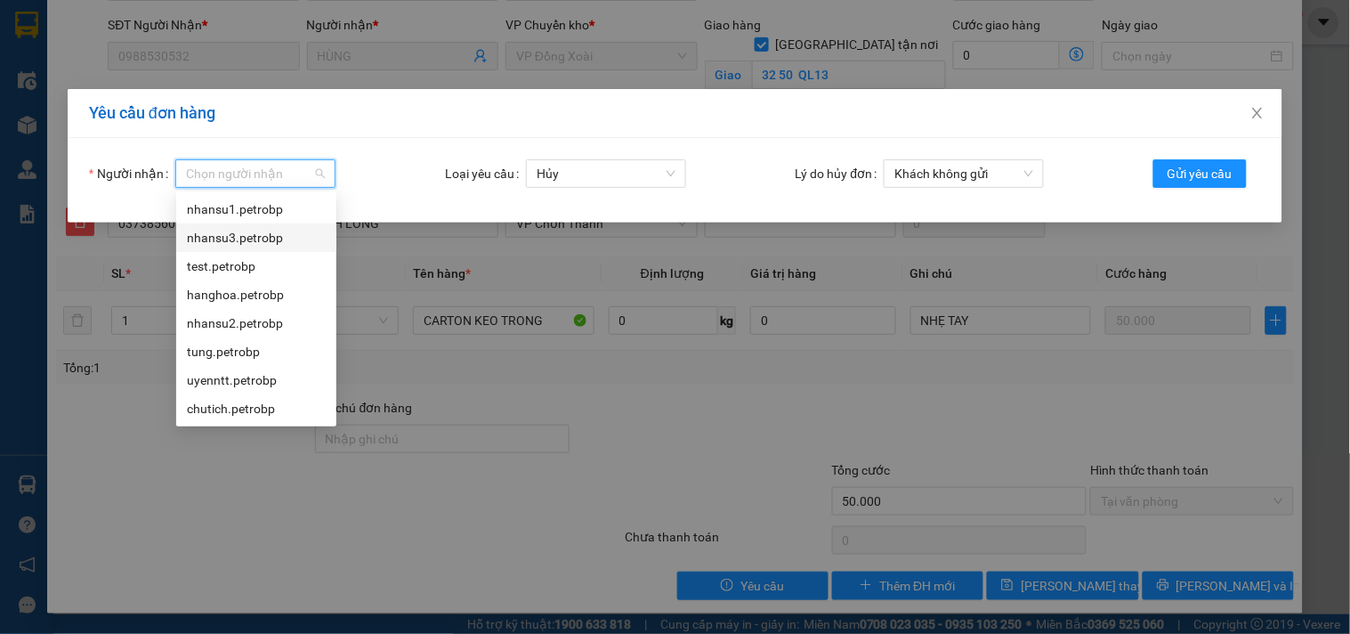
click at [258, 242] on div "nhansu3.petrobp" at bounding box center [256, 238] width 139 height 20
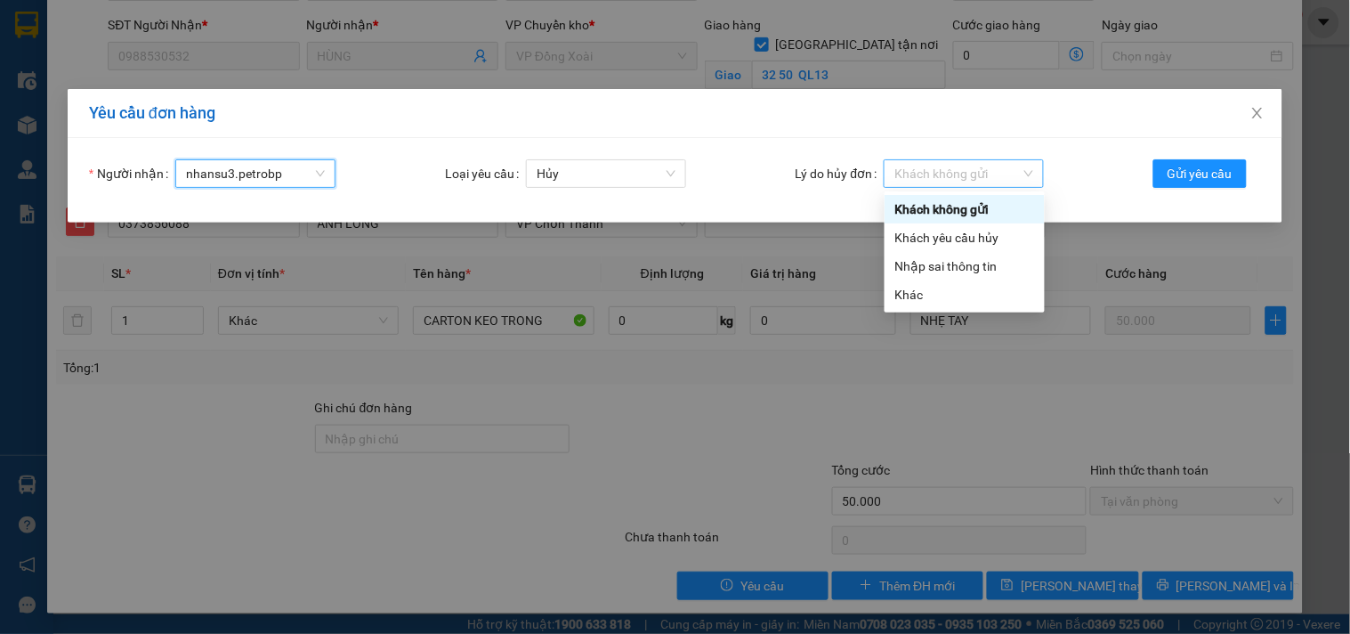
click at [1013, 173] on span "Khách không gửi" at bounding box center [964, 173] width 139 height 27
click at [975, 268] on div "Nhập sai thông tin" at bounding box center [964, 266] width 139 height 20
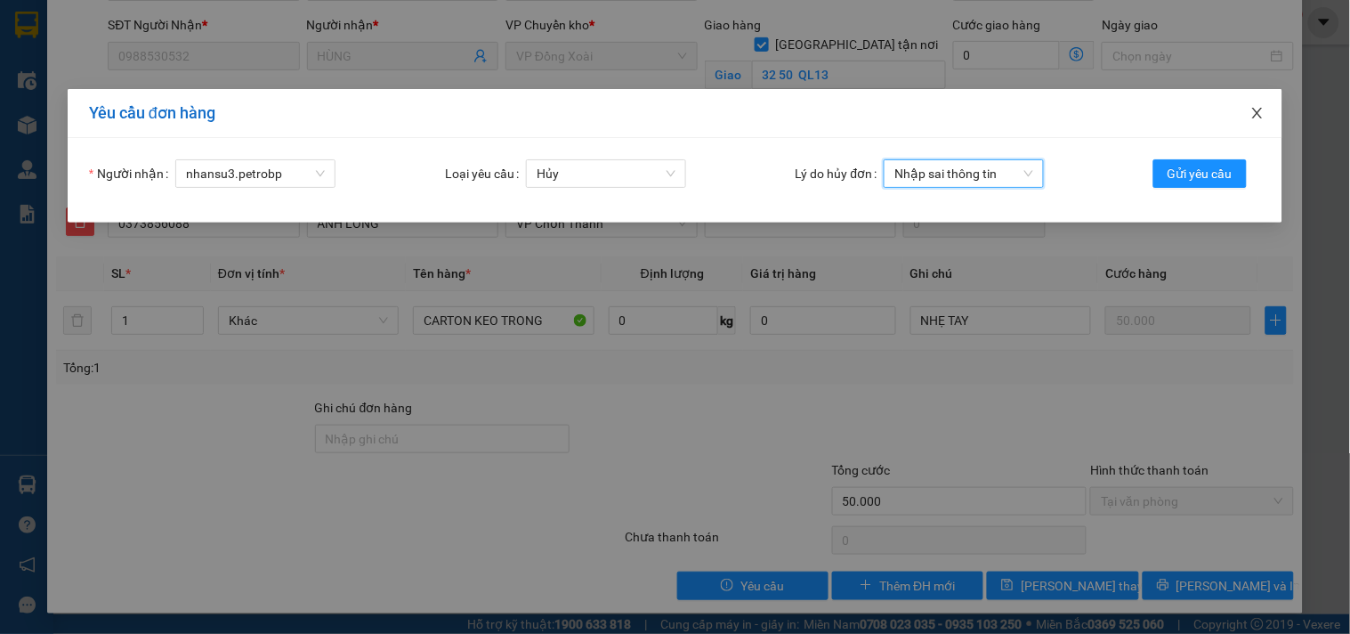
click at [1258, 113] on icon "close" at bounding box center [1257, 113] width 10 height 11
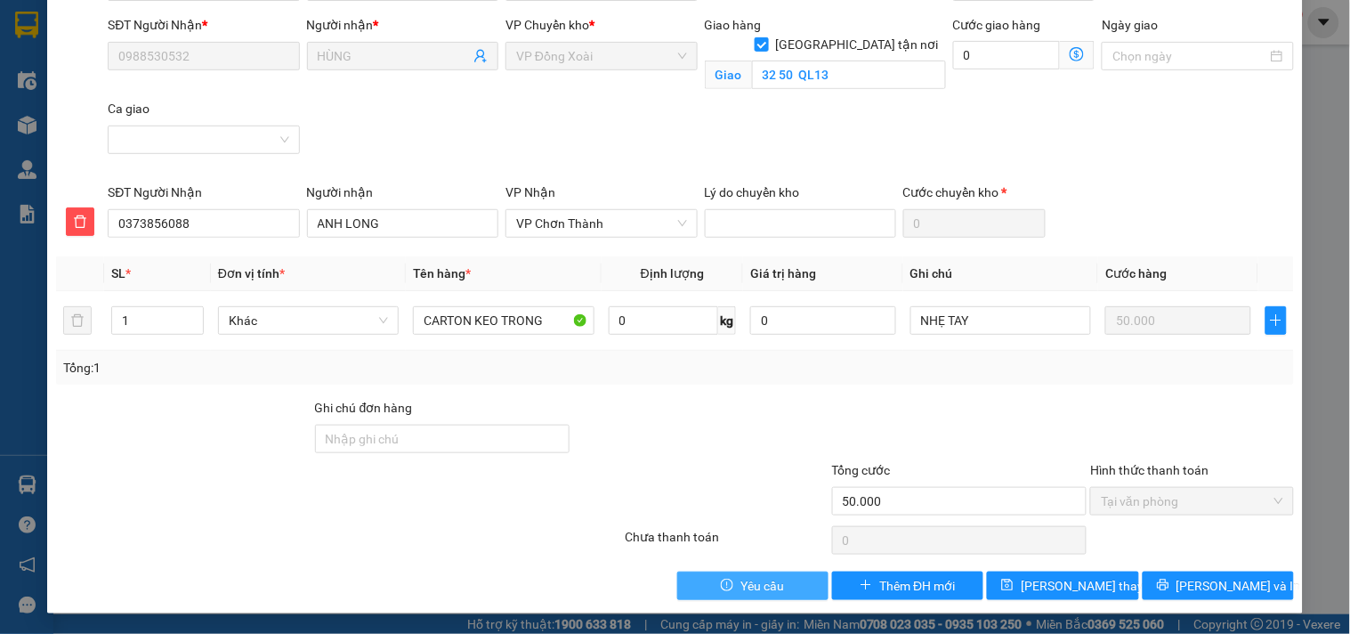
scroll to position [0, 0]
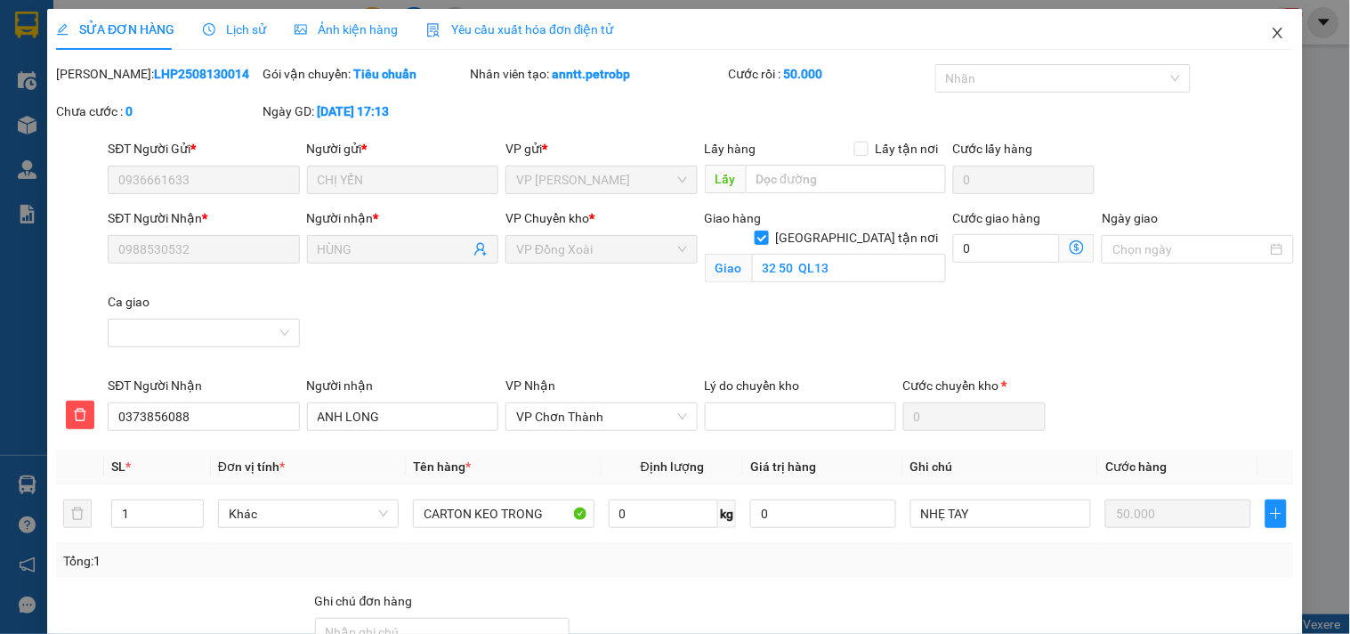
click at [1271, 29] on icon "close" at bounding box center [1278, 33] width 14 height 14
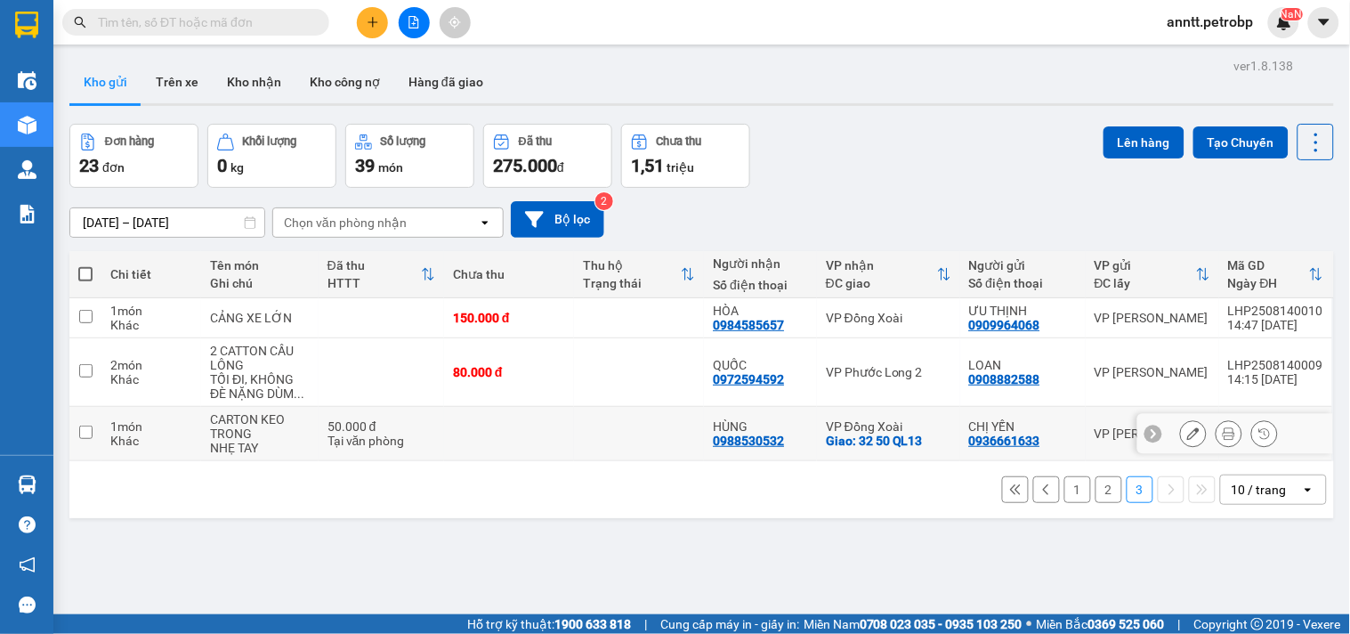
click at [1147, 433] on icon at bounding box center [1153, 433] width 12 height 12
click at [1316, 428] on icon at bounding box center [1322, 433] width 12 height 12
click at [1187, 434] on icon at bounding box center [1193, 433] width 12 height 12
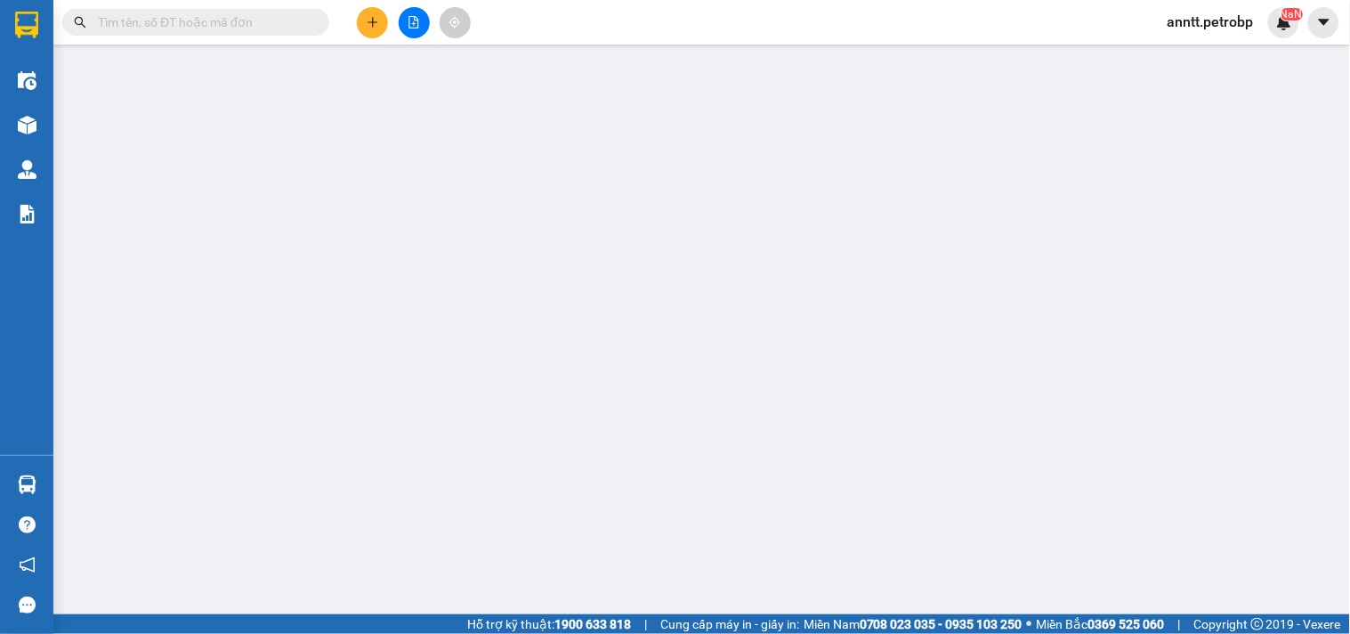
type input "0936661633"
type input "CHỊ YẾN"
type input "0988530532"
type input "HÙNG"
checkbox input "true"
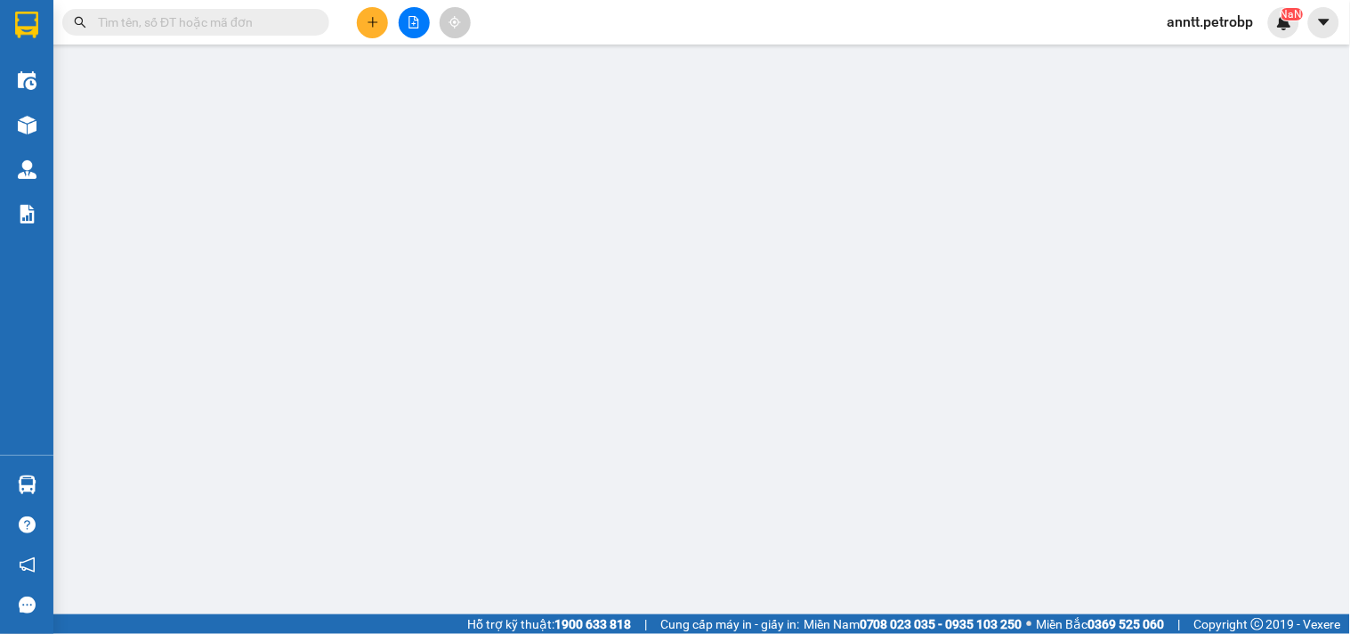
type input "32 50 QL13"
type input "50.000"
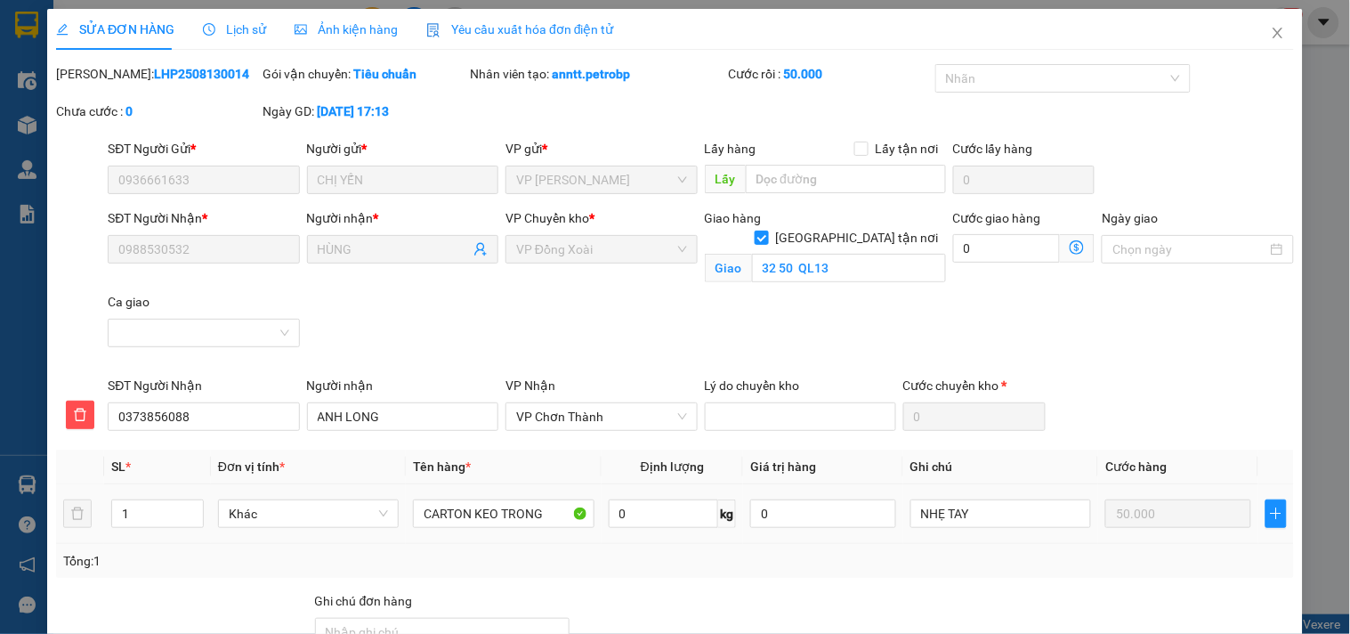
scroll to position [193, 0]
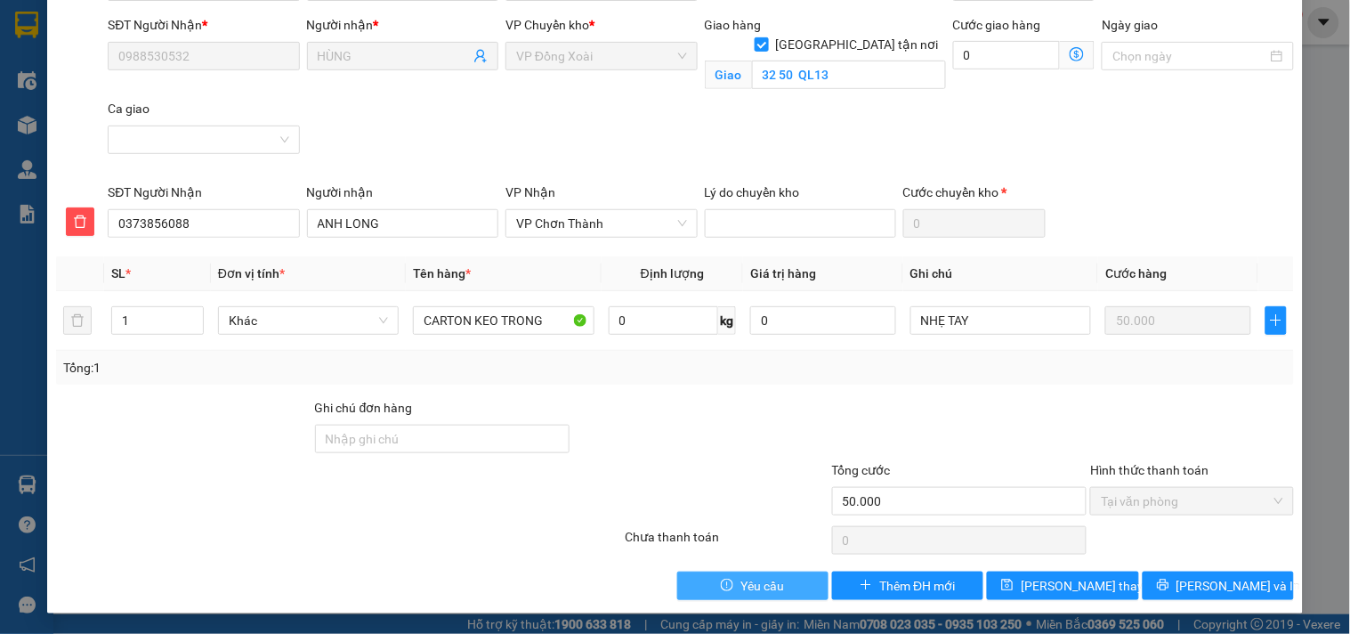
click at [744, 581] on span "Yêu cầu" at bounding box center [763, 586] width 44 height 20
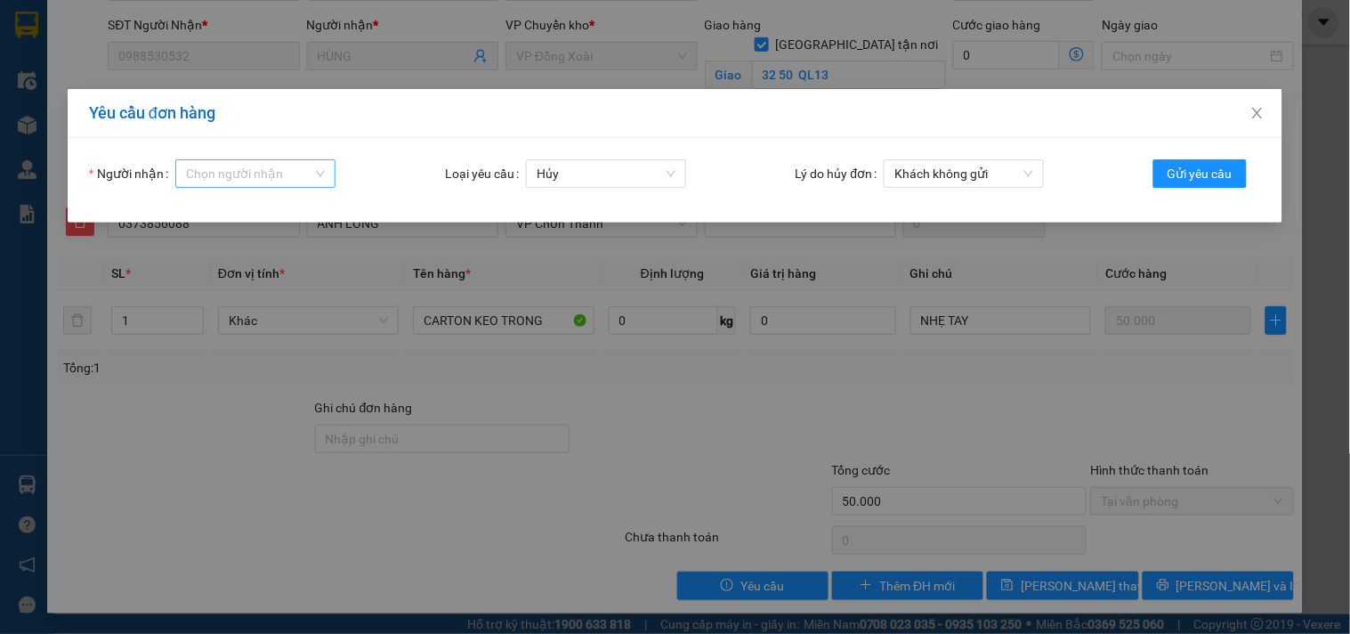
click at [255, 173] on input "Người nhận" at bounding box center [249, 173] width 126 height 27
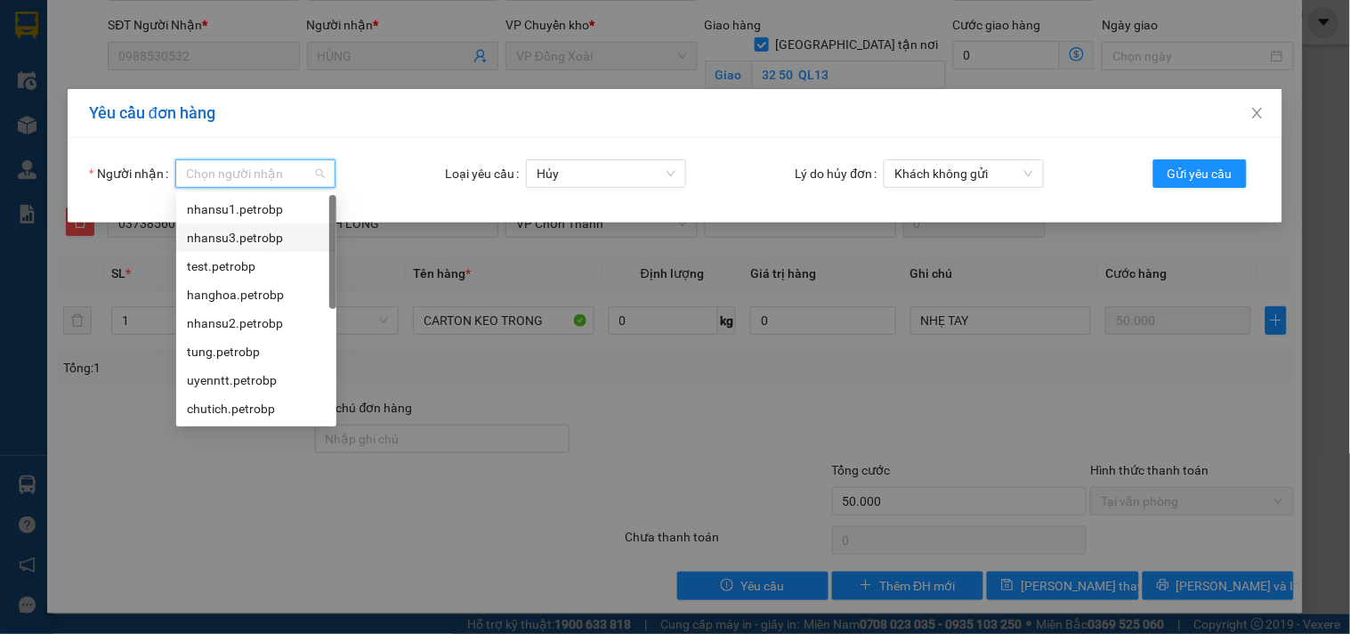
click at [252, 236] on div "nhansu3.petrobp" at bounding box center [256, 238] width 139 height 20
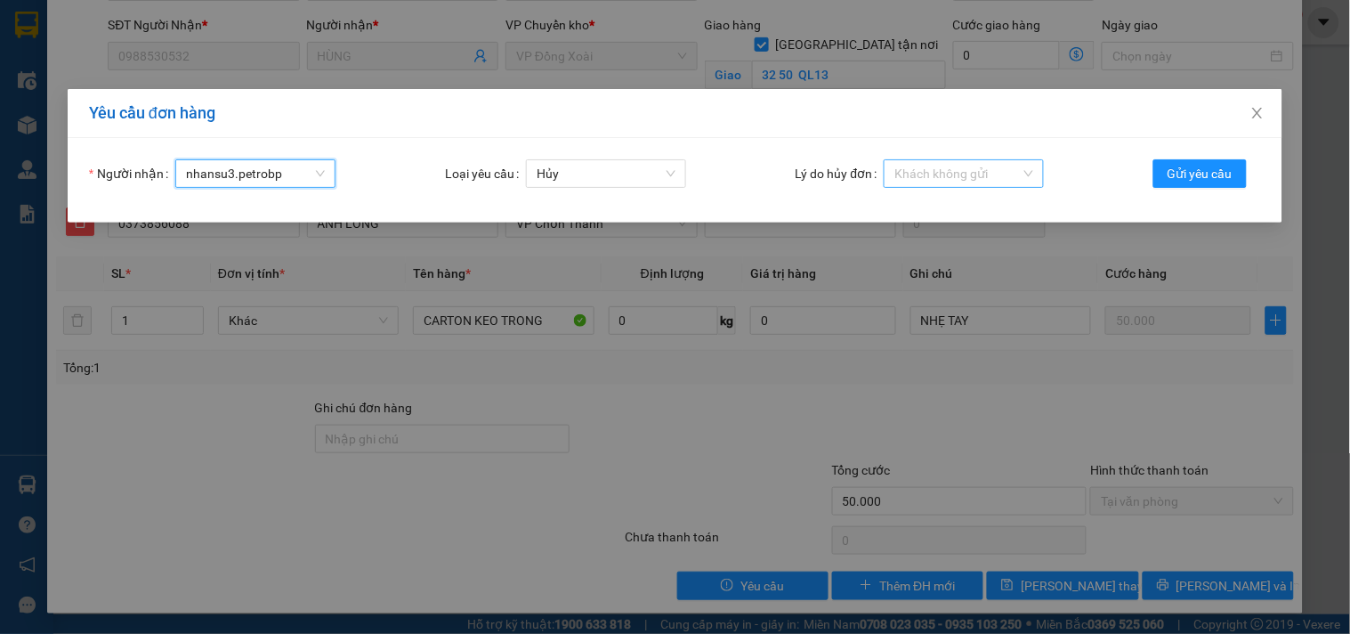
click at [977, 170] on span "Khách không gửi" at bounding box center [964, 173] width 139 height 27
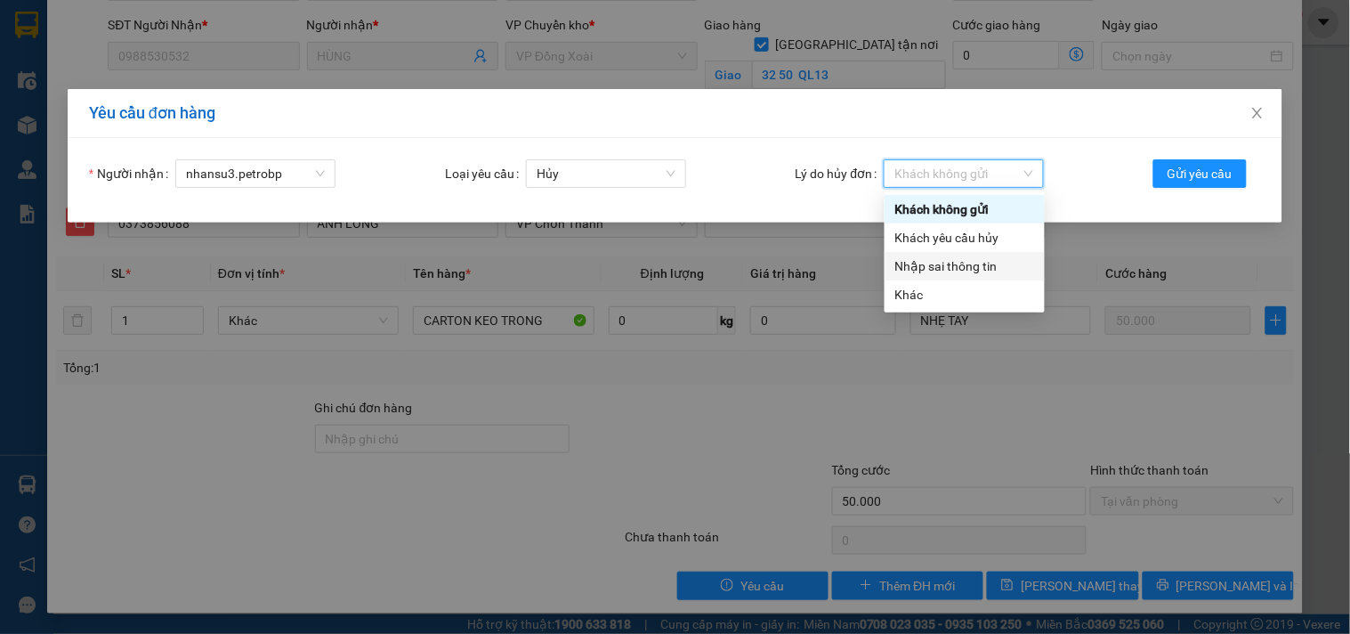
click at [988, 260] on div "Nhập sai thông tin" at bounding box center [964, 266] width 139 height 20
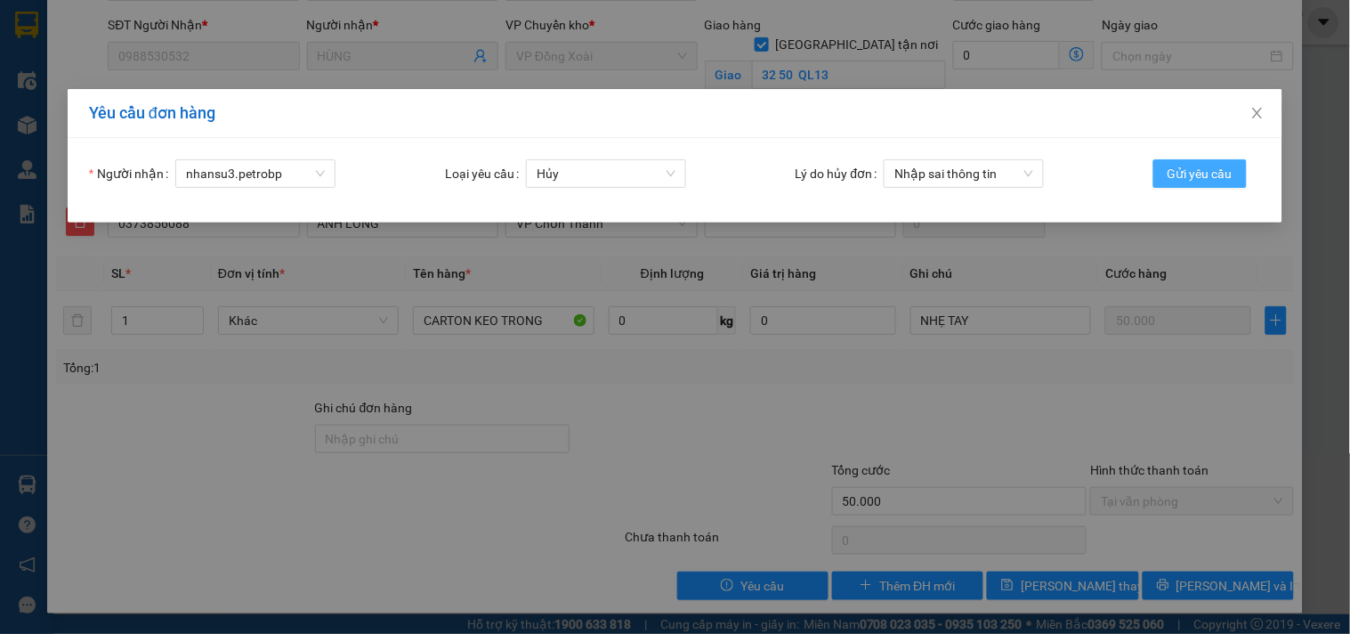
click at [1214, 169] on span "Gửi yêu cầu" at bounding box center [1200, 174] width 65 height 20
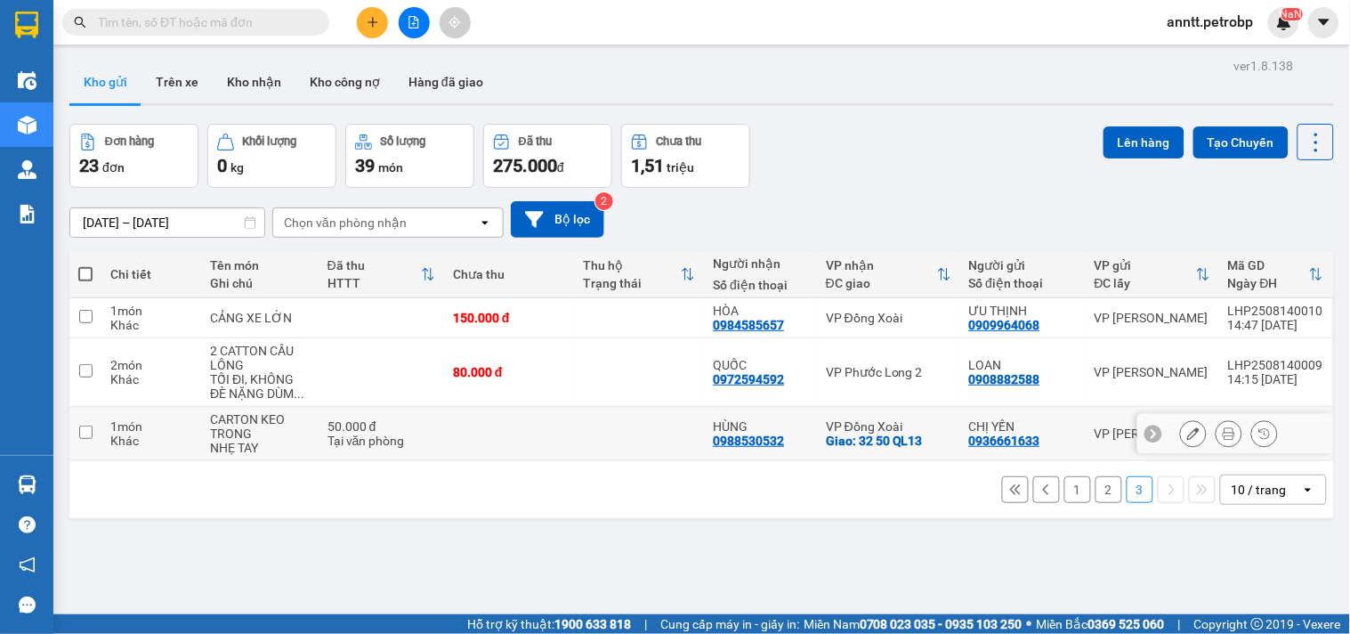
click at [1151, 439] on icon at bounding box center [1153, 434] width 5 height 10
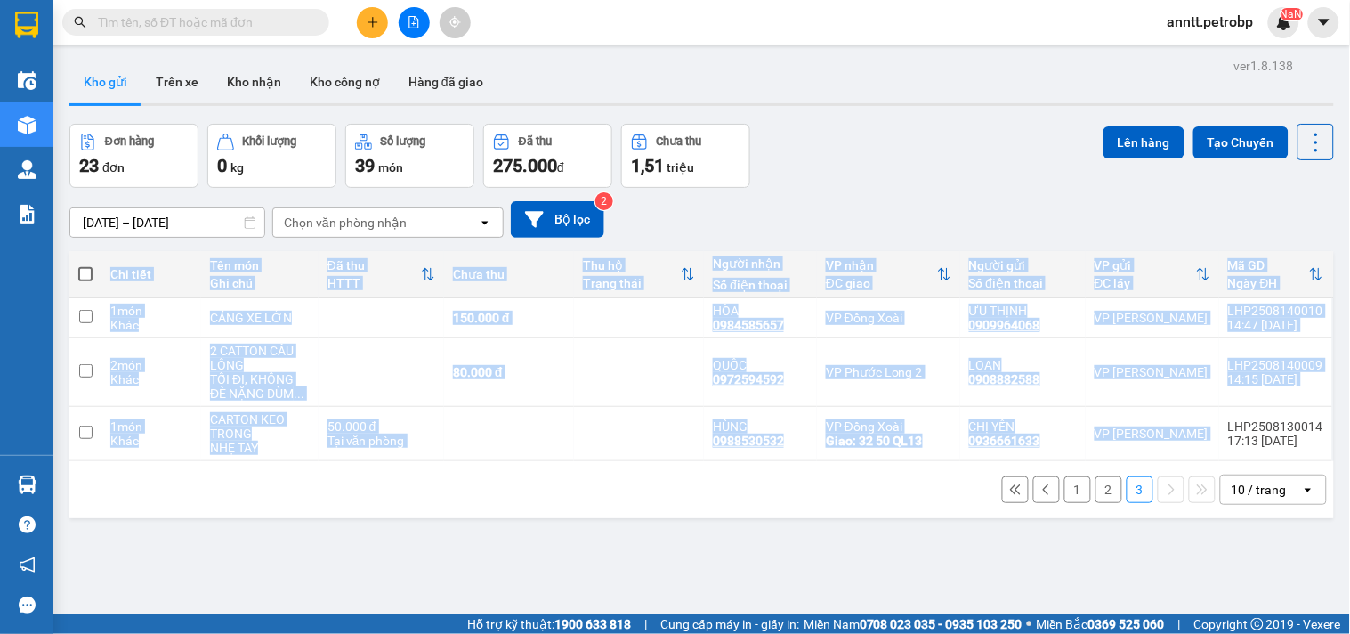
drag, startPoint x: 1220, startPoint y: 427, endPoint x: 1327, endPoint y: 404, distance: 109.3
click at [1327, 404] on main "ver 1.8.138 Kho gửi Trên xe Kho nhận Kho công nợ Hàng đã giao Đơn hàng 23 đơn K…" at bounding box center [675, 307] width 1350 height 614
copy table "Chi tiết Tên món Ghi chú Đã thu HTTT Chưa thu Thu hộ Trạng thái Người nhận Số đ…"
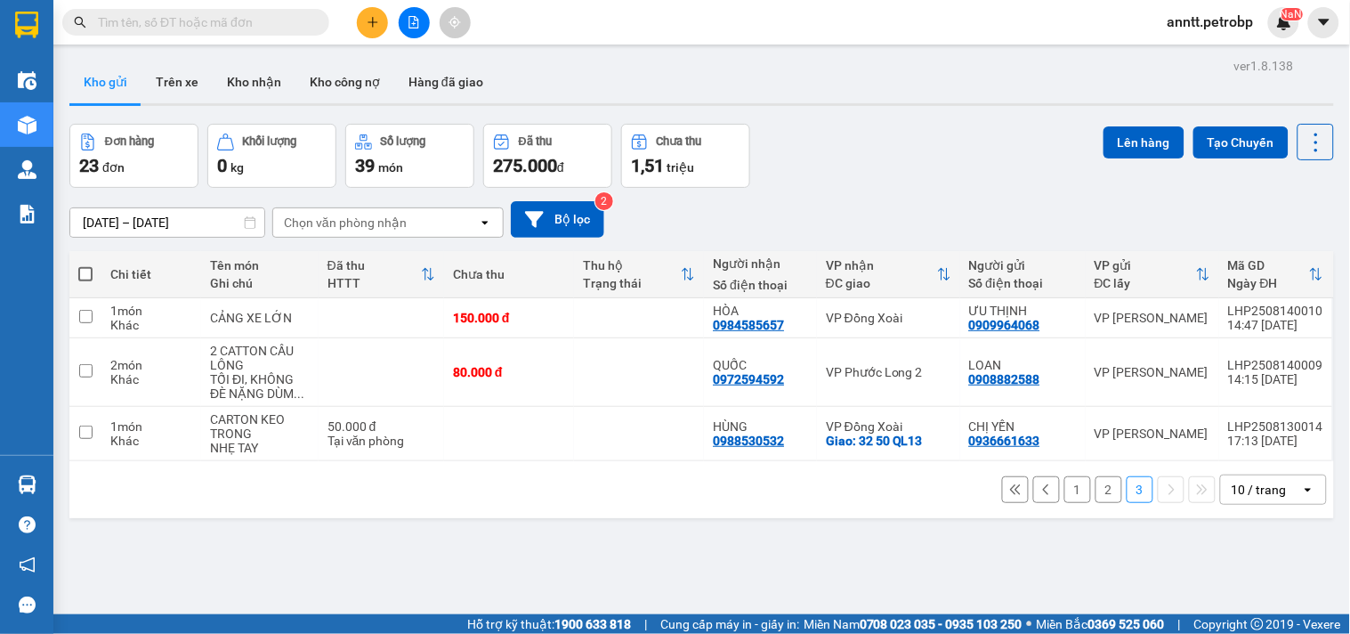
click at [163, 25] on input "text" at bounding box center [203, 22] width 210 height 20
click at [139, 24] on input "text" at bounding box center [203, 22] width 210 height 20
paste input "LHP2508130014 17:13 13/08"
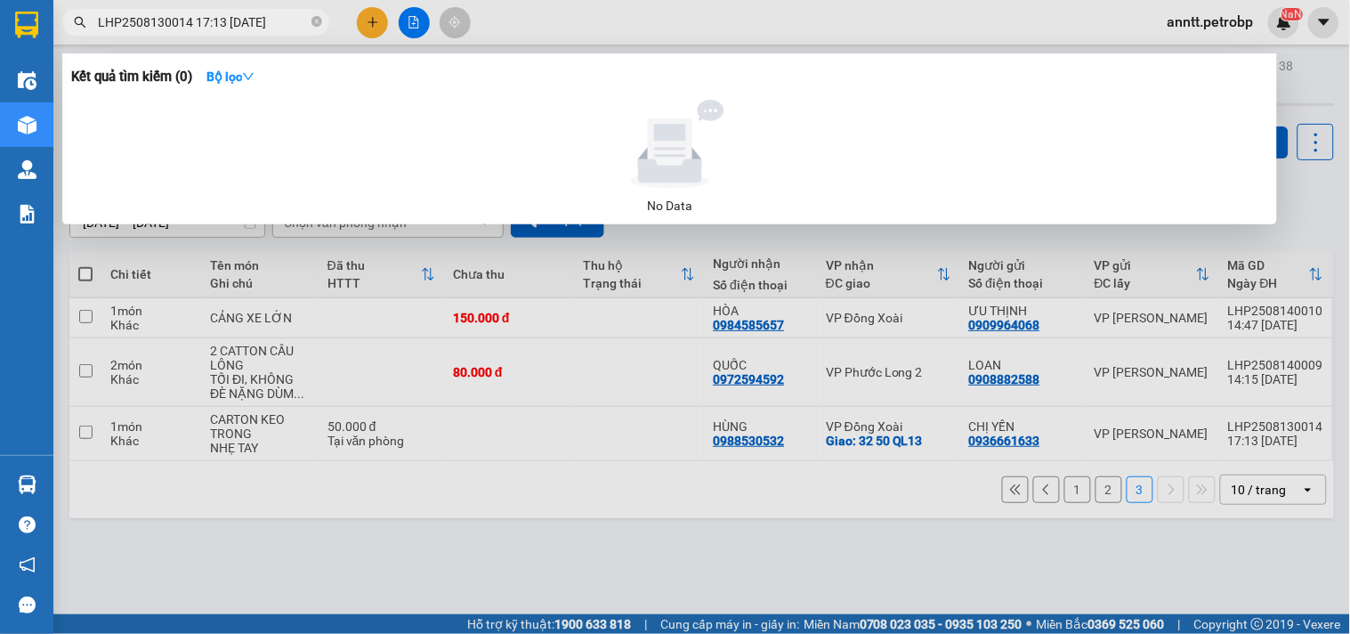
drag, startPoint x: 189, startPoint y: 20, endPoint x: 324, endPoint y: 28, distance: 135.5
click at [324, 28] on span "LHP2508130014 17:13 13/08" at bounding box center [195, 22] width 267 height 27
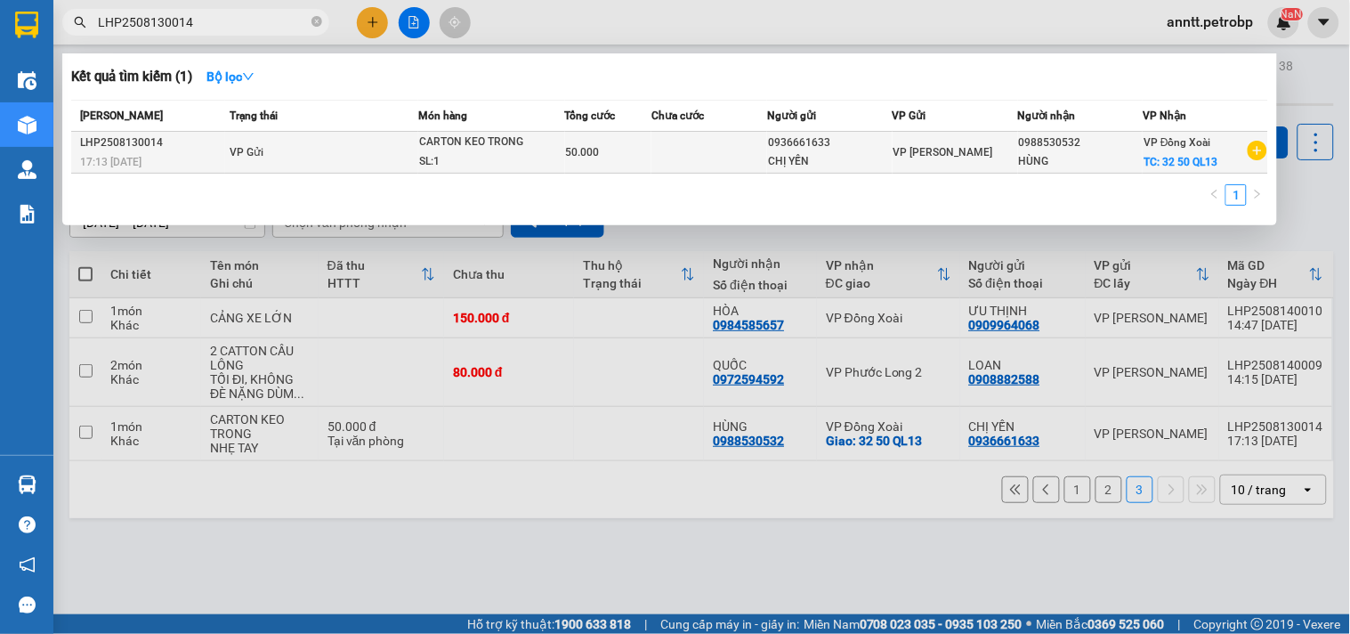
type input "LHP2508130014"
click at [278, 161] on td "VP Gửi" at bounding box center [321, 153] width 193 height 42
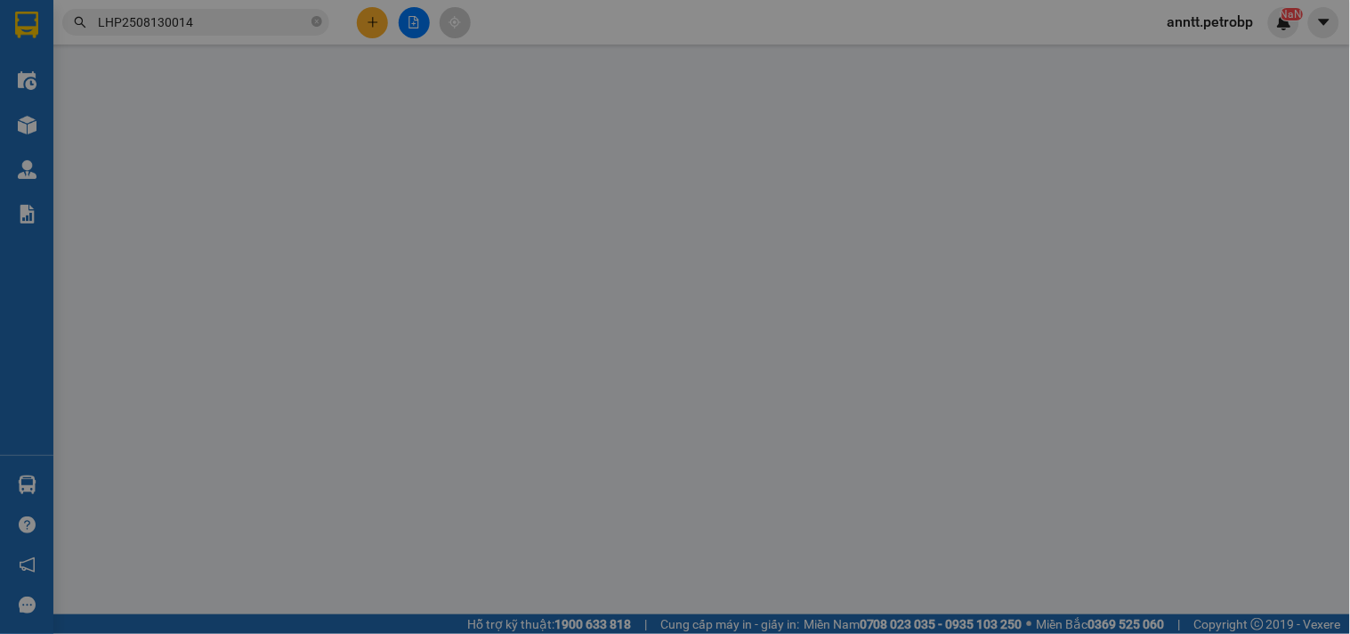
type input "0936661633"
type input "CHỊ YẾN"
type input "0988530532"
type input "HÙNG"
checkbox input "true"
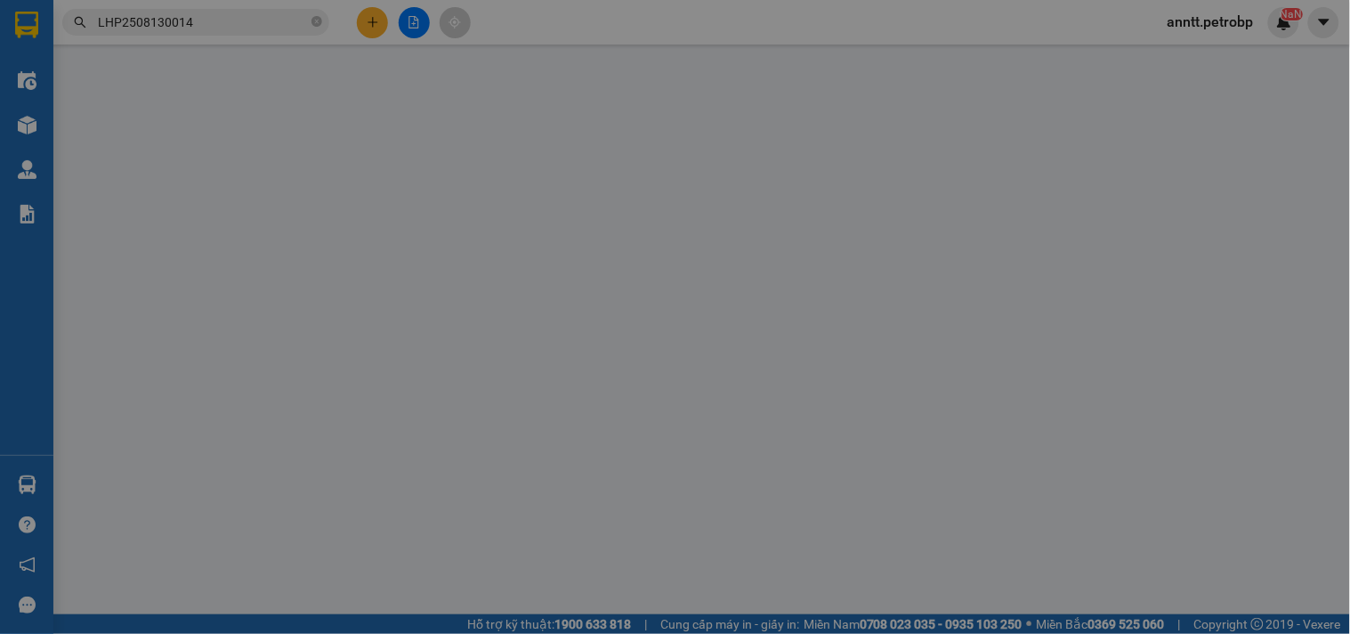
type input "32 50 QL13"
type input "50.000"
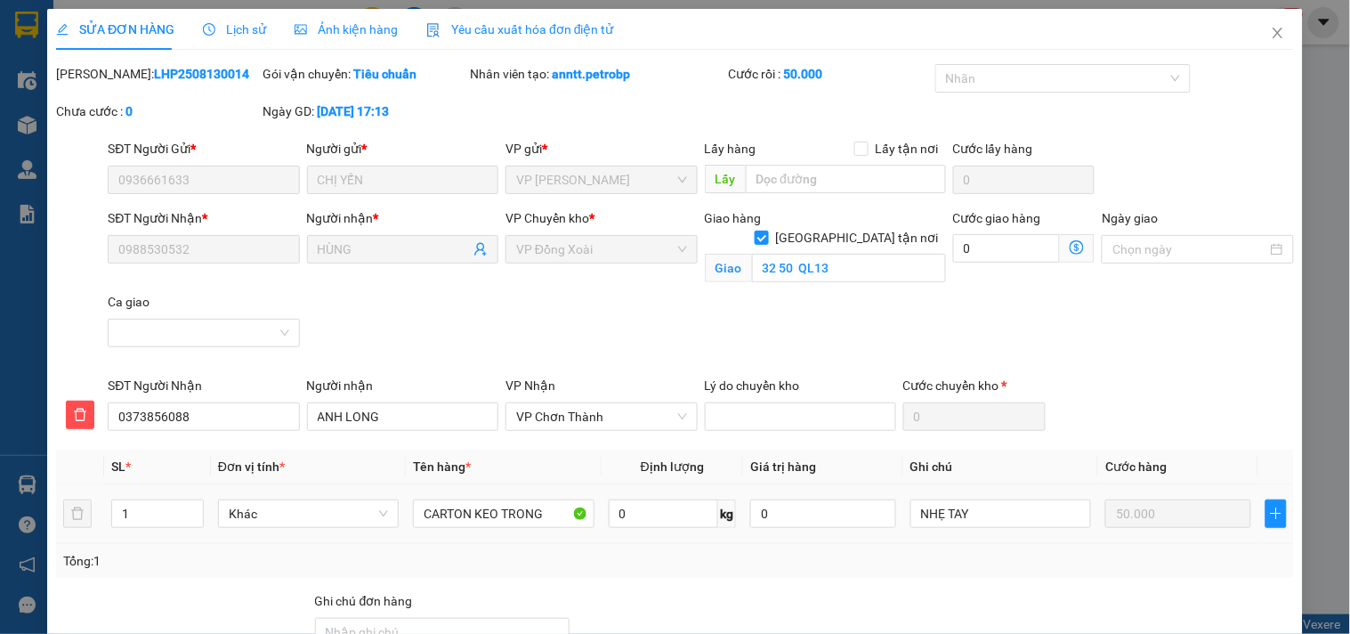
scroll to position [193, 0]
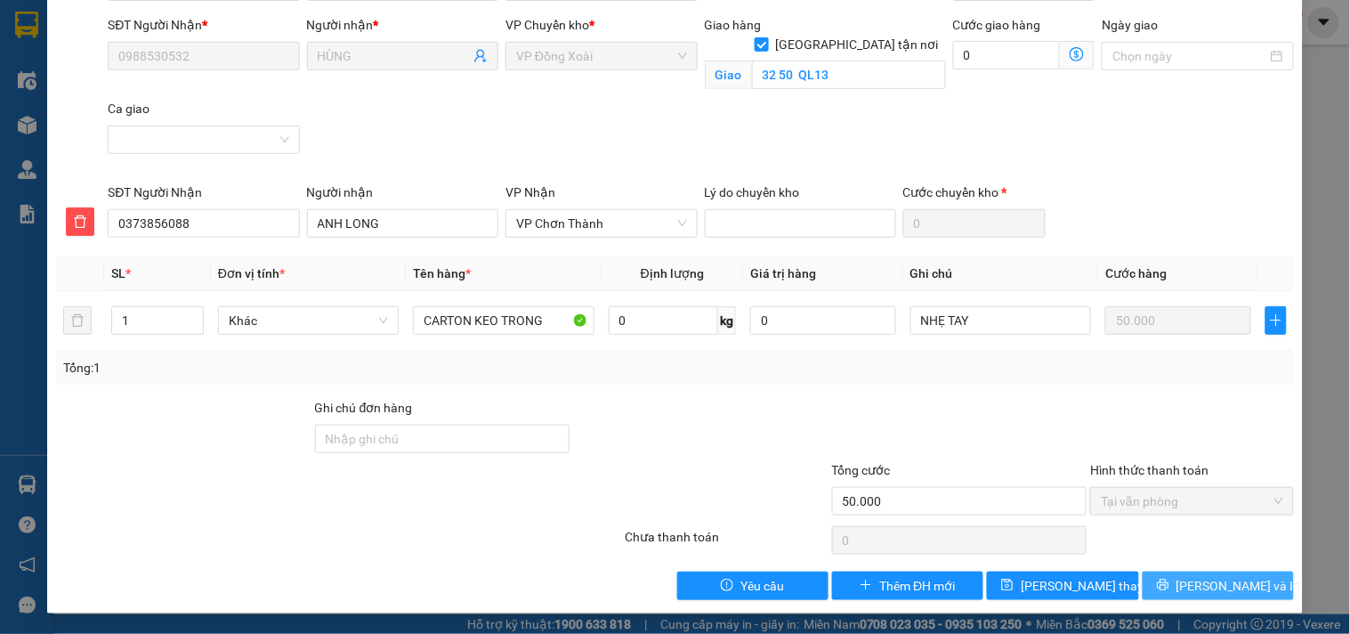
click at [1191, 586] on span "[PERSON_NAME] và In" at bounding box center [1239, 586] width 125 height 20
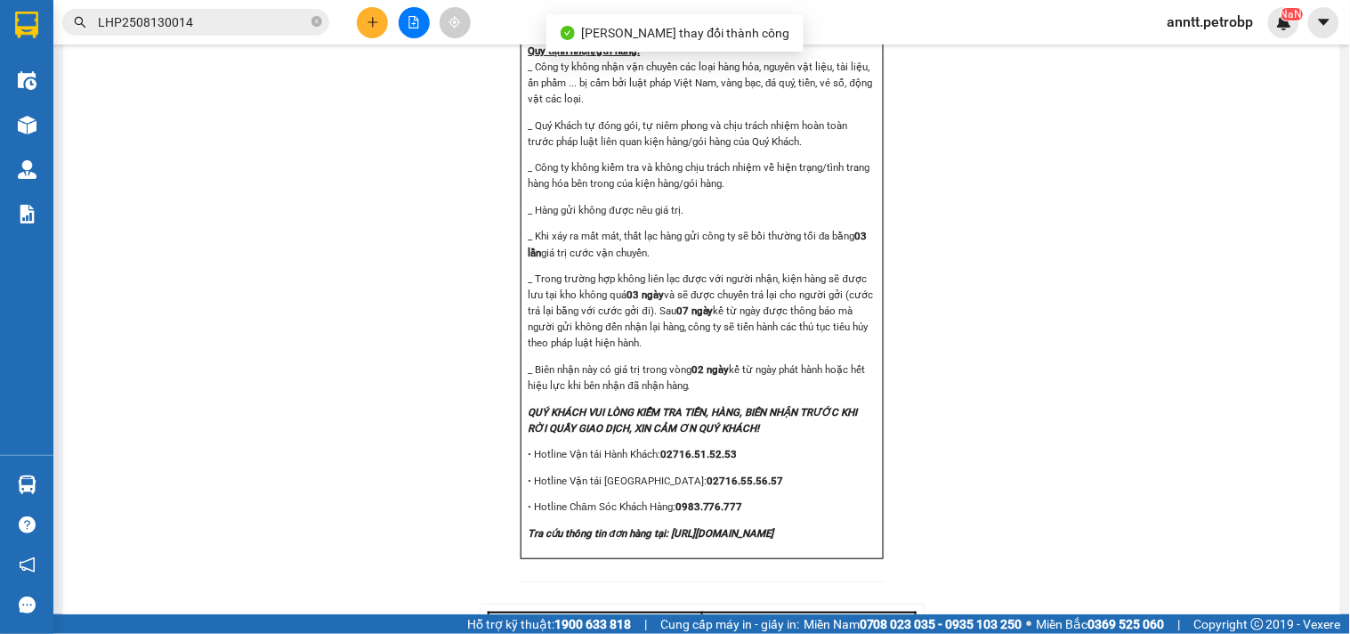
scroll to position [2210, 0]
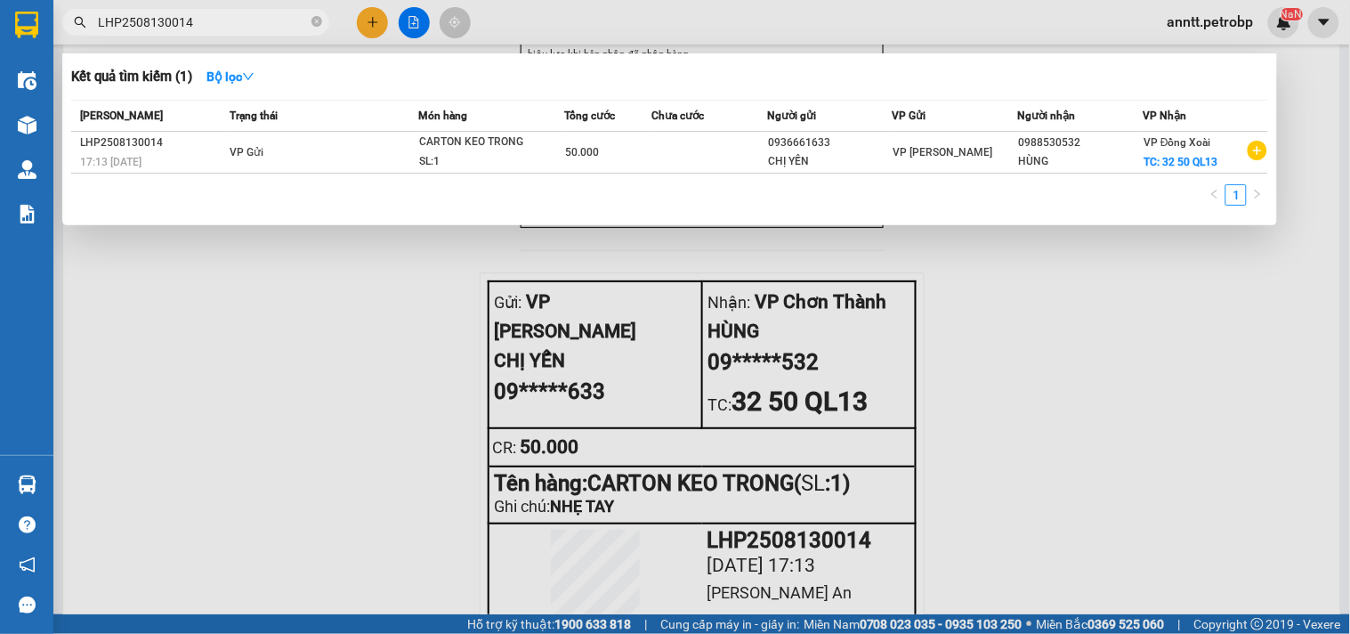
click at [202, 27] on input "LHP2508130014" at bounding box center [203, 22] width 210 height 20
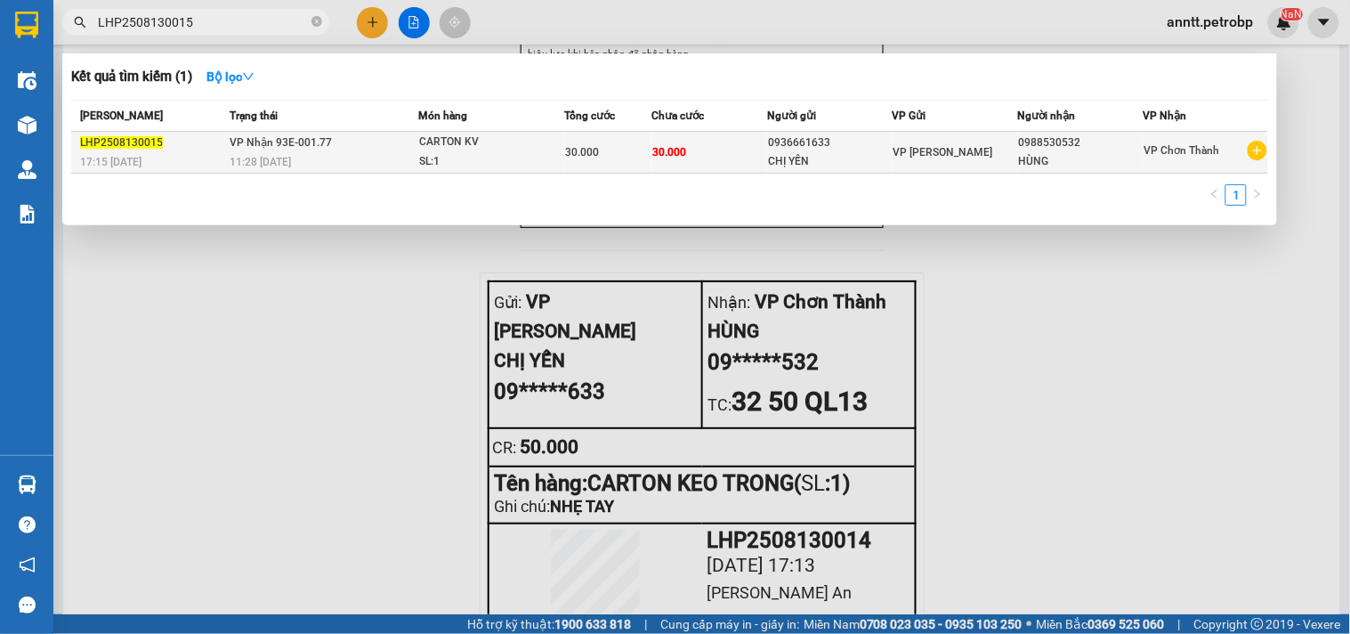
type input "LHP2508130015"
click at [330, 142] on td "VP Nhận 93E-001.77 11:28 - 14/08" at bounding box center [321, 153] width 193 height 42
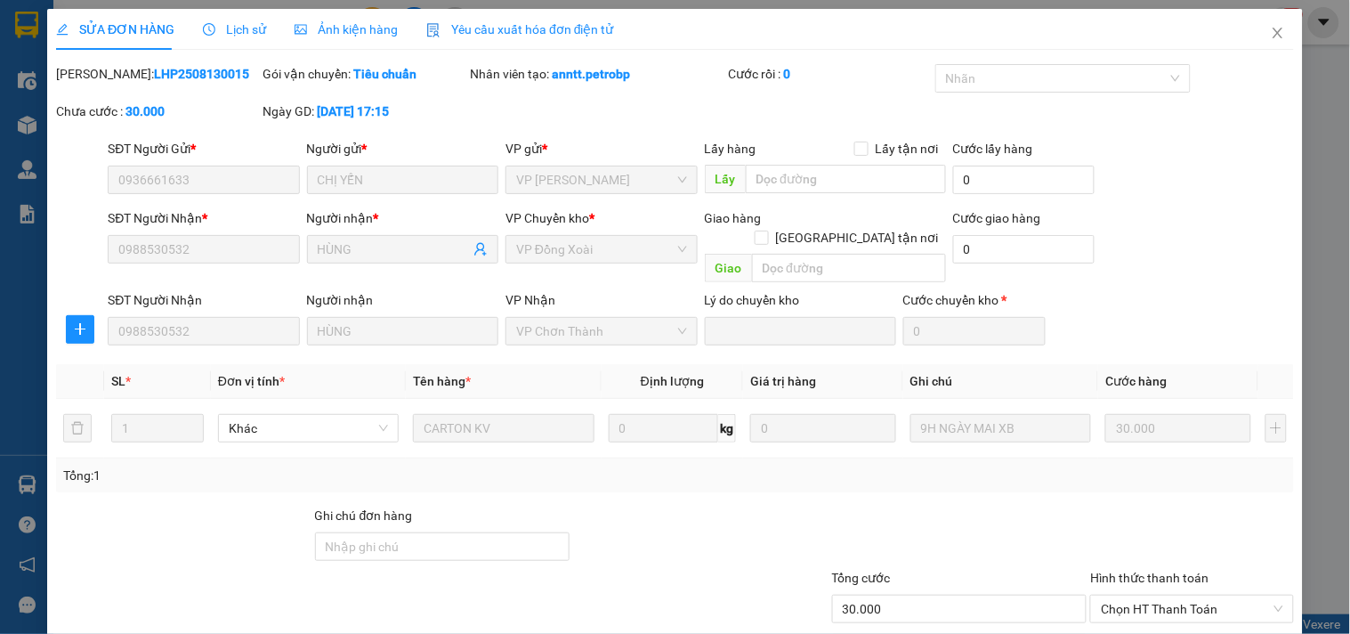
scroll to position [89, 0]
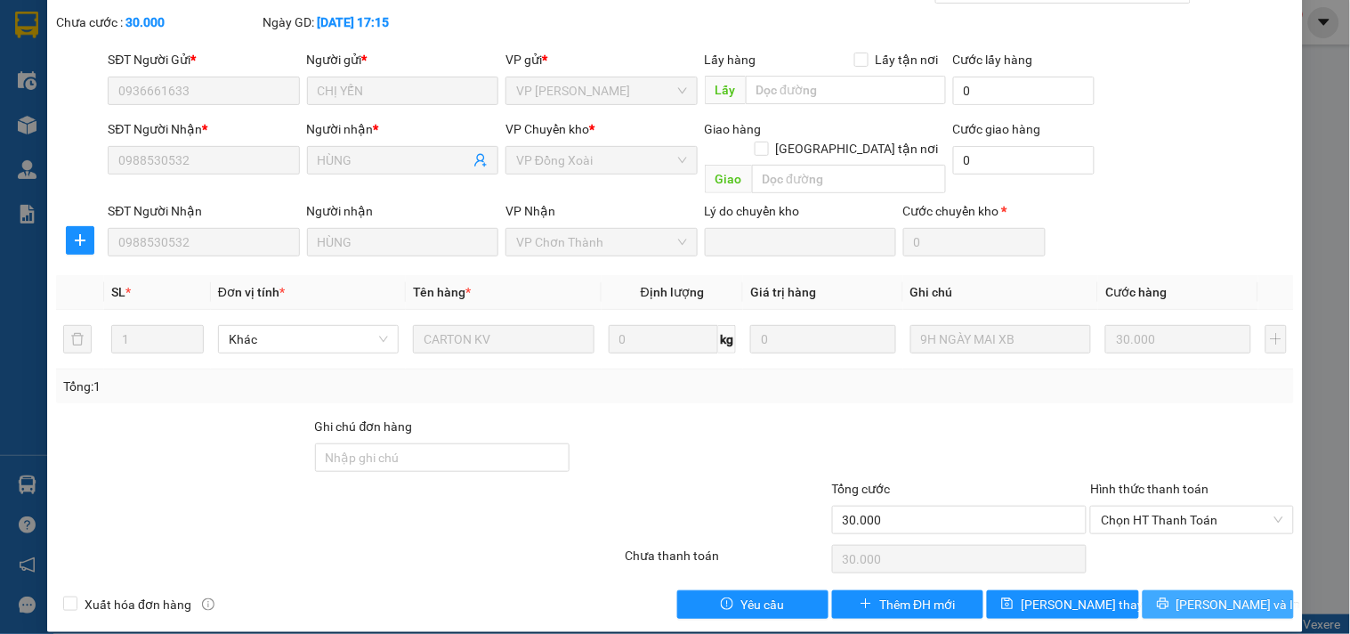
click at [1193, 595] on span "[PERSON_NAME] và In" at bounding box center [1239, 605] width 125 height 20
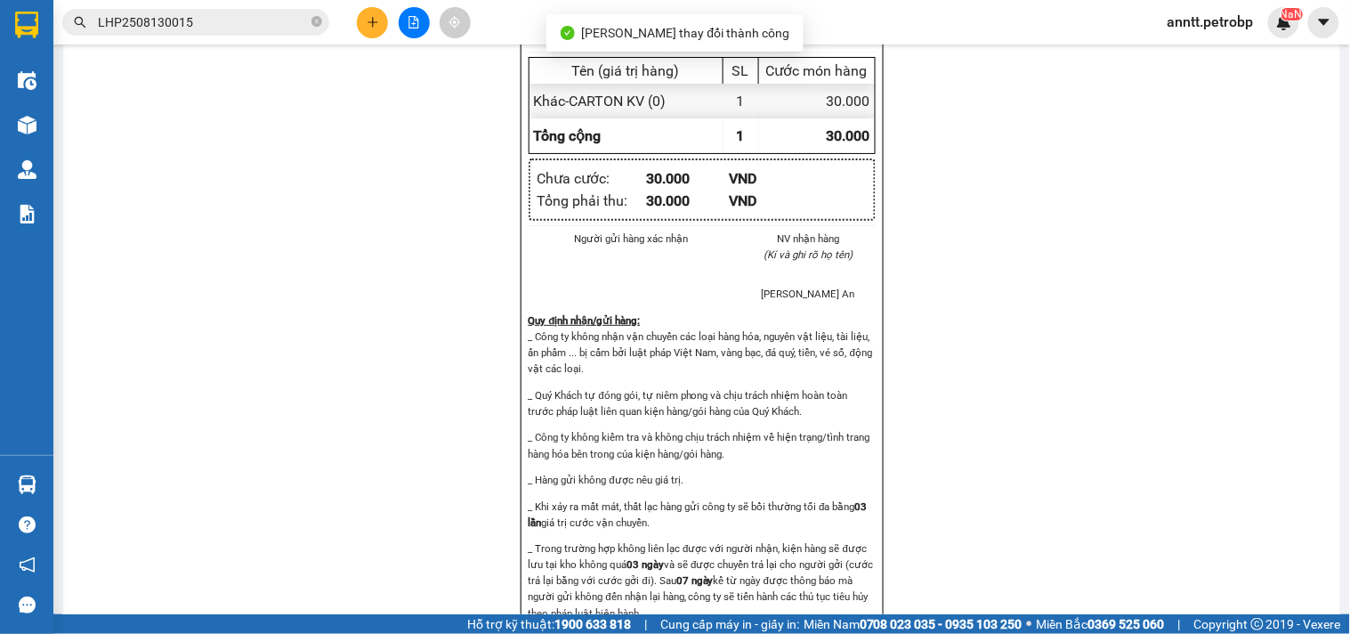
scroll to position [2145, 0]
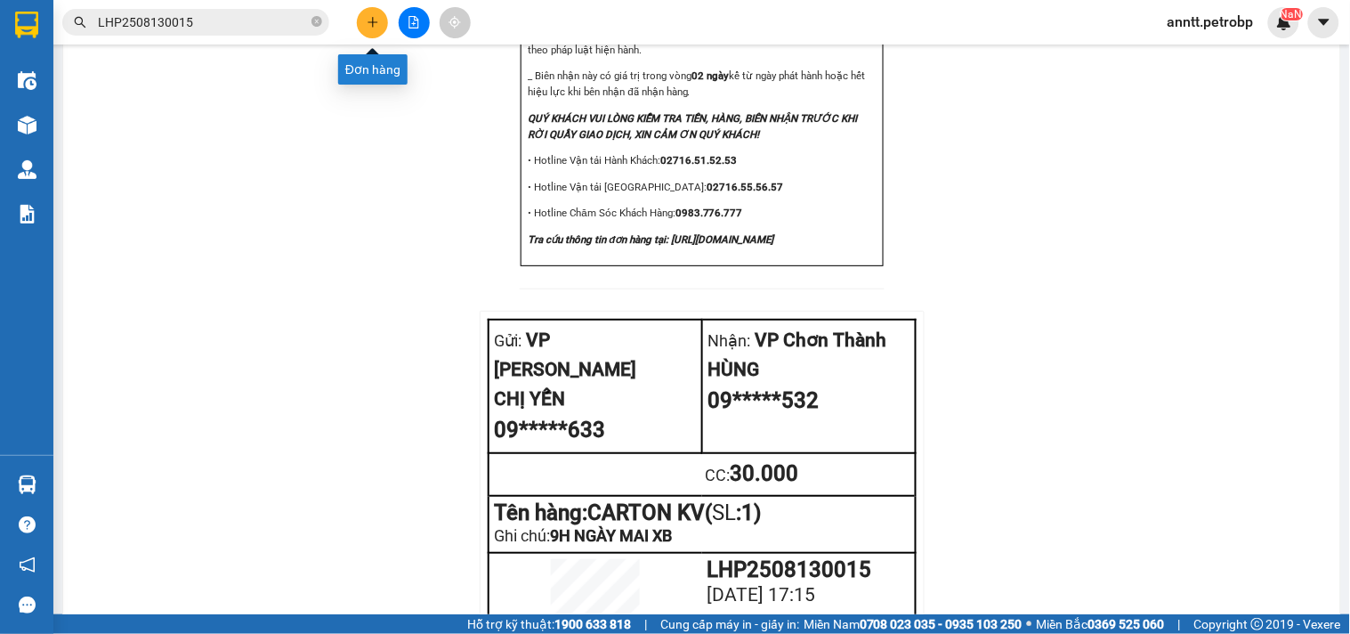
drag, startPoint x: 374, startPoint y: 28, endPoint x: 335, endPoint y: 209, distance: 185.8
click at [360, 33] on div at bounding box center [414, 22] width 134 height 31
click at [368, 19] on icon "plus" at bounding box center [373, 22] width 12 height 12
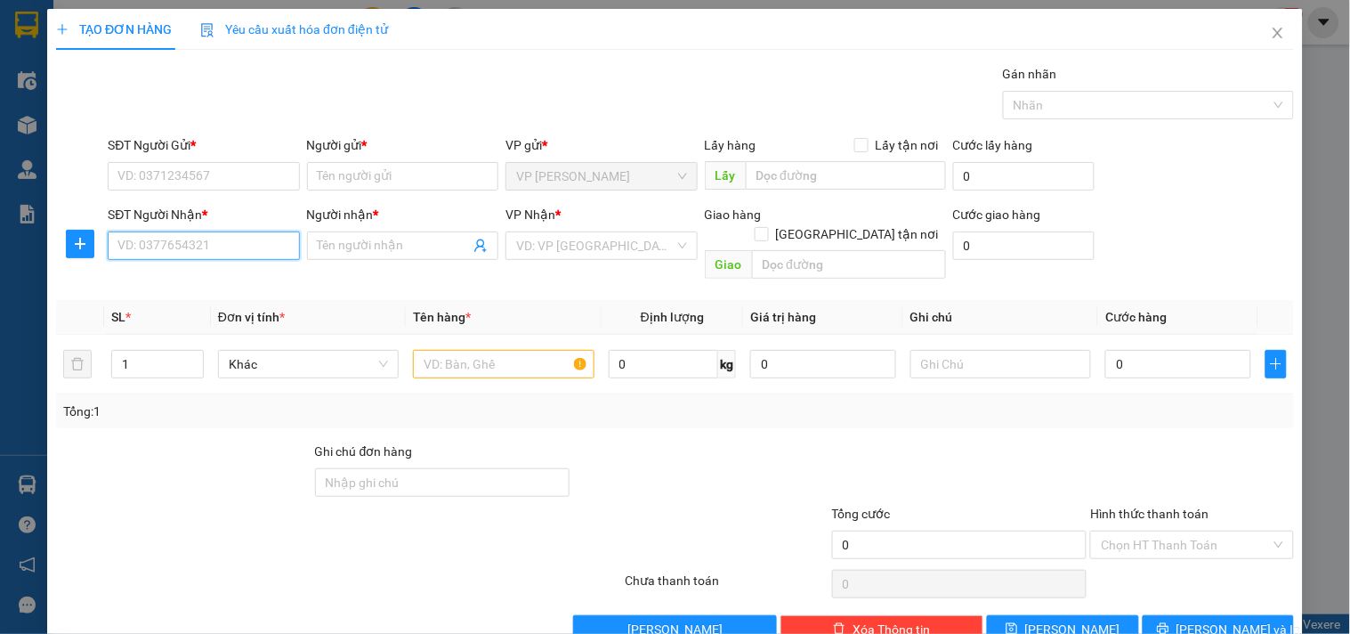
click at [228, 247] on input "SĐT Người Nhận *" at bounding box center [203, 245] width 191 height 28
click at [174, 285] on div "0919193456 - PHÁT" at bounding box center [201, 281] width 168 height 20
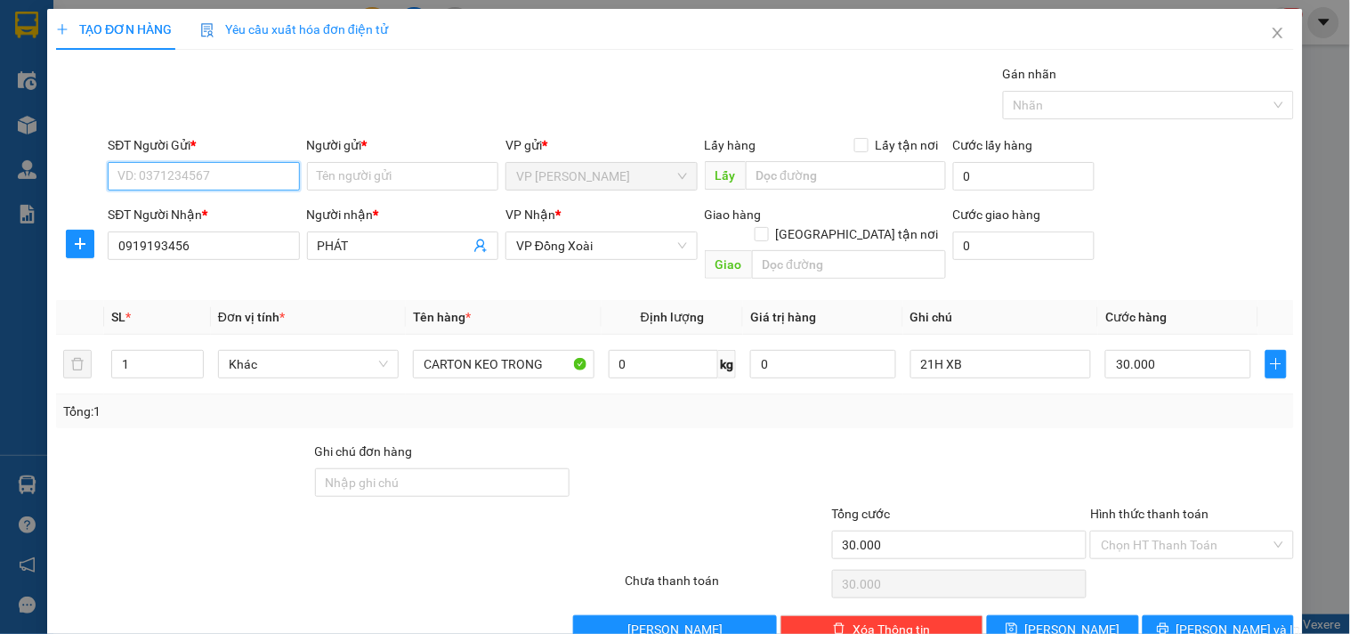
click at [223, 178] on input "SĐT Người Gửi *" at bounding box center [203, 176] width 191 height 28
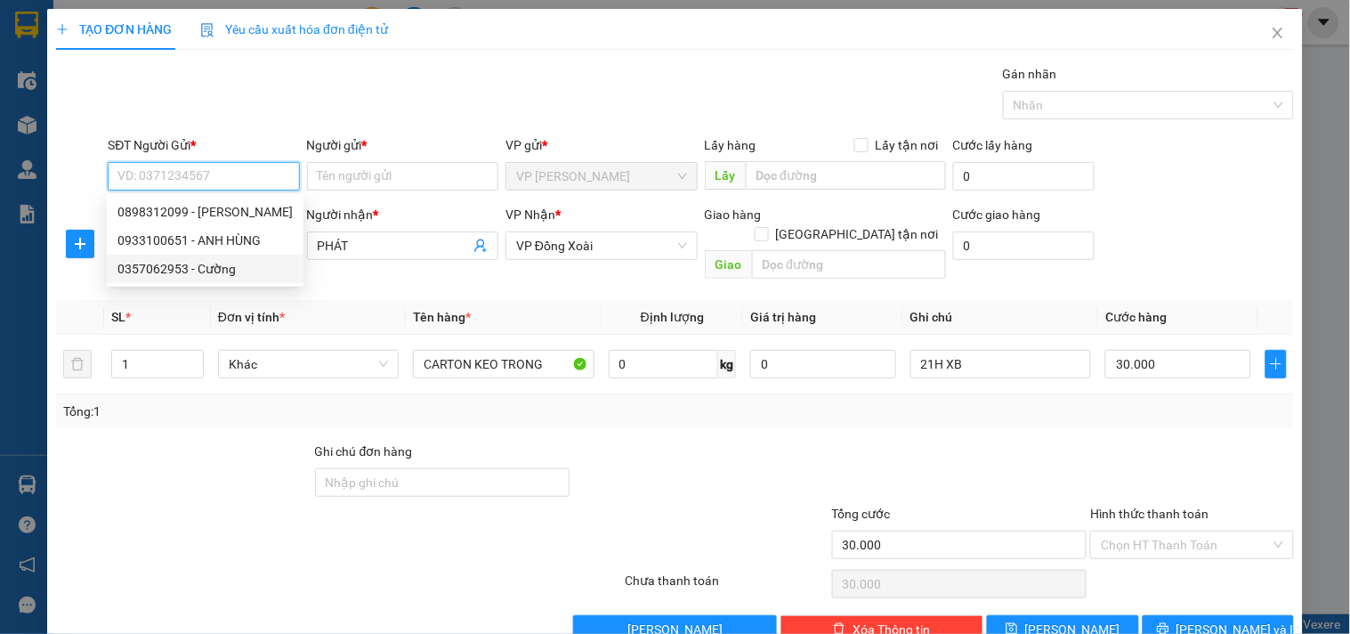
click at [182, 269] on div "0357062953 - Cường" at bounding box center [204, 269] width 175 height 20
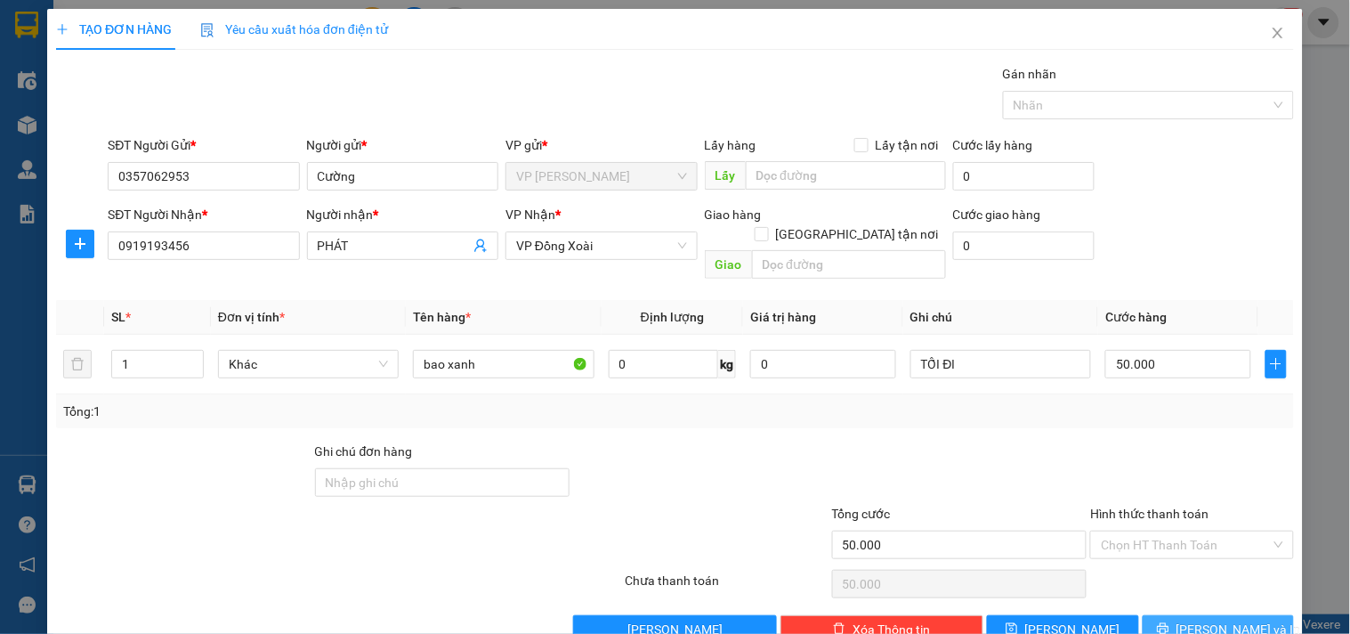
click at [1225, 620] on button "[PERSON_NAME] và In" at bounding box center [1218, 629] width 151 height 28
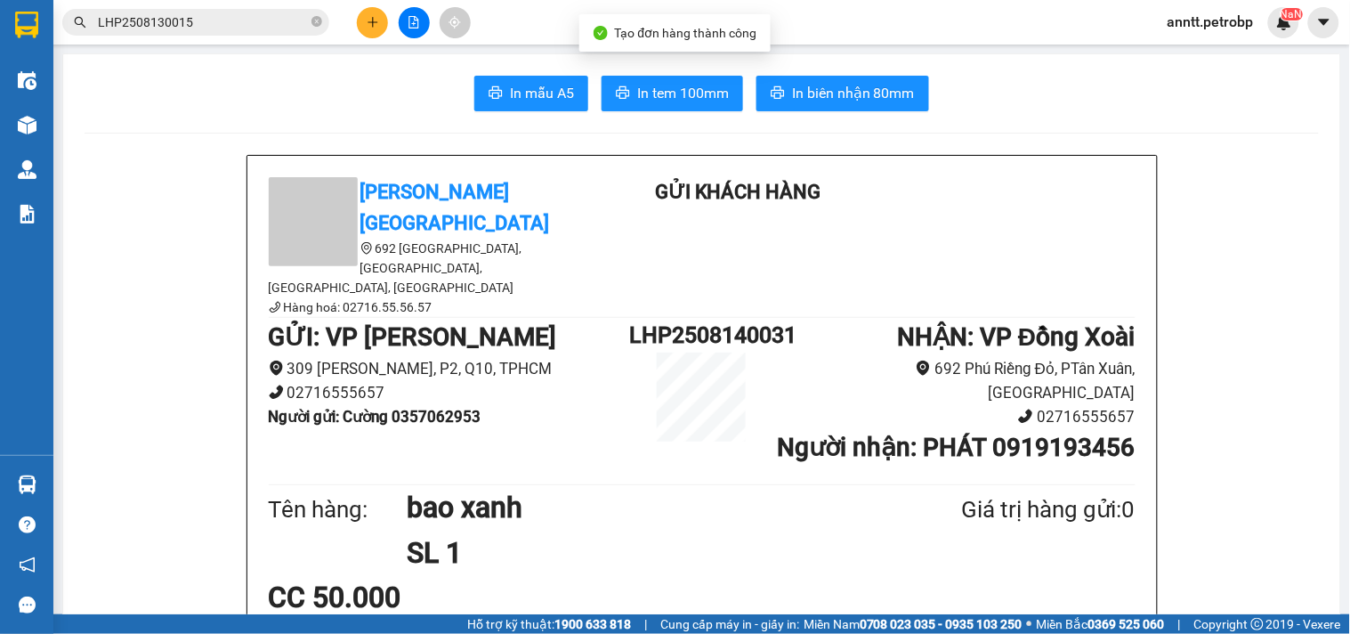
click at [850, 98] on span "In biên nhận 80mm" at bounding box center [853, 93] width 123 height 22
click at [672, 91] on span "In tem 100mm" at bounding box center [683, 93] width 92 height 22
click at [376, 28] on icon "plus" at bounding box center [373, 22] width 12 height 12
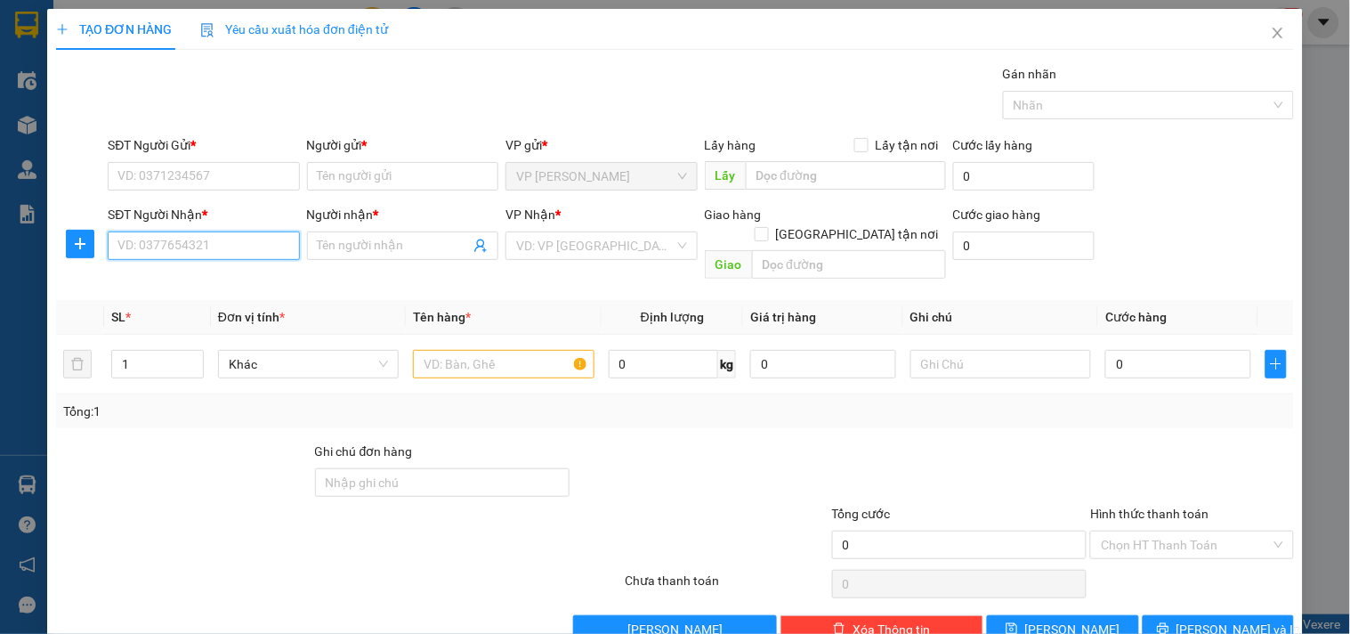
click at [175, 247] on input "SĐT Người Nhận *" at bounding box center [203, 245] width 191 height 28
paste input "0933529622"
click at [224, 254] on input "0933529622" at bounding box center [203, 245] width 191 height 28
click at [198, 280] on div "0933529622 - Mạnh" at bounding box center [201, 281] width 168 height 20
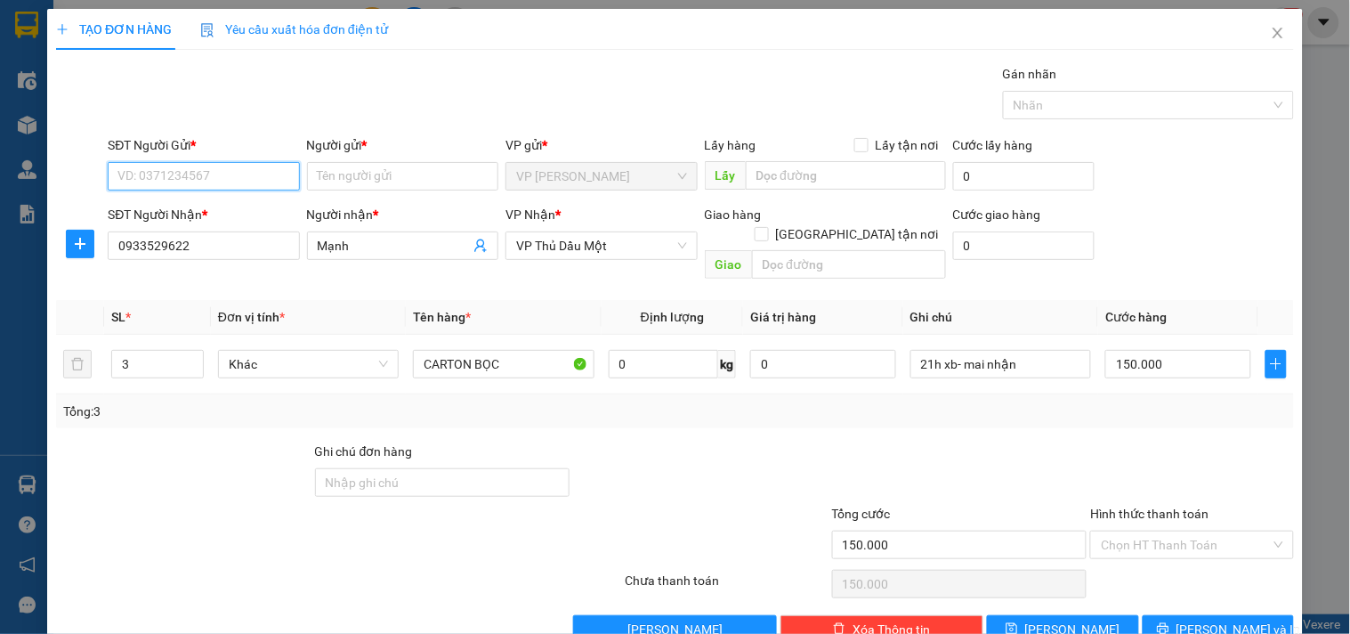
click at [184, 172] on input "SĐT Người Gửi *" at bounding box center [203, 176] width 191 height 28
click at [197, 212] on div "0909906012 - CTY THÀNH TIẾN" at bounding box center [205, 212] width 176 height 20
click at [193, 365] on span "down" at bounding box center [194, 370] width 11 height 11
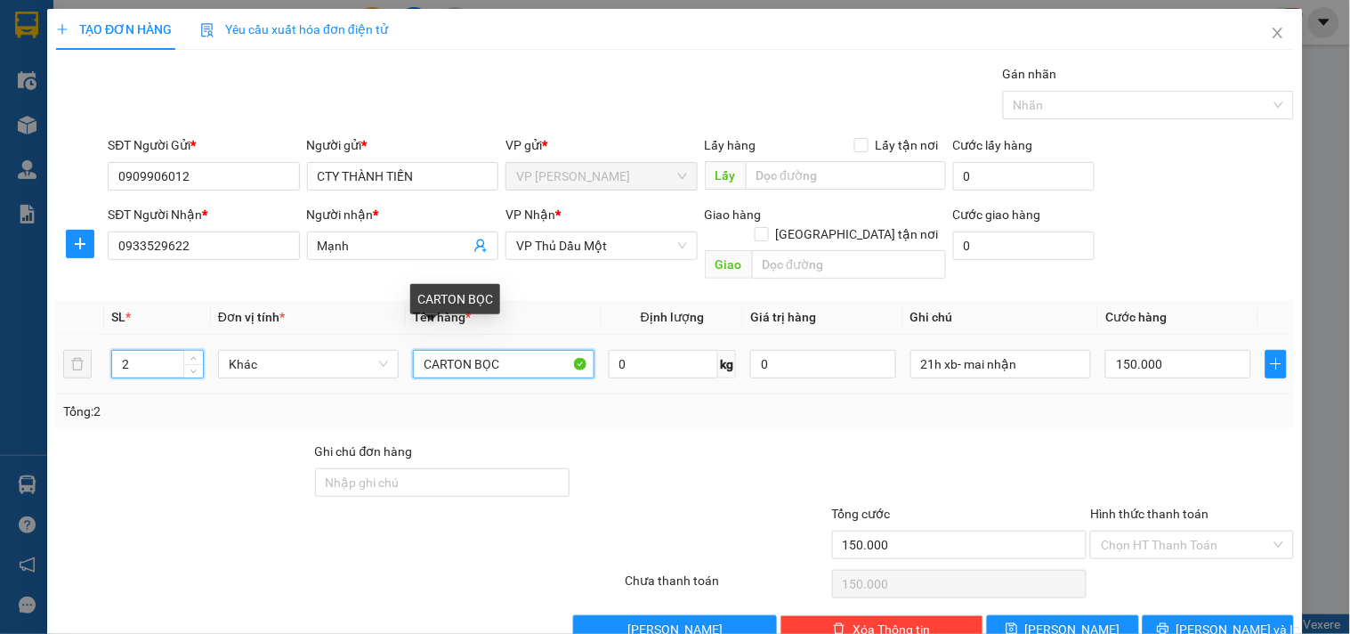
click at [516, 350] on input "CARTON BỌC" at bounding box center [503, 364] width 181 height 28
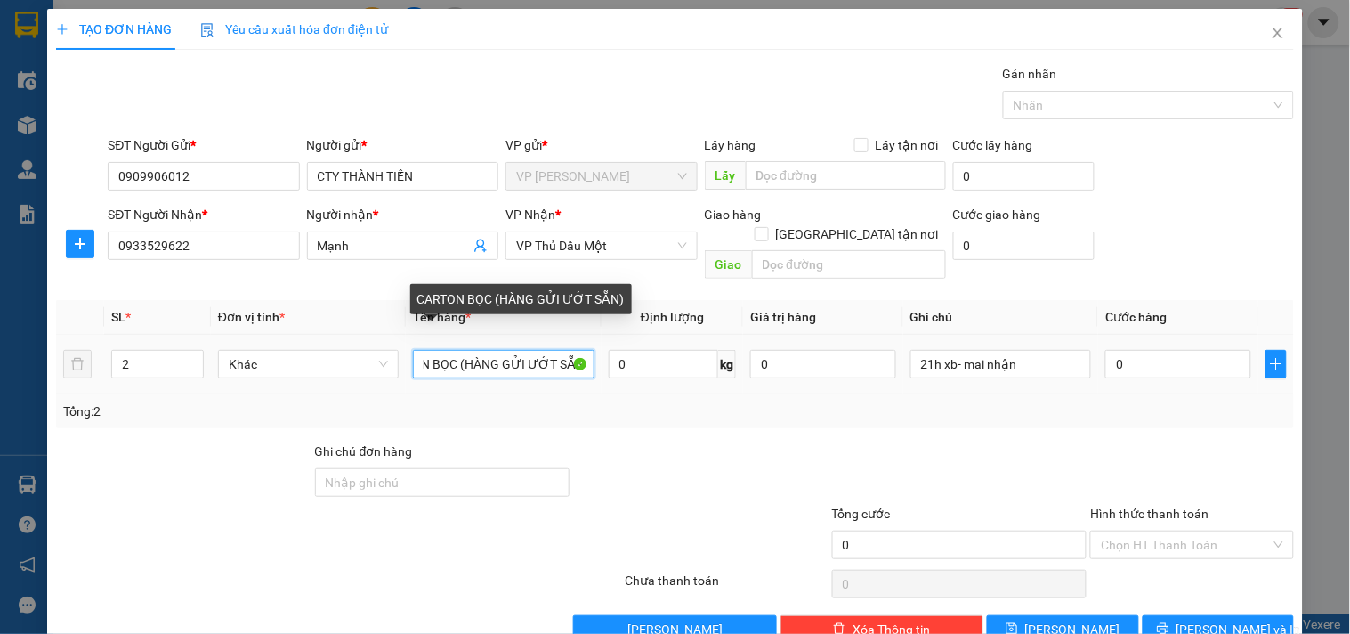
scroll to position [0, 46]
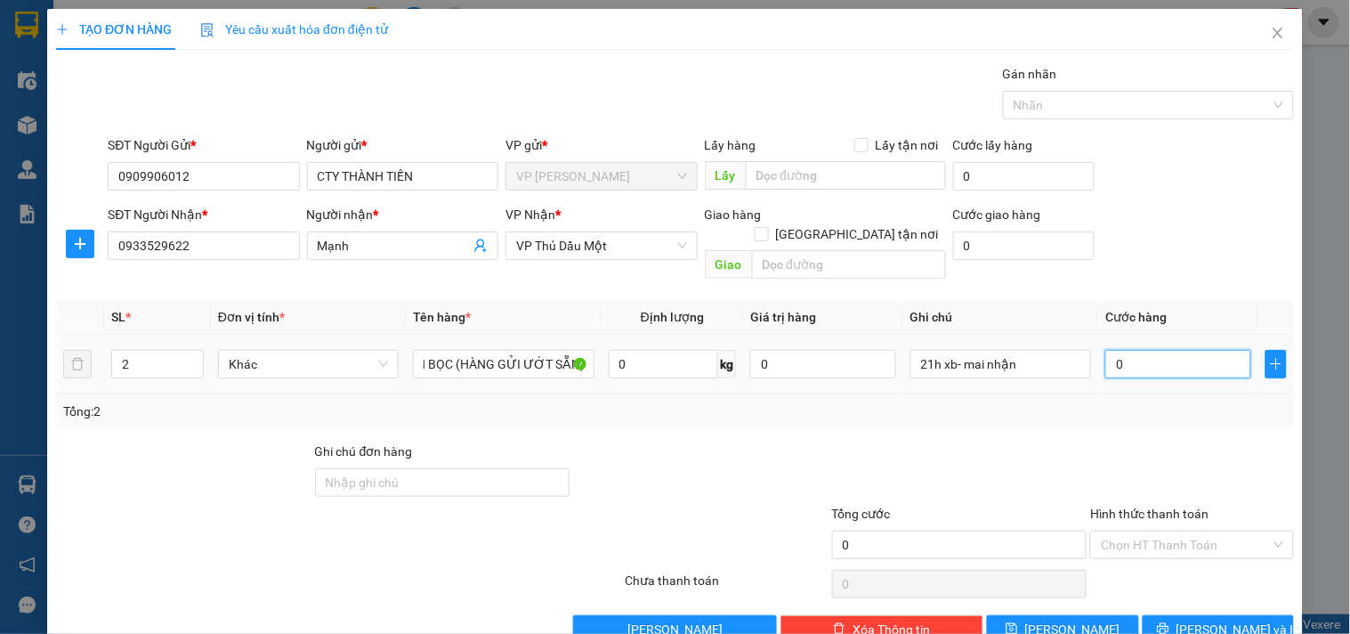
click at [1162, 350] on input "0" at bounding box center [1179, 364] width 146 height 28
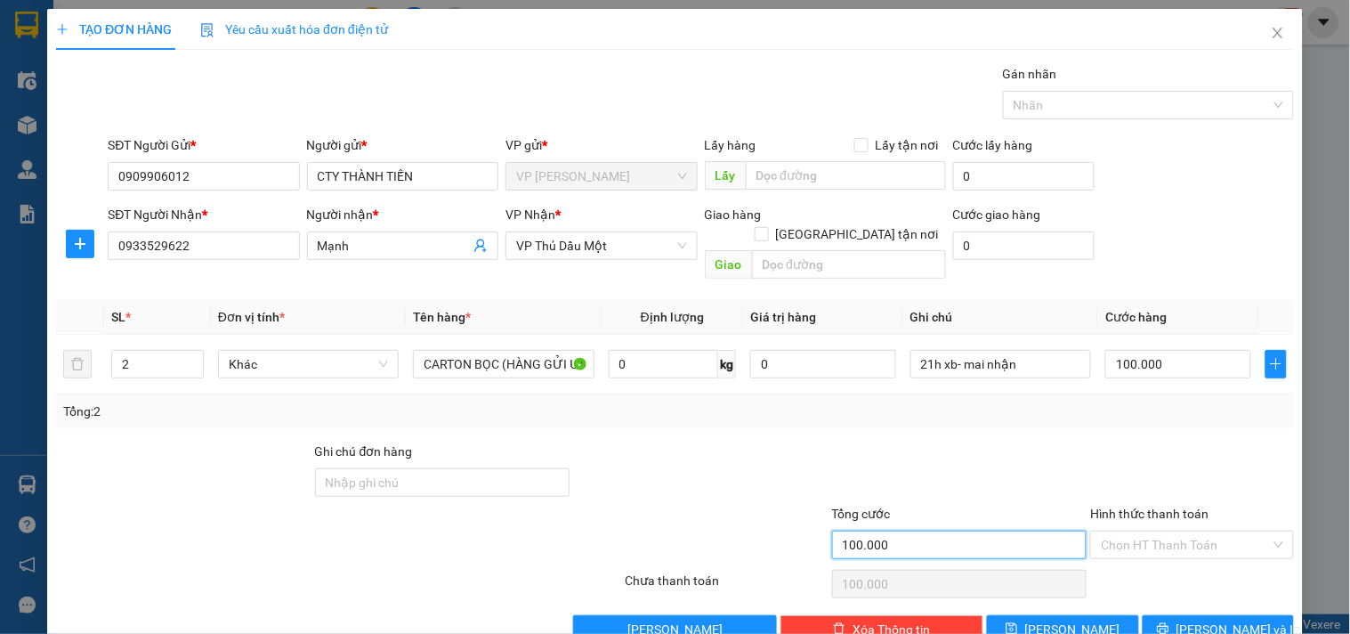
click at [924, 531] on input "100.000" at bounding box center [959, 545] width 255 height 28
click at [1194, 620] on span "[PERSON_NAME] và In" at bounding box center [1239, 630] width 125 height 20
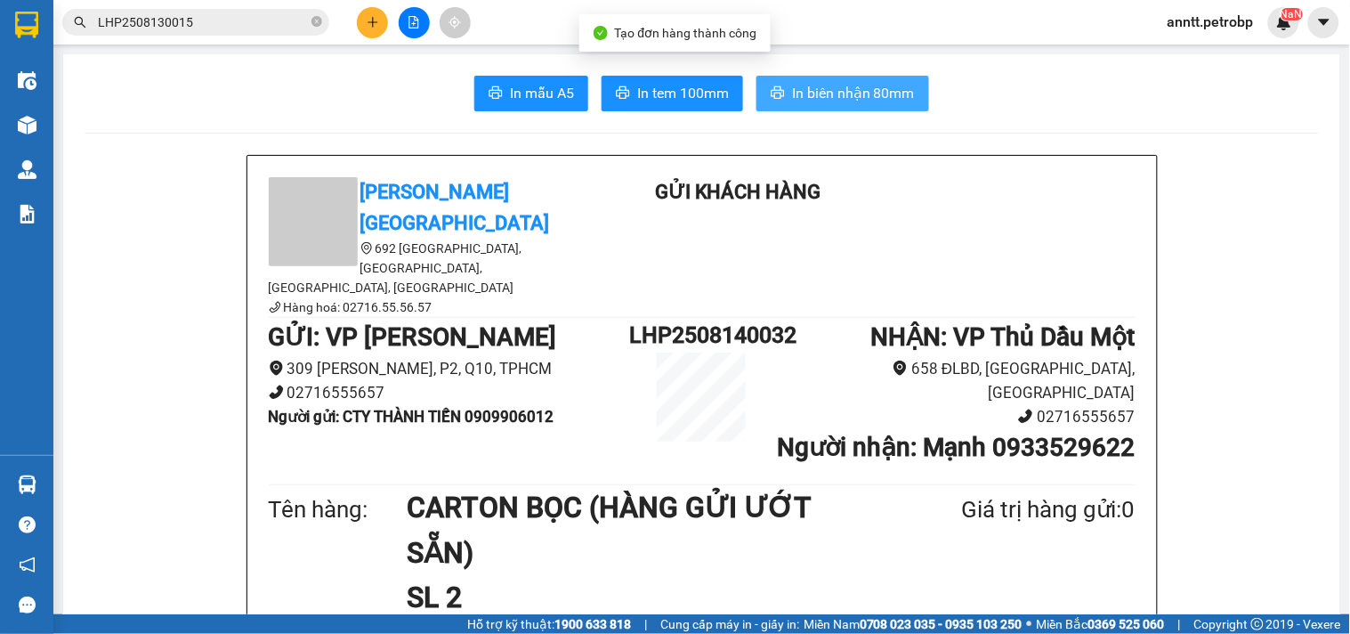
click at [873, 98] on span "In biên nhận 80mm" at bounding box center [853, 93] width 123 height 22
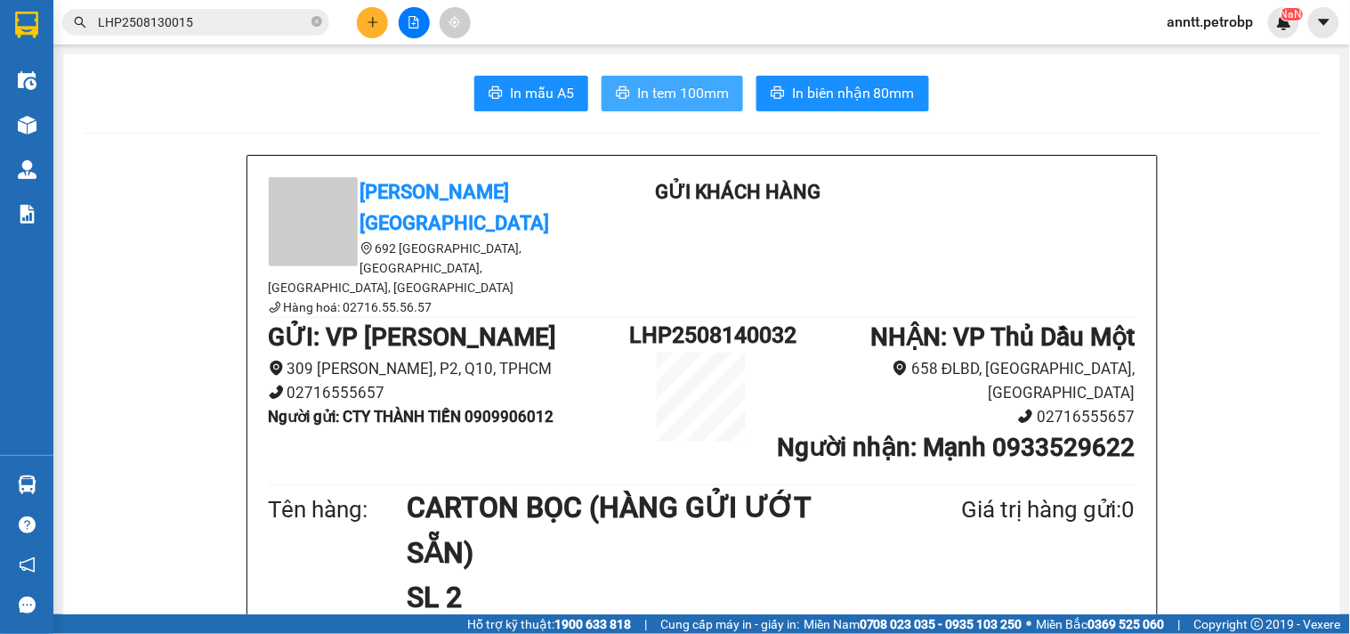
click at [650, 93] on span "In tem 100mm" at bounding box center [683, 93] width 92 height 22
click at [369, 28] on icon "plus" at bounding box center [373, 22] width 12 height 12
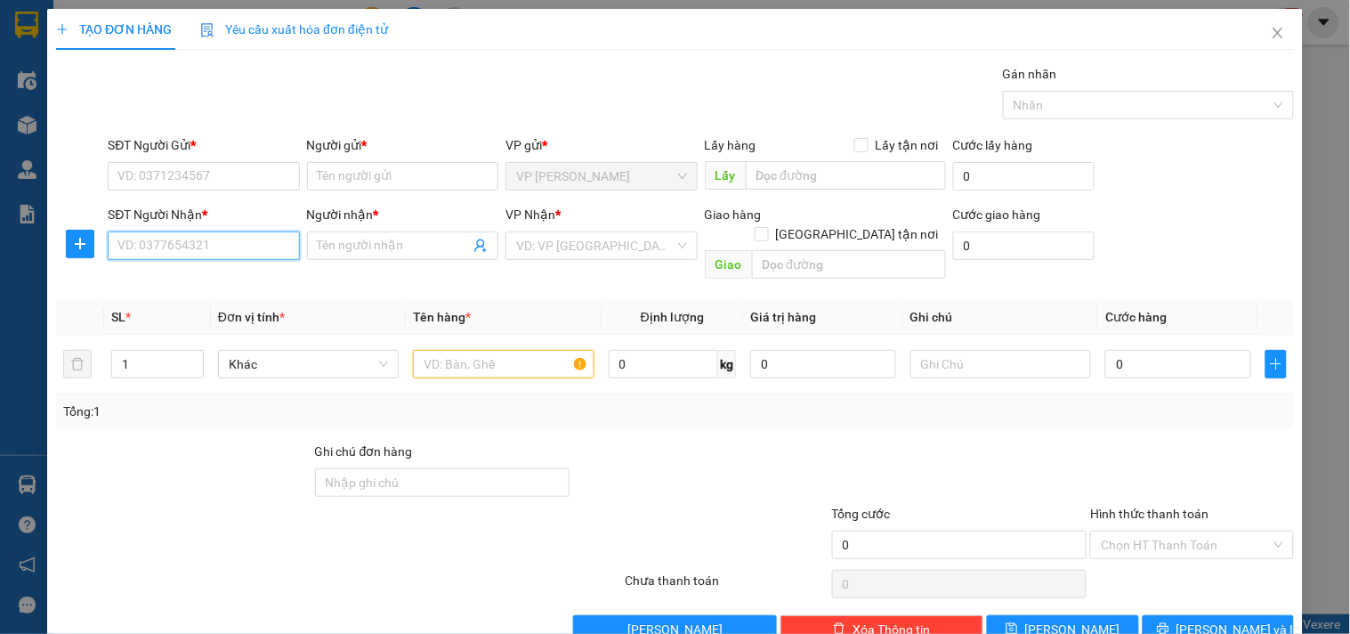
click at [171, 250] on input "SĐT Người Nhận *" at bounding box center [203, 245] width 191 height 28
click at [164, 282] on div "0937286999 - TRƯỜNG Ý" at bounding box center [201, 281] width 168 height 20
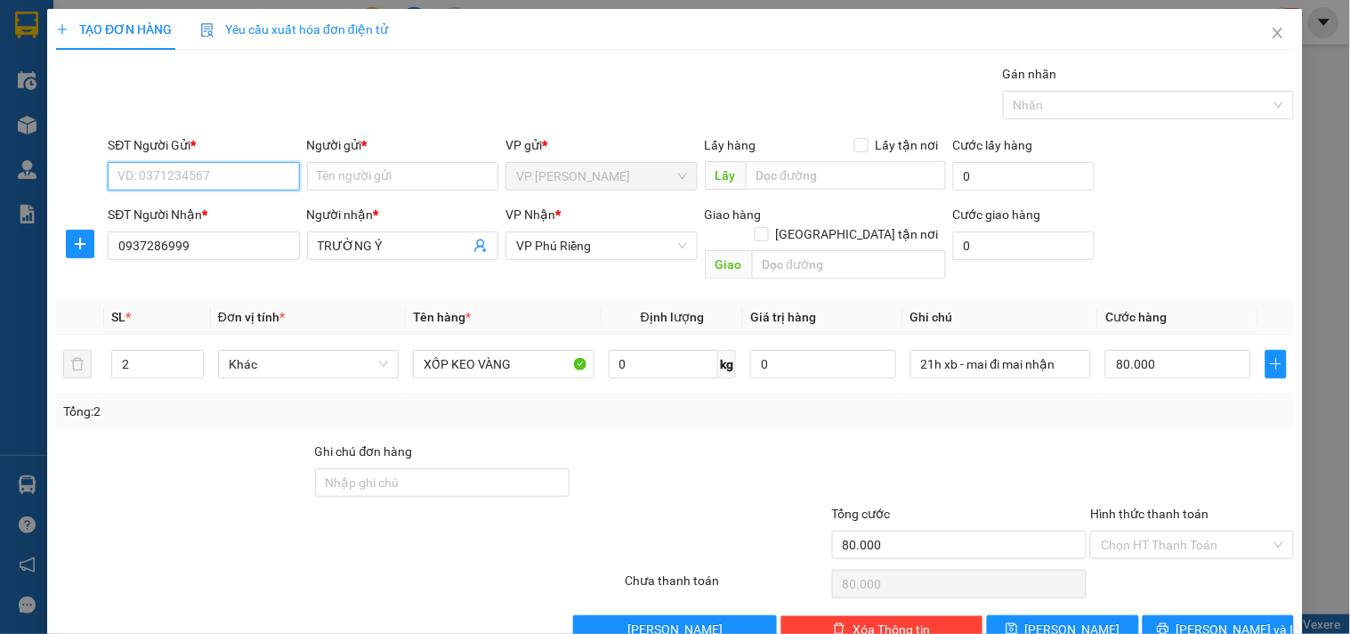
click at [158, 167] on input "SĐT Người Gửi *" at bounding box center [203, 176] width 191 height 28
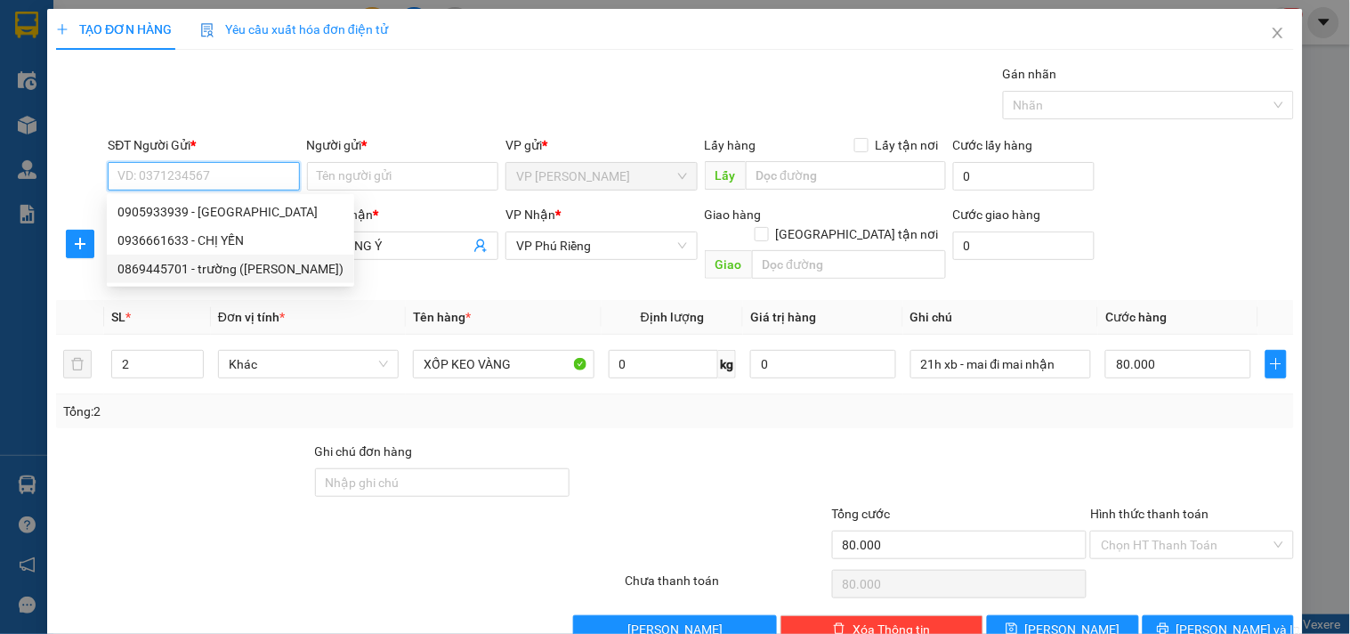
click at [150, 270] on div "0869445701 - trường (hoàng kim)" at bounding box center [230, 269] width 226 height 20
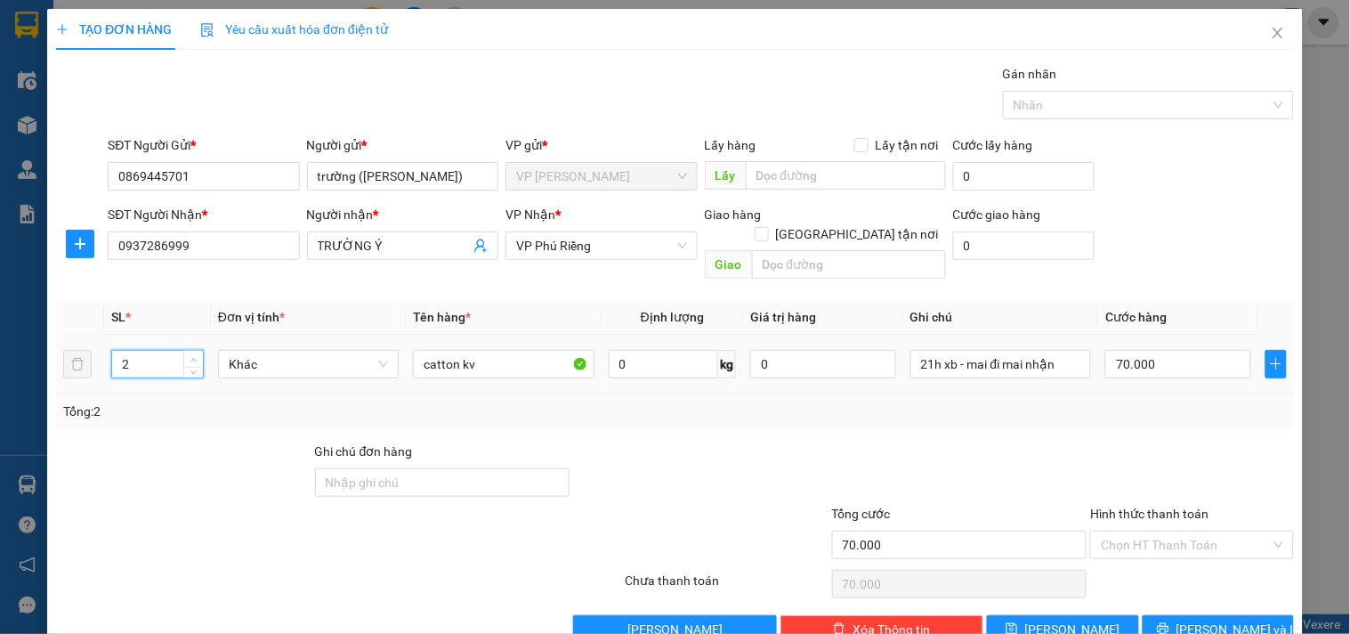
click at [190, 357] on icon "up" at bounding box center [193, 360] width 6 height 6
click at [1179, 352] on input "70.000" at bounding box center [1179, 364] width 146 height 28
click at [891, 536] on input "120.000" at bounding box center [959, 545] width 255 height 28
click at [1146, 531] on input "Hình thức thanh toán" at bounding box center [1185, 544] width 169 height 27
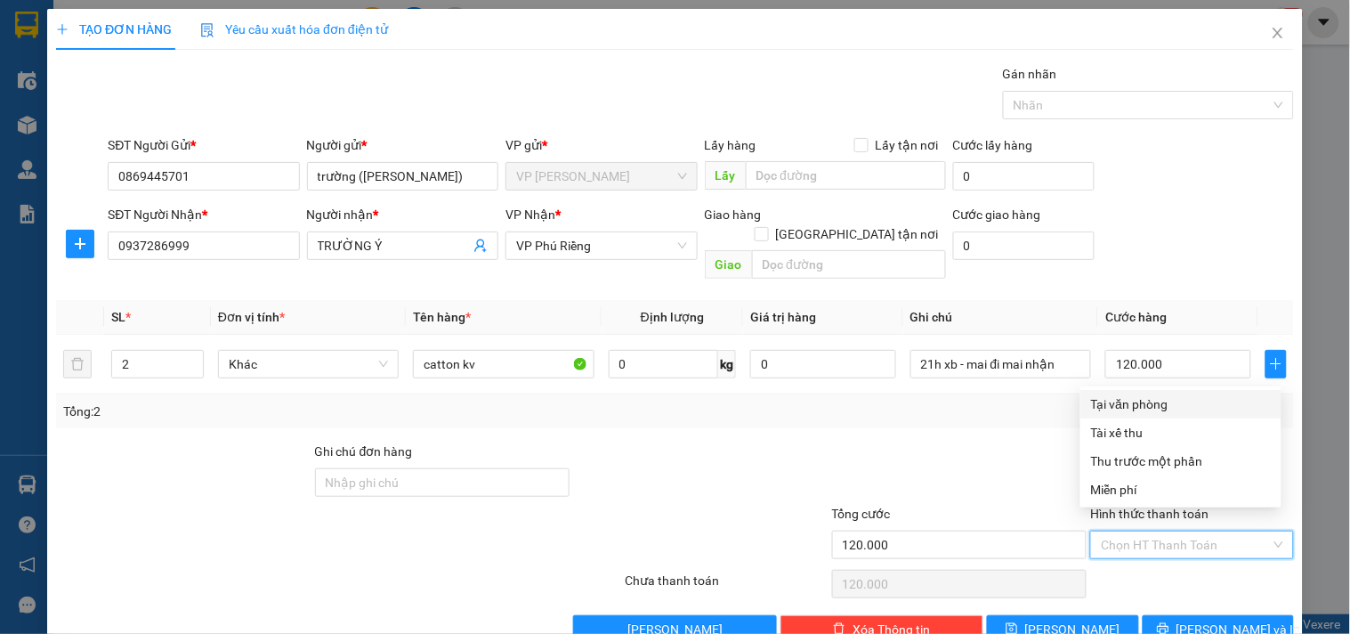
click at [1144, 399] on div "Tại văn phòng" at bounding box center [1181, 404] width 180 height 20
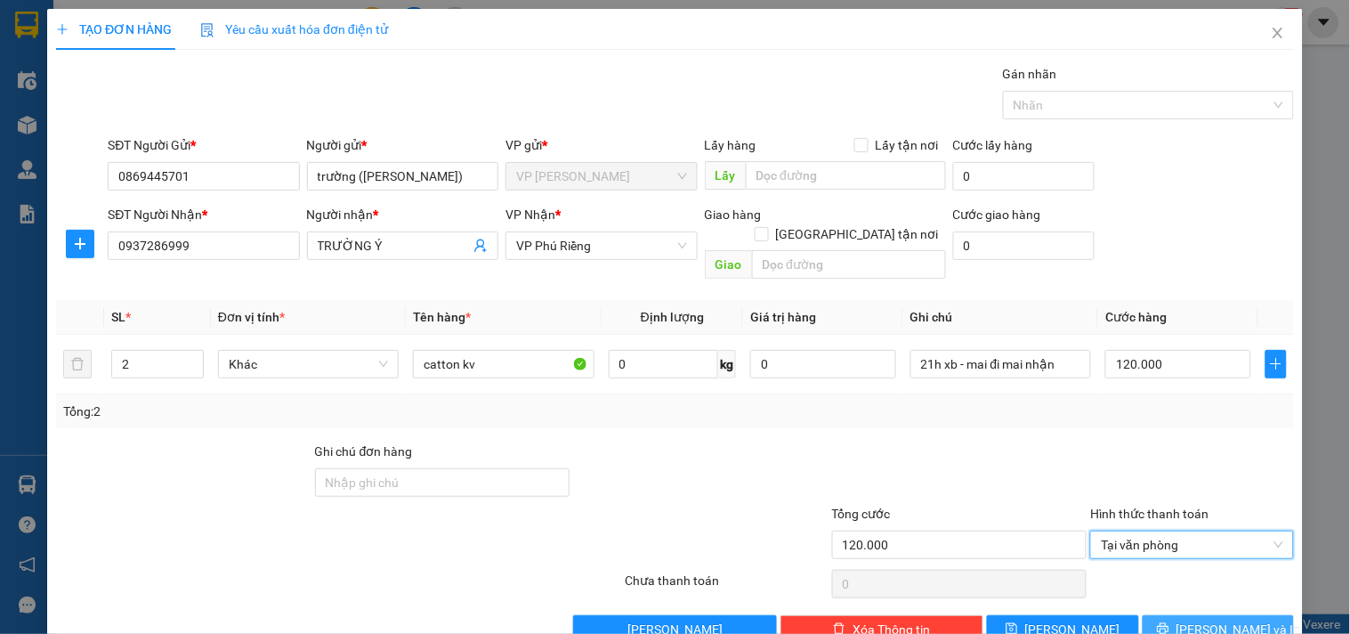
click at [1225, 620] on span "[PERSON_NAME] và In" at bounding box center [1239, 630] width 125 height 20
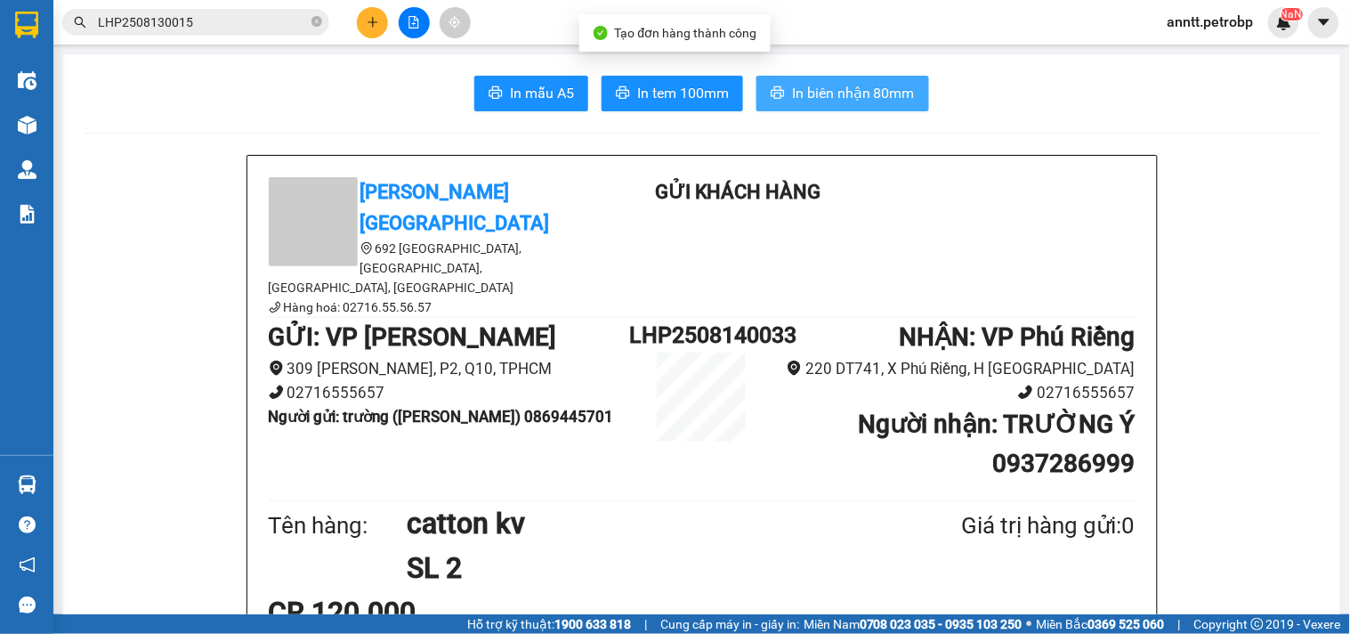
click at [875, 85] on span "In biên nhận 80mm" at bounding box center [853, 93] width 123 height 22
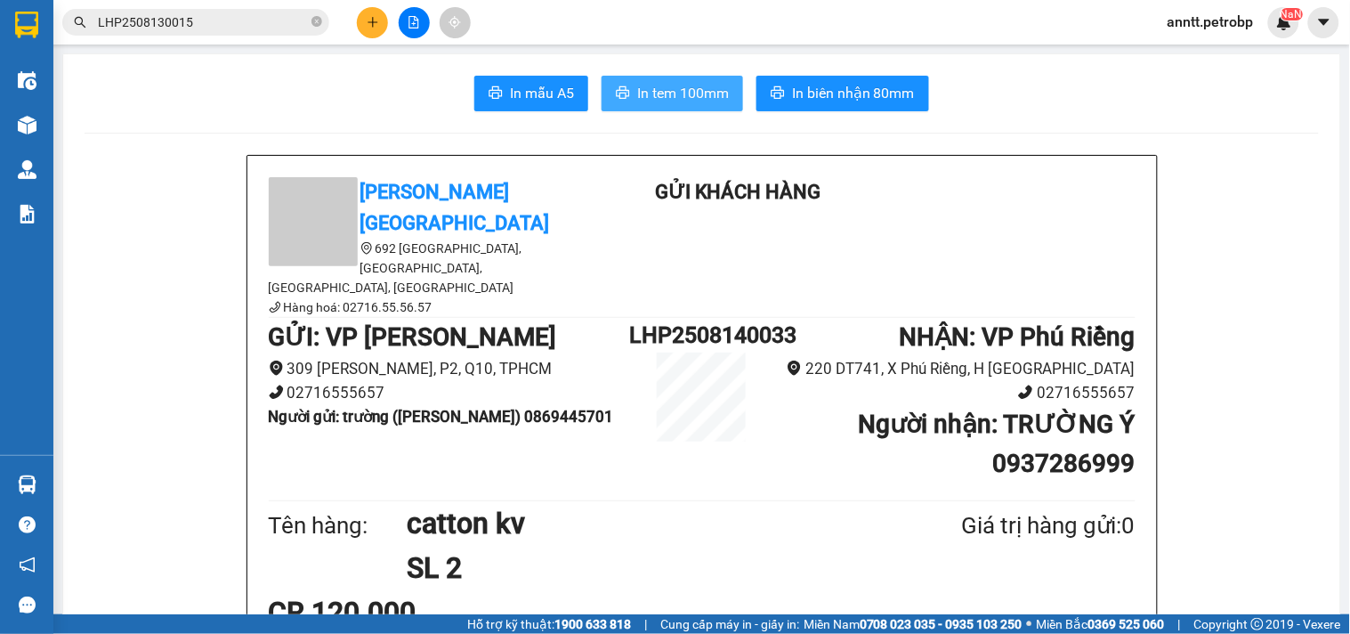
click at [691, 93] on span "In tem 100mm" at bounding box center [683, 93] width 92 height 22
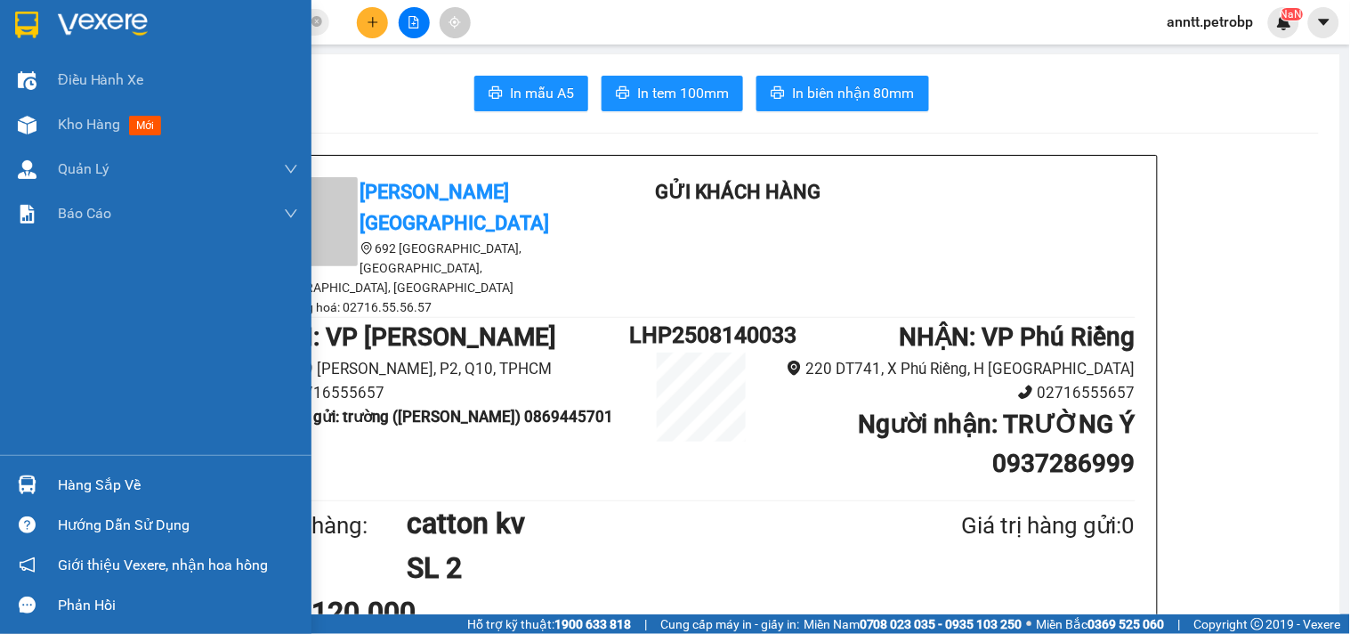
click at [20, 28] on img at bounding box center [26, 25] width 23 height 27
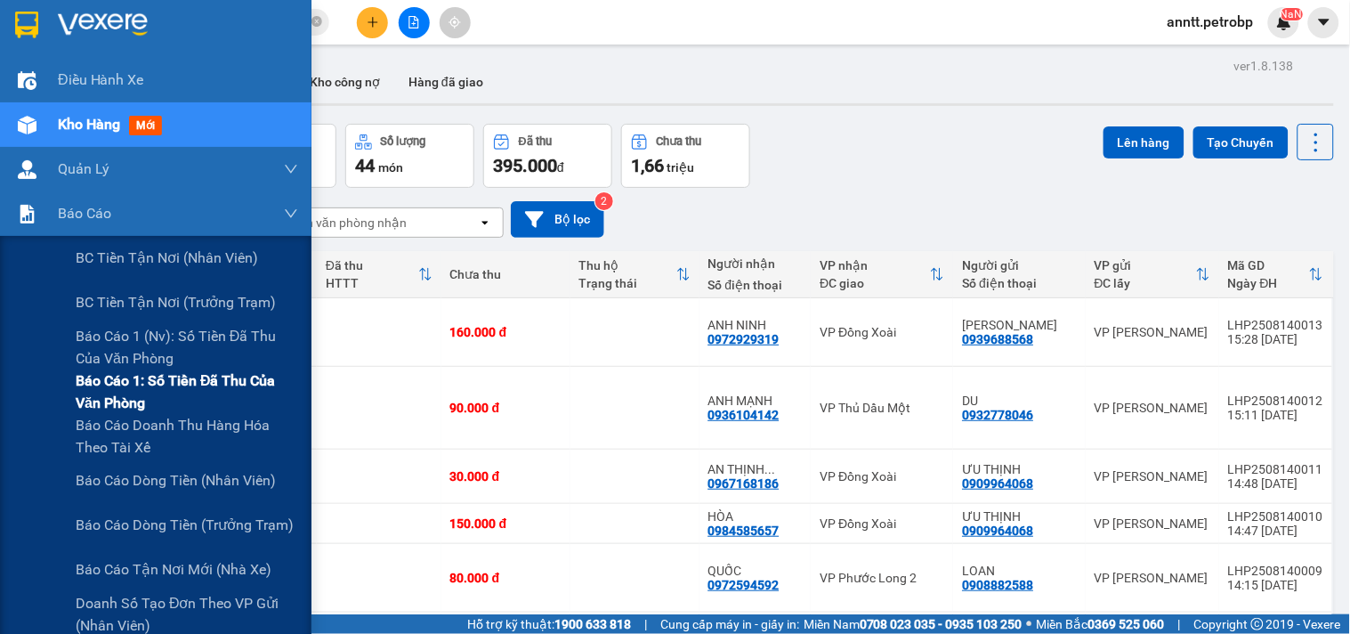
click at [167, 383] on span "Báo cáo 1: Số tiền đã thu của văn phòng" at bounding box center [187, 391] width 223 height 45
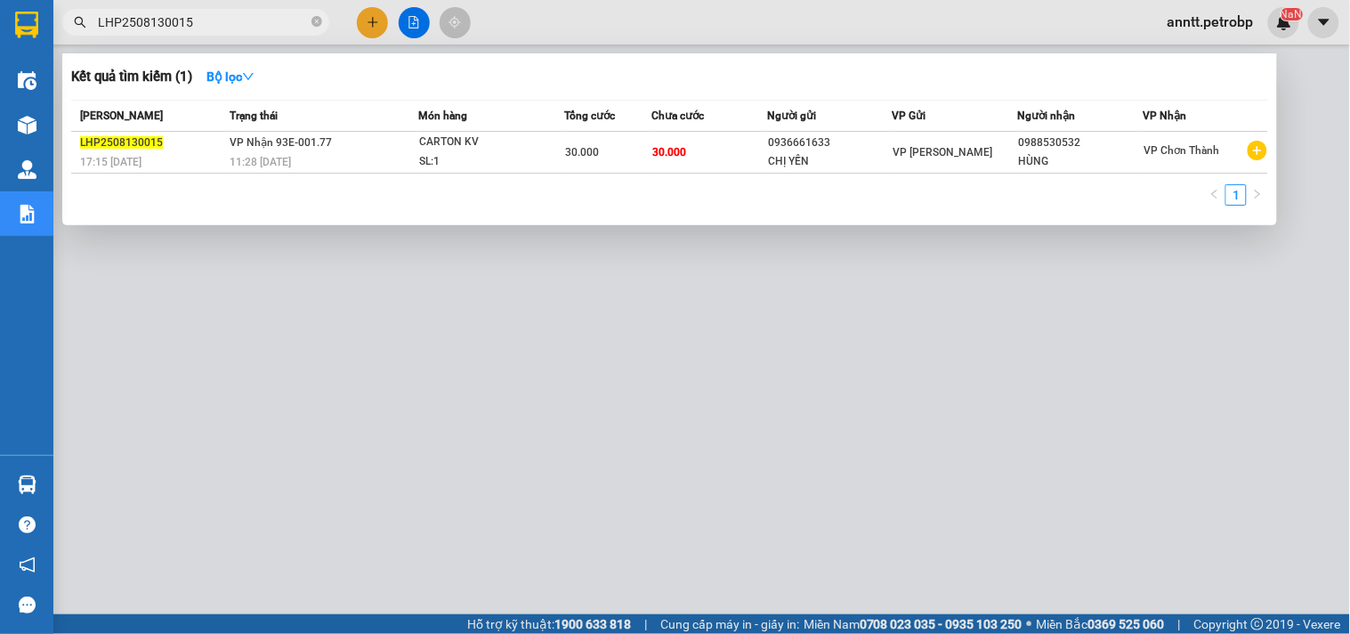
click at [258, 21] on input "LHP2508130015" at bounding box center [203, 22] width 210 height 20
click at [318, 25] on icon "close-circle" at bounding box center [317, 21] width 11 height 11
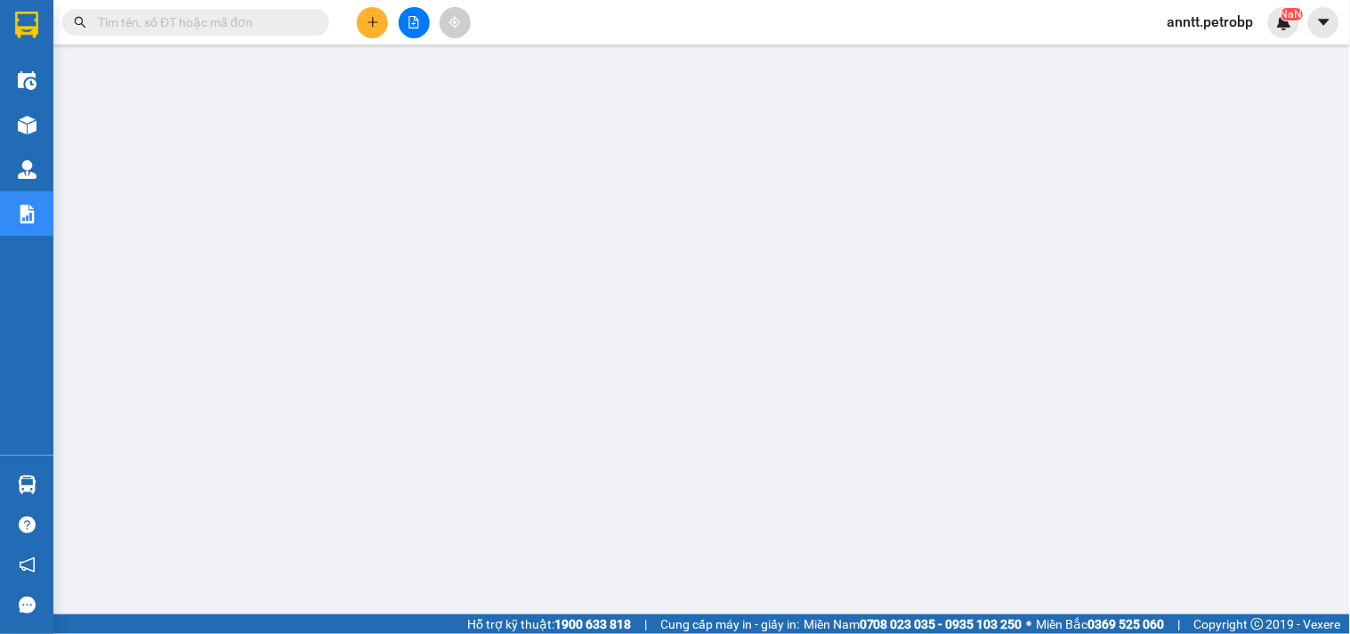
paste input "LHP2508130014"
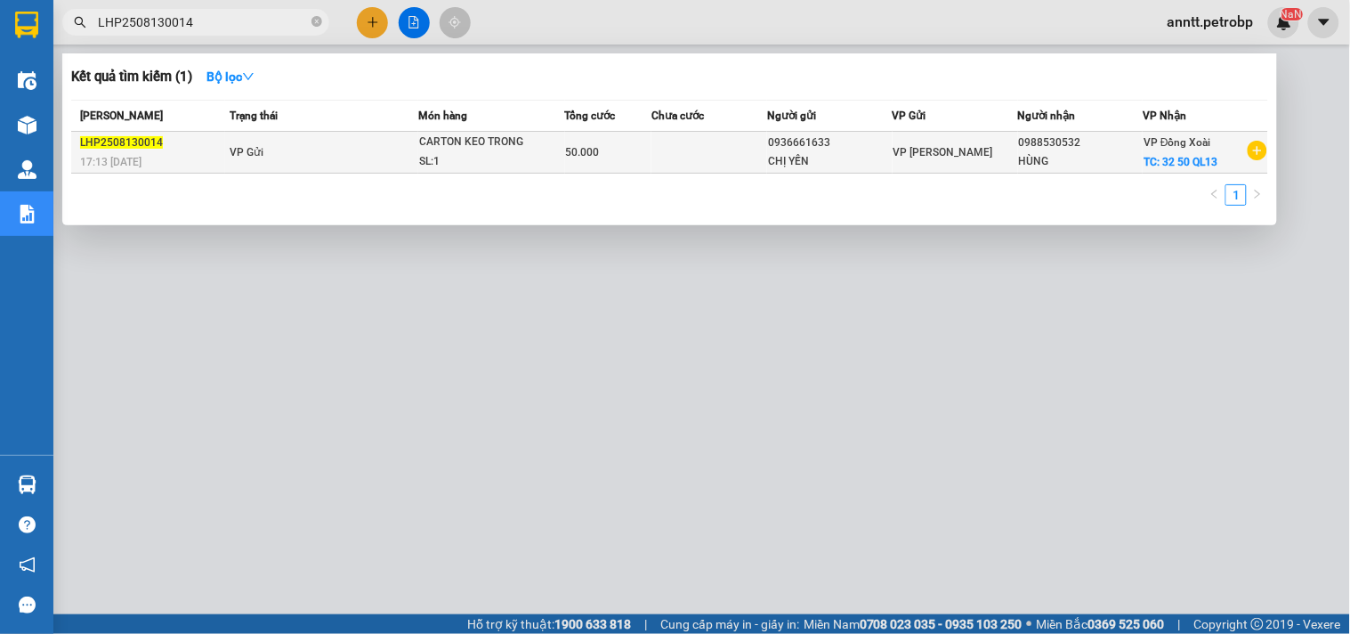
click at [387, 152] on td "VP Gửi" at bounding box center [321, 153] width 193 height 42
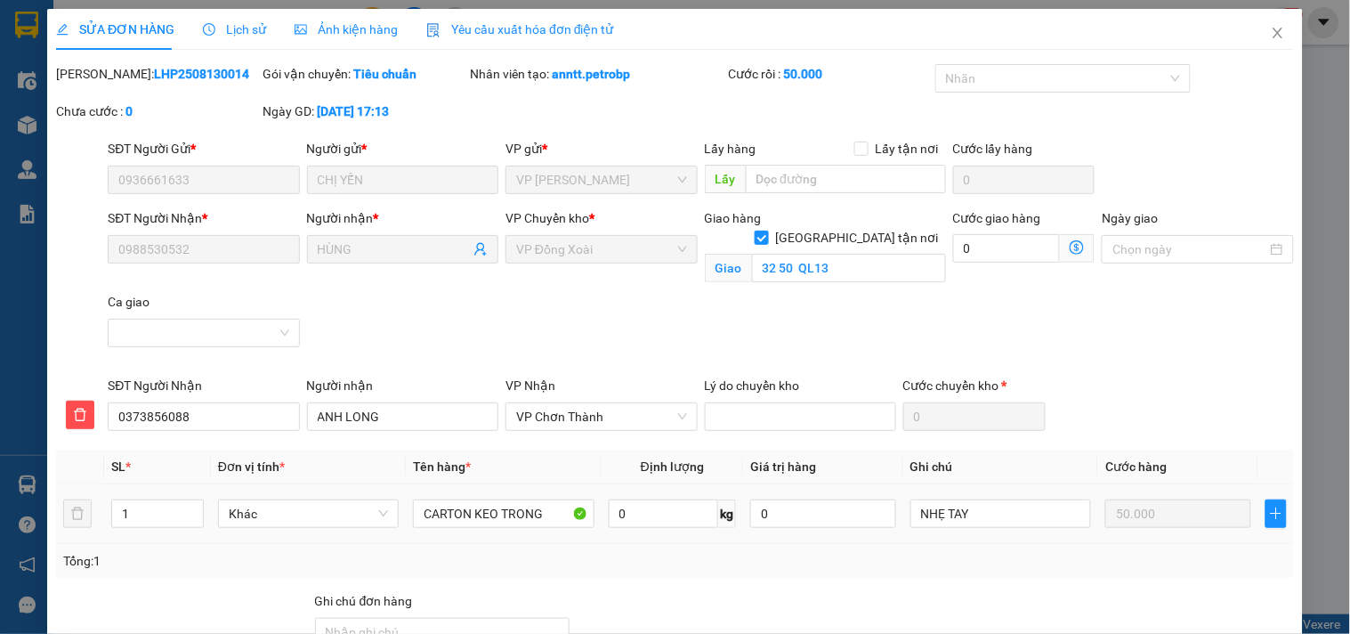
scroll to position [193, 0]
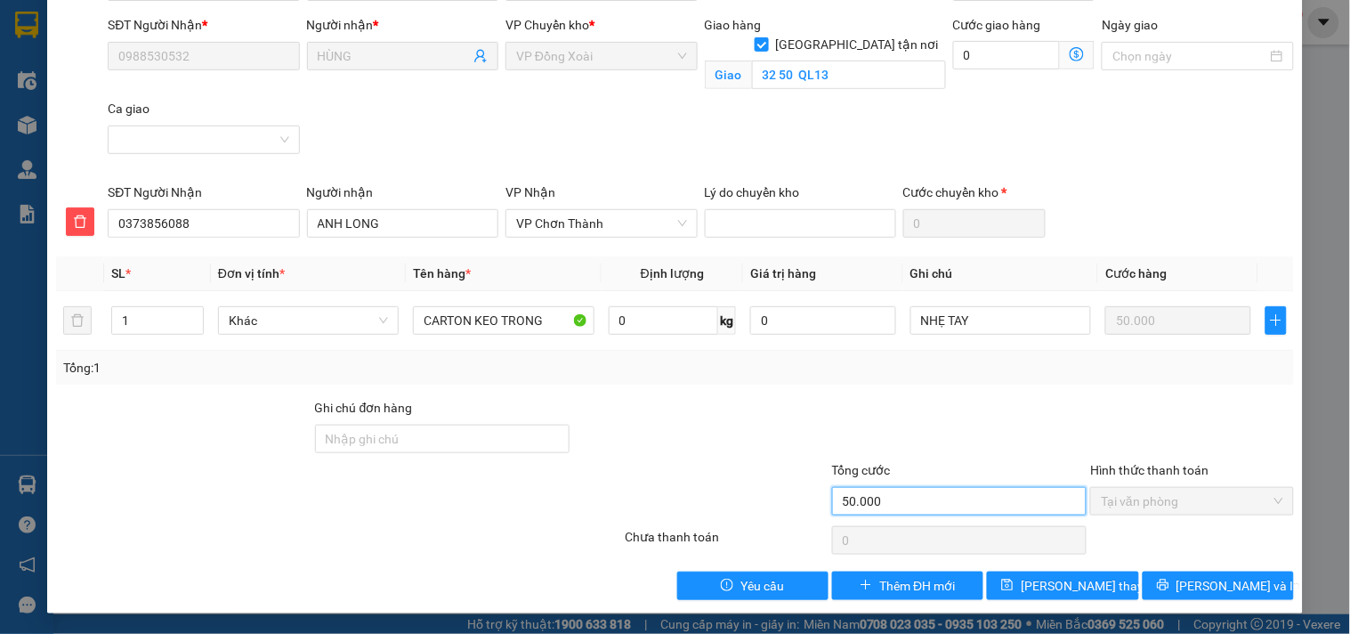
click at [901, 497] on input "50.000" at bounding box center [959, 501] width 255 height 28
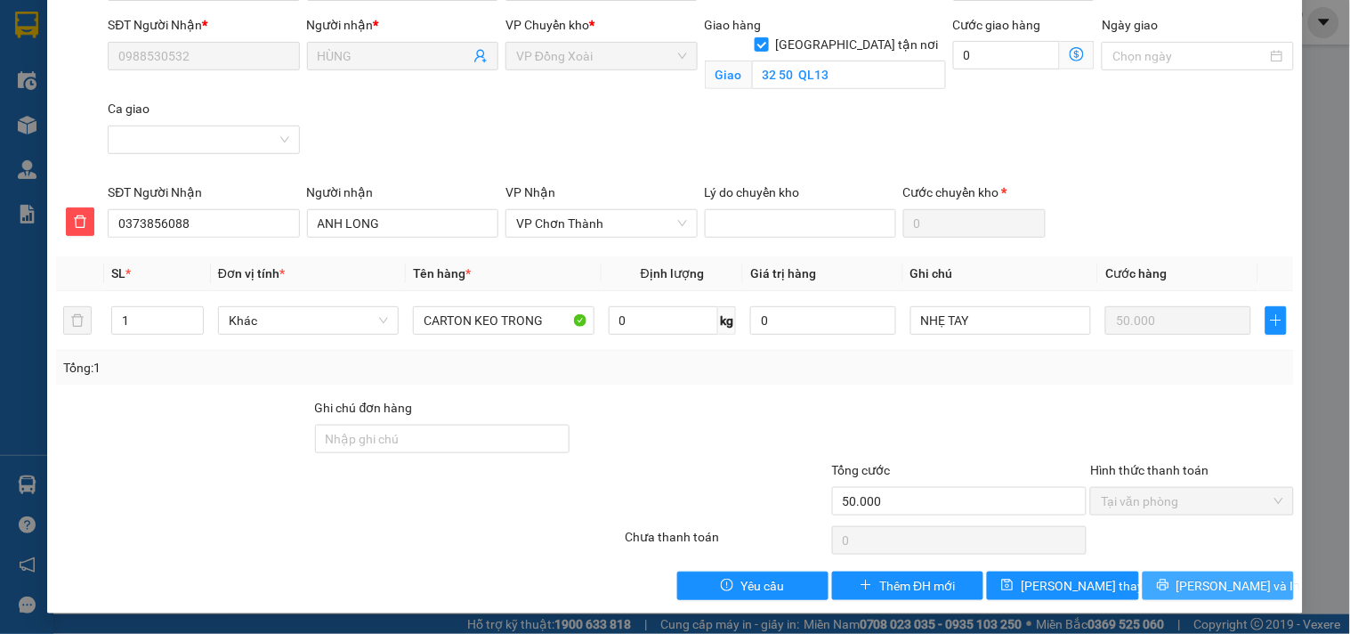
click at [1247, 582] on button "[PERSON_NAME] và In" at bounding box center [1218, 585] width 151 height 28
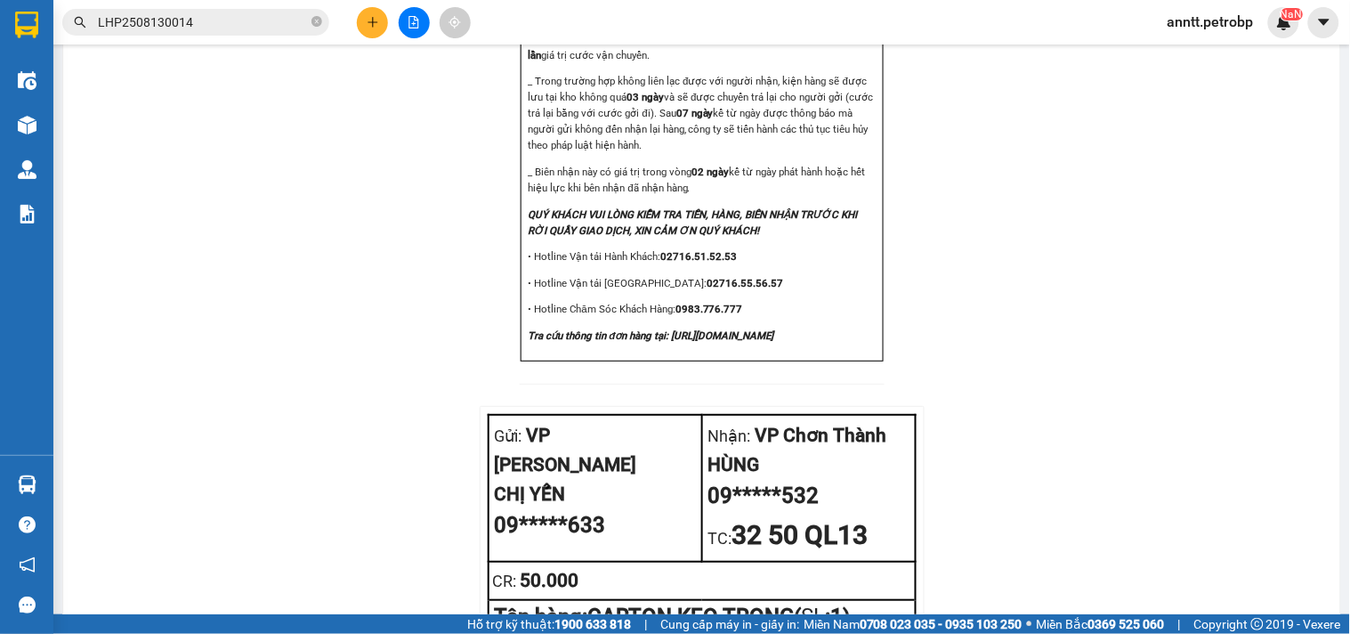
scroll to position [2210, 0]
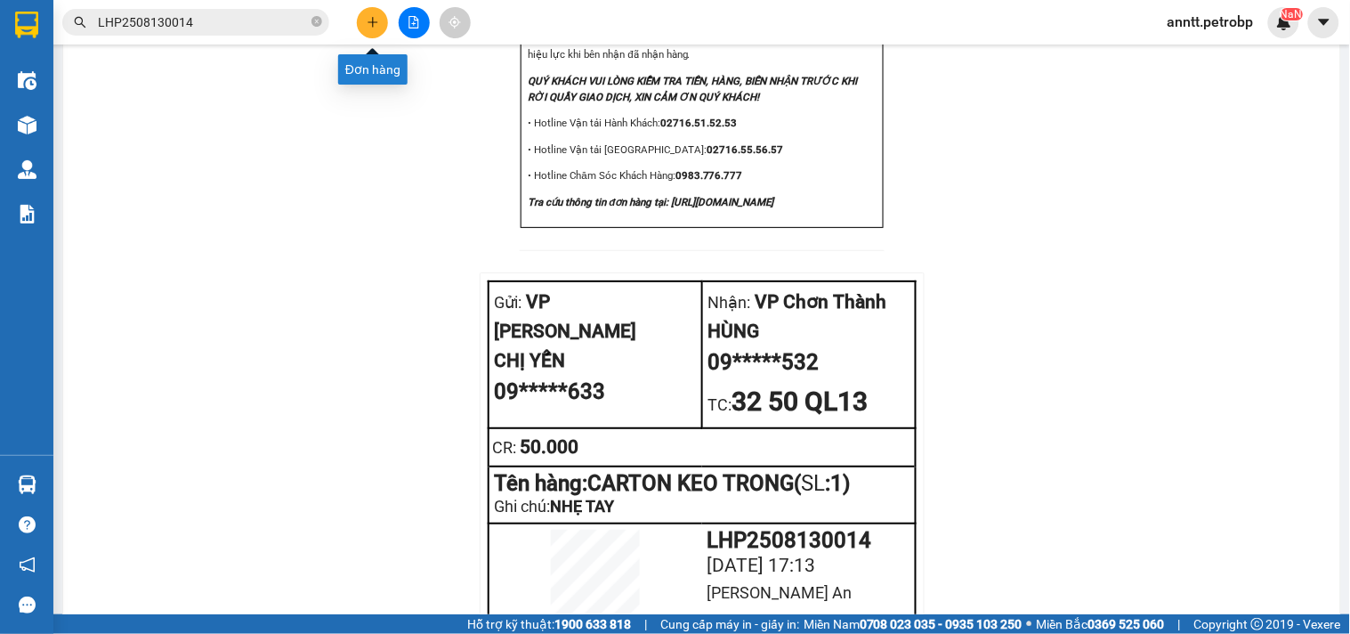
click at [363, 22] on button at bounding box center [372, 22] width 31 height 31
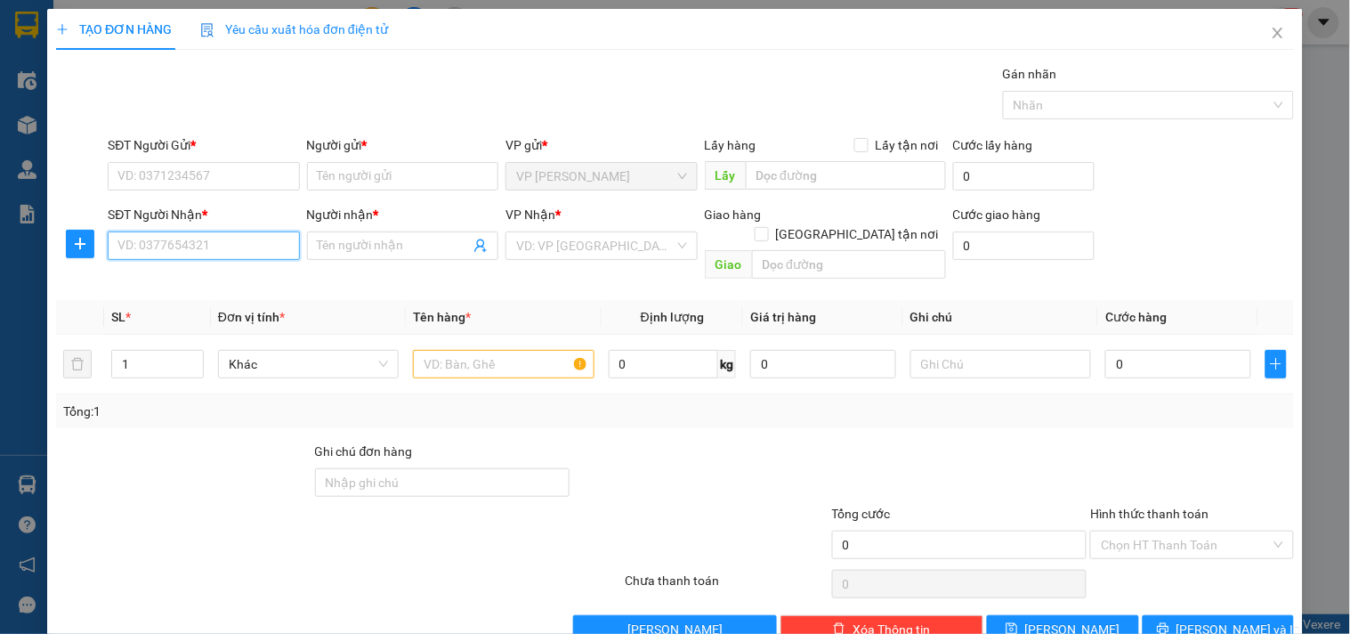
click at [171, 235] on input "SĐT Người Nhận *" at bounding box center [203, 245] width 191 height 28
click at [234, 282] on div "0978348349 - HÒA" at bounding box center [201, 281] width 168 height 20
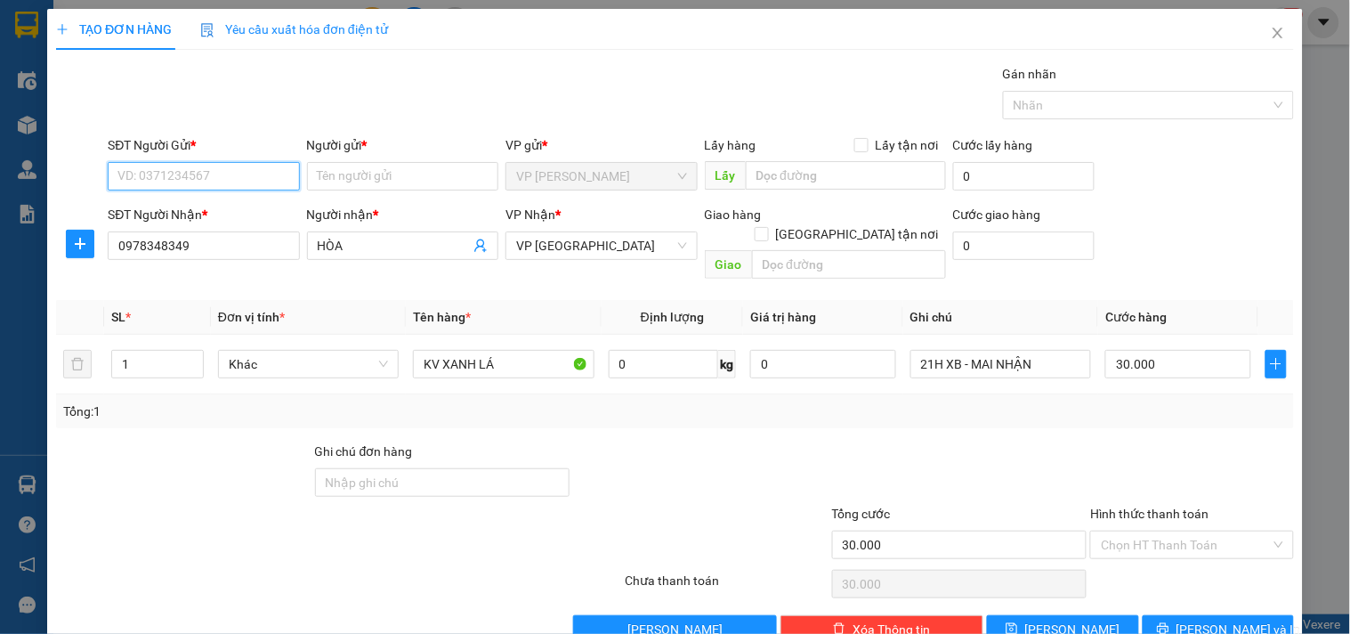
click at [223, 188] on input "SĐT Người Gửi *" at bounding box center [203, 176] width 191 height 28
click at [199, 215] on div "0774242424 - ANH KHÁNH" at bounding box center [204, 212] width 175 height 20
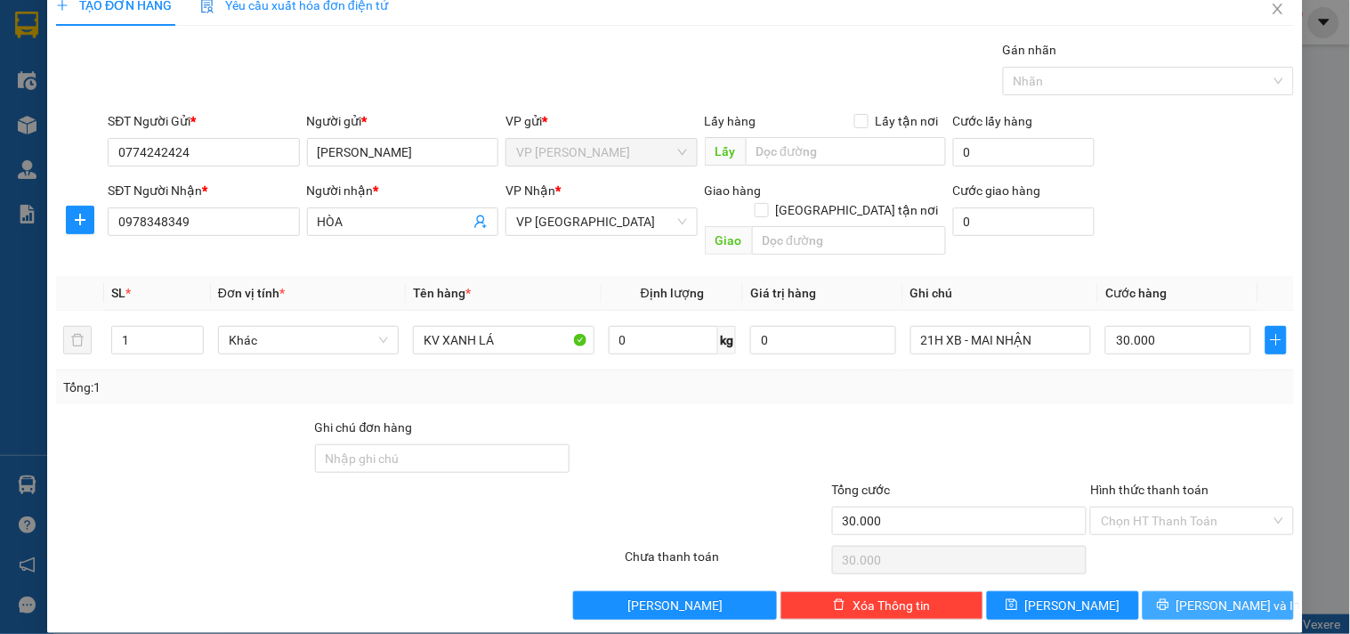
click at [1196, 595] on span "[PERSON_NAME] và In" at bounding box center [1239, 605] width 125 height 20
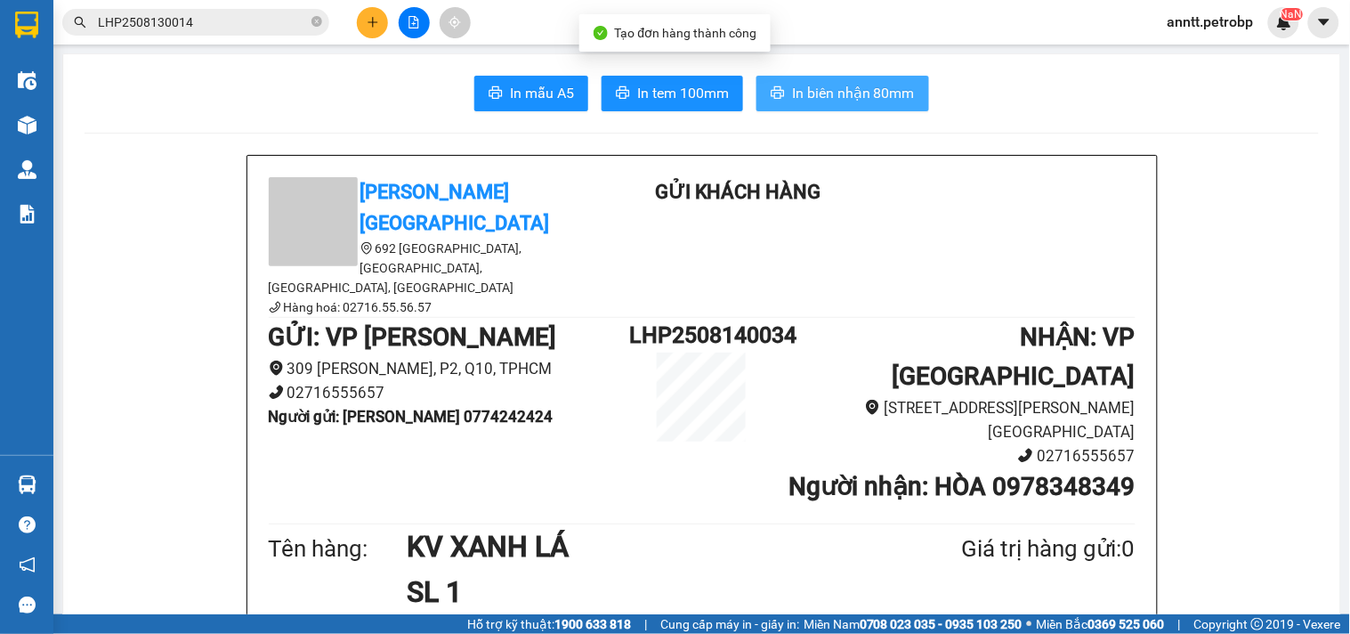
click at [855, 104] on button "In biên nhận 80mm" at bounding box center [843, 94] width 173 height 36
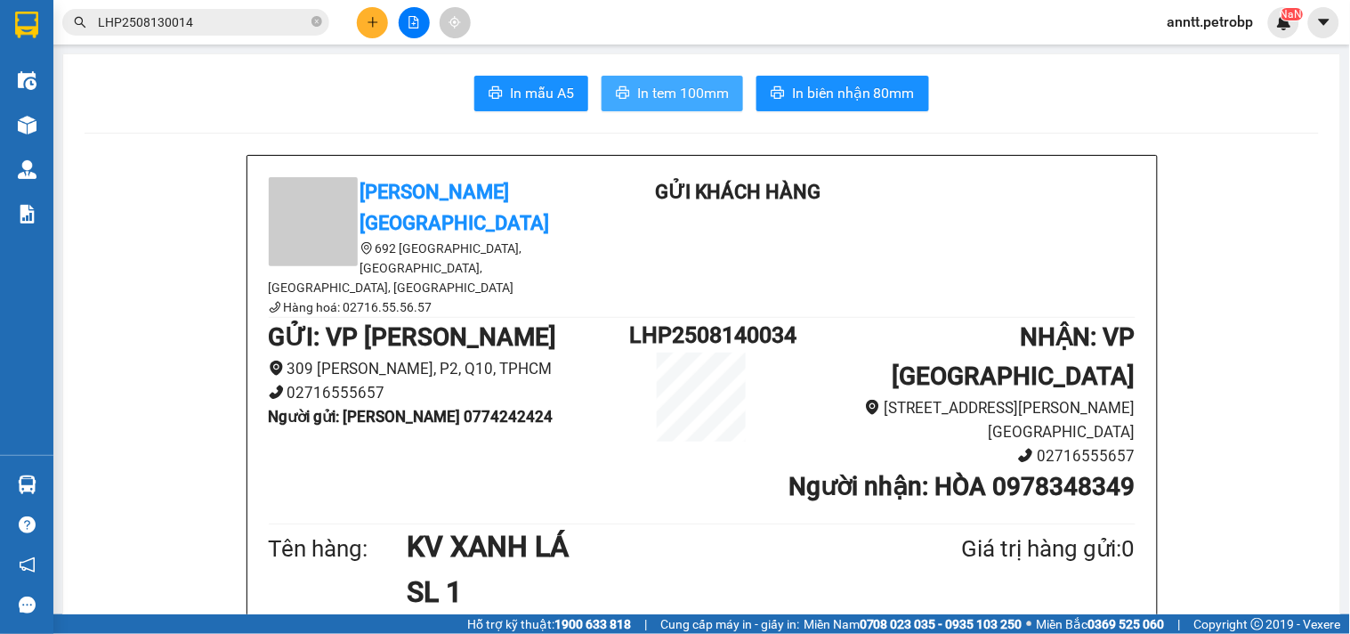
click at [693, 107] on button "In tem 100mm" at bounding box center [673, 94] width 142 height 36
click at [381, 19] on button at bounding box center [372, 22] width 31 height 31
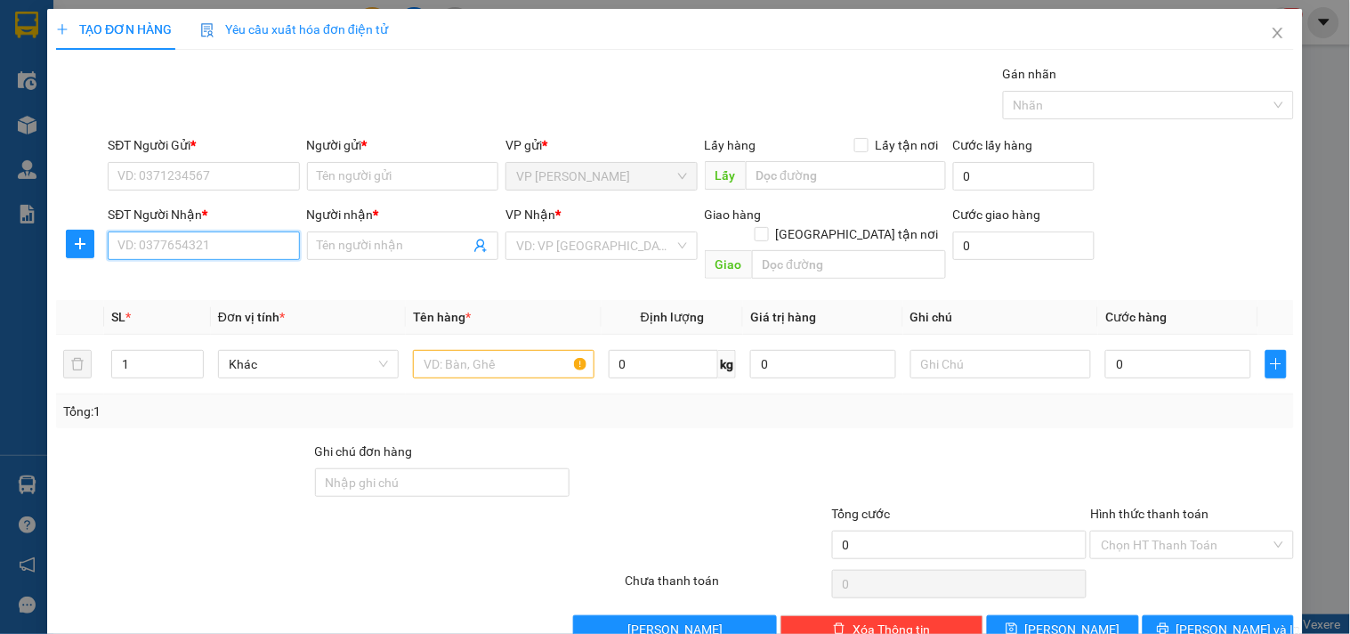
click at [198, 245] on input "SĐT Người Nhận *" at bounding box center [203, 245] width 191 height 28
click at [179, 283] on div "0918445251 - SÁNG TẠO" at bounding box center [201, 281] width 168 height 20
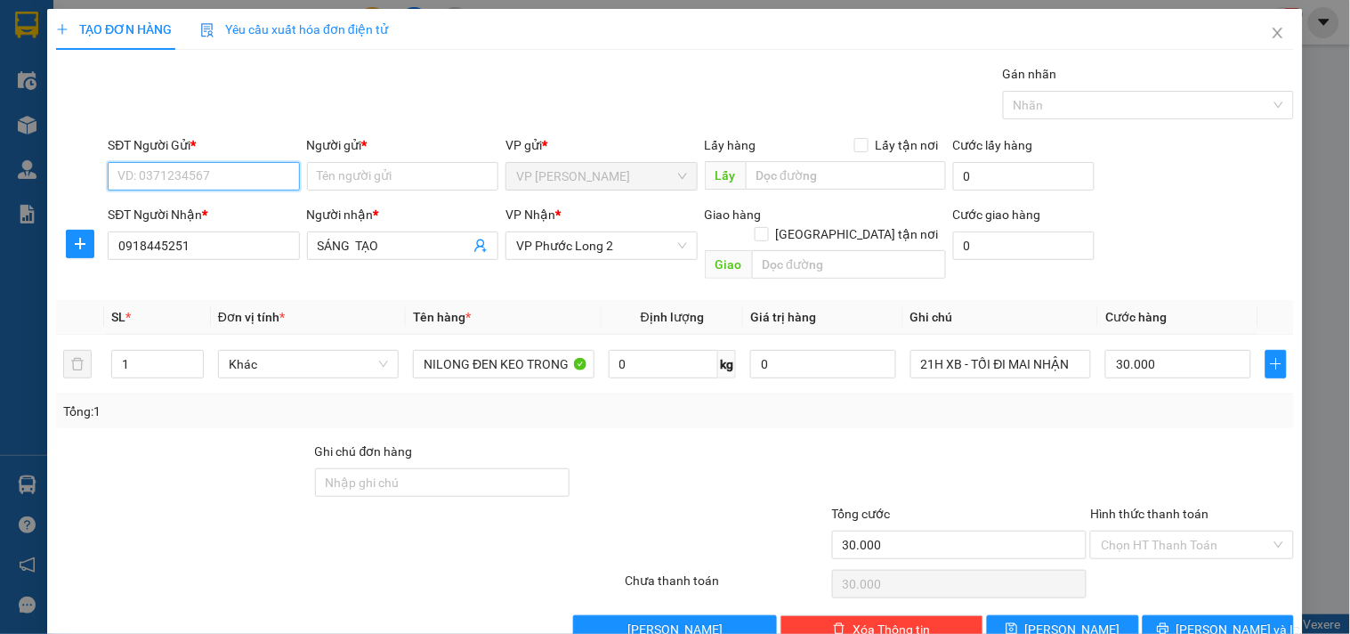
click at [209, 174] on input "SĐT Người Gửi *" at bounding box center [203, 176] width 191 height 28
click at [198, 202] on div "0937513152 - LỄ" at bounding box center [201, 212] width 168 height 20
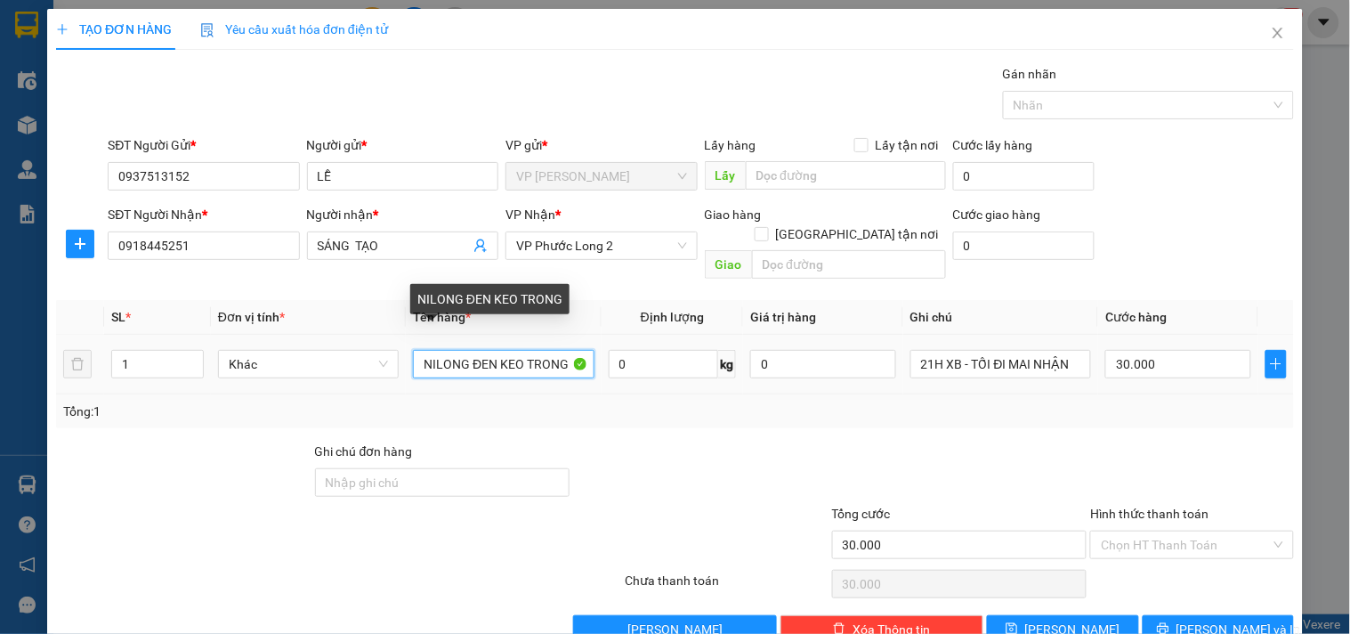
click at [478, 350] on input "NILONG ĐEN KEO TRONG" at bounding box center [503, 364] width 181 height 28
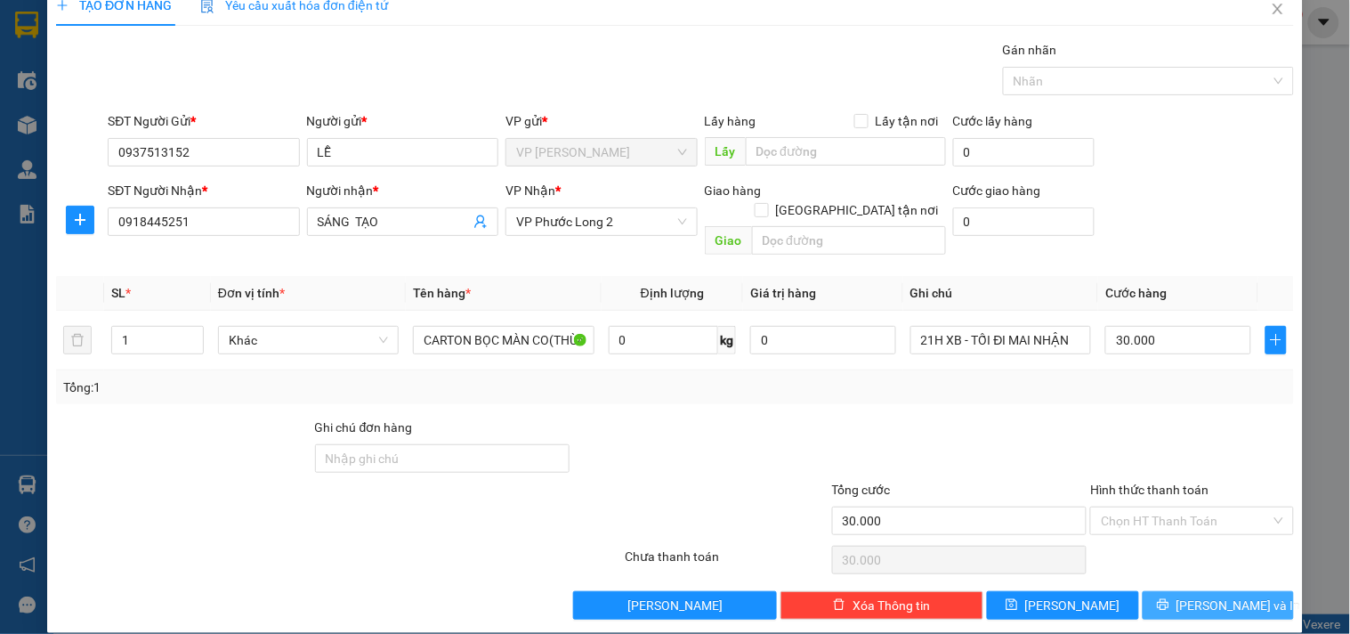
click at [1214, 595] on span "Lưu và In" at bounding box center [1239, 605] width 125 height 20
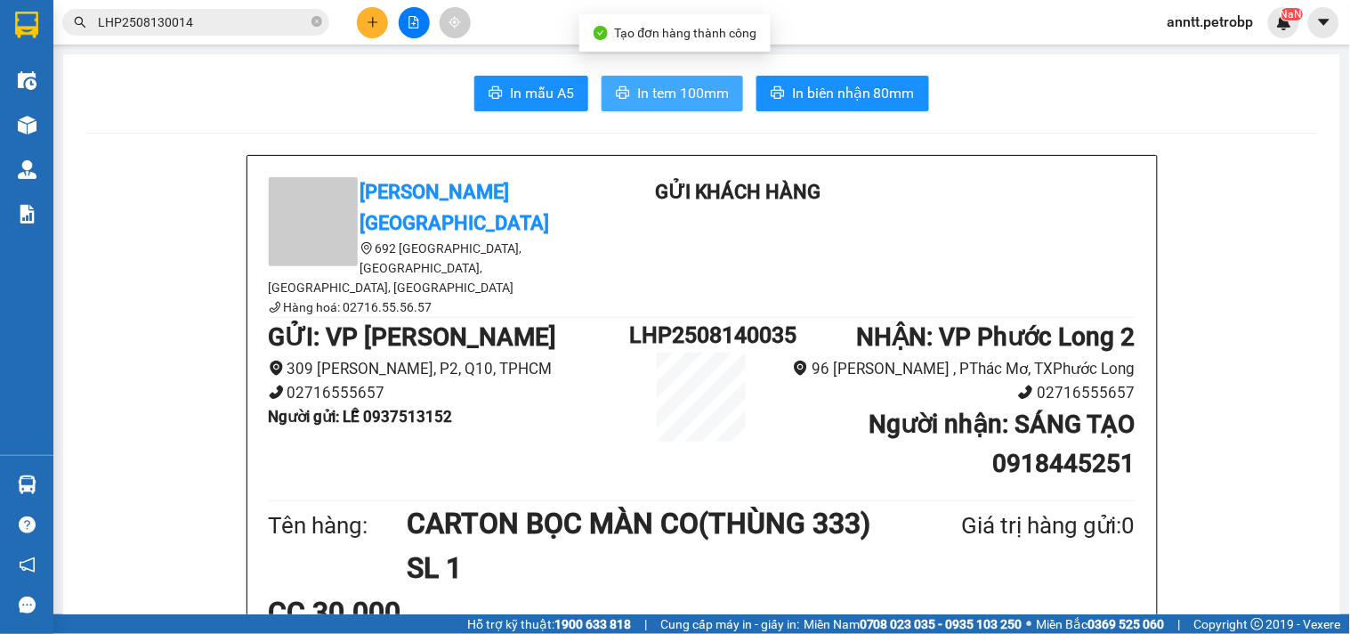
click at [668, 80] on button "In tem 100mm" at bounding box center [673, 94] width 142 height 36
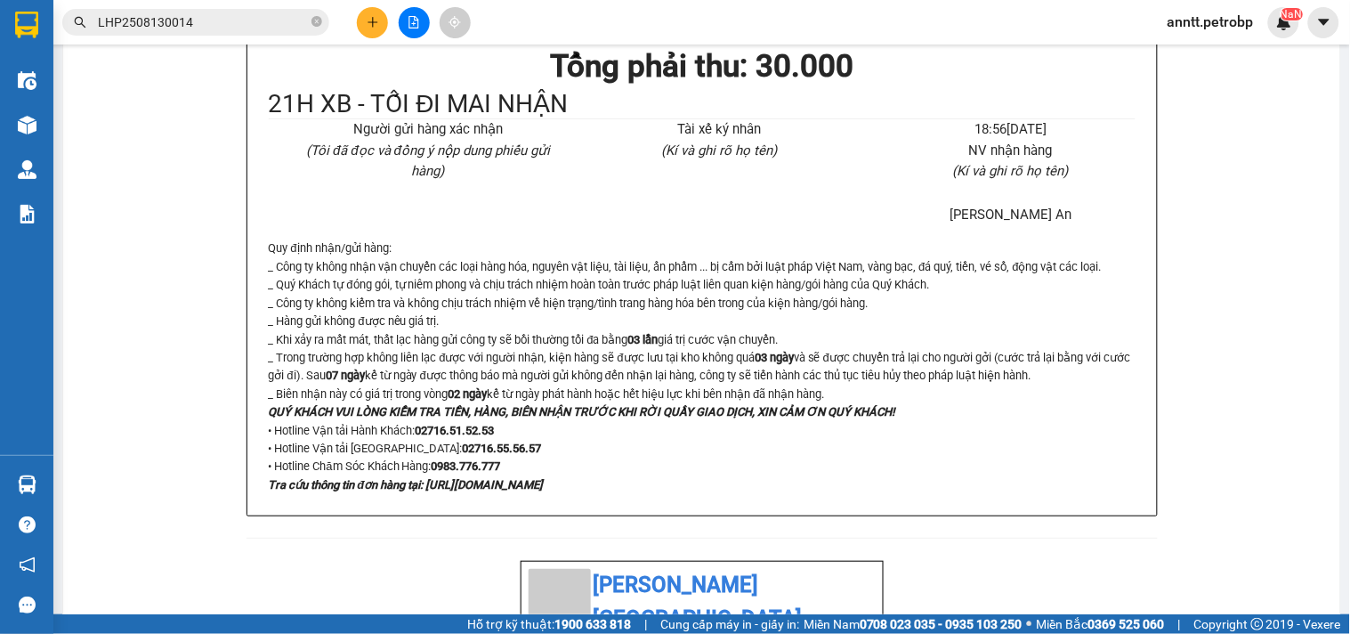
scroll to position [1187, 0]
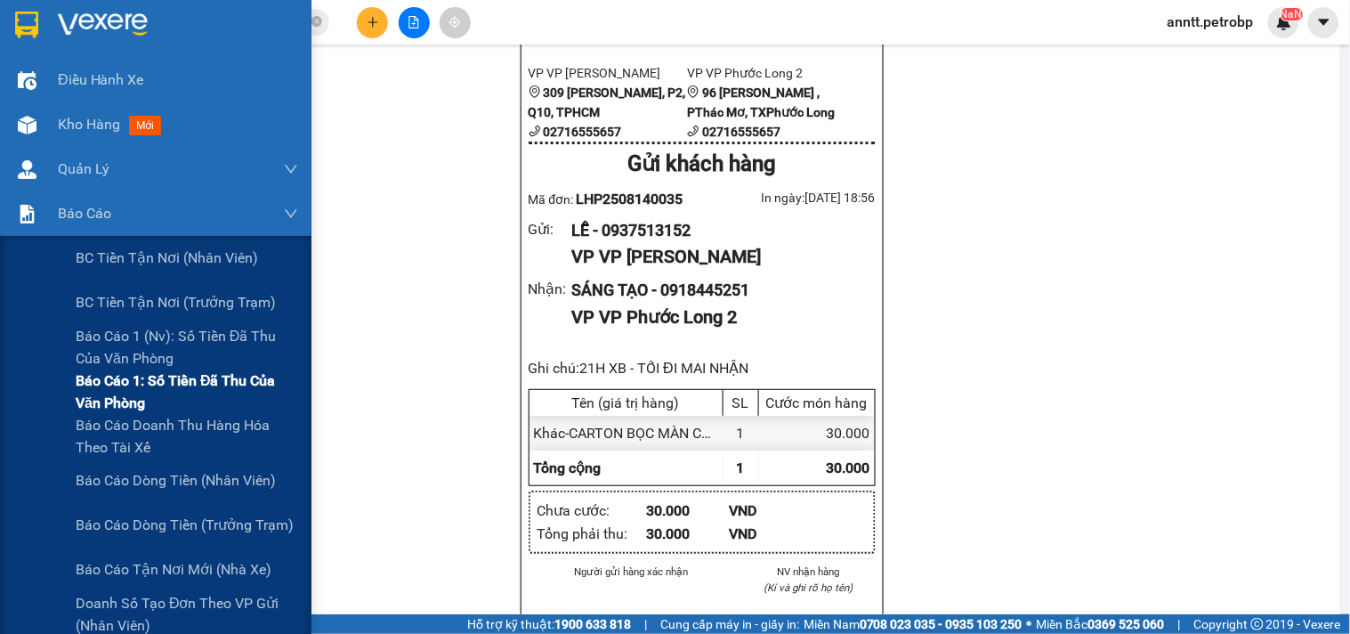
click at [151, 392] on span "Báo cáo 1: Số tiền đã thu của văn phòng" at bounding box center [187, 391] width 223 height 45
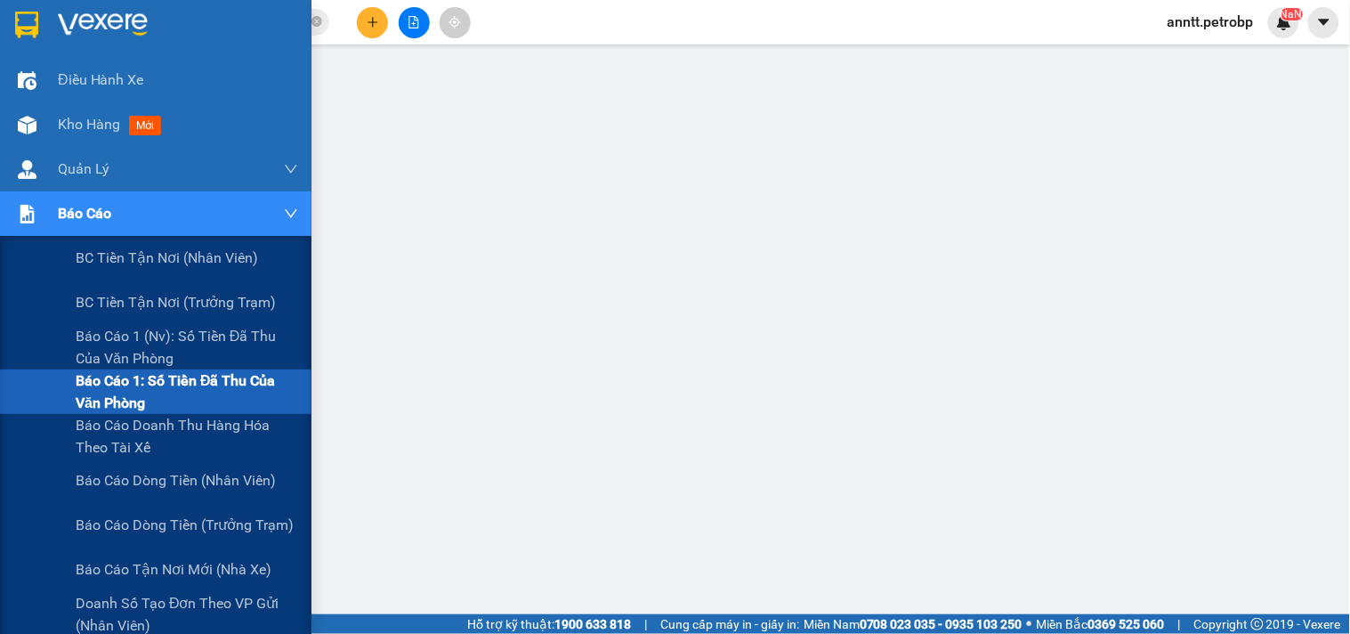
scroll to position [249, 0]
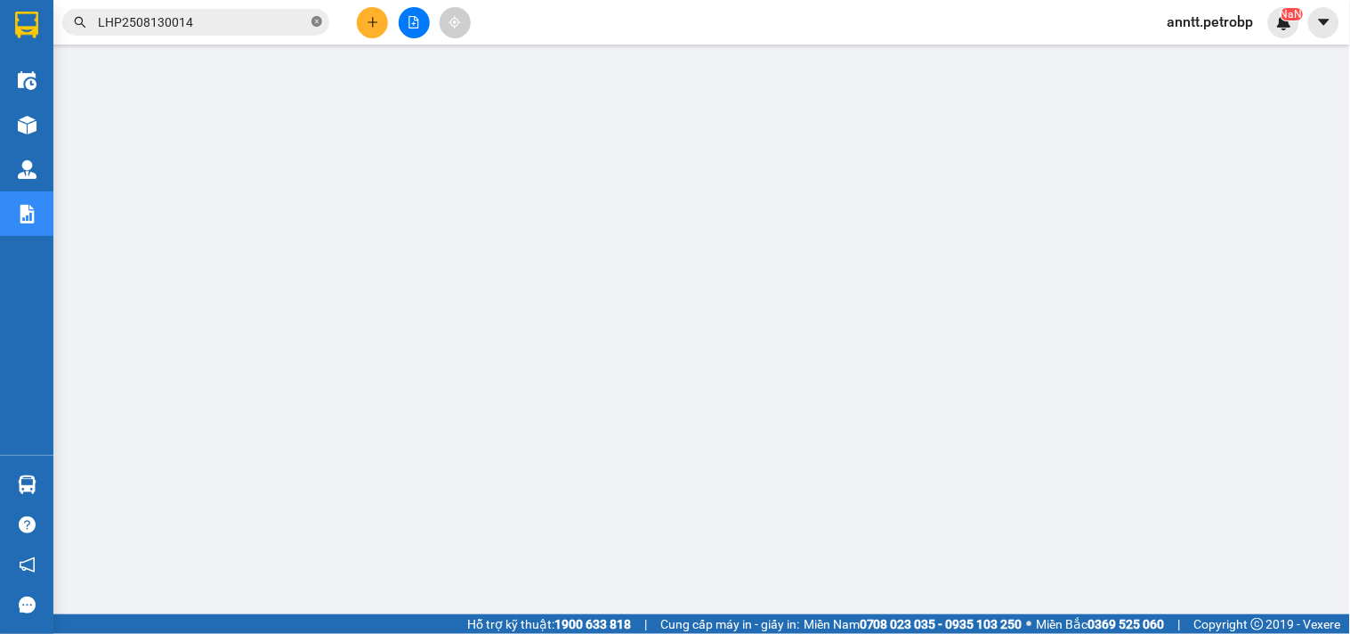
click at [312, 28] on span at bounding box center [317, 22] width 11 height 17
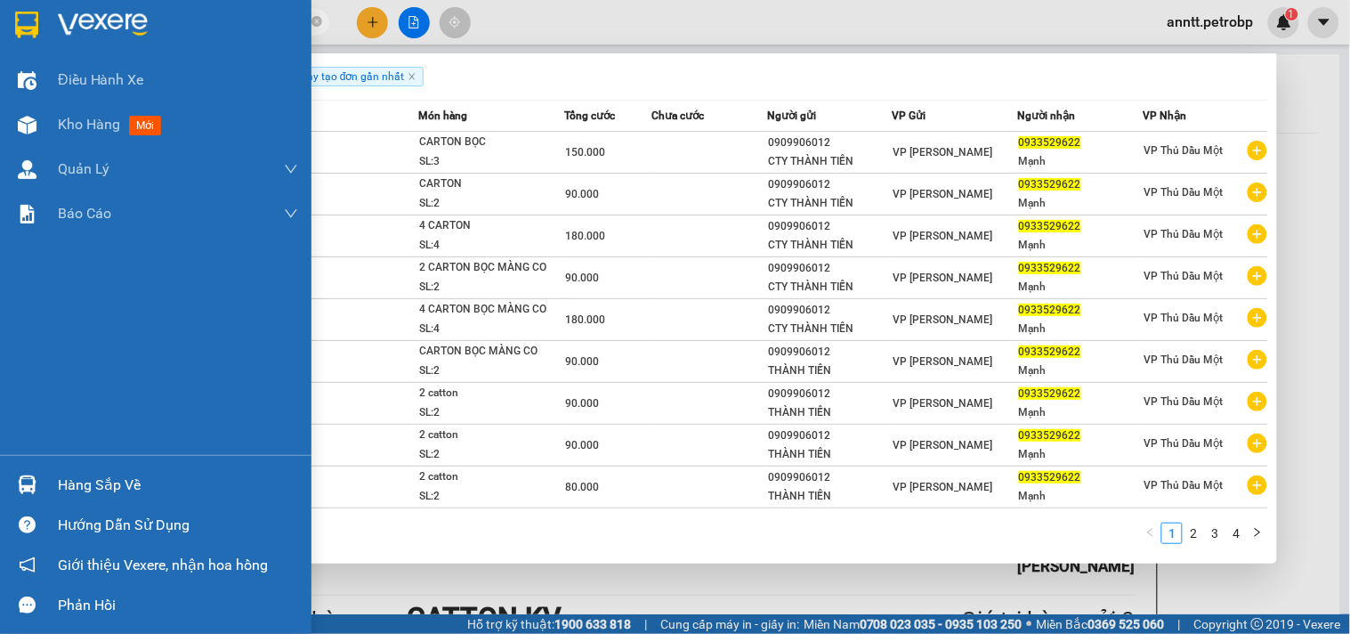
drag, startPoint x: 190, startPoint y: 24, endPoint x: 0, endPoint y: 16, distance: 189.8
click at [0, 4] on section "Kết quả tìm kiếm ( 35 ) Bộ lọc Ngày tạo đơn gần nhất Mã ĐH Trạng thái Món hàng …" at bounding box center [675, 317] width 1350 height 634
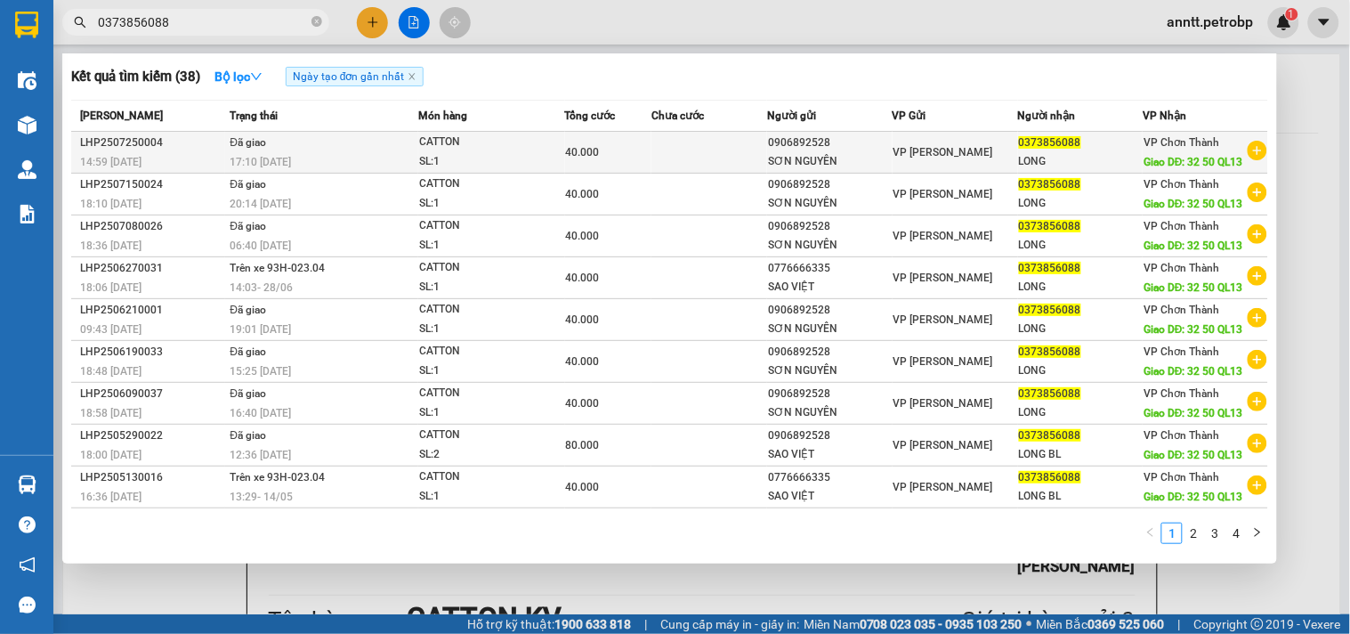
type input "0373856088"
click at [1068, 155] on div "LONG" at bounding box center [1081, 161] width 124 height 19
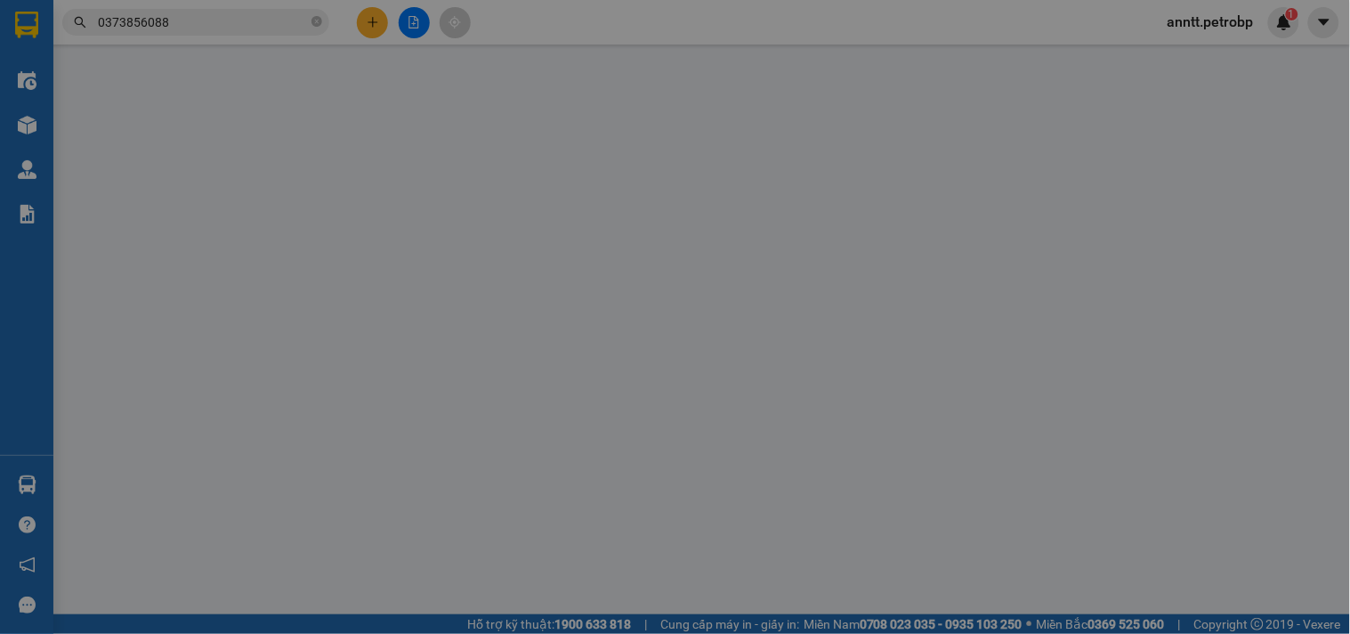
type input "0906892528"
type input "SƠN NGUYÊN"
type input "0373856088"
type input "LONG"
type input "32 50 QL13"
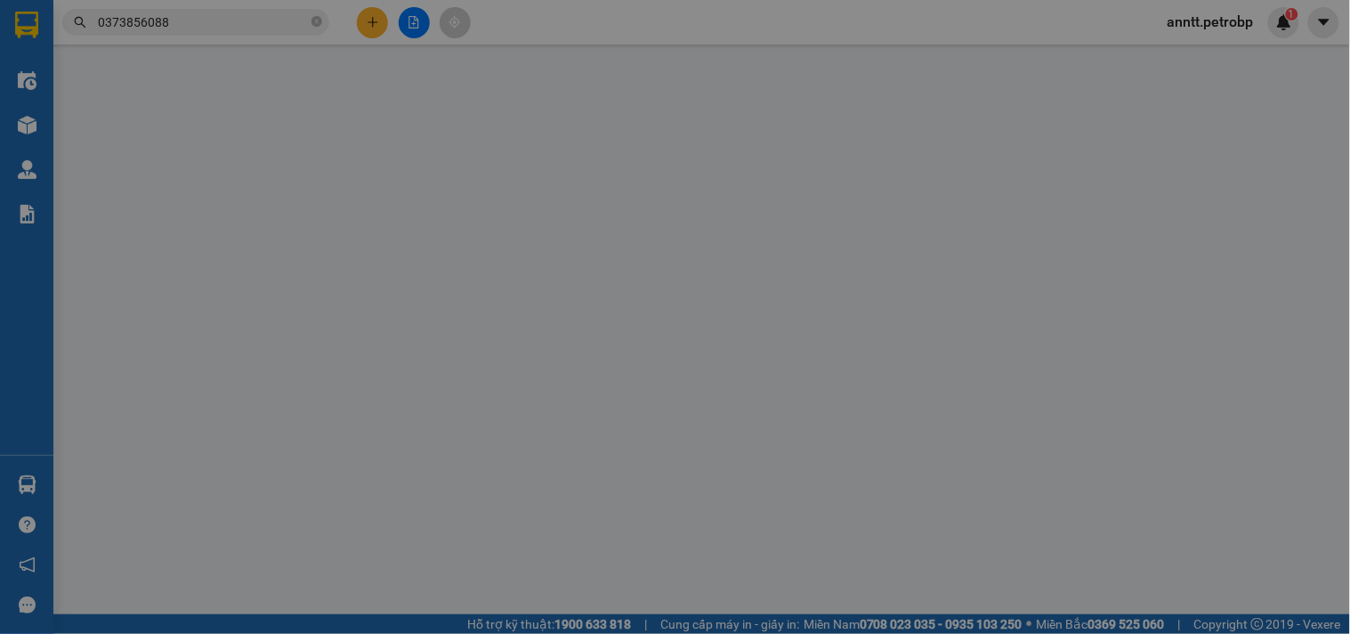
type input "40.000"
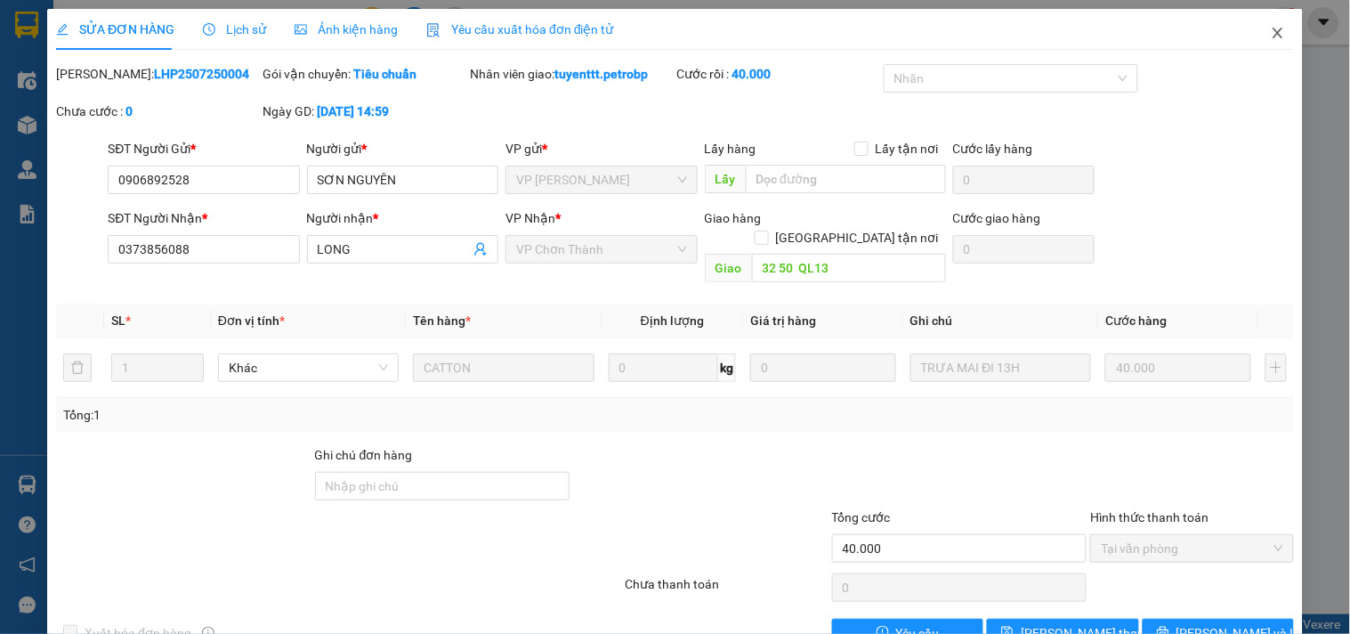
click at [1271, 31] on span "Close" at bounding box center [1278, 34] width 50 height 50
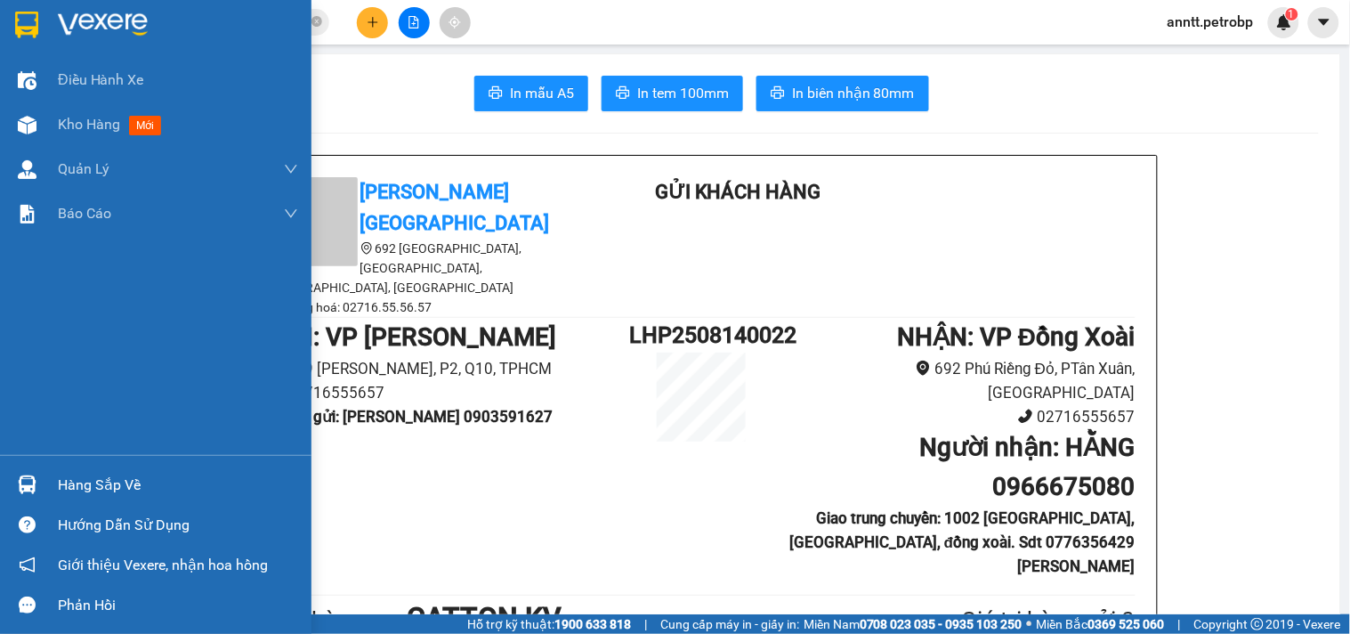
click at [33, 18] on img at bounding box center [26, 25] width 23 height 27
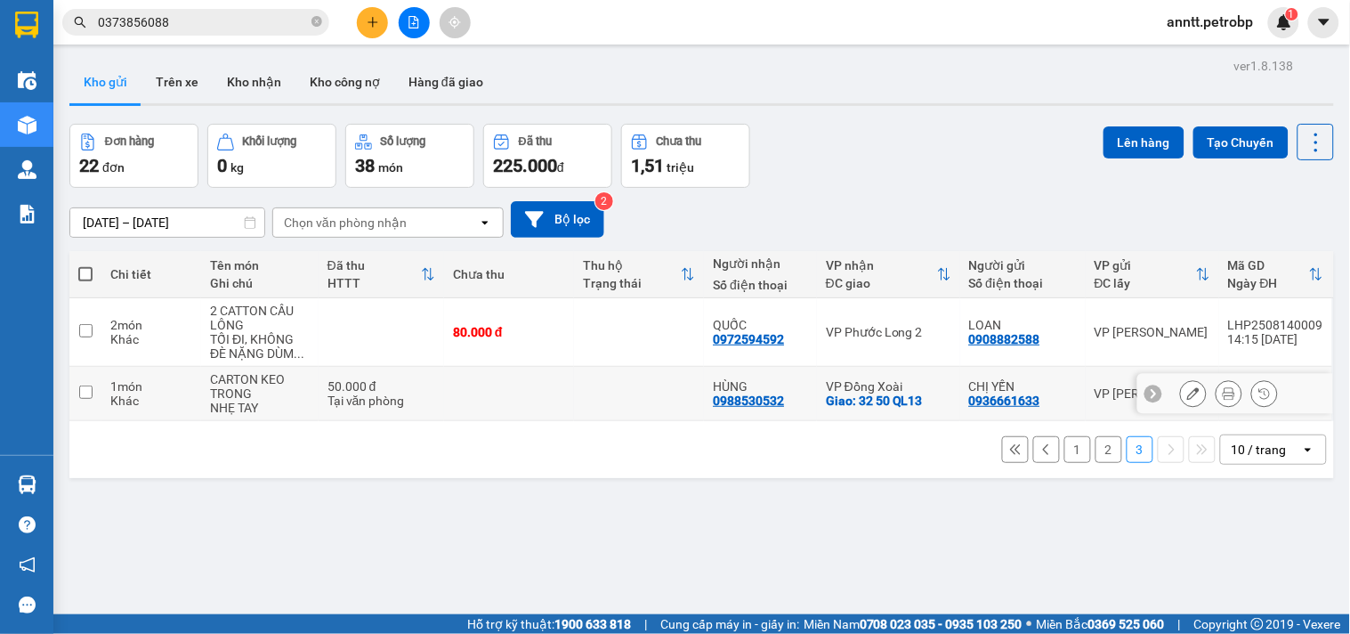
click at [1187, 398] on icon at bounding box center [1193, 393] width 12 height 12
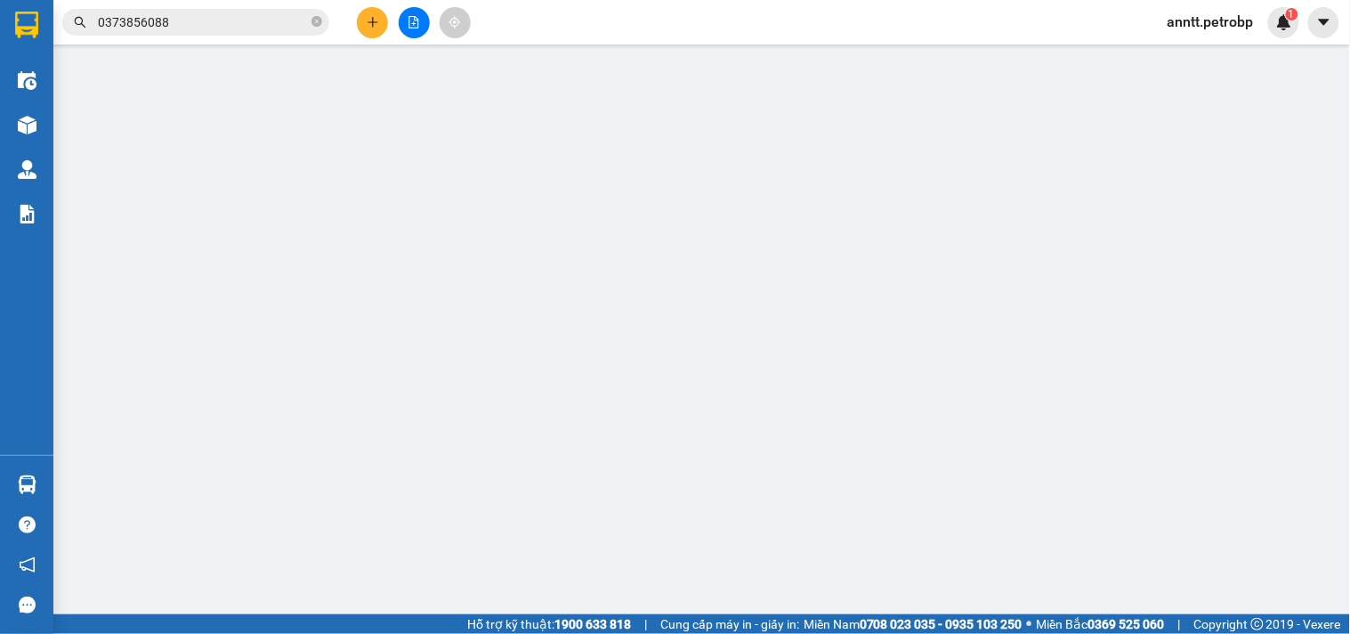
type input "0936661633"
type input "CHỊ YẾN"
type input "0988530532"
type input "HÙNG"
checkbox input "true"
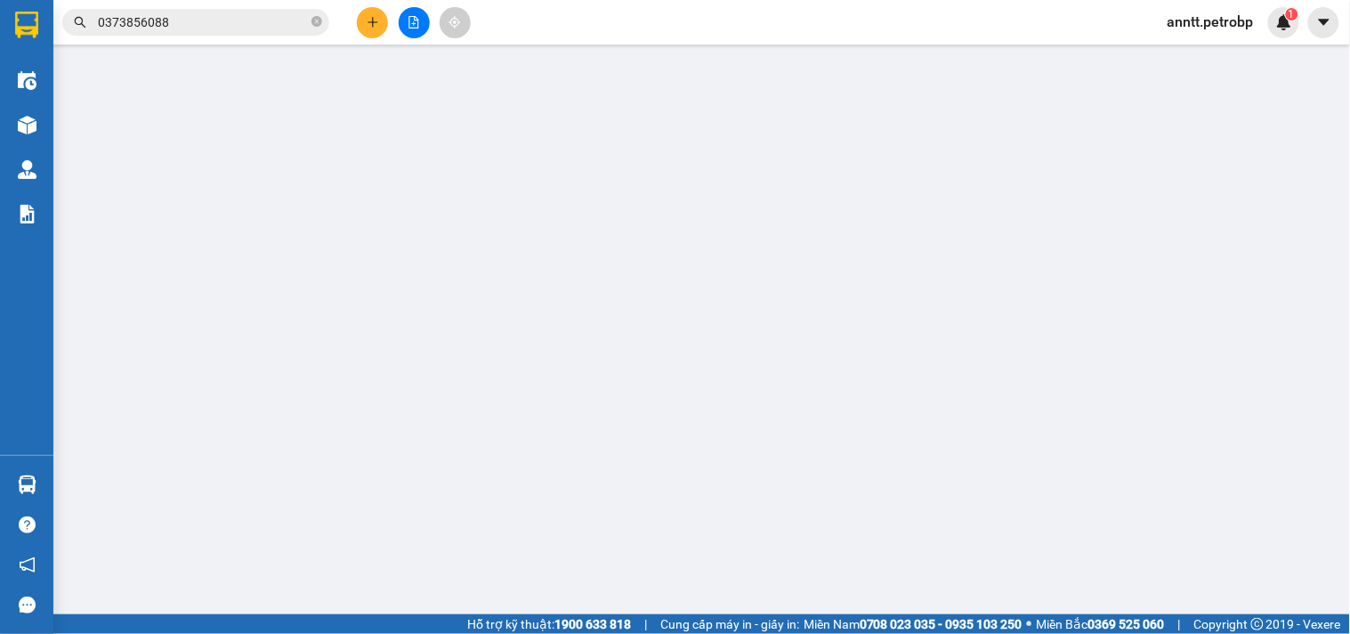
type input "32 50 QL13"
type input "50.000"
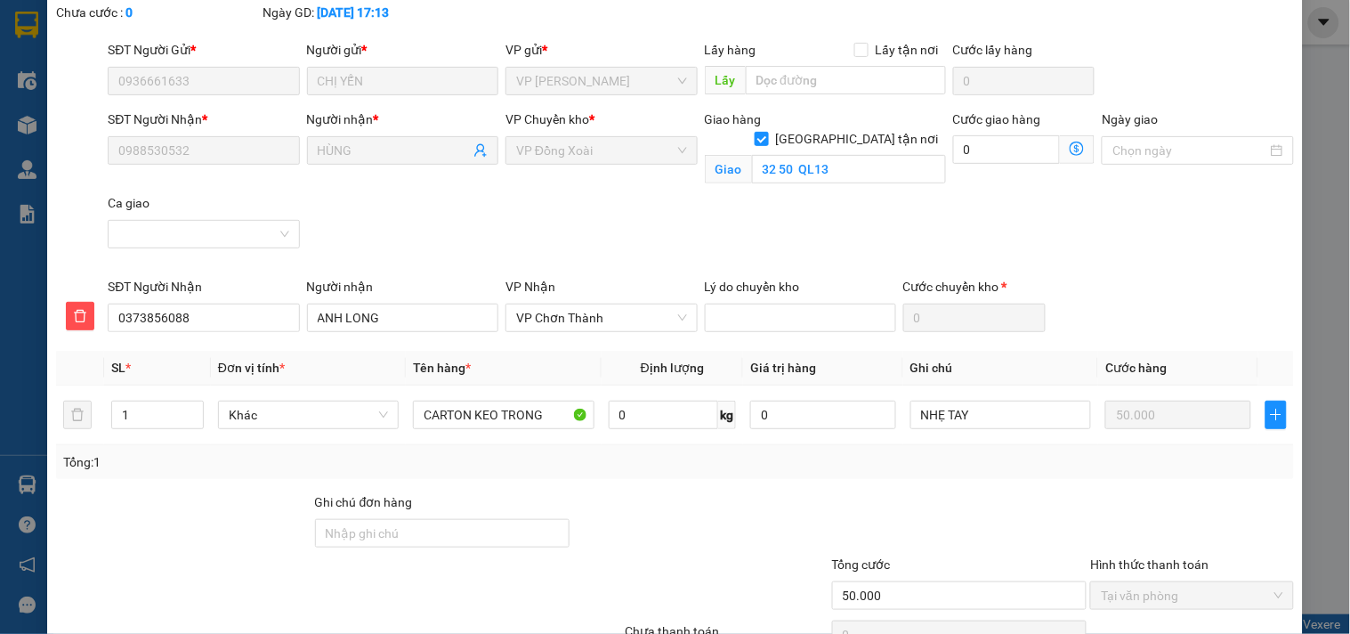
scroll to position [193, 0]
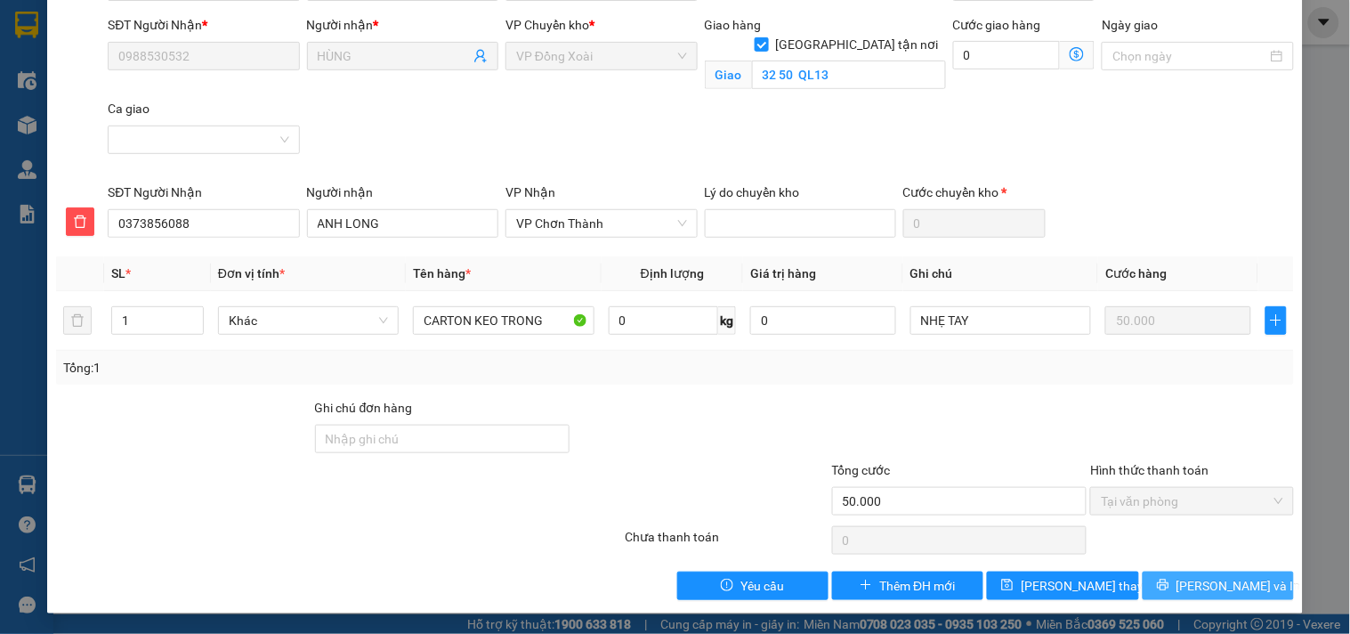
drag, startPoint x: 1185, startPoint y: 593, endPoint x: 867, endPoint y: 429, distance: 357.5
click at [1186, 593] on button "[PERSON_NAME] và In" at bounding box center [1218, 585] width 151 height 28
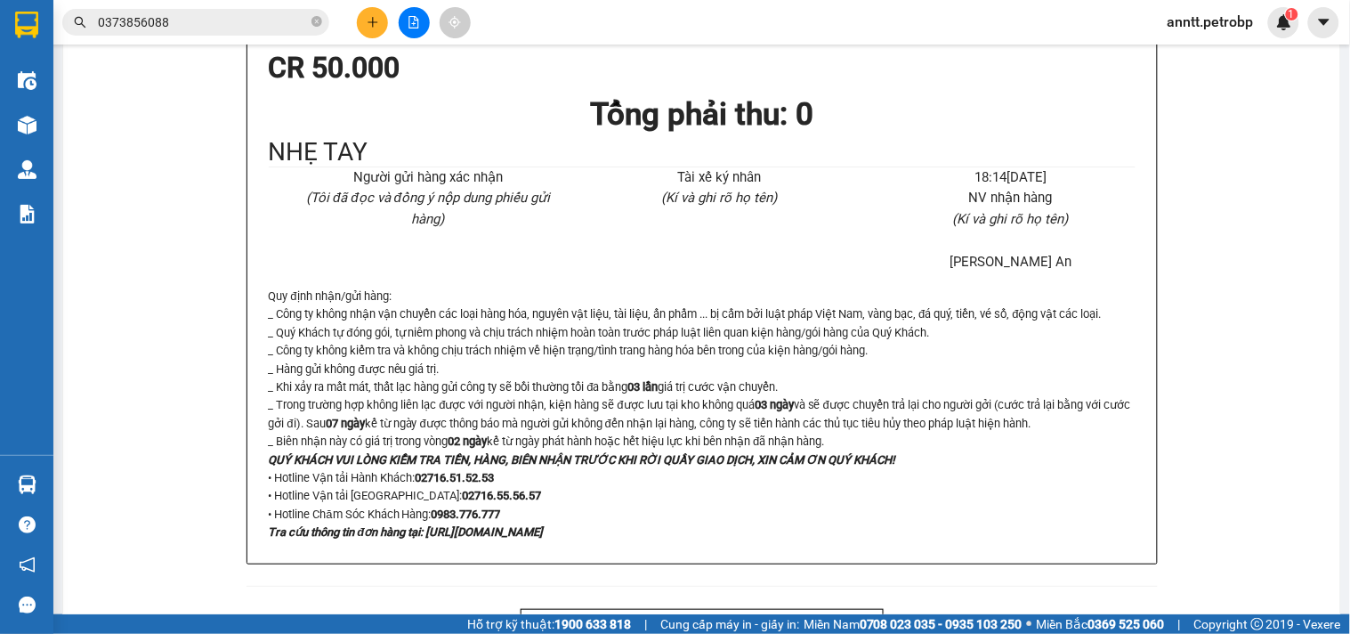
scroll to position [99, 0]
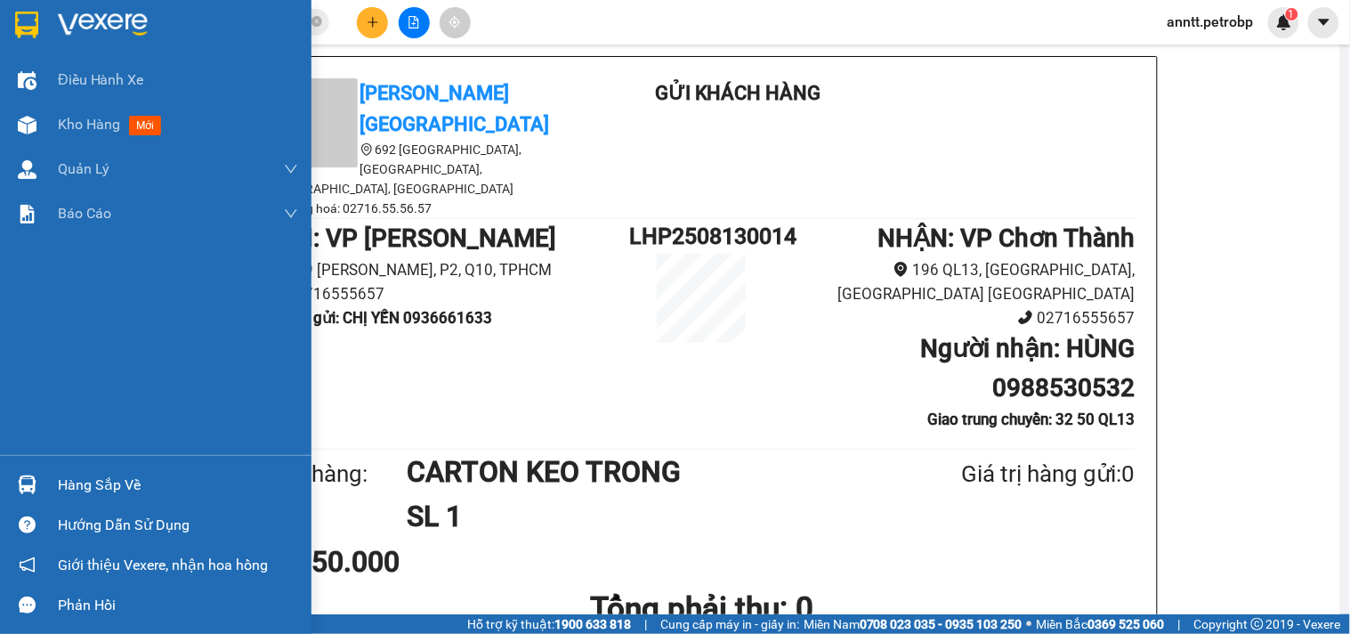
click at [21, 27] on img at bounding box center [26, 25] width 23 height 27
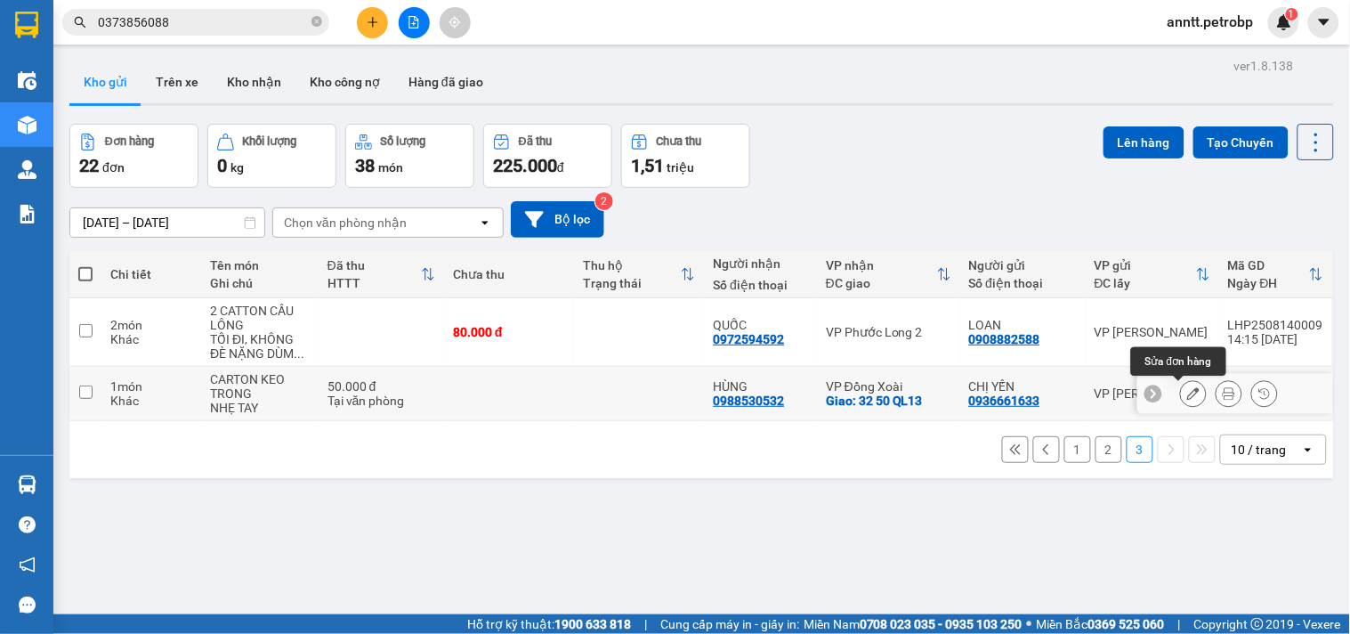
click at [1187, 396] on icon at bounding box center [1193, 393] width 12 height 12
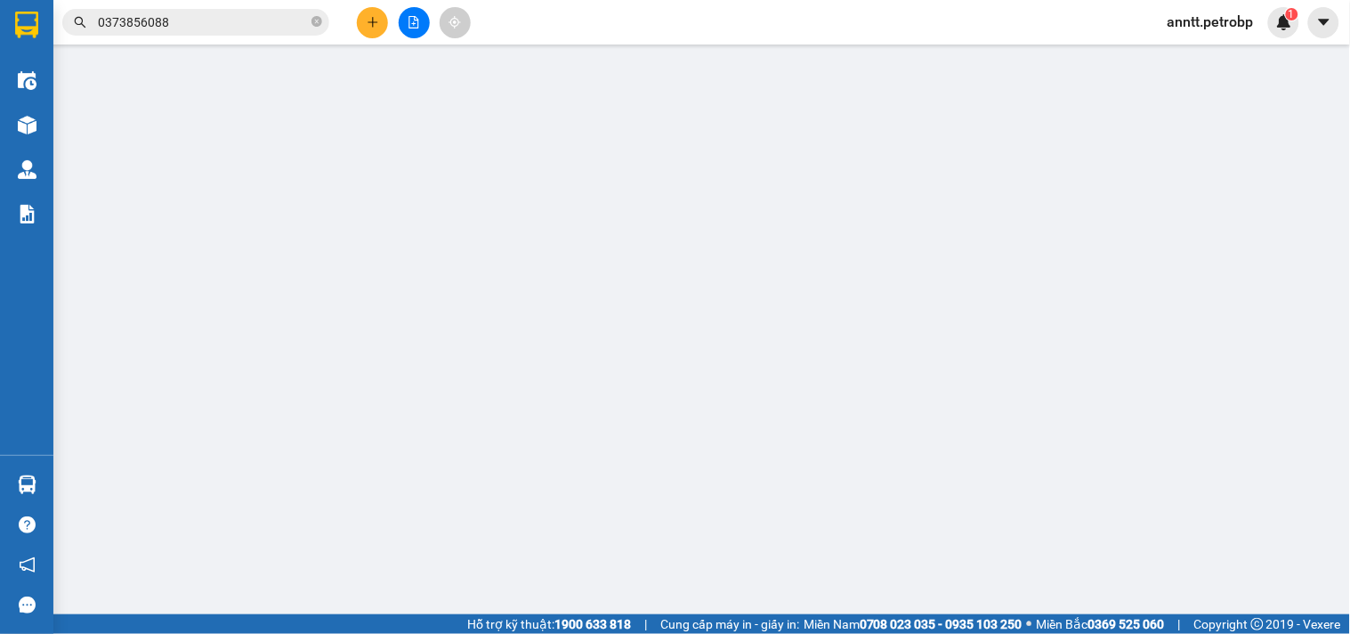
type input "0936661633"
type input "CHỊ YẾN"
type input "0988530532"
type input "HÙNG"
checkbox input "true"
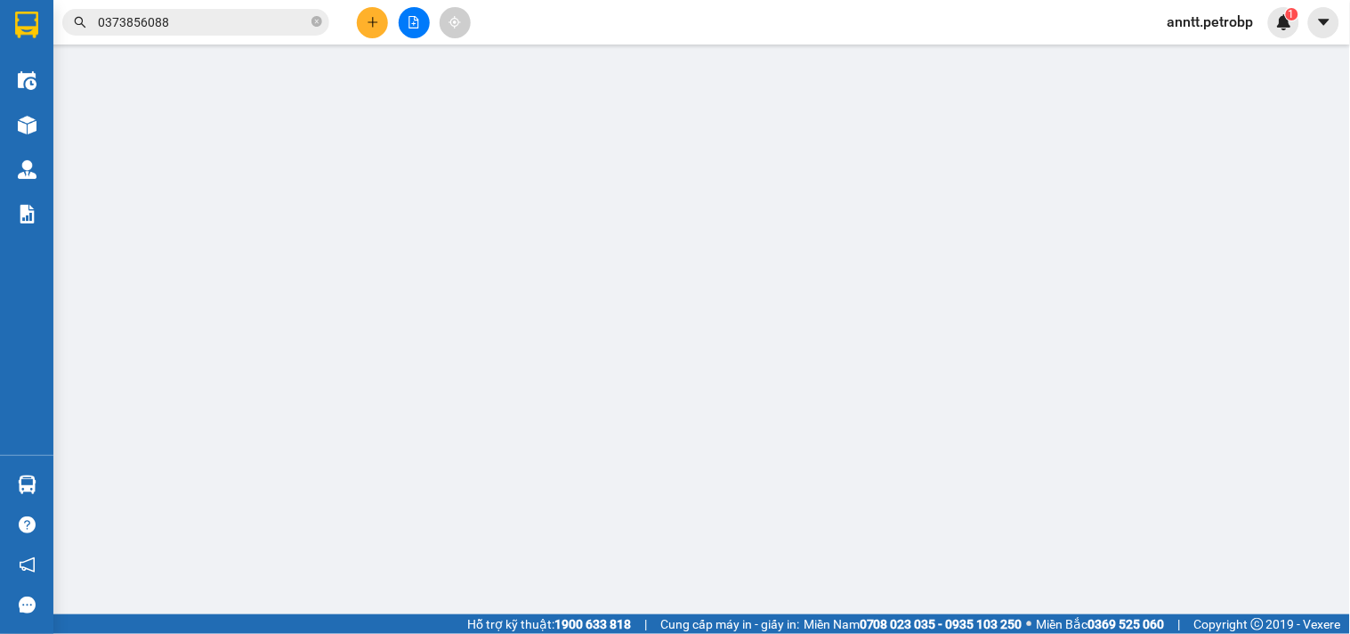
type input "32 50 QL13"
type input "50.000"
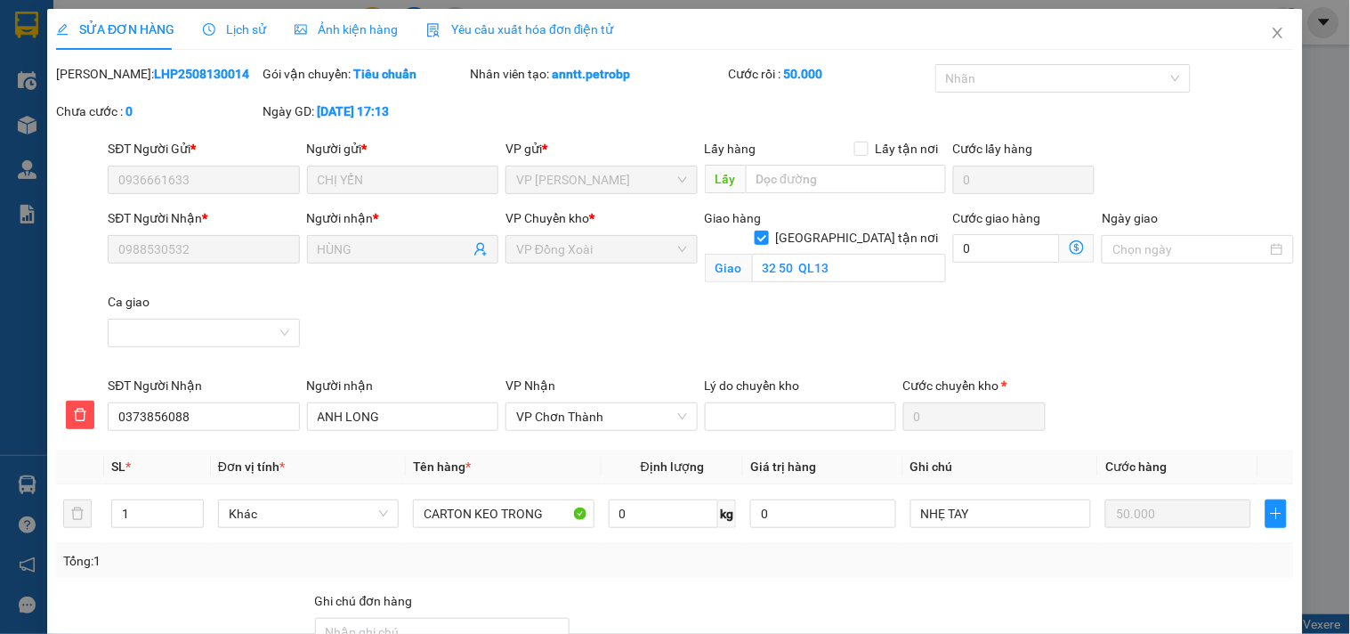
click at [475, 253] on icon "user-add" at bounding box center [481, 249] width 14 height 14
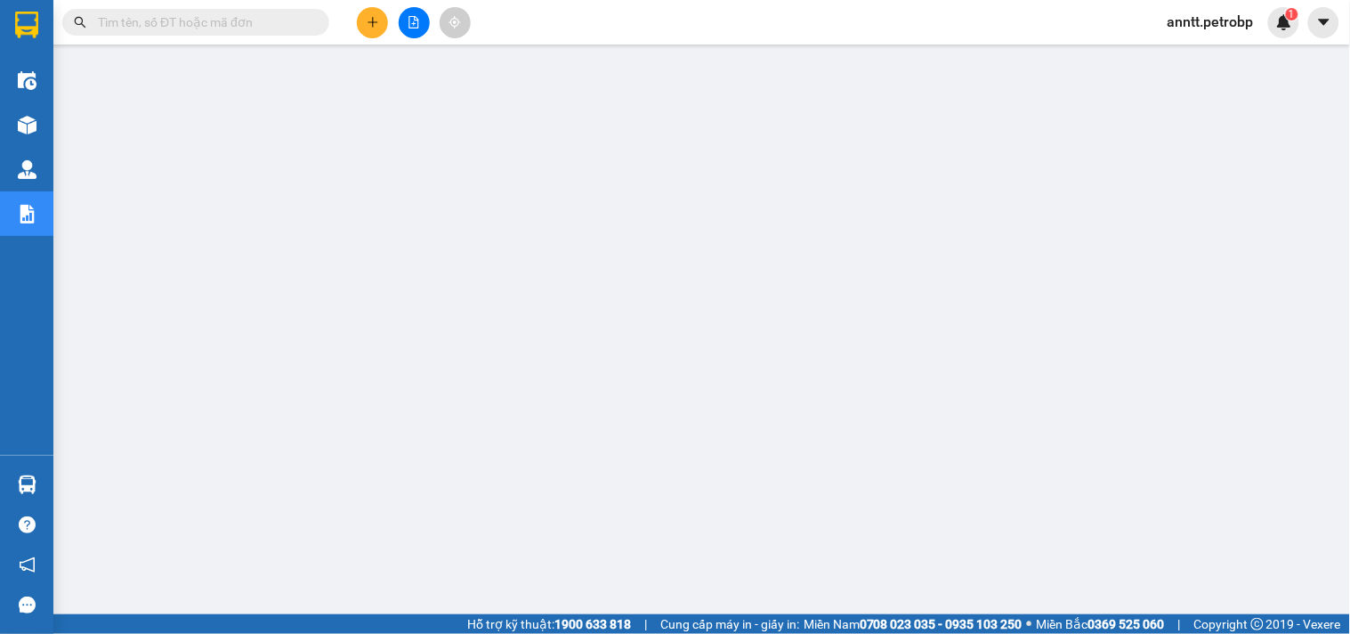
click at [271, 25] on input "text" at bounding box center [203, 22] width 210 height 20
paste input "LHP2508130014"
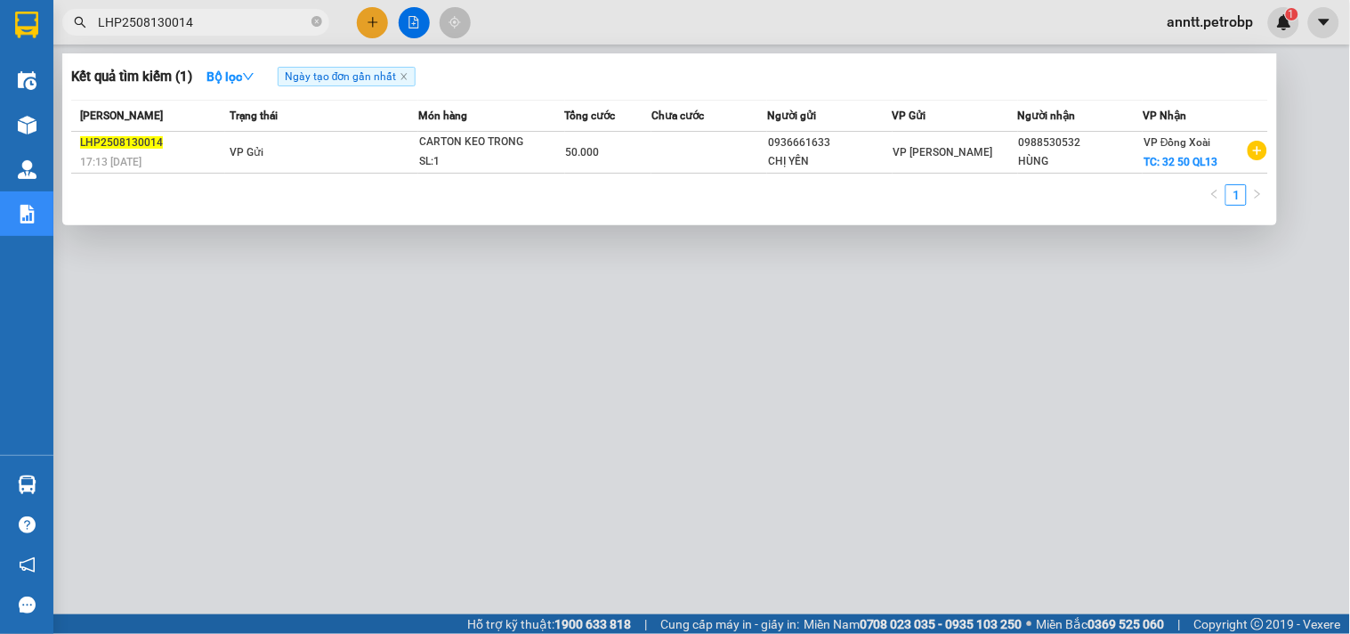
type input "LHP2508130014"
click at [804, 146] on div "0936661633" at bounding box center [830, 143] width 124 height 19
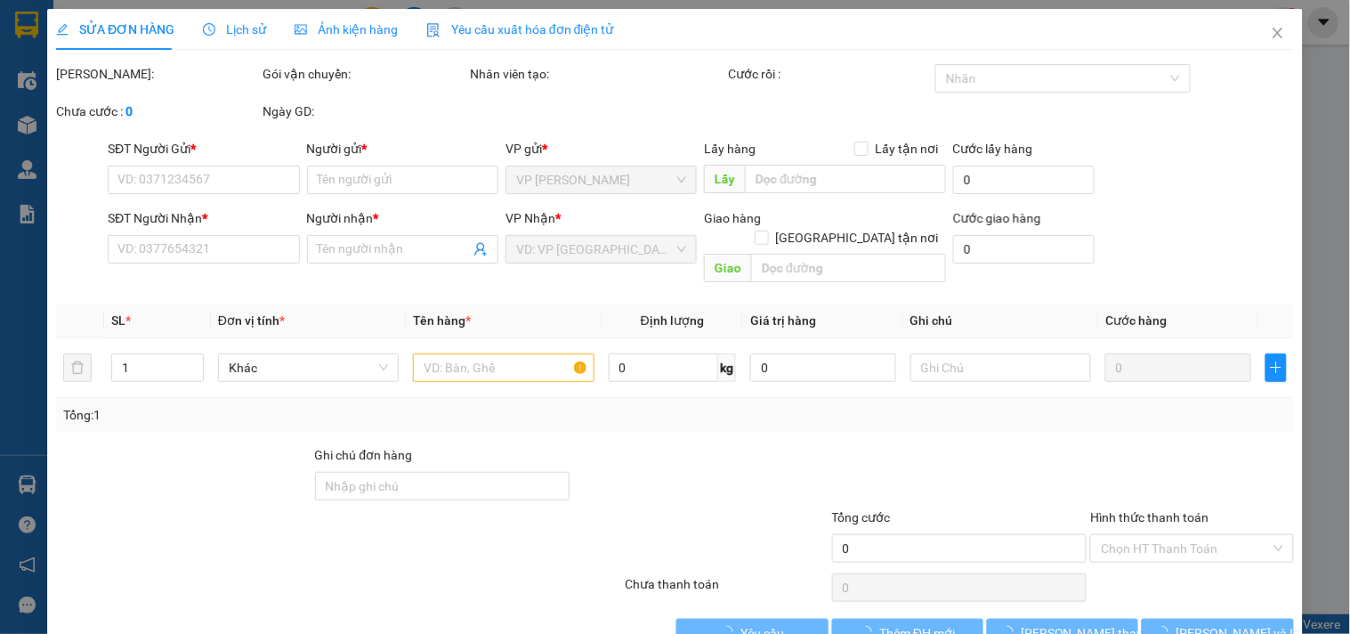
type input "0936661633"
type input "CHỊ YẾN"
type input "0988530532"
type input "HÙNG"
checkbox input "true"
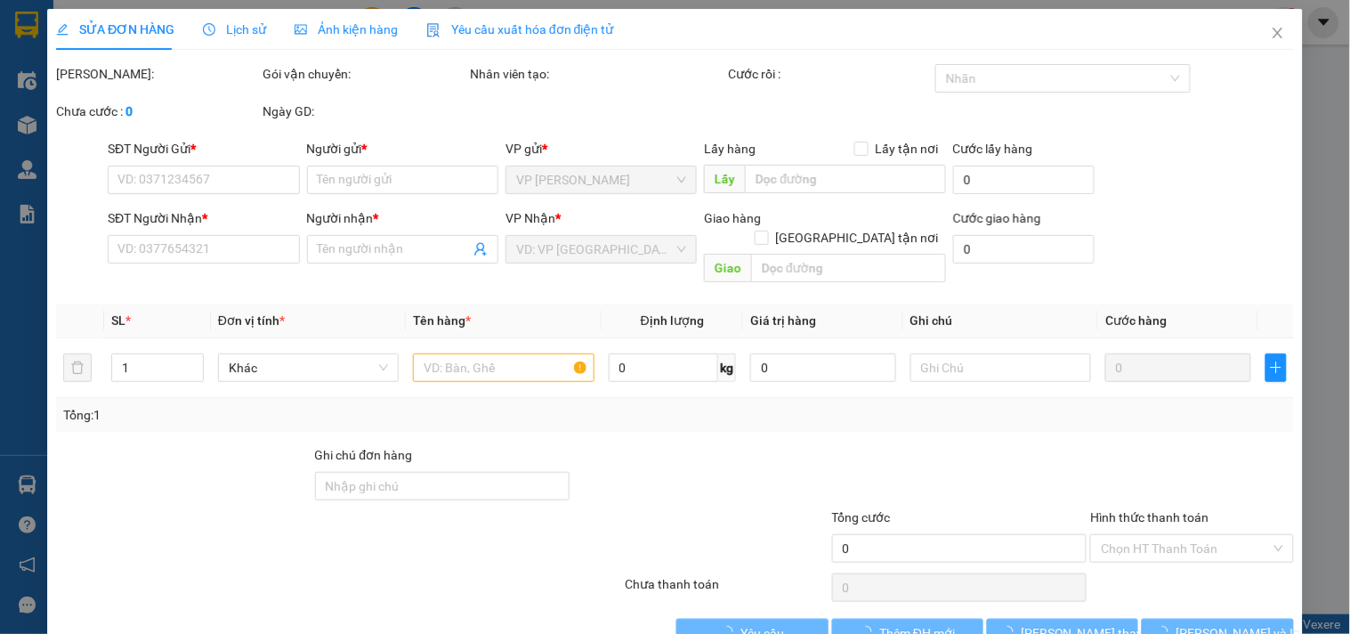
type input "32 50 QL13"
type input "50.000"
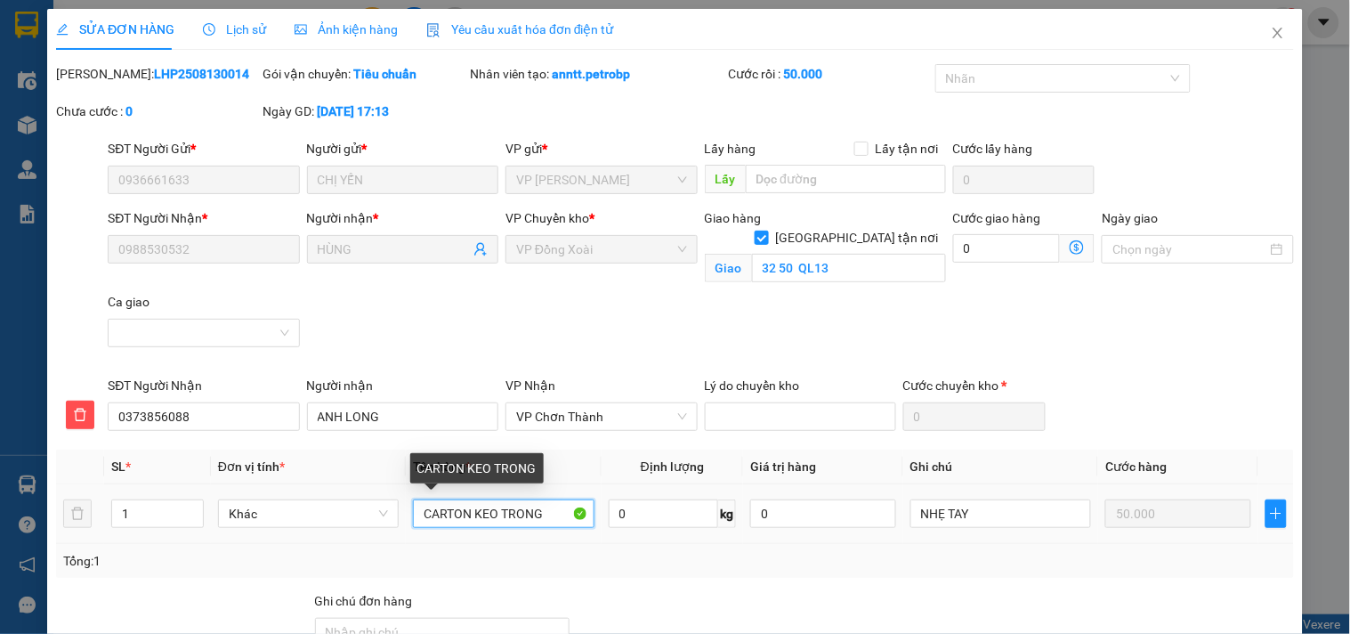
click at [503, 510] on input "CARTON KEO TRONG" at bounding box center [503, 513] width 181 height 28
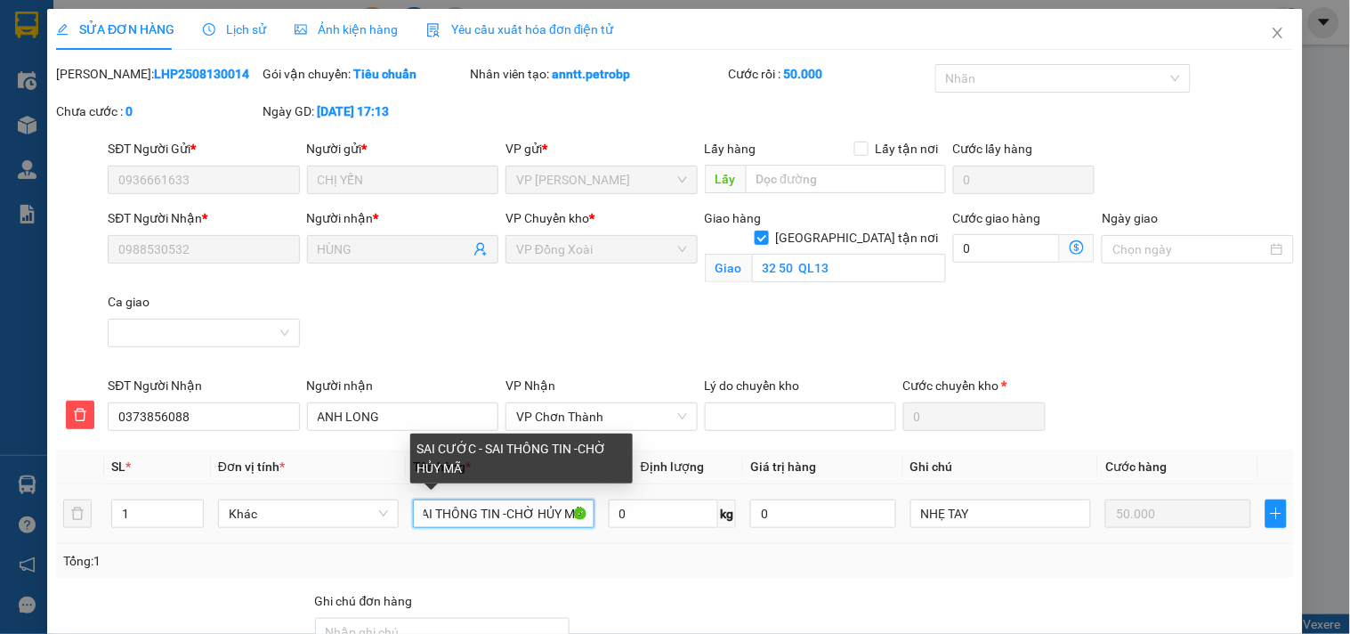
scroll to position [193, 0]
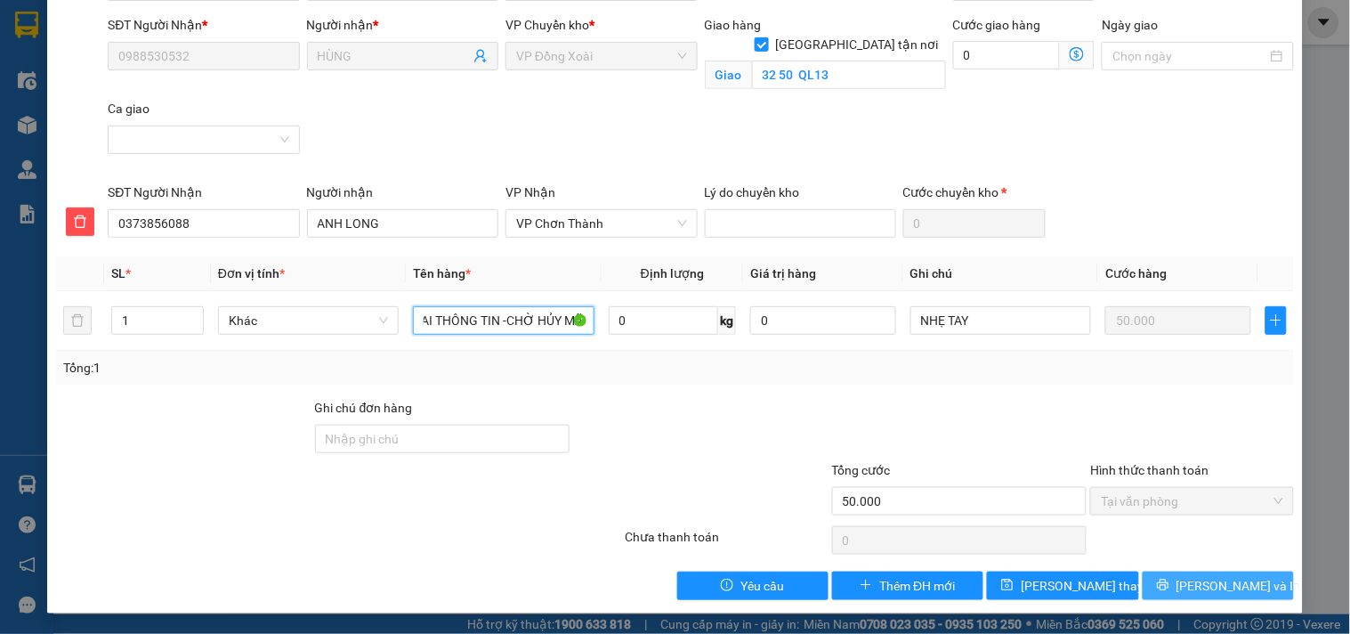
type input "SAI CƯỚC - SAI THÔNG TIN -CHỜ HỦY MÃ"
click at [1195, 582] on span "[PERSON_NAME] và In" at bounding box center [1239, 586] width 125 height 20
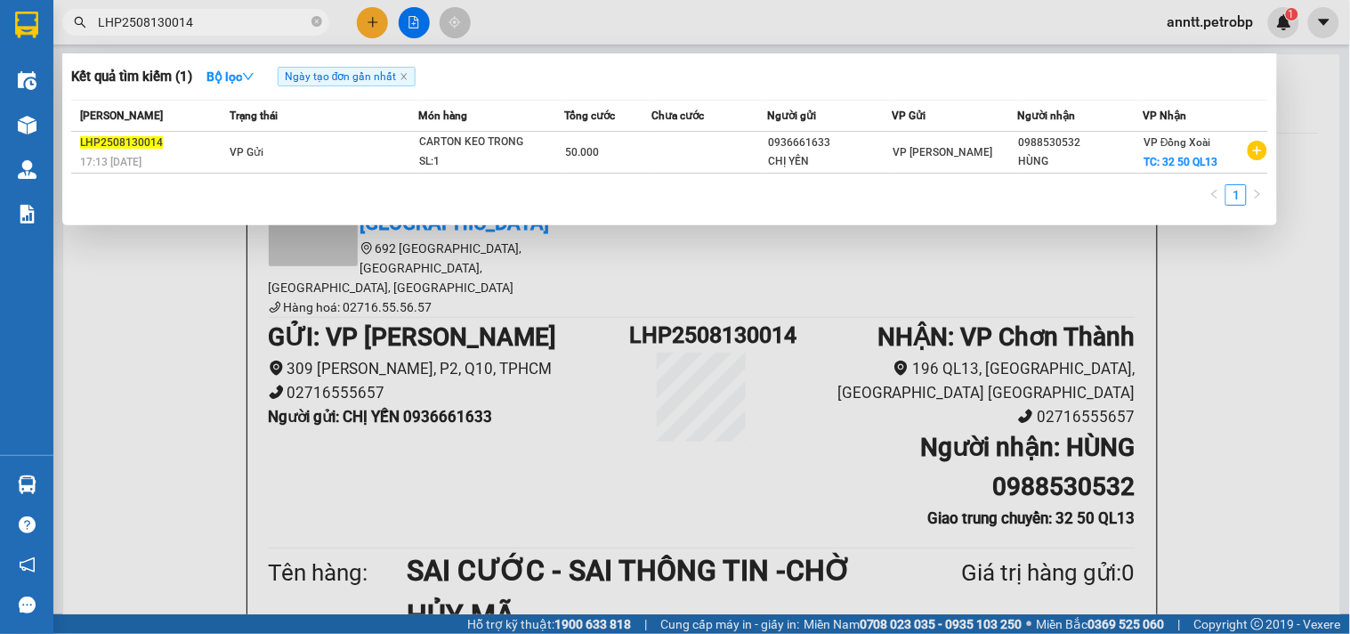
drag, startPoint x: 277, startPoint y: 22, endPoint x: 46, endPoint y: 10, distance: 230.9
click at [47, 9] on section "Kết quả tìm kiếm ( 1 ) Bộ lọc Ngày tạo đơn gần nhất Mã ĐH Trạng thái Món hàng T…" at bounding box center [675, 317] width 1350 height 634
paste input "40020 16:50 14/08"
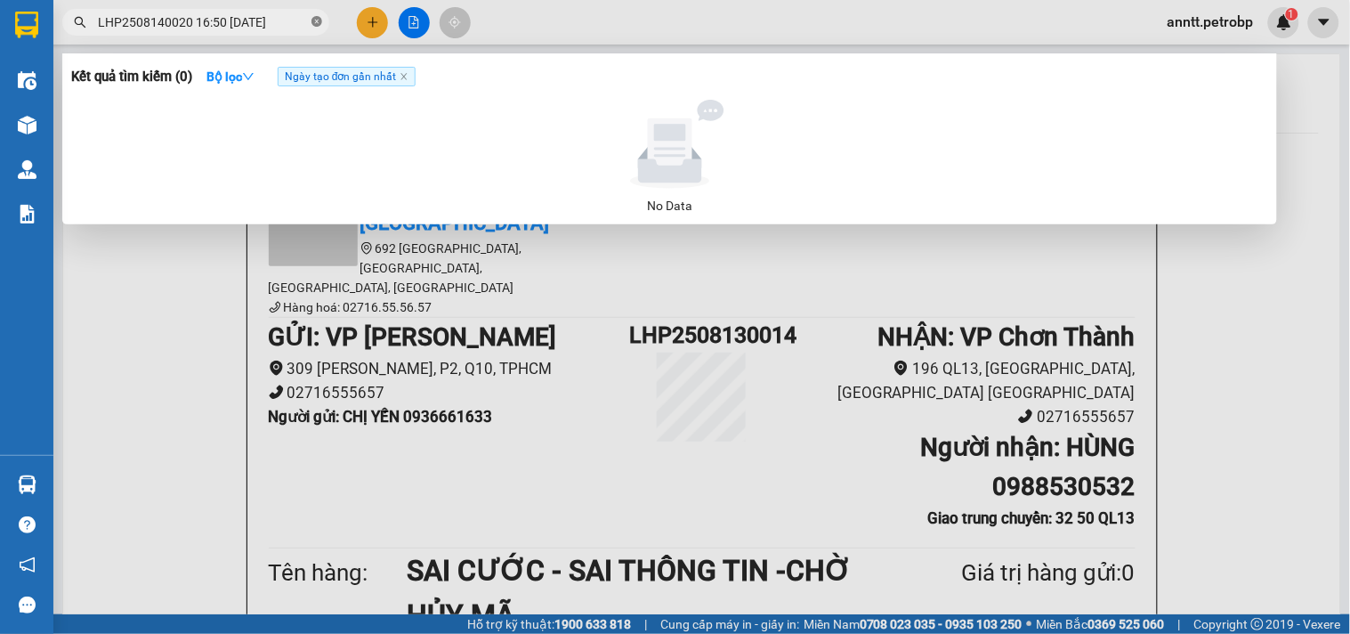
drag, startPoint x: 190, startPoint y: 21, endPoint x: 312, endPoint y: 18, distance: 122.9
click at [312, 18] on span "LHP2508140020 16:50 14/08" at bounding box center [195, 22] width 267 height 27
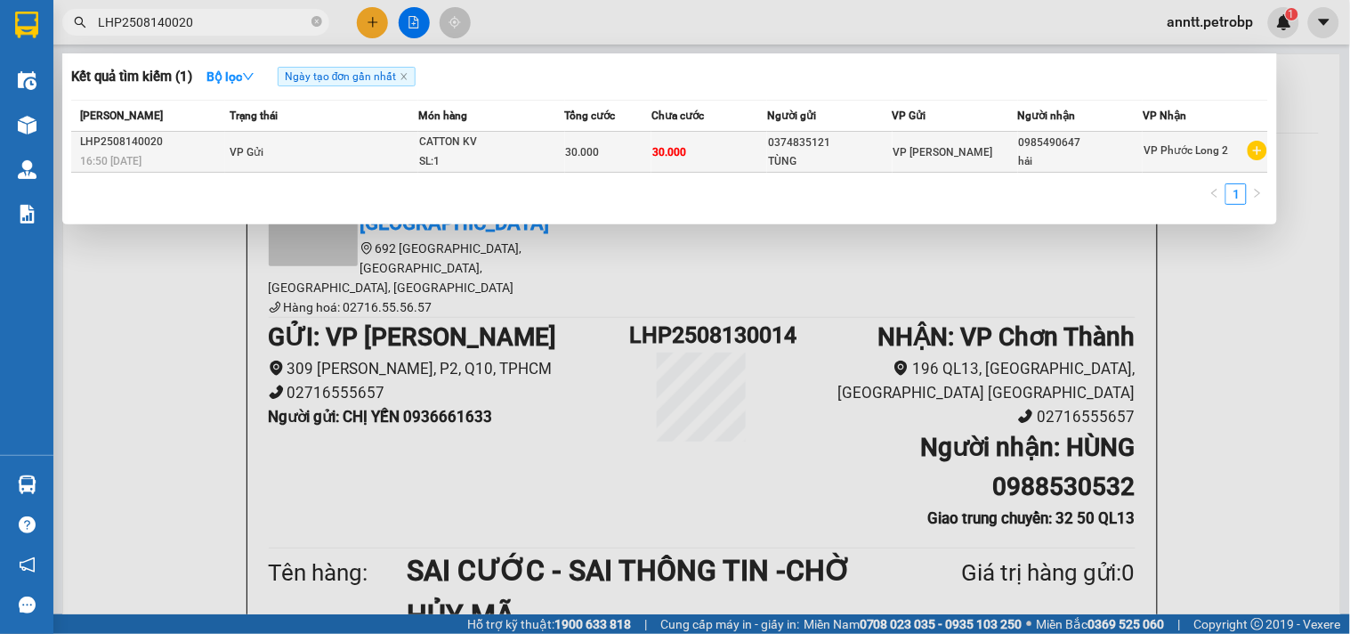
type input "LHP2508140020"
click at [539, 157] on div "SL: 1" at bounding box center [486, 162] width 134 height 20
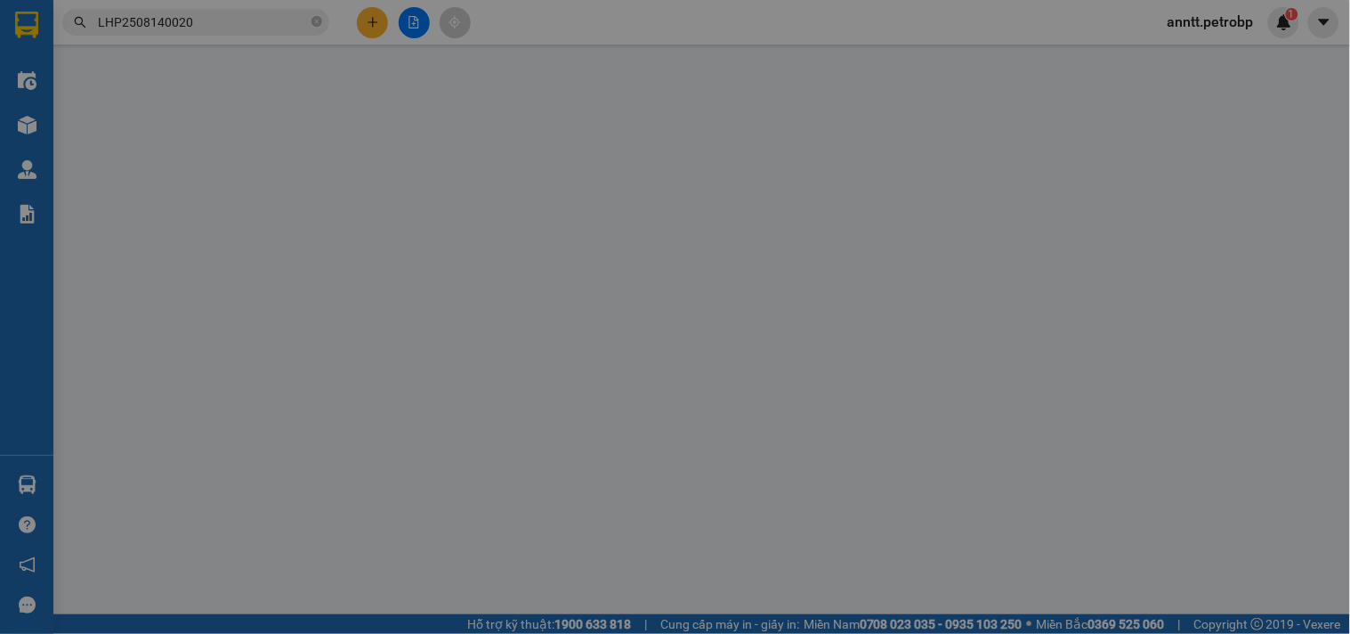
type input "0374835121"
type input "TÙNG"
type input "0985490647"
type input "hải"
type input "30.000"
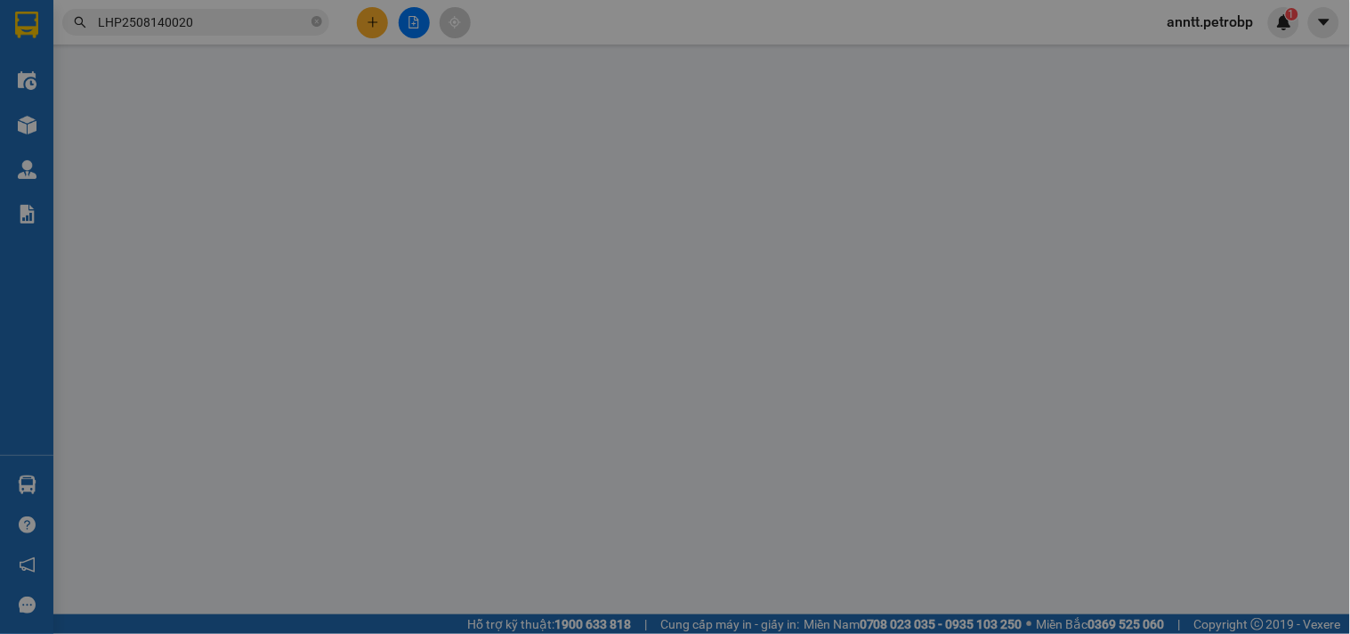
type input "30.000"
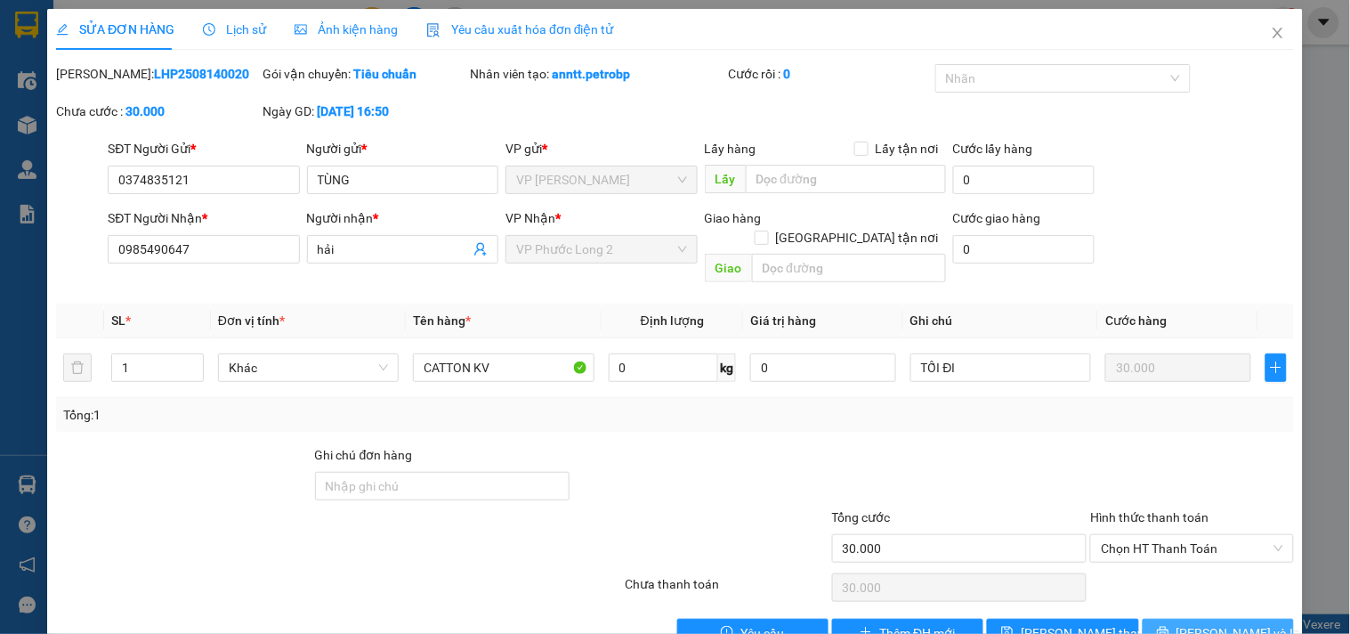
click at [1212, 623] on span "[PERSON_NAME] và In" at bounding box center [1239, 633] width 125 height 20
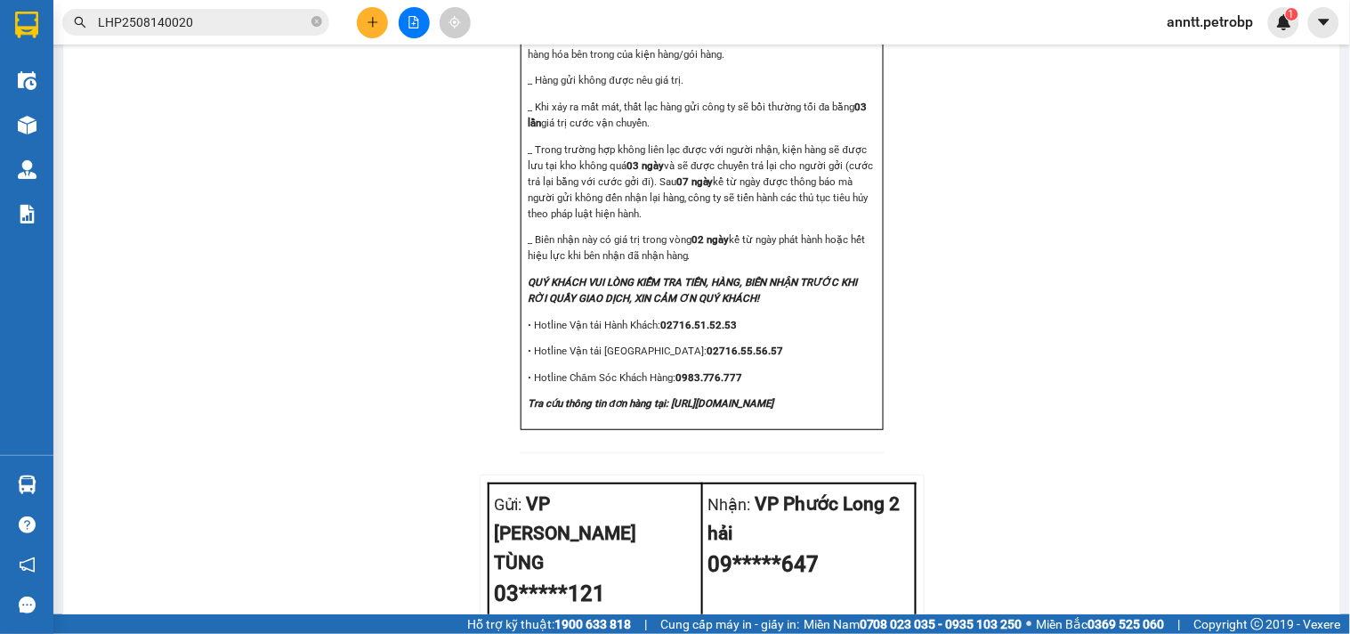
scroll to position [2106, 0]
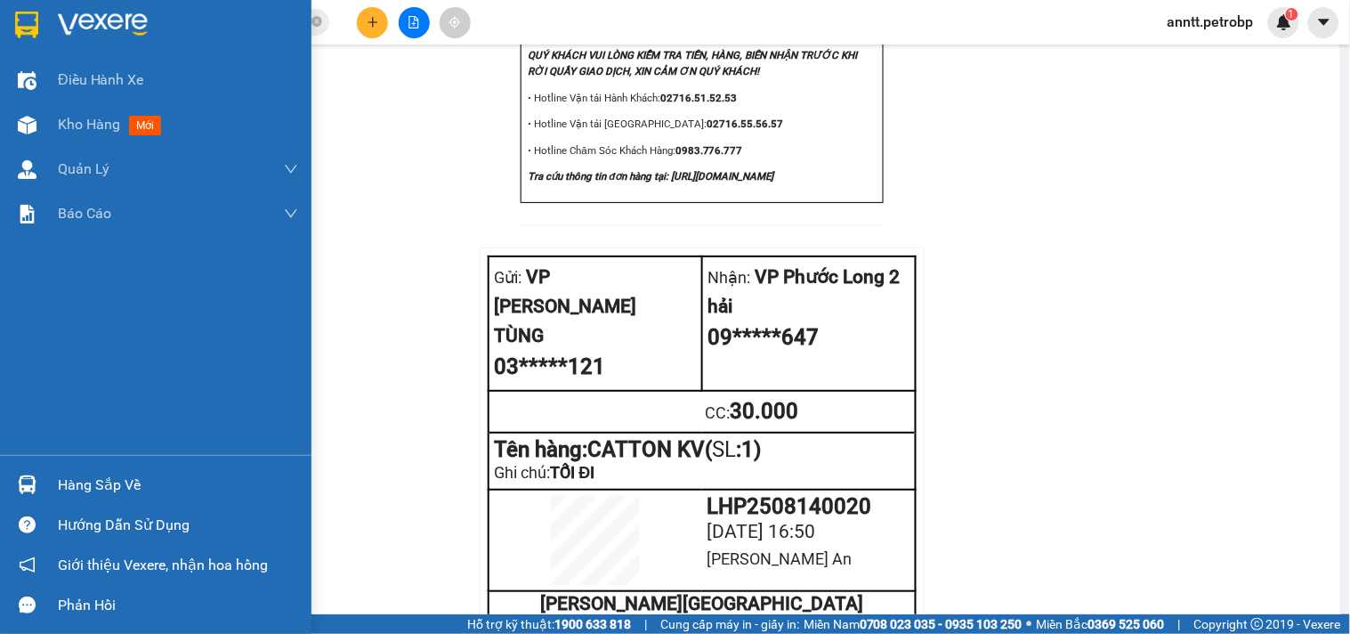
click at [33, 19] on img at bounding box center [26, 25] width 23 height 27
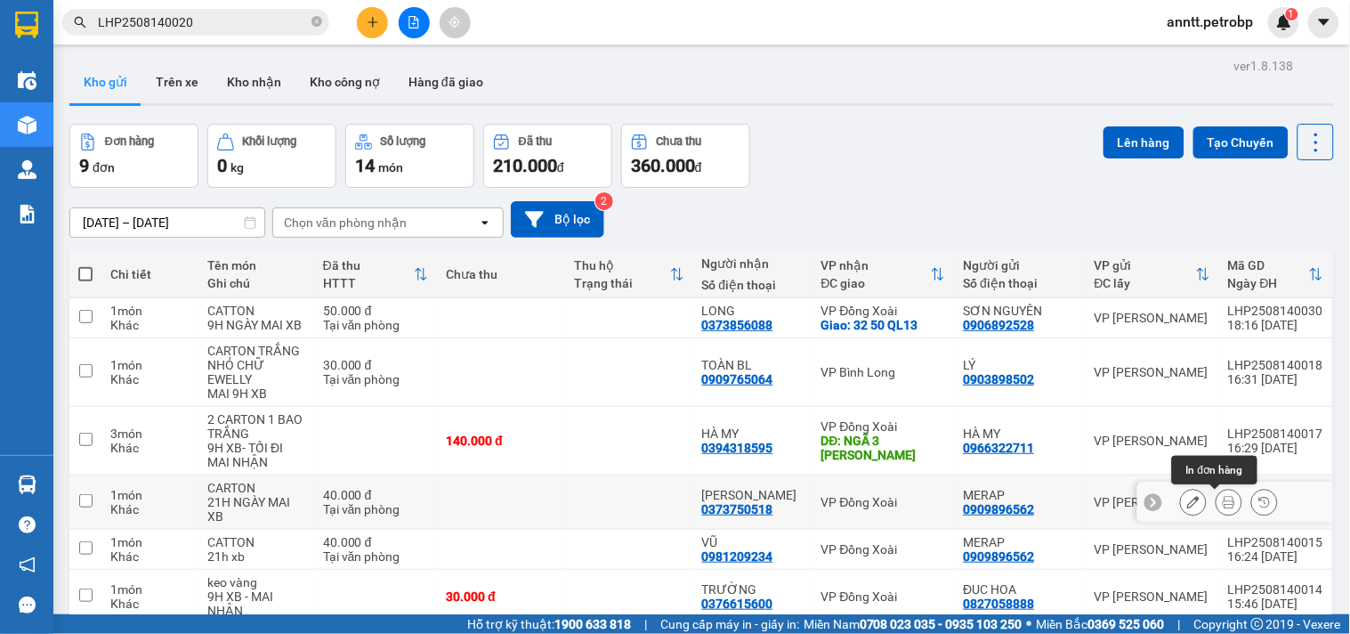
click at [1223, 506] on icon at bounding box center [1229, 502] width 12 height 12
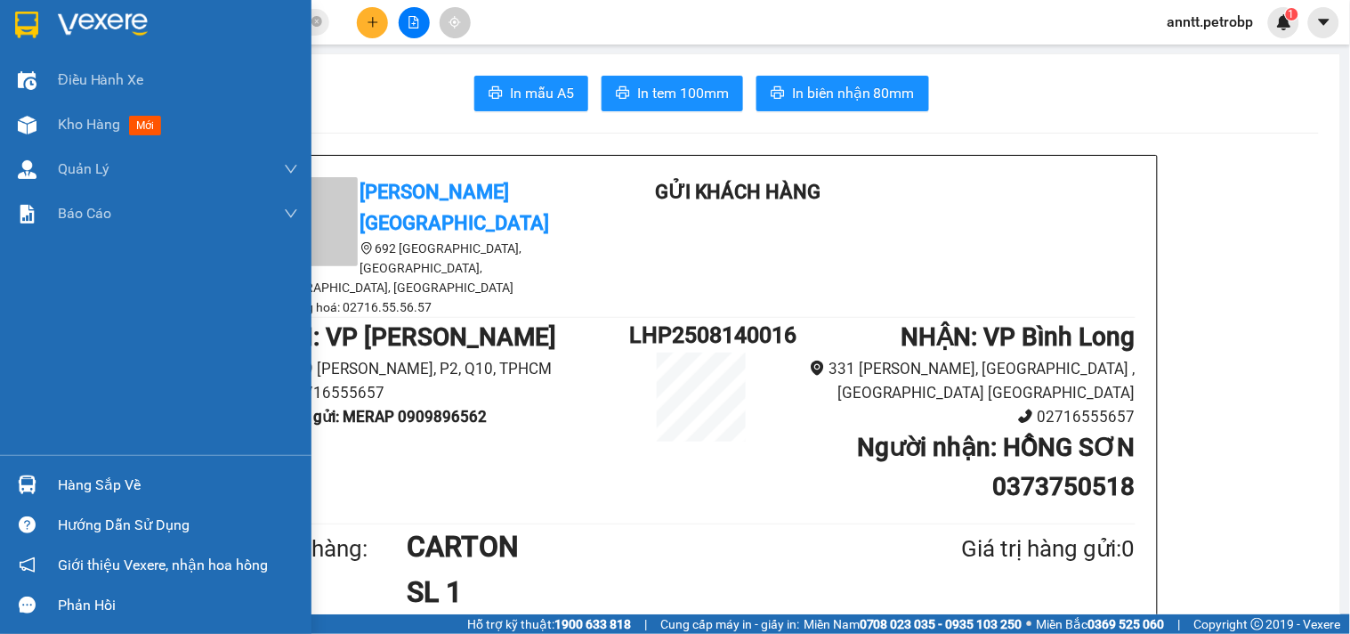
click at [24, 12] on img at bounding box center [26, 25] width 23 height 27
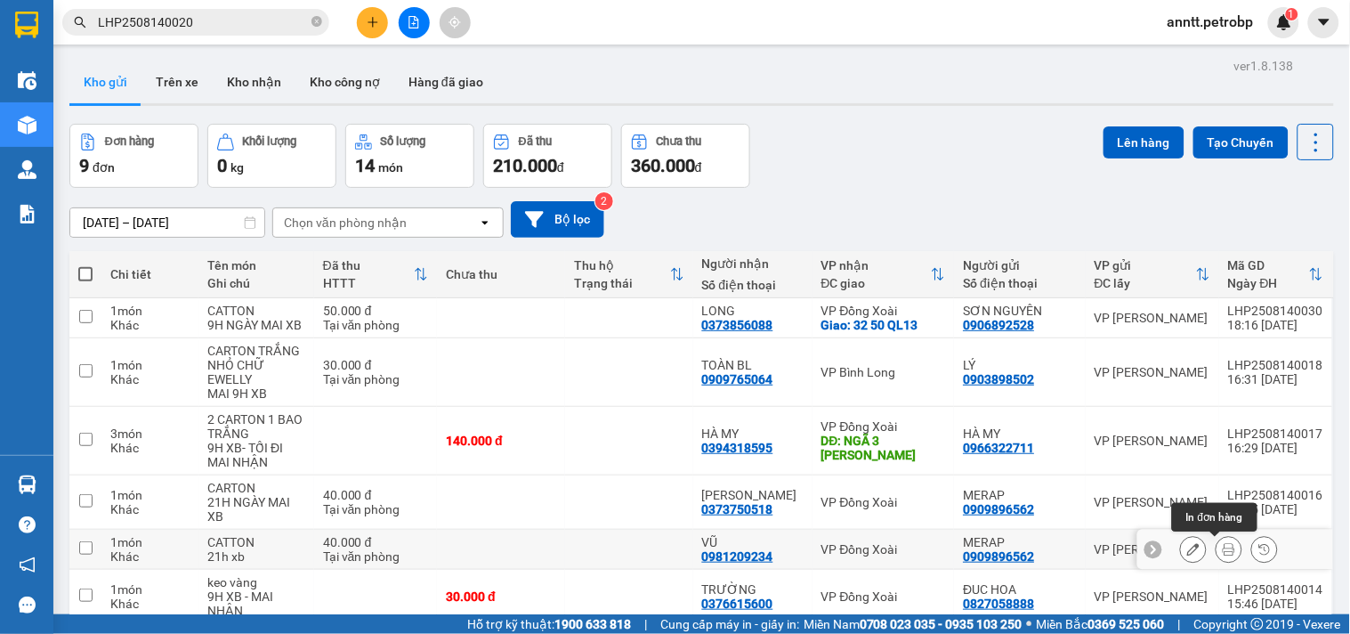
click at [1223, 550] on icon at bounding box center [1229, 549] width 12 height 12
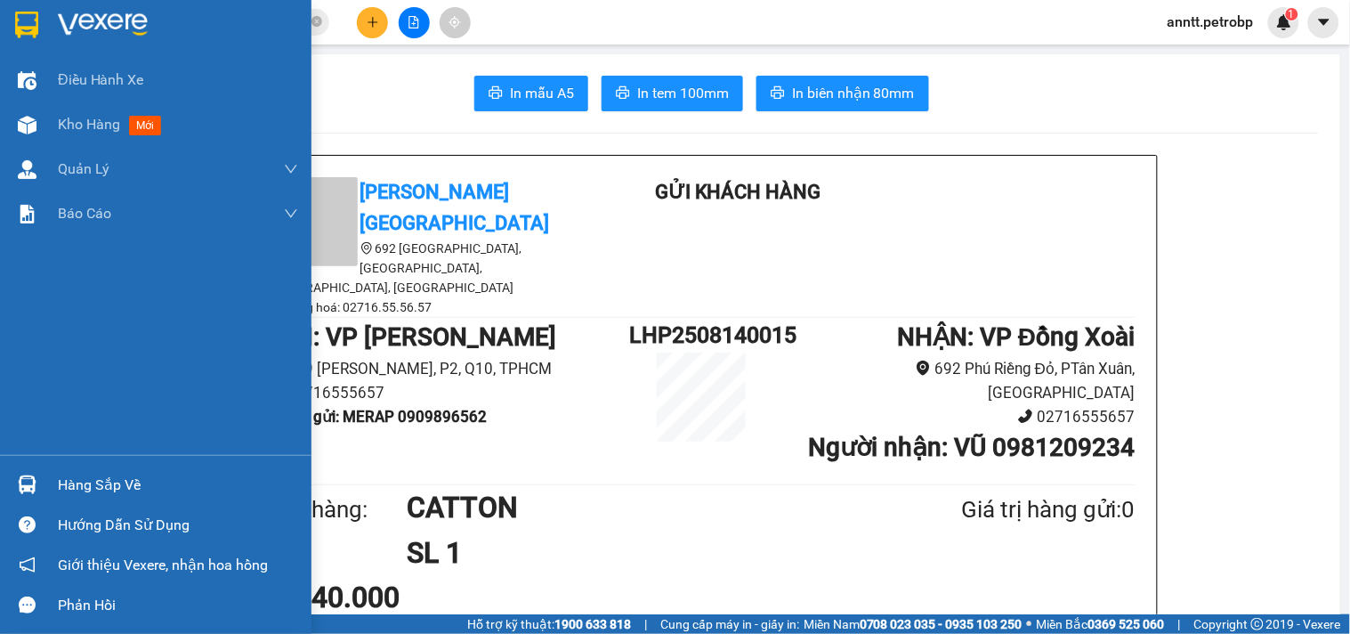
click at [25, 20] on img at bounding box center [26, 25] width 23 height 27
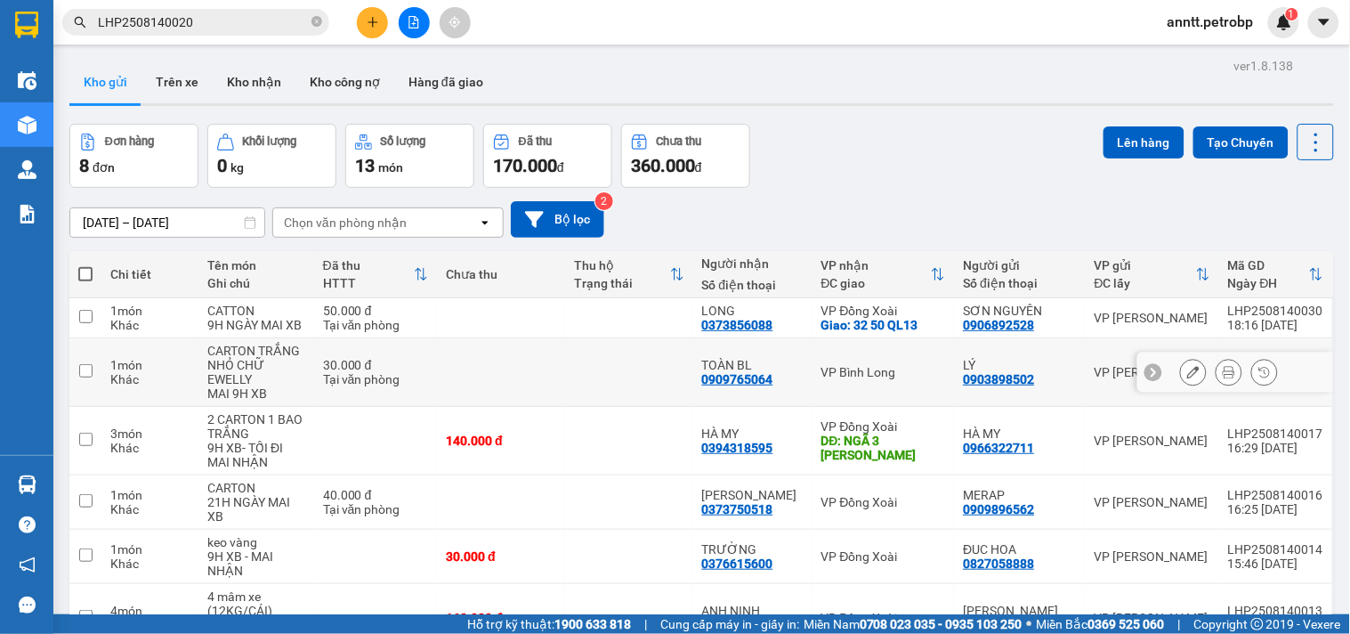
scroll to position [198, 0]
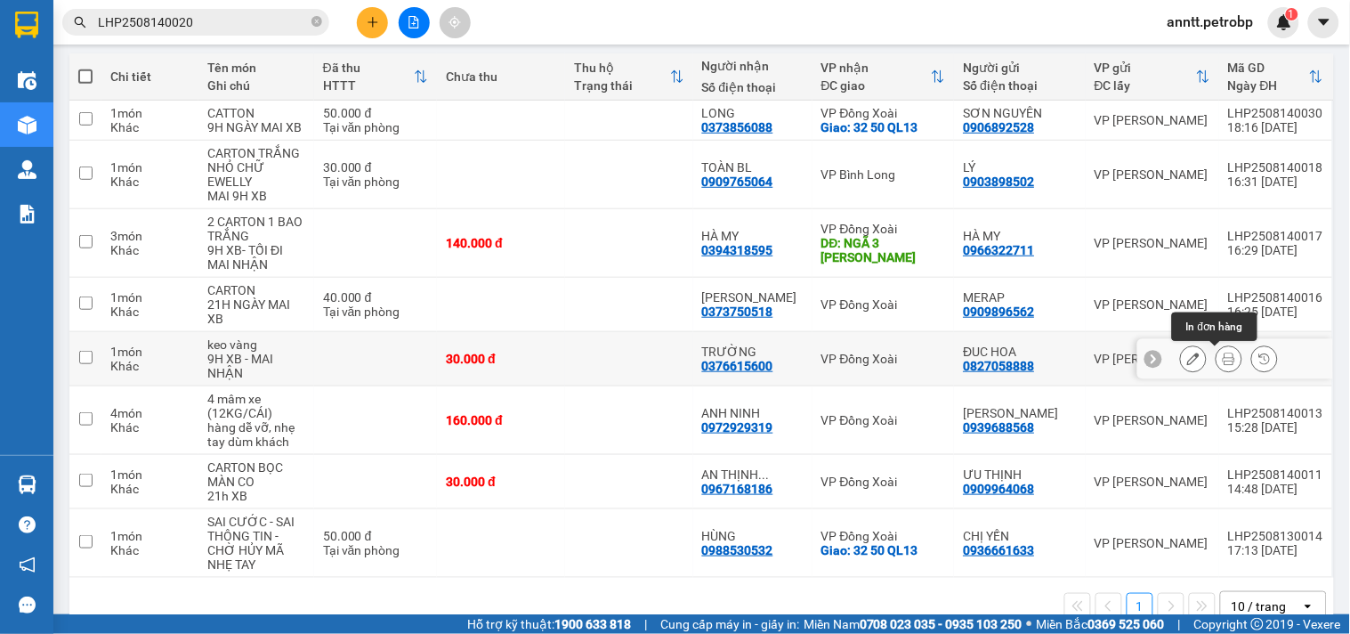
click at [1217, 367] on button at bounding box center [1229, 359] width 25 height 31
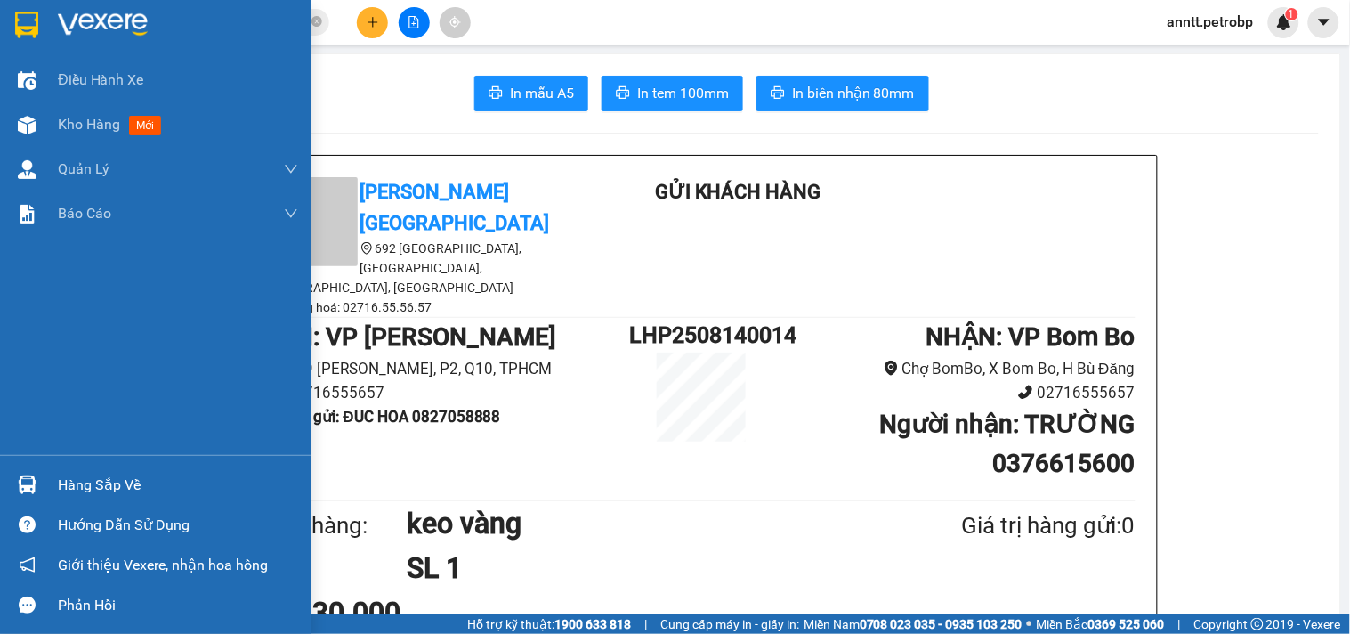
click at [7, 20] on div at bounding box center [156, 29] width 312 height 58
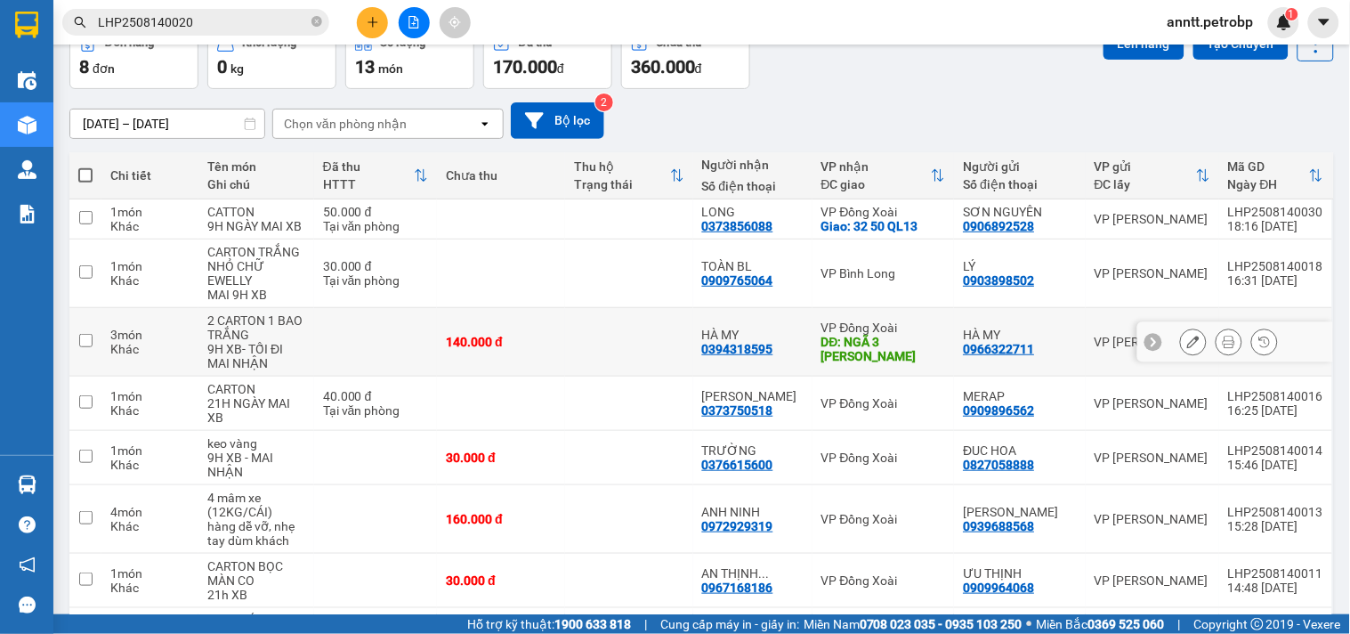
scroll to position [198, 0]
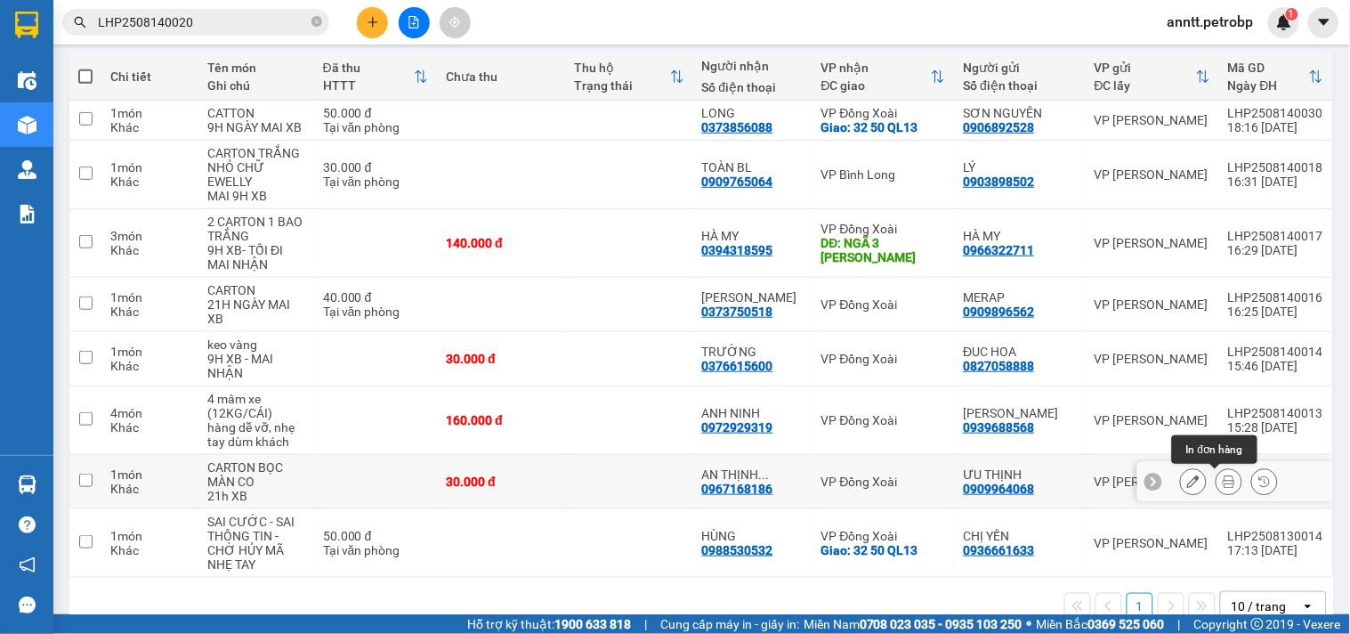
click at [1223, 479] on icon at bounding box center [1229, 481] width 12 height 12
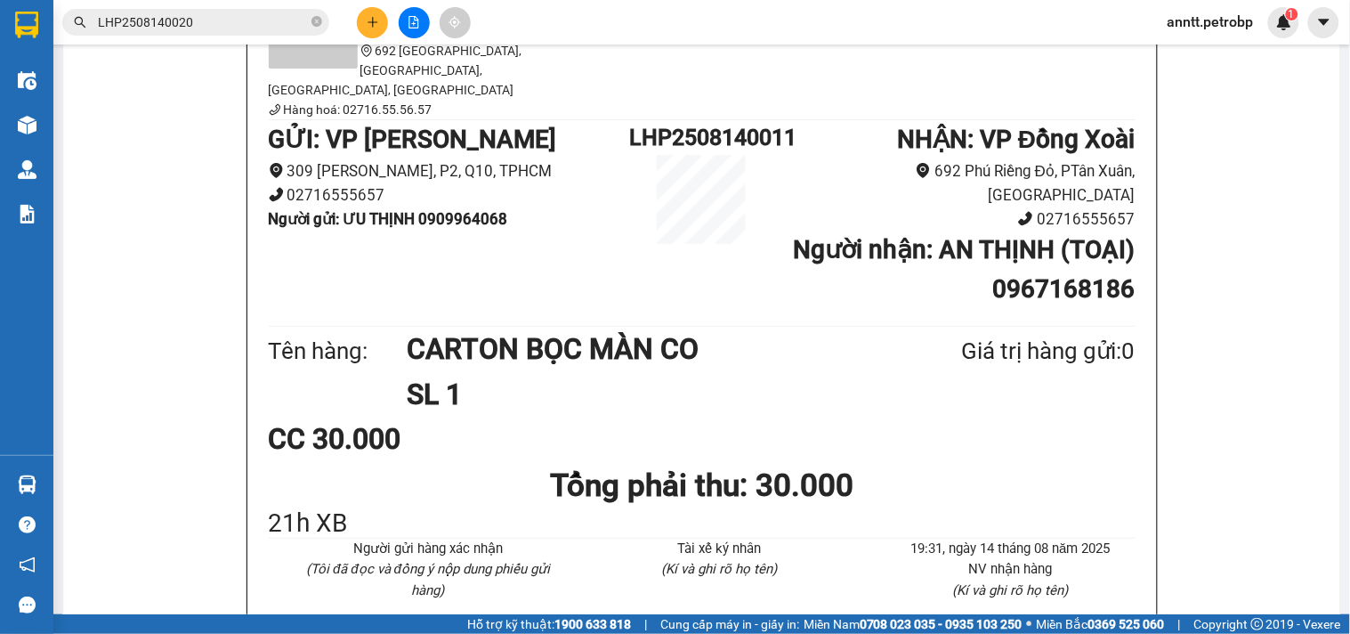
scroll to position [99, 0]
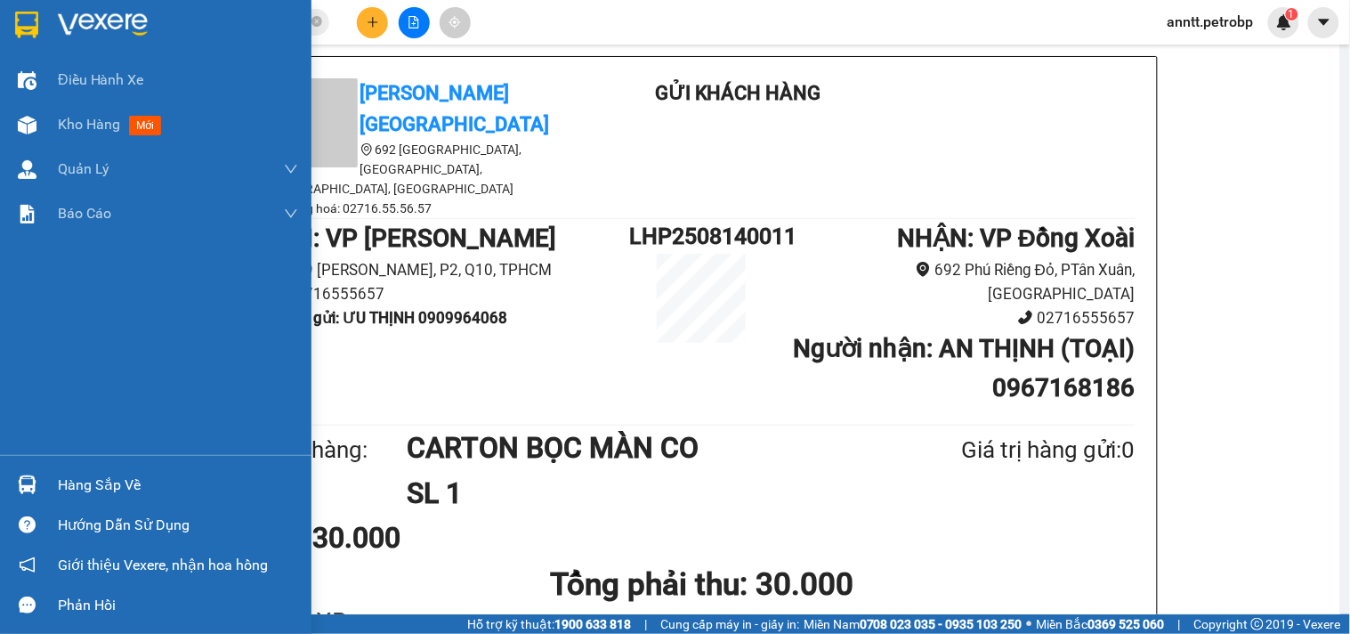
click at [19, 30] on img at bounding box center [26, 25] width 23 height 27
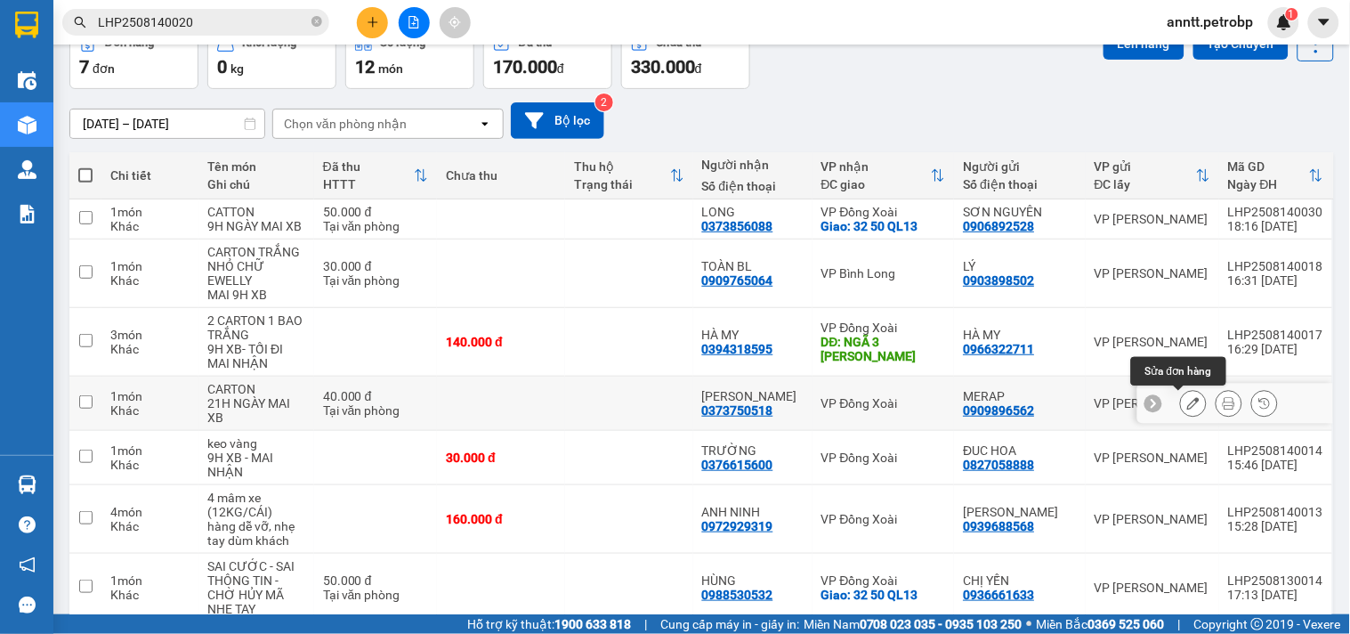
scroll to position [181, 0]
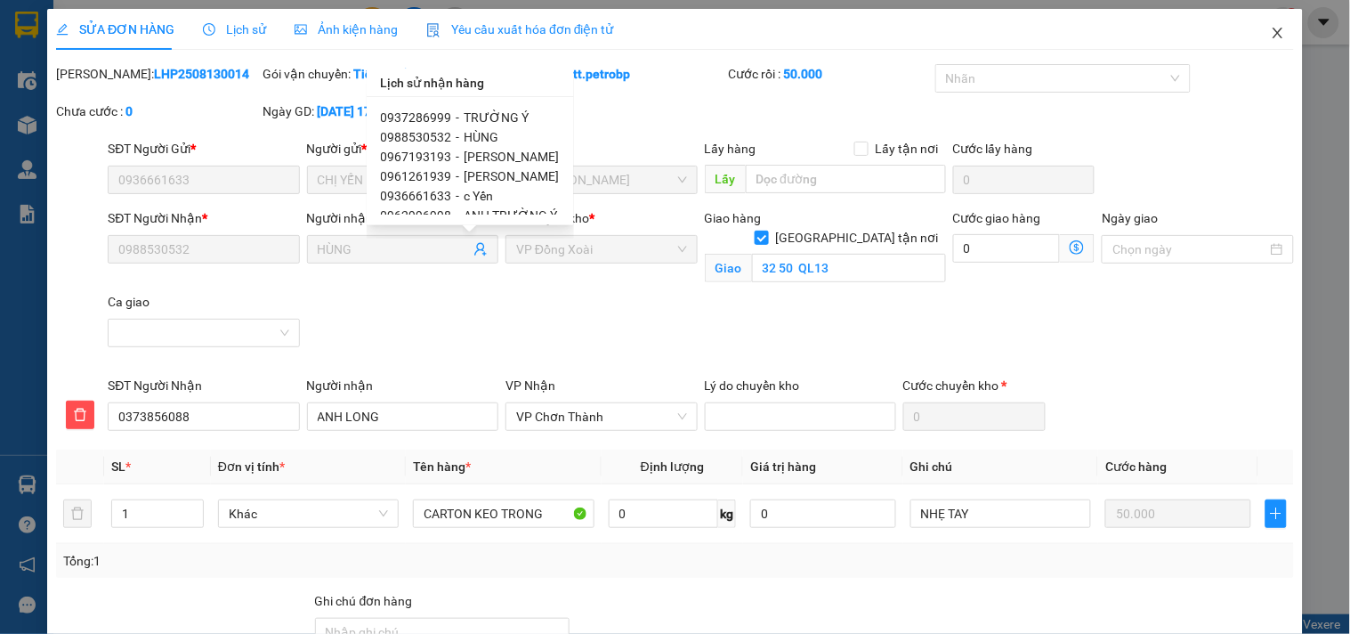
scroll to position [109, 0]
click at [1271, 28] on icon "close" at bounding box center [1278, 33] width 14 height 14
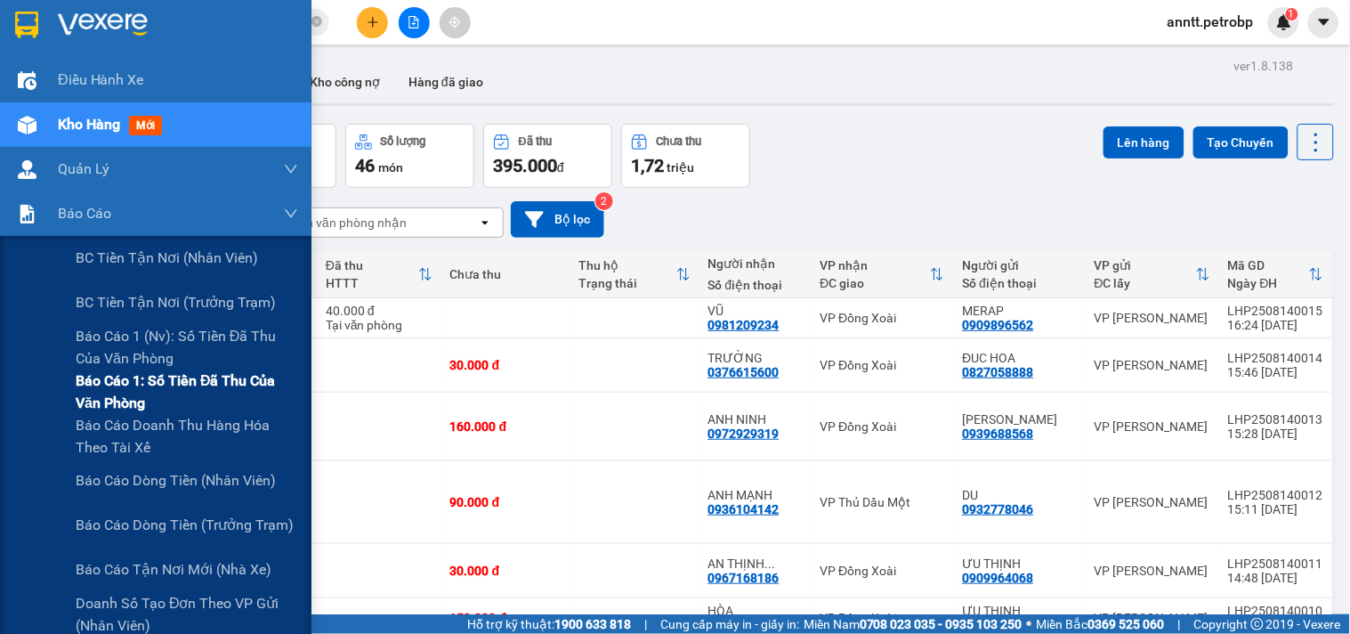
click at [143, 383] on span "Báo cáo 1: Số tiền đã thu của văn phòng" at bounding box center [187, 391] width 223 height 45
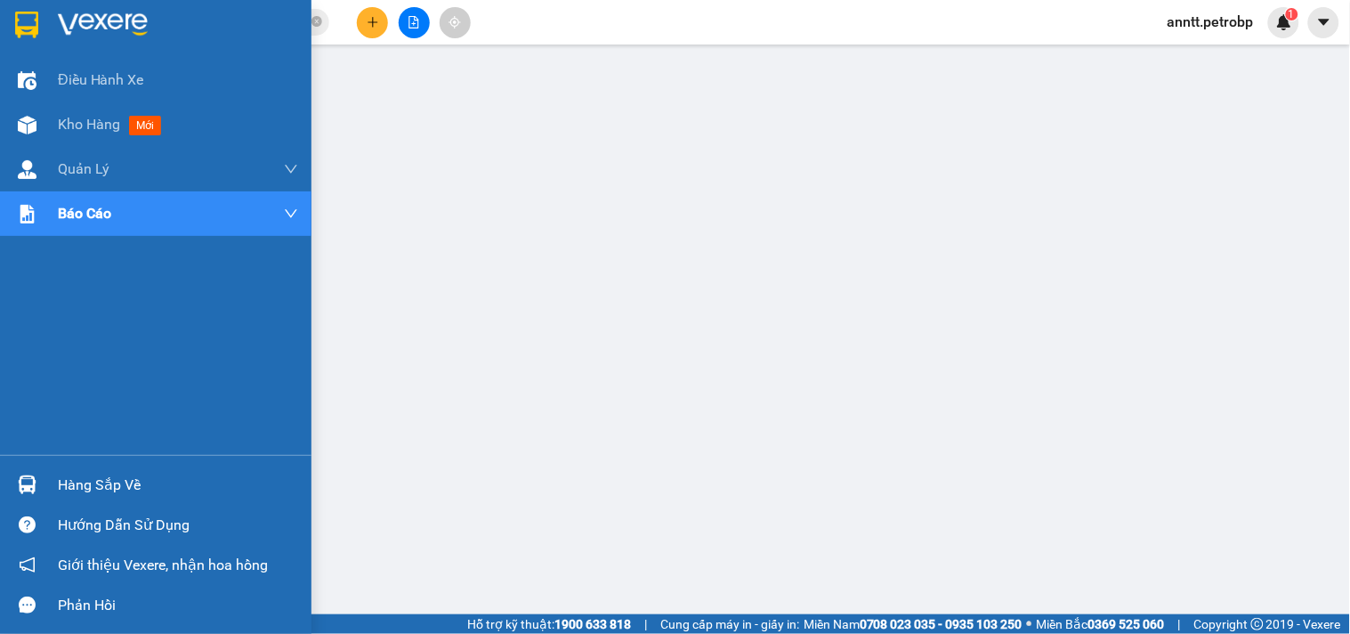
click at [28, 18] on img at bounding box center [26, 25] width 23 height 27
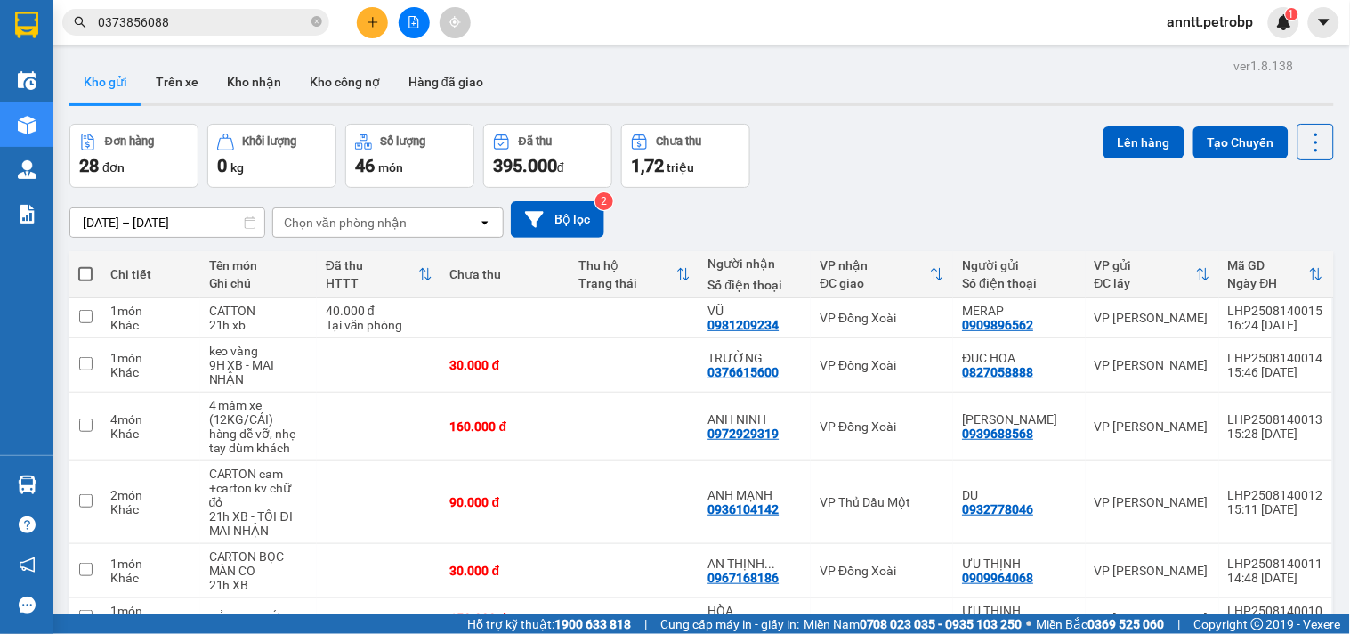
scroll to position [235, 0]
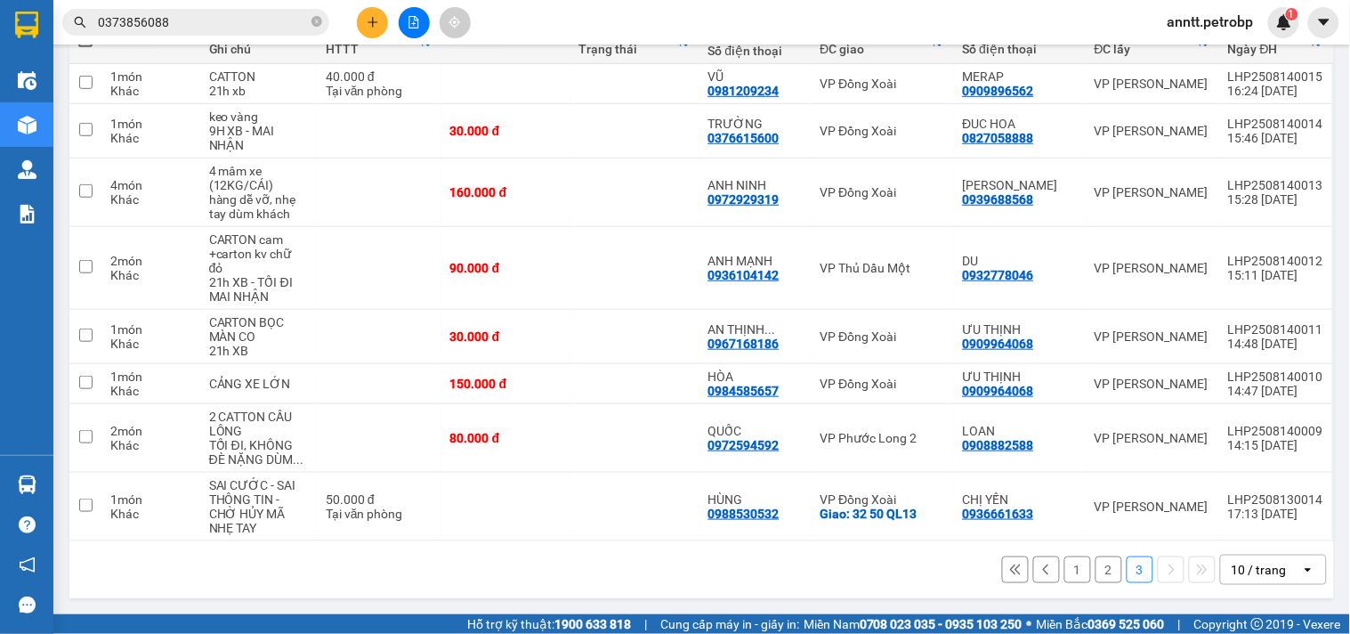
click at [1069, 565] on button "1" at bounding box center [1078, 569] width 27 height 27
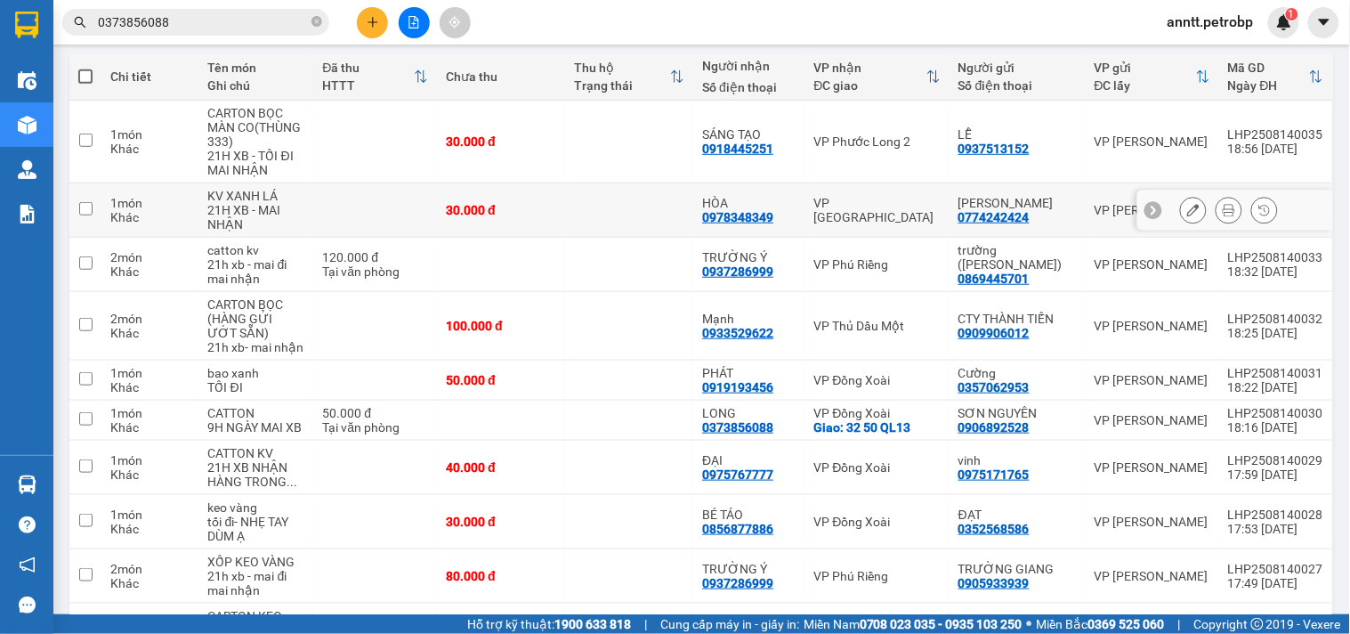
scroll to position [315, 0]
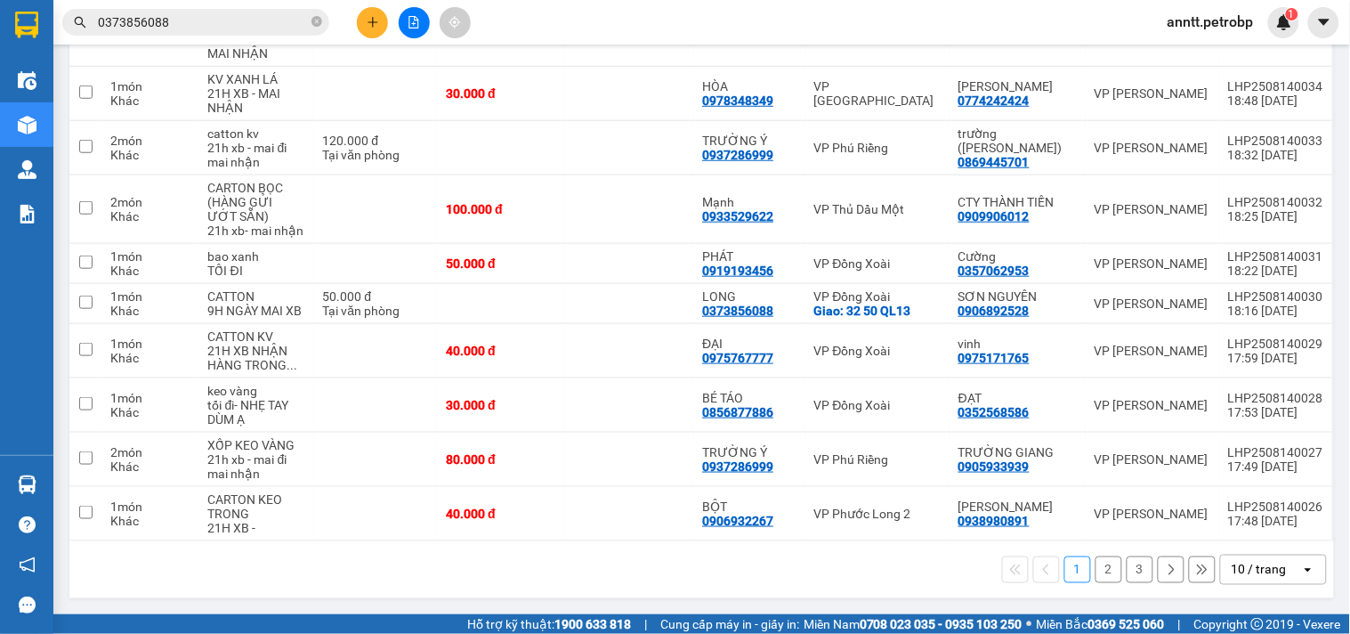
click at [1098, 575] on button "2" at bounding box center [1109, 569] width 27 height 27
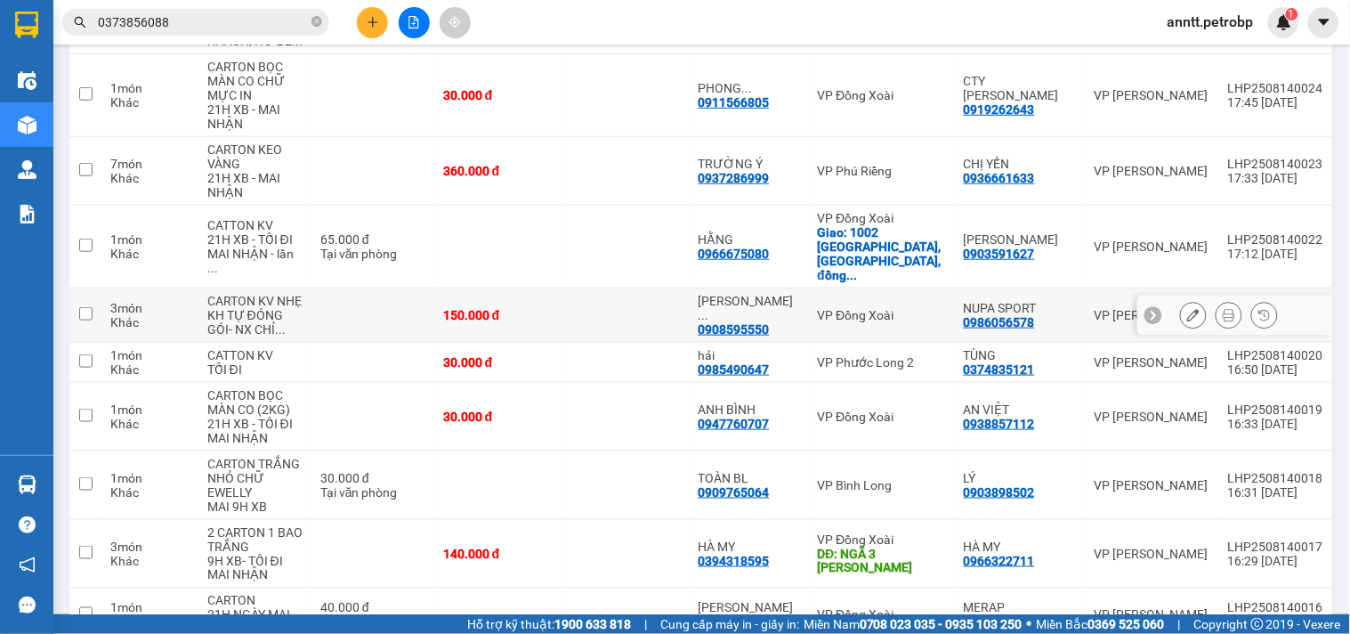
scroll to position [301, 0]
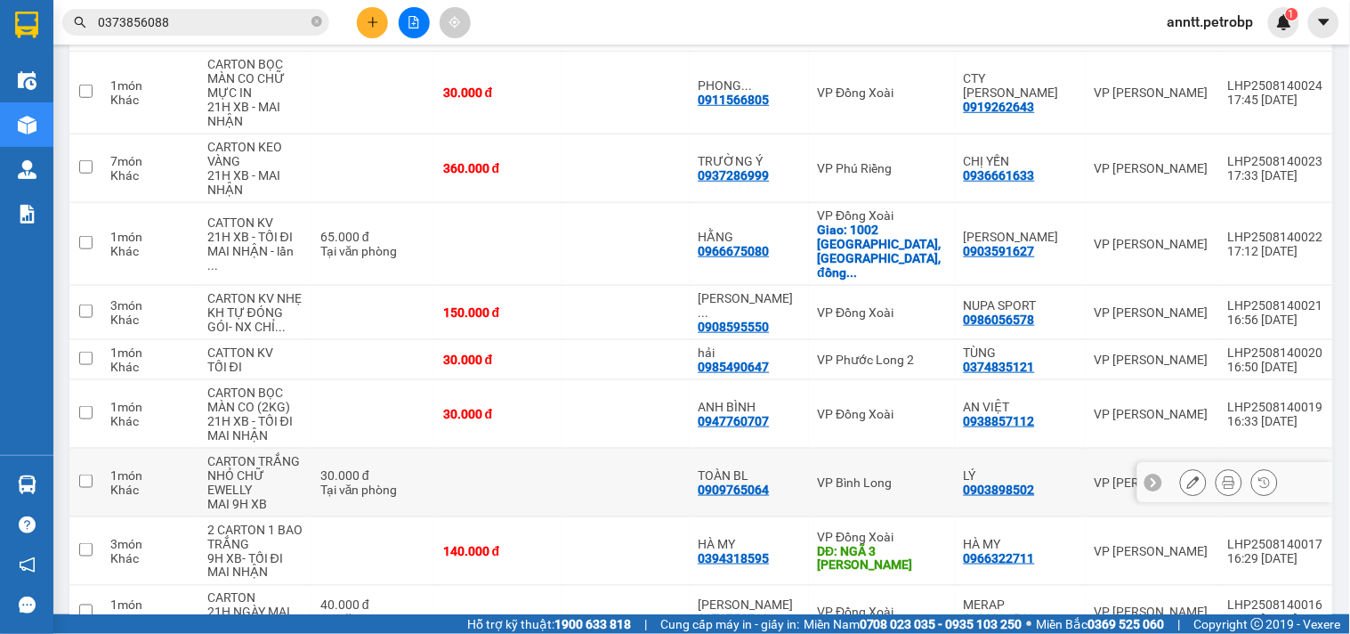
click at [1147, 476] on icon at bounding box center [1153, 482] width 12 height 12
click at [1172, 449] on td "VP [PERSON_NAME]" at bounding box center [1153, 483] width 134 height 69
checkbox input "true"
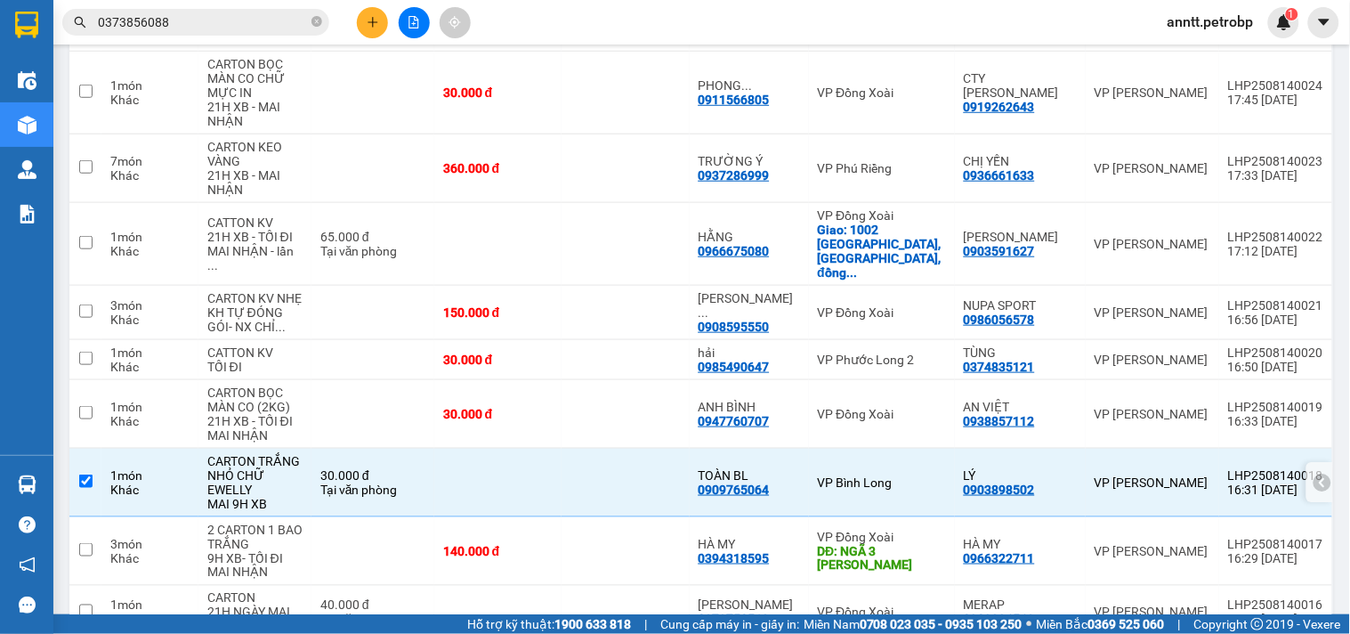
click at [1316, 476] on icon at bounding box center [1322, 482] width 12 height 12
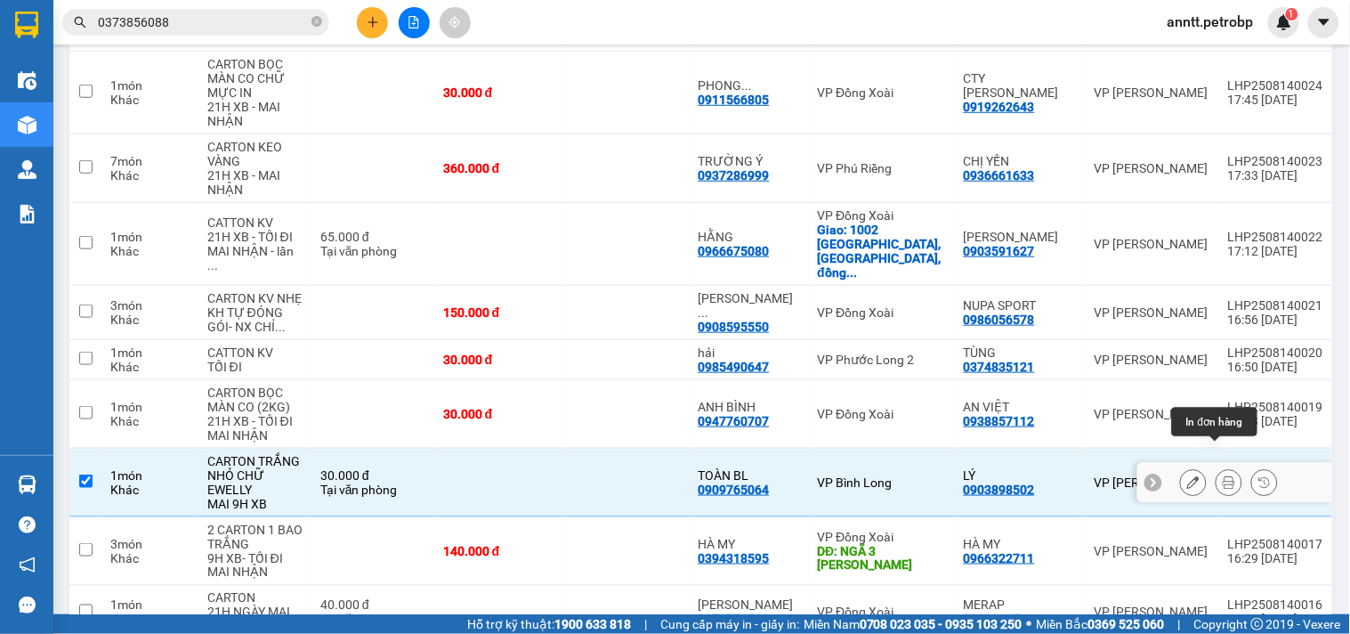
click at [1222, 467] on button at bounding box center [1229, 482] width 25 height 31
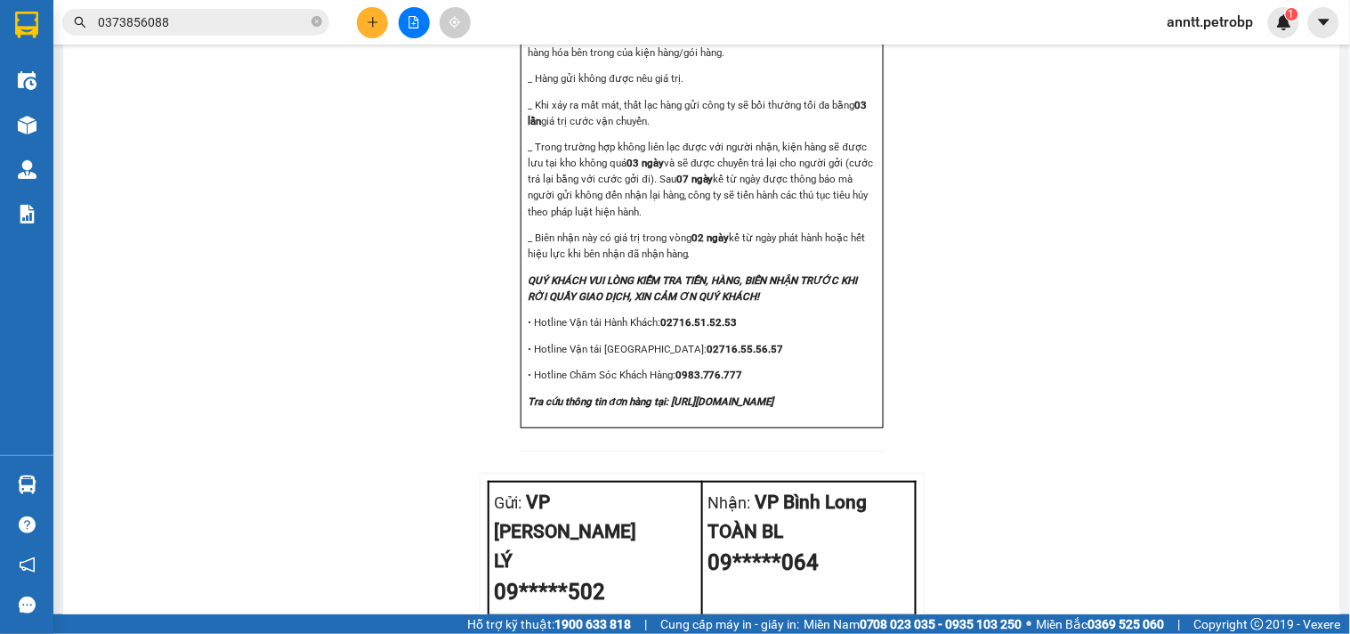
scroll to position [2208, 0]
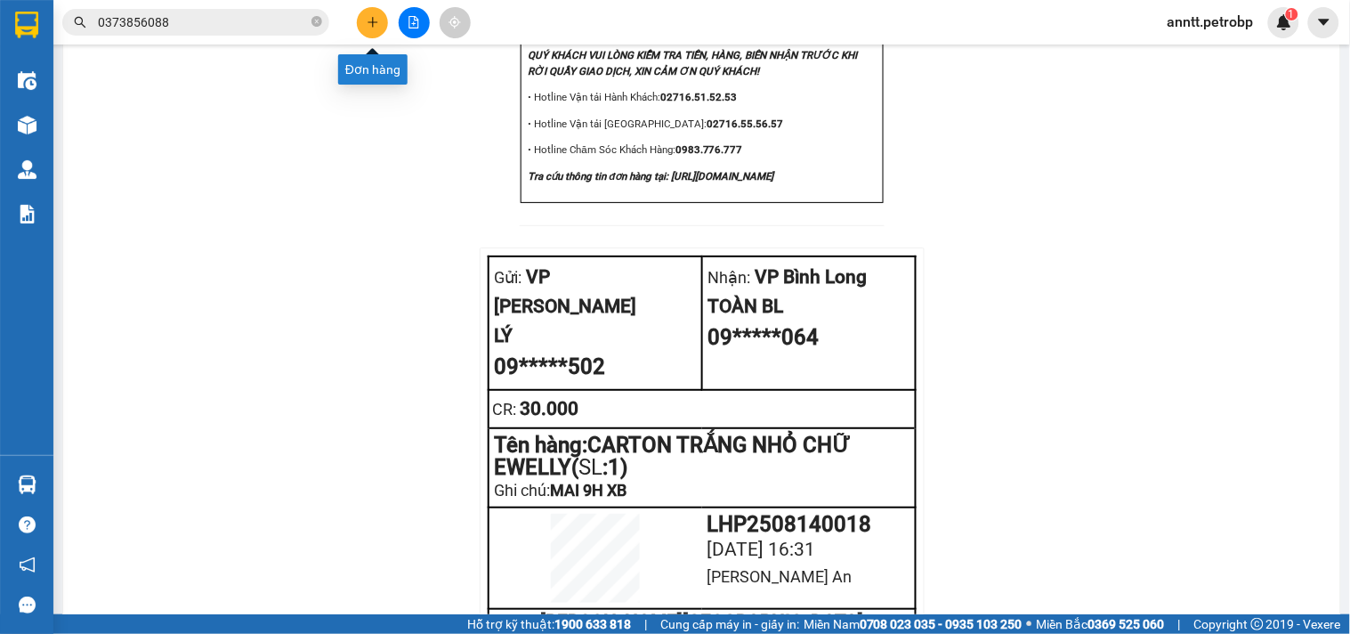
click at [375, 20] on icon "plus" at bounding box center [373, 22] width 12 height 12
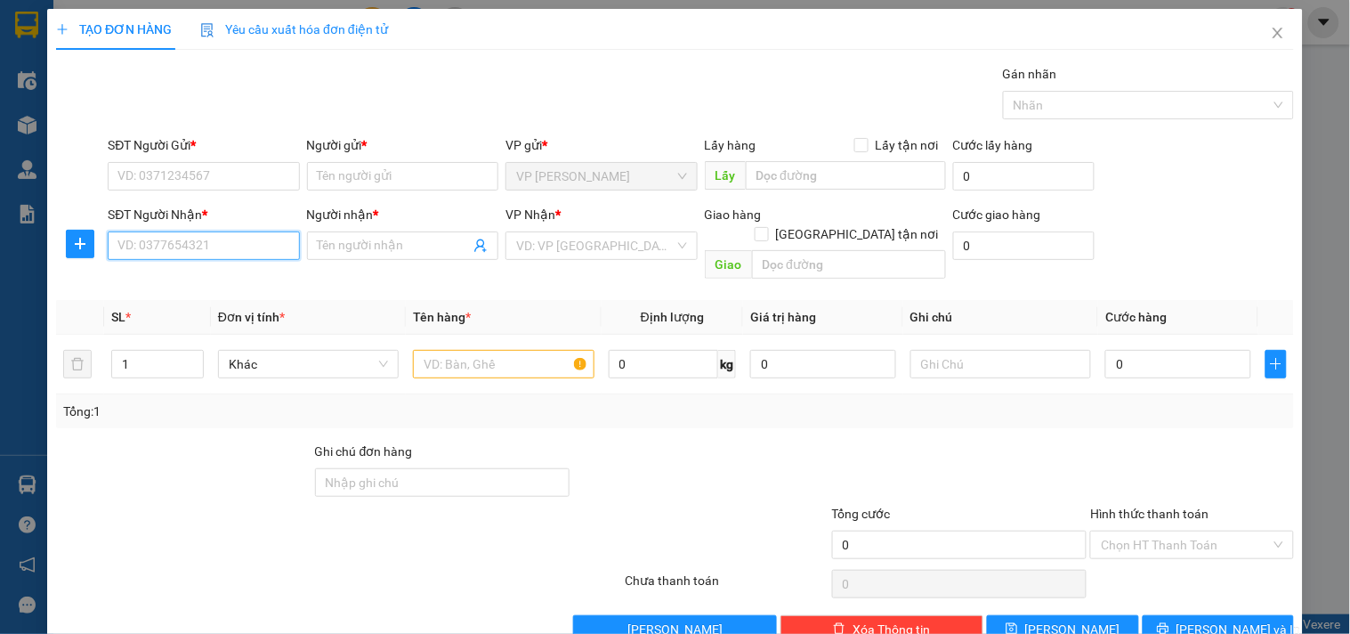
click at [198, 245] on input "SĐT Người Nhận *" at bounding box center [203, 245] width 191 height 28
click at [182, 283] on div "0983775634 - PHƯỢNG" at bounding box center [201, 281] width 168 height 20
type input "0983775634"
type input "PHƯỢNG"
type input "30.000"
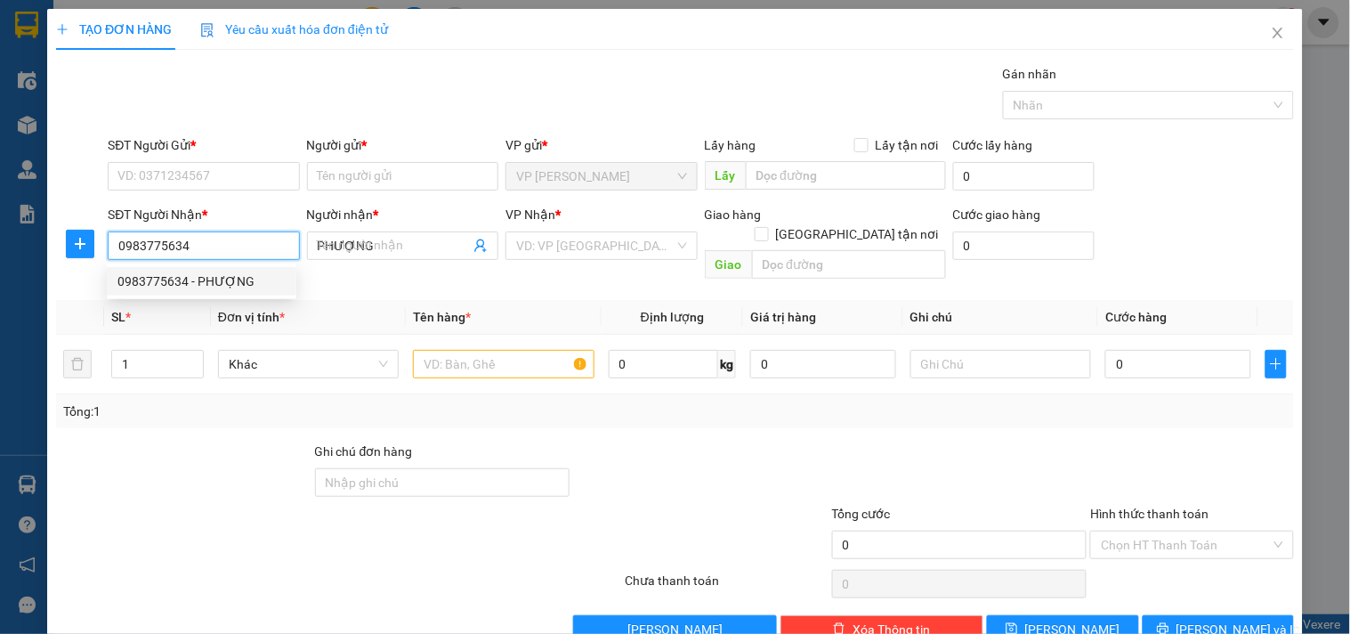
type input "30.000"
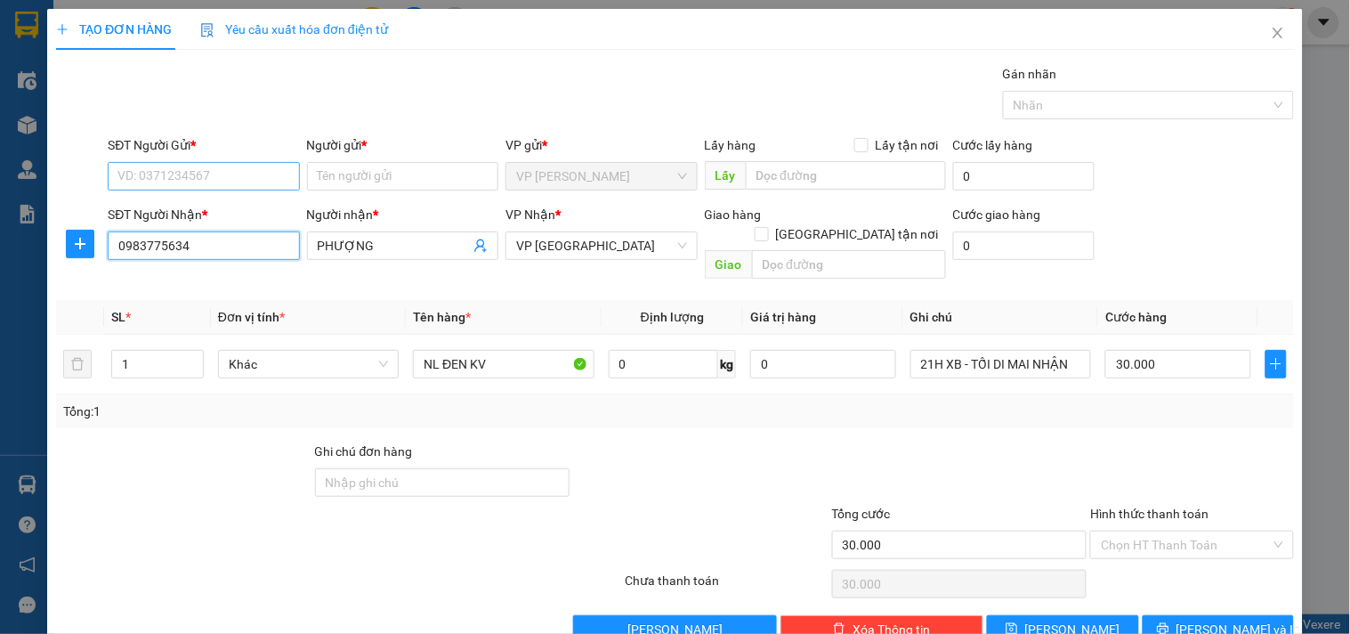
type input "0983775634"
click at [215, 182] on input "SĐT Người Gửi *" at bounding box center [203, 176] width 191 height 28
click at [207, 214] on div "0909007016 - PHƯƠNG" at bounding box center [201, 212] width 168 height 20
type input "0909007016"
type input "PHƯƠNG"
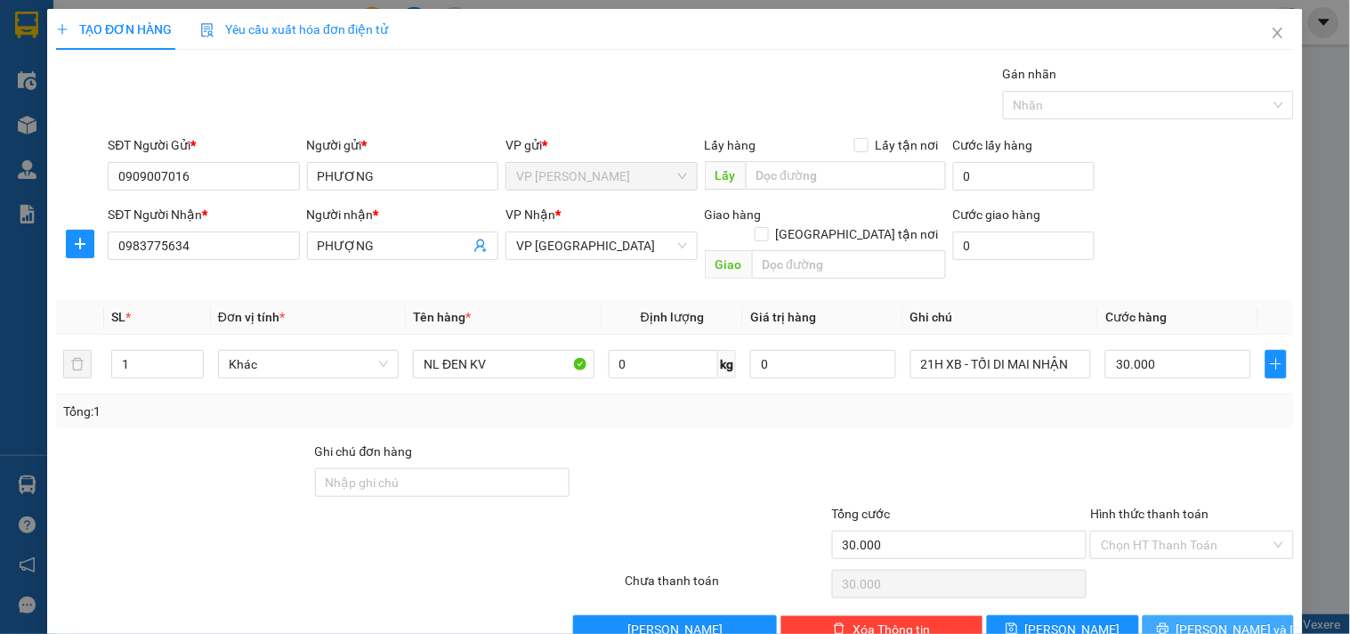
click at [1227, 620] on span "[PERSON_NAME] và In" at bounding box center [1239, 630] width 125 height 20
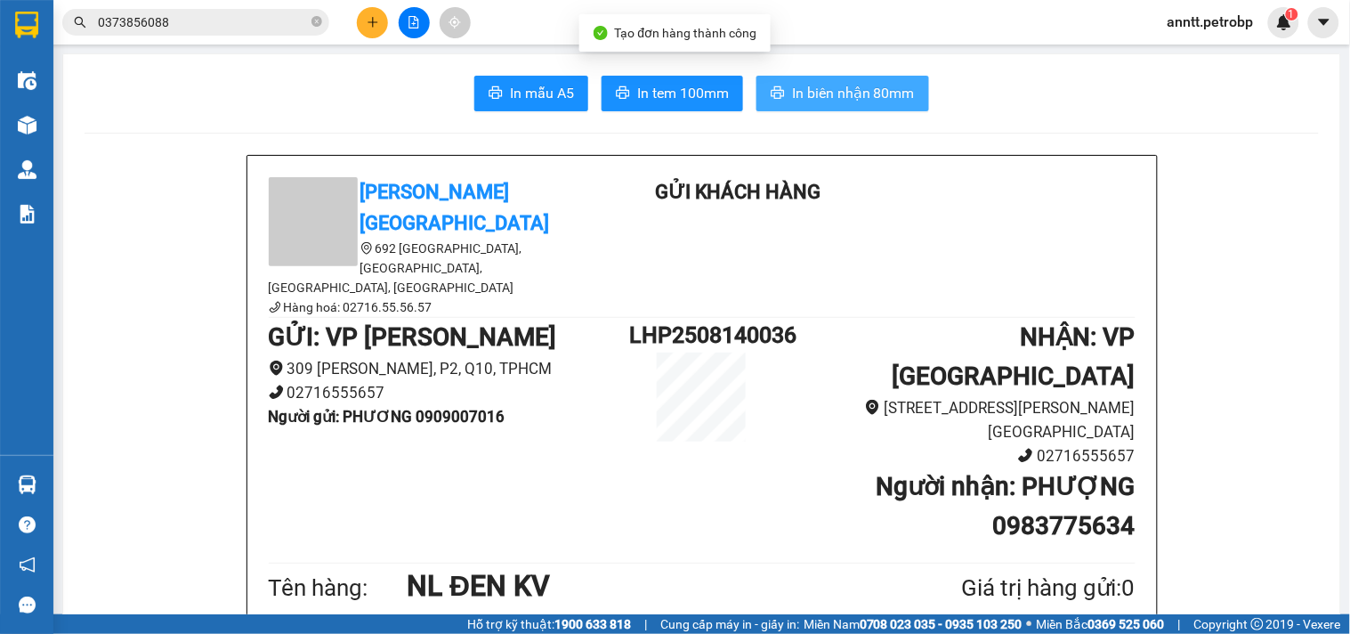
click at [887, 90] on span "In biên nhận 80mm" at bounding box center [853, 93] width 123 height 22
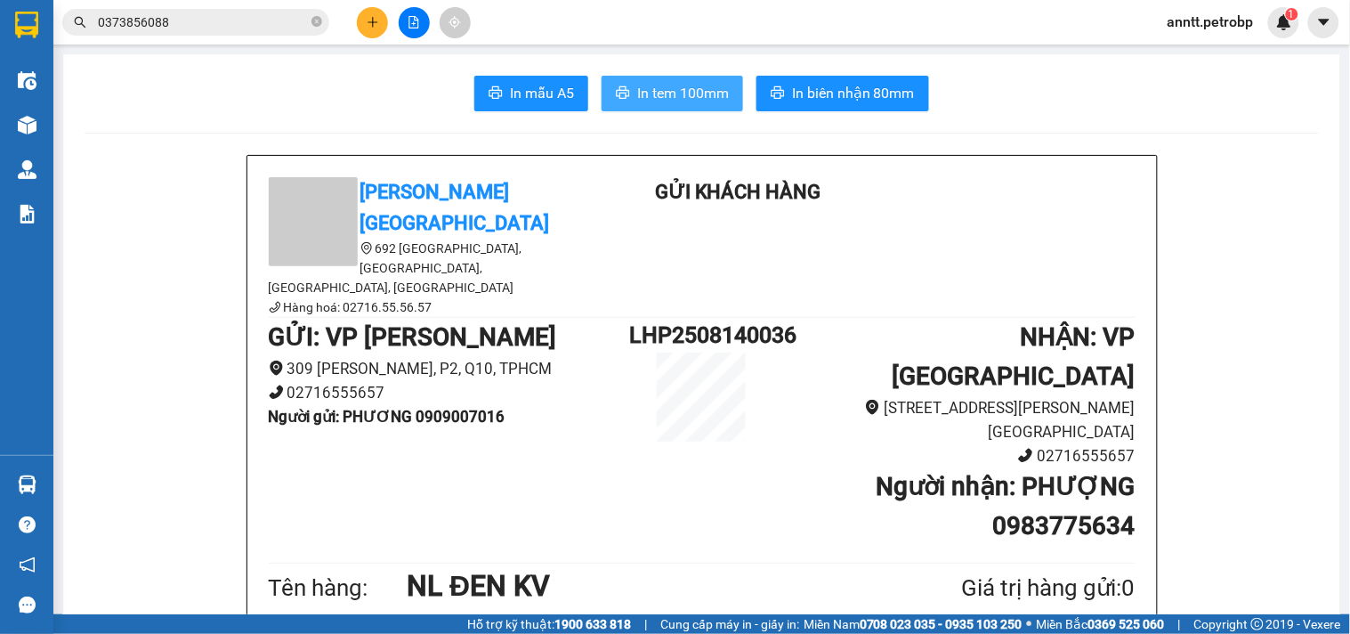
click at [704, 94] on span "In tem 100mm" at bounding box center [683, 93] width 92 height 22
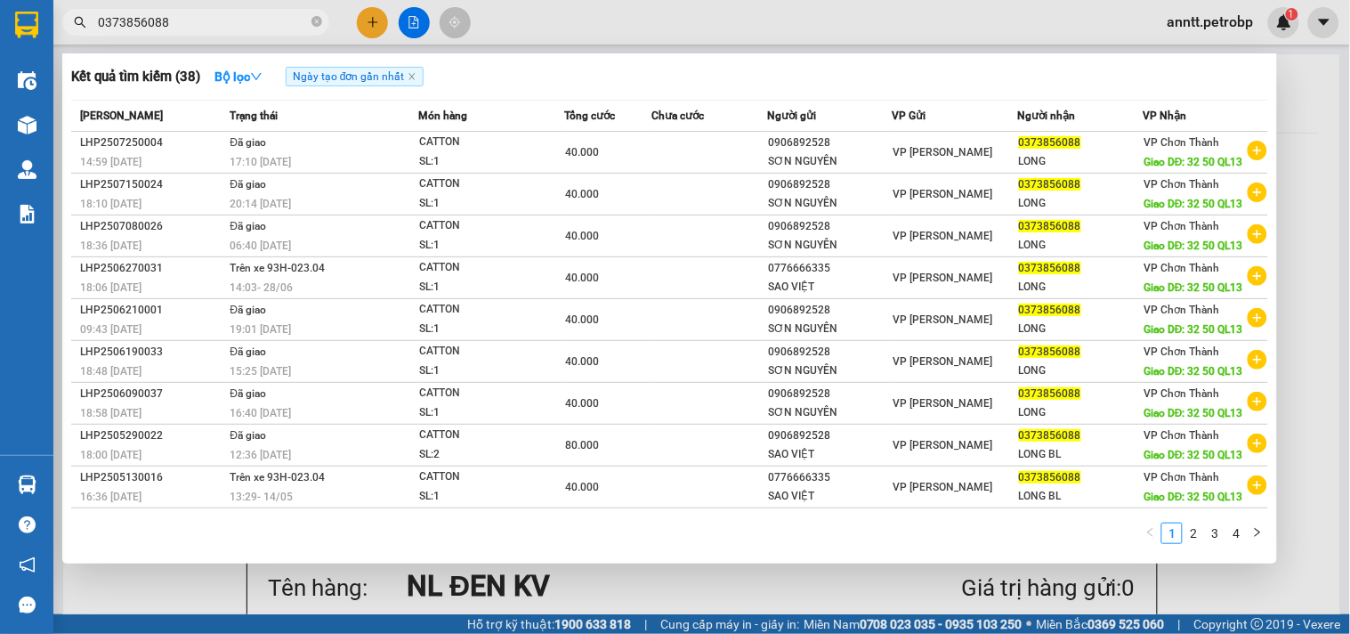
drag, startPoint x: 316, startPoint y: 27, endPoint x: 2, endPoint y: 23, distance: 314.2
click at [313, 28] on span at bounding box center [317, 22] width 11 height 17
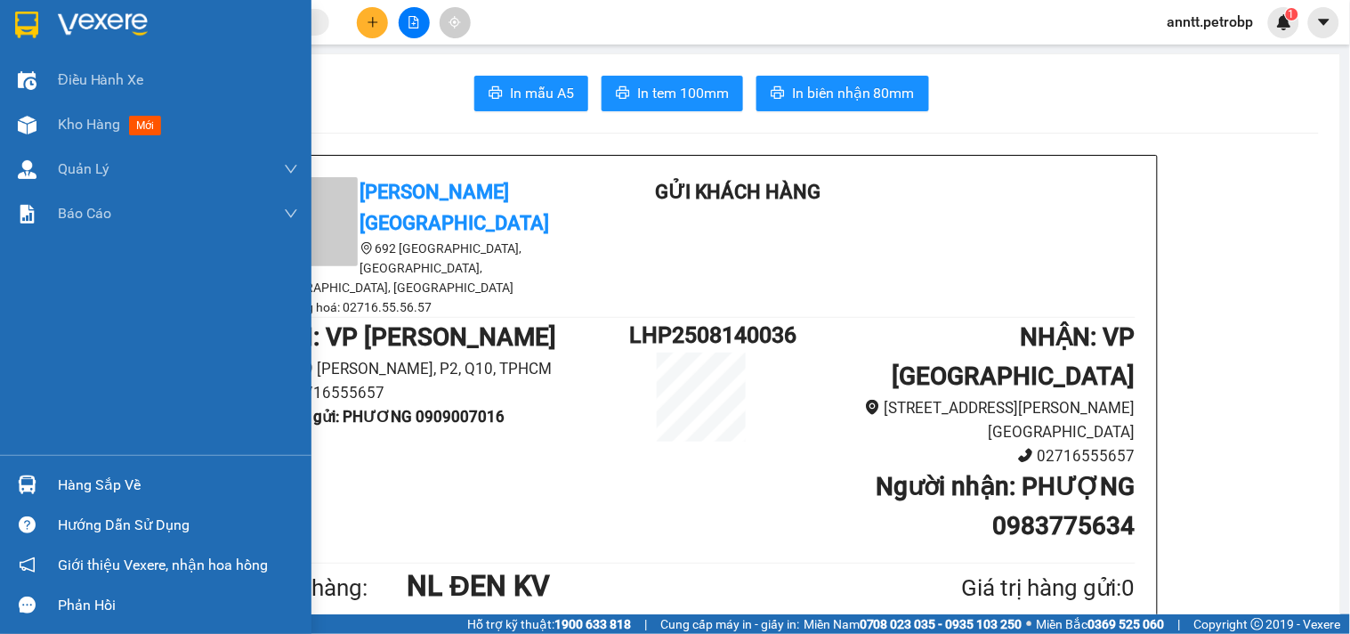
click at [22, 20] on img at bounding box center [26, 25] width 23 height 27
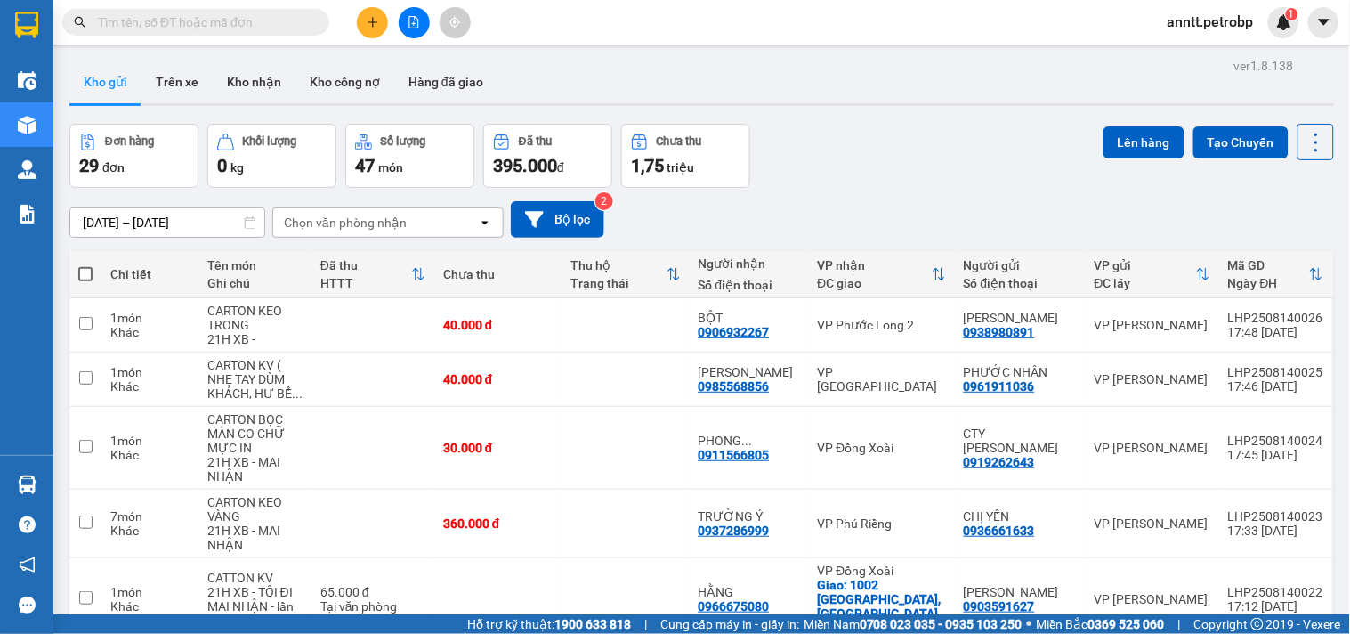
click at [81, 265] on label at bounding box center [85, 274] width 14 height 18
click at [85, 265] on input "checkbox" at bounding box center [85, 265] width 0 height 0
checkbox input "true"
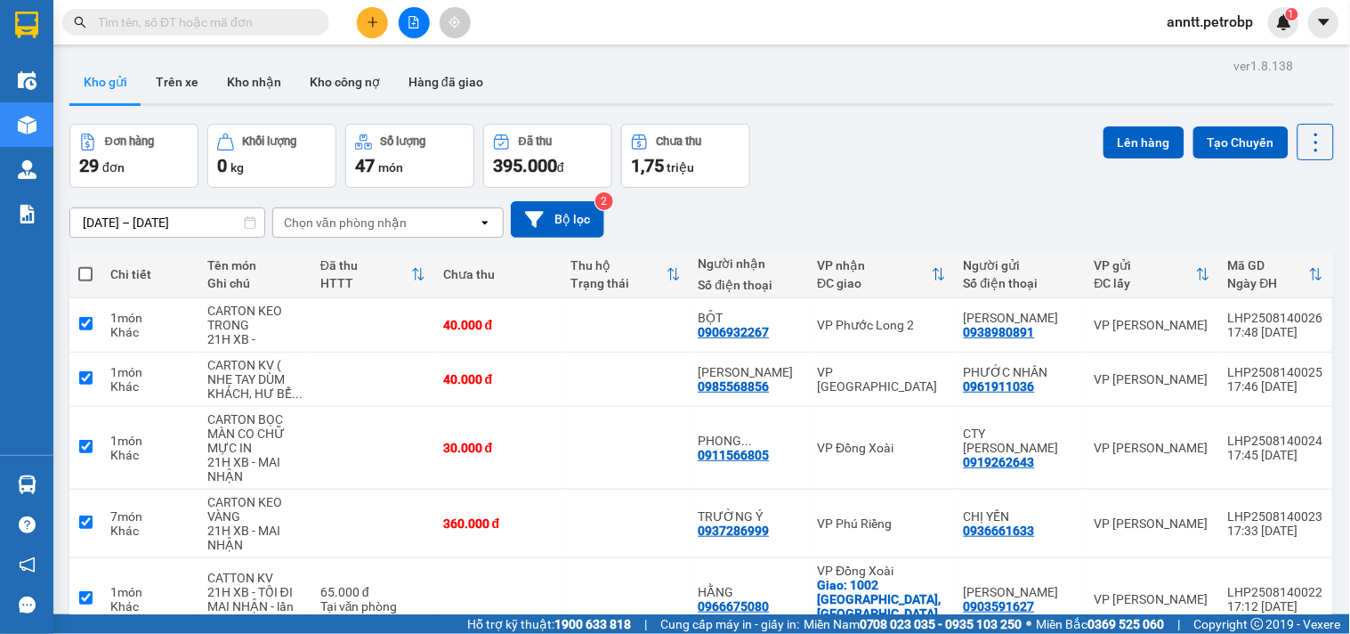
checkbox input "true"
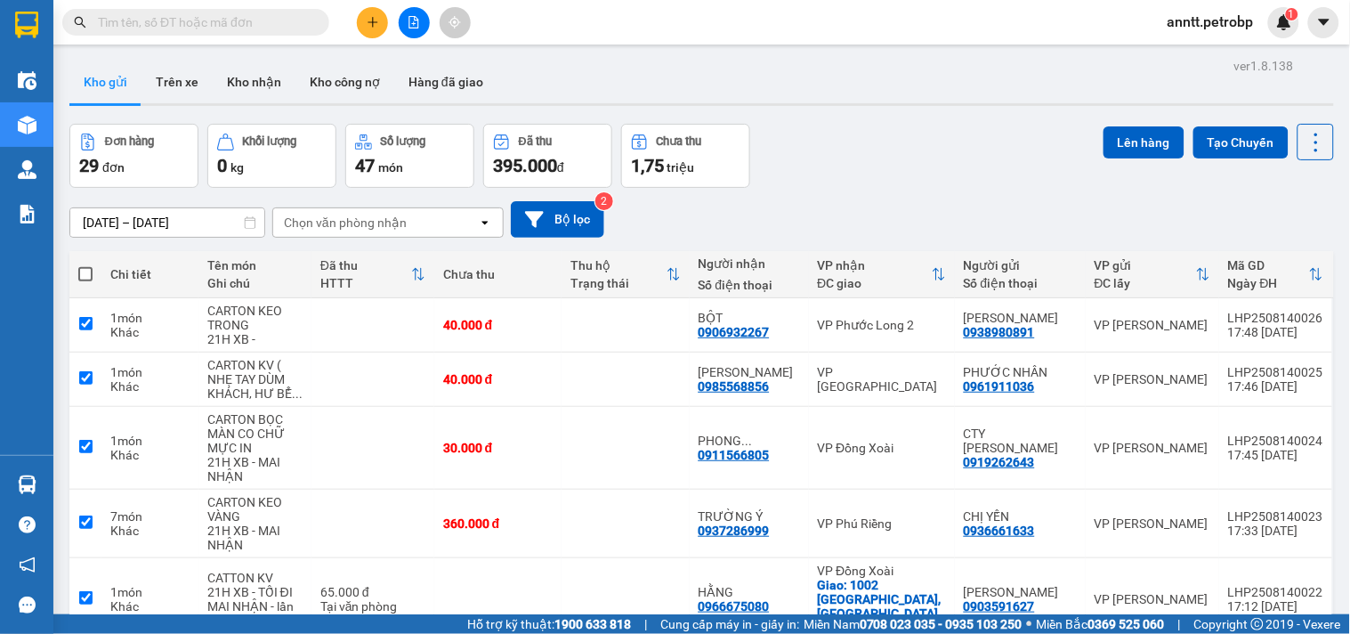
checkbox input "true"
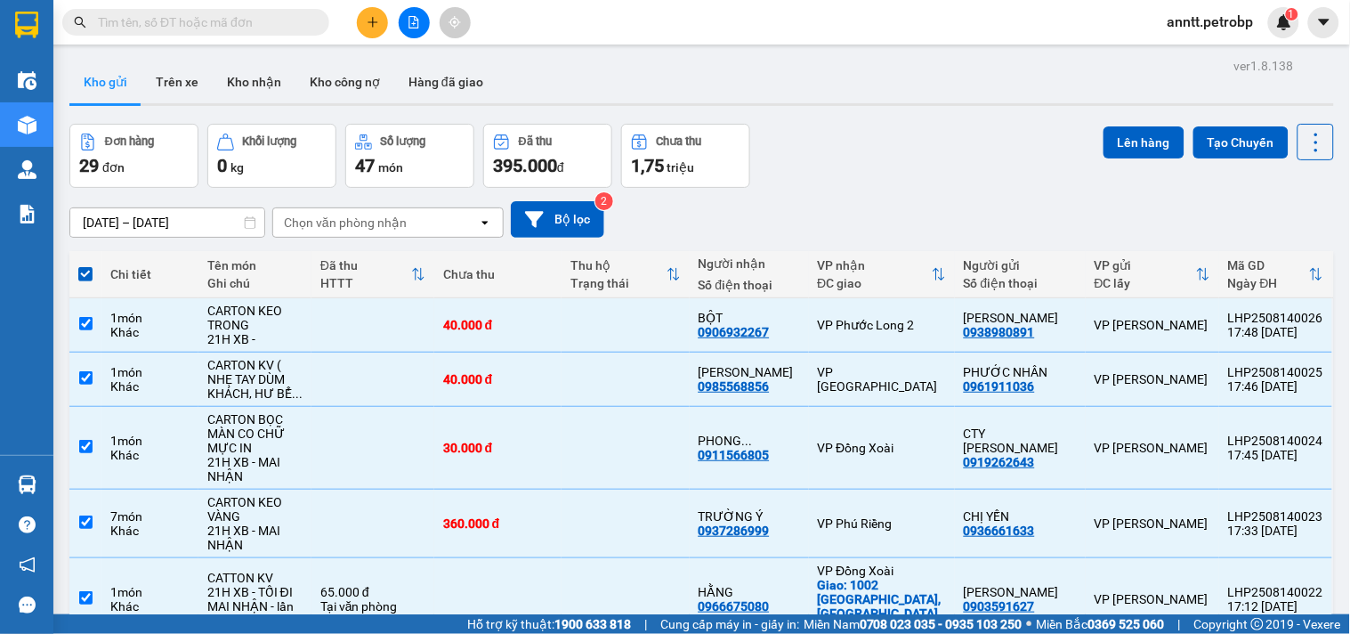
scroll to position [372, 0]
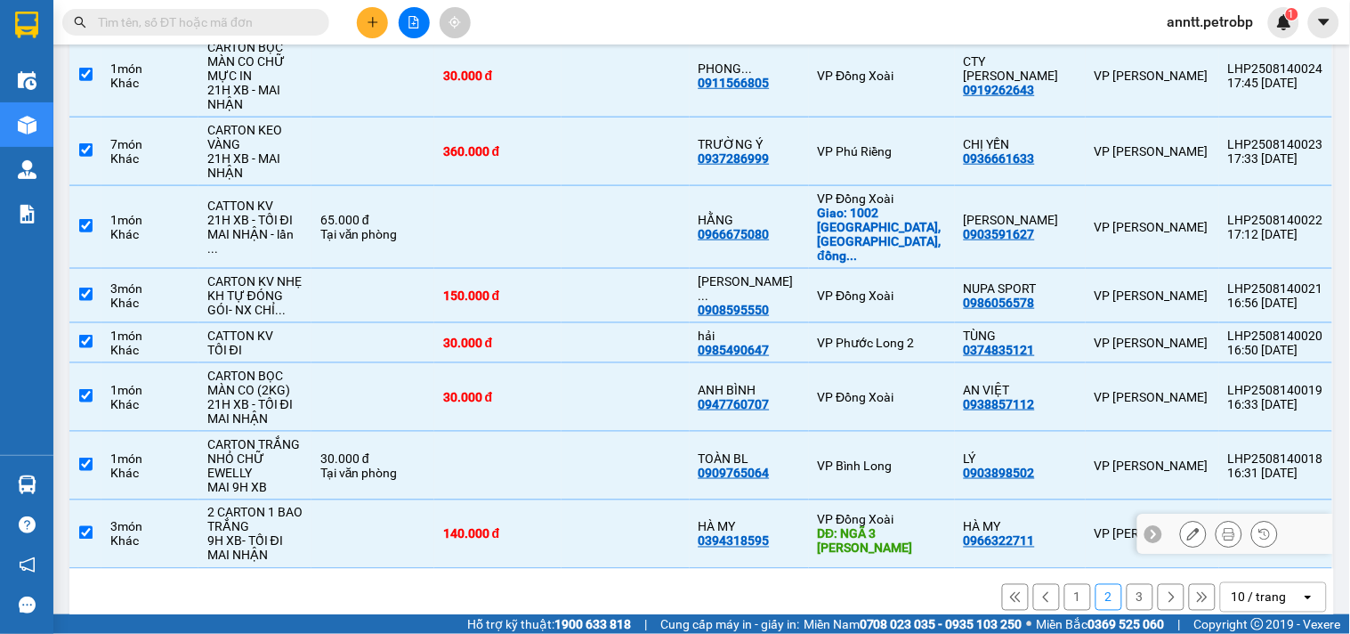
click at [83, 526] on input "checkbox" at bounding box center [85, 532] width 13 height 13
checkbox input "false"
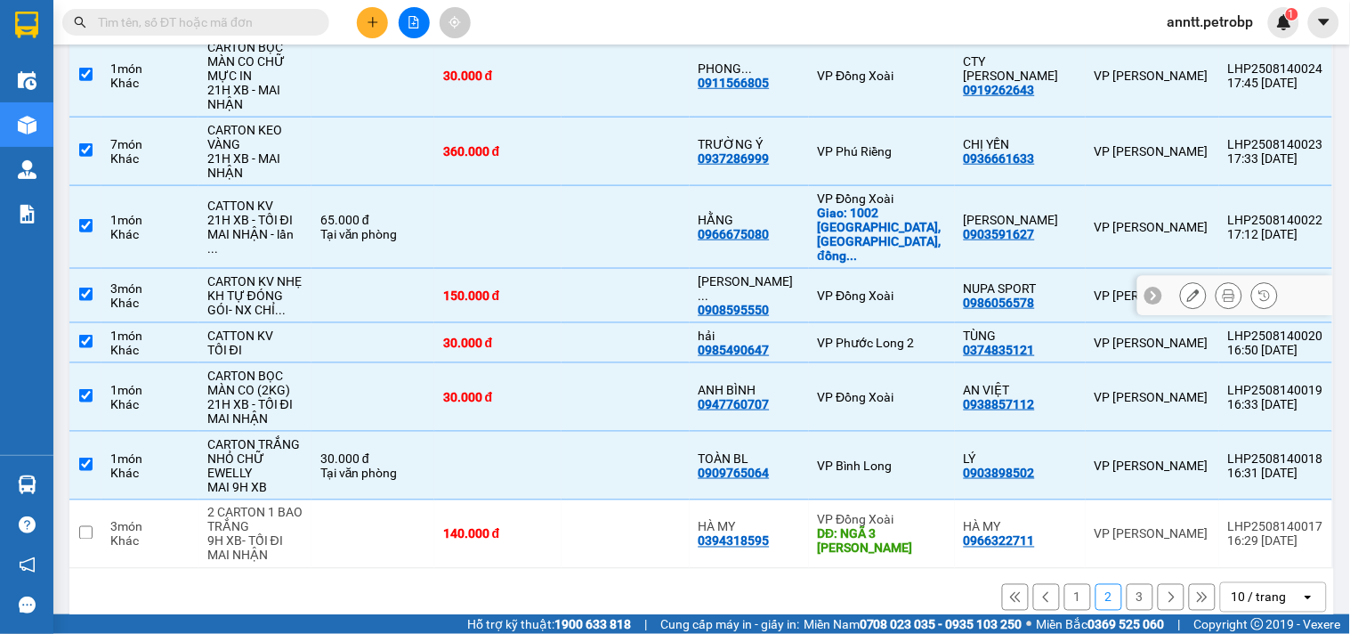
scroll to position [76, 0]
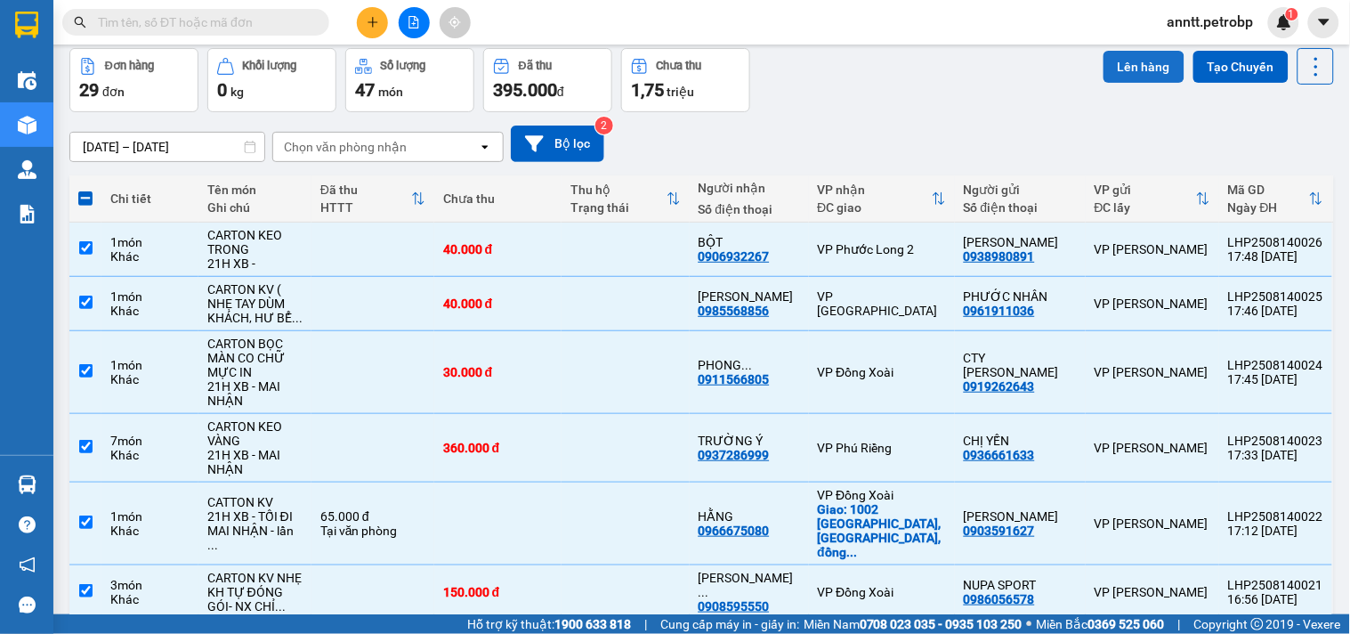
click at [1114, 67] on button "Lên hàng" at bounding box center [1144, 67] width 81 height 32
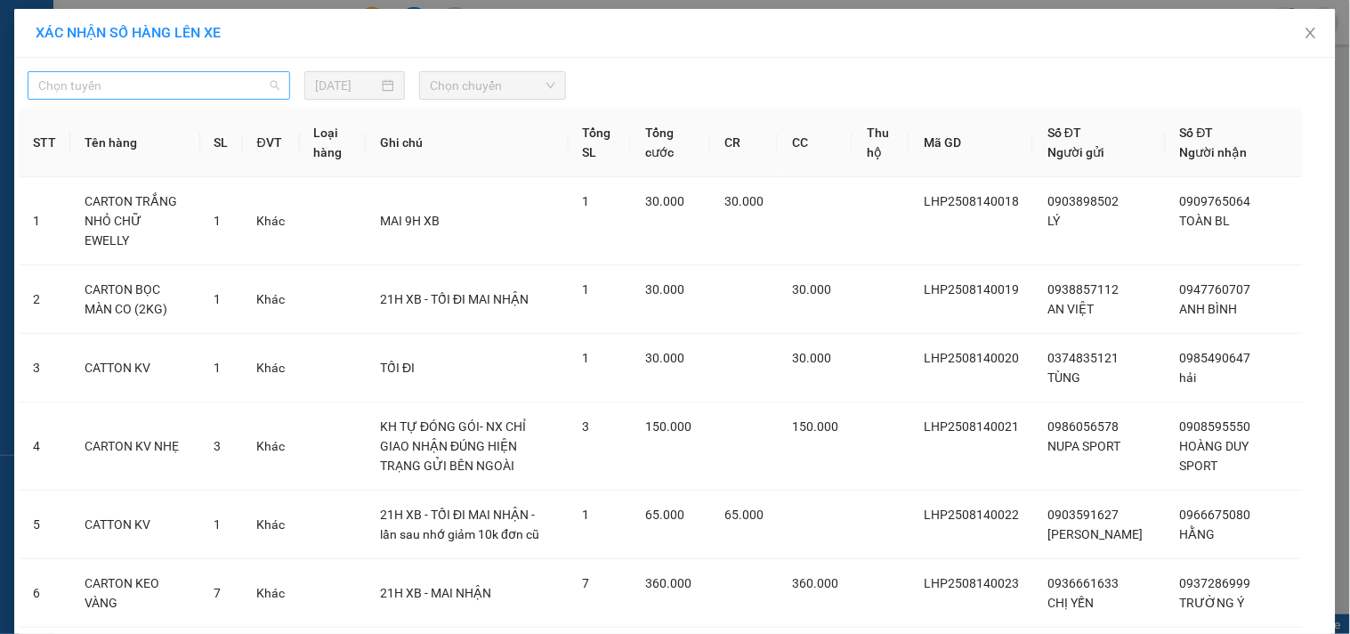
click at [229, 87] on span "Chọn tuyến" at bounding box center [158, 85] width 241 height 27
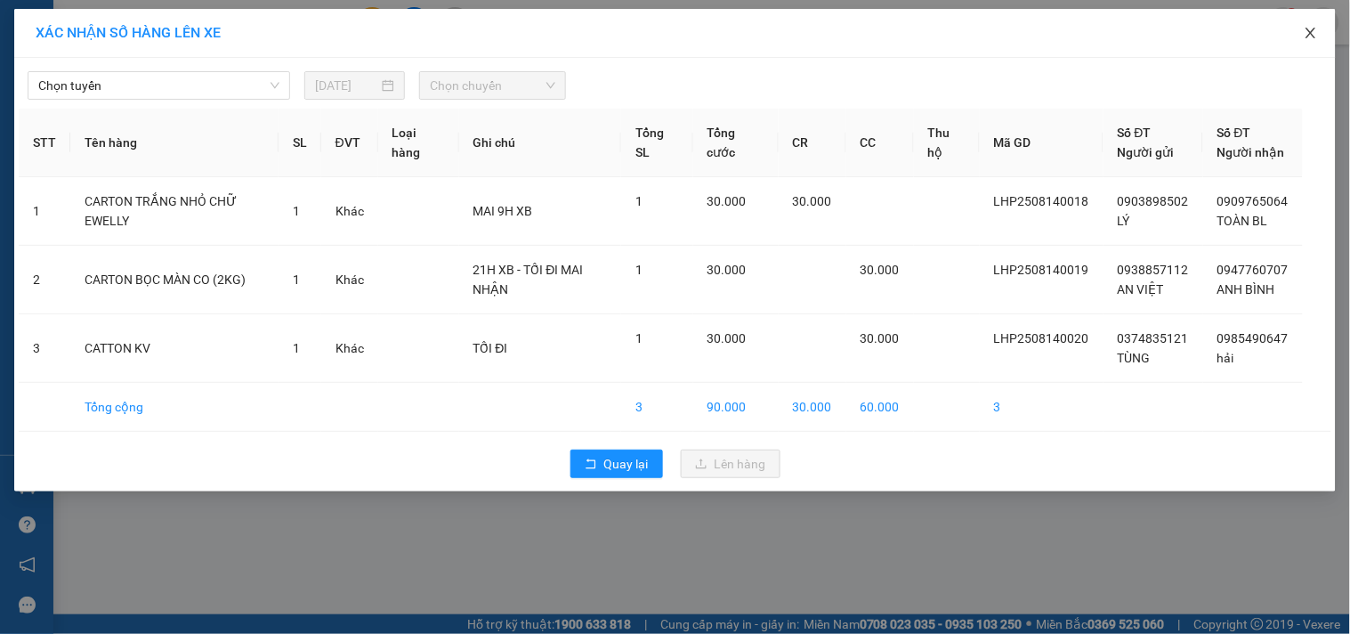
click at [1309, 31] on icon "close" at bounding box center [1311, 33] width 10 height 11
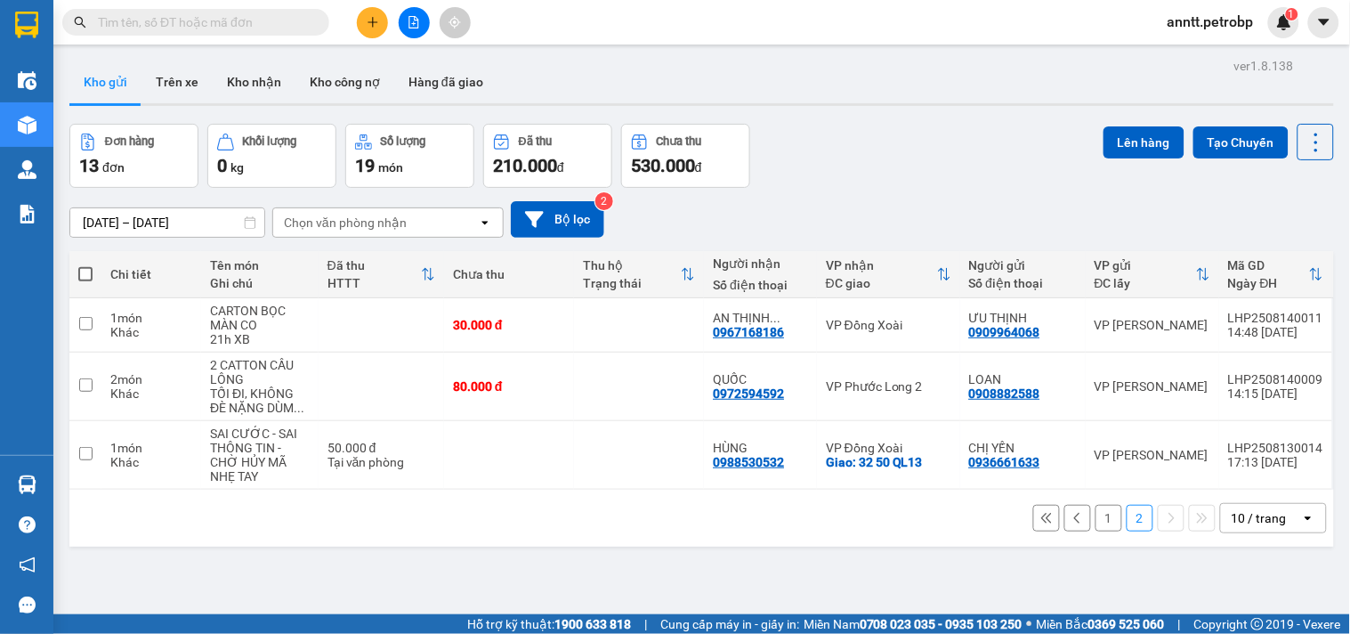
click at [109, 86] on button "Kho gửi" at bounding box center [105, 82] width 72 height 43
click at [1096, 522] on button "1" at bounding box center [1109, 518] width 27 height 27
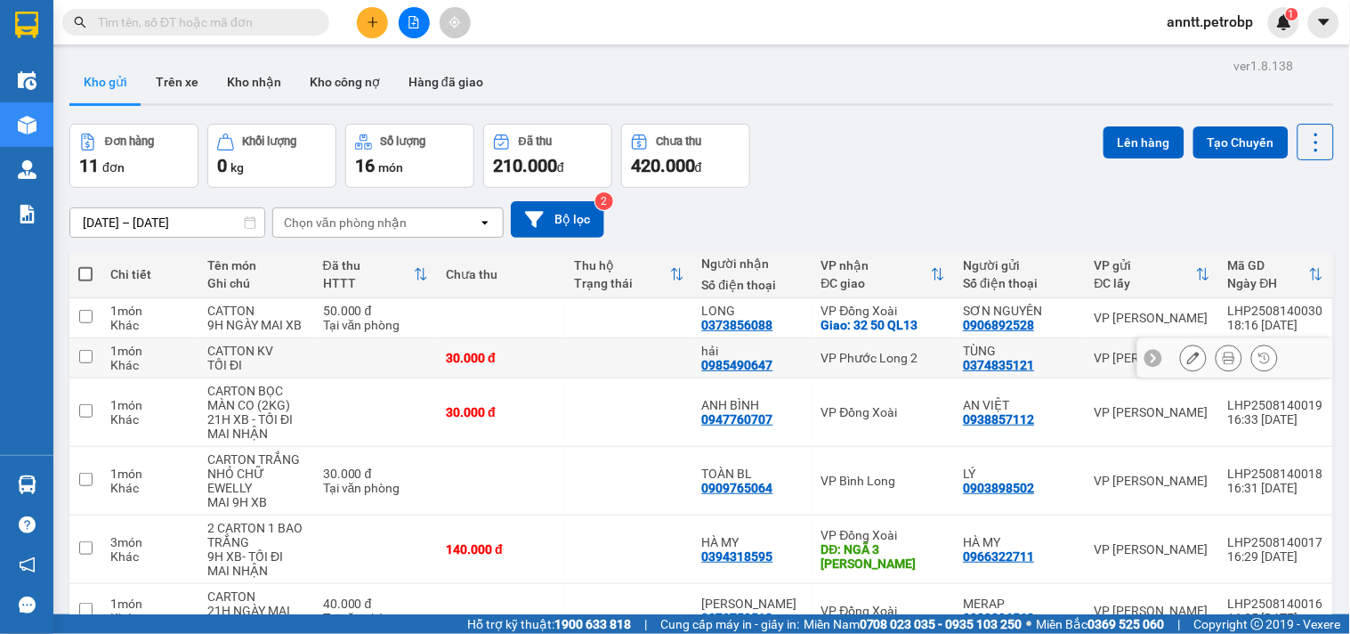
click at [1147, 354] on icon at bounding box center [1153, 358] width 12 height 12
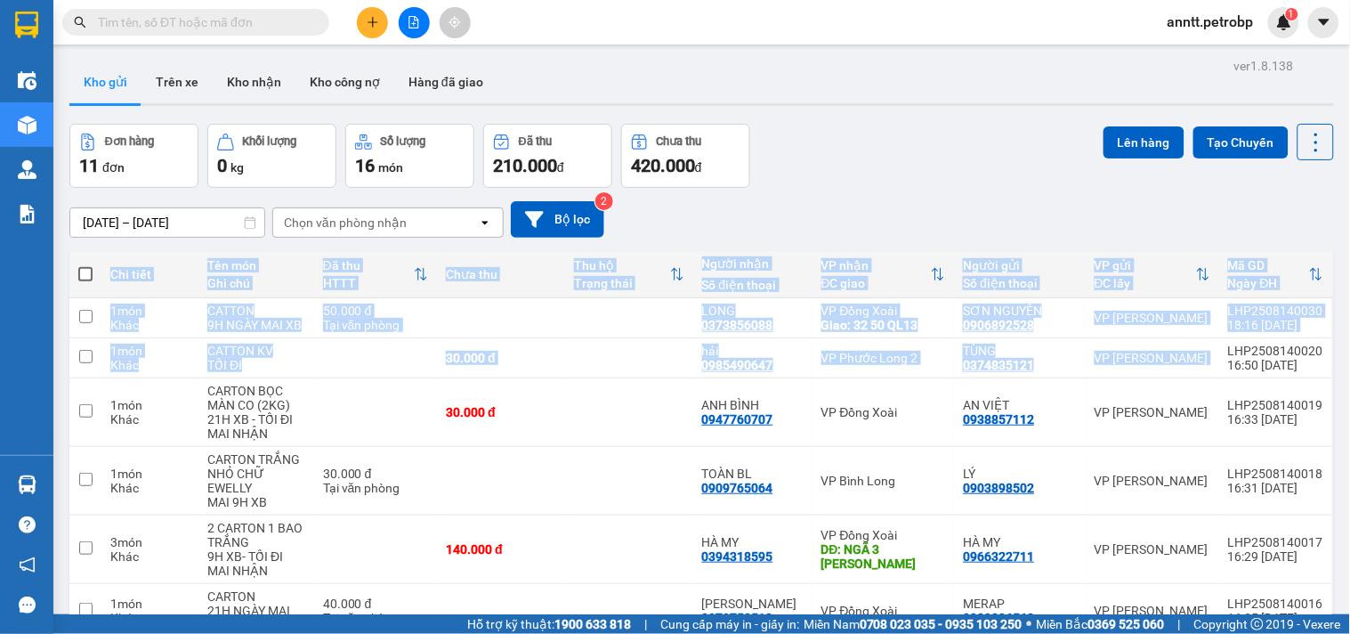
drag, startPoint x: 1217, startPoint y: 352, endPoint x: 1322, endPoint y: 357, distance: 105.2
click at [1322, 357] on div "ver 1.8.138 Kho gửi Trên xe Kho nhận Kho công nợ Hàng đã giao Đơn hàng 11 đơn K…" at bounding box center [701, 486] width 1279 height 866
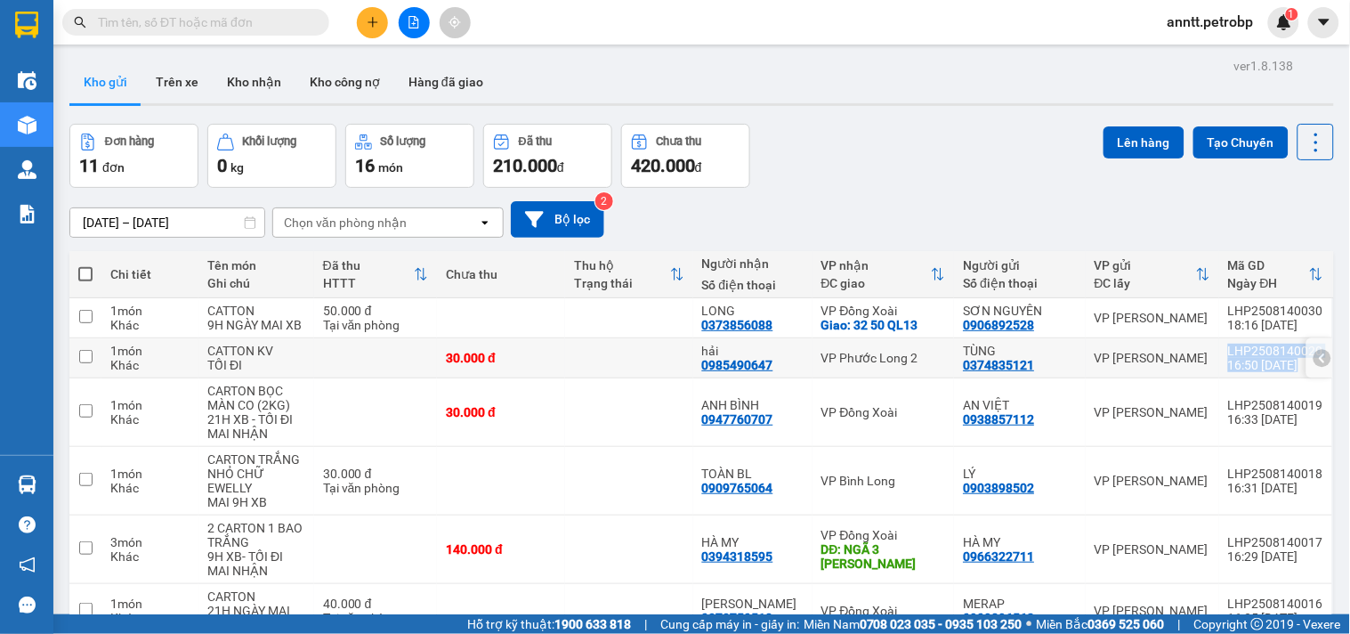
drag, startPoint x: 1222, startPoint y: 345, endPoint x: 1303, endPoint y: 347, distance: 81.0
click at [1303, 347] on tr "1 món Khác CATTON KV TỐI ĐI 30.000 đ hải 0985490647 VP Phước Long 2 TÙNG 037483…" at bounding box center [701, 358] width 1265 height 40
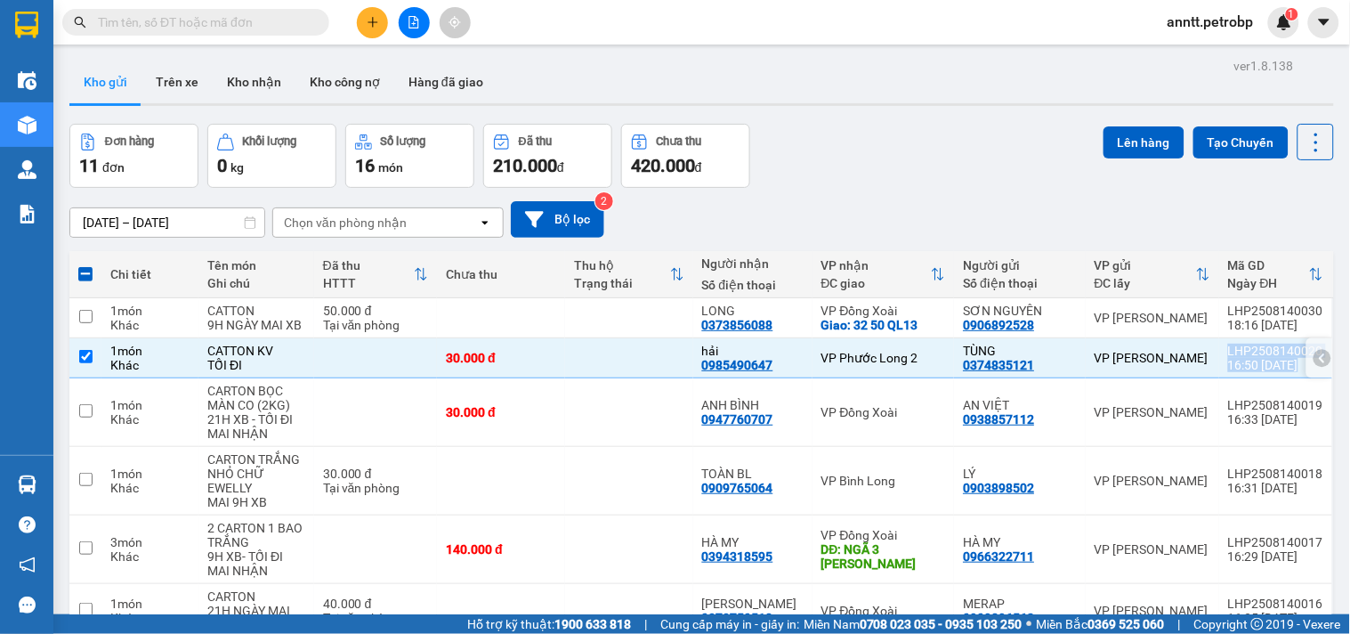
click at [1316, 354] on icon at bounding box center [1322, 358] width 12 height 12
click at [1147, 356] on icon at bounding box center [1153, 358] width 12 height 12
drag, startPoint x: 1222, startPoint y: 350, endPoint x: 1298, endPoint y: 352, distance: 75.7
click at [1298, 352] on tr "1 món Khác CATTON KV TỐI ĐI 30.000 đ hải 0985490647 VP Phước Long 2 TÙNG 037483…" at bounding box center [701, 358] width 1265 height 40
checkbox input "false"
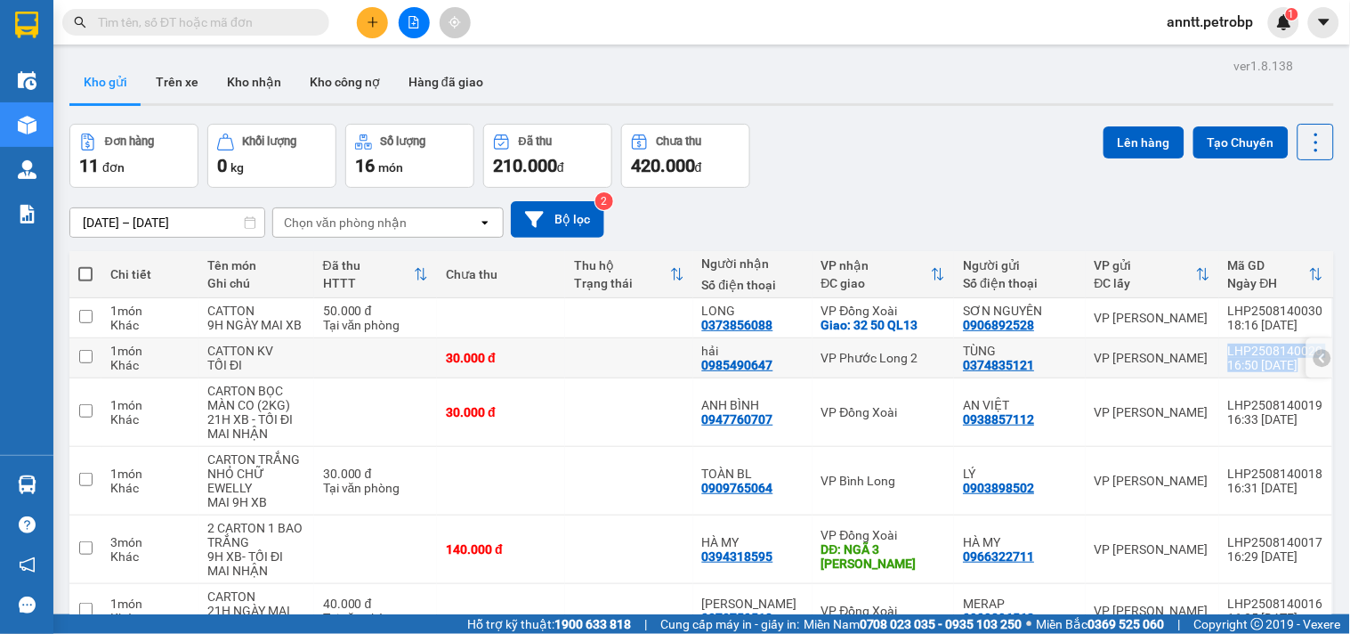
copy tr "LHP2508140020 16:50 14/08"
click at [1223, 414] on icon at bounding box center [1229, 412] width 12 height 12
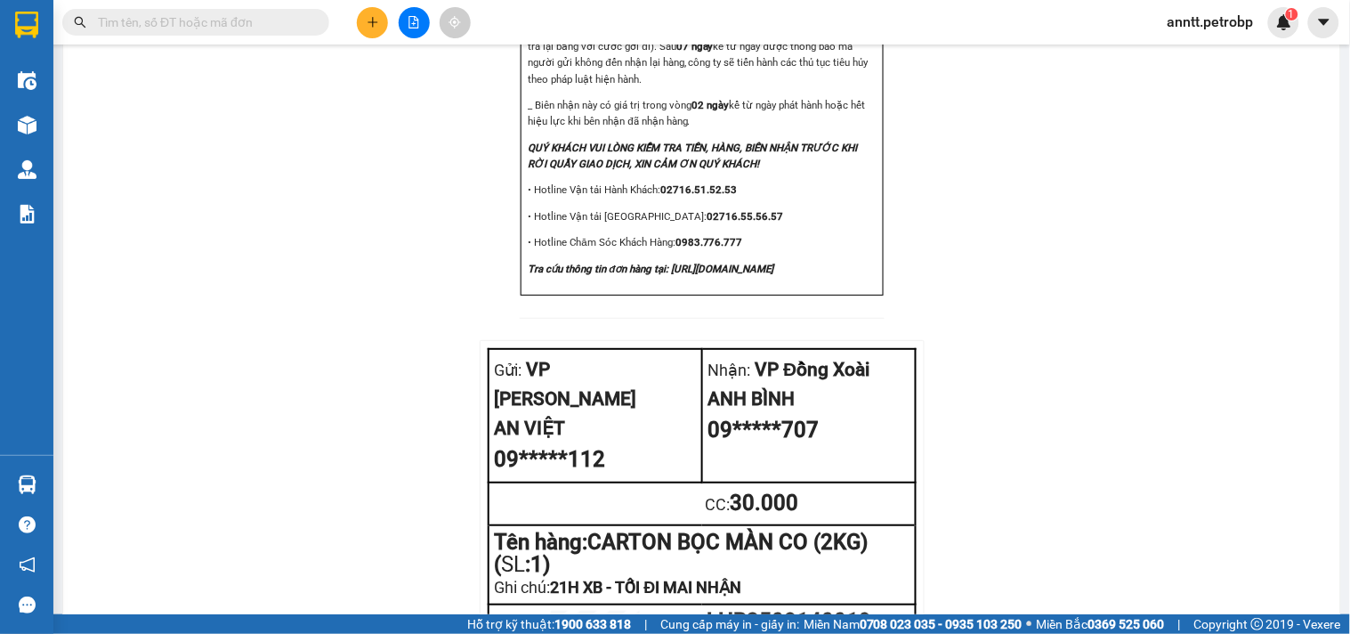
scroll to position [2167, 0]
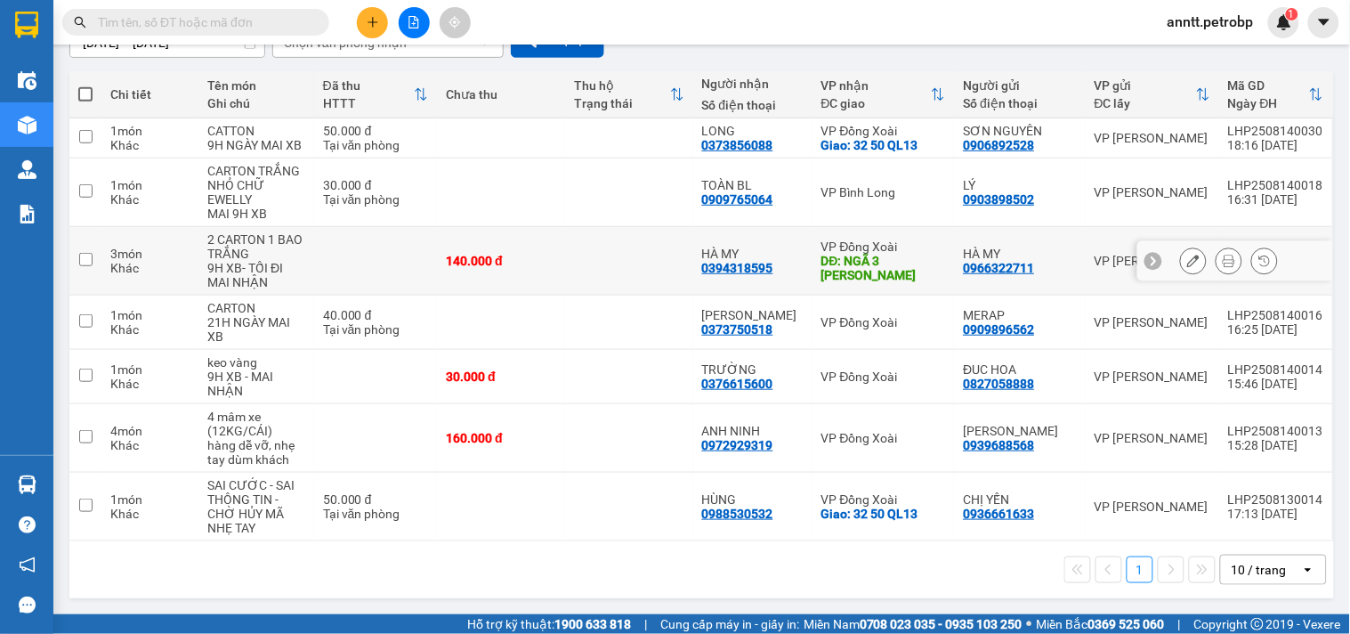
scroll to position [82, 0]
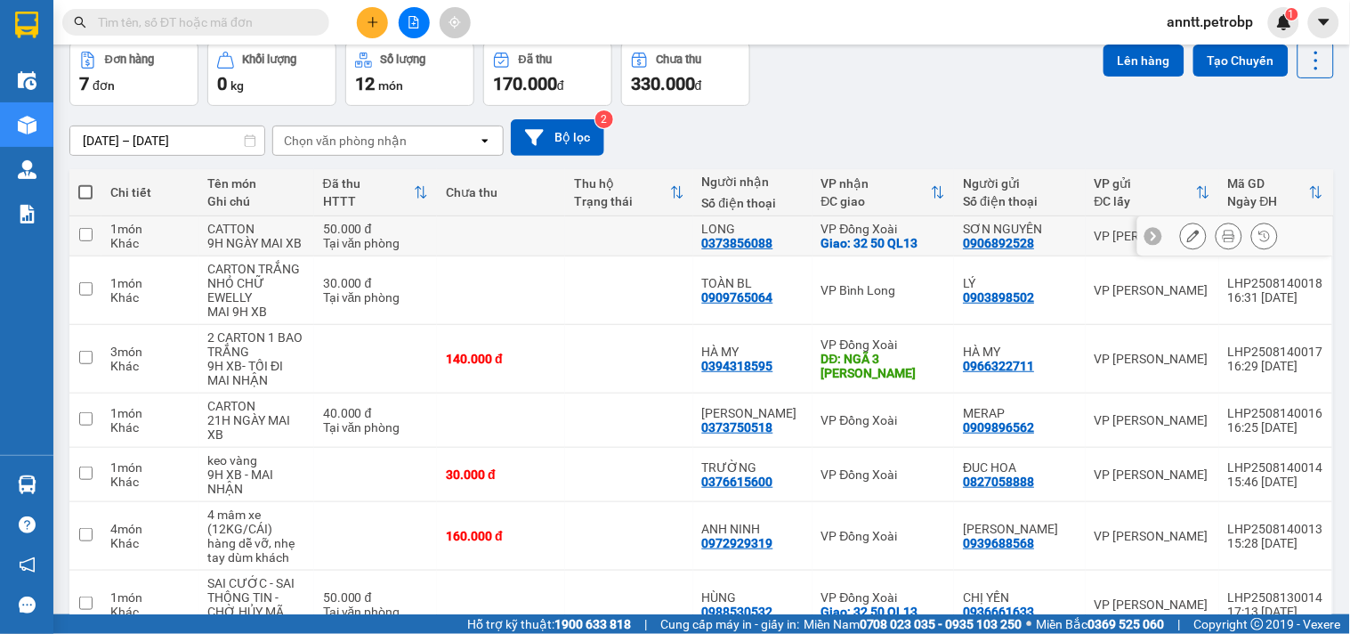
click at [80, 231] on input "checkbox" at bounding box center [85, 234] width 13 height 13
checkbox input "true"
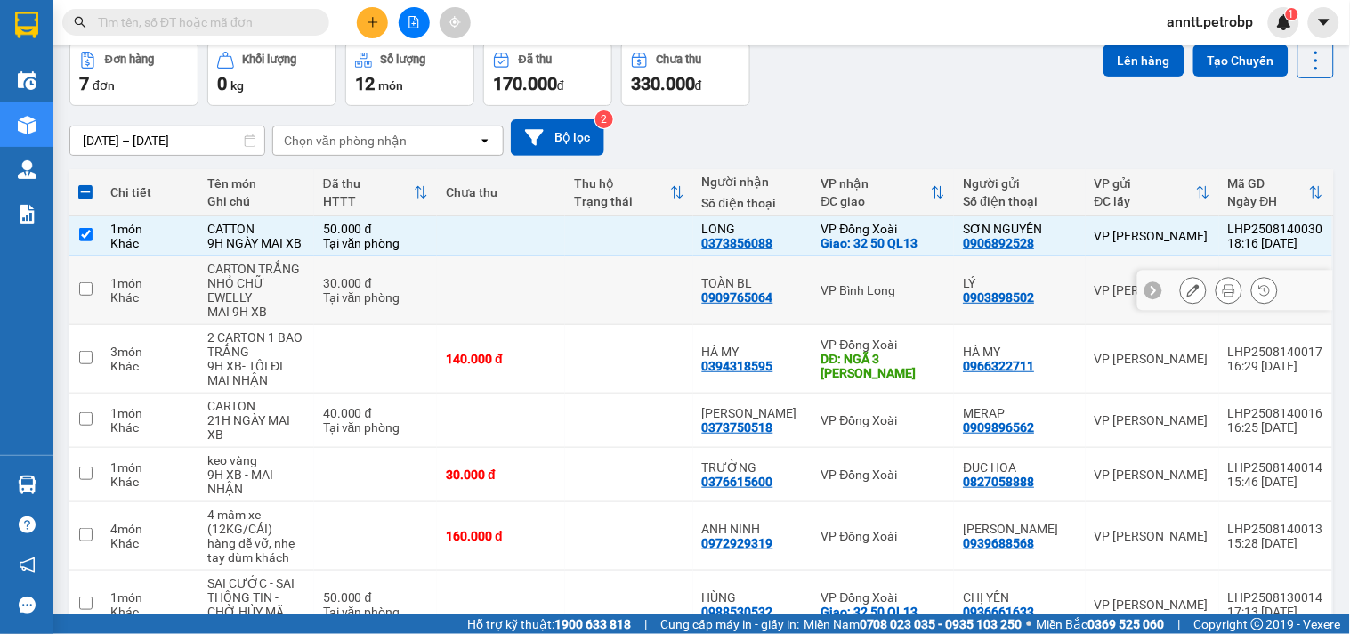
click at [81, 288] on input "checkbox" at bounding box center [85, 288] width 13 height 13
checkbox input "true"
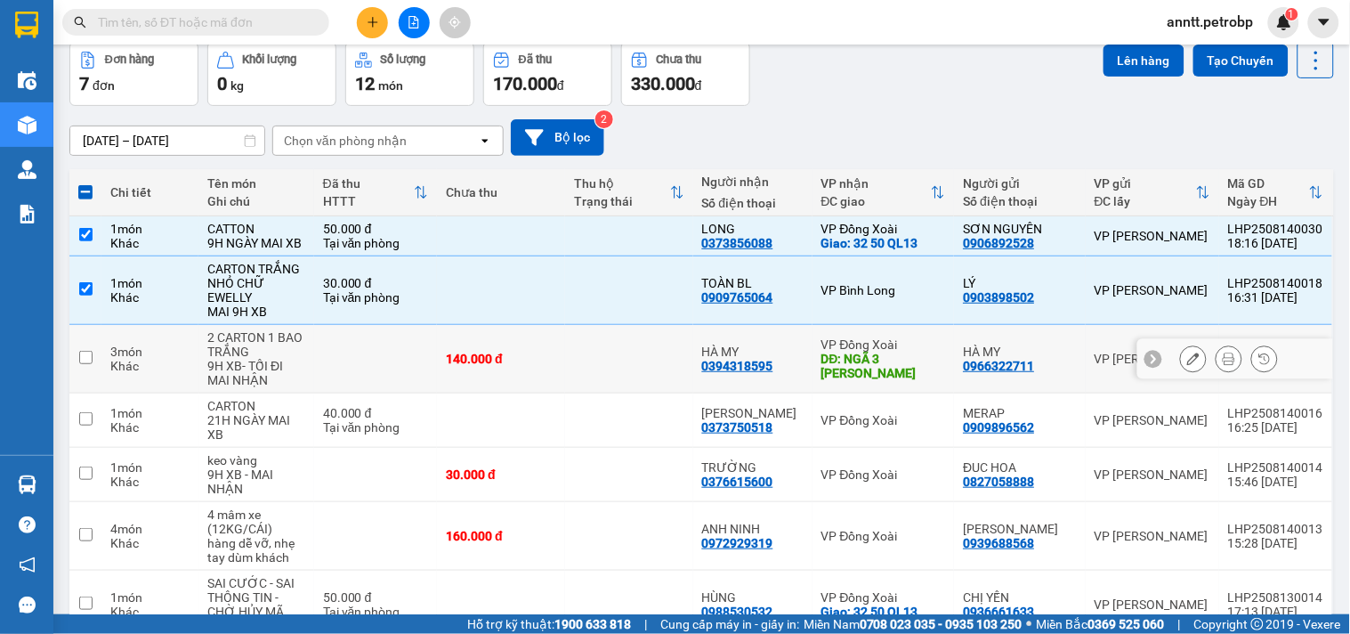
click at [82, 356] on input "checkbox" at bounding box center [85, 357] width 13 height 13
checkbox input "true"
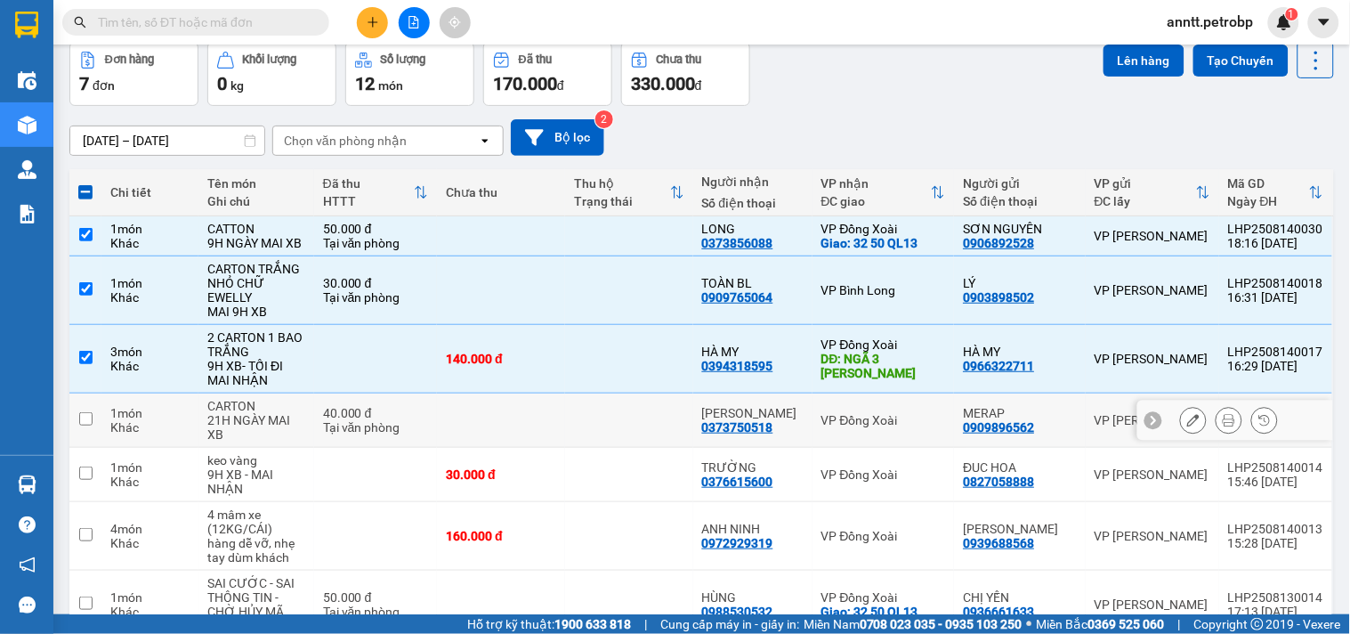
click at [99, 420] on td at bounding box center [85, 420] width 32 height 54
checkbox input "true"
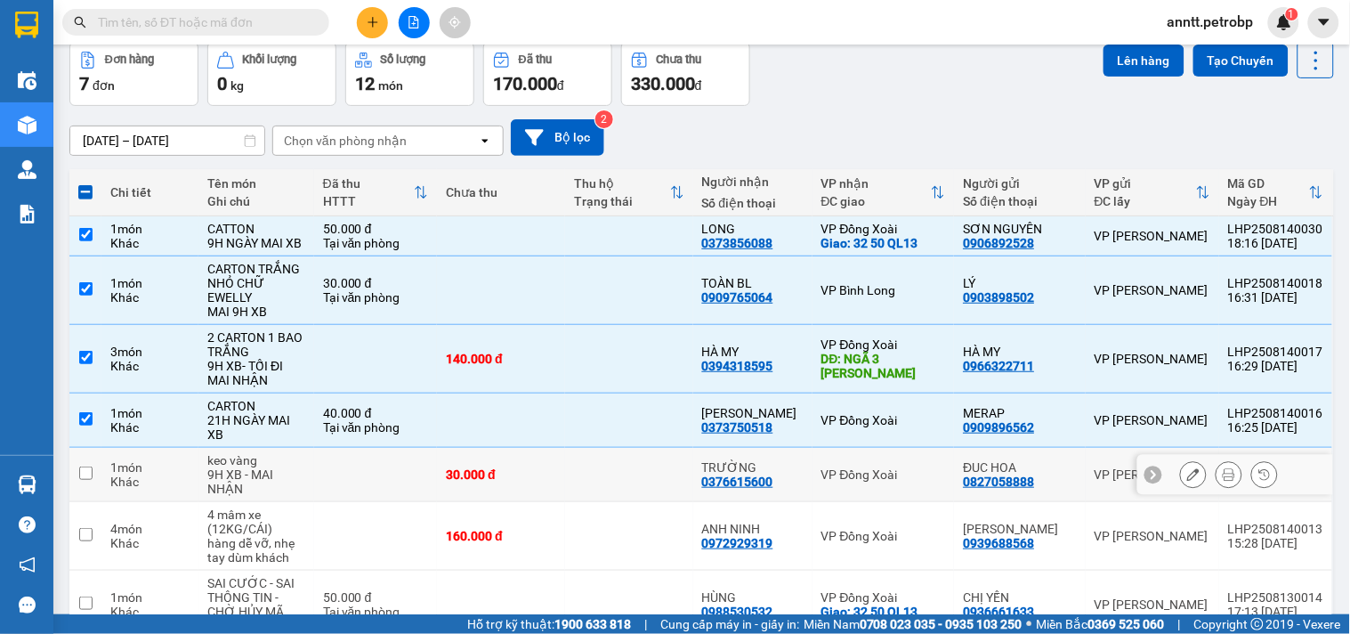
click at [99, 472] on td at bounding box center [85, 475] width 32 height 54
checkbox input "true"
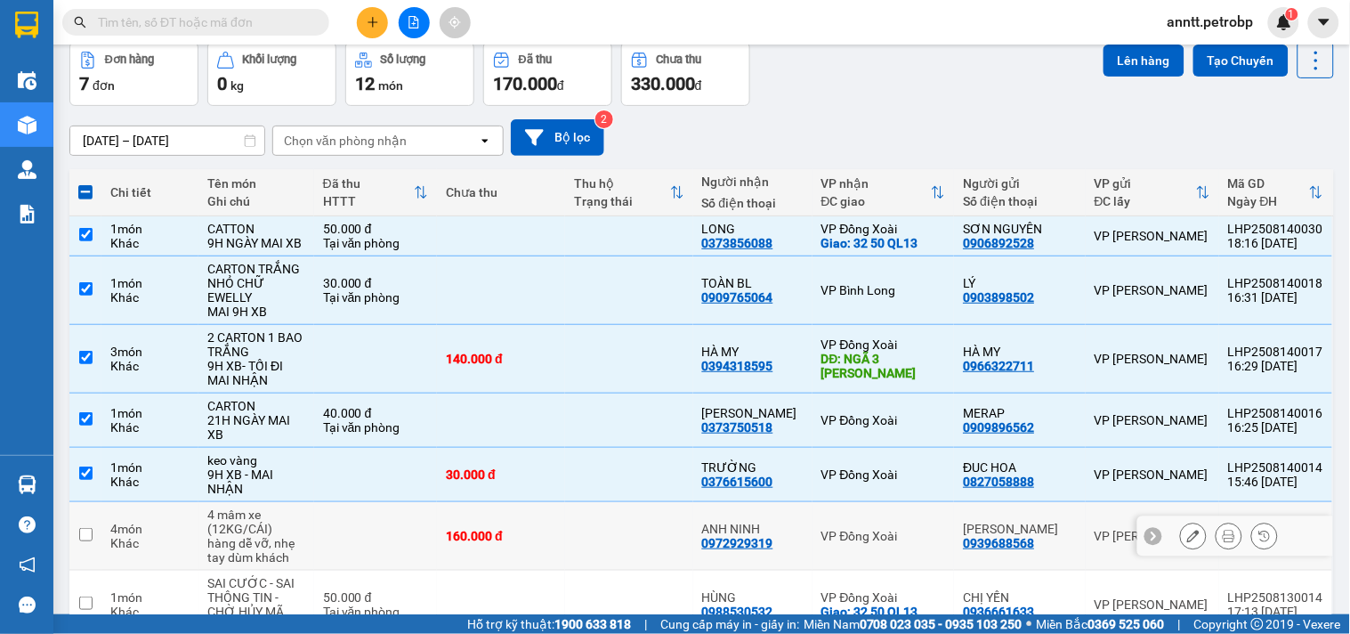
click at [94, 531] on td at bounding box center [85, 536] width 32 height 69
checkbox input "true"
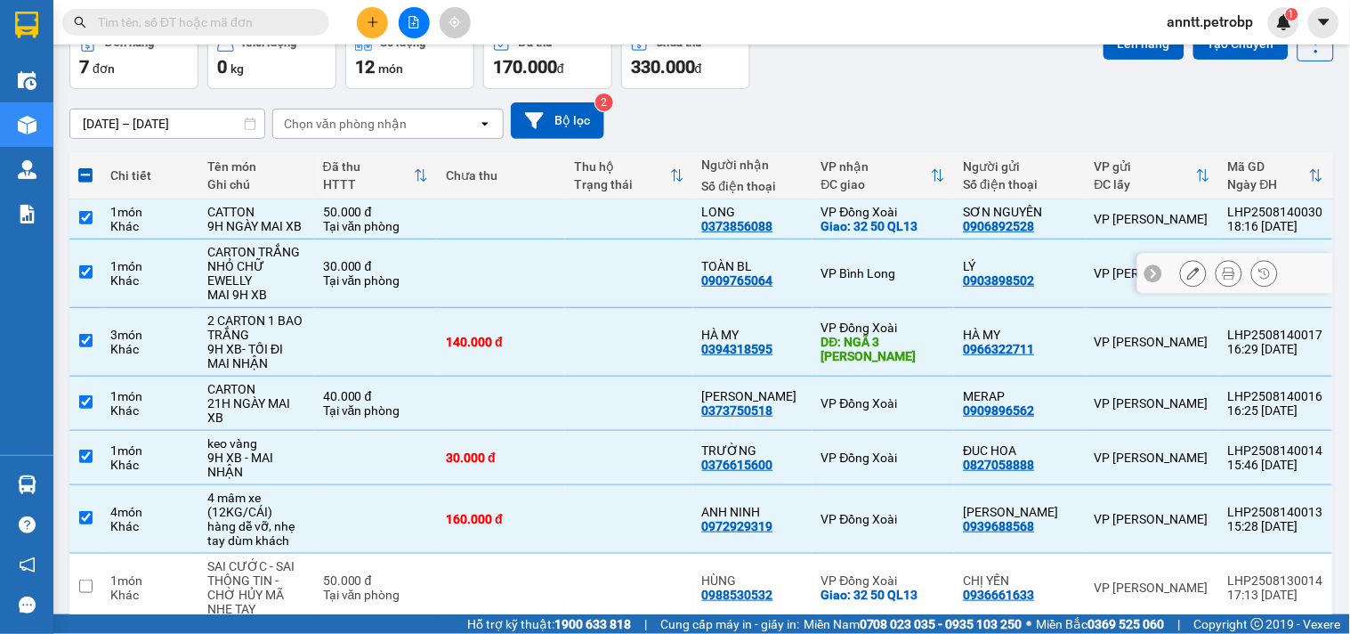
scroll to position [0, 0]
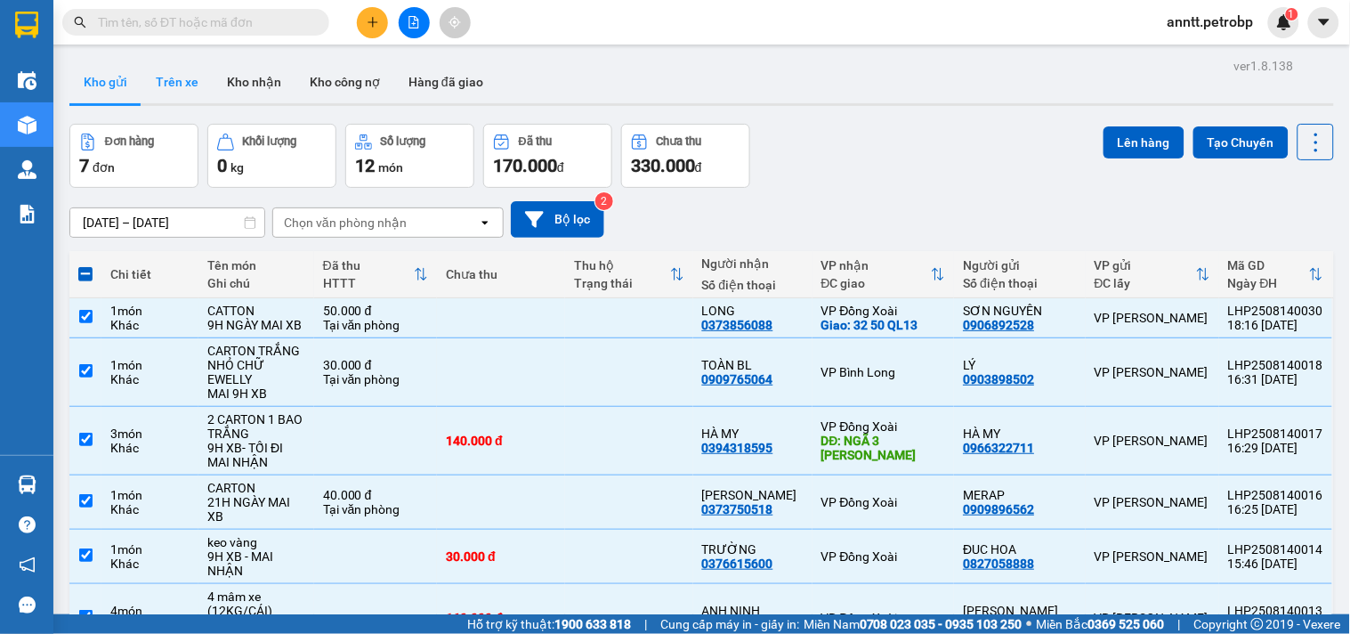
click at [183, 83] on button "Trên xe" at bounding box center [177, 82] width 71 height 43
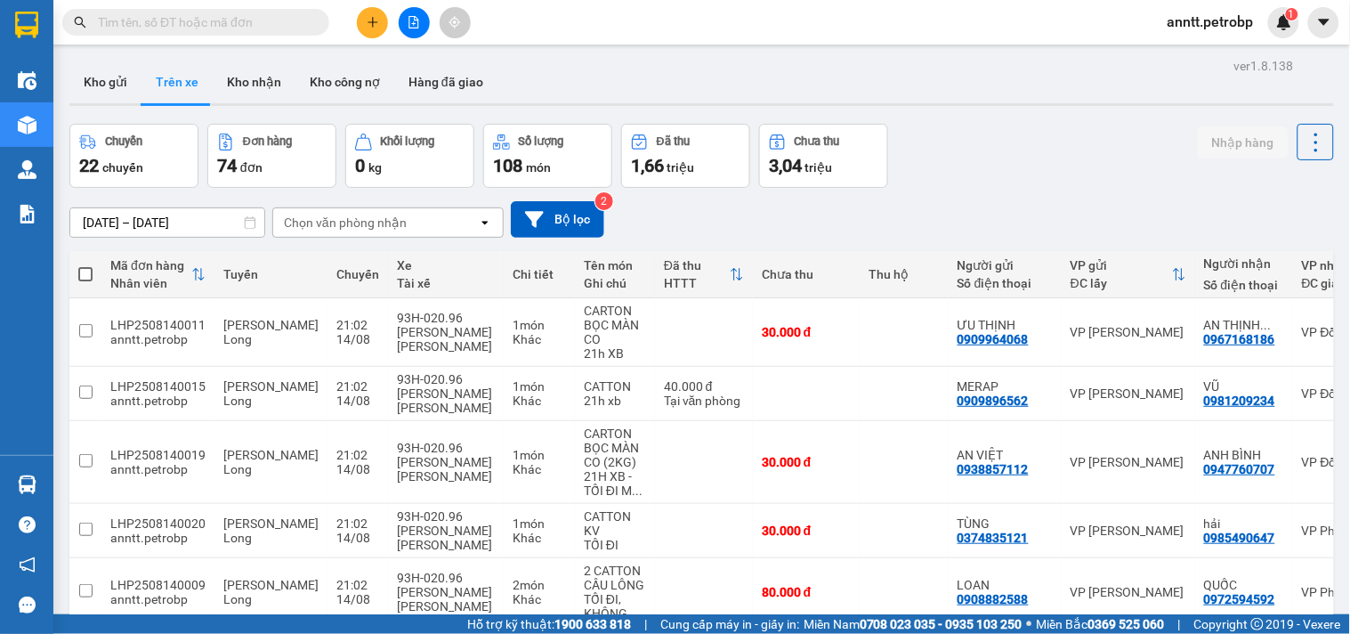
click at [408, 20] on icon "file-add" at bounding box center [414, 22] width 12 height 12
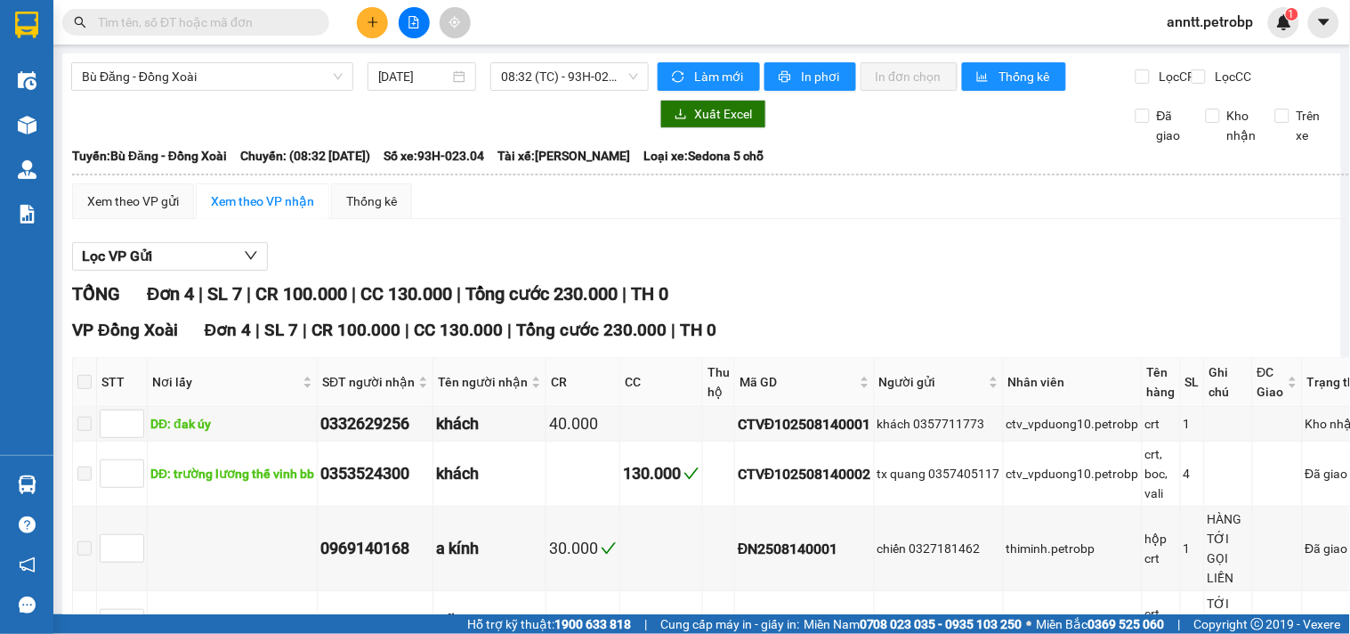
click at [223, 18] on input "text" at bounding box center [203, 22] width 210 height 20
click at [232, 20] on input "text" at bounding box center [203, 22] width 210 height 20
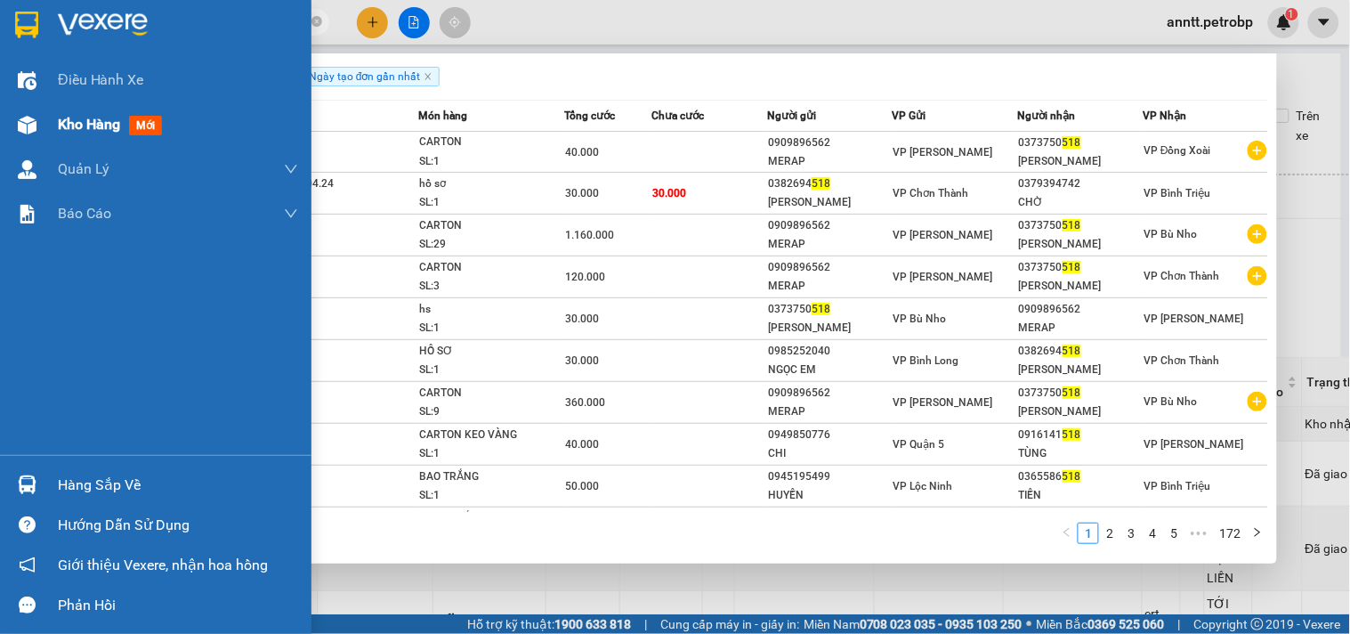
drag, startPoint x: 197, startPoint y: 30, endPoint x: 6, endPoint y: 110, distance: 206.6
click at [6, 110] on section "Kết quả tìm kiếm ( 1713 ) Bộ lọc Ngày tạo đơn gần nhất Mã ĐH Trạng thái Món hàn…" at bounding box center [675, 317] width 1350 height 634
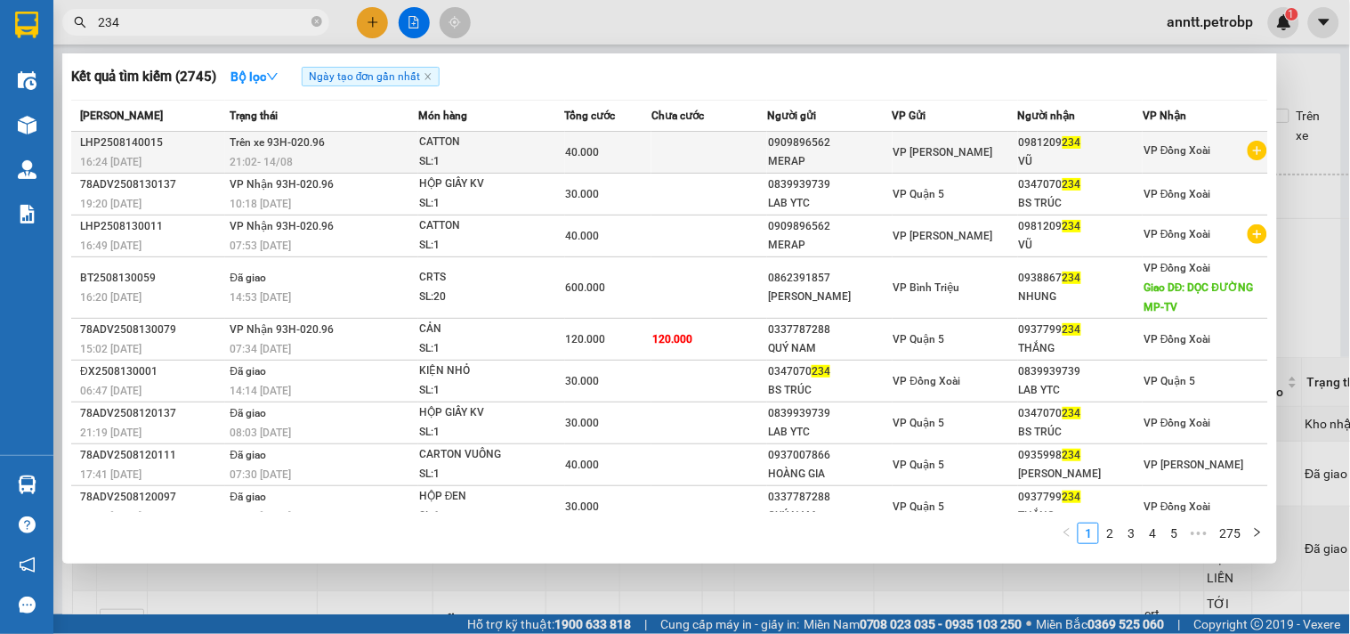
type input "234"
click at [709, 155] on td at bounding box center [710, 153] width 116 height 42
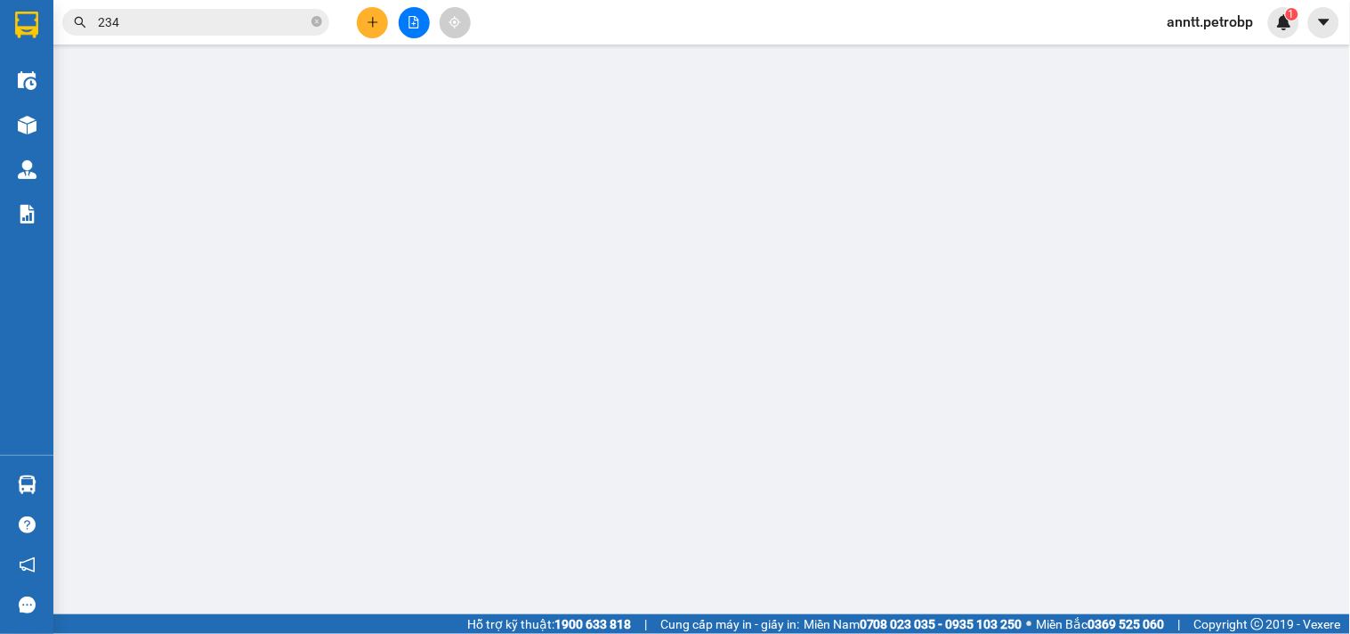
type input "0909896562"
type input "MERAP"
type input "0981209234"
type input "VŨ"
type input "40.000"
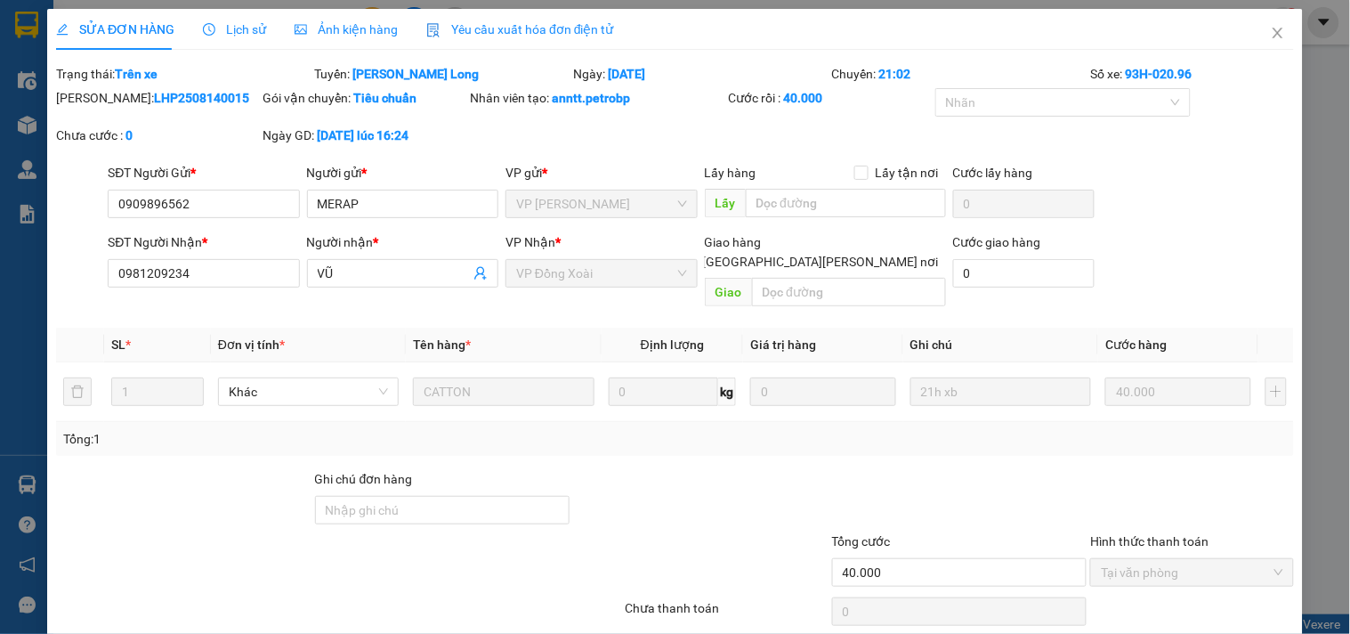
click at [258, 33] on span "Lịch sử" at bounding box center [234, 29] width 63 height 14
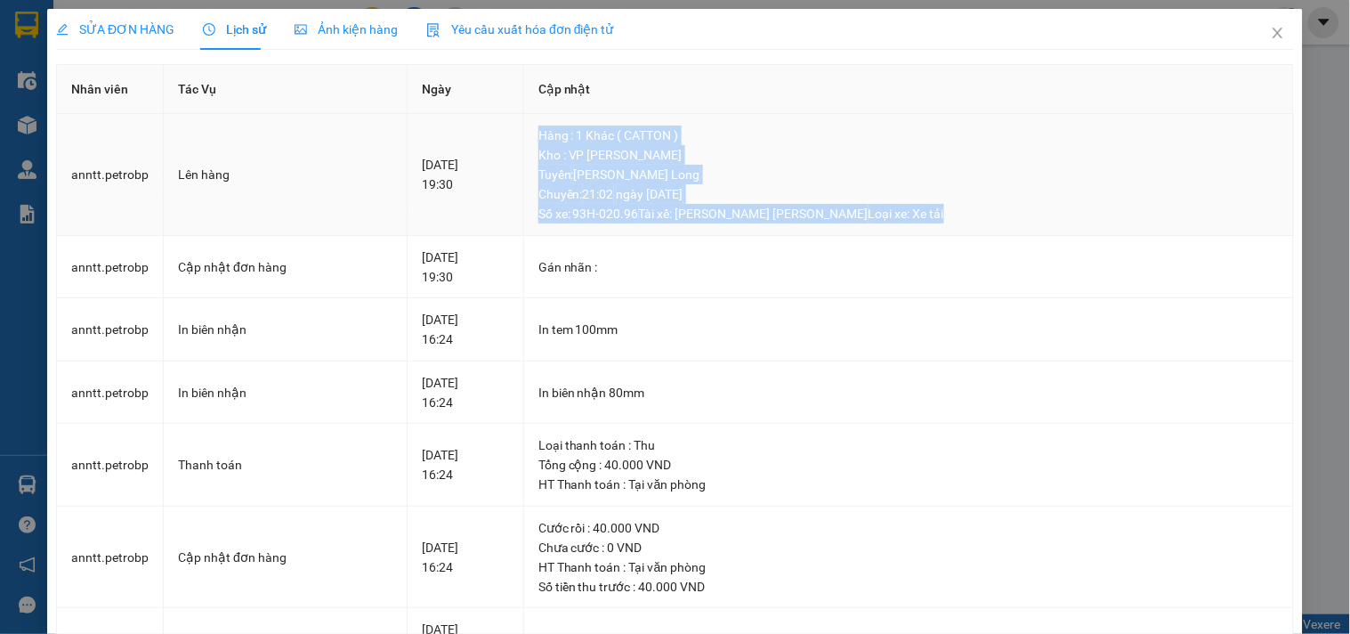
drag, startPoint x: 612, startPoint y: 134, endPoint x: 967, endPoint y: 211, distance: 362.4
click at [967, 211] on td "Hàng : 1 Khác ( CATTON ) Kho : VP Lê Hồng Phong Tuyến : Hồ Chí Minh - Phước Lo…" at bounding box center [909, 175] width 770 height 122
copy div "Hàng : 1 Khác ( CATTON ) Kho : VP Lê Hồng Phong Tuyến : Hồ Chí Minh - Phước Lo…"
click at [1271, 28] on icon "close" at bounding box center [1278, 33] width 14 height 14
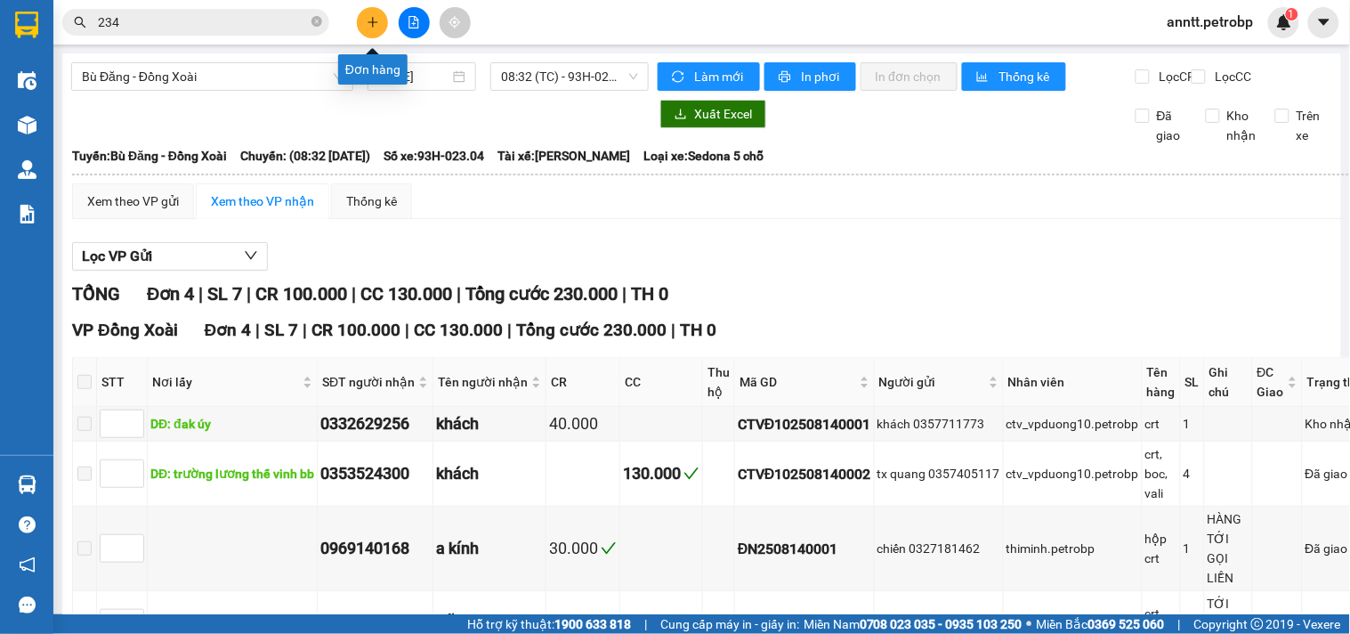
click at [369, 25] on icon "plus" at bounding box center [373, 22] width 12 height 12
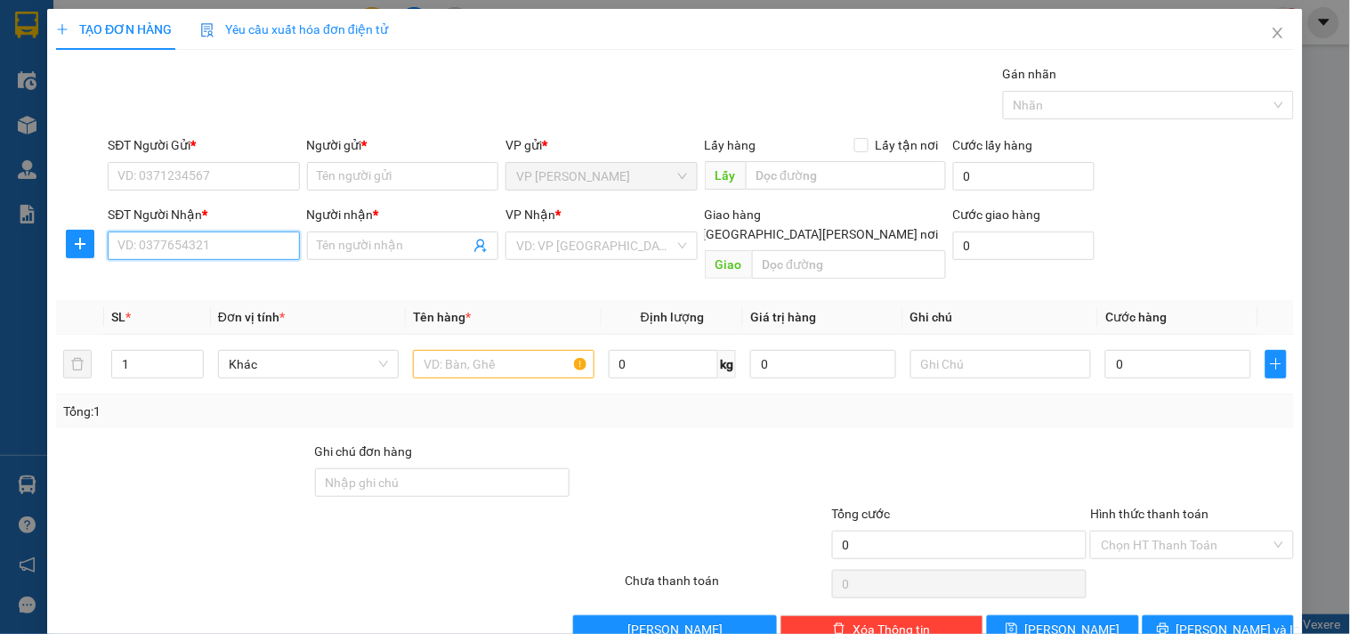
click at [217, 247] on input "SĐT Người Nhận *" at bounding box center [203, 245] width 191 height 28
click at [196, 279] on div "0973178378 - TÌNH" at bounding box center [201, 281] width 168 height 20
type input "0973178378"
type input "TÌNH"
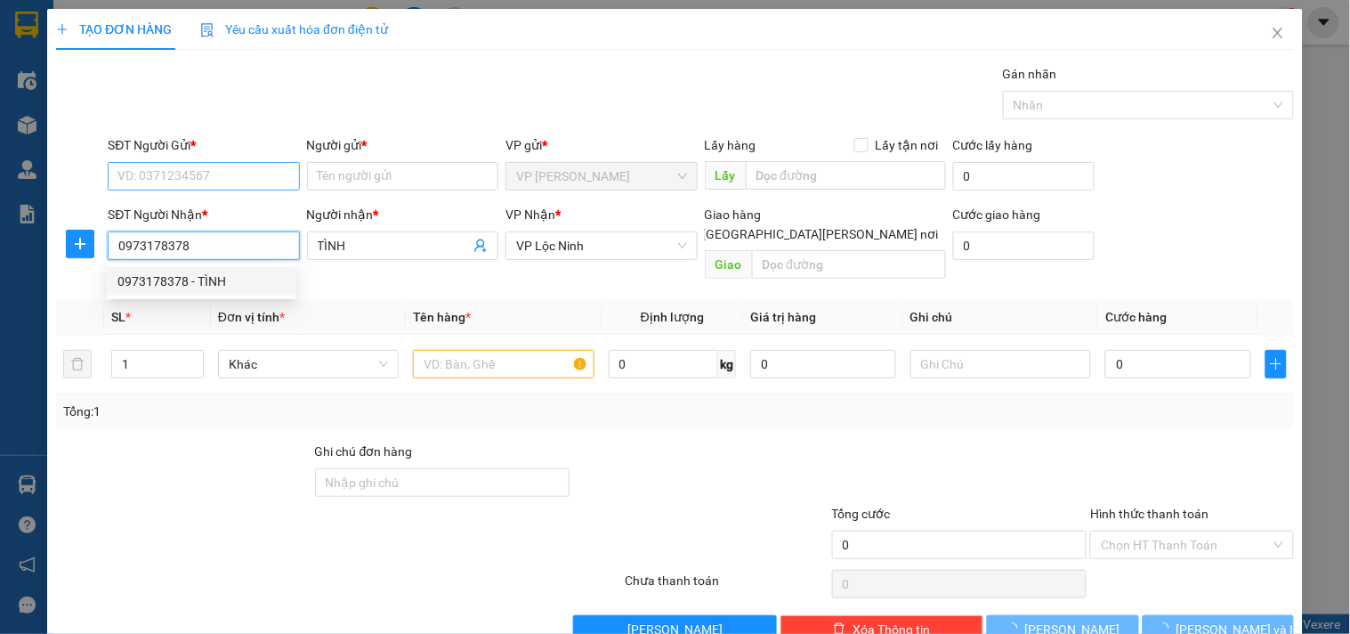
type input "40.000"
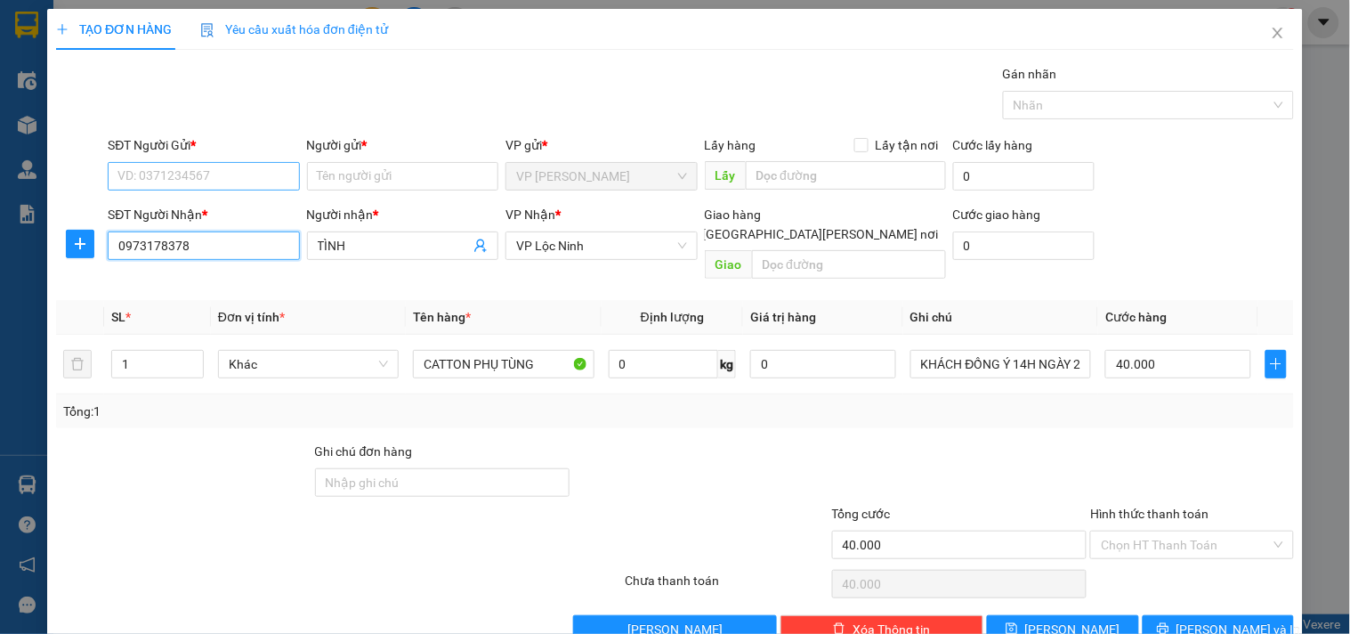
type input "0973178378"
click at [182, 174] on input "SĐT Người Gửi *" at bounding box center [203, 176] width 191 height 28
click at [236, 210] on div "0343936834 - ĐẮC YẾN" at bounding box center [201, 212] width 168 height 20
type input "0343936834"
type input "ĐẮC YẾN"
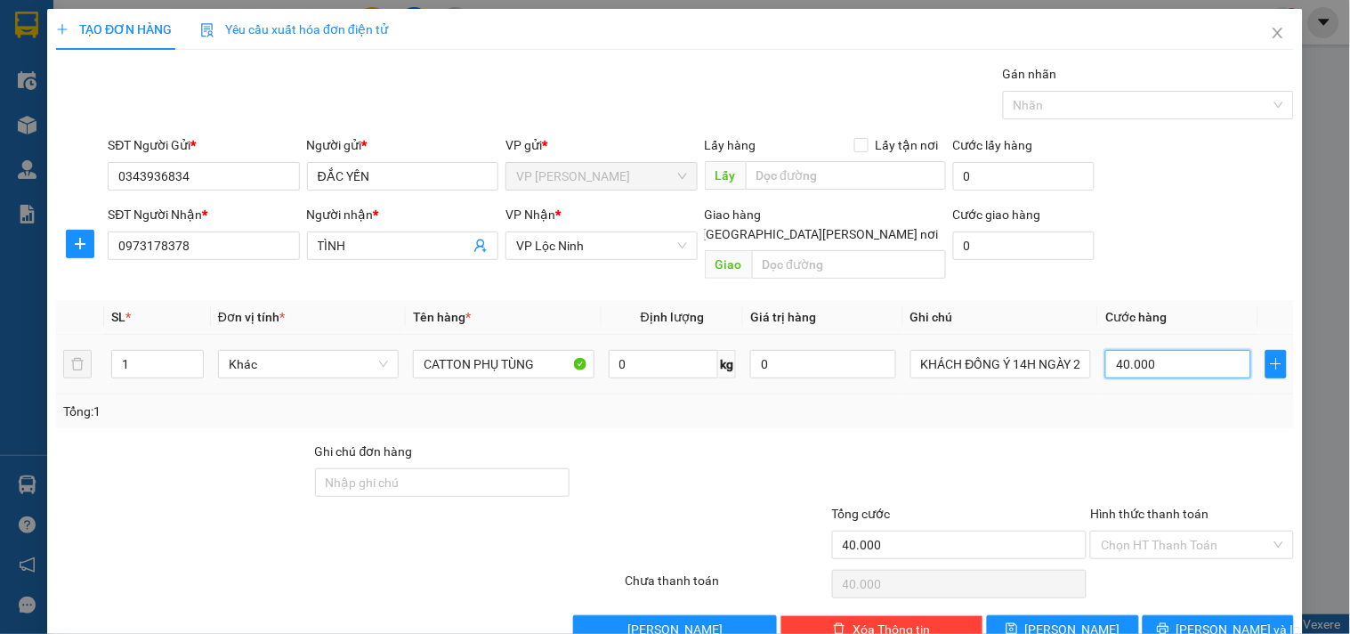
click at [1160, 352] on input "40.000" at bounding box center [1179, 364] width 146 height 28
type input "7"
type input "70"
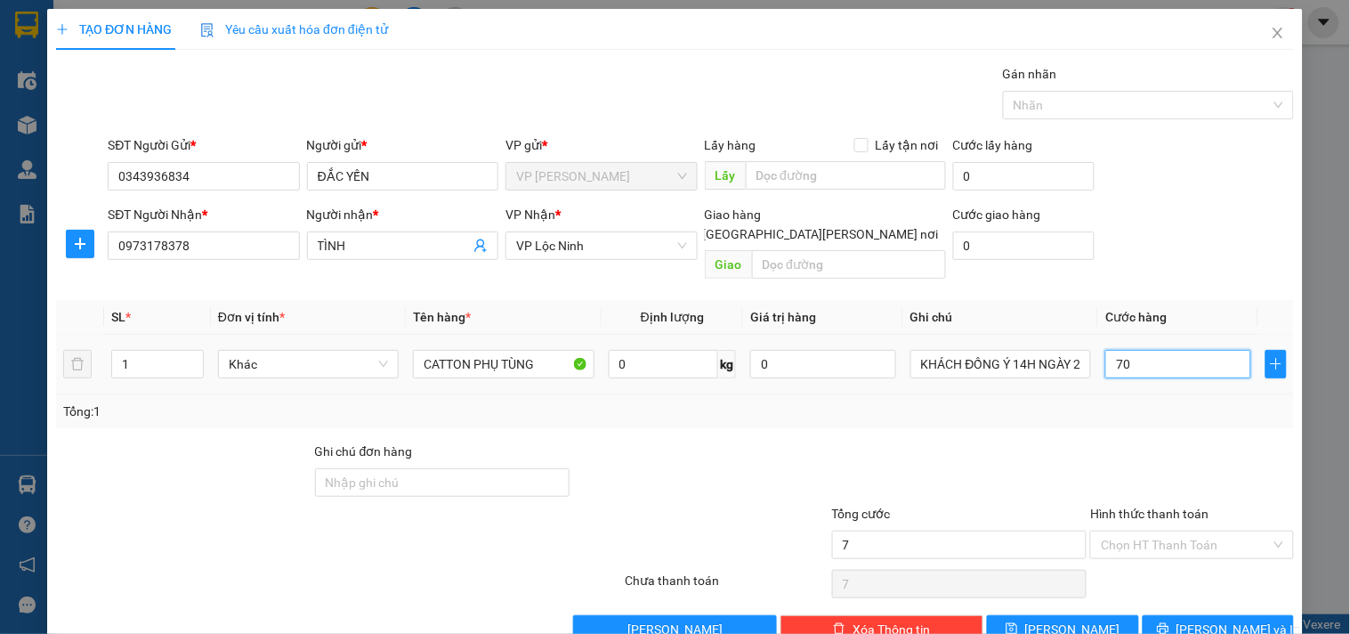
type input "70"
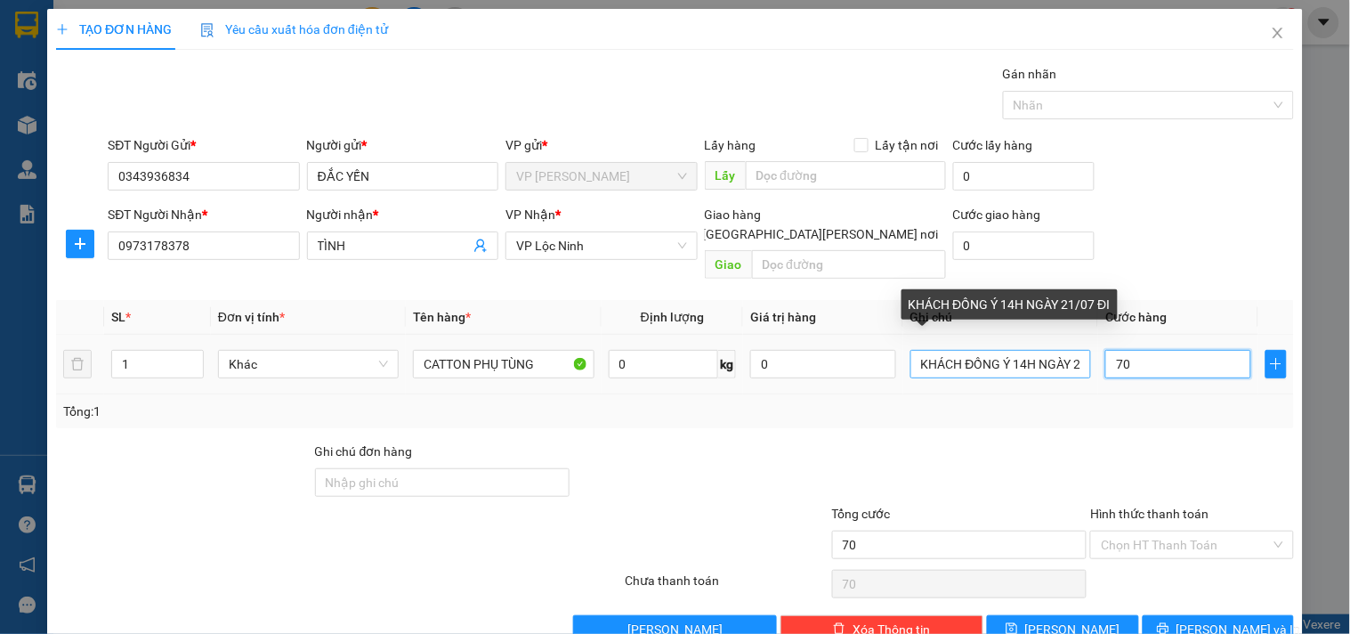
type input "70"
type input "70.000"
drag, startPoint x: 1018, startPoint y: 342, endPoint x: 1000, endPoint y: 348, distance: 18.9
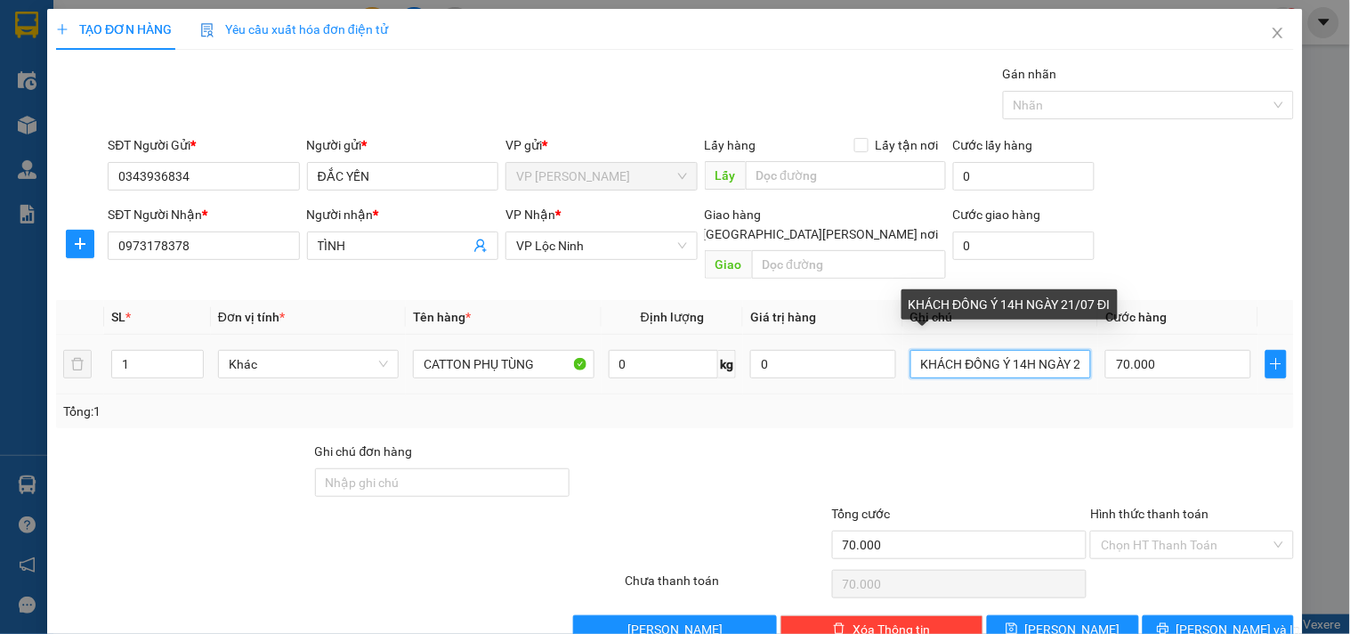
click at [1000, 350] on input "KHÁCH ĐỒNG Ý 14H NGÀY 21/07 ĐI" at bounding box center [1001, 364] width 181 height 28
click at [1000, 350] on input "KHÁCH ĐỒNG ÝH NGÀY 21/07 ĐI" at bounding box center [1001, 364] width 181 height 28
click at [1018, 350] on input "KHÁCH ĐỒNG Ý 9H NGÀY 21/07 ĐI" at bounding box center [1001, 364] width 181 height 28
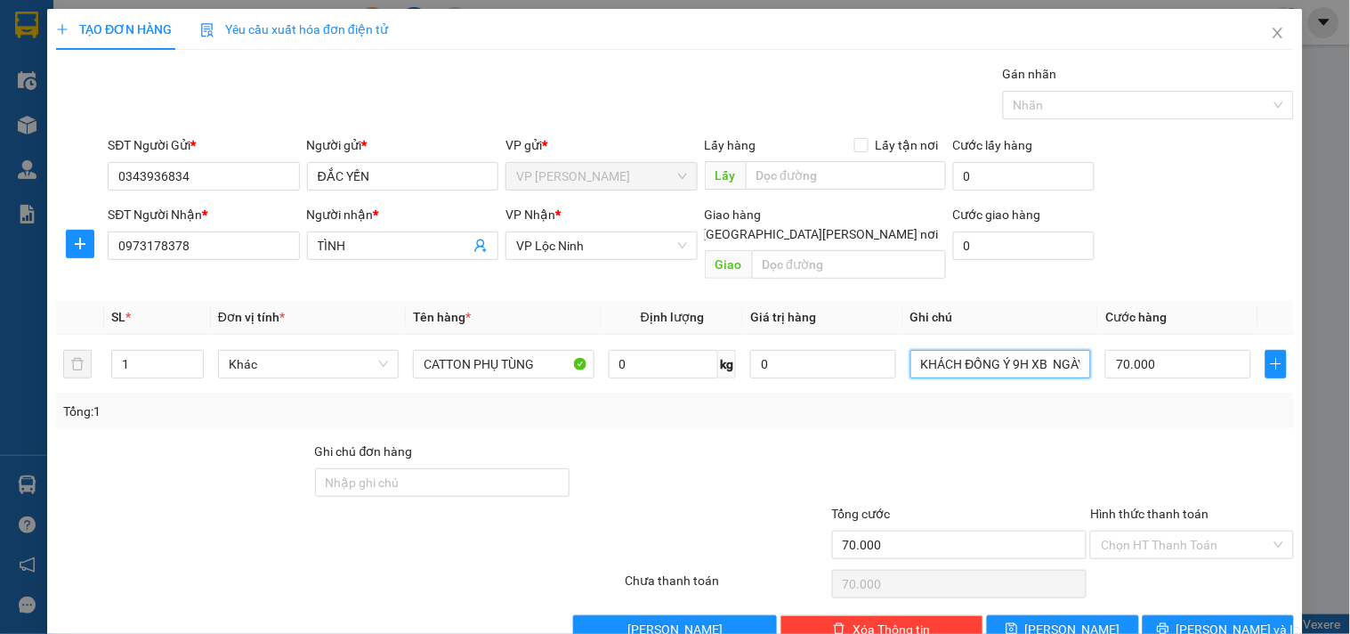
scroll to position [24, 0]
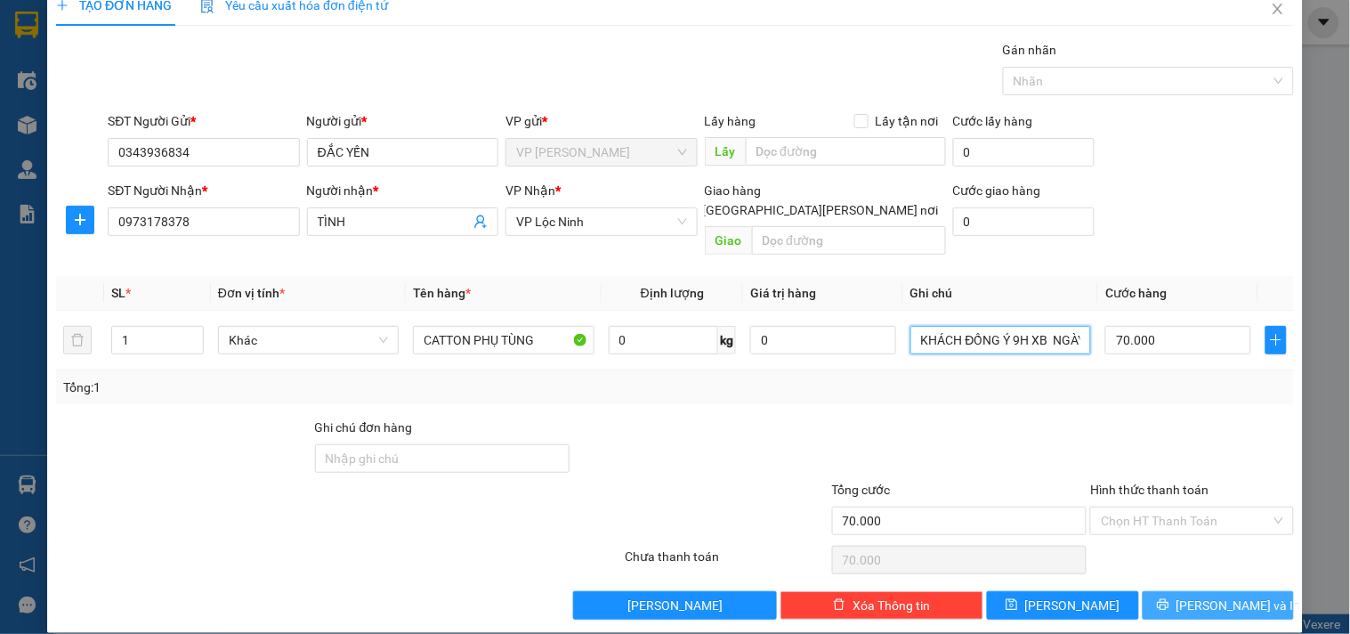
type input "KHÁCH ĐỒNG Ý 9H XB NGÀY 21/07 ĐI"
click at [1195, 595] on span "[PERSON_NAME] và In" at bounding box center [1239, 605] width 125 height 20
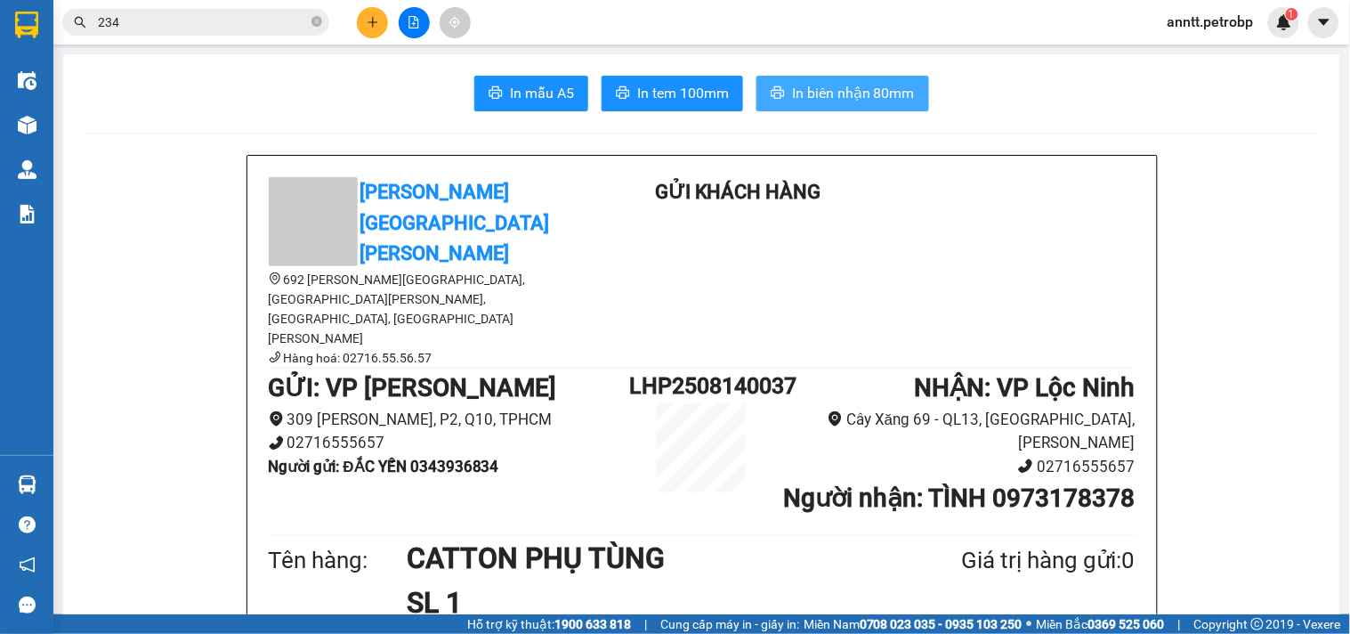
click at [820, 95] on span "In biên nhận 80mm" at bounding box center [853, 93] width 123 height 22
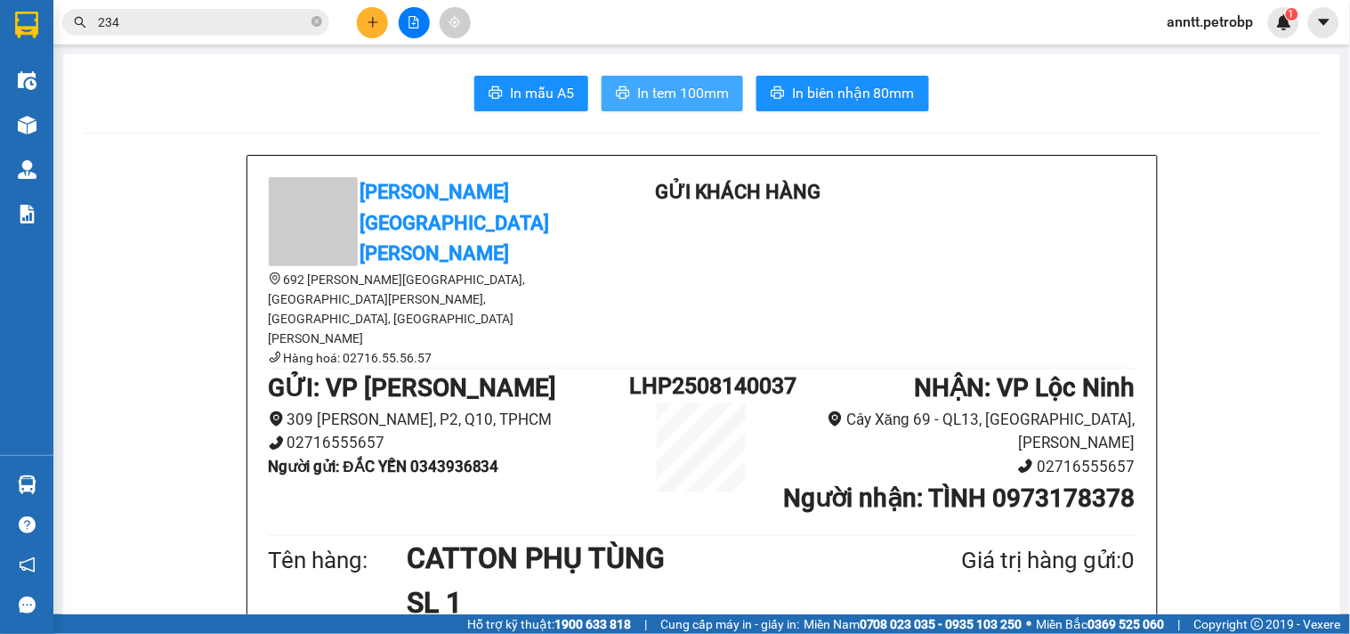
click at [685, 91] on span "In tem 100mm" at bounding box center [683, 93] width 92 height 22
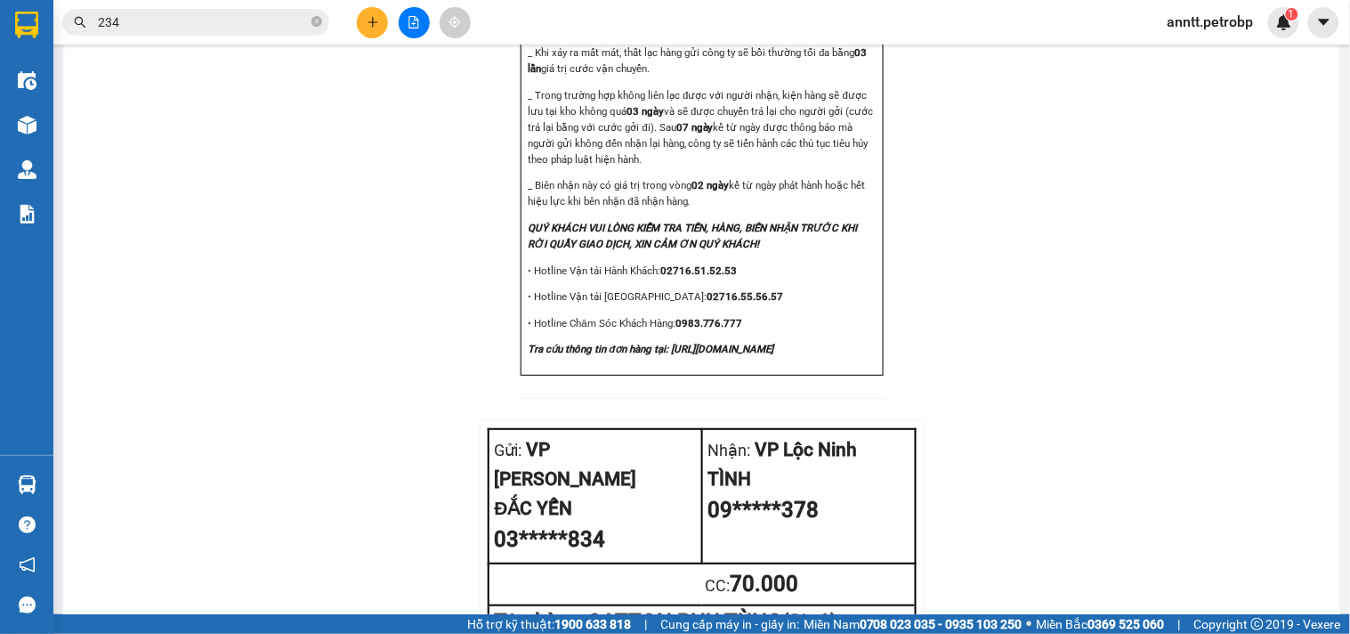
scroll to position [2145, 0]
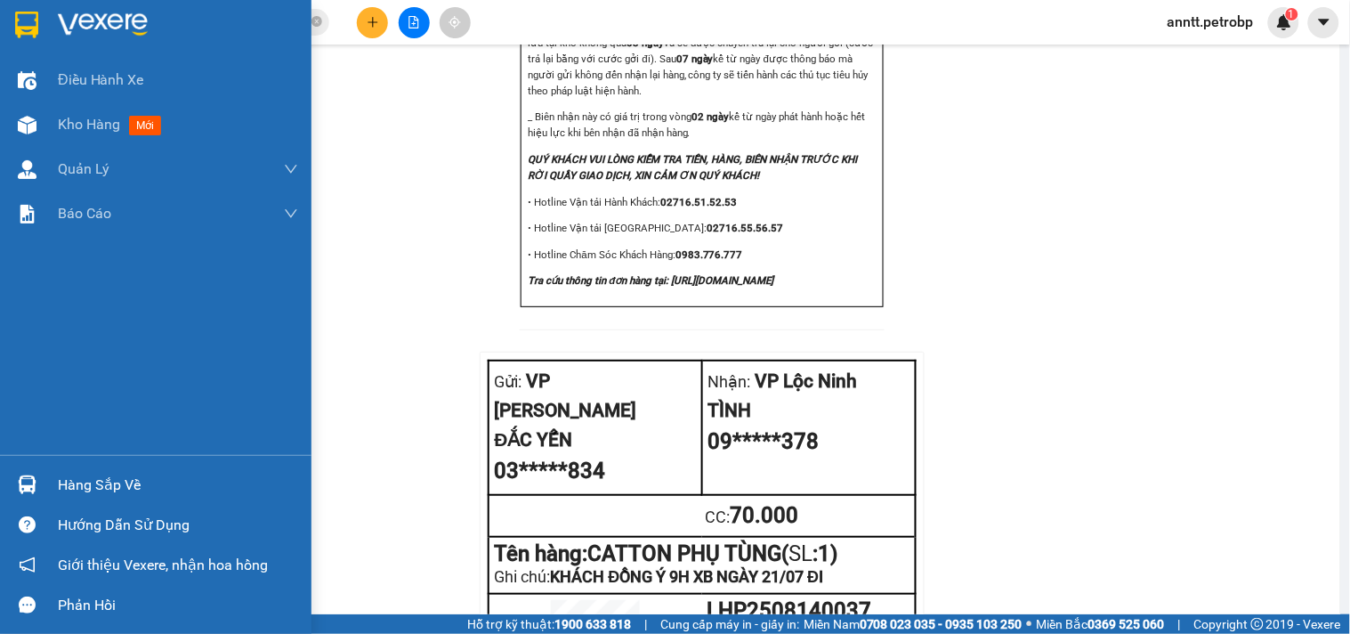
click at [16, 19] on img at bounding box center [26, 25] width 23 height 27
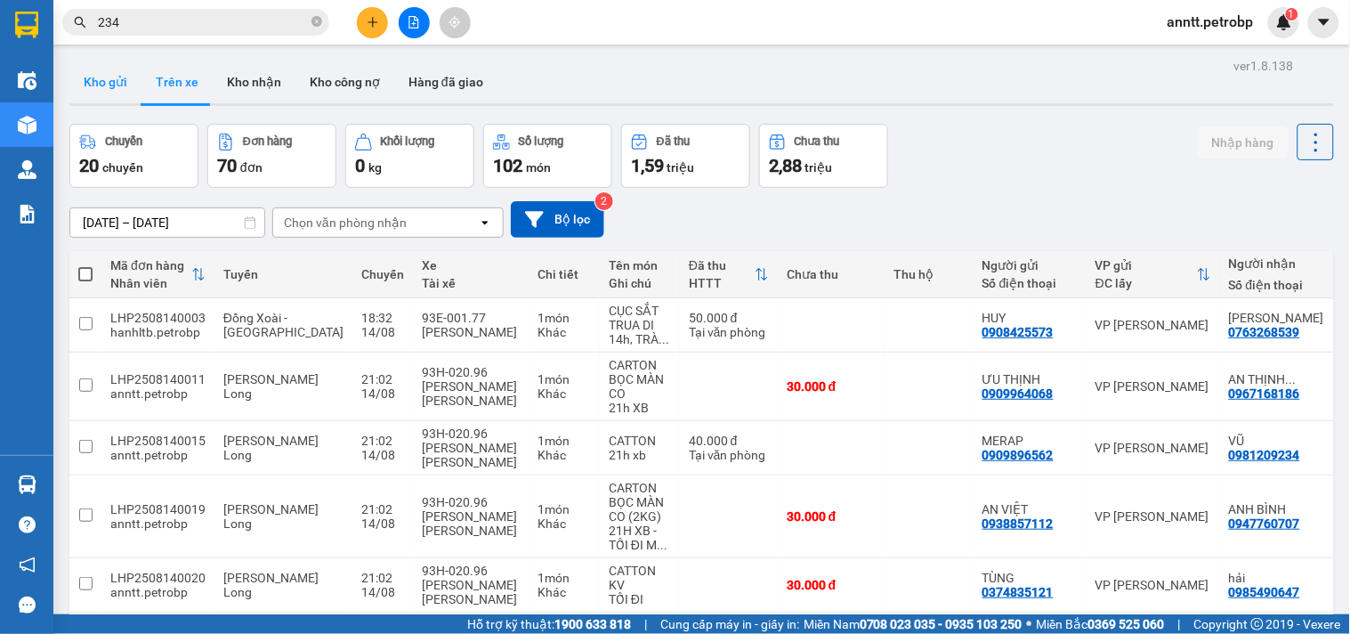
click at [100, 76] on button "Kho gửi" at bounding box center [105, 82] width 72 height 43
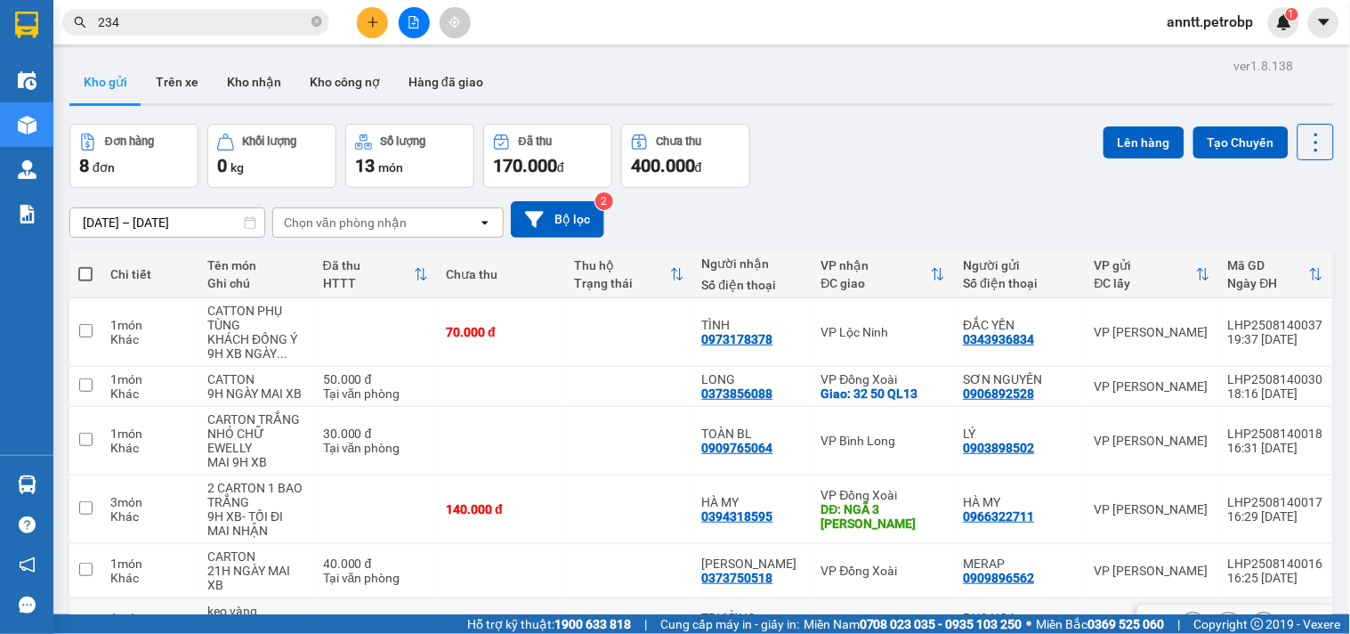
scroll to position [250, 0]
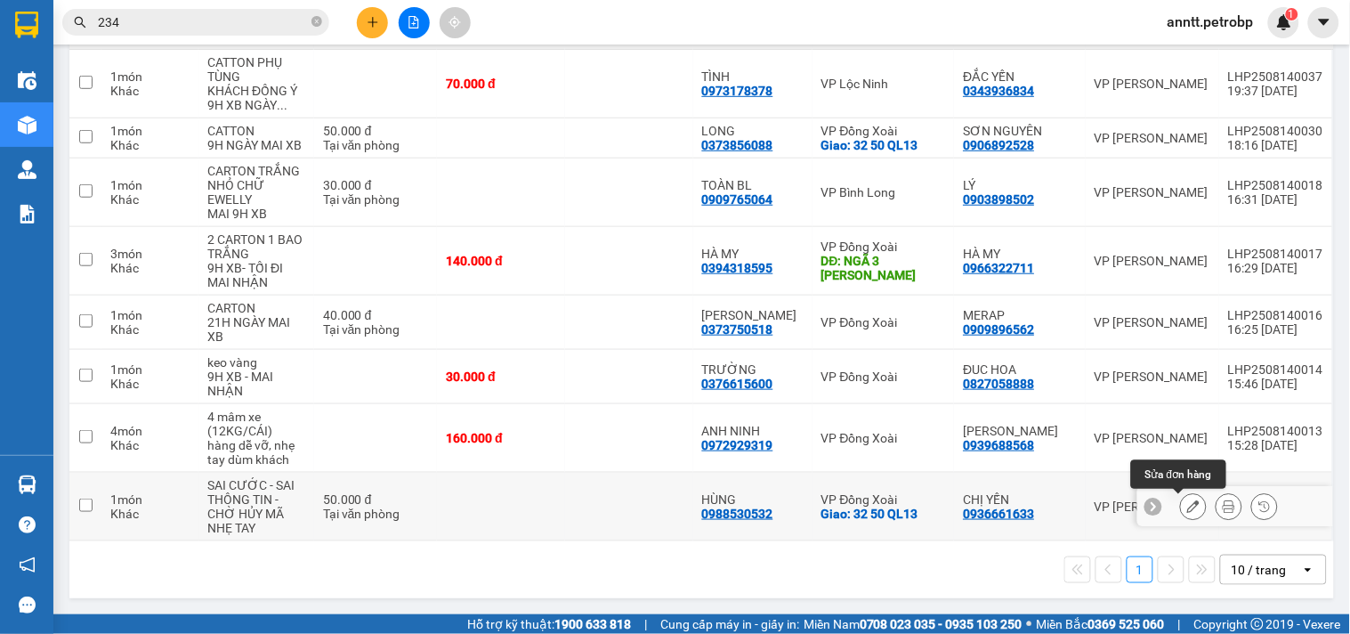
click at [1187, 511] on icon at bounding box center [1193, 506] width 12 height 12
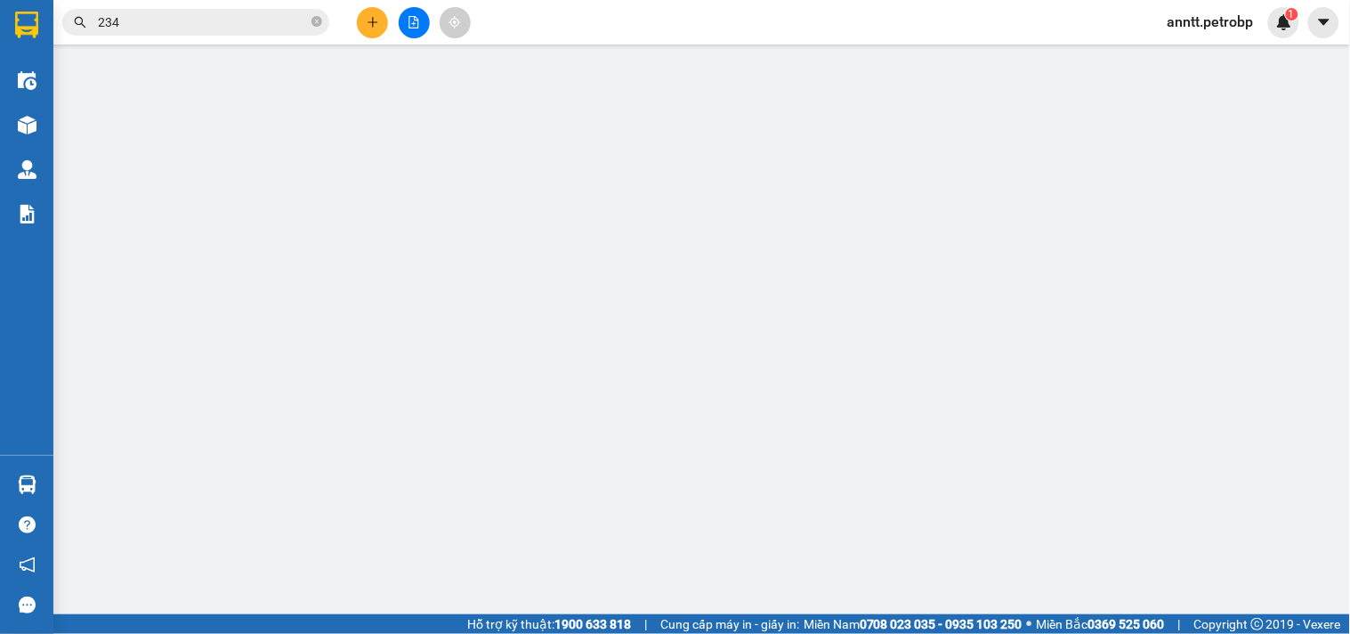
type input "0936661633"
type input "CHỊ YẾN"
type input "0988530532"
type input "HÙNG"
checkbox input "true"
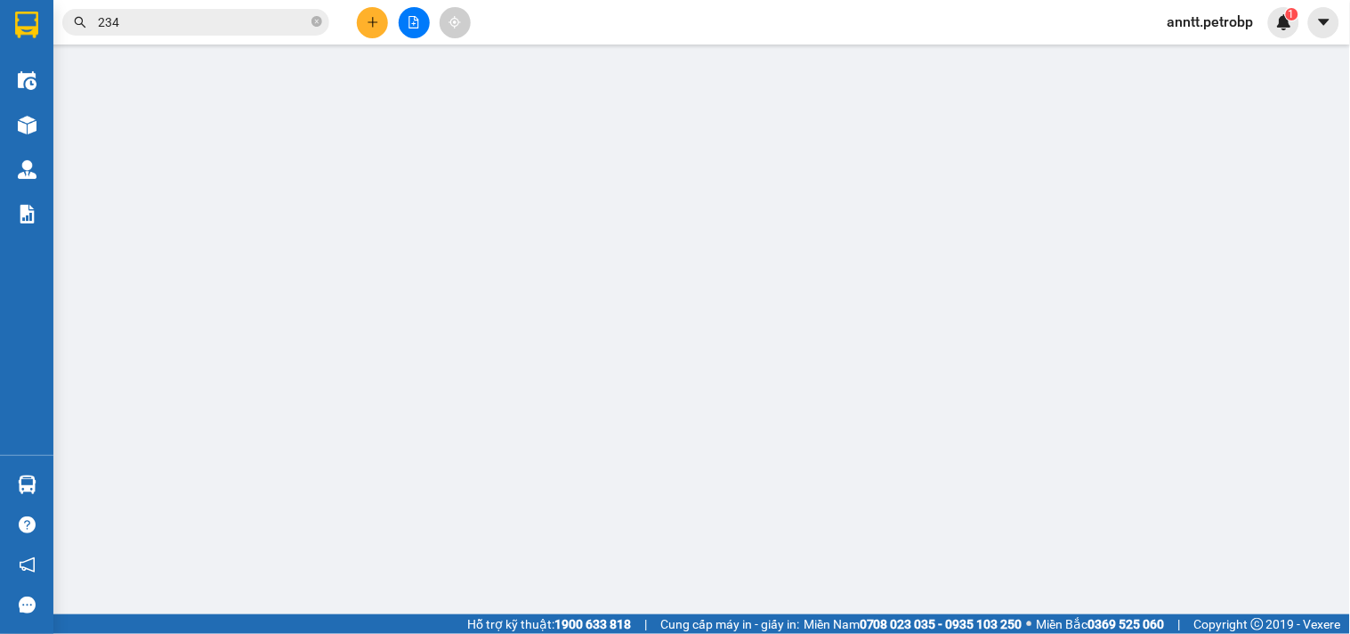
type input "32 50 QL13"
type input "50.000"
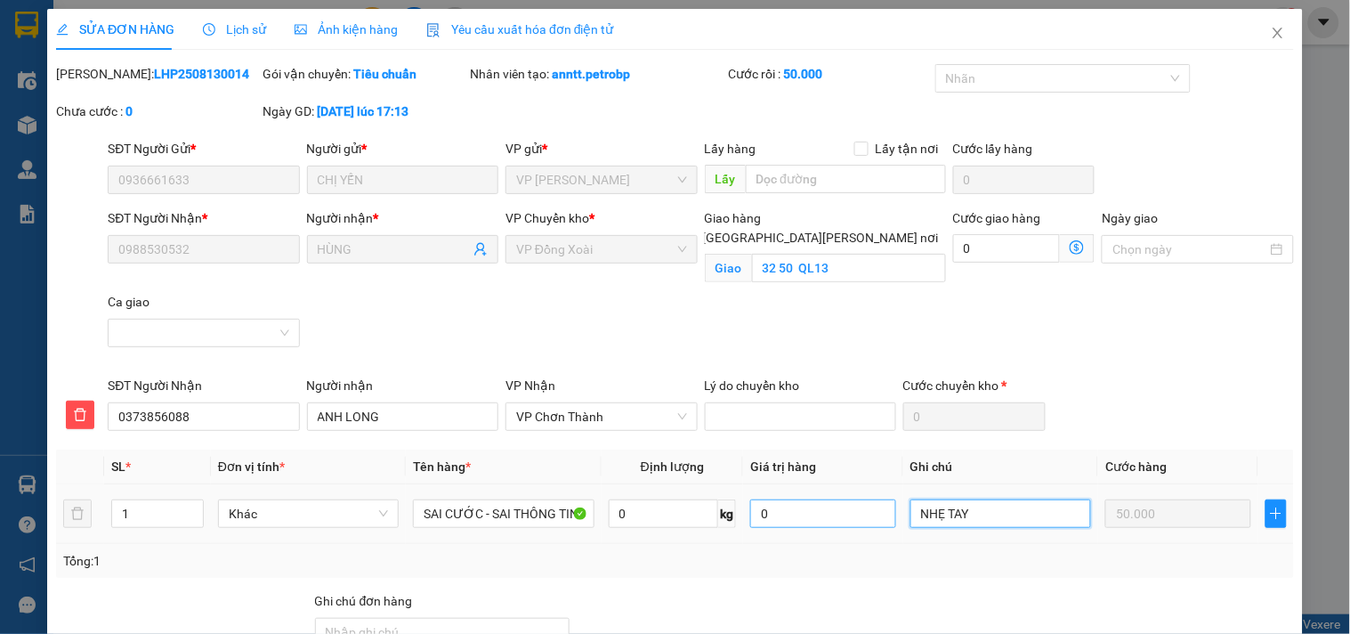
drag, startPoint x: 977, startPoint y: 510, endPoint x: 825, endPoint y: 522, distance: 152.7
click at [825, 522] on tr "1 Khác SAI CƯỚC - SAI THÔNG TIN -CHỜ HỦY MÃ 0 kg 0 NHẸ TAY 50.000" at bounding box center [675, 514] width 1238 height 60
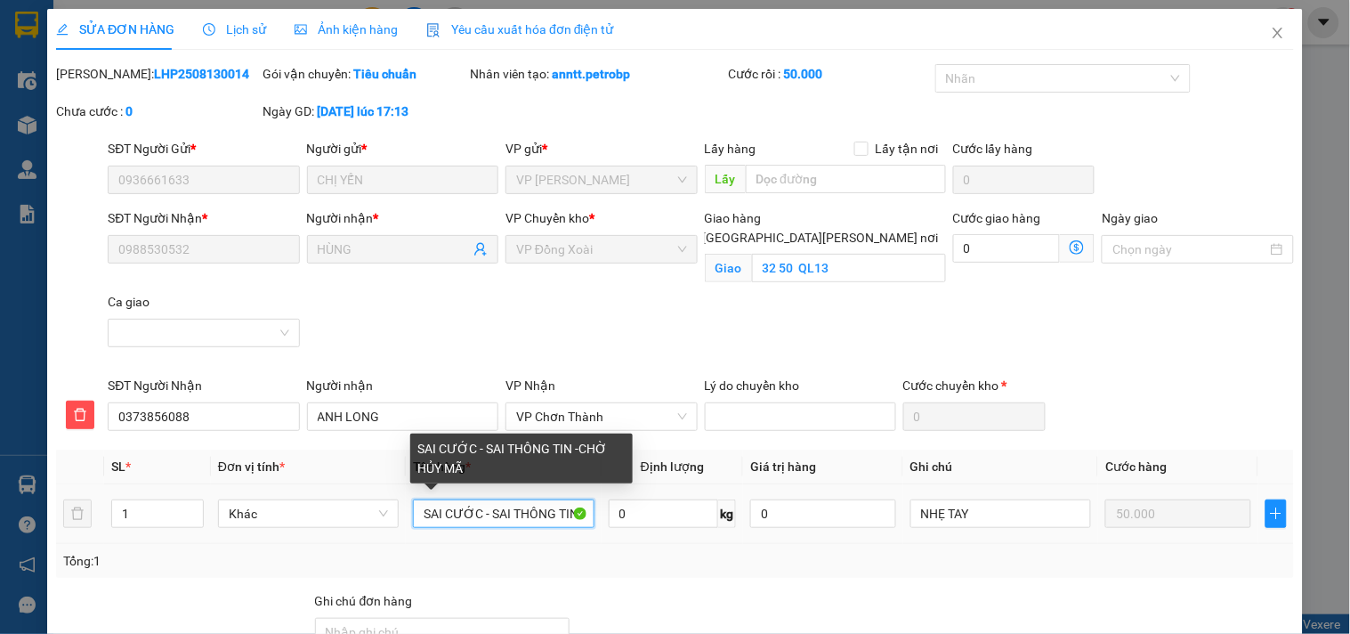
click at [517, 508] on input "SAI CƯỚC - SAI THÔNG TIN -CHỜ HỦY MÃ" at bounding box center [503, 513] width 181 height 28
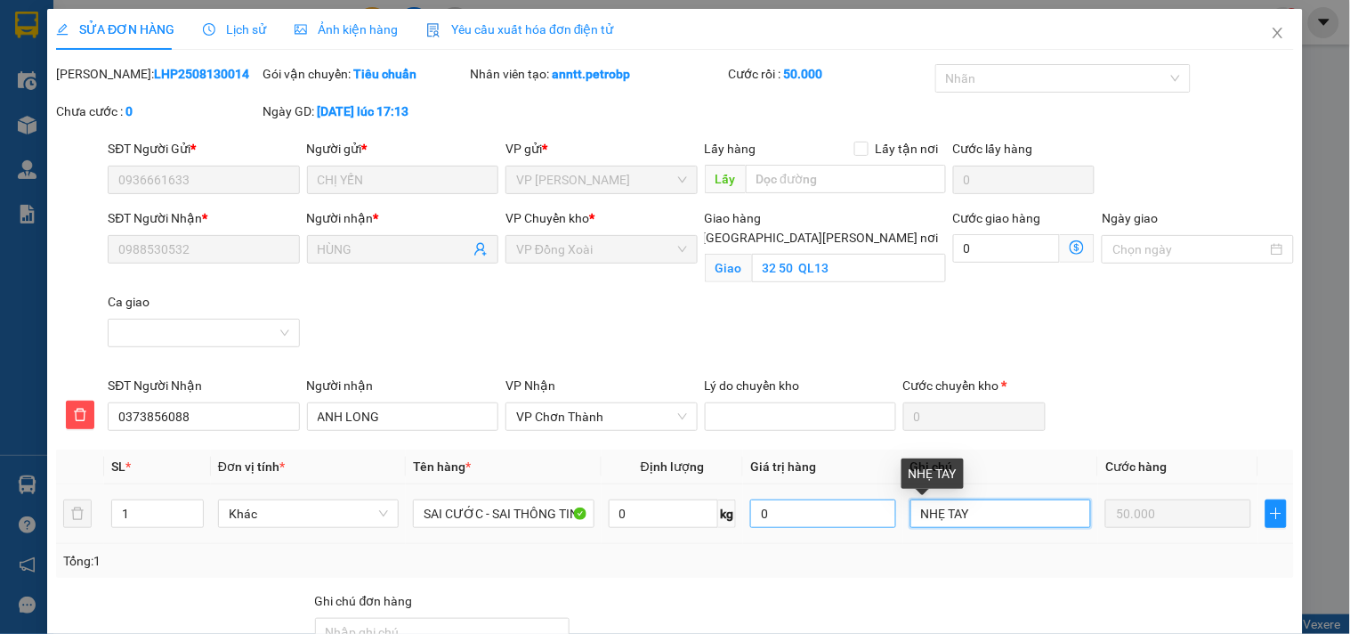
drag, startPoint x: 989, startPoint y: 526, endPoint x: 863, endPoint y: 519, distance: 125.7
click at [863, 519] on tr "1 Khác SAI CƯỚC - SAI THÔNG TIN -CHỜ HỦY MÃ 0 kg 0 NHẸ TAY 50.000" at bounding box center [675, 514] width 1238 height 60
paste input "SAI CƯỚC - SAI THÔNG TIN -CHỜ HỦY MÃ"
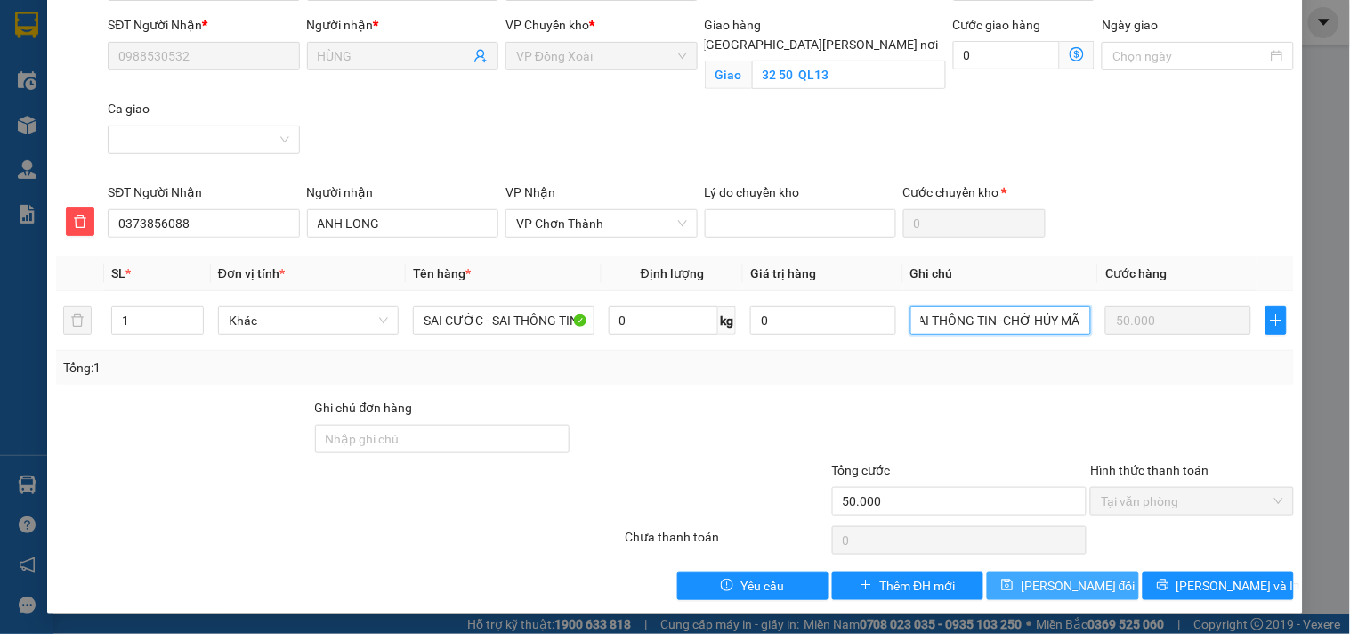
type input "SAI CƯỚC - SAI THÔNG TIN -CHỜ HỦY MÃ"
click at [1055, 579] on span "[PERSON_NAME] thay đổi" at bounding box center [1078, 586] width 115 height 20
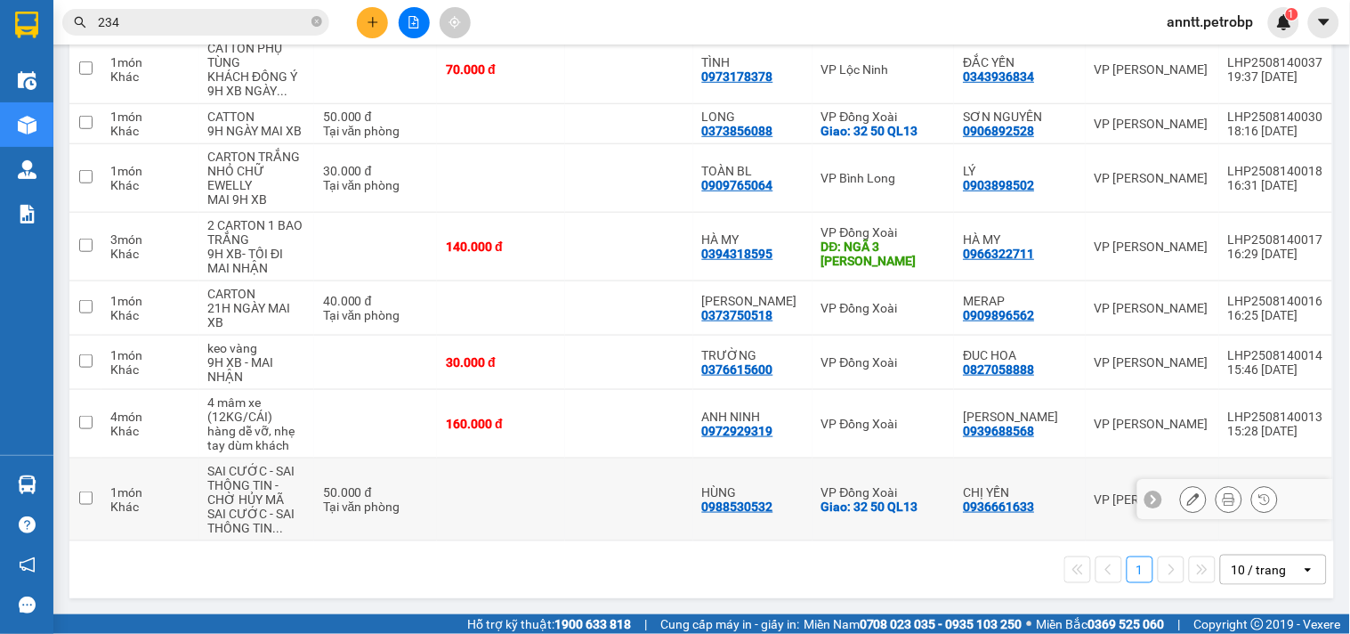
scroll to position [66, 0]
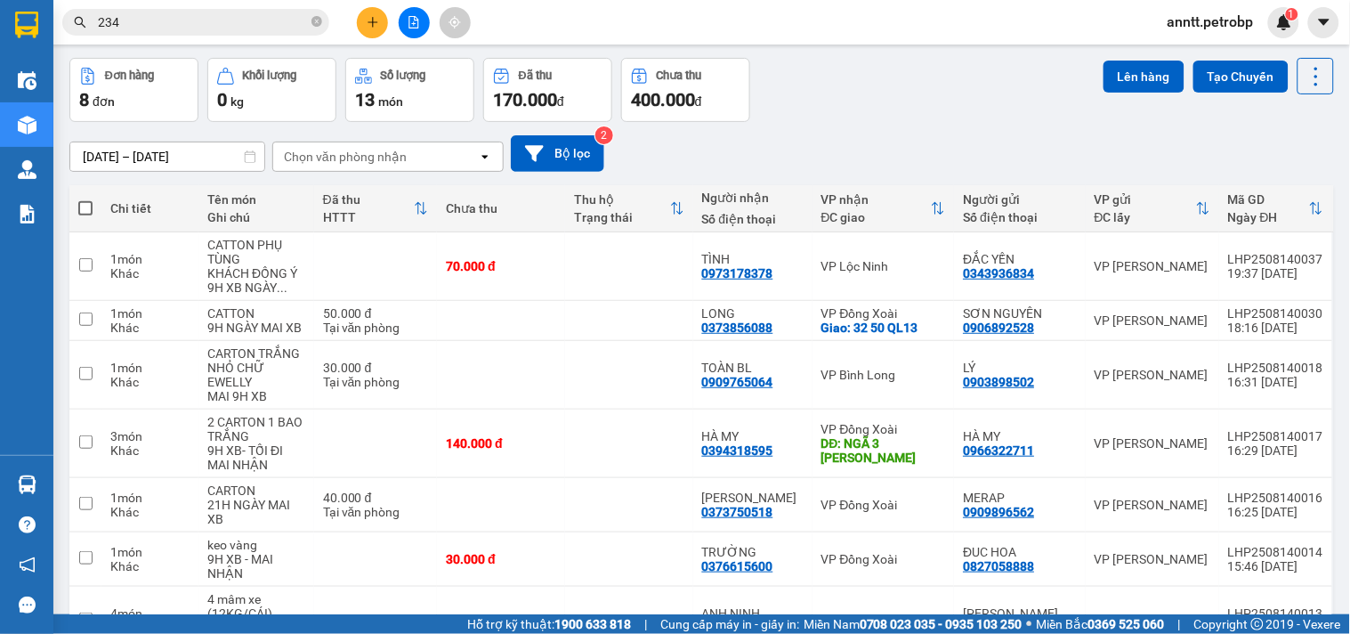
click at [463, 149] on div "Chọn văn phòng nhận" at bounding box center [375, 156] width 205 height 28
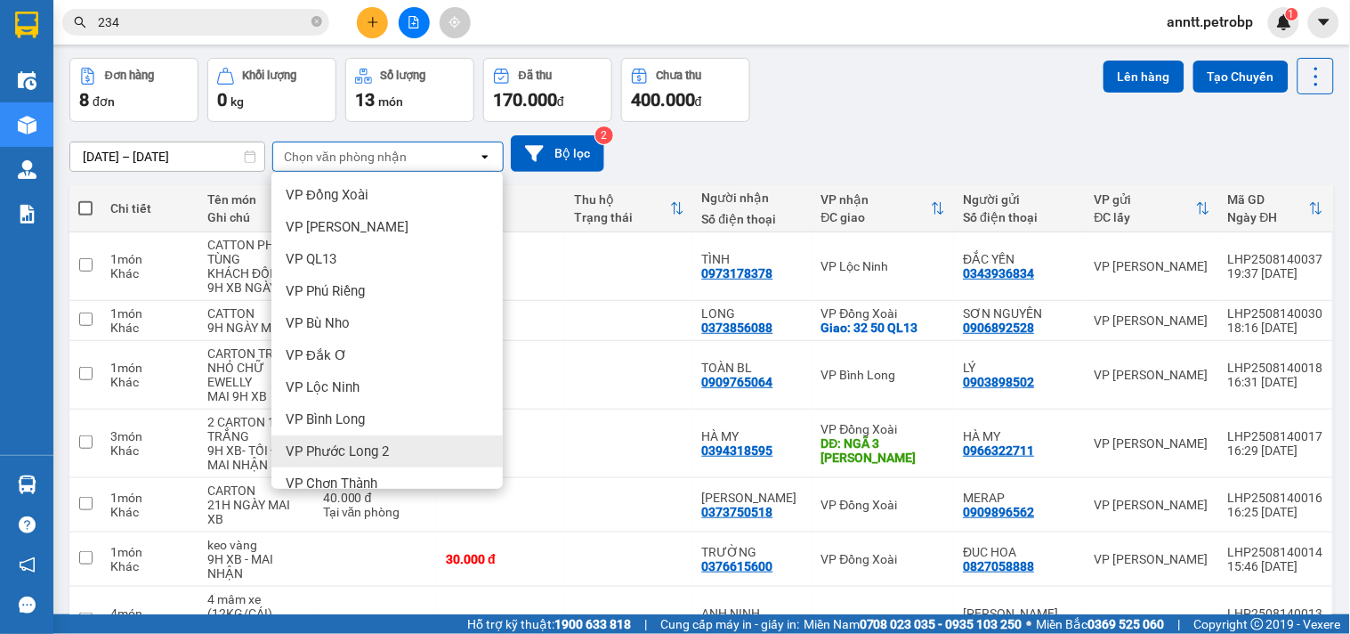
click at [904, 82] on div "Đơn hàng 8 đơn Khối lượng 0 kg Số lượng 13 món Đã thu 170.000 đ Chưa thu 400.00…" at bounding box center [701, 90] width 1265 height 64
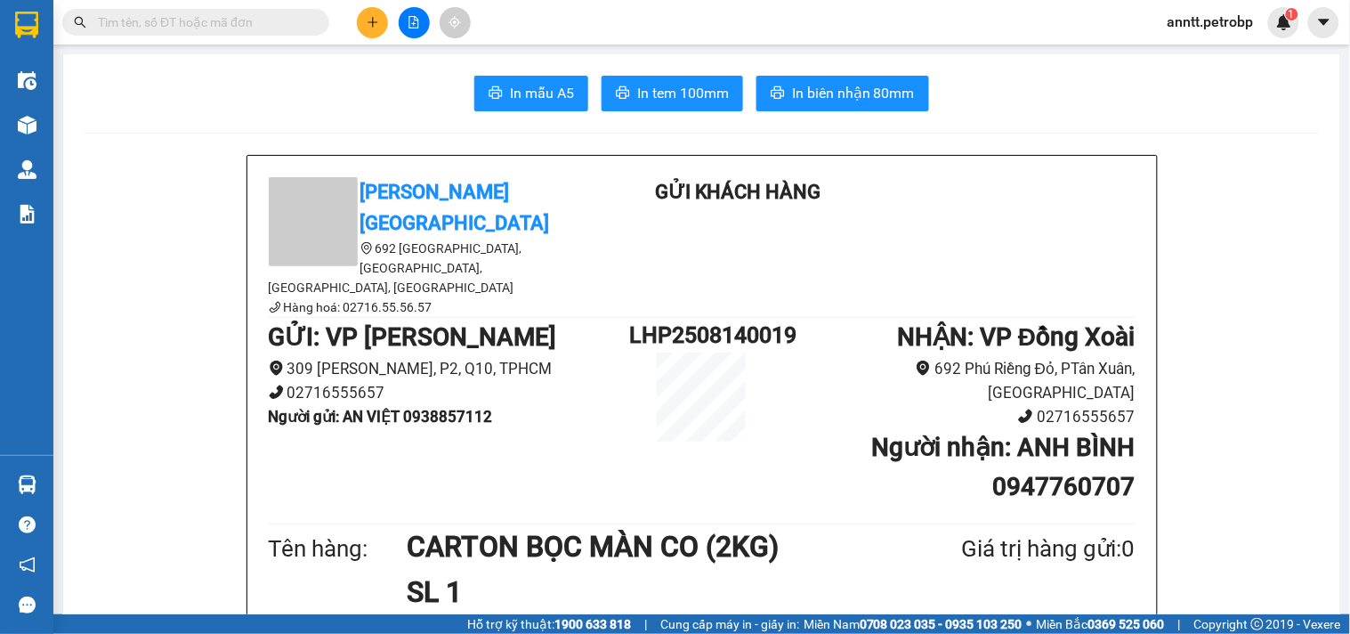
scroll to position [2167, 0]
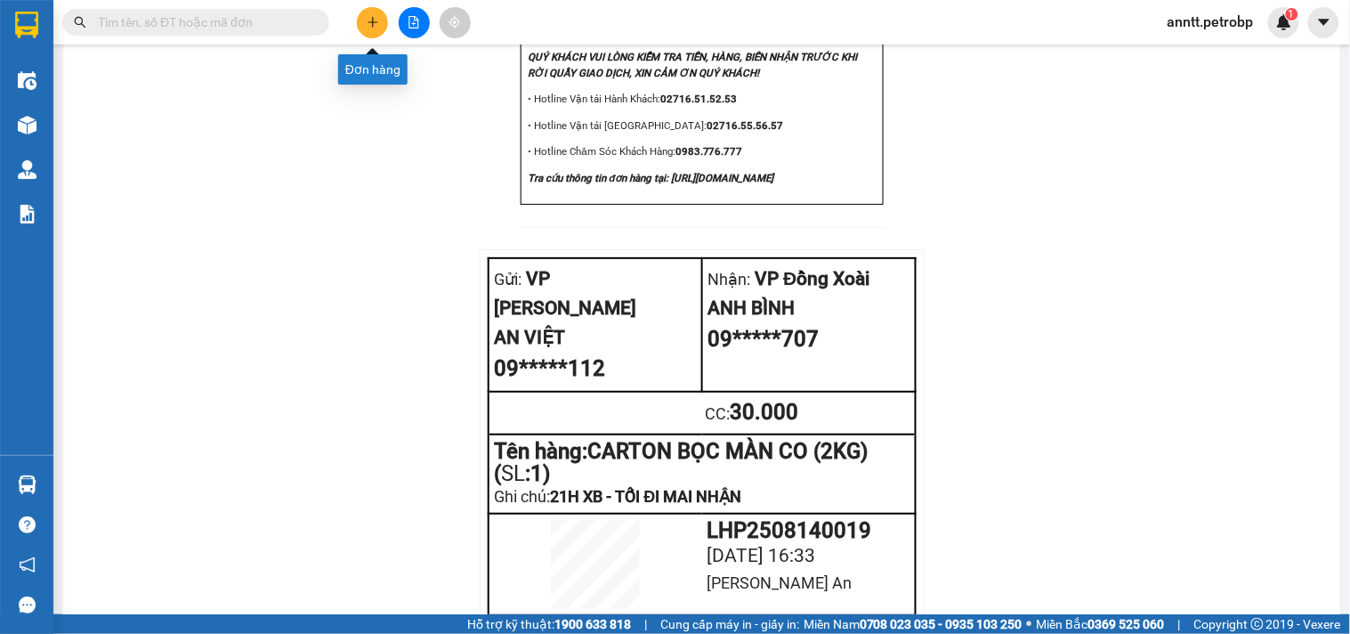
click at [377, 16] on icon "plus" at bounding box center [373, 22] width 12 height 12
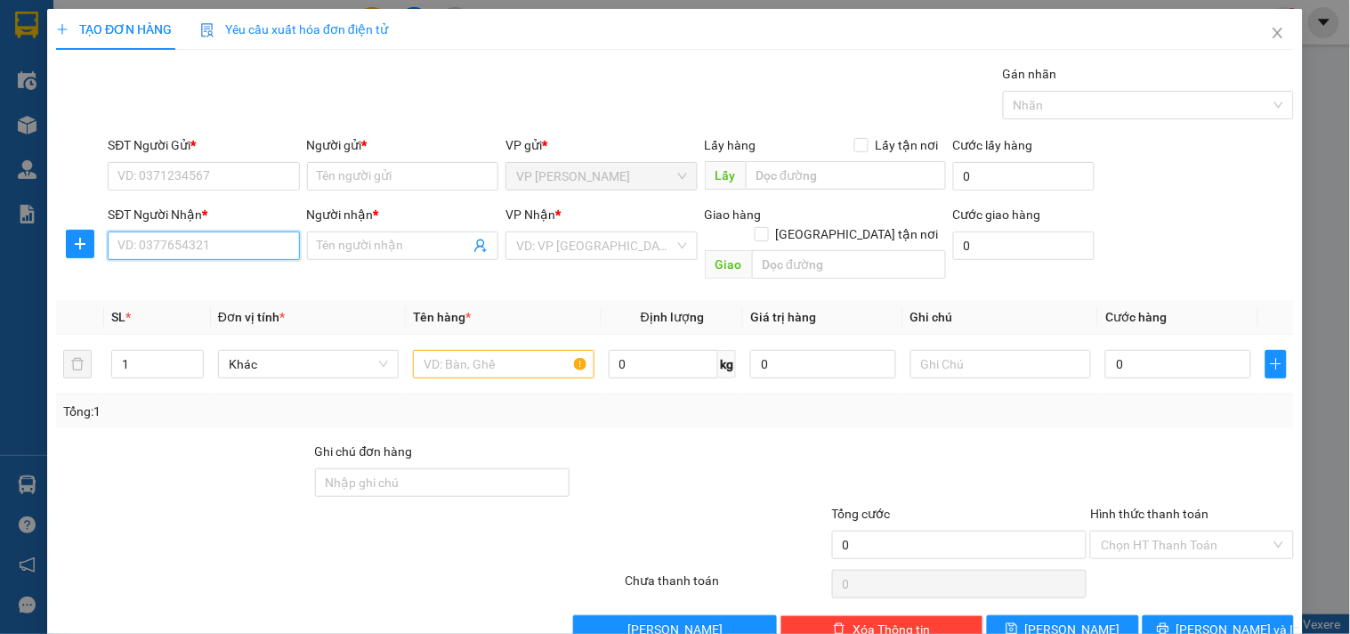
click at [211, 251] on input "SĐT Người Nhận *" at bounding box center [203, 245] width 191 height 28
click at [227, 255] on input "SĐT Người Nhận *" at bounding box center [203, 245] width 191 height 28
click at [228, 245] on input "SĐT Người Nhận *" at bounding box center [203, 245] width 191 height 28
click at [261, 255] on input "SĐT Người Nhận *" at bounding box center [203, 245] width 191 height 28
paste input "0941232969"
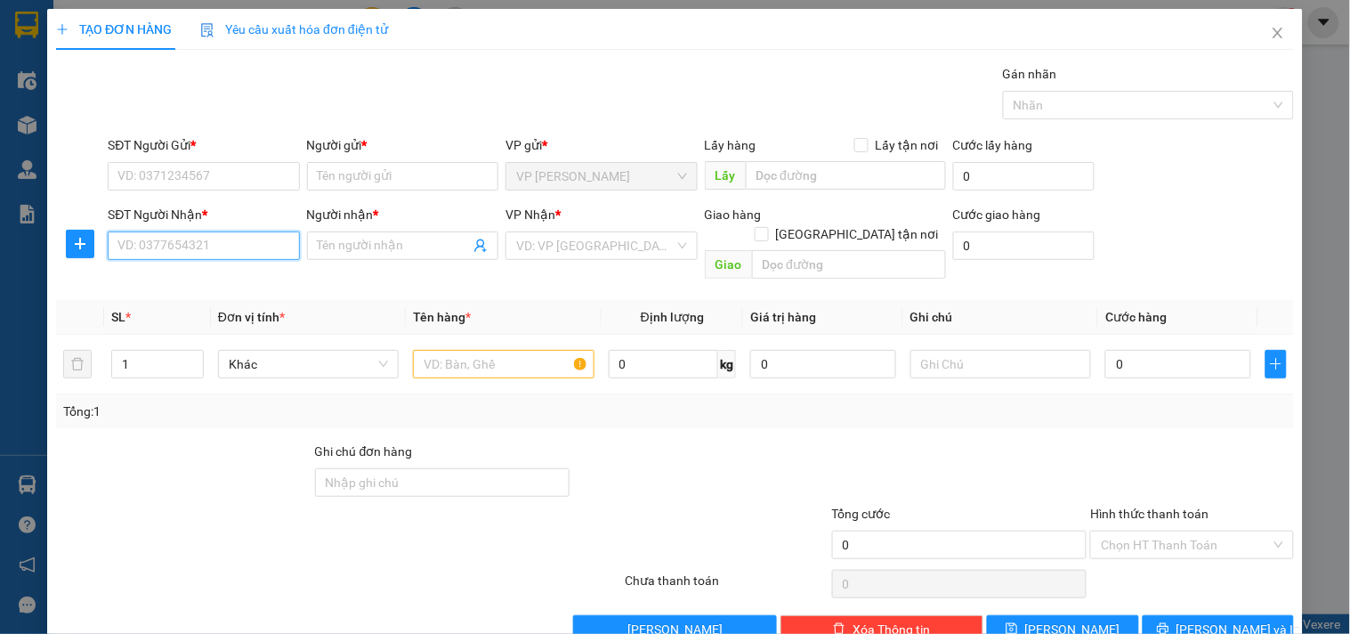
type input "0941232969"
click at [223, 247] on input "0941232969" at bounding box center [203, 245] width 191 height 28
click at [220, 283] on div "0941232969 - DŨNG" at bounding box center [201, 281] width 168 height 20
type input "DŨNG"
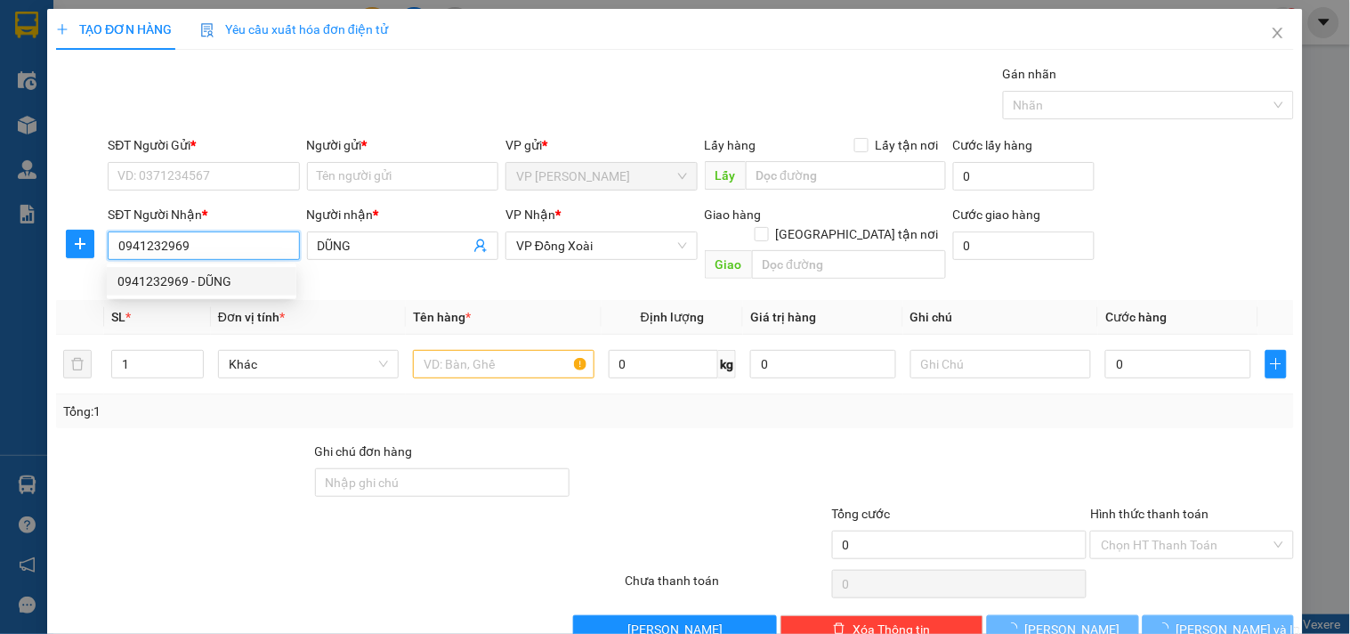
type input "40.000"
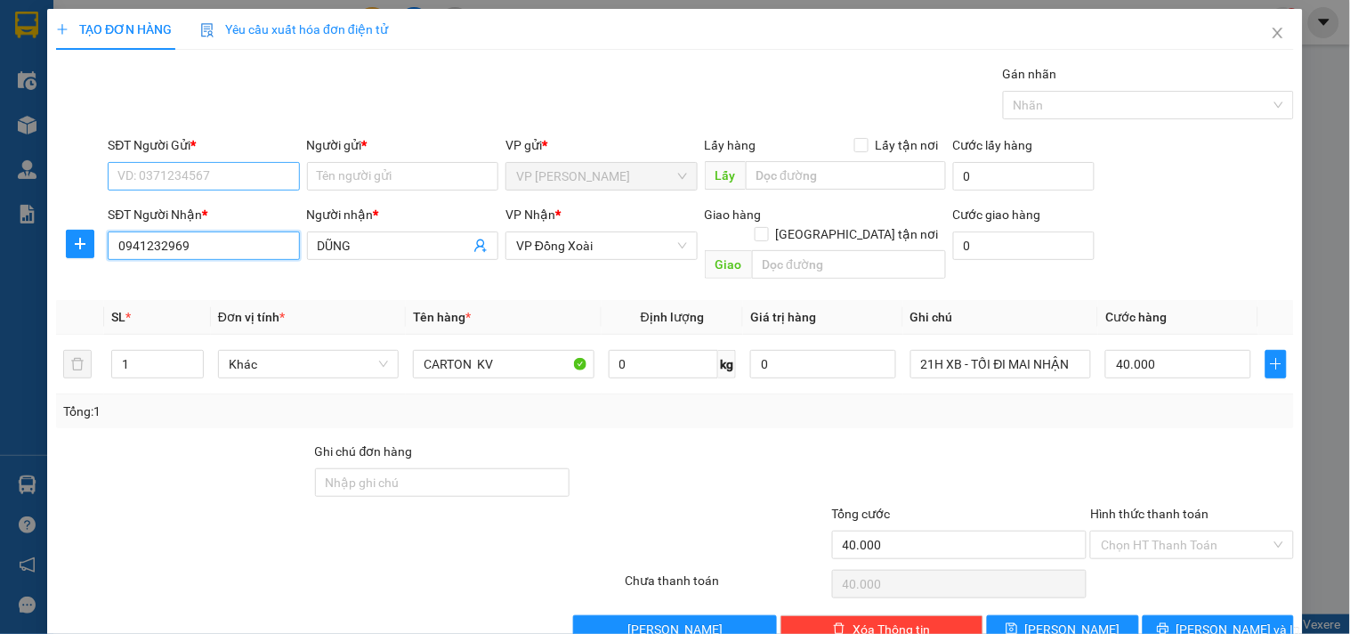
type input "0941232969"
click at [216, 173] on input "SĐT Người Gửi *" at bounding box center [203, 176] width 191 height 28
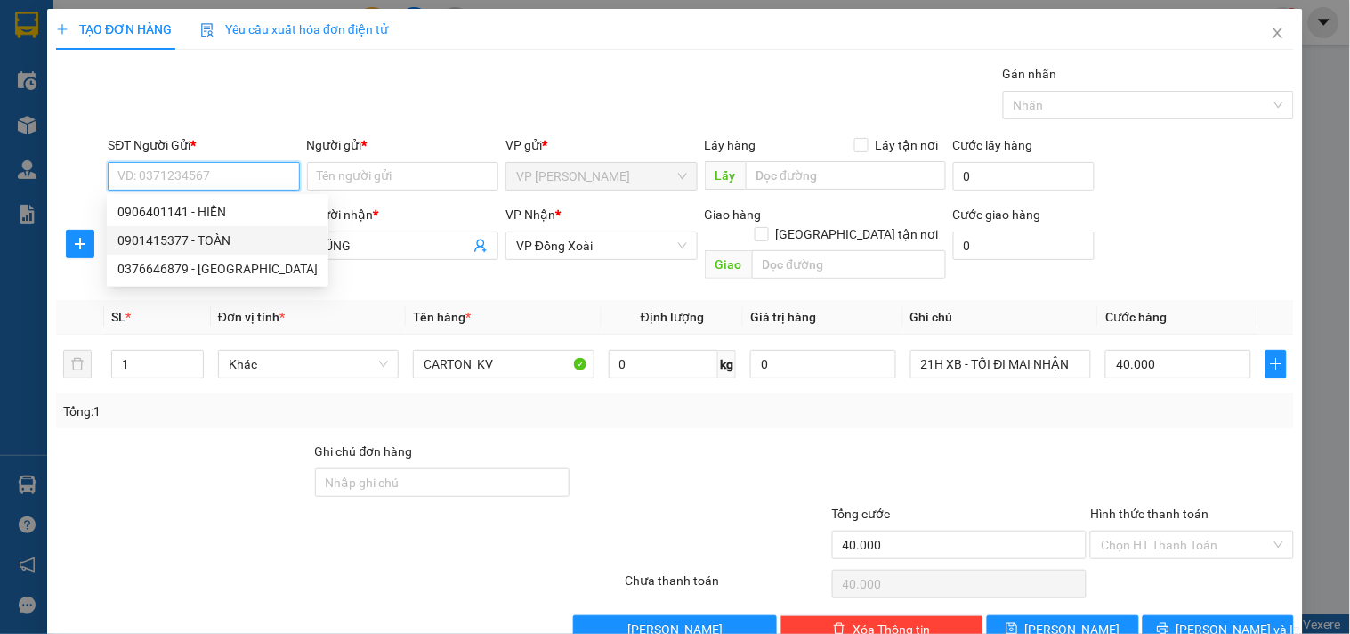
click at [190, 241] on div "0901415377 - TOÀN" at bounding box center [217, 241] width 200 height 20
type input "0901415377"
type input "TOÀN"
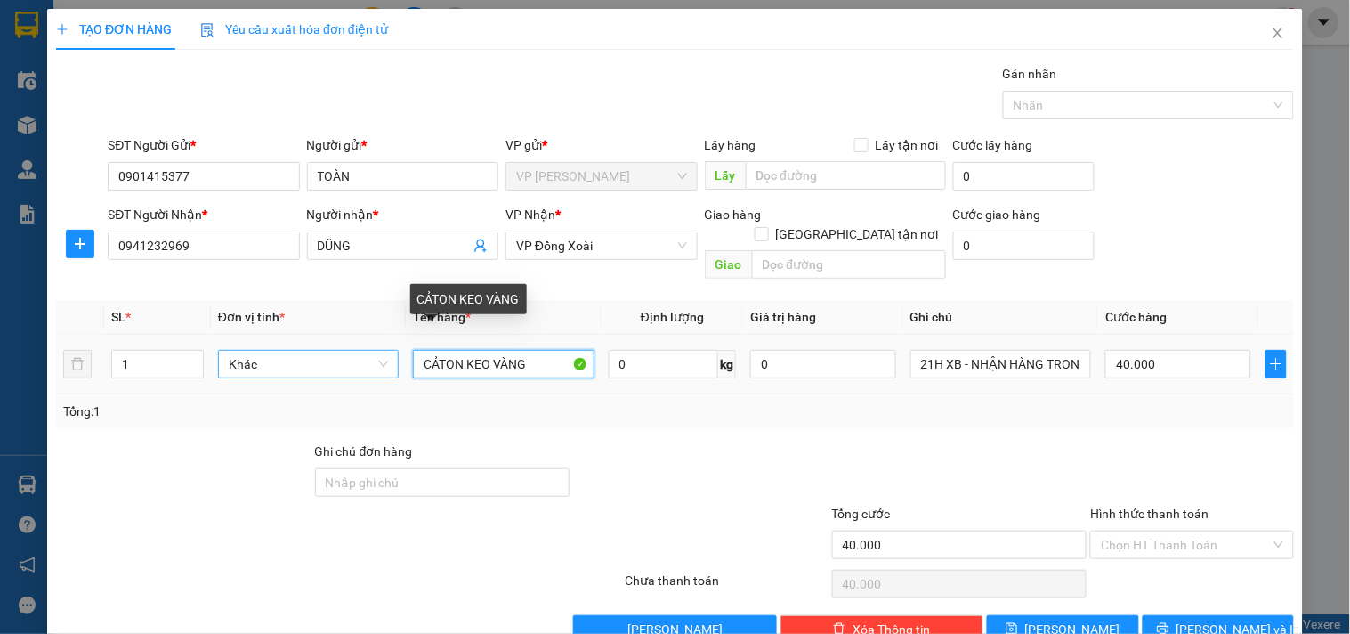
drag, startPoint x: 460, startPoint y: 345, endPoint x: 390, endPoint y: 354, distance: 70.9
click at [390, 354] on tr "1 Khác CẢTON KEO VÀNG 0 kg 0 21H XB - NHẬN HÀNG TRONG NGÀY 40.000" at bounding box center [675, 365] width 1238 height 60
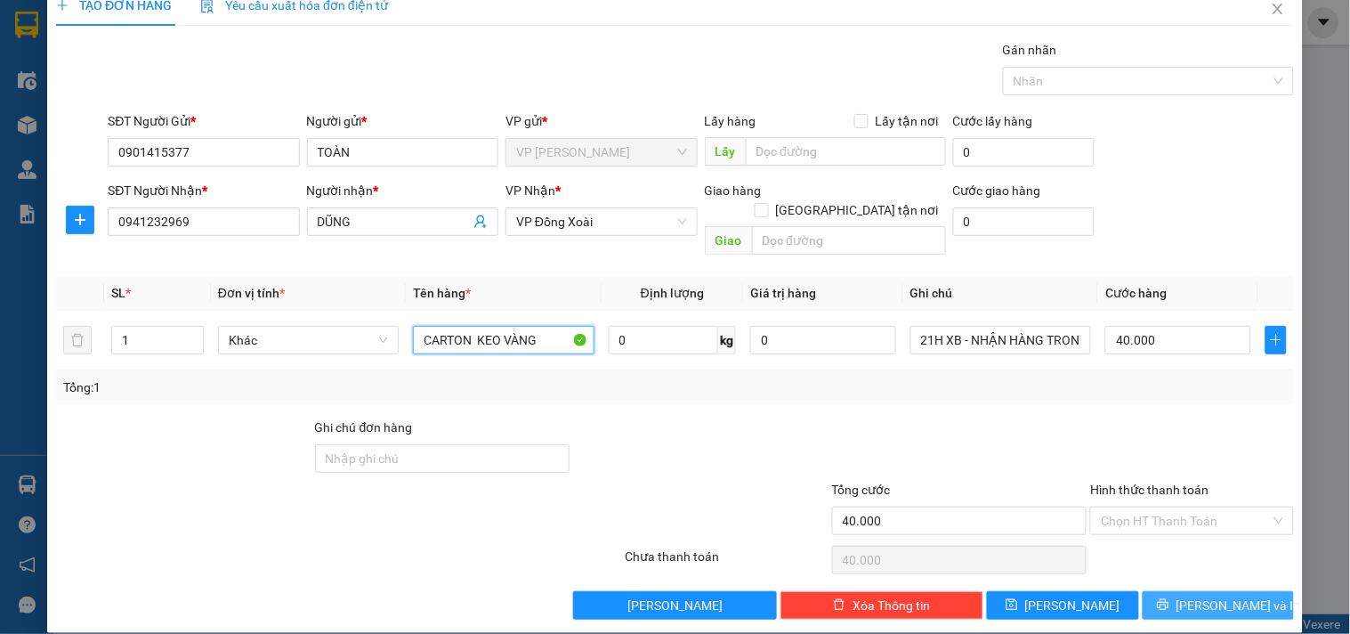
type input "CARTON KEO VÀNG"
click at [1213, 595] on span "Lưu và In" at bounding box center [1239, 605] width 125 height 20
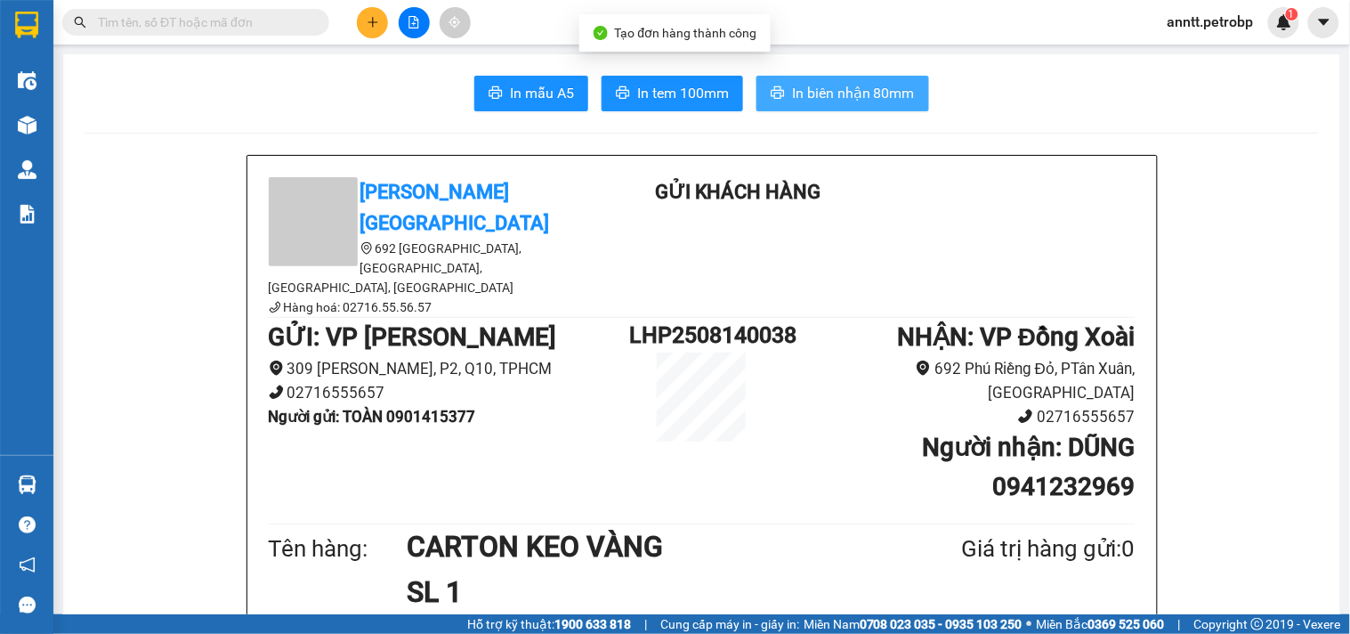
click at [883, 101] on span "In biên nhận 80mm" at bounding box center [853, 93] width 123 height 22
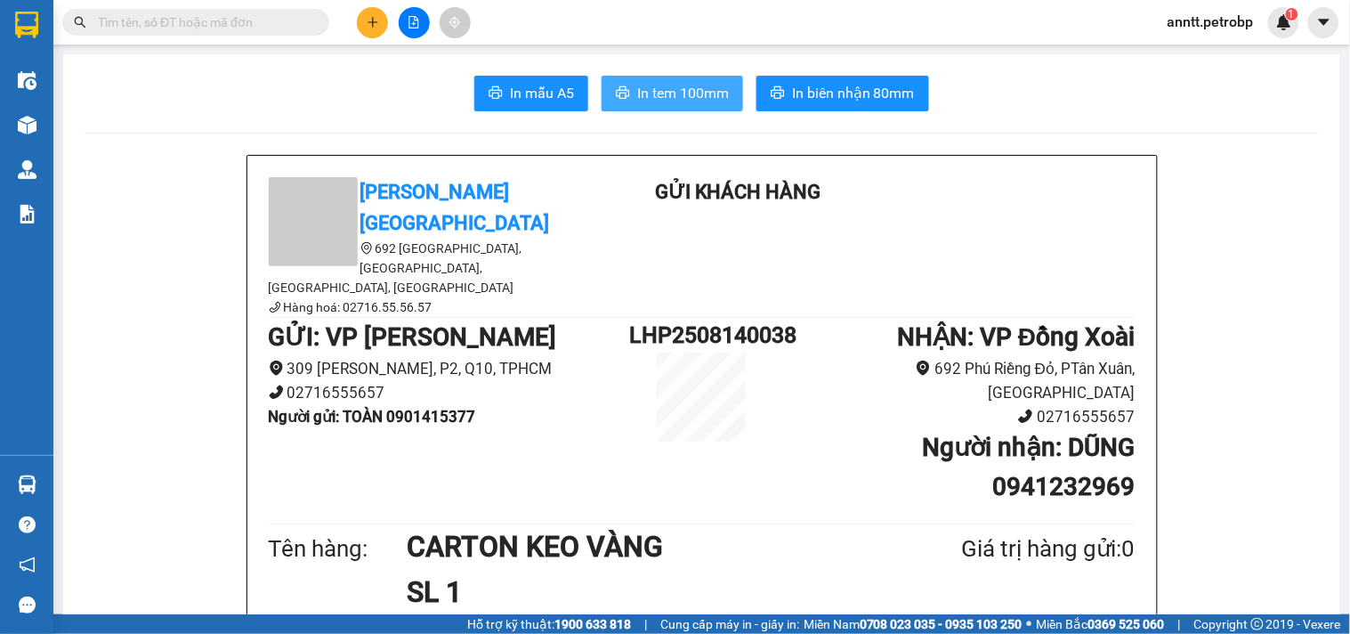
click at [670, 81] on button "In tem 100mm" at bounding box center [673, 94] width 142 height 36
click at [375, 25] on icon "plus" at bounding box center [373, 22] width 12 height 12
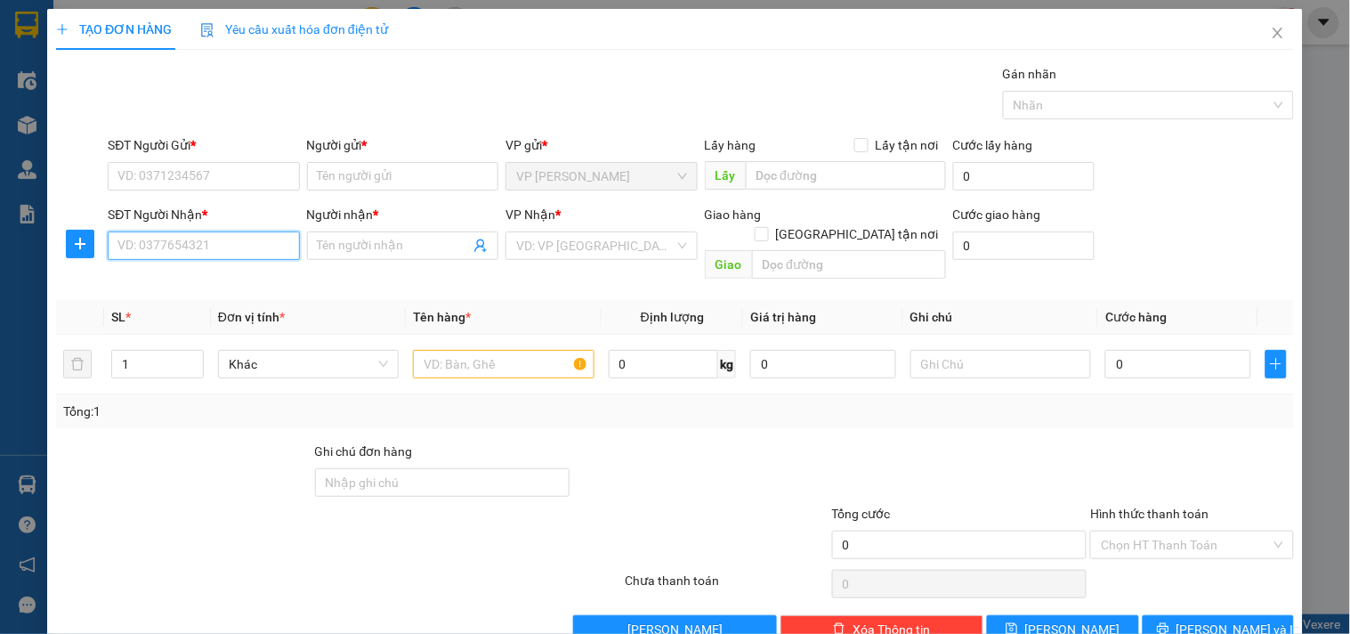
click at [128, 249] on input "SĐT Người Nhận *" at bounding box center [203, 245] width 191 height 28
click at [193, 281] on div "0948553434 - THẠNH" at bounding box center [201, 281] width 168 height 20
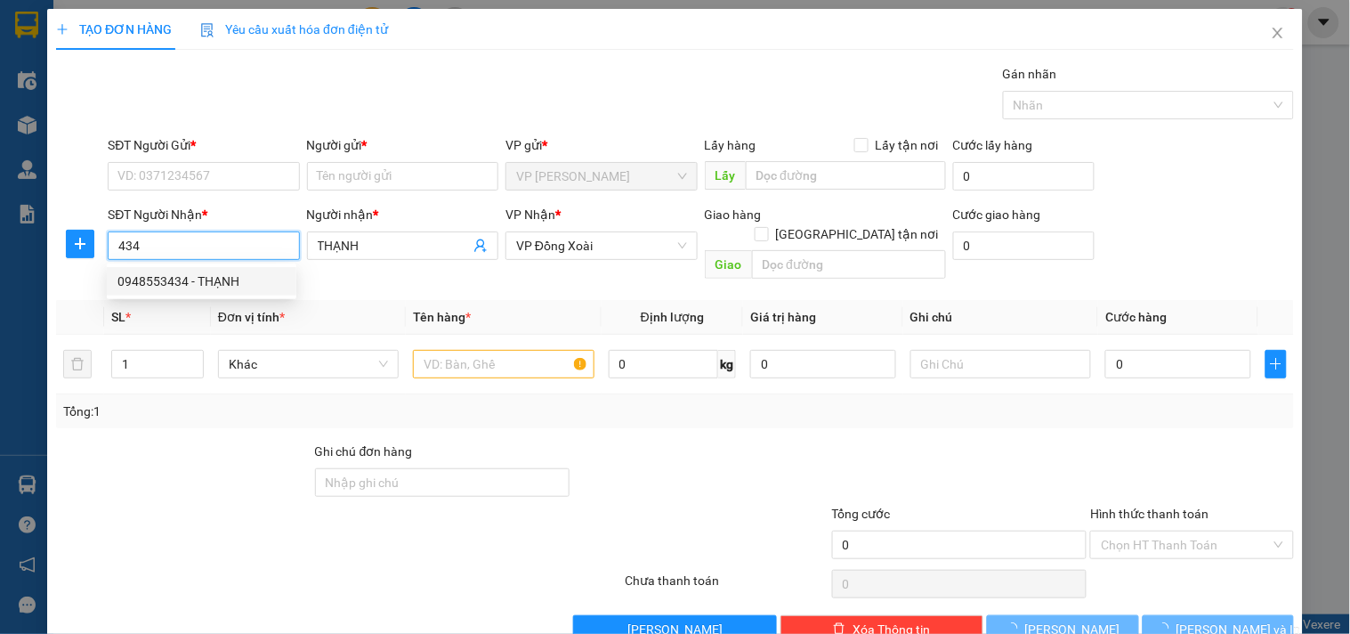
type input "0948553434"
type input "THẠNH"
type input "30.000"
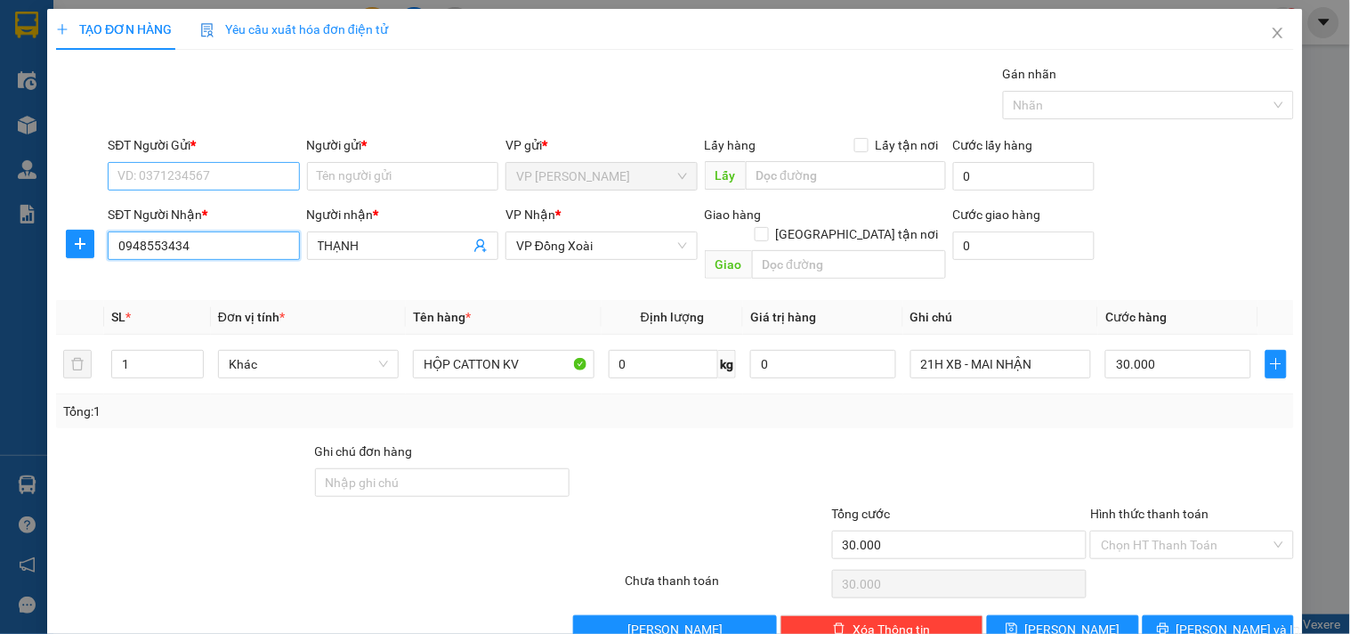
type input "0948553434"
click at [191, 176] on input "SĐT Người Gửi *" at bounding box center [203, 176] width 191 height 28
click at [190, 215] on div "0777777293 - HẬU" at bounding box center [201, 212] width 168 height 20
type input "0777777293"
type input "HẬU"
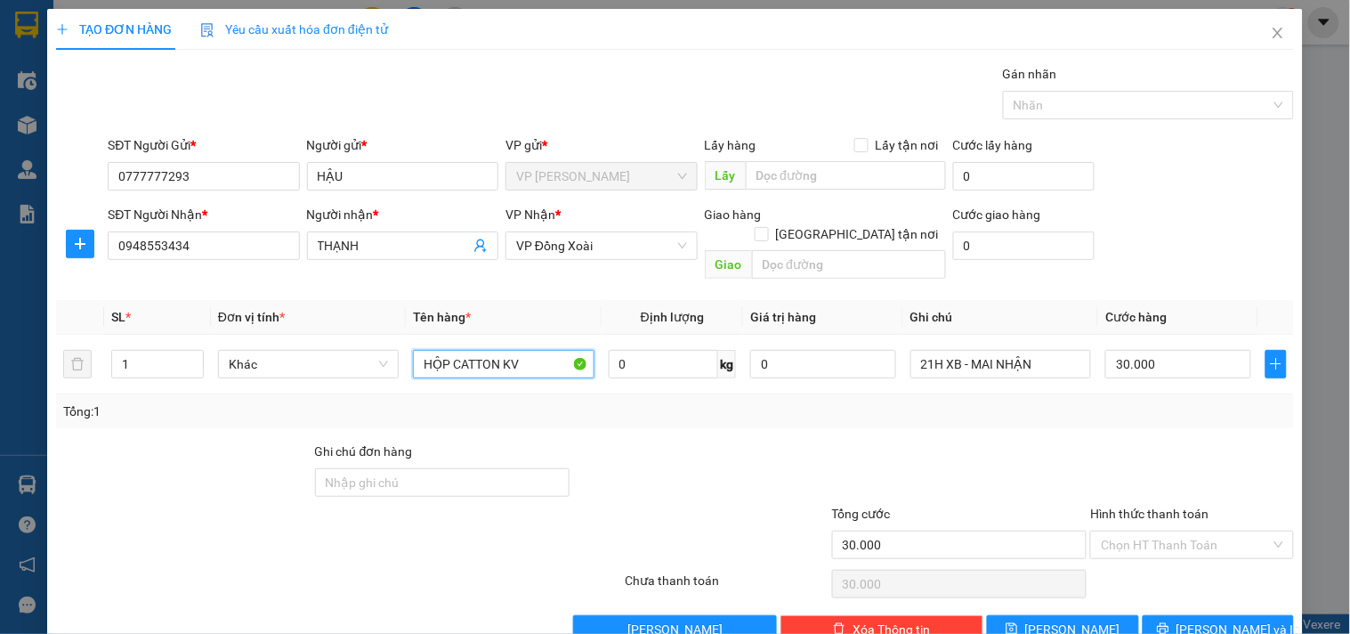
drag, startPoint x: 519, startPoint y: 341, endPoint x: 378, endPoint y: 383, distance: 146.7
click at [378, 383] on div "SL * Đơn vị tính * Tên hàng * Định lượng Giá trị hàng Ghi chú Cước hàng 1 Khác …" at bounding box center [675, 364] width 1238 height 128
type input "CARTON KEO TRẮNG ĐỎ DÁN ĐÔI(ƯỚT SẴN)"
click at [1182, 353] on input "30.000" at bounding box center [1179, 364] width 146 height 28
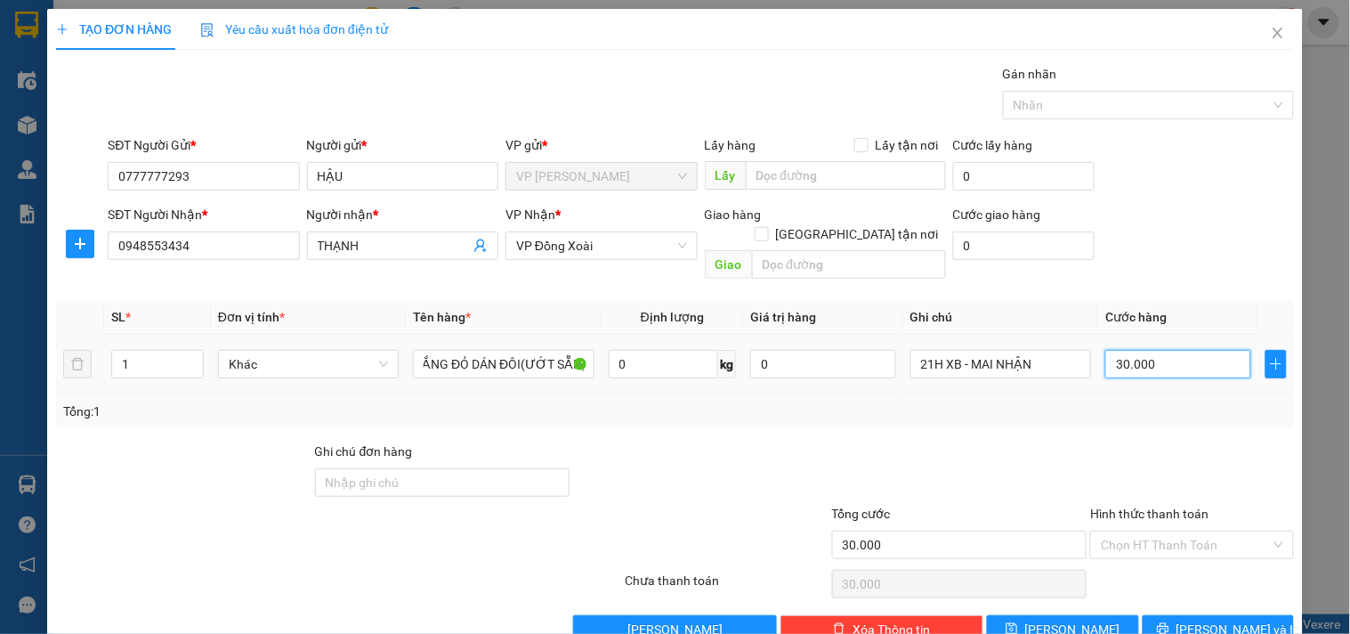
scroll to position [0, 0]
type input "4"
type input "40"
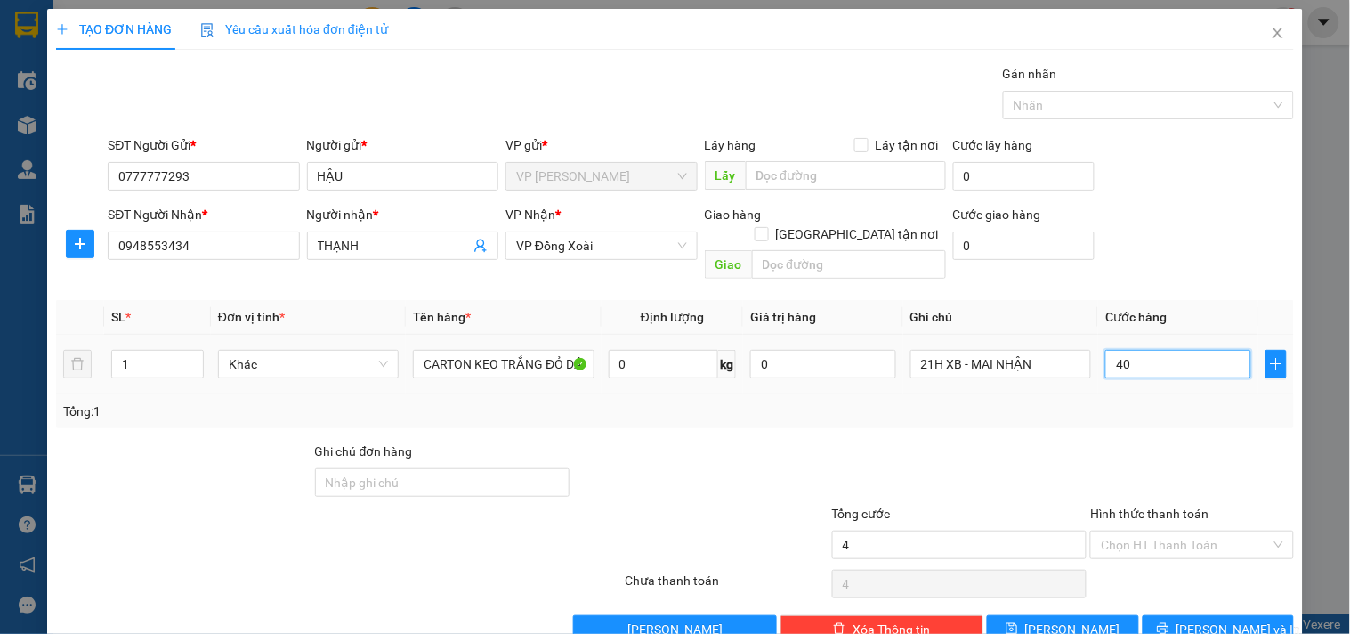
type input "40"
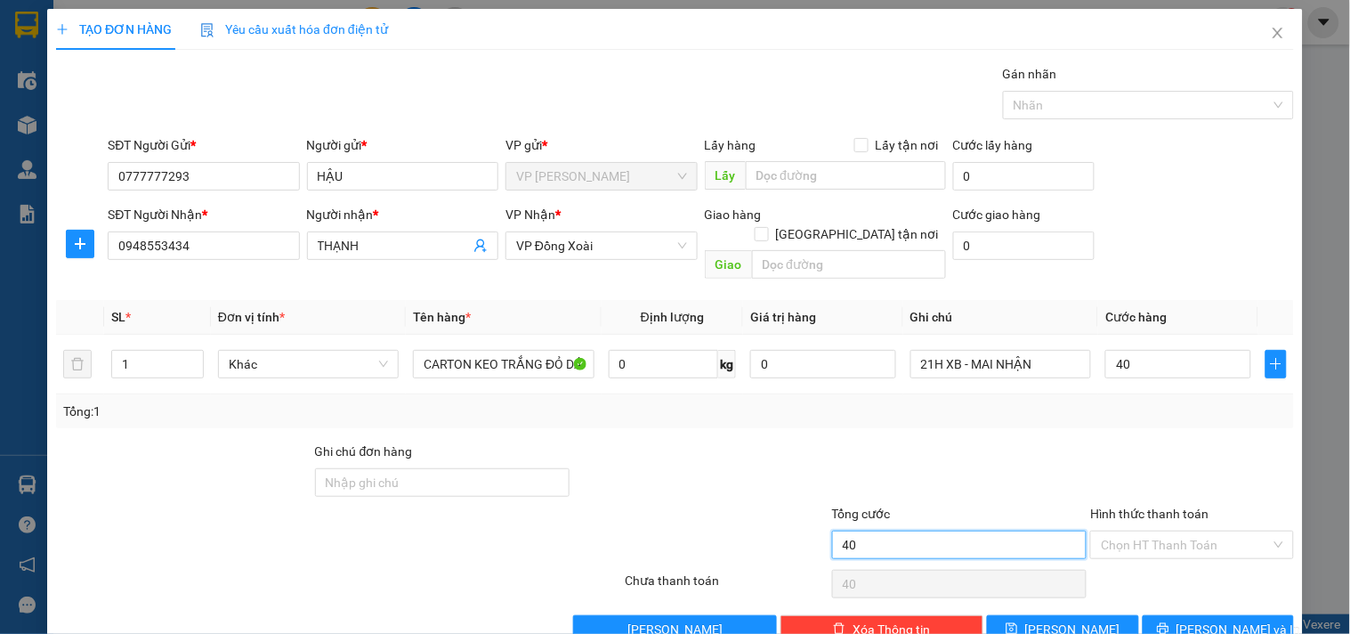
type input "40.000"
click at [956, 531] on input "40.000" at bounding box center [959, 545] width 255 height 28
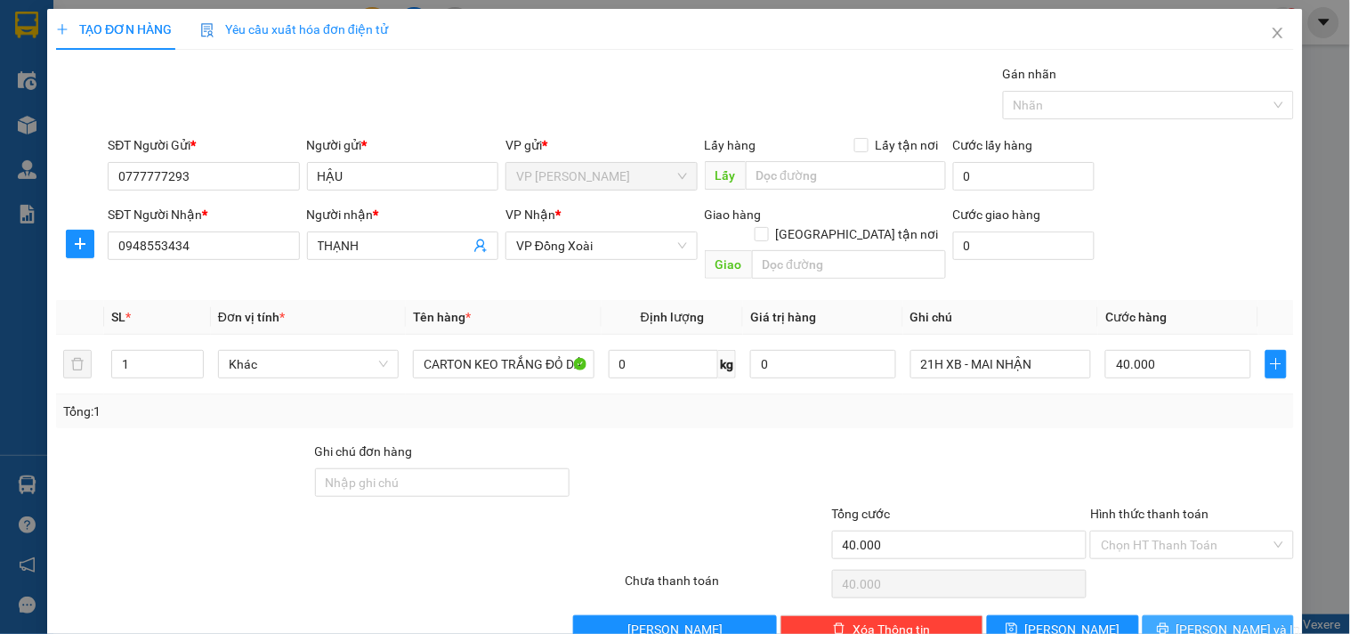
click at [1253, 615] on button "[PERSON_NAME] và In" at bounding box center [1218, 629] width 151 height 28
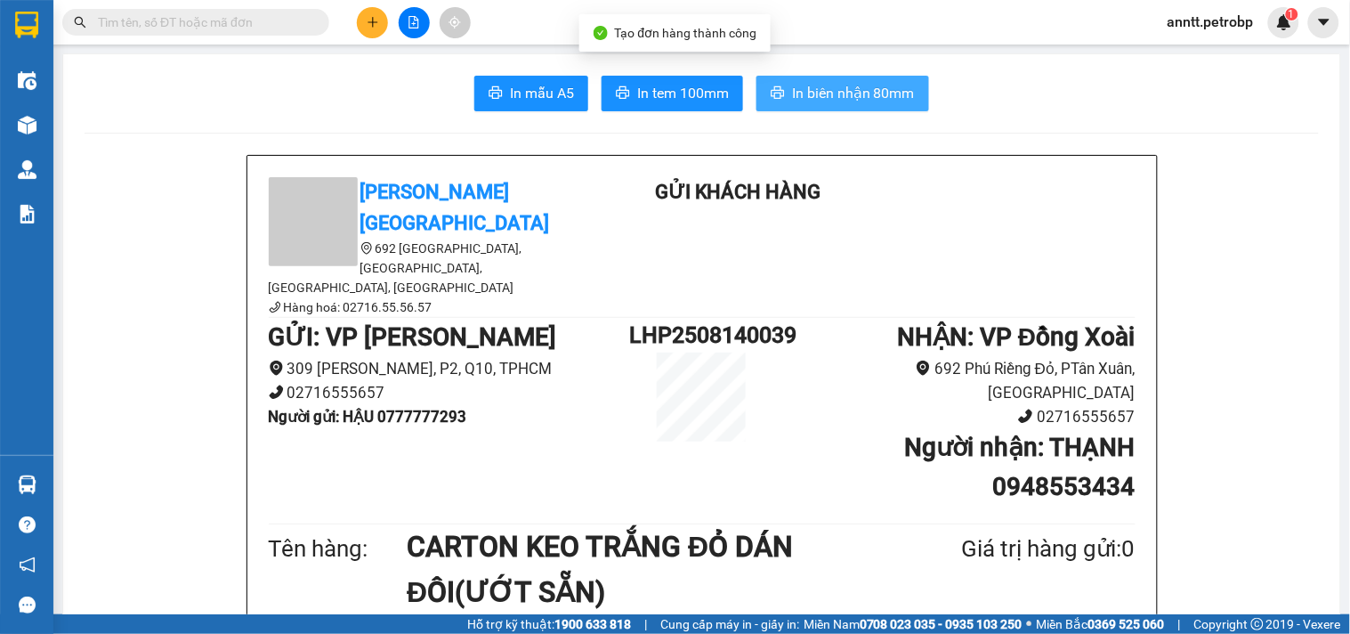
click at [855, 94] on span "In biên nhận 80mm" at bounding box center [853, 93] width 123 height 22
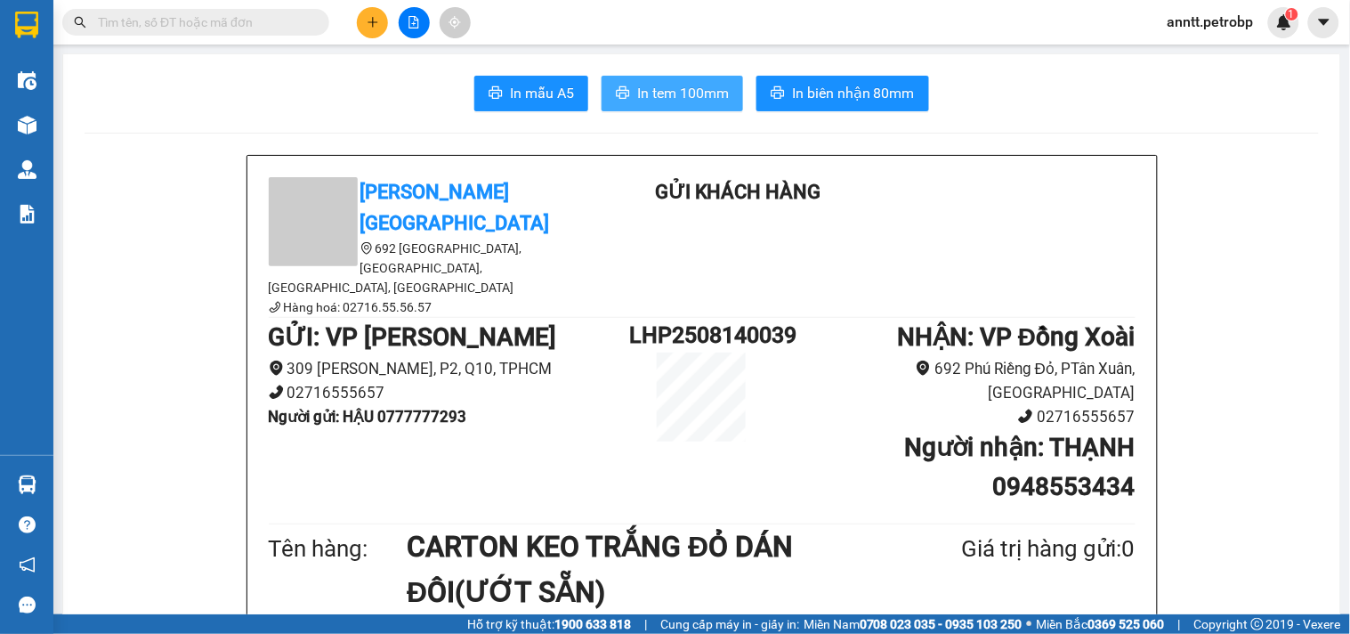
click at [664, 84] on span "In tem 100mm" at bounding box center [683, 93] width 92 height 22
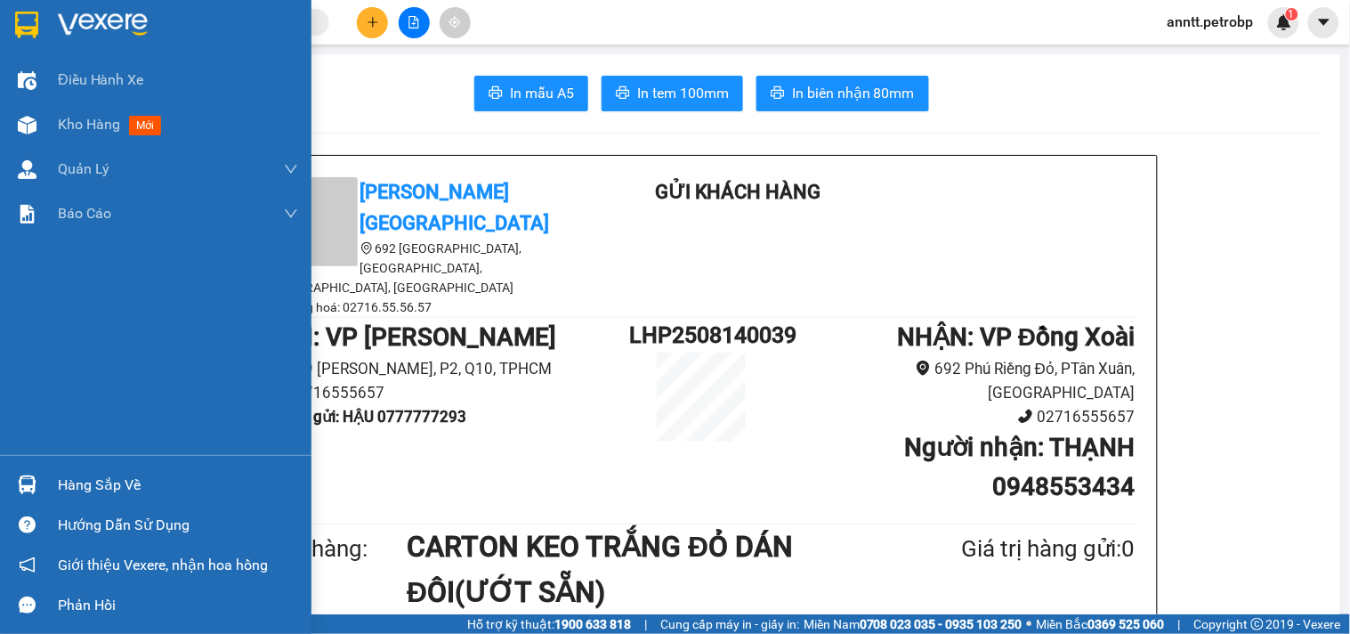
click at [36, 15] on img at bounding box center [26, 25] width 23 height 27
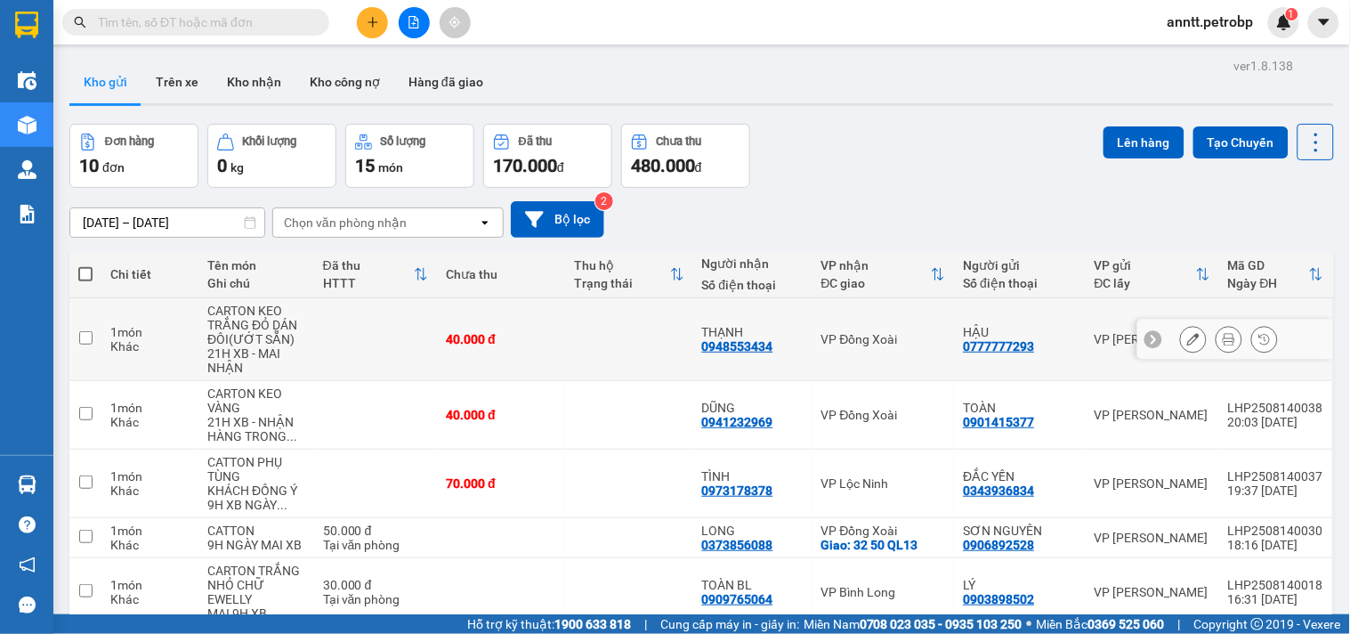
click at [89, 339] on input "checkbox" at bounding box center [85, 337] width 13 height 13
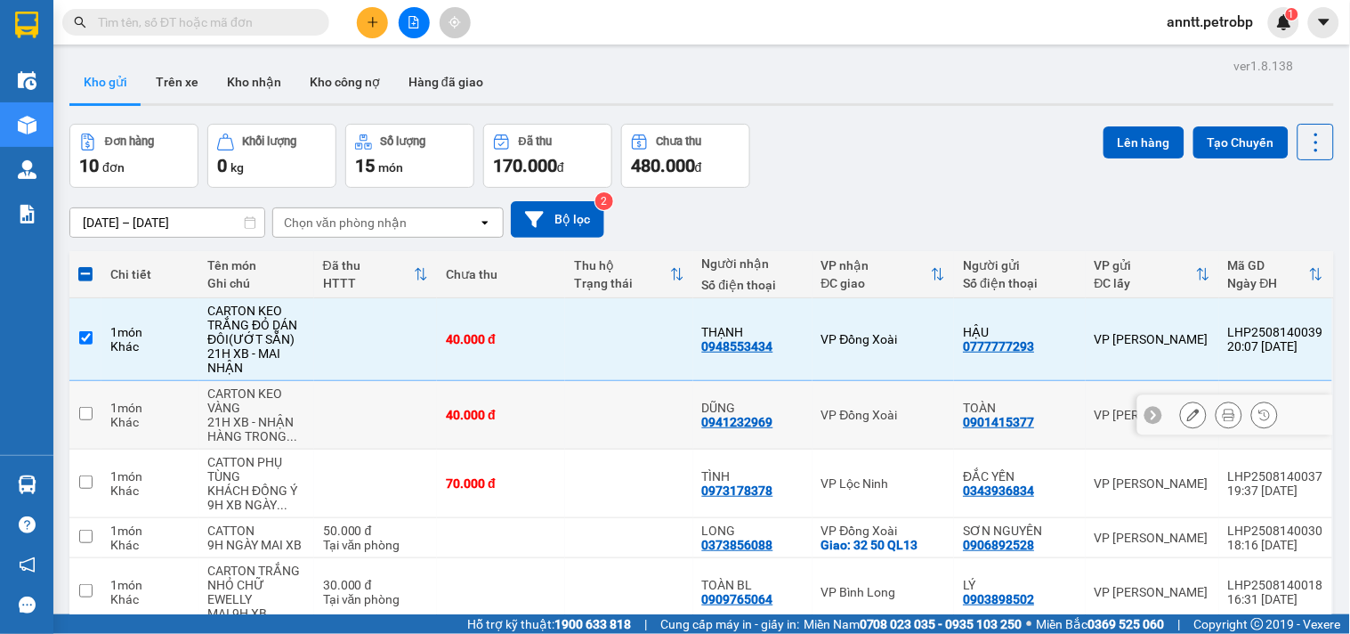
click at [82, 420] on input "checkbox" at bounding box center [85, 413] width 13 height 13
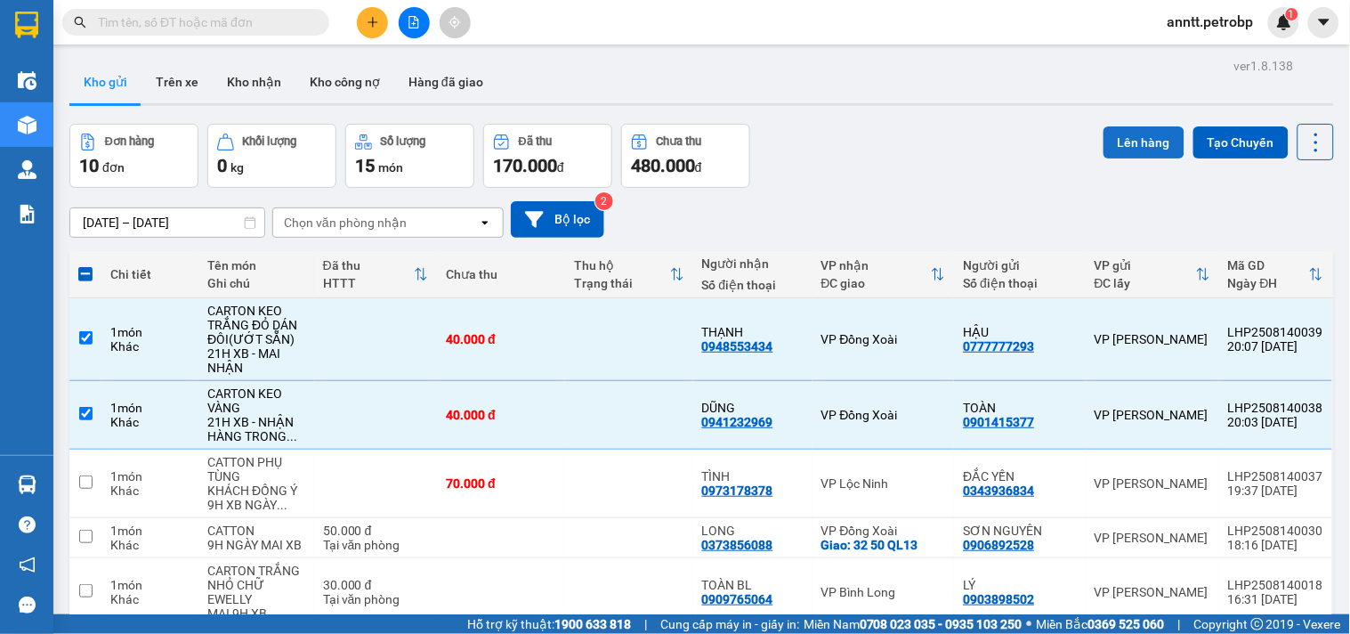
click at [1116, 145] on button "Lên hàng" at bounding box center [1144, 142] width 81 height 32
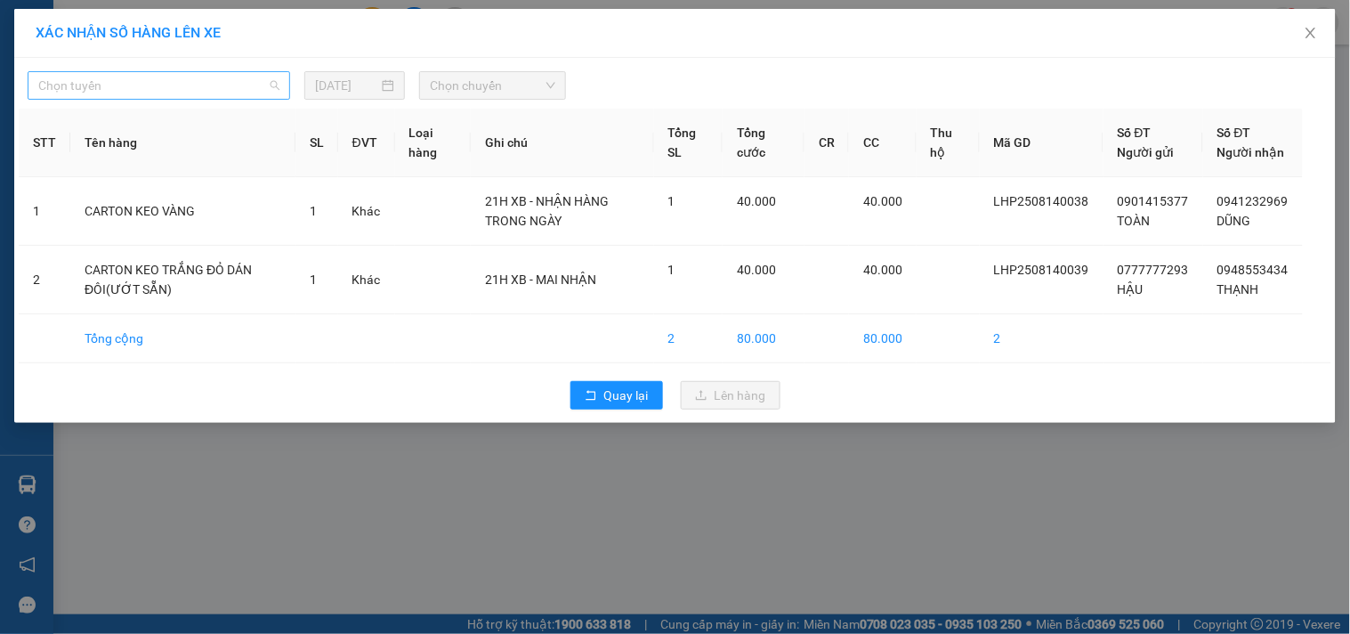
click at [264, 92] on span "Chọn tuyến" at bounding box center [158, 85] width 241 height 27
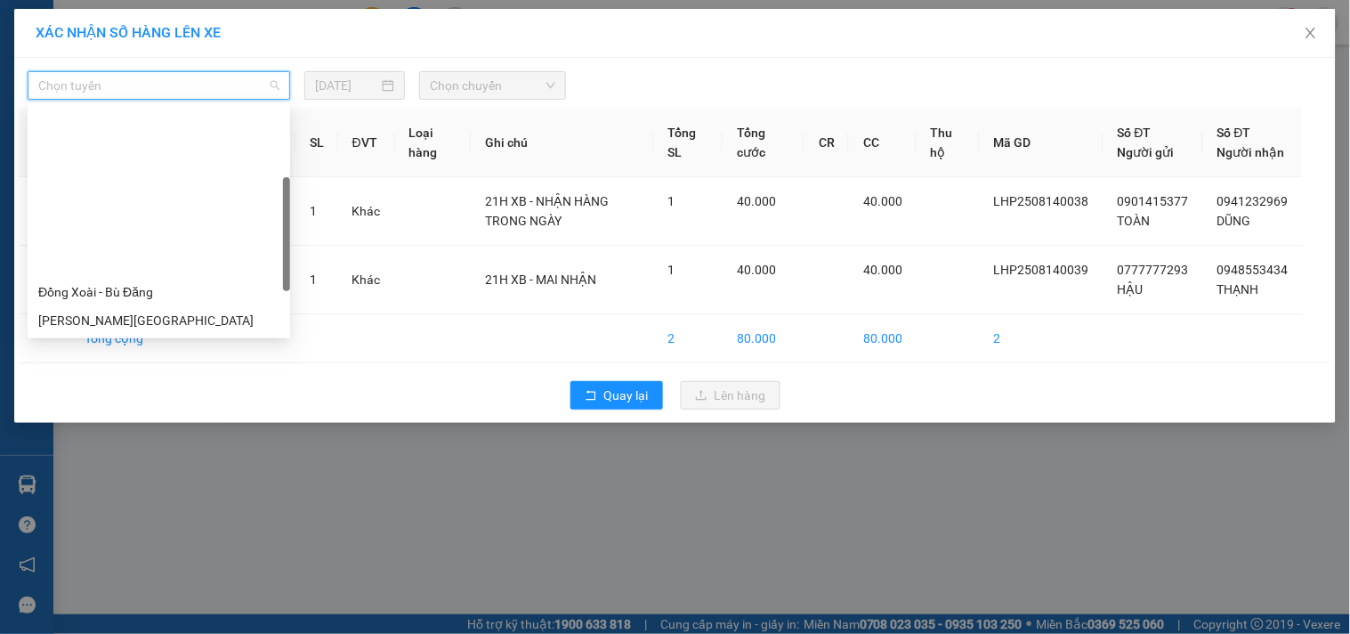
click at [196, 425] on div "[PERSON_NAME] - Phước Long" at bounding box center [158, 435] width 241 height 20
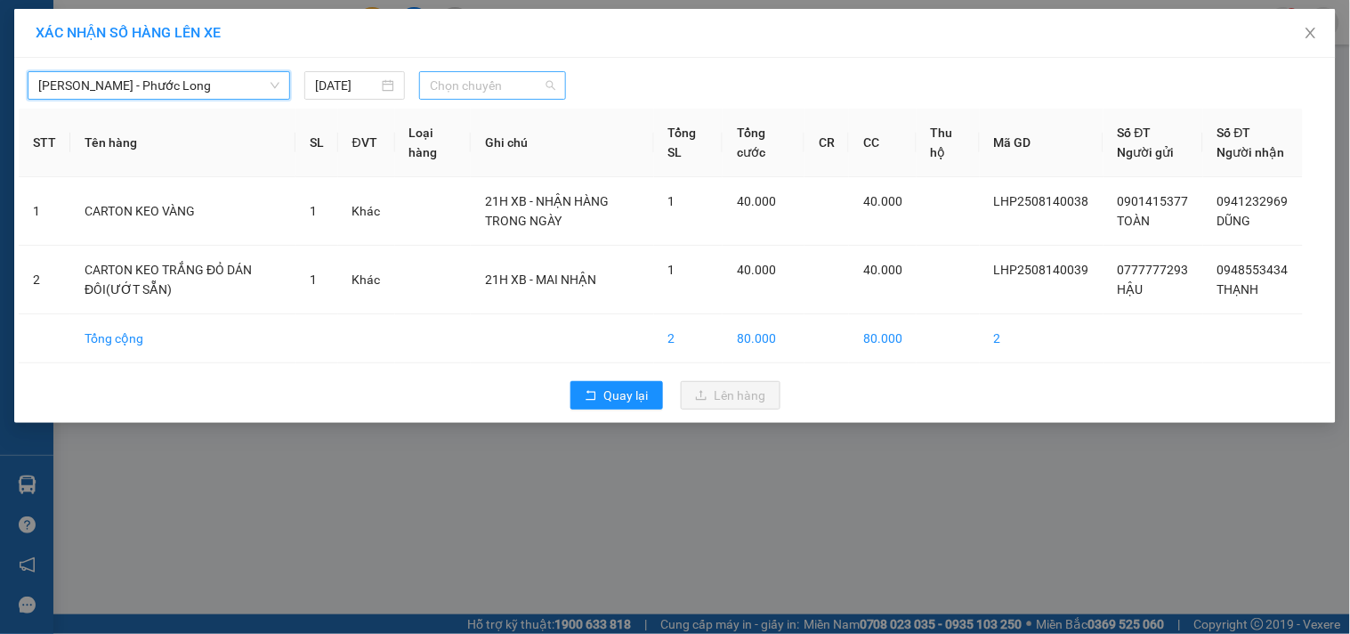
click at [487, 90] on span "Chọn chuyến" at bounding box center [493, 85] width 126 height 27
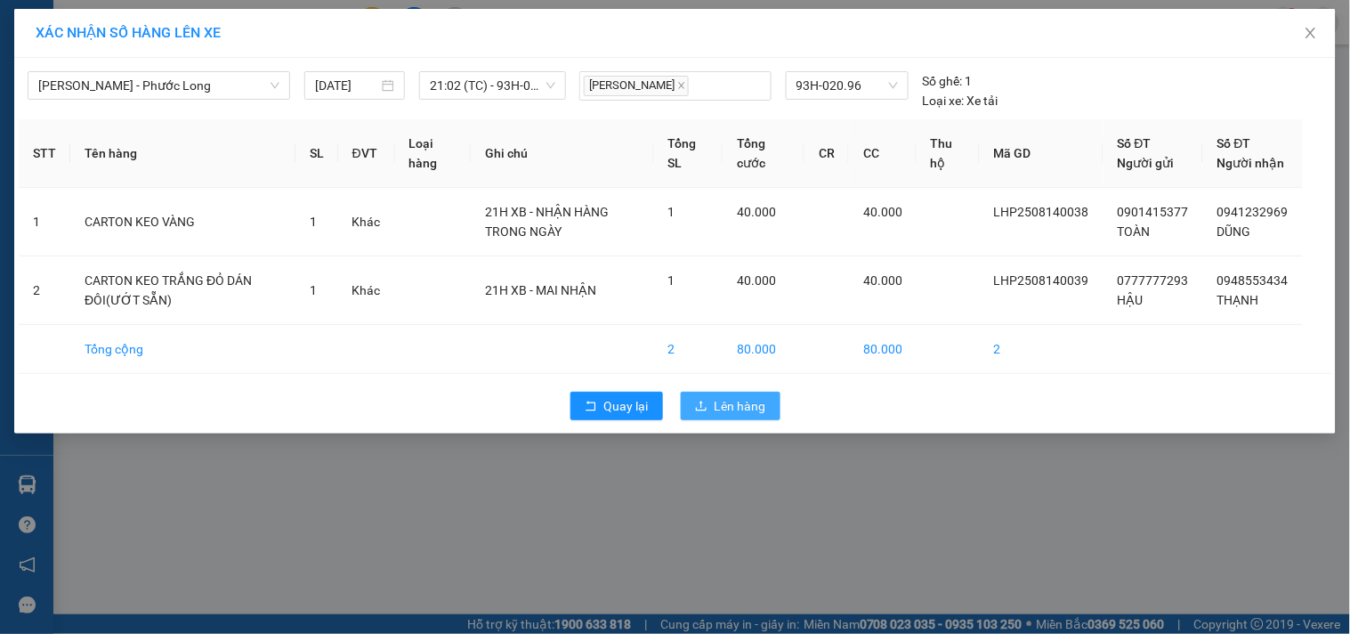
click at [737, 416] on span "Lên hàng" at bounding box center [741, 406] width 52 height 20
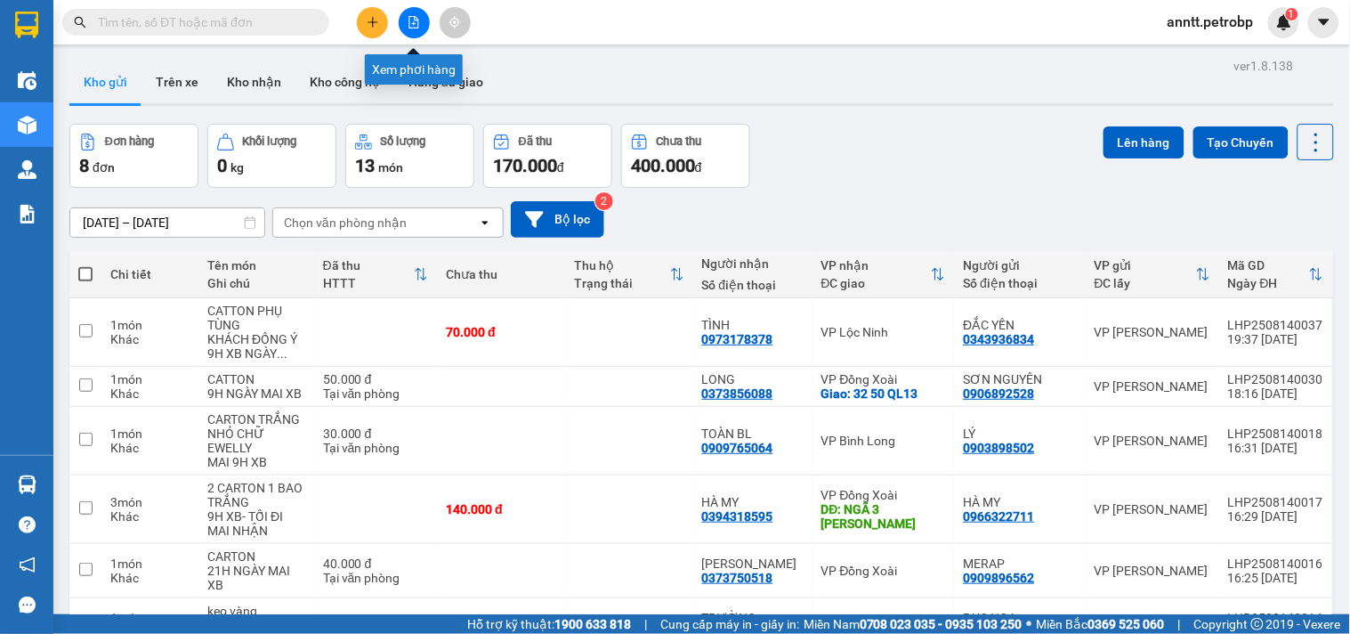
click at [410, 23] on icon "file-add" at bounding box center [414, 22] width 12 height 12
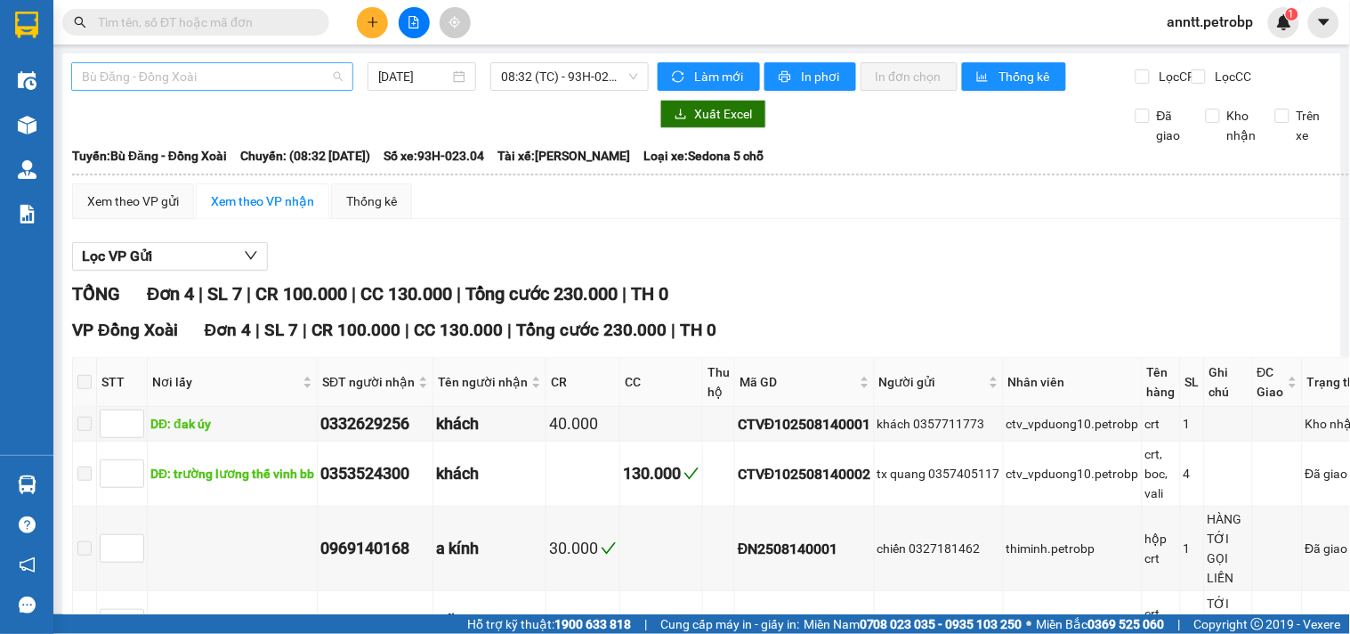
click at [263, 74] on span "Bù Đăng - Đồng Xoài" at bounding box center [212, 76] width 261 height 27
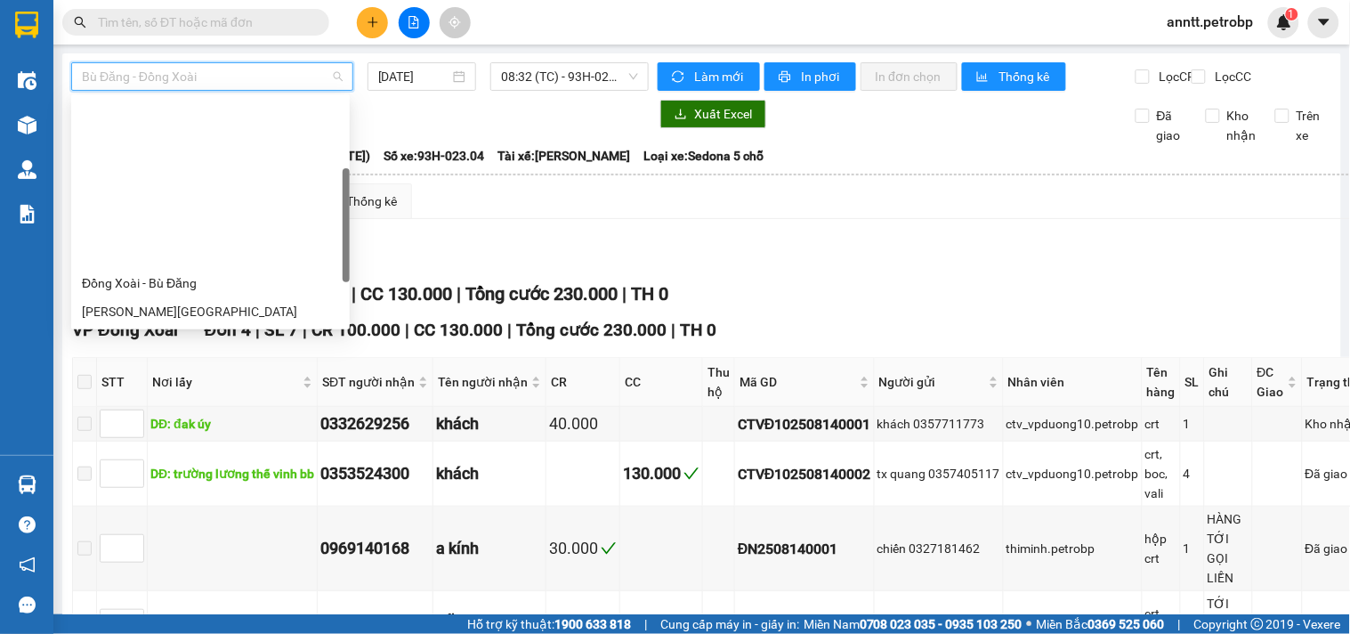
click at [221, 416] on div "[PERSON_NAME] - Phước Long" at bounding box center [210, 426] width 257 height 20
type input "[DATE]"
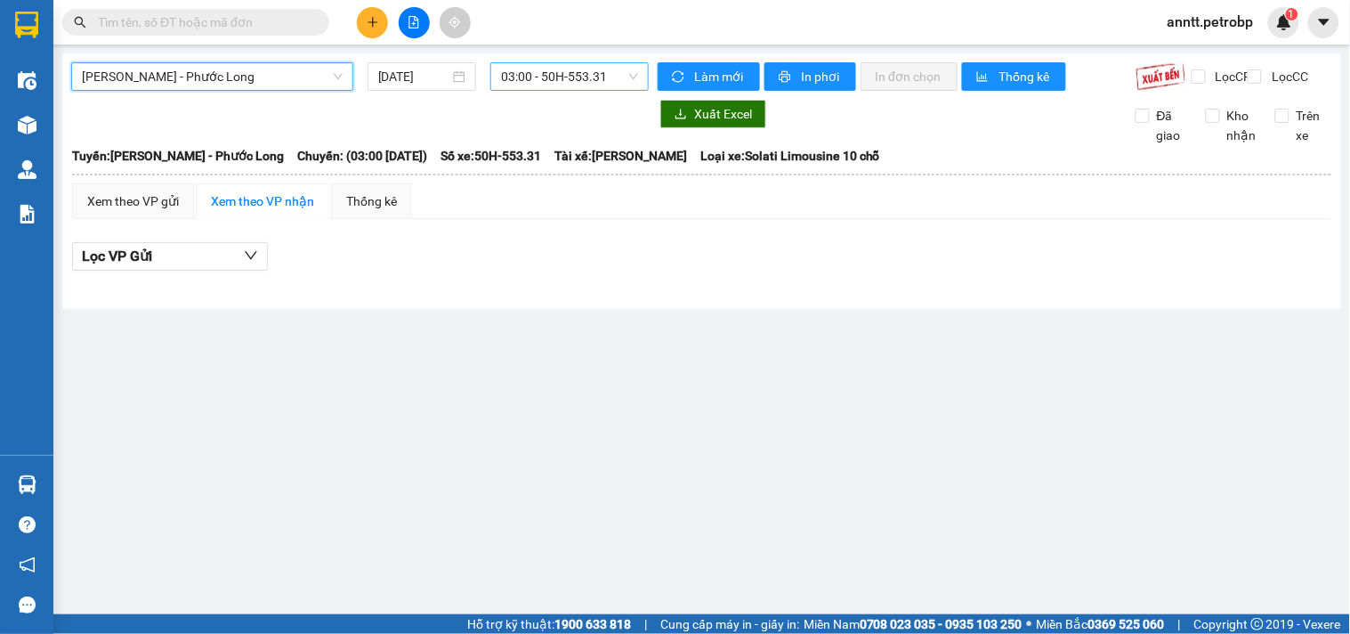
click at [548, 74] on span "03:00 - 50H-553.31" at bounding box center [569, 76] width 137 height 27
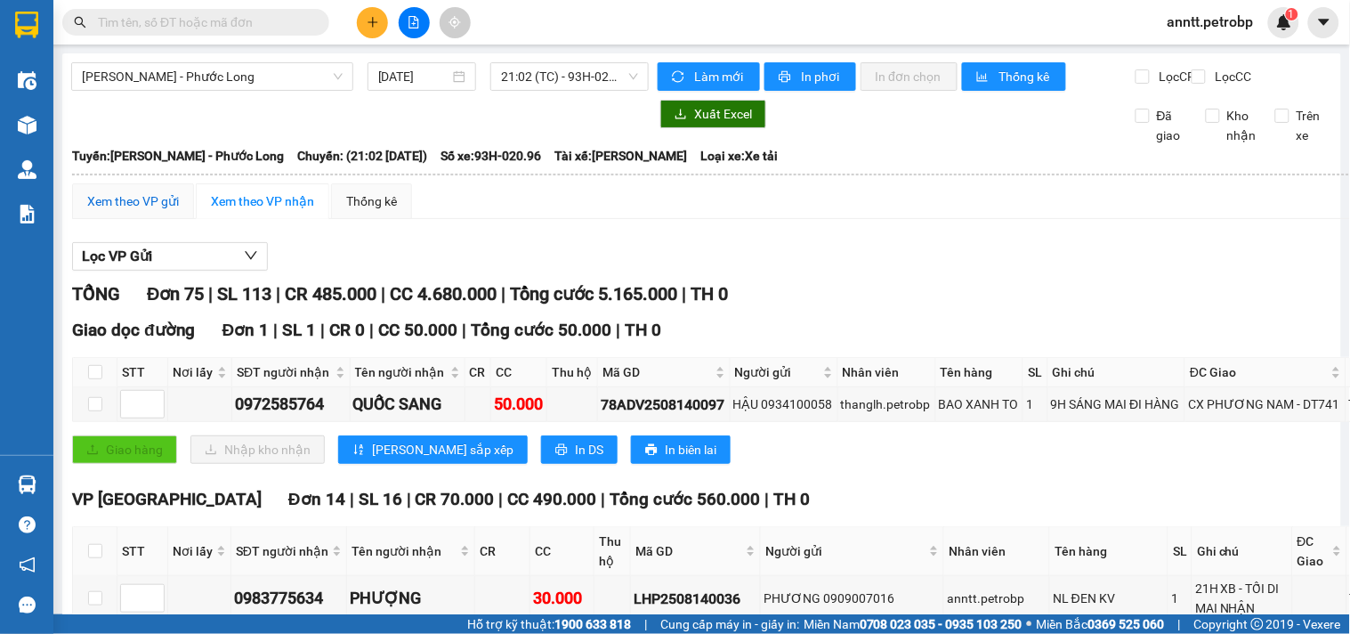
click at [126, 211] on div "Xem theo VP gửi" at bounding box center [133, 201] width 92 height 20
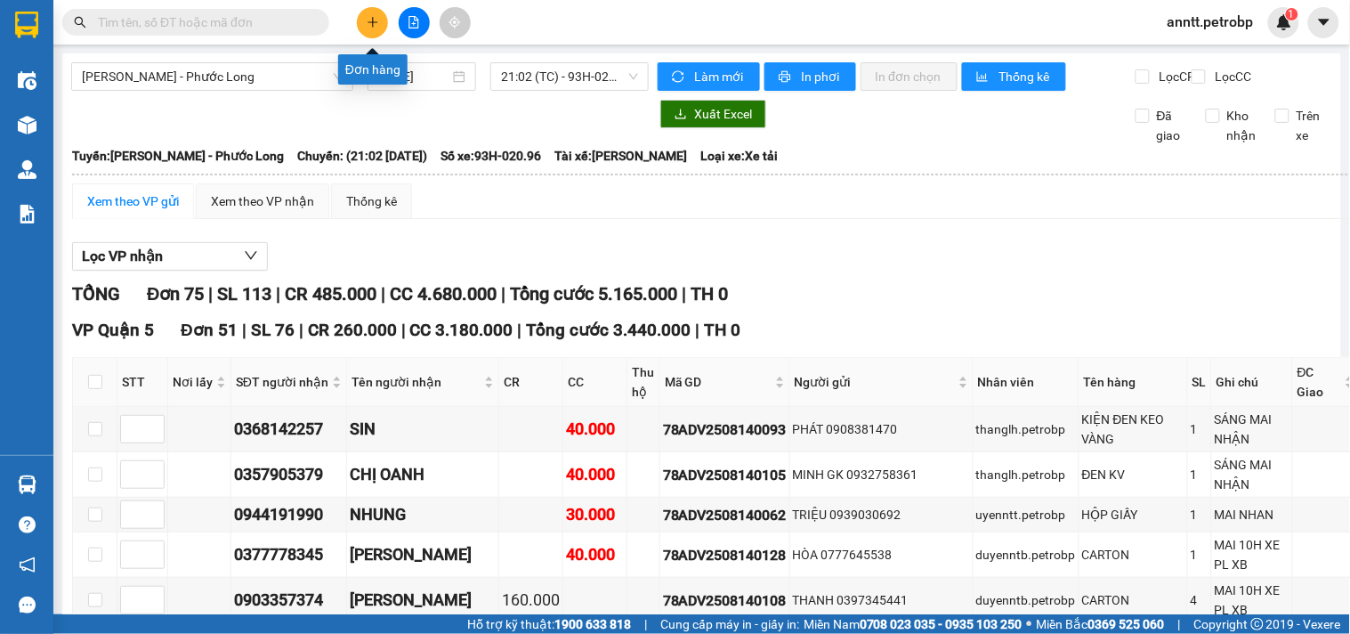
click at [367, 30] on button at bounding box center [372, 22] width 31 height 31
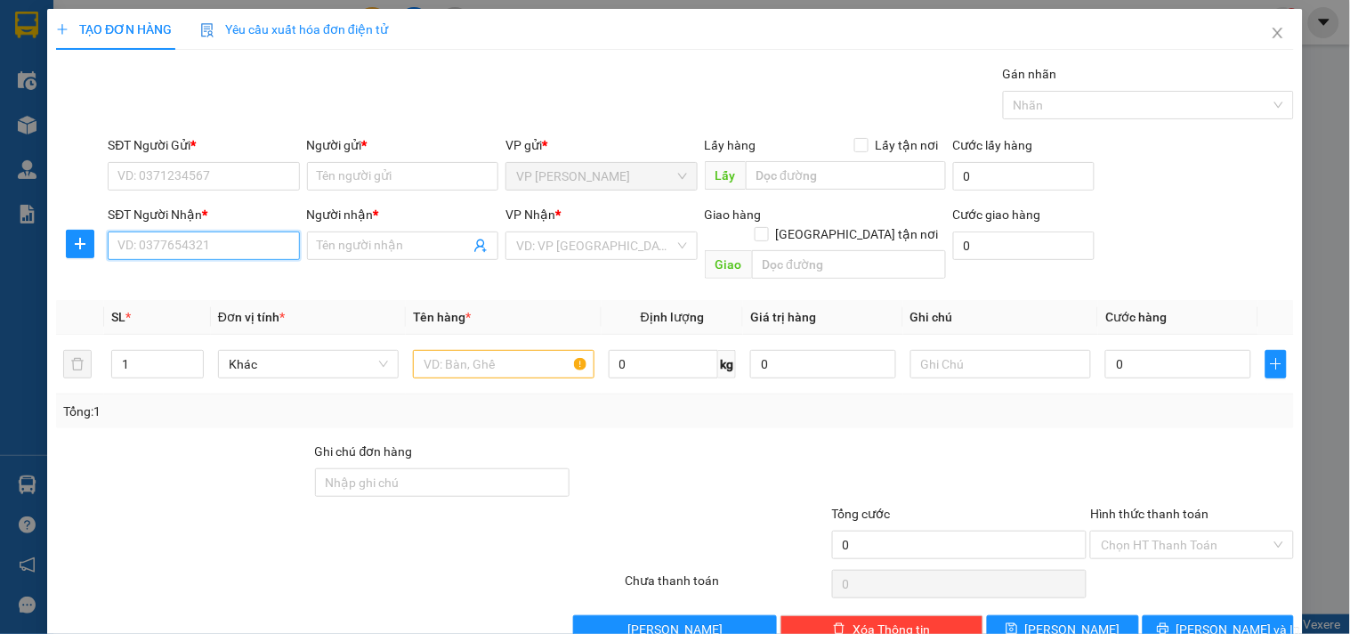
click at [149, 244] on input "SĐT Người Nhận *" at bounding box center [203, 245] width 191 height 28
click at [163, 279] on div "0908557712 - DƯƠNG" at bounding box center [201, 281] width 168 height 20
type input "0908557712"
type input "DƯƠNG"
type input "ĐẠI LÔ BÌNH DƯƠNG"
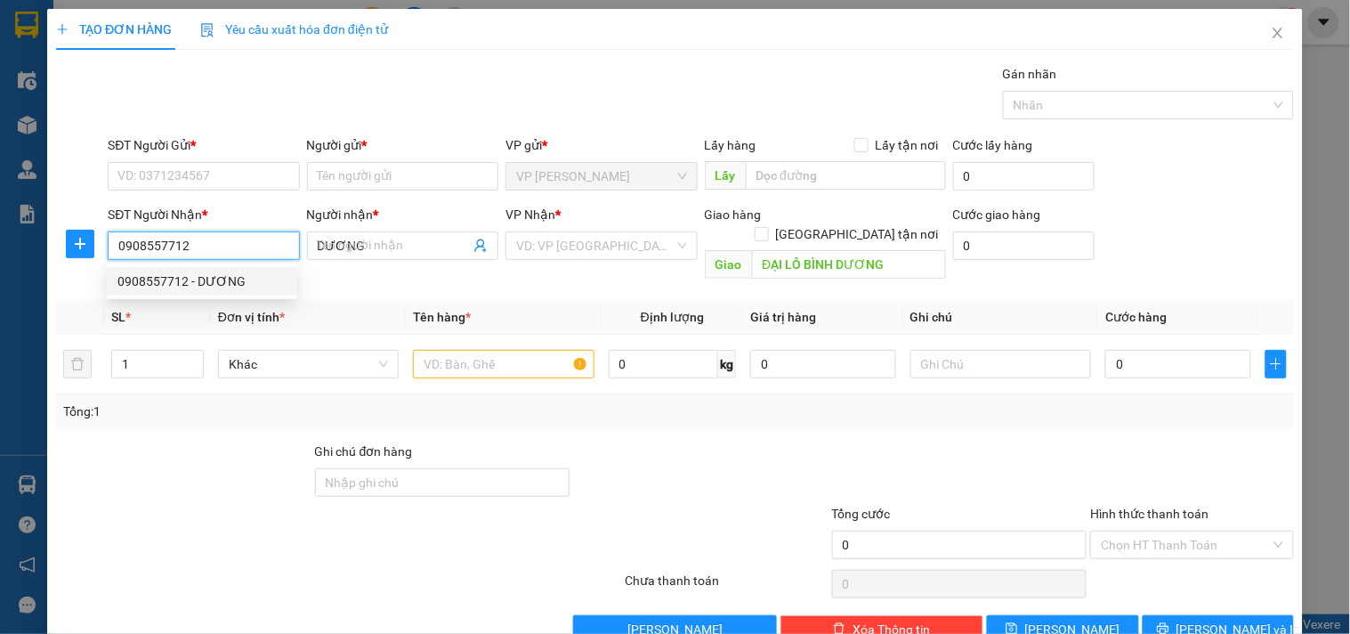
type input "40.000"
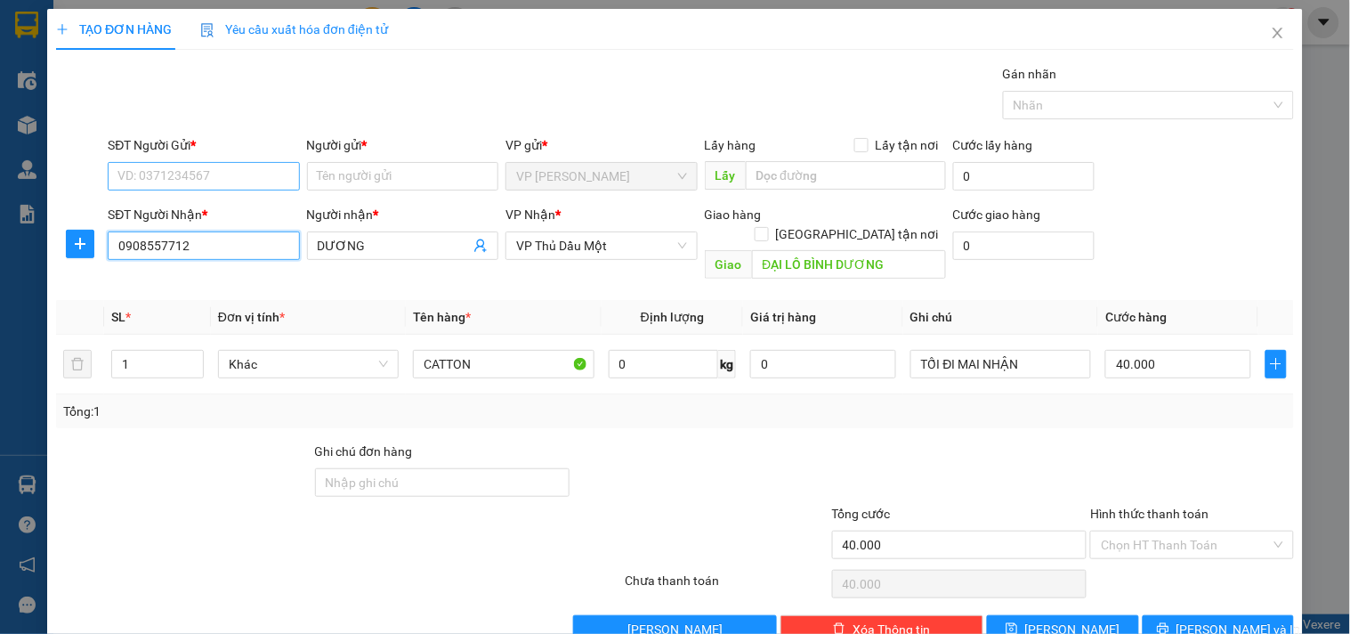
type input "0908557712"
click at [200, 169] on input "SĐT Người Gửi *" at bounding box center [203, 176] width 191 height 28
click at [232, 217] on div "0901776926 - THƯ" at bounding box center [201, 212] width 168 height 20
type input "0901776926"
type input "THƯ"
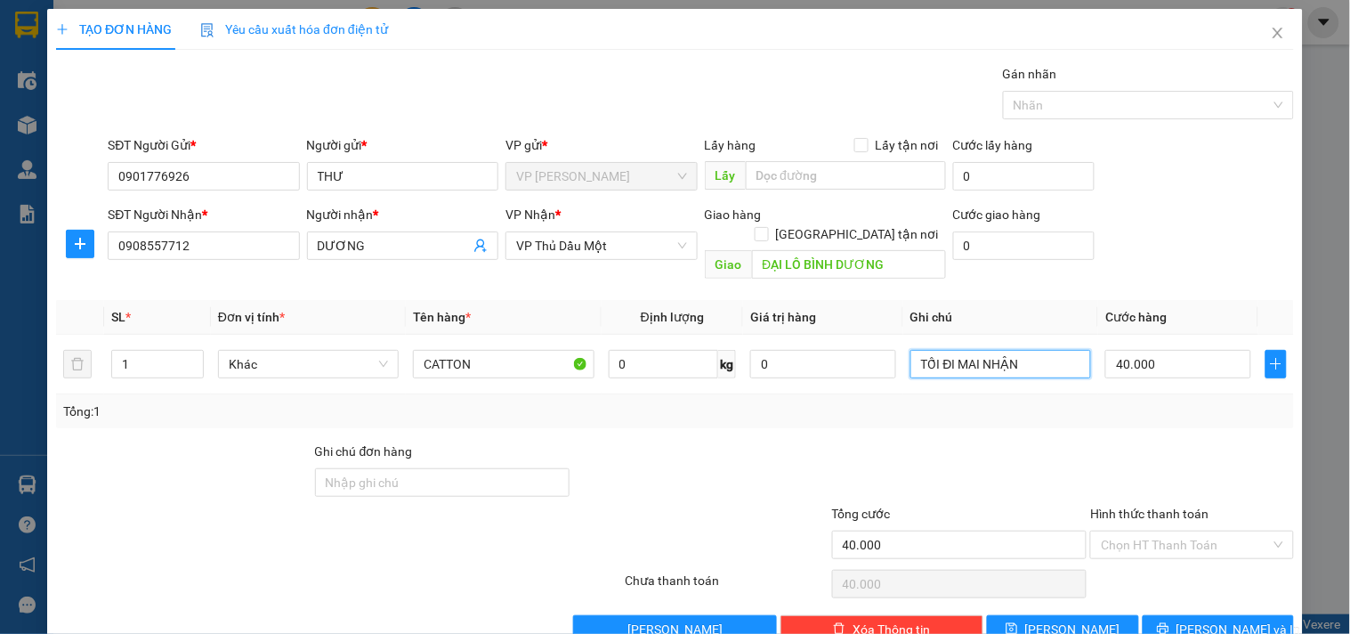
drag, startPoint x: 1035, startPoint y: 344, endPoint x: 687, endPoint y: 383, distance: 350.2
click at [687, 383] on div "SL * Đơn vị tính * Tên hàng * Định lượng Giá trị hàng Ghi chú Cước hàng 1 Khác …" at bounding box center [675, 364] width 1238 height 128
type input "MAI ĐI MAI NHẬN"
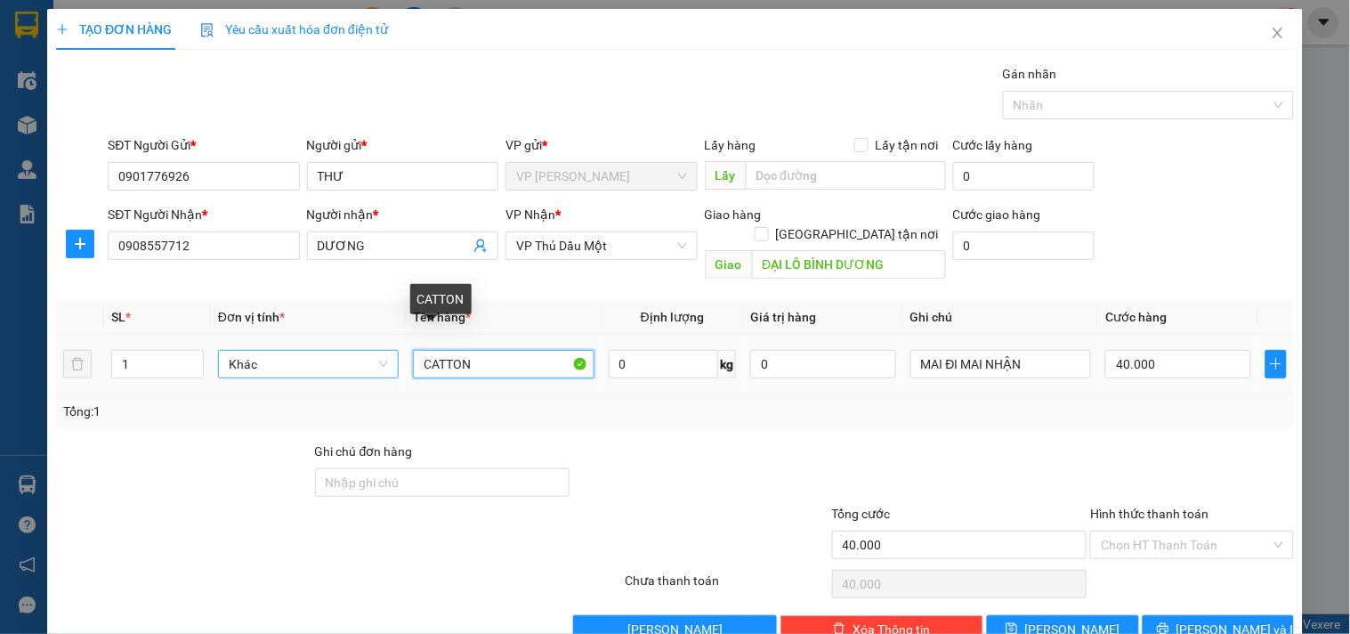
drag, startPoint x: 507, startPoint y: 349, endPoint x: 367, endPoint y: 331, distance: 141.8
click at [367, 335] on tr "1 Khác CATTON 0 kg 0 MAI ĐI MAI NHẬN 40.000" at bounding box center [675, 365] width 1238 height 60
type input "CARTON BỌC MÀN CO"
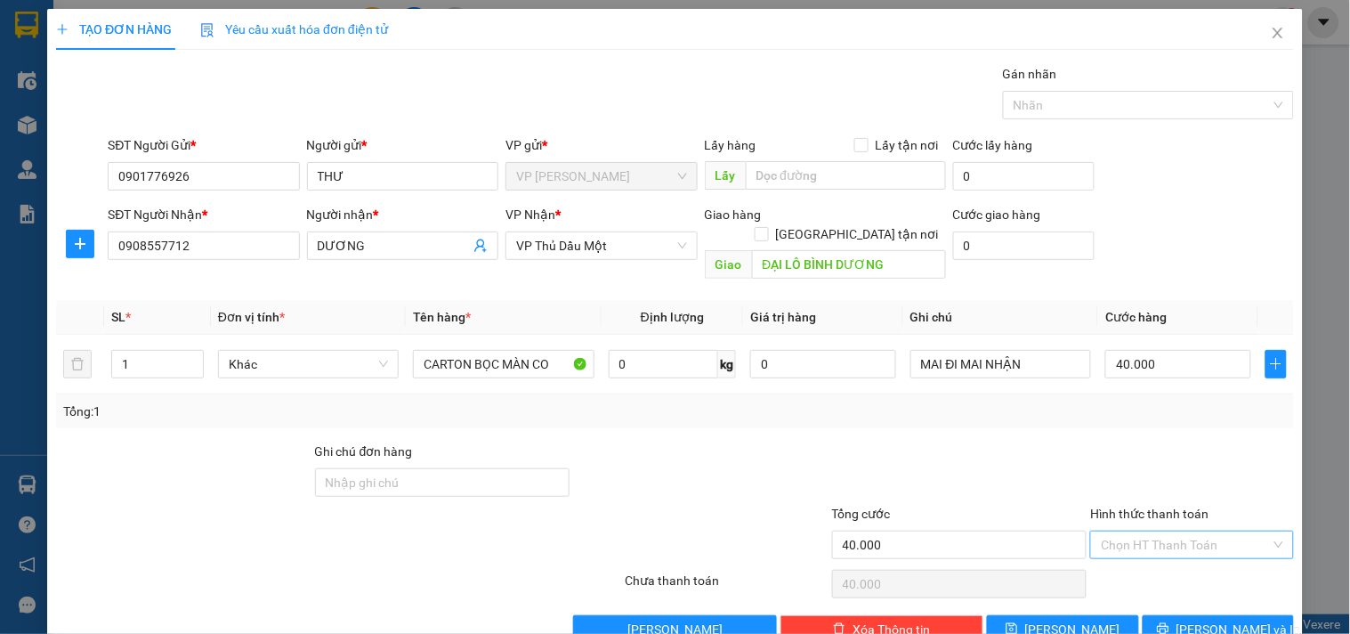
click at [1120, 531] on input "Hình thức thanh toán" at bounding box center [1185, 544] width 169 height 27
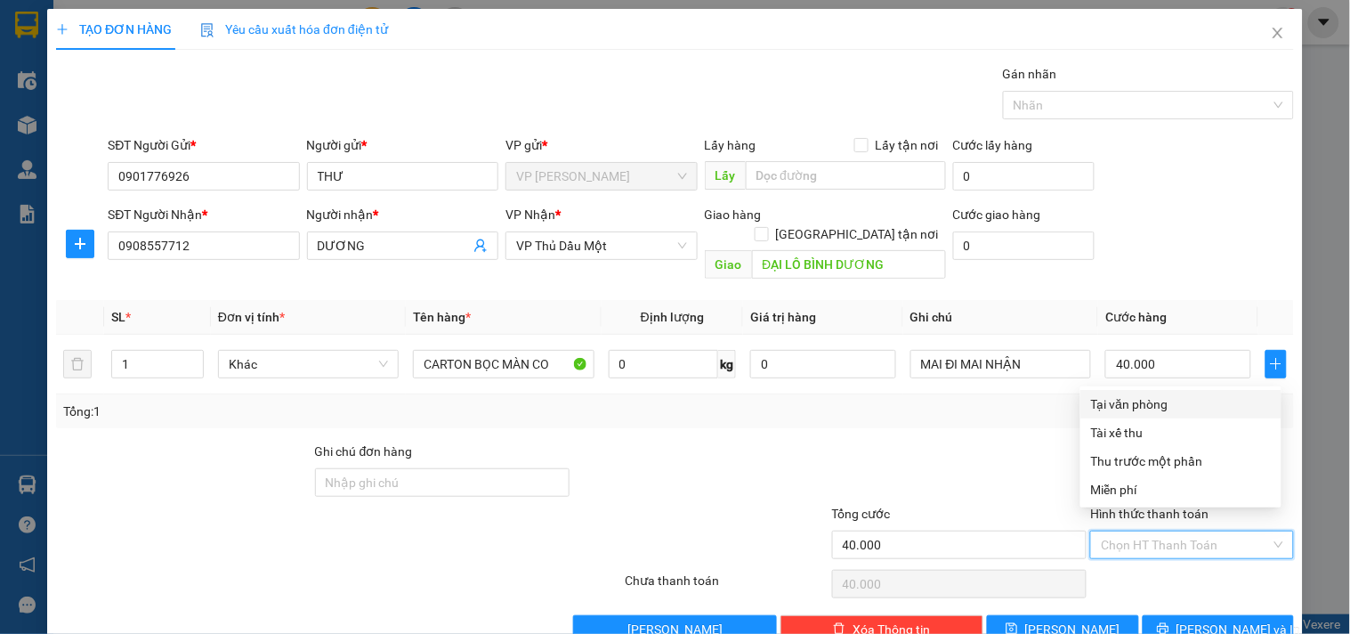
click at [1136, 394] on div "Tại văn phòng" at bounding box center [1181, 404] width 180 height 20
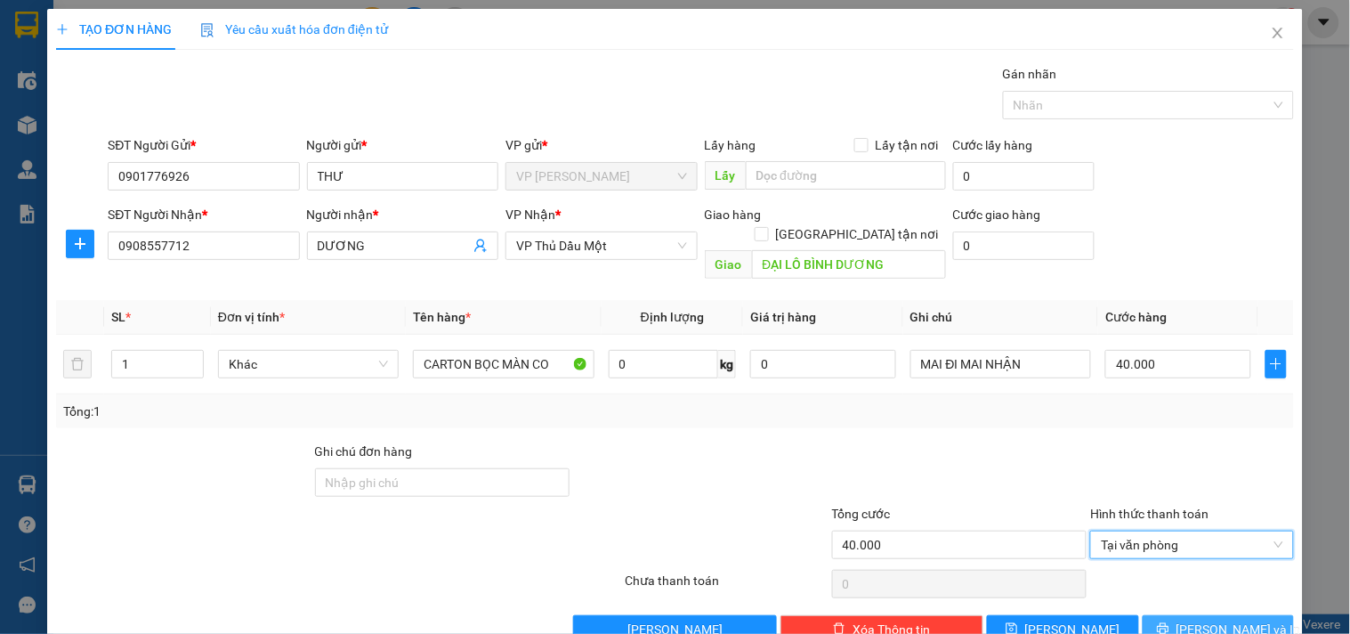
click at [1170, 622] on icon "printer" at bounding box center [1163, 628] width 12 height 12
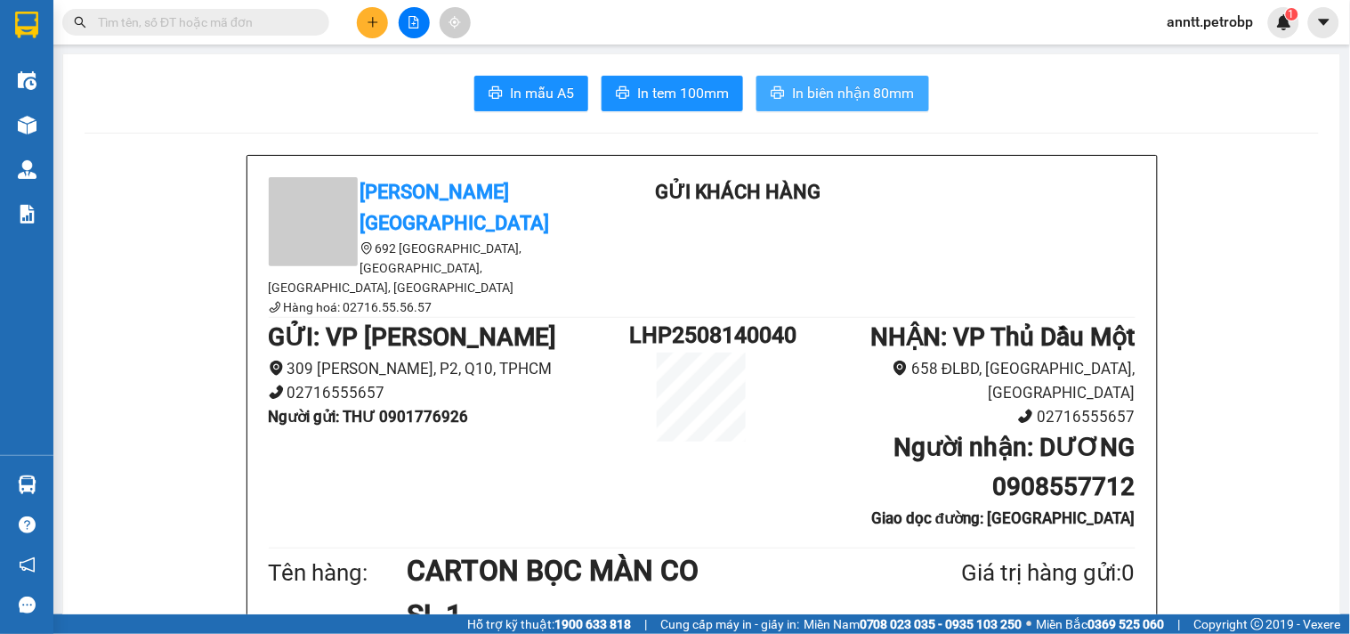
click at [866, 108] on button "In biên nhận 80mm" at bounding box center [843, 94] width 173 height 36
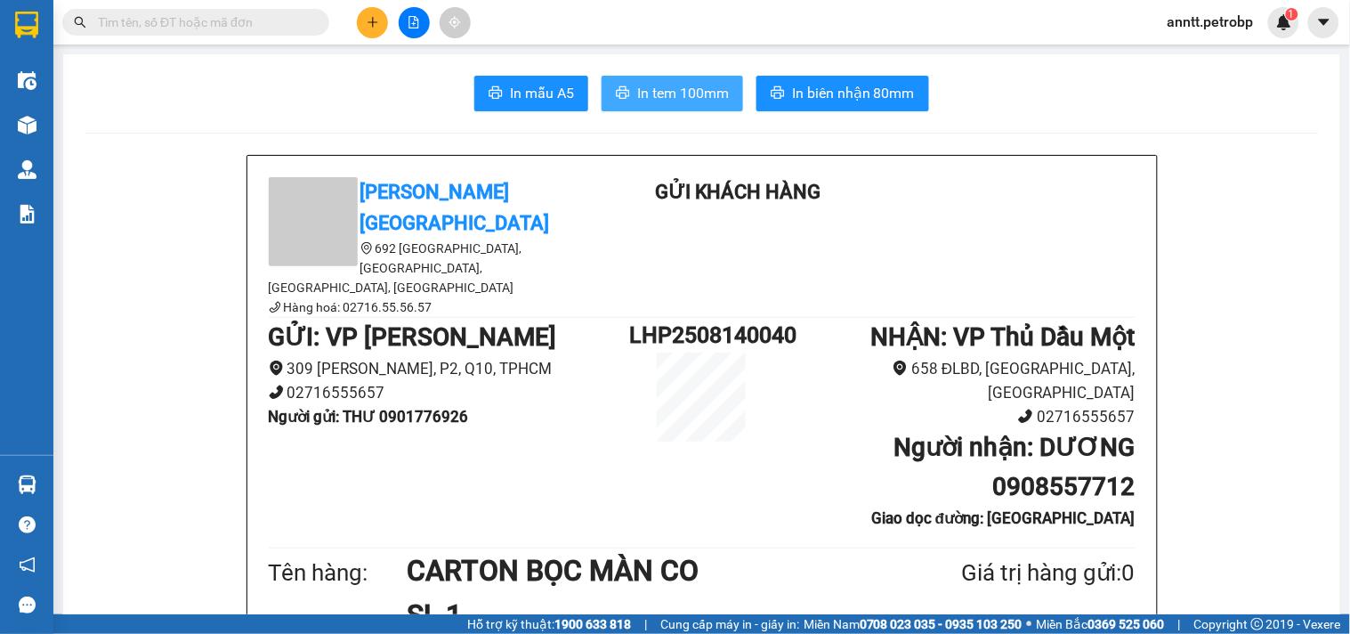
click at [706, 84] on span "In tem 100mm" at bounding box center [683, 93] width 92 height 22
click at [369, 27] on icon "plus" at bounding box center [373, 22] width 12 height 12
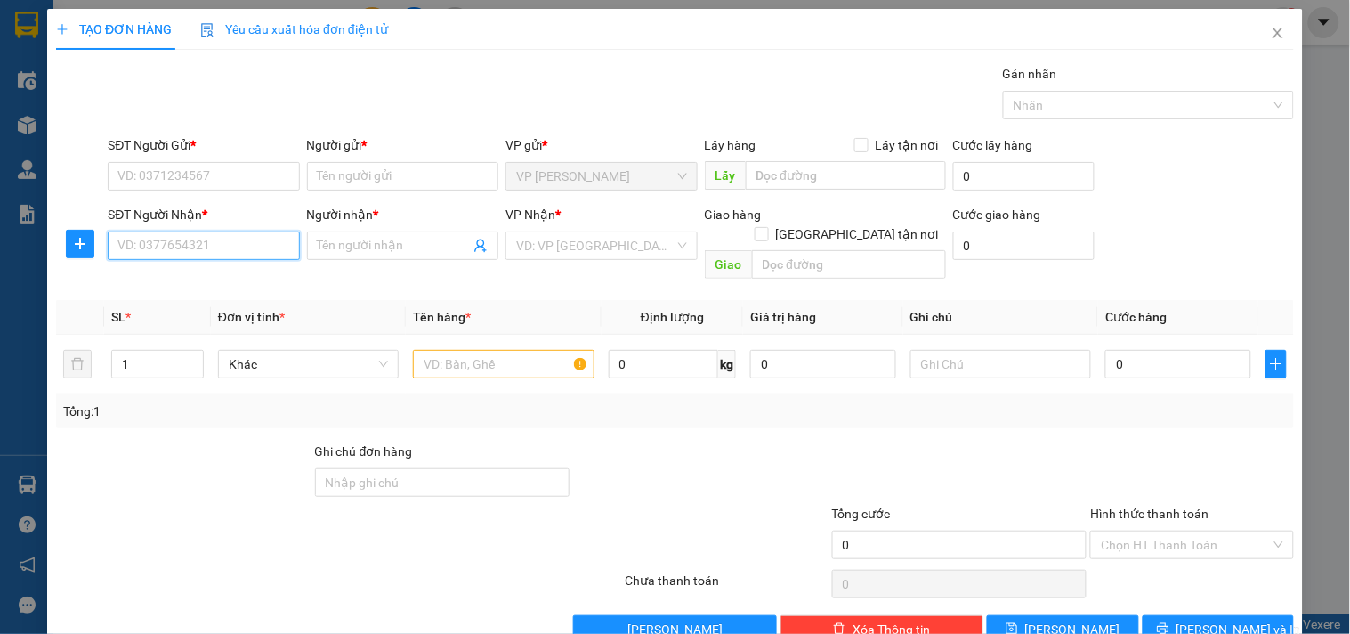
click at [190, 252] on input "SĐT Người Nhận *" at bounding box center [203, 245] width 191 height 28
click at [163, 253] on input "SĐT Người Nhận *" at bounding box center [203, 245] width 191 height 28
click at [170, 279] on div "0974537890 - DŨNG" at bounding box center [201, 281] width 168 height 20
type input "0974537890"
type input "DŨNG"
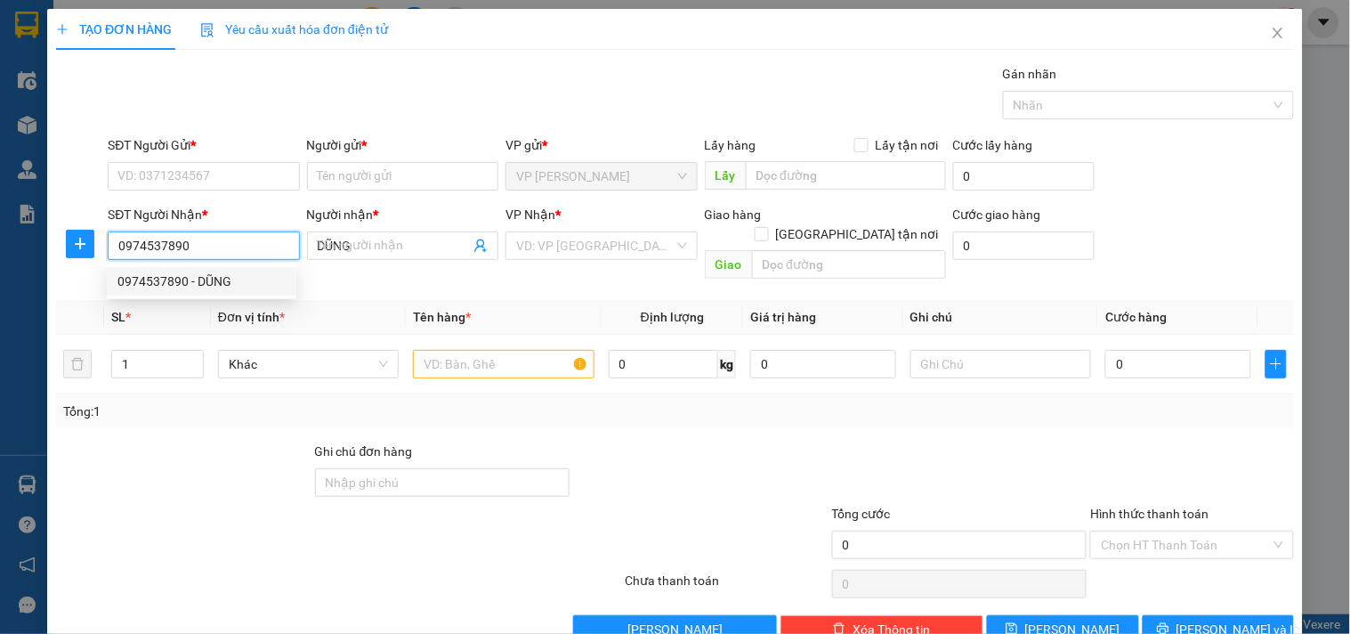
type input "140.000"
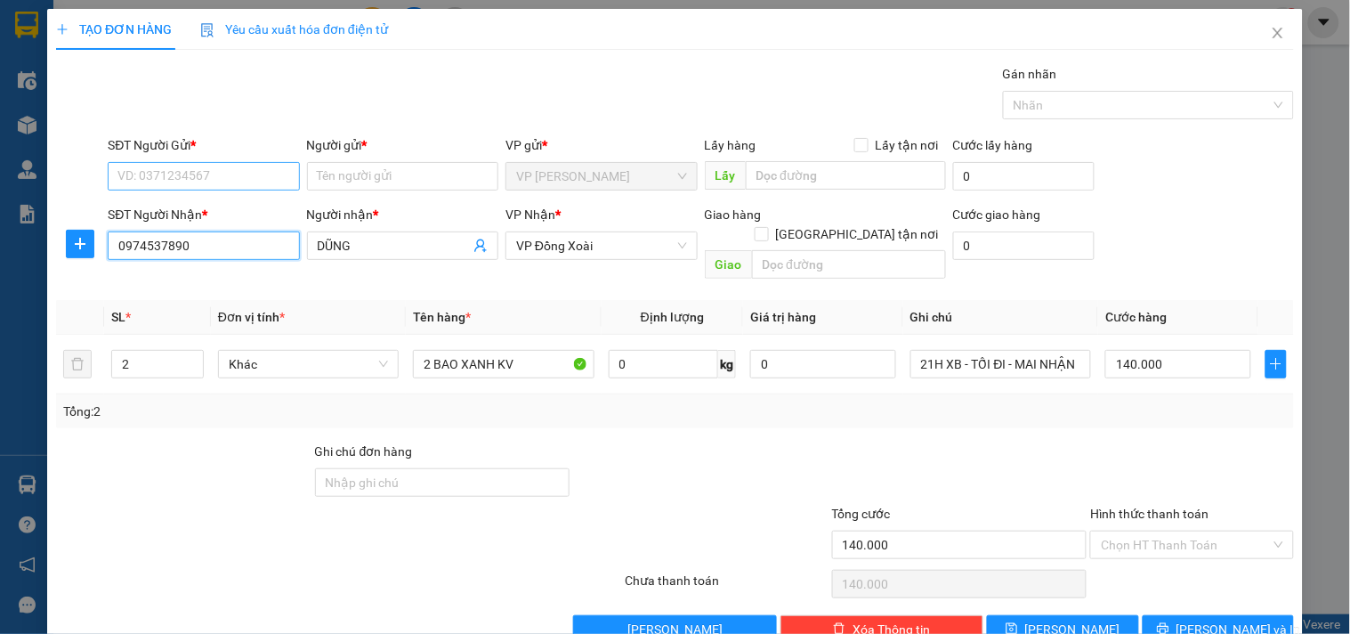
type input "0974537890"
click at [157, 165] on input "SĐT Người Gửi *" at bounding box center [203, 176] width 191 height 28
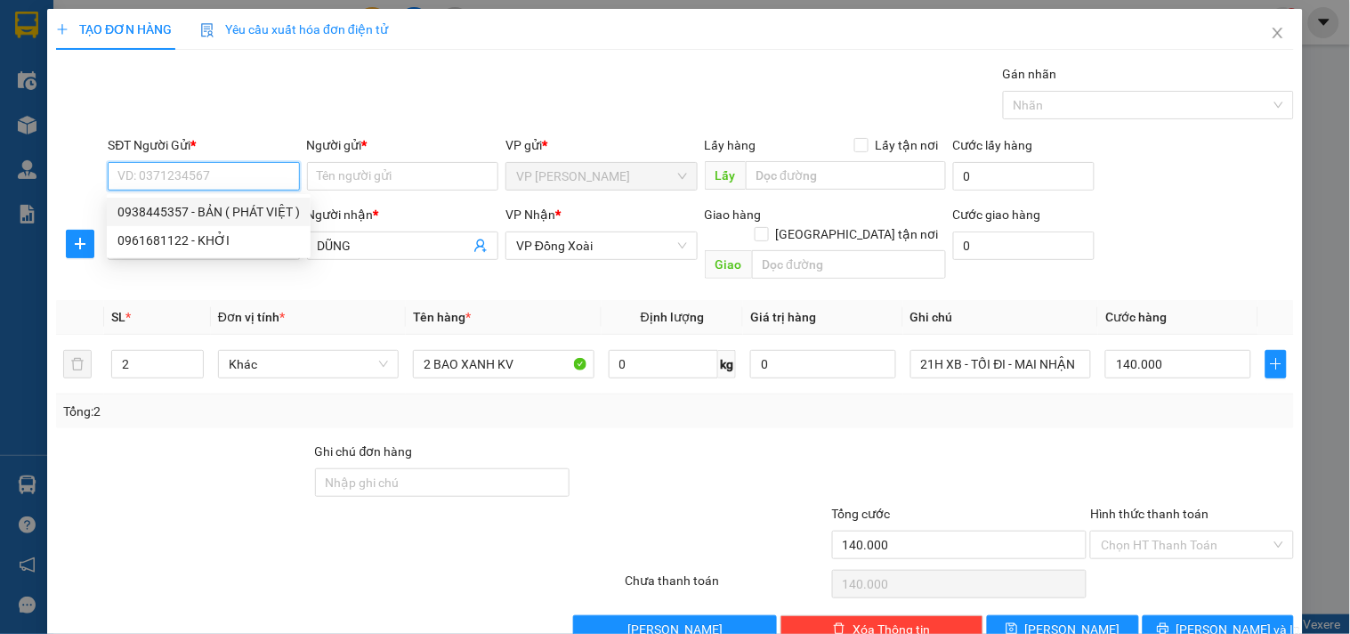
drag, startPoint x: 201, startPoint y: 215, endPoint x: 203, endPoint y: 294, distance: 78.3
click at [201, 215] on div "0938445357 - BẢN ( PHÁT VIỆT )" at bounding box center [208, 212] width 182 height 20
type input "0938445357"
type input "BẢN ( PHÁT VIỆT )"
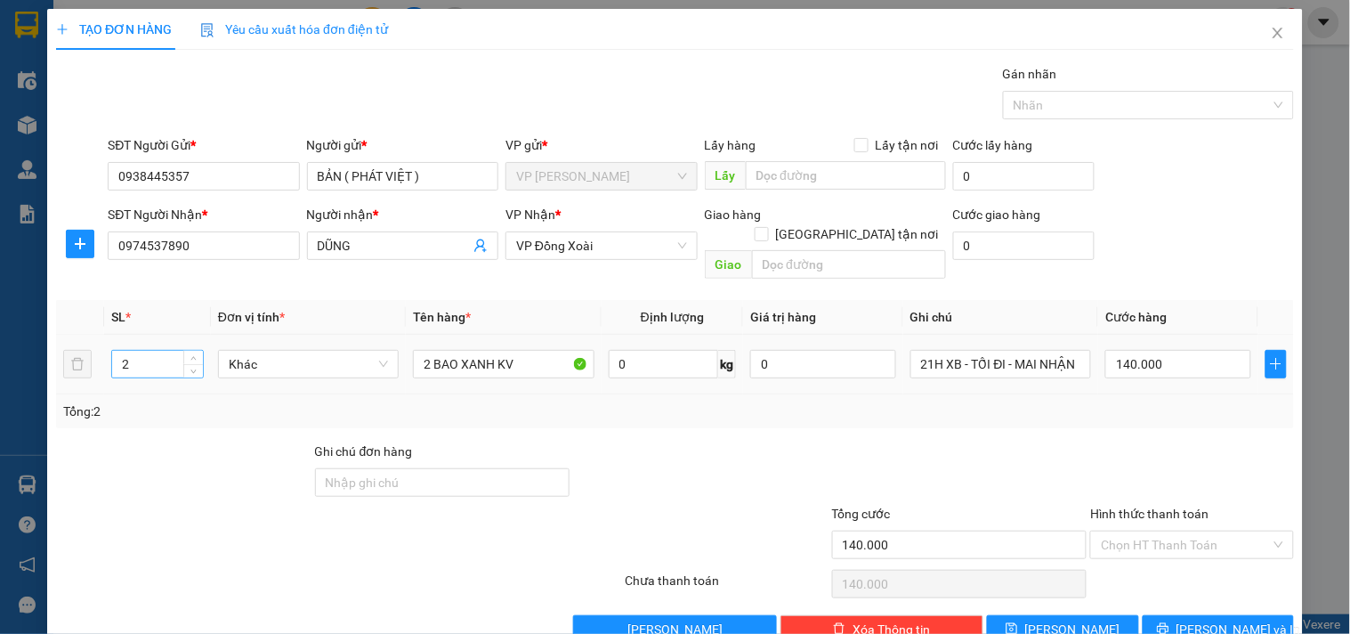
click at [150, 352] on input "2" at bounding box center [157, 364] width 91 height 27
type input "1"
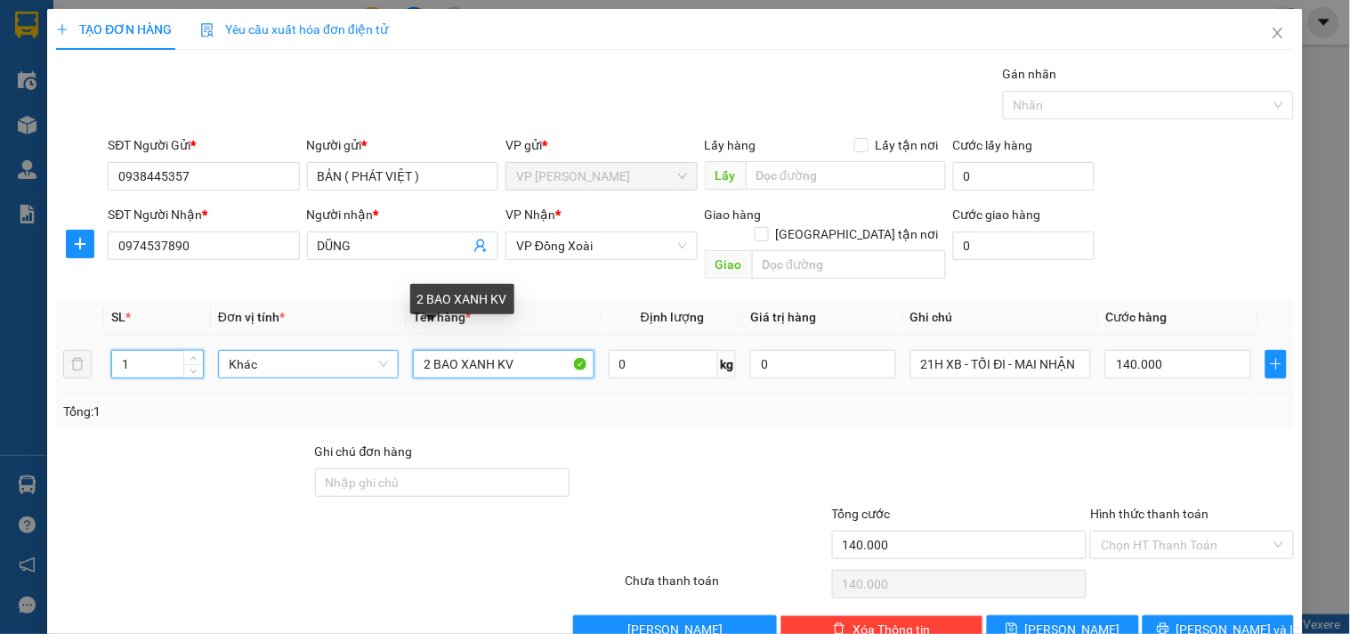
click at [289, 335] on tr "1 Khác 2 BAO XANH KV 0 kg 0 21H XB - TỐI ĐI - MAI NHẬN 140.000" at bounding box center [675, 365] width 1238 height 60
type input "0"
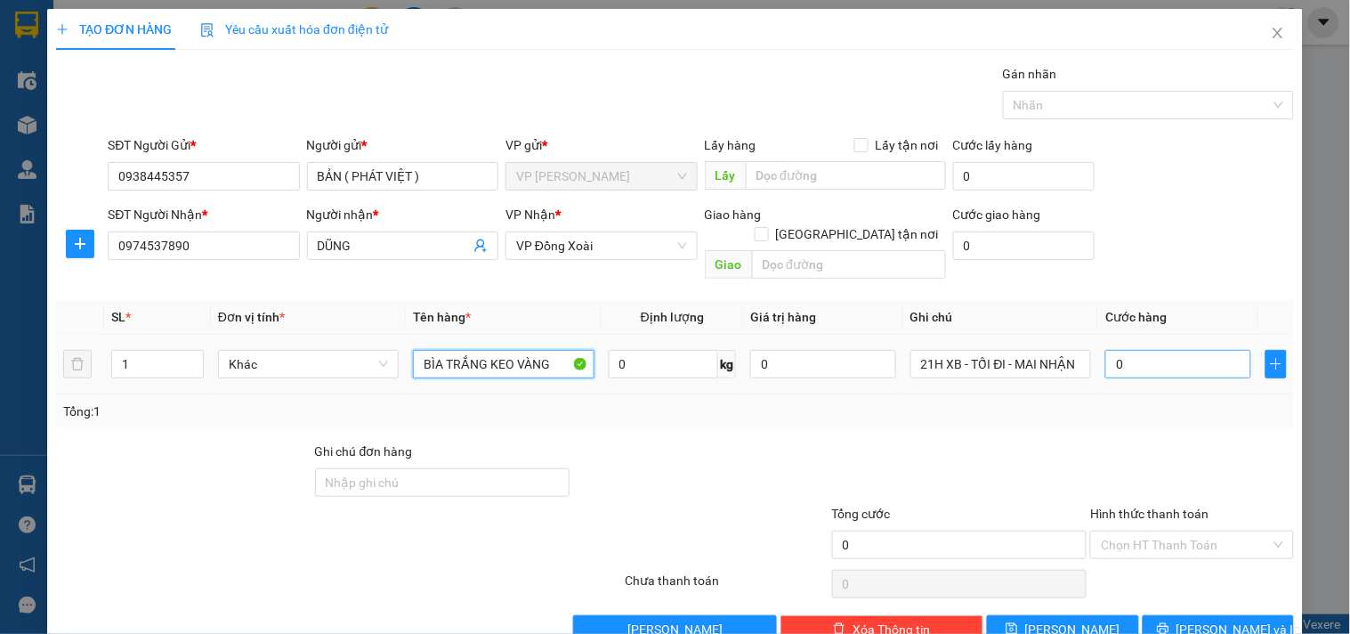
type input "BÌA TRẮNG KEO VÀNG"
click at [1135, 350] on input "0" at bounding box center [1179, 364] width 146 height 28
type input "3"
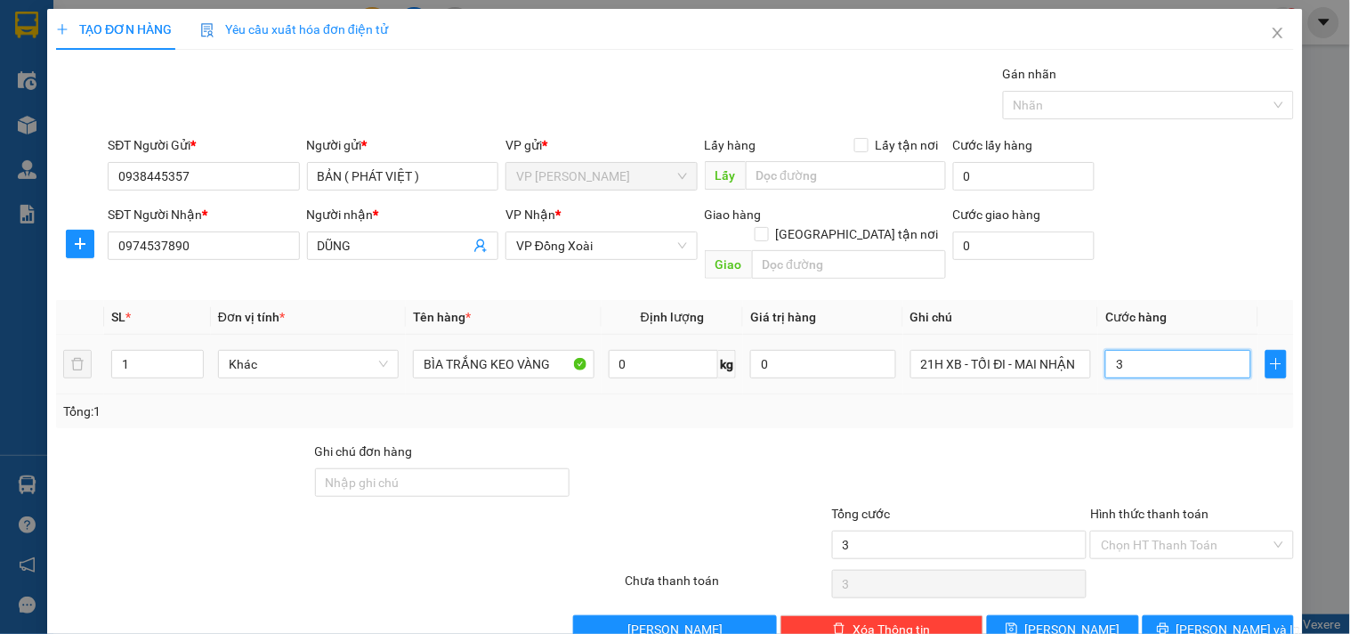
type input "30"
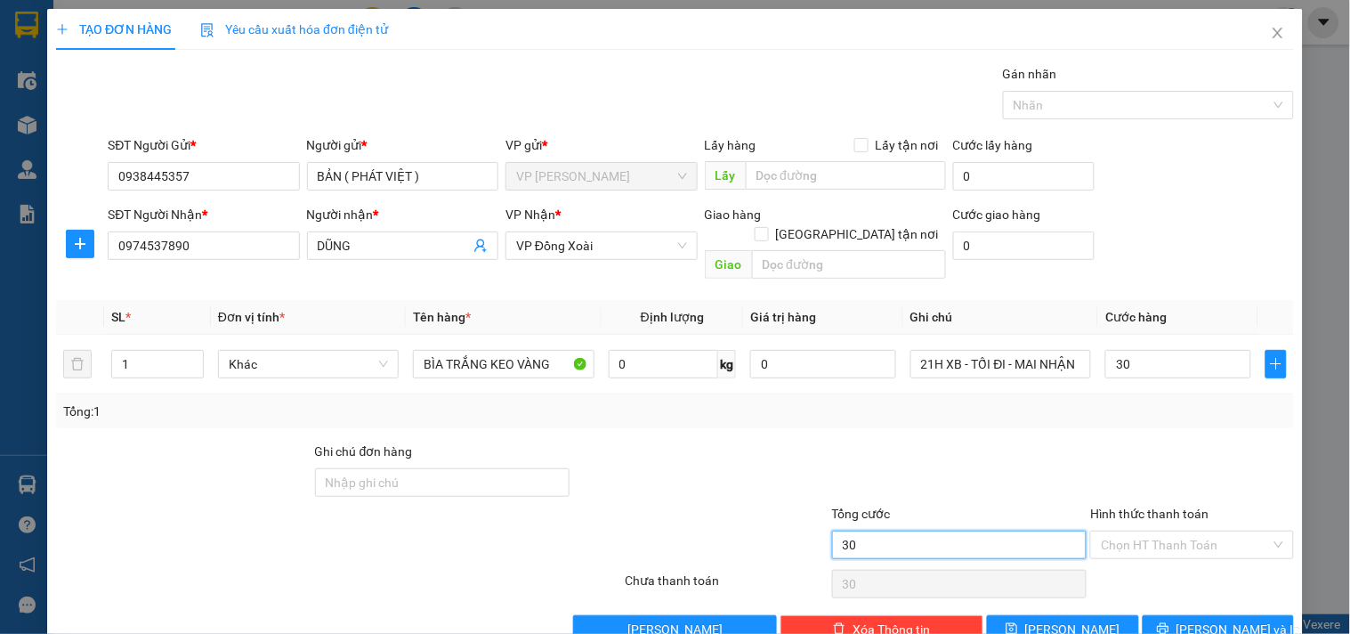
type input "30.000"
click at [863, 531] on input "30.000" at bounding box center [959, 545] width 255 height 28
click at [1213, 531] on input "Hình thức thanh toán" at bounding box center [1185, 544] width 169 height 27
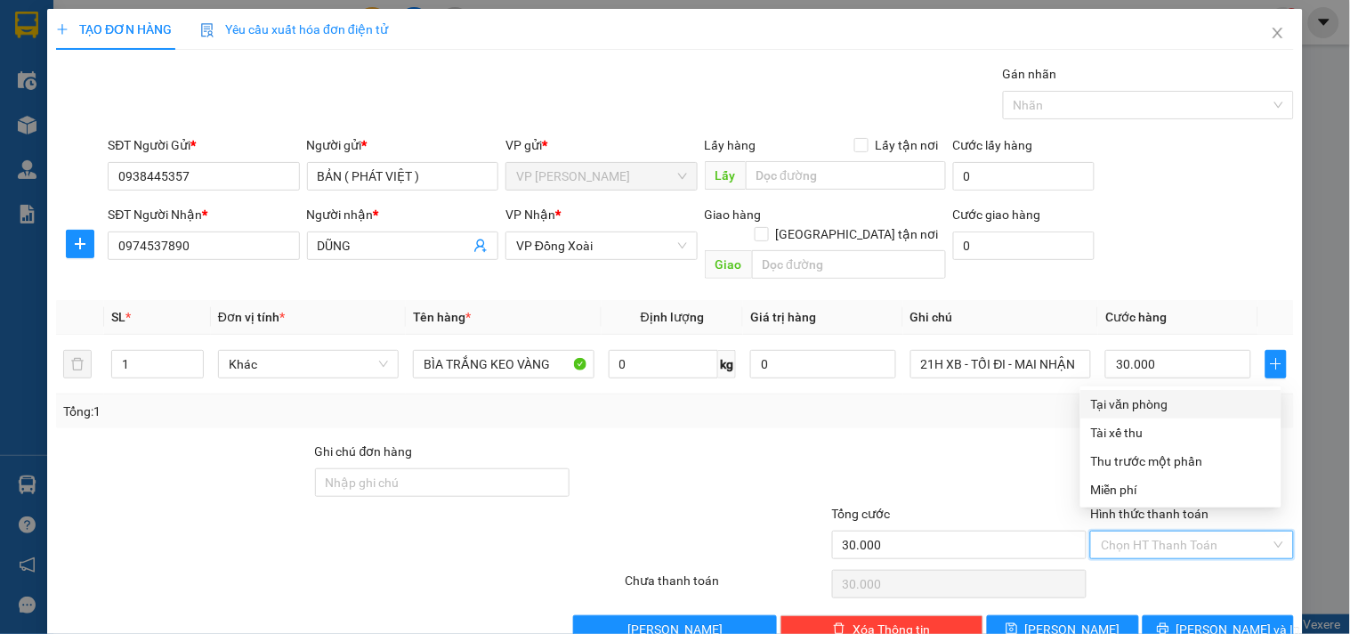
click at [1214, 405] on div "Tại văn phòng" at bounding box center [1181, 404] width 180 height 20
type input "0"
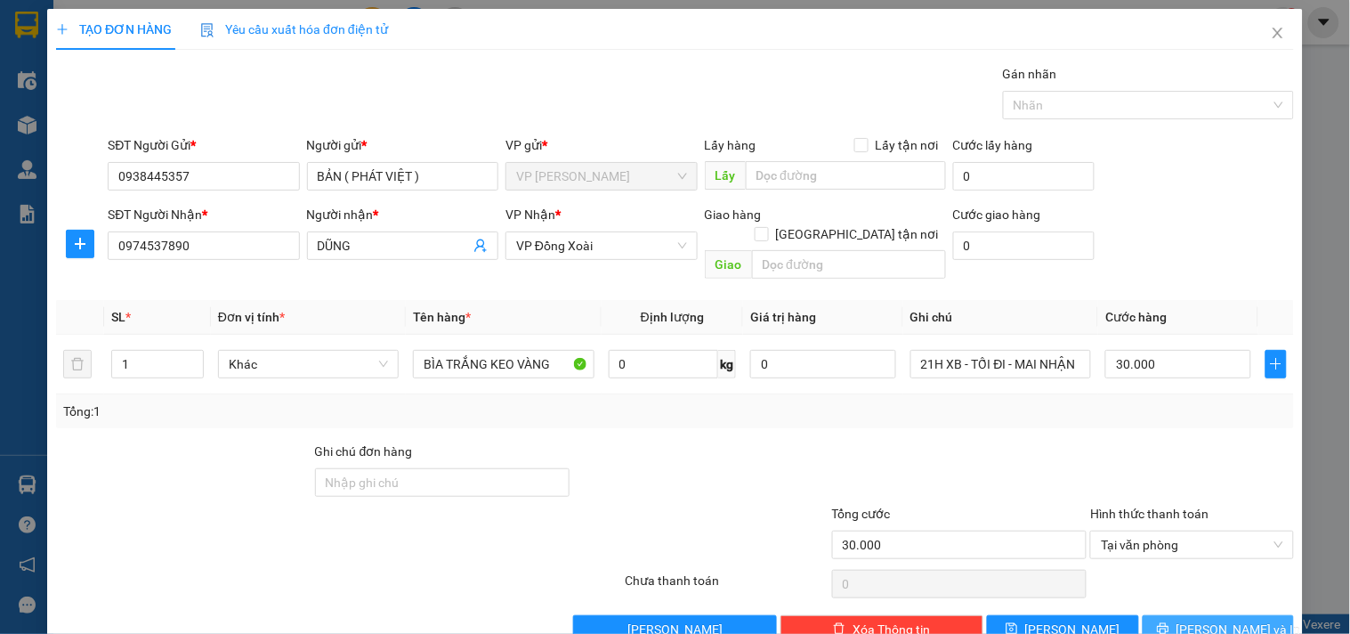
click at [1185, 619] on button "Lưu và In" at bounding box center [1218, 629] width 151 height 28
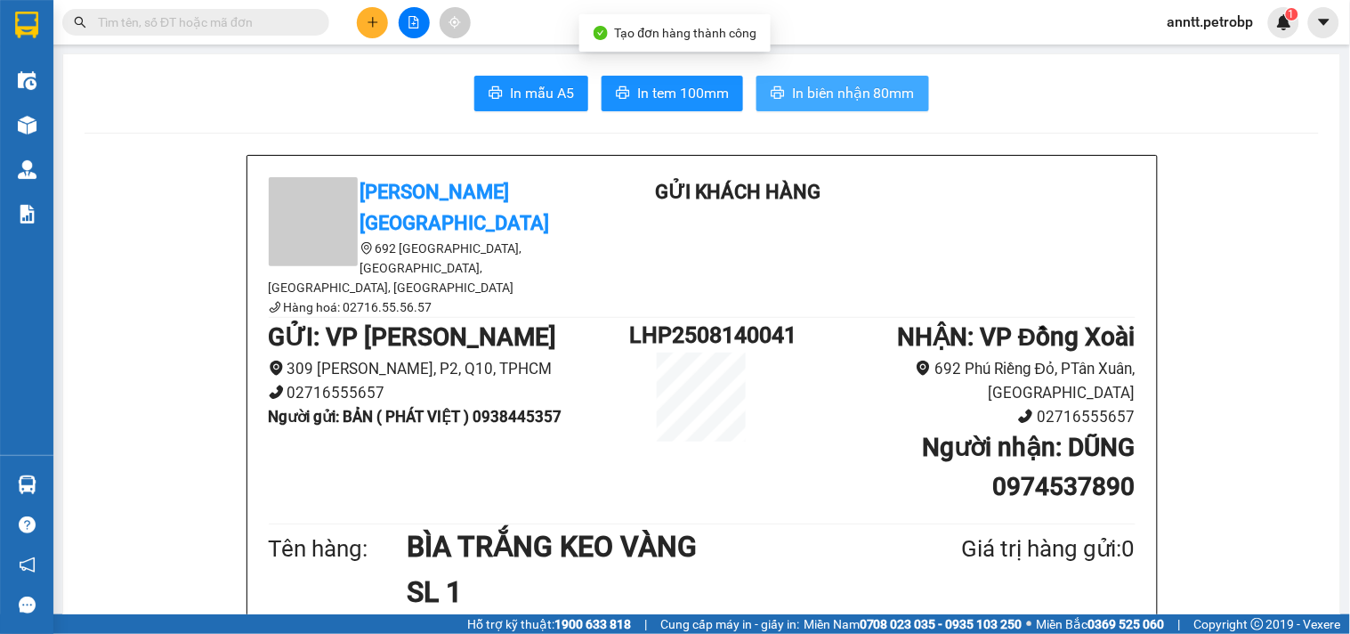
click at [812, 82] on span "In biên nhận 80mm" at bounding box center [853, 93] width 123 height 22
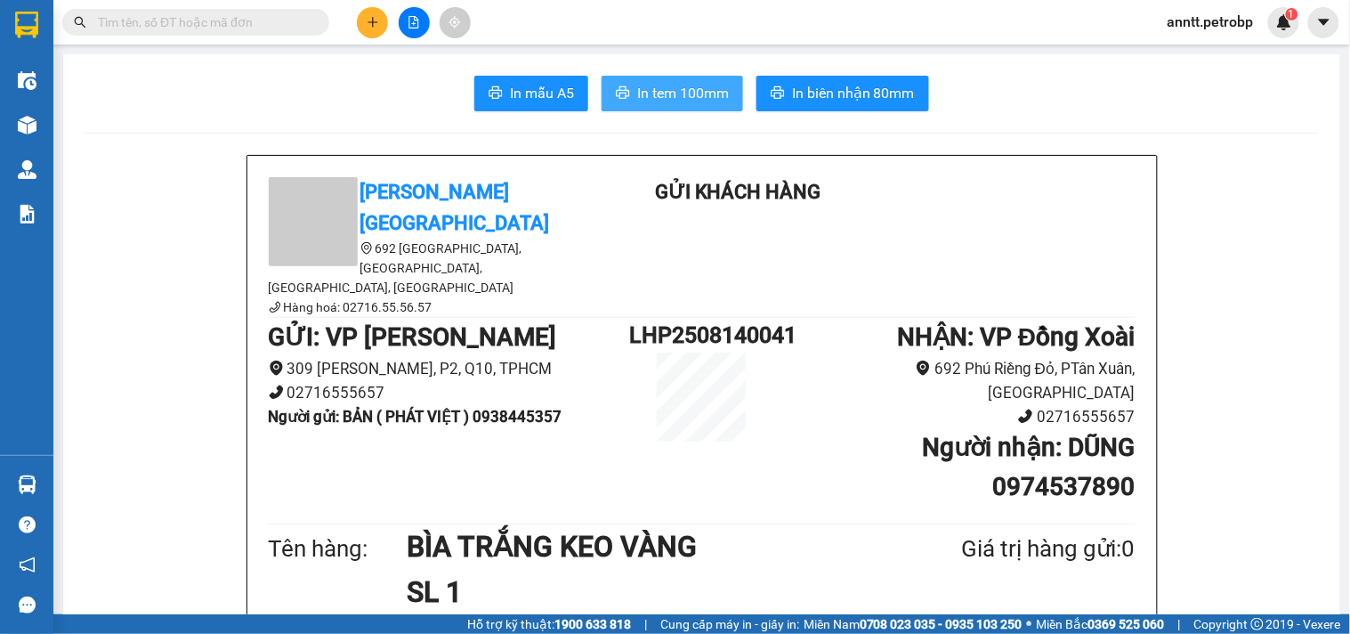
click at [638, 77] on button "In tem 100mm" at bounding box center [673, 94] width 142 height 36
click at [663, 99] on span "In tem 100mm" at bounding box center [683, 93] width 92 height 22
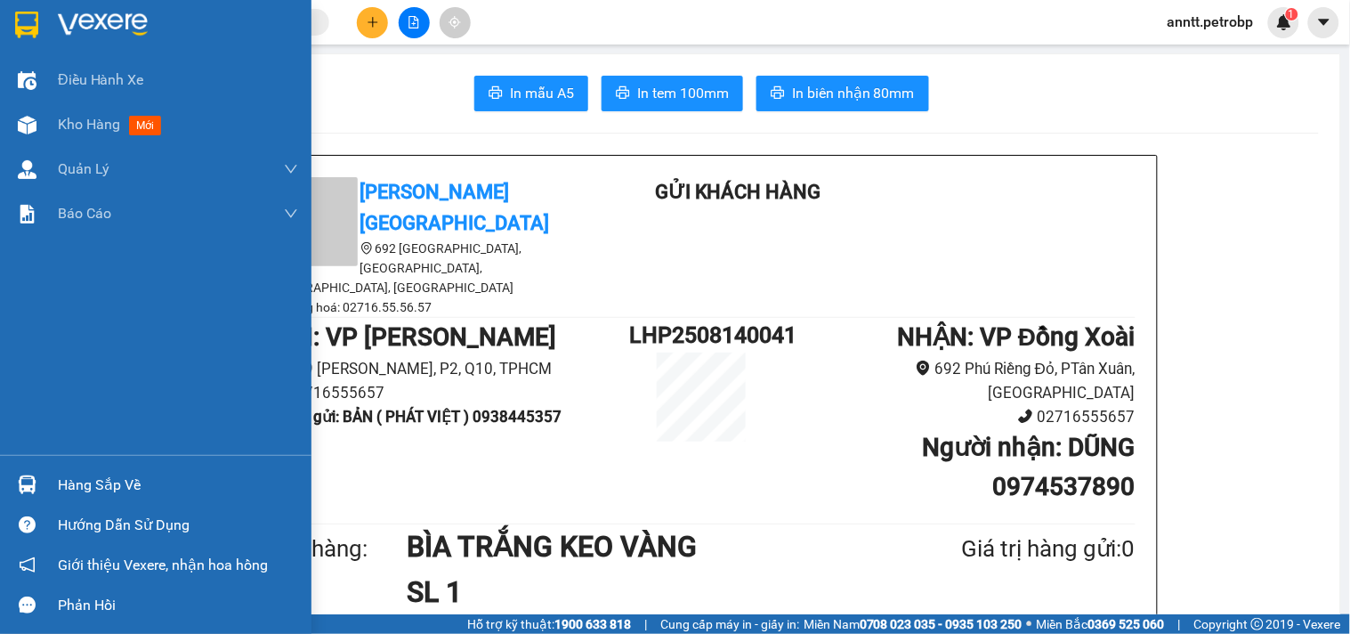
click at [15, 20] on img at bounding box center [26, 25] width 23 height 27
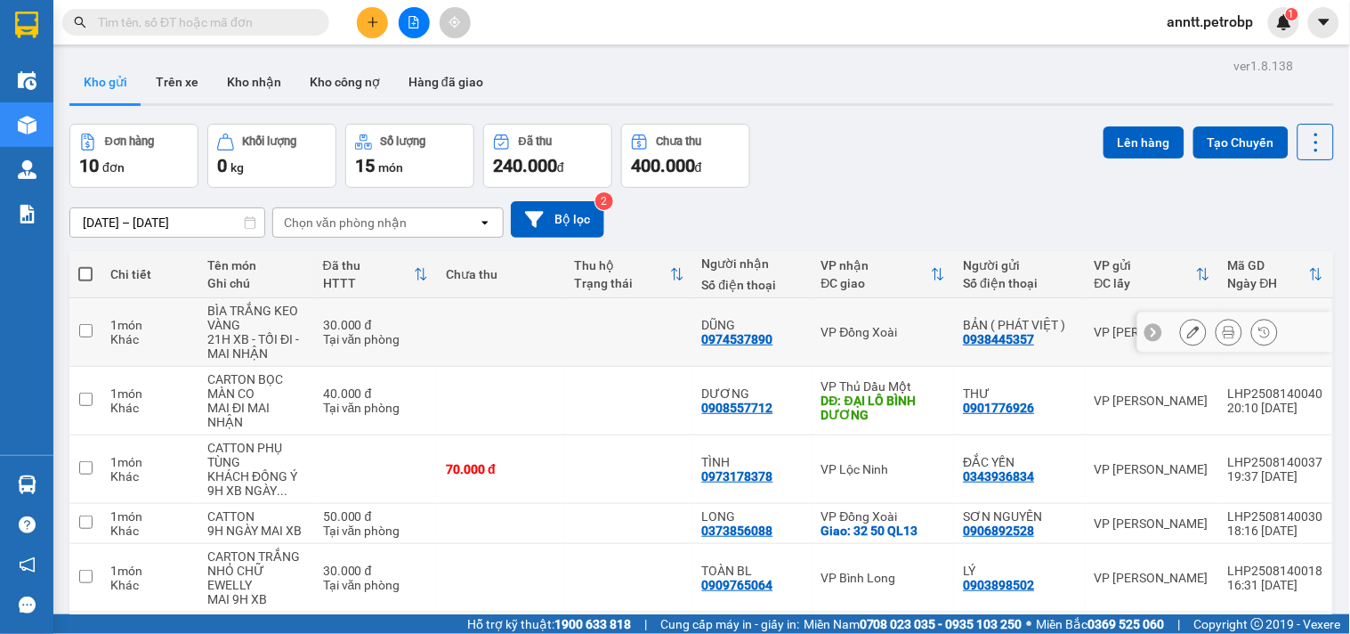
click at [86, 334] on input "checkbox" at bounding box center [85, 330] width 13 height 13
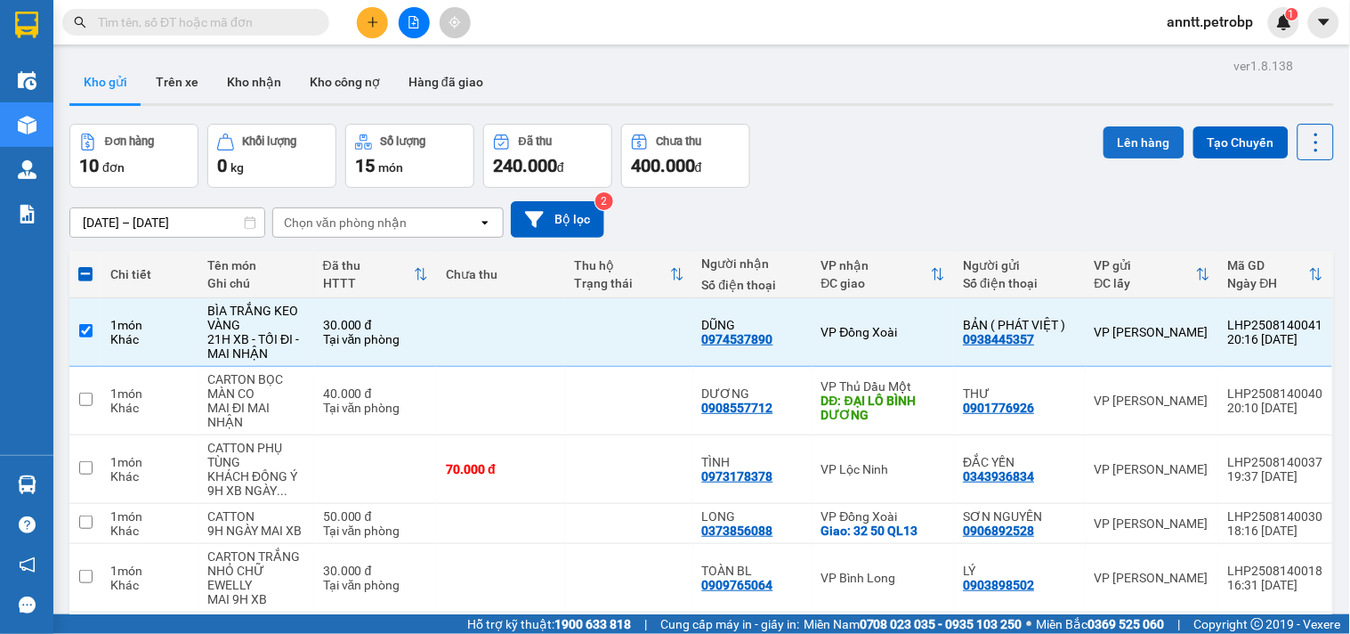
click at [1141, 135] on button "Lên hàng" at bounding box center [1144, 142] width 81 height 32
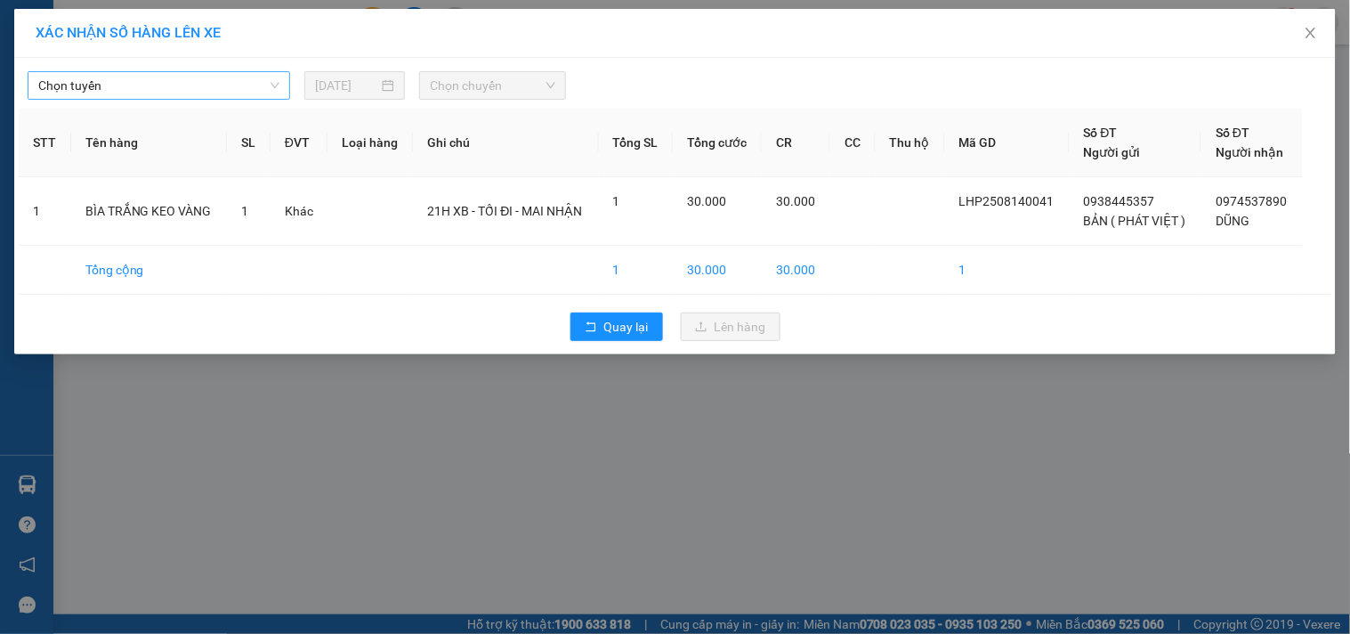
click at [235, 77] on span "Chọn tuyến" at bounding box center [158, 85] width 241 height 27
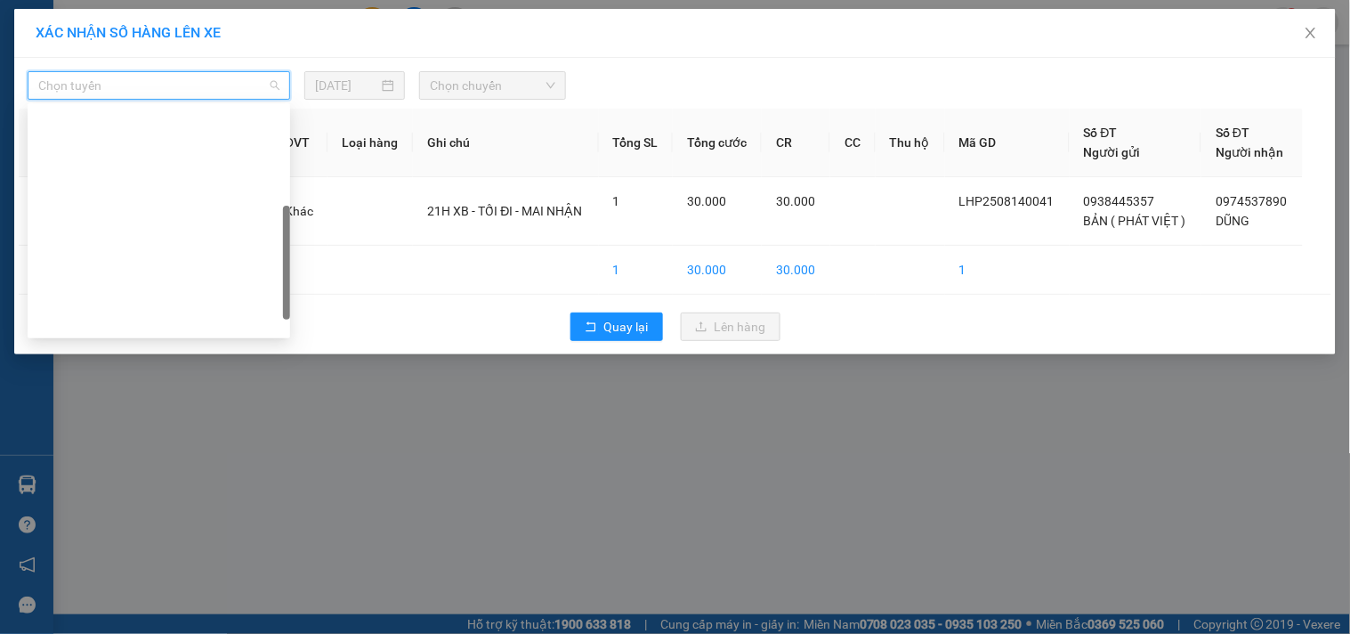
click at [194, 425] on div "[PERSON_NAME] - Phước Long" at bounding box center [158, 435] width 241 height 20
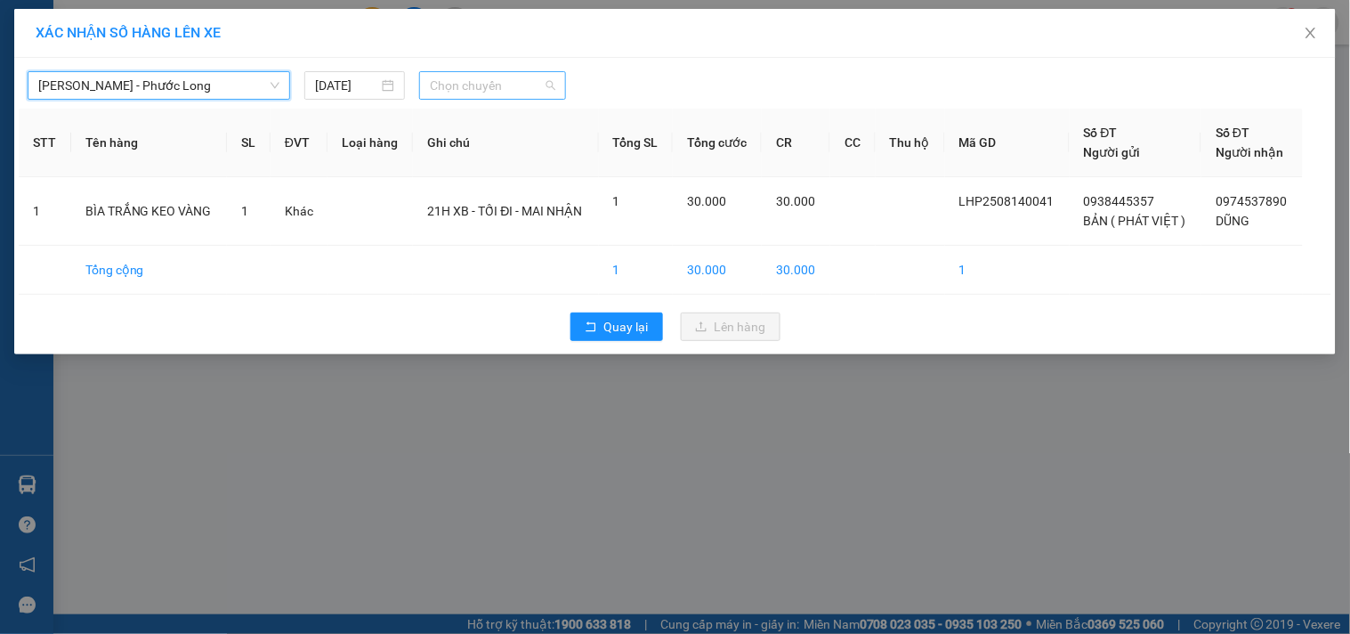
click at [534, 85] on span "Chọn chuyến" at bounding box center [493, 85] width 126 height 27
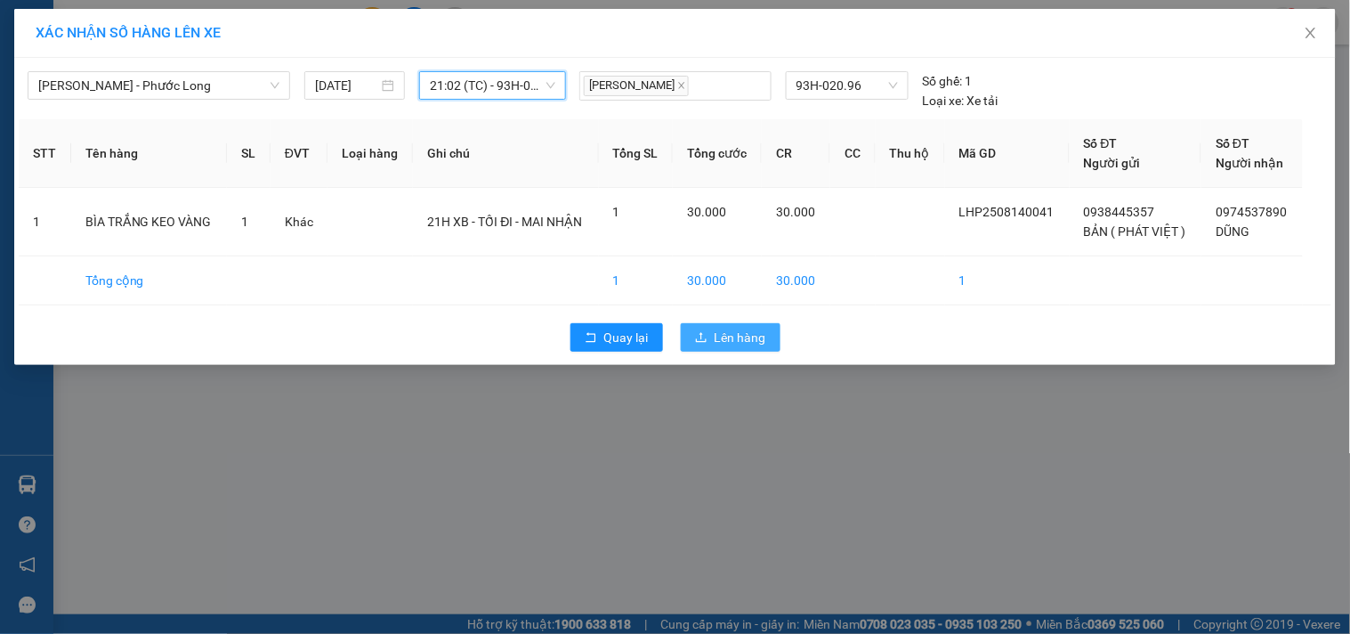
click at [733, 336] on span "Lên hàng" at bounding box center [741, 338] width 52 height 20
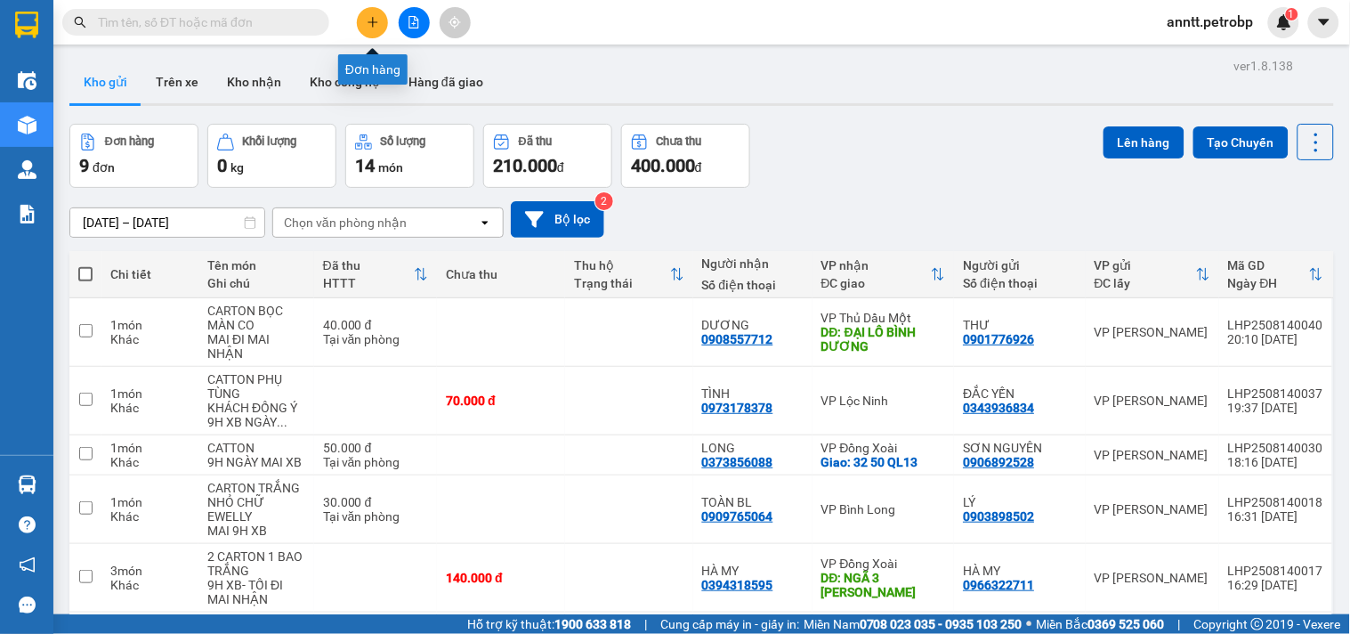
click at [358, 29] on button at bounding box center [372, 22] width 31 height 31
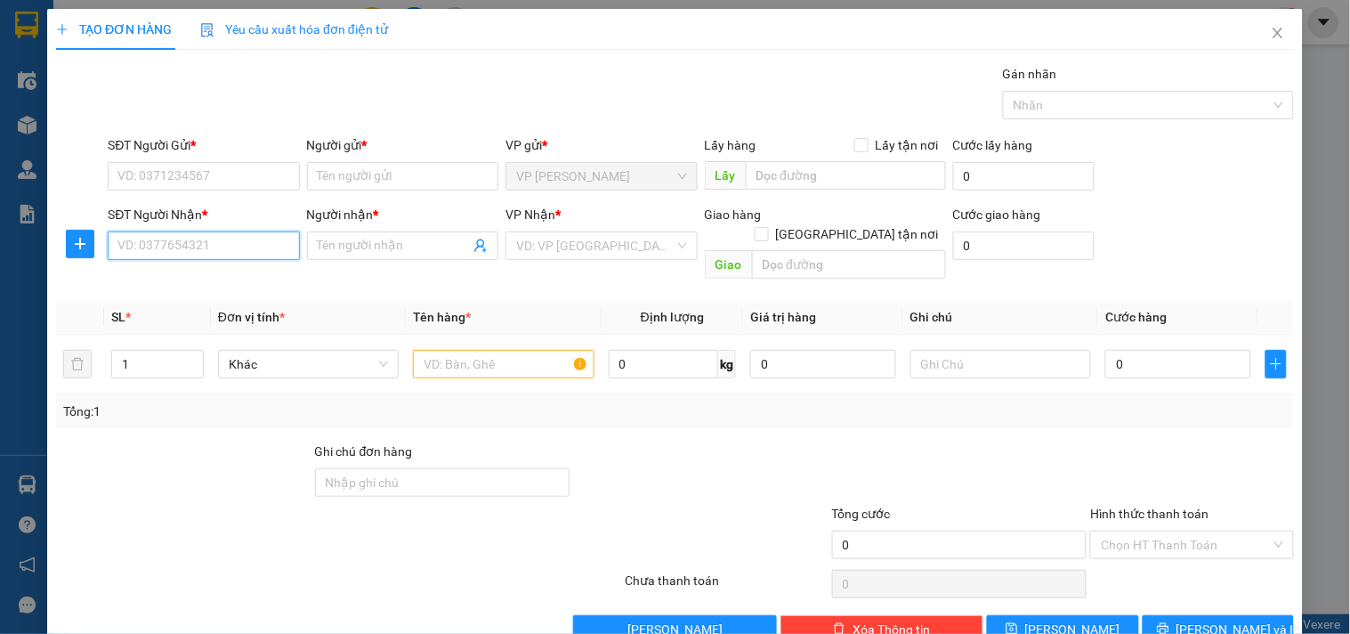
click at [189, 250] on input "SĐT Người Nhận *" at bounding box center [203, 245] width 191 height 28
click at [1271, 40] on icon "close" at bounding box center [1278, 33] width 14 height 14
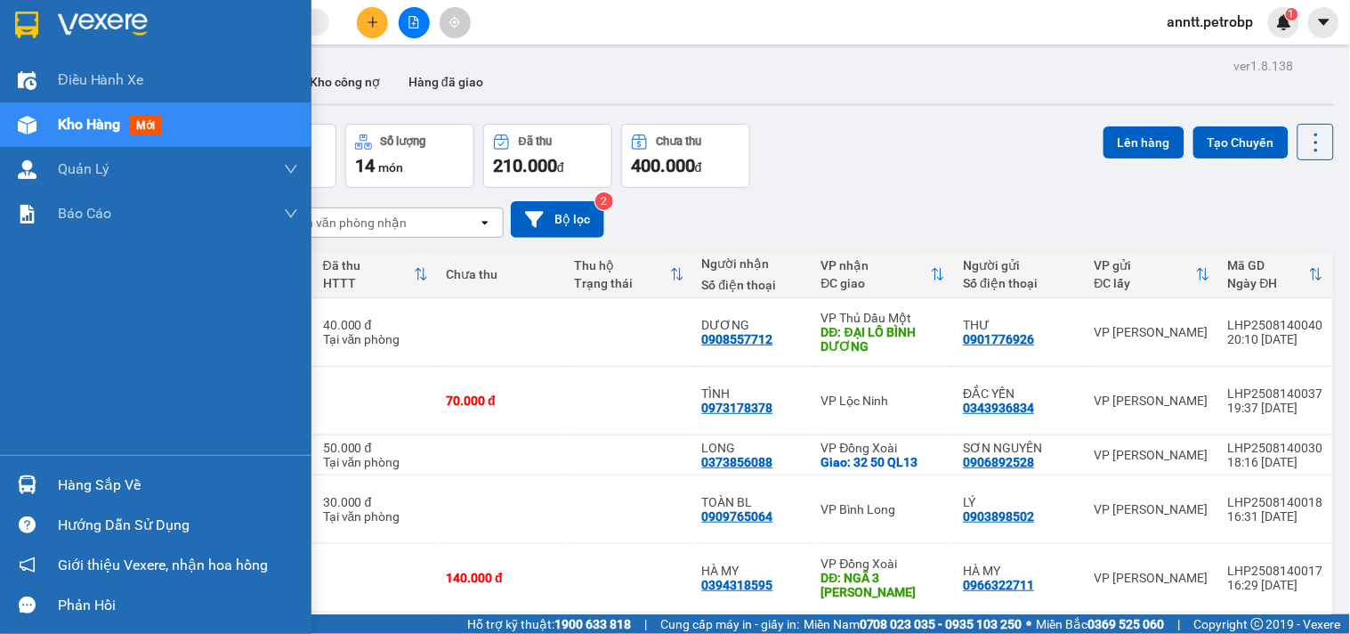
click at [29, 34] on img at bounding box center [26, 25] width 23 height 27
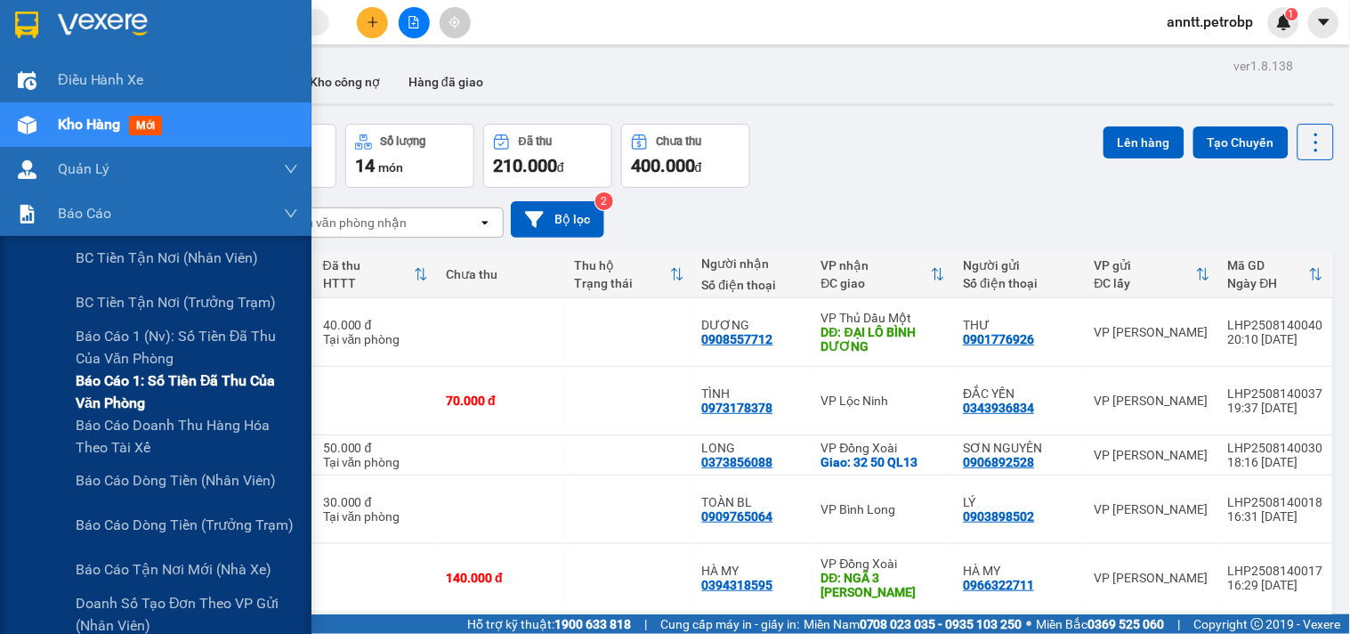
click at [108, 396] on span "Báo cáo 1: Số tiền đã thu của văn phòng" at bounding box center [187, 391] width 223 height 45
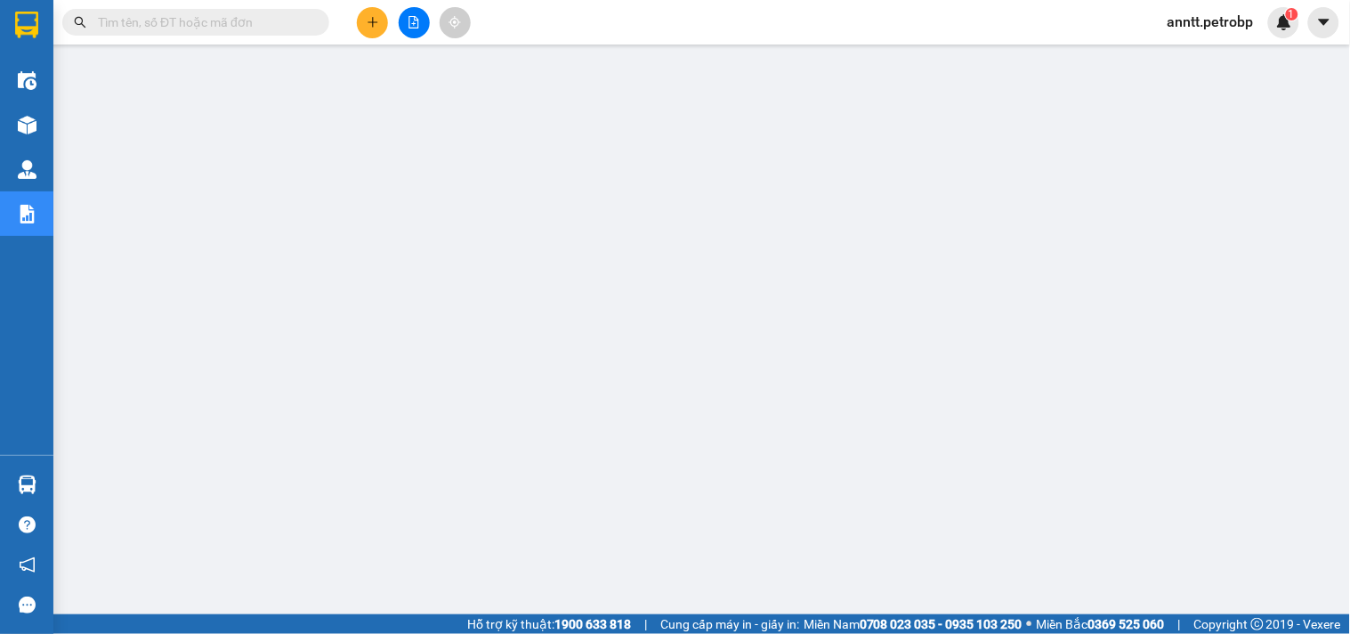
click at [386, 28] on button at bounding box center [372, 22] width 31 height 31
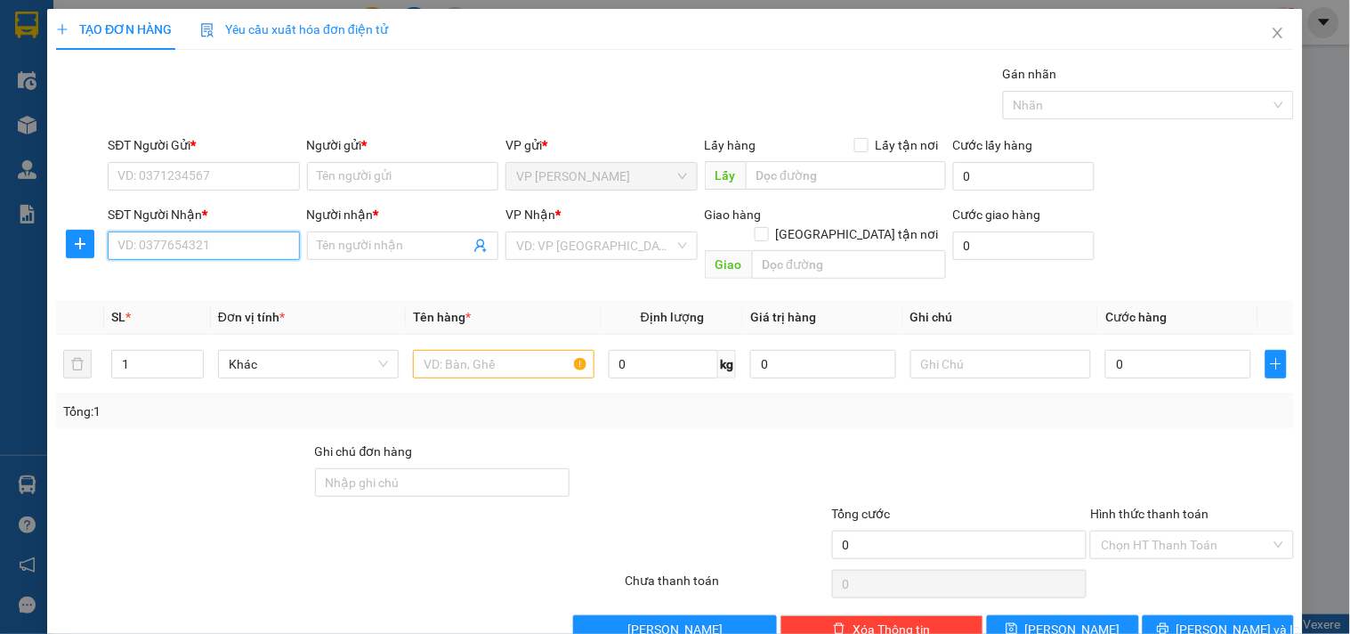
click at [223, 250] on input "SĐT Người Nhận *" at bounding box center [203, 245] width 191 height 28
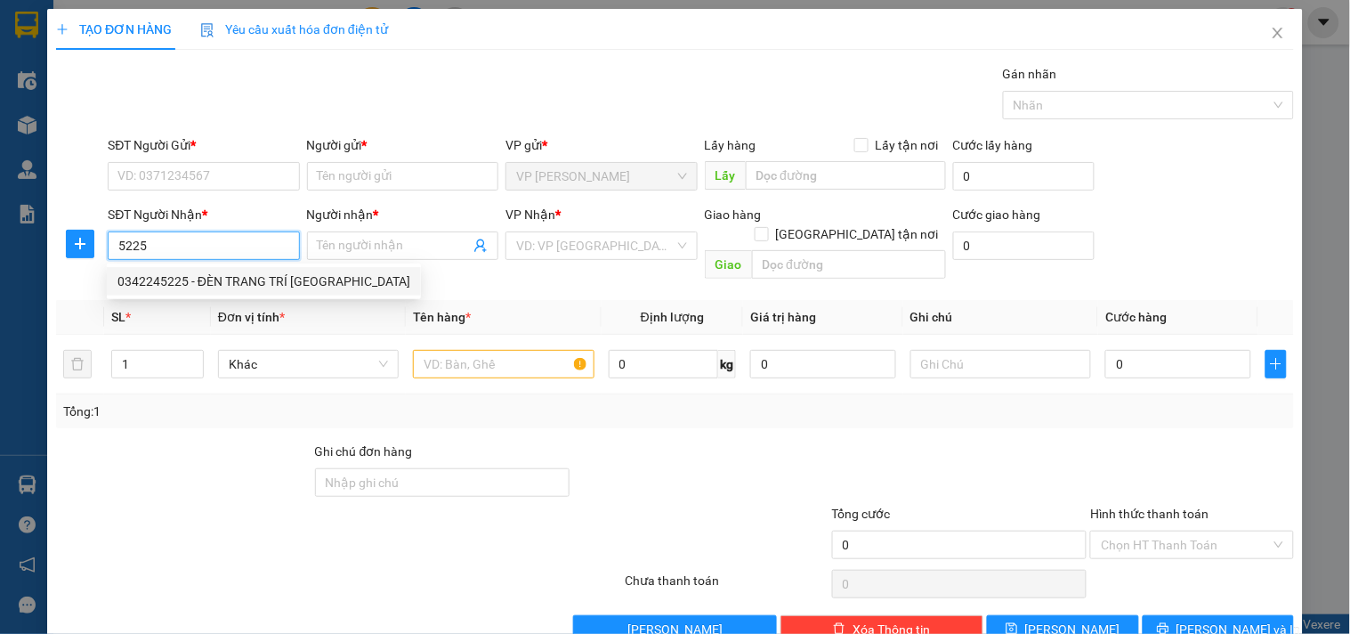
click at [187, 288] on div "0342245225 - ĐÈN TRANG TRÍ BÌNH PHƯỚC" at bounding box center [263, 281] width 293 height 20
type input "0342245225"
type input "ĐÈN TRANG TRÍ [GEOGRAPHIC_DATA]"
type input "40.000"
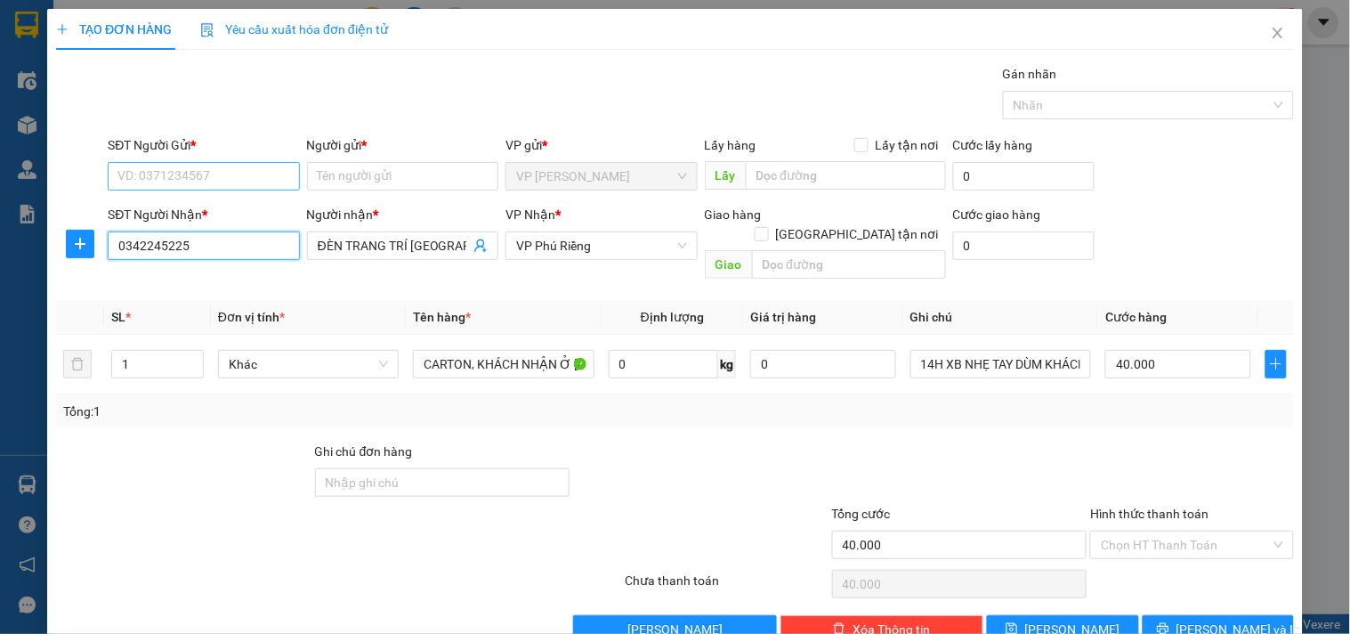
type input "0342245225"
click at [181, 175] on input "SĐT Người Gửi *" at bounding box center [203, 176] width 191 height 28
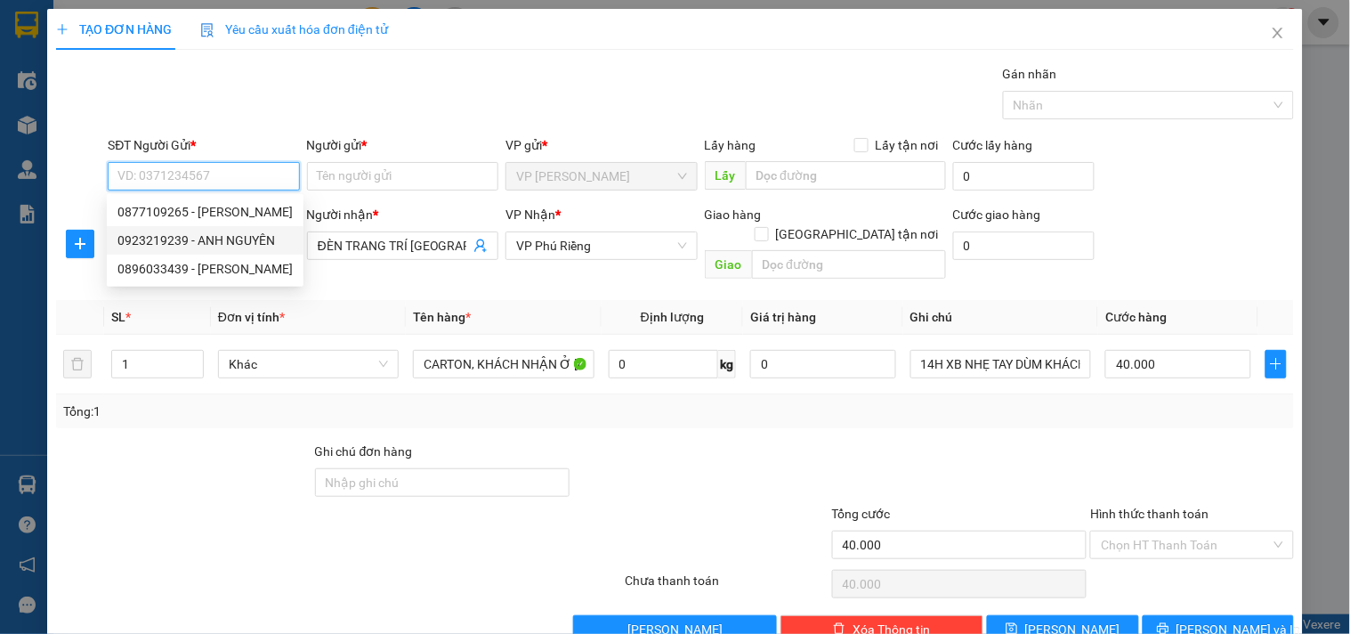
click at [227, 245] on div "0923219239 - ANH NGUYÊN" at bounding box center [204, 241] width 175 height 20
type input "0923219239"
type input "ANH NGUYÊN"
type input "30.000"
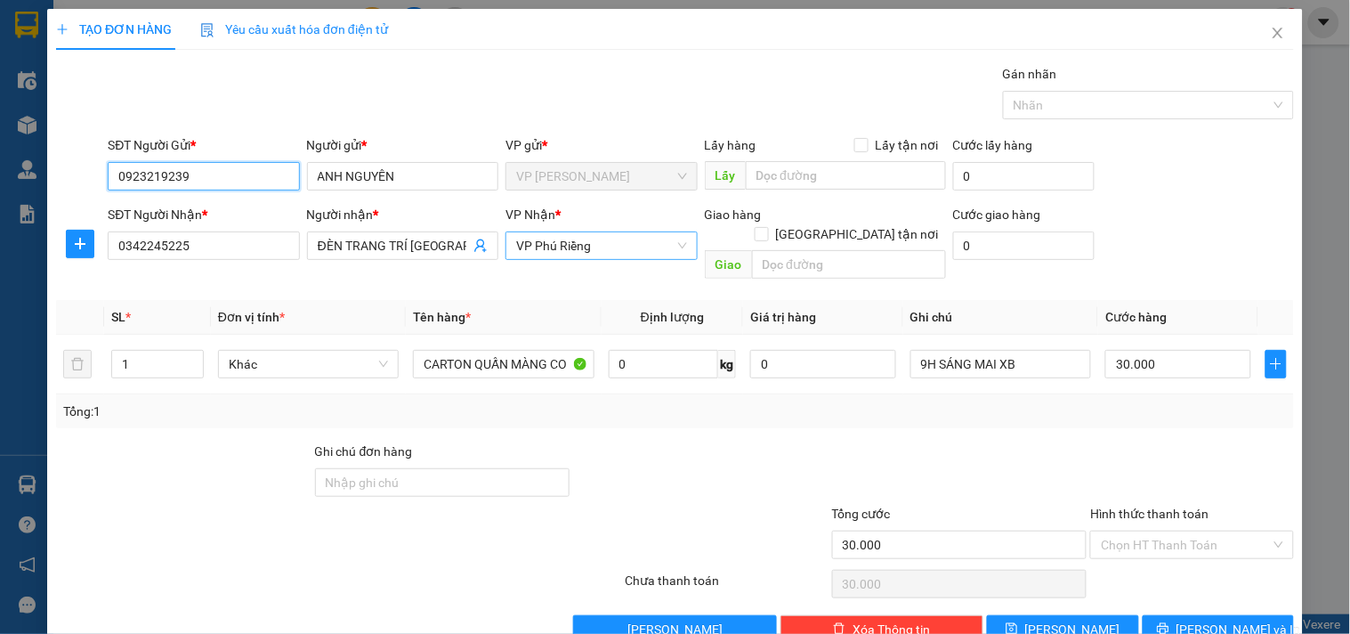
click at [596, 251] on span "VP Phú Riềng" at bounding box center [601, 245] width 170 height 27
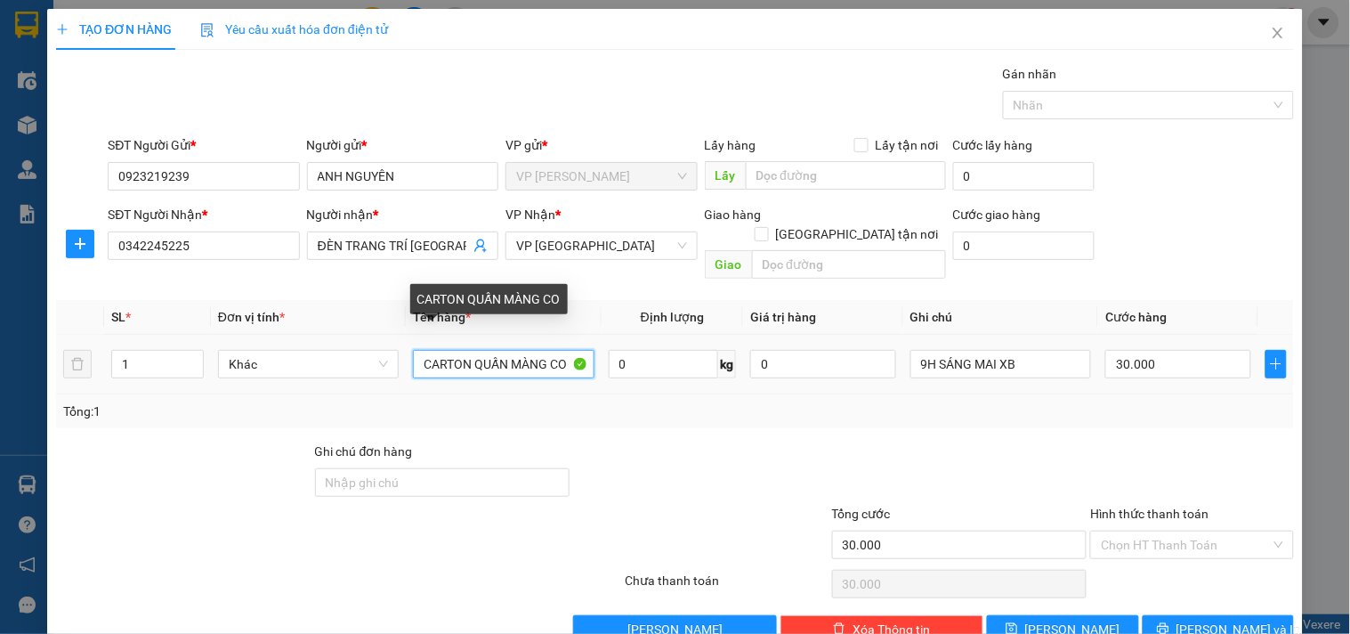
click at [539, 352] on input "CARTON QUẤN MÀNG CO" at bounding box center [503, 364] width 181 height 28
click at [526, 350] on input "CARTON QUẤN MÀNG CO" at bounding box center [503, 364] width 181 height 28
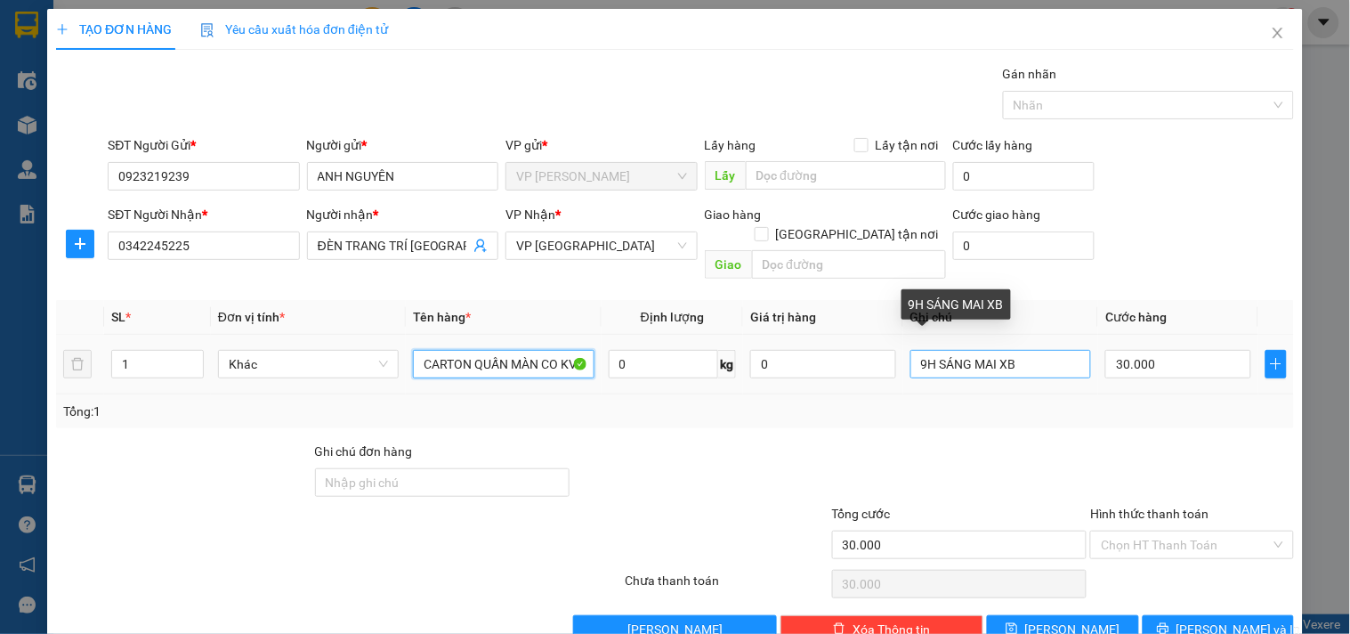
type input "CARTON QUẤN MÀN CO KV"
drag, startPoint x: 927, startPoint y: 345, endPoint x: 893, endPoint y: 361, distance: 37.4
click at [903, 361] on td "9H SÁNG MAI XB" at bounding box center [1000, 365] width 195 height 60
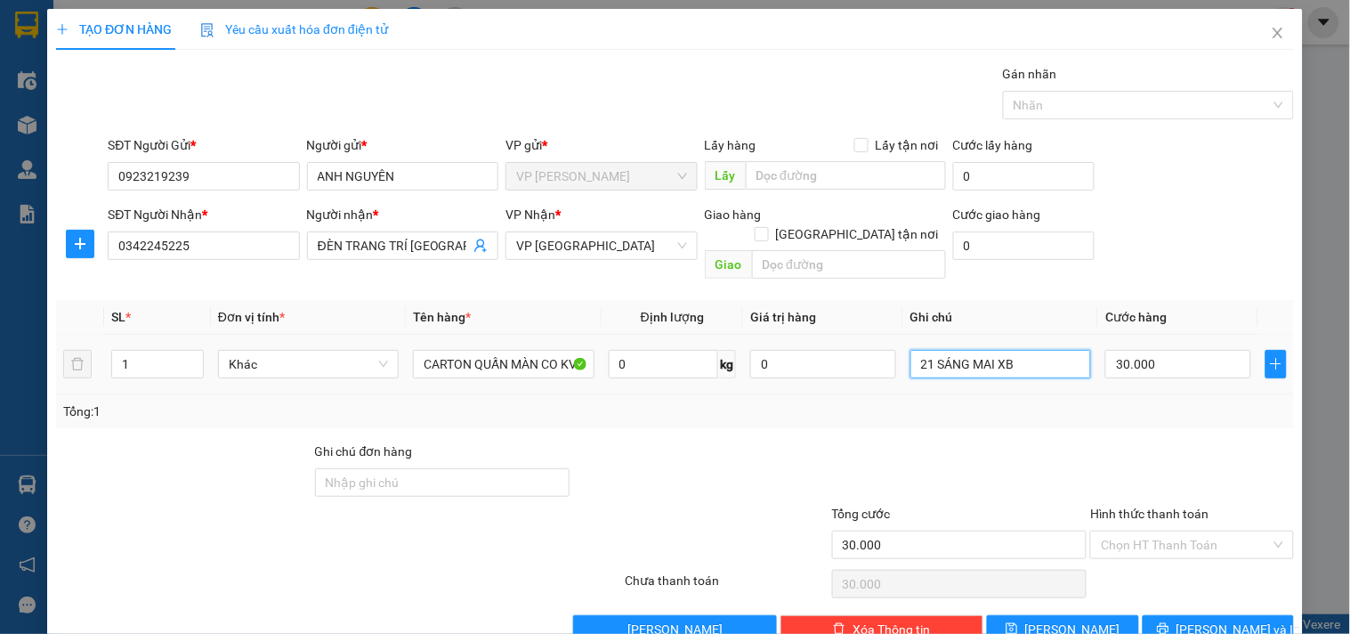
type input "21H SÁNG MAI XB"
drag, startPoint x: 939, startPoint y: 348, endPoint x: 994, endPoint y: 344, distance: 55.3
click at [994, 350] on input "21H SÁNG MAI XB" at bounding box center [1001, 364] width 181 height 28
click at [1170, 622] on icon "printer" at bounding box center [1163, 628] width 12 height 12
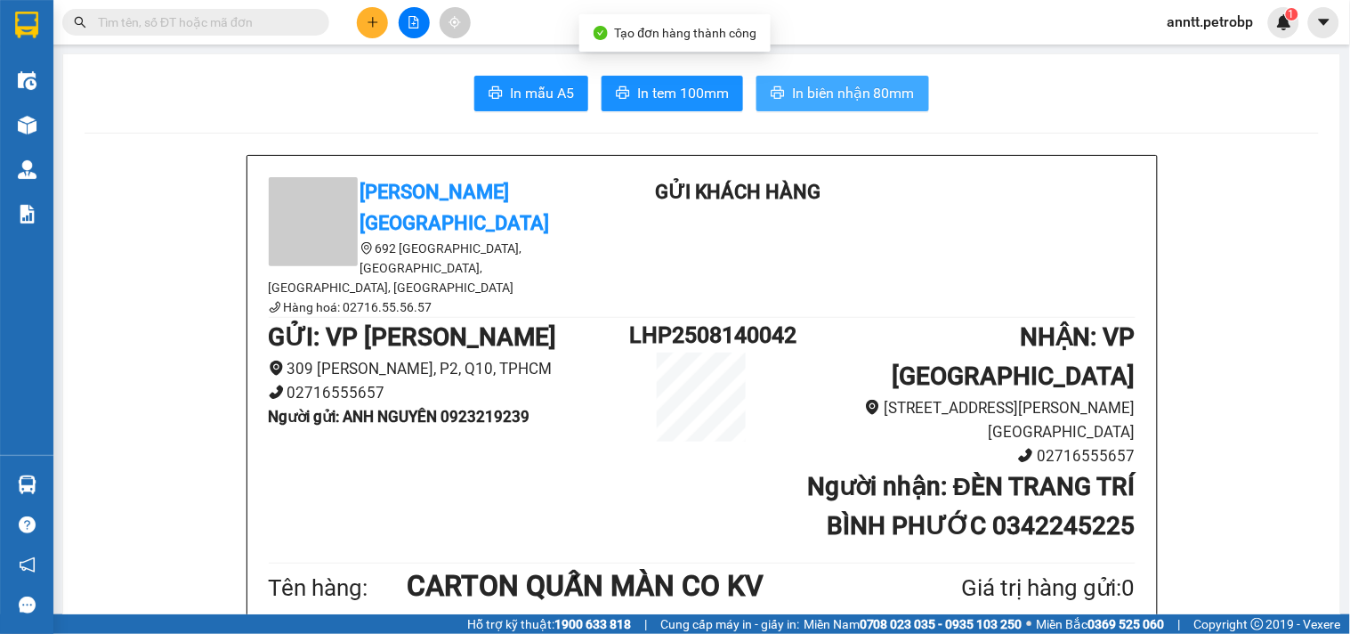
click at [846, 99] on span "In biên nhận 80mm" at bounding box center [853, 93] width 123 height 22
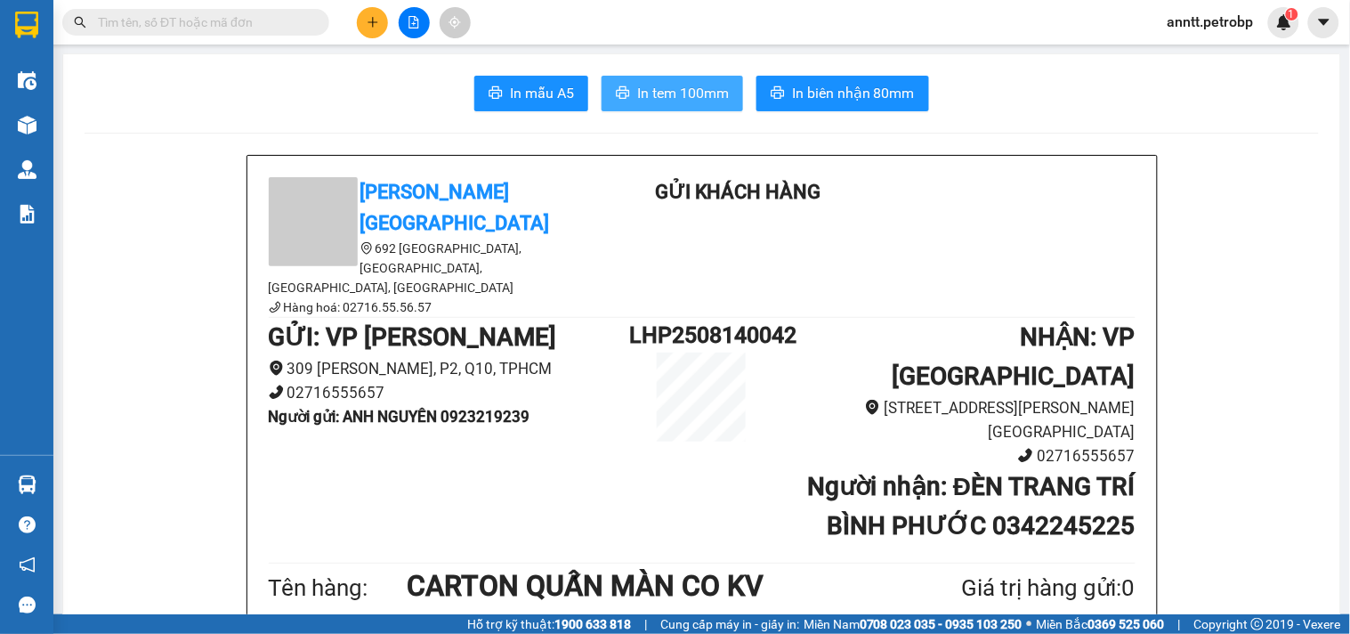
click at [660, 84] on span "In tem 100mm" at bounding box center [683, 93] width 92 height 22
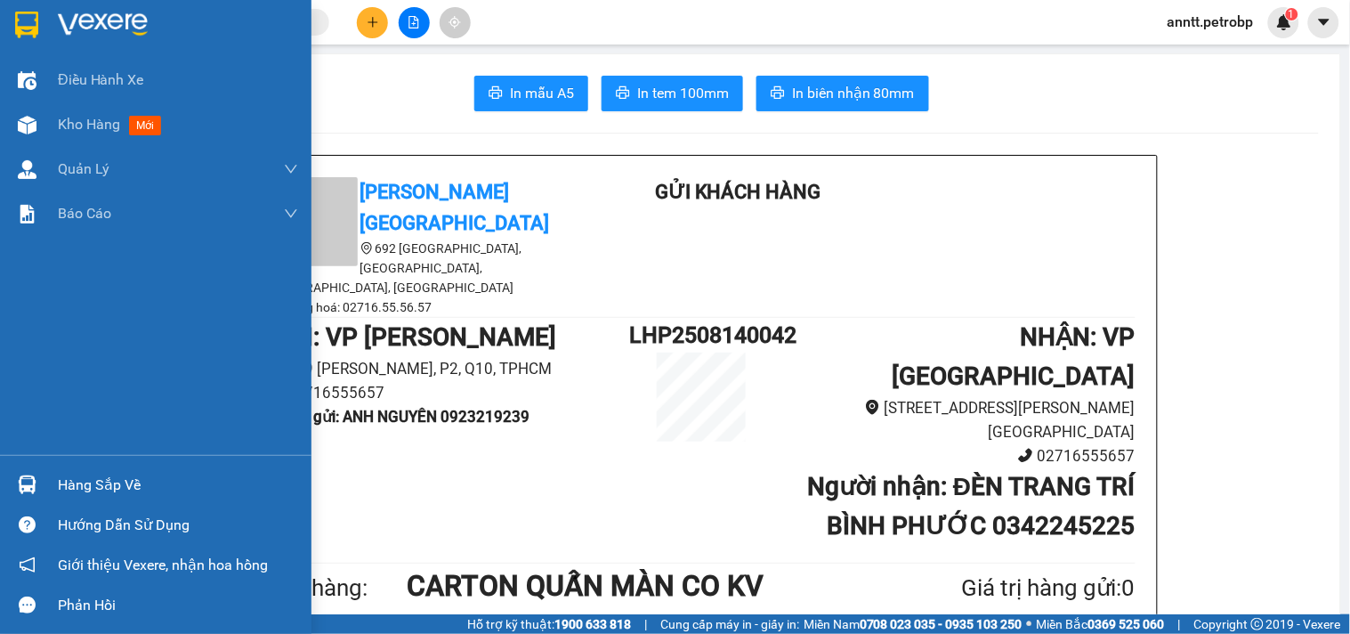
click at [28, 478] on img at bounding box center [27, 484] width 19 height 19
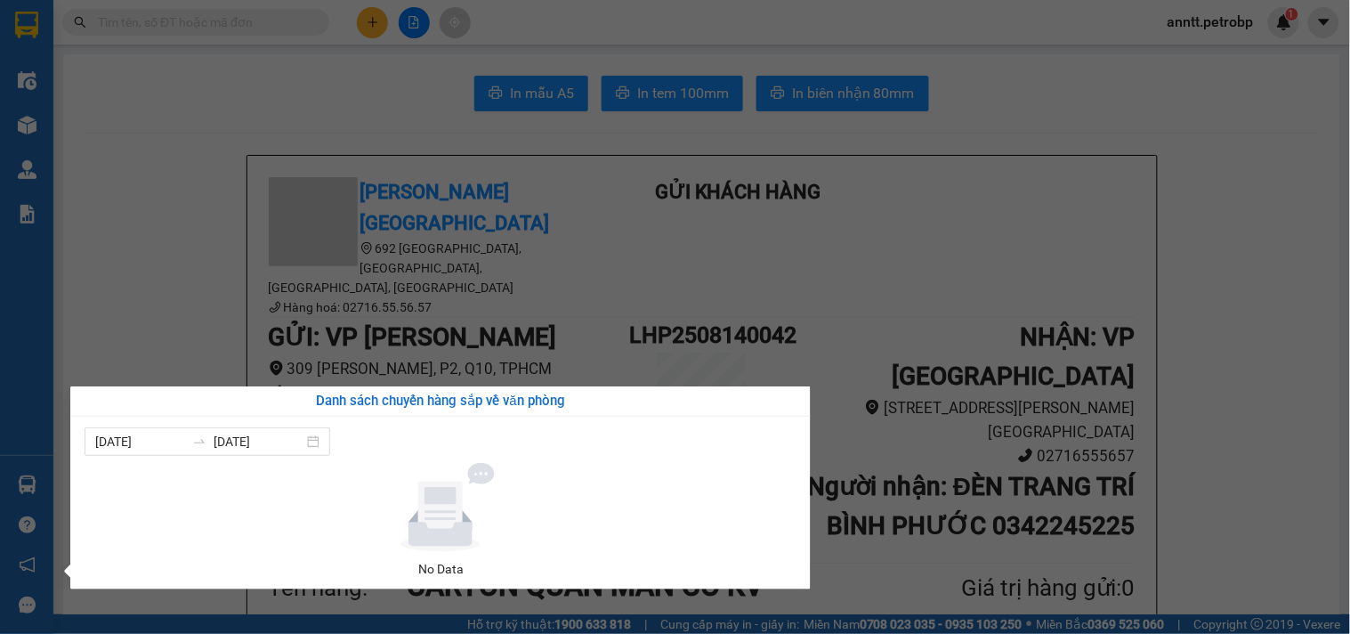
click at [64, 230] on section "Kết quả tìm kiếm ( 0 ) Bộ lọc Ngày tạo đơn gần nhất No Data anntt.petrobp 1 Điề…" at bounding box center [675, 317] width 1350 height 634
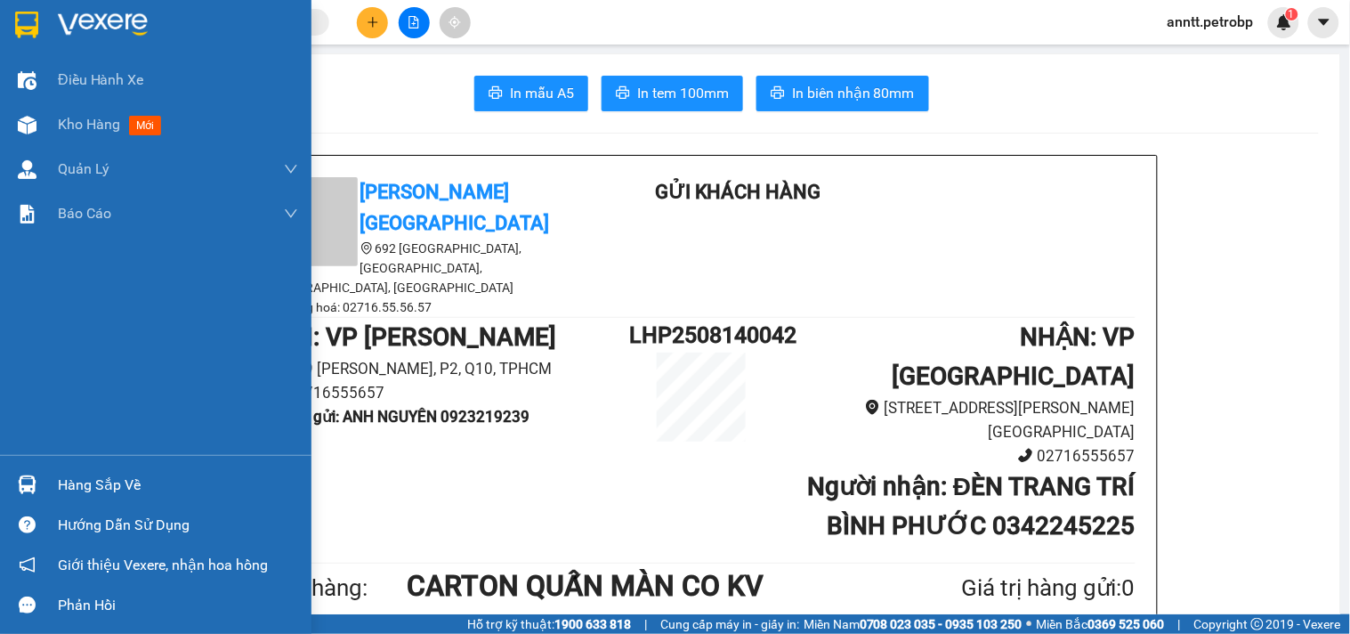
click at [27, 483] on img at bounding box center [27, 484] width 19 height 19
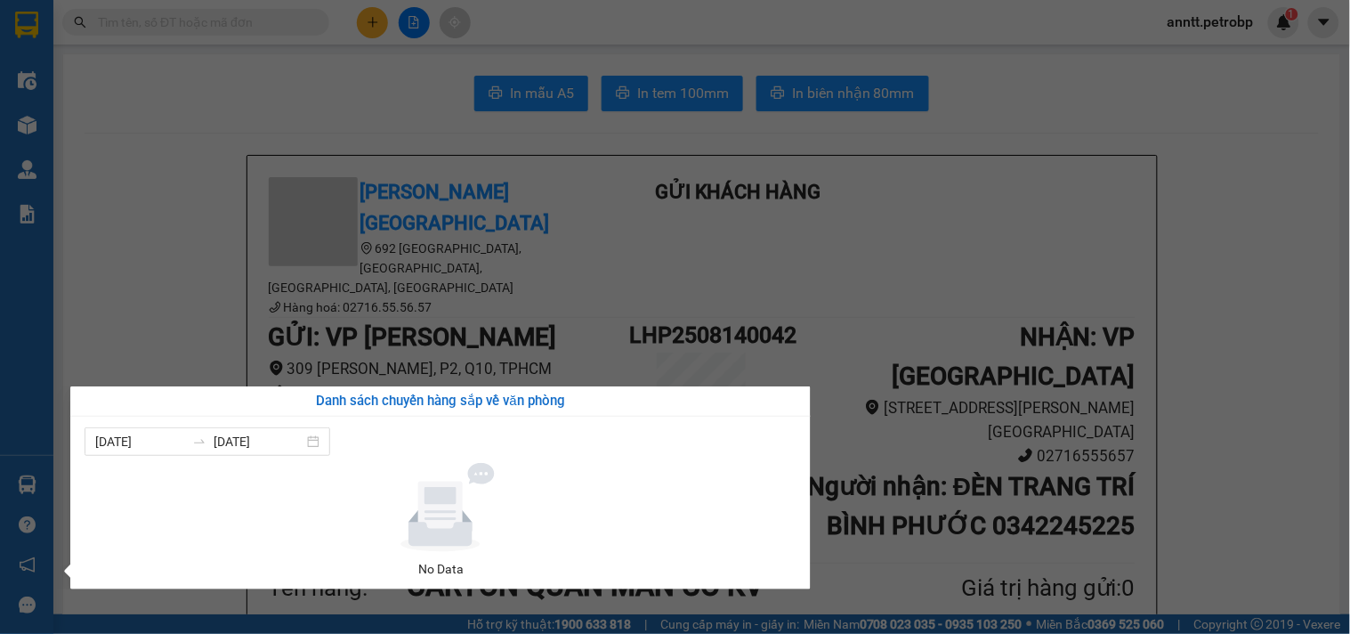
click at [149, 123] on section "Kết quả tìm kiếm ( 0 ) Bộ lọc Ngày tạo đơn gần nhất No Data anntt.petrobp 1 Điề…" at bounding box center [675, 317] width 1350 height 634
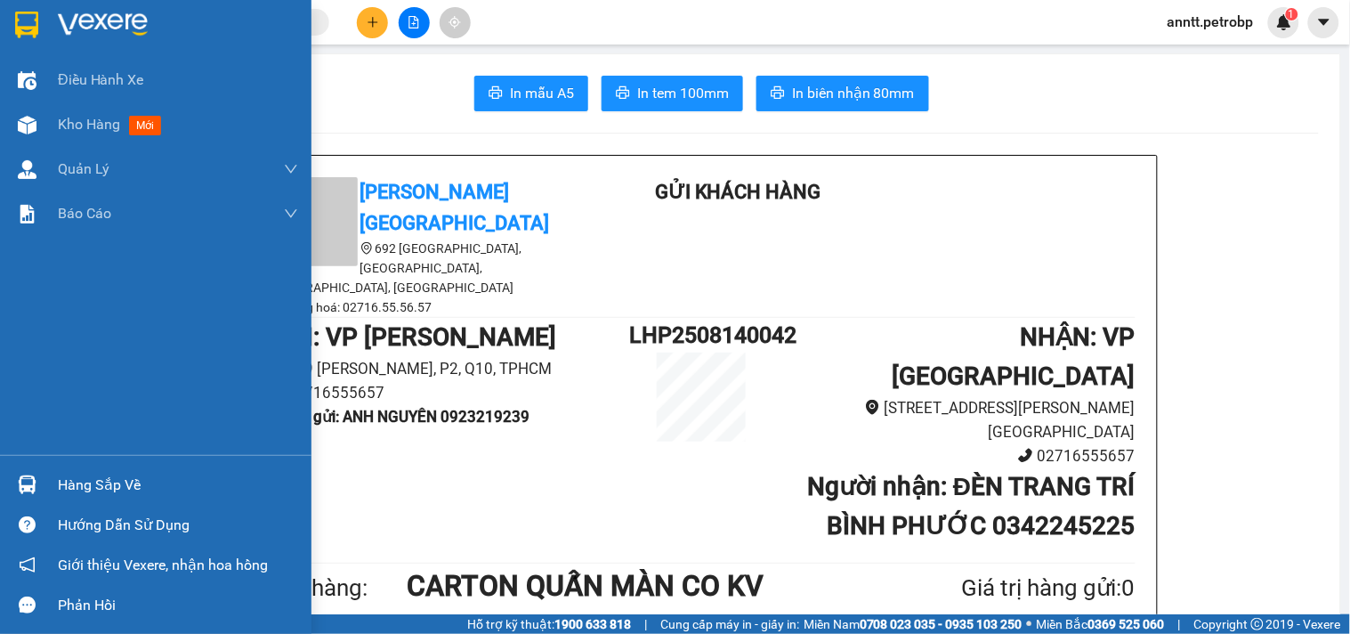
click at [25, 21] on img at bounding box center [26, 25] width 23 height 27
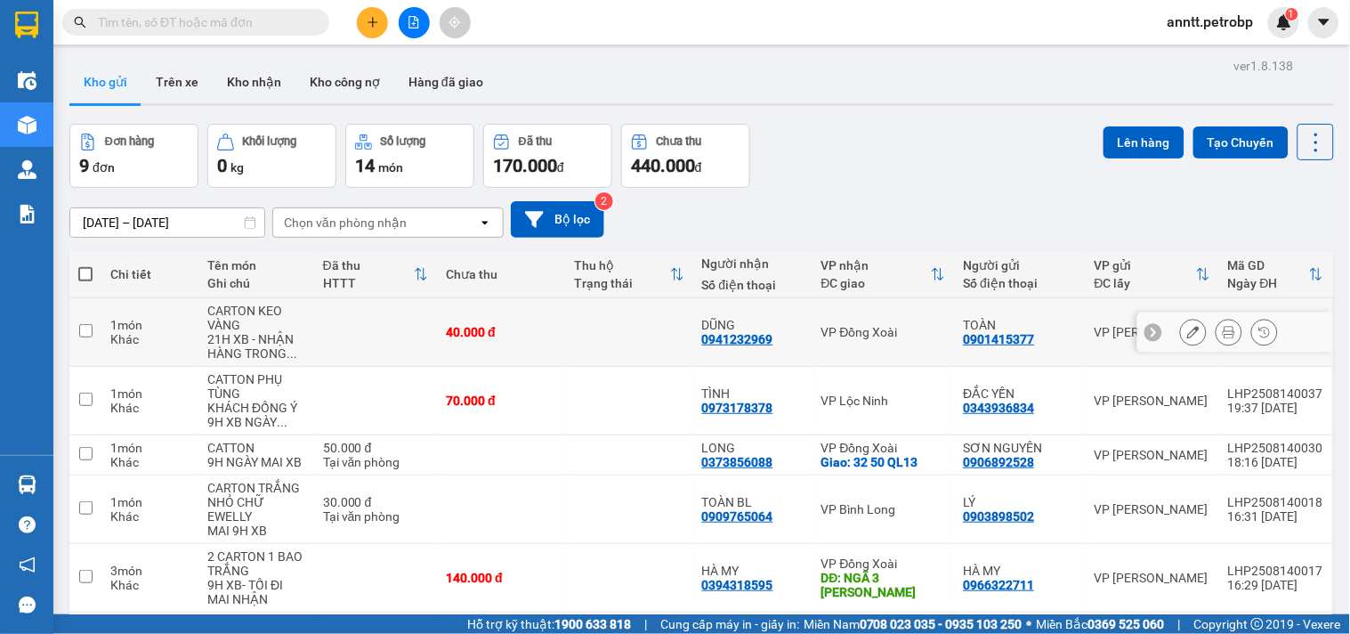
click at [86, 330] on input "checkbox" at bounding box center [85, 330] width 13 height 13
checkbox input "true"
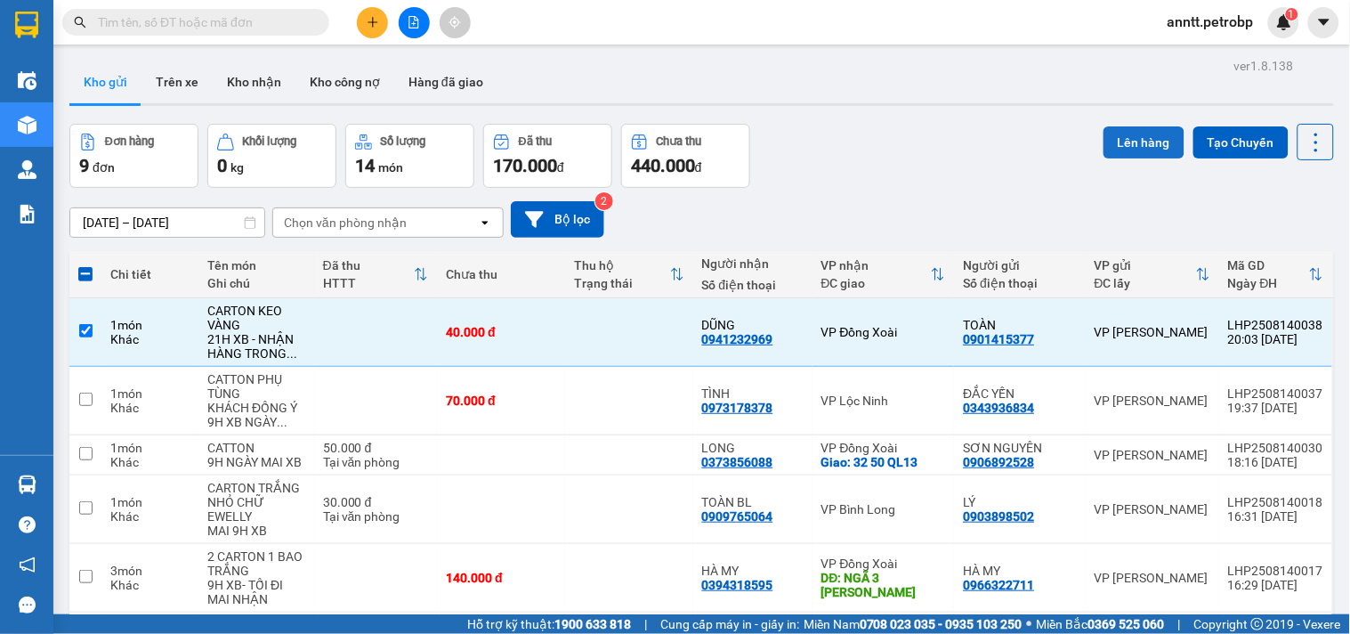
click at [1134, 137] on button "Lên hàng" at bounding box center [1144, 142] width 81 height 32
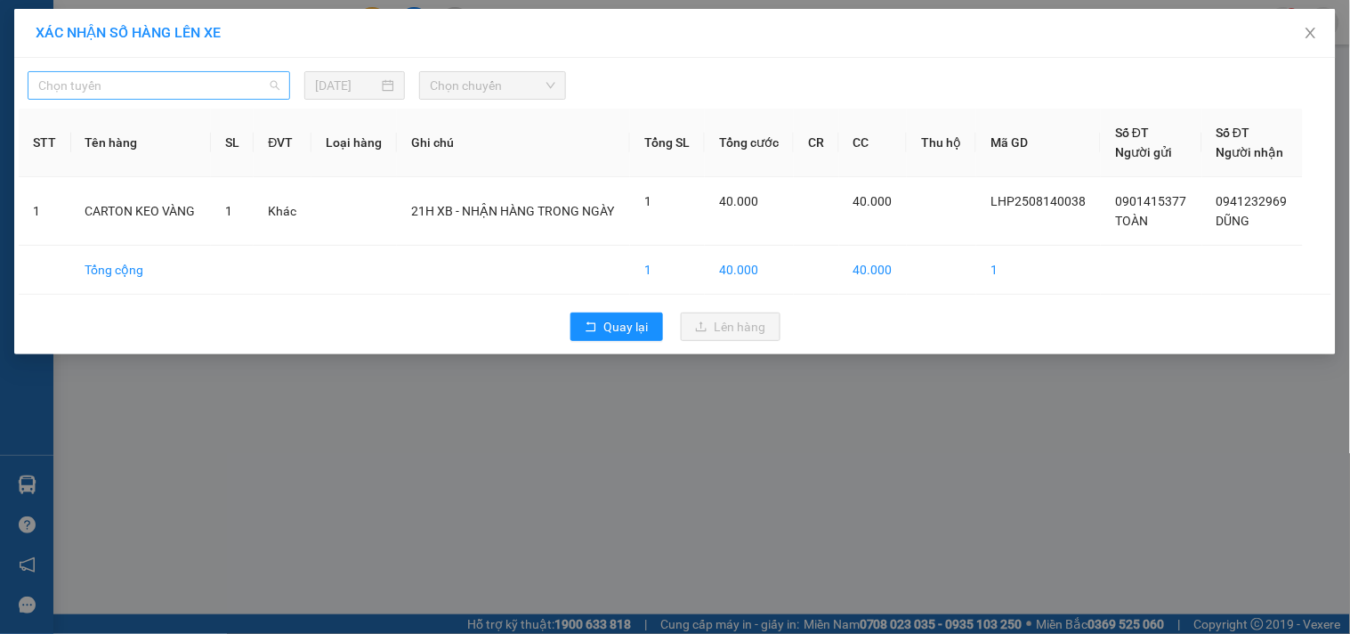
click at [225, 80] on span "Chọn tuyến" at bounding box center [158, 85] width 241 height 27
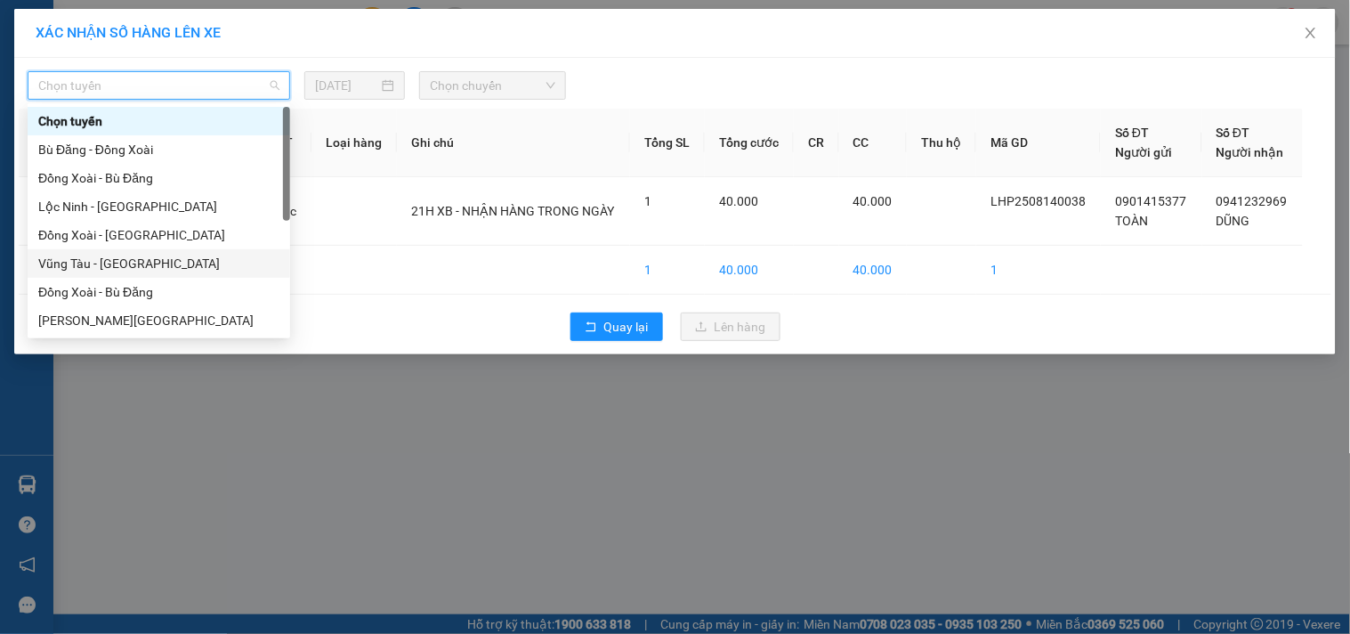
scroll to position [198, 0]
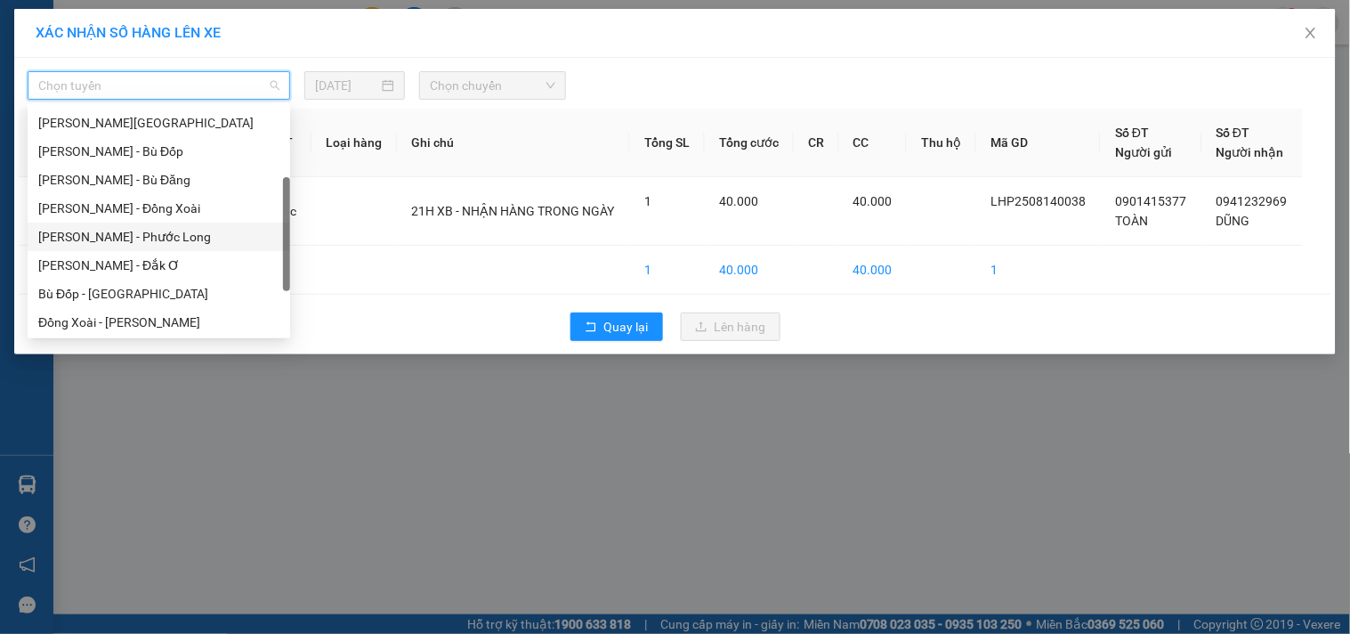
click at [179, 240] on div "[PERSON_NAME] - Phước Long" at bounding box center [158, 237] width 241 height 20
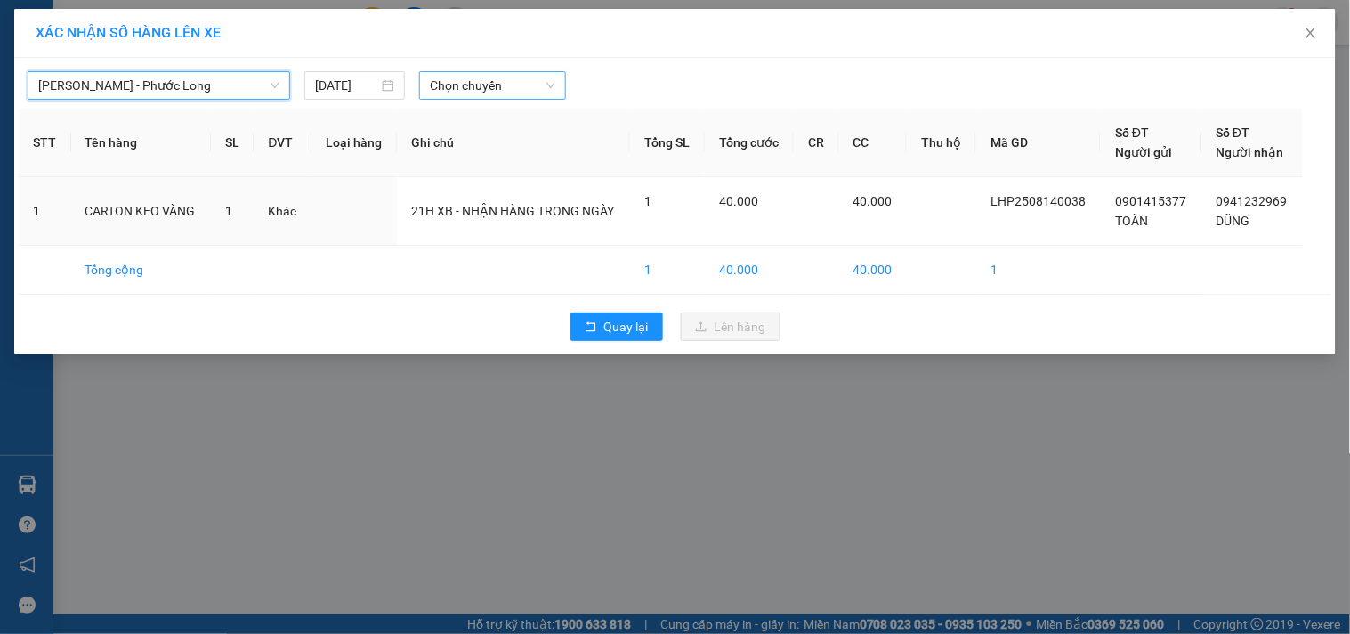
click at [493, 91] on span "Chọn chuyến" at bounding box center [493, 85] width 126 height 27
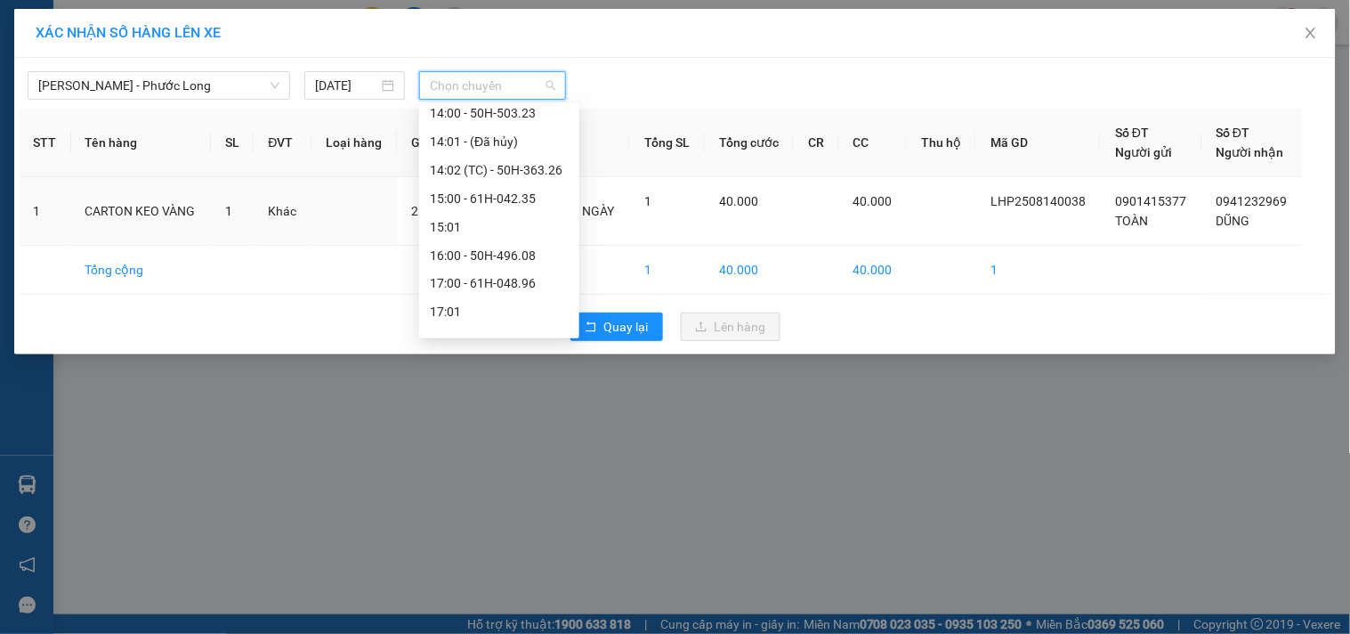
scroll to position [989, 0]
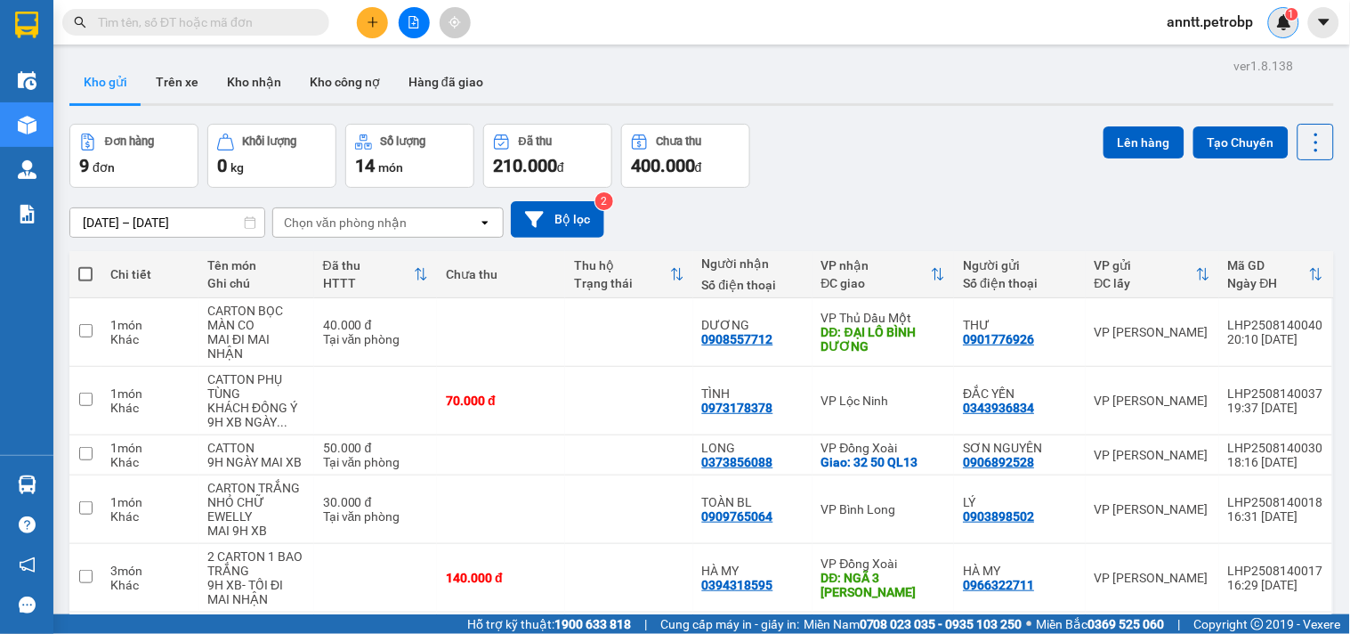
click at [1284, 20] on img at bounding box center [1284, 22] width 16 height 16
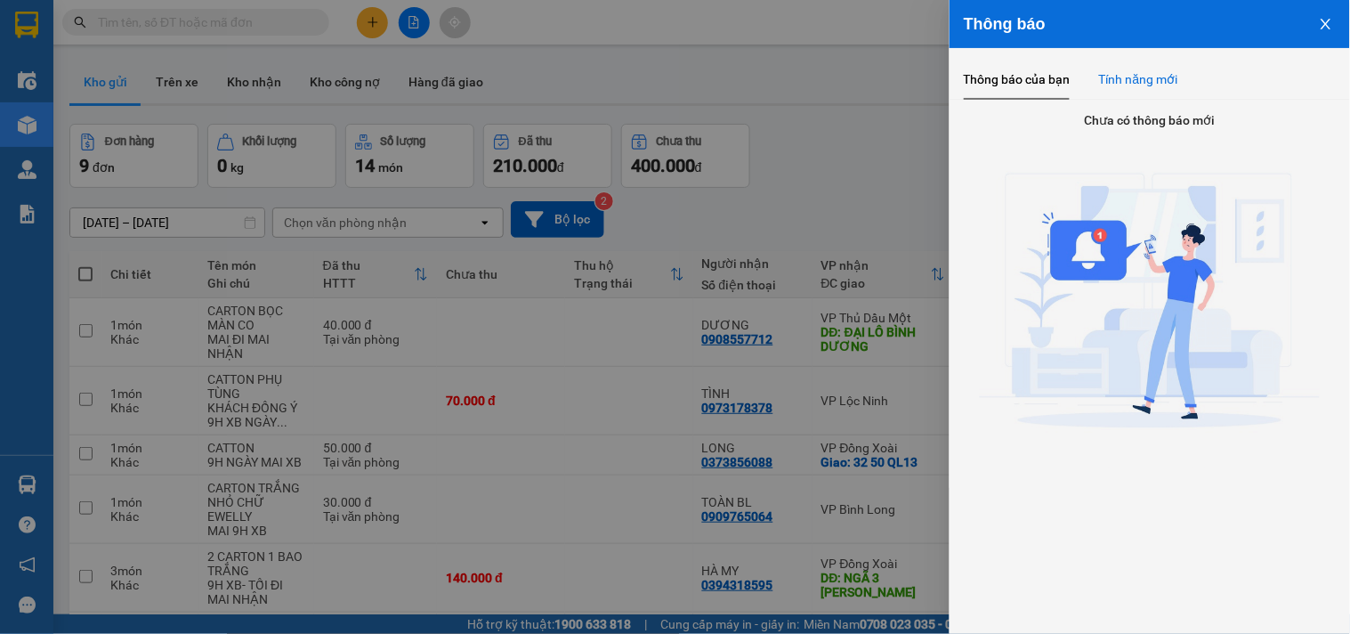
click at [1162, 80] on div "Tính năng mới" at bounding box center [1138, 79] width 79 height 20
click at [1109, 129] on h4 "Chưa có thông báo mới" at bounding box center [1150, 120] width 401 height 20
click at [824, 148] on div at bounding box center [675, 317] width 1350 height 634
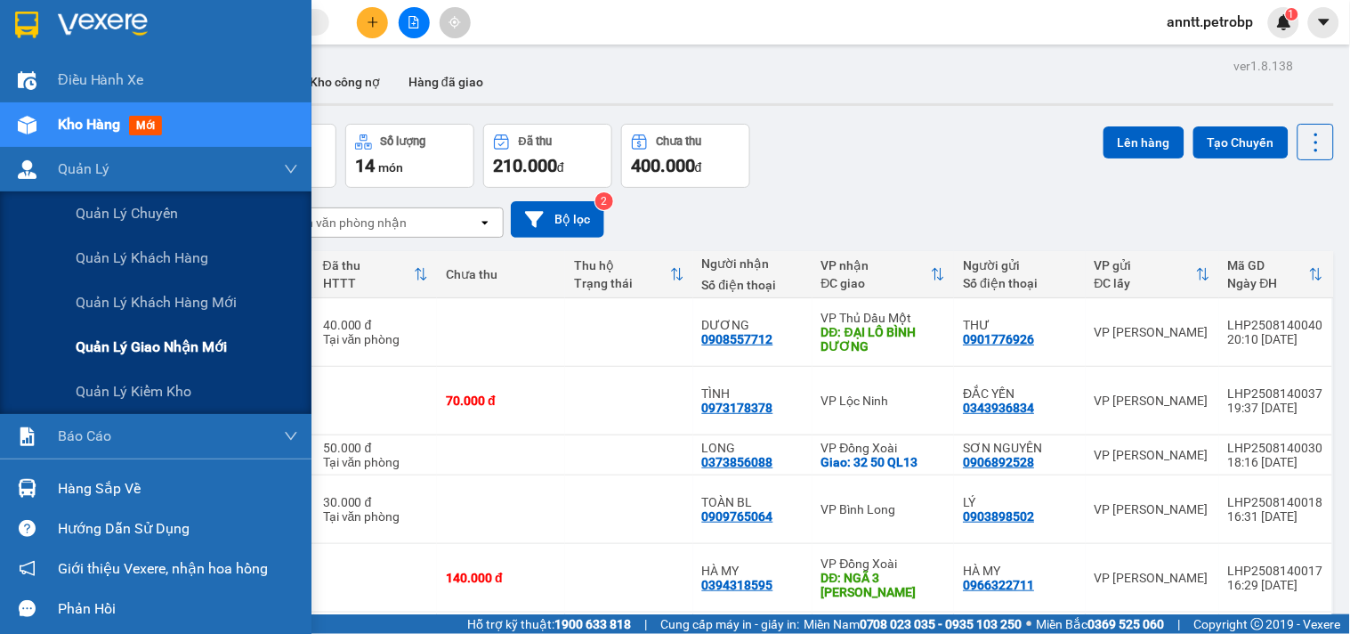
scroll to position [4, 0]
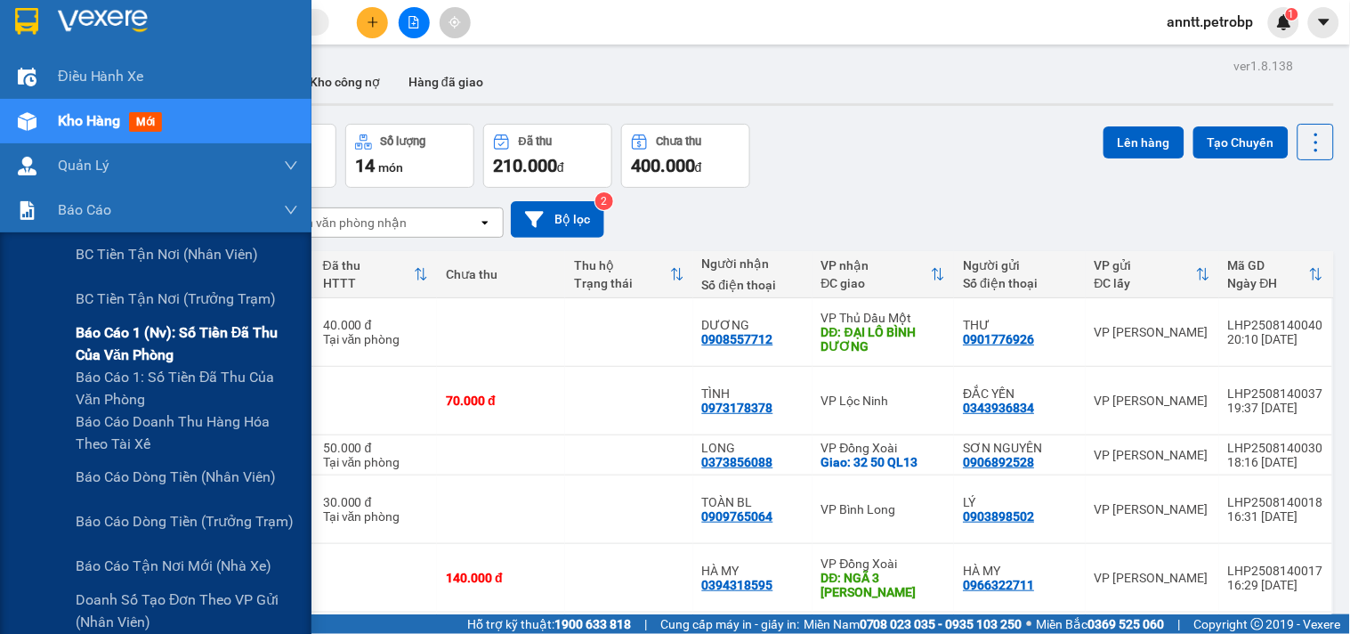
click at [173, 343] on span "Báo cáo 1 (nv): Số tiền đã thu của văn phòng" at bounding box center [187, 343] width 223 height 45
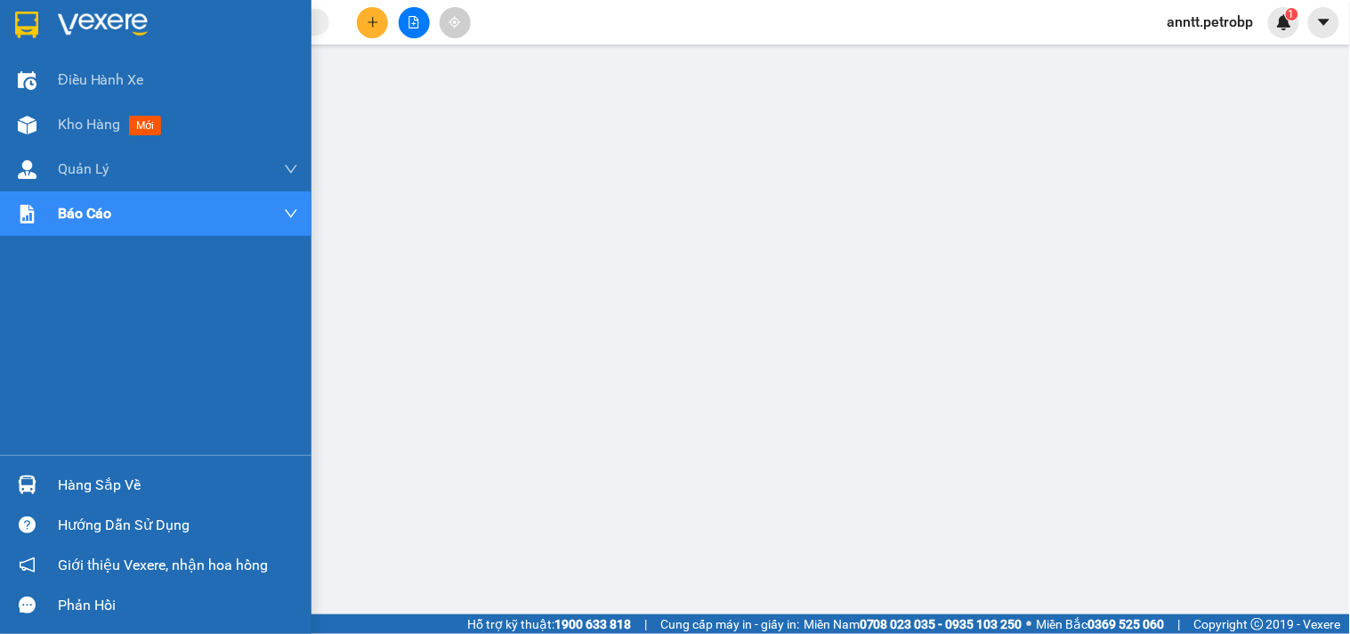
click at [24, 20] on img at bounding box center [26, 25] width 23 height 27
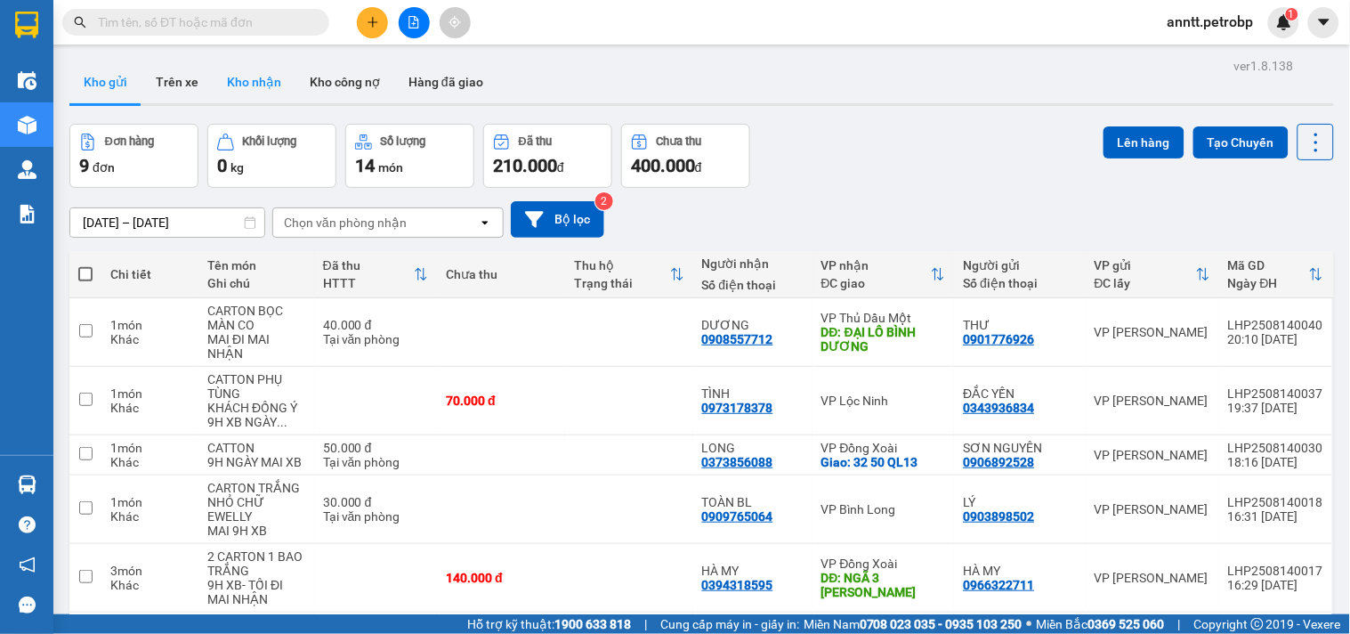
click at [272, 91] on button "Kho nhận" at bounding box center [254, 82] width 83 height 43
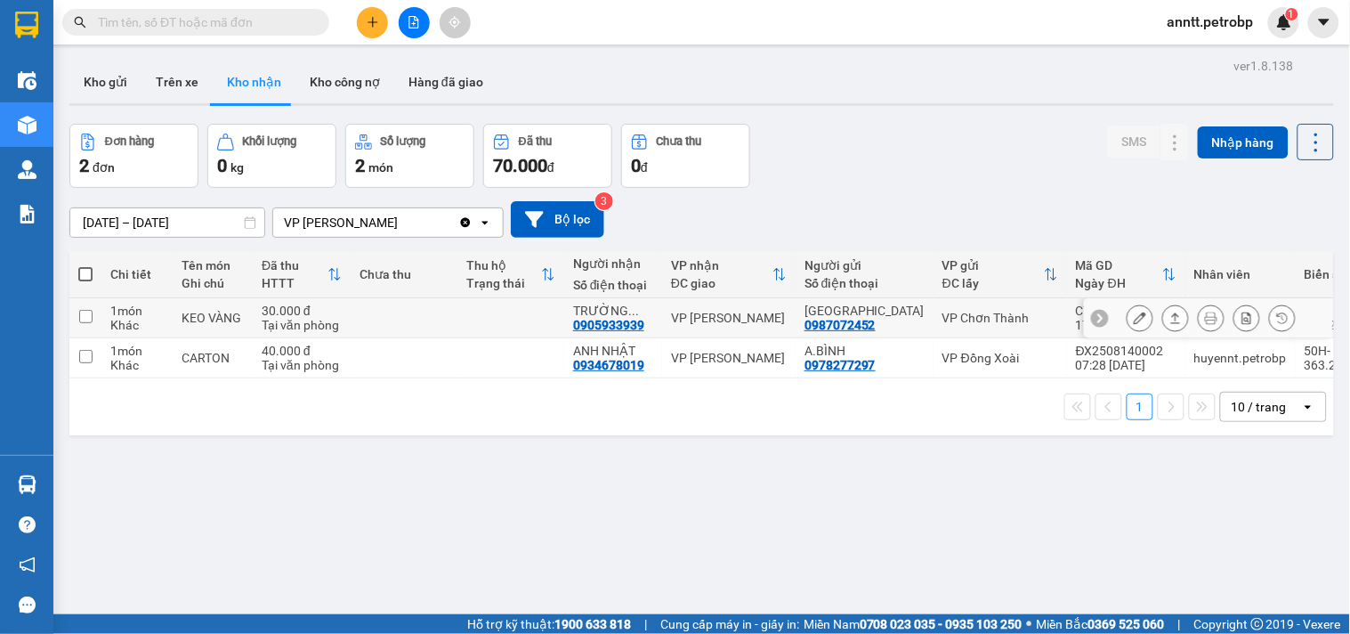
click at [1091, 316] on div at bounding box center [1100, 318] width 18 height 18
drag, startPoint x: 1035, startPoint y: 309, endPoint x: 1128, endPoint y: 312, distance: 92.6
click at [1128, 312] on div "CT012508130009" at bounding box center [1126, 311] width 101 height 14
checkbox input "true"
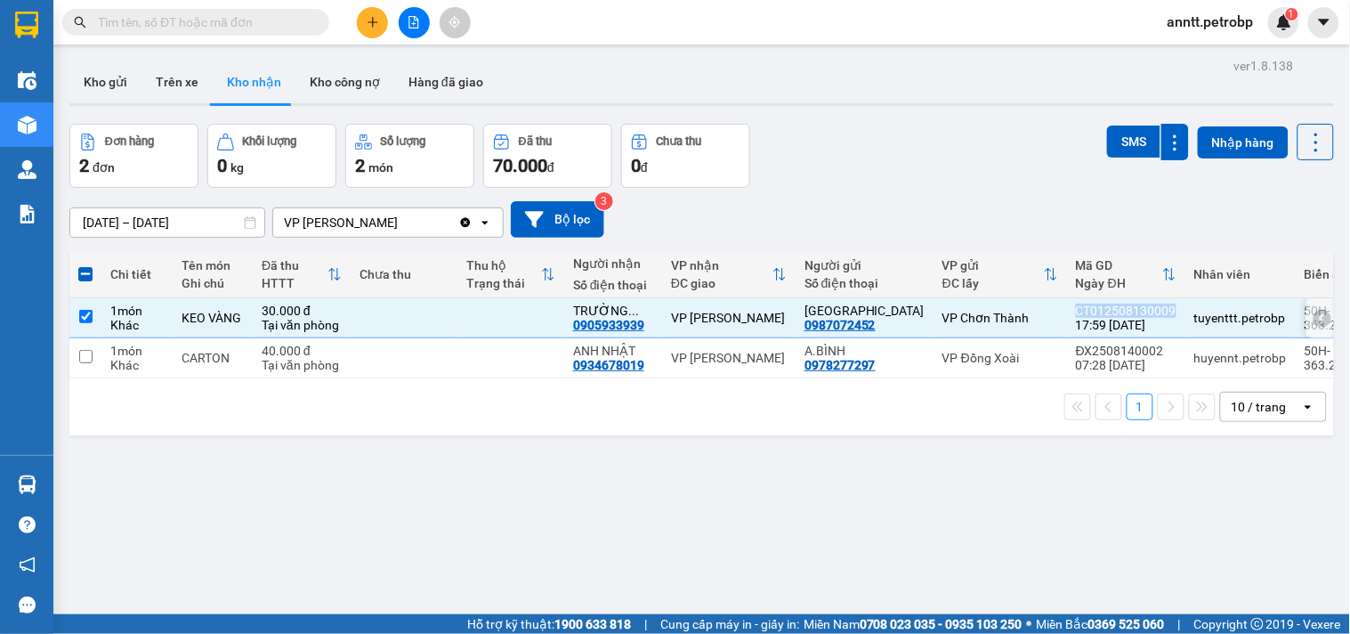
copy div "CT012508130009"
click at [1134, 357] on icon at bounding box center [1140, 358] width 12 height 12
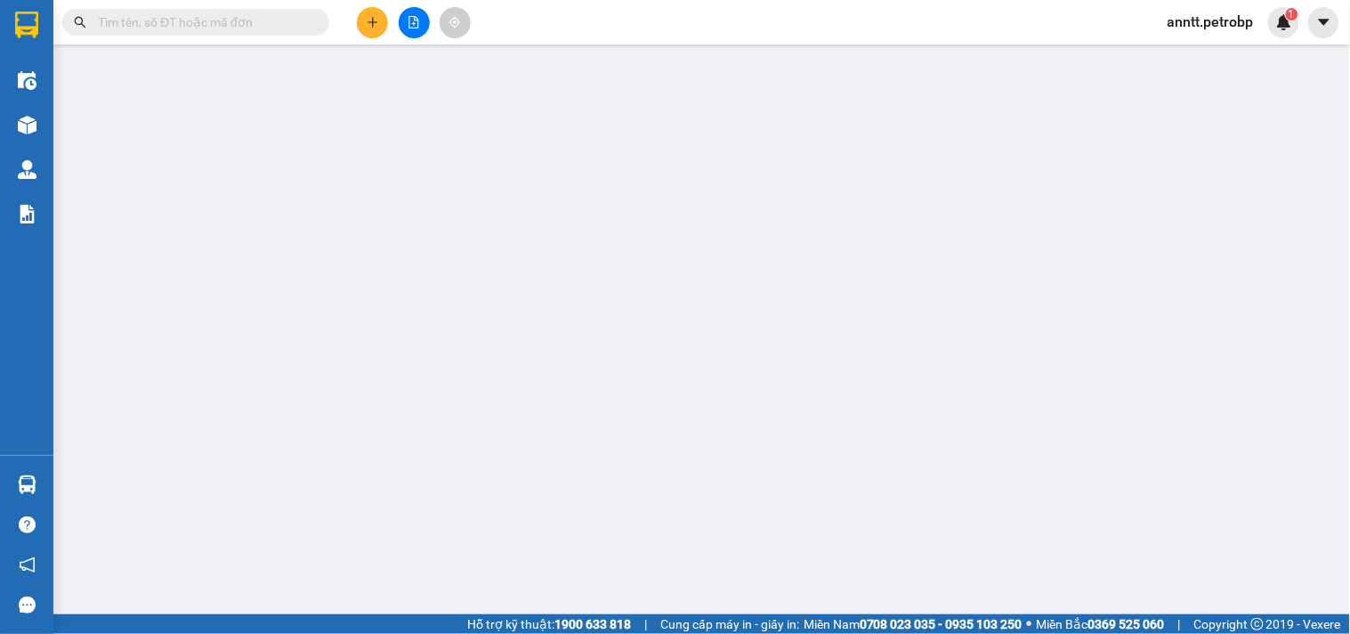
type input "0978277297"
type input "A.BÌNH"
type input "0934678019"
type input "ANH NHẬT"
type input "40.000"
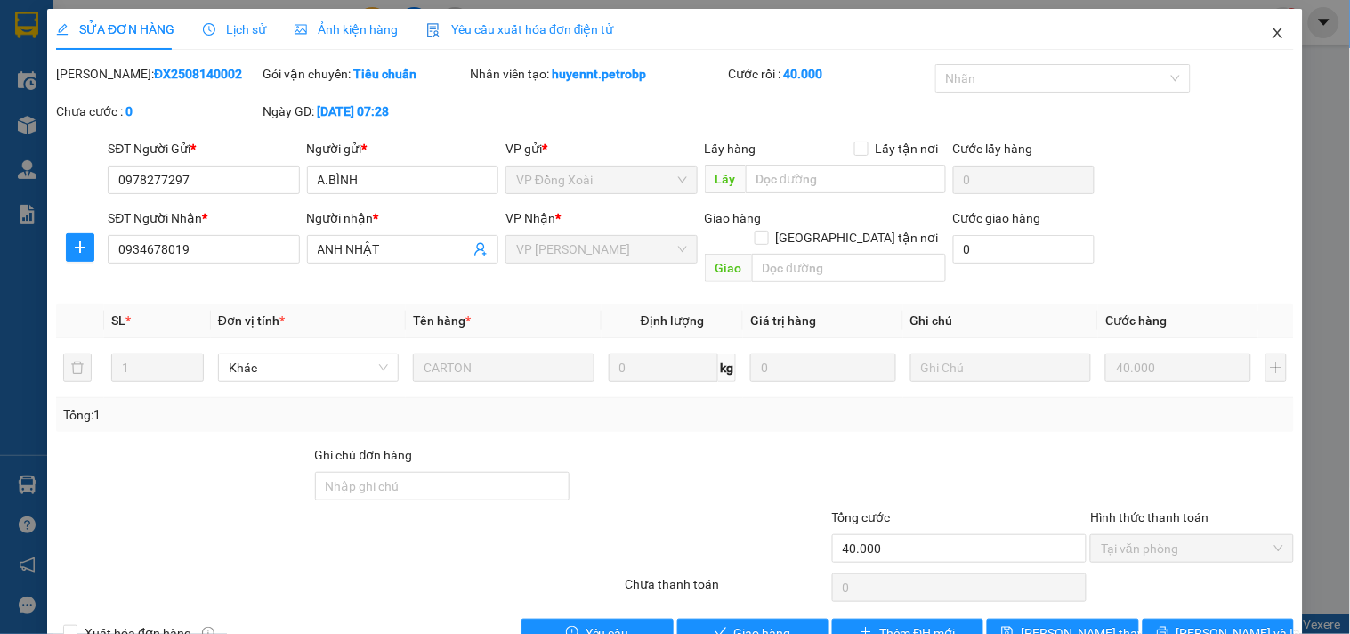
click at [1271, 38] on icon "close" at bounding box center [1278, 33] width 14 height 14
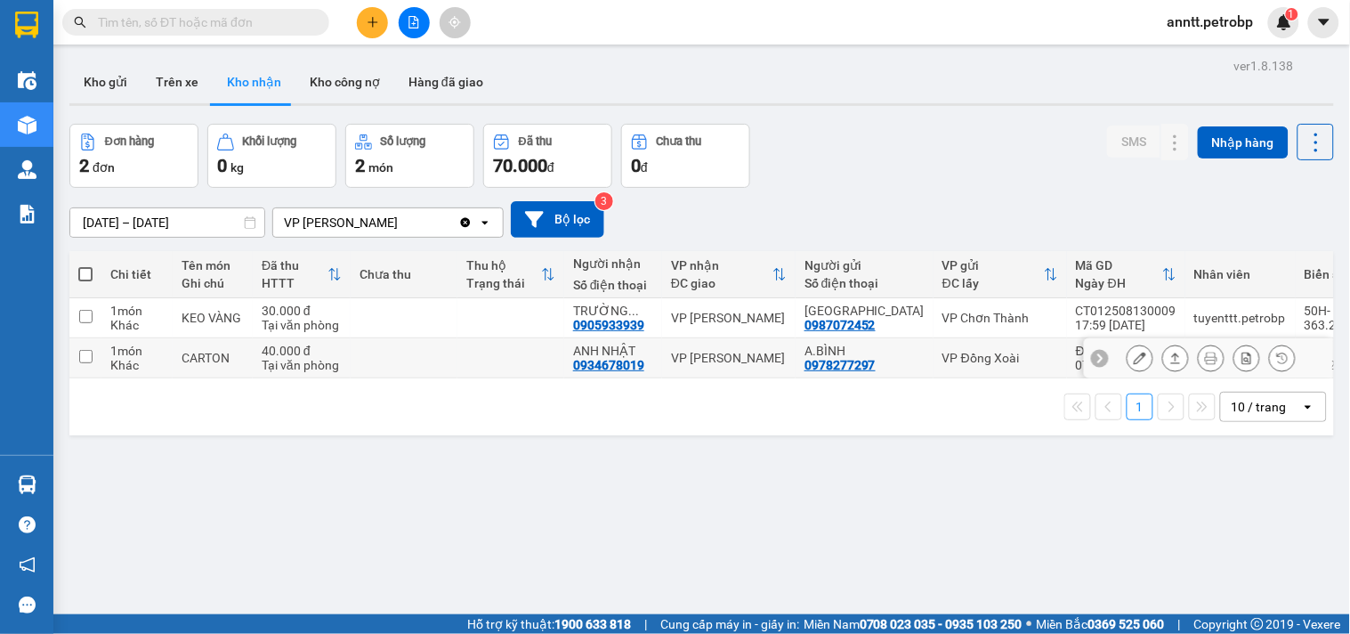
click at [1084, 360] on div at bounding box center [1208, 358] width 249 height 40
click at [1098, 359] on icon at bounding box center [1100, 358] width 5 height 10
drag, startPoint x: 1035, startPoint y: 349, endPoint x: 1122, endPoint y: 349, distance: 86.3
click at [1122, 349] on div "ĐX2508140002" at bounding box center [1126, 351] width 101 height 14
checkbox input "true"
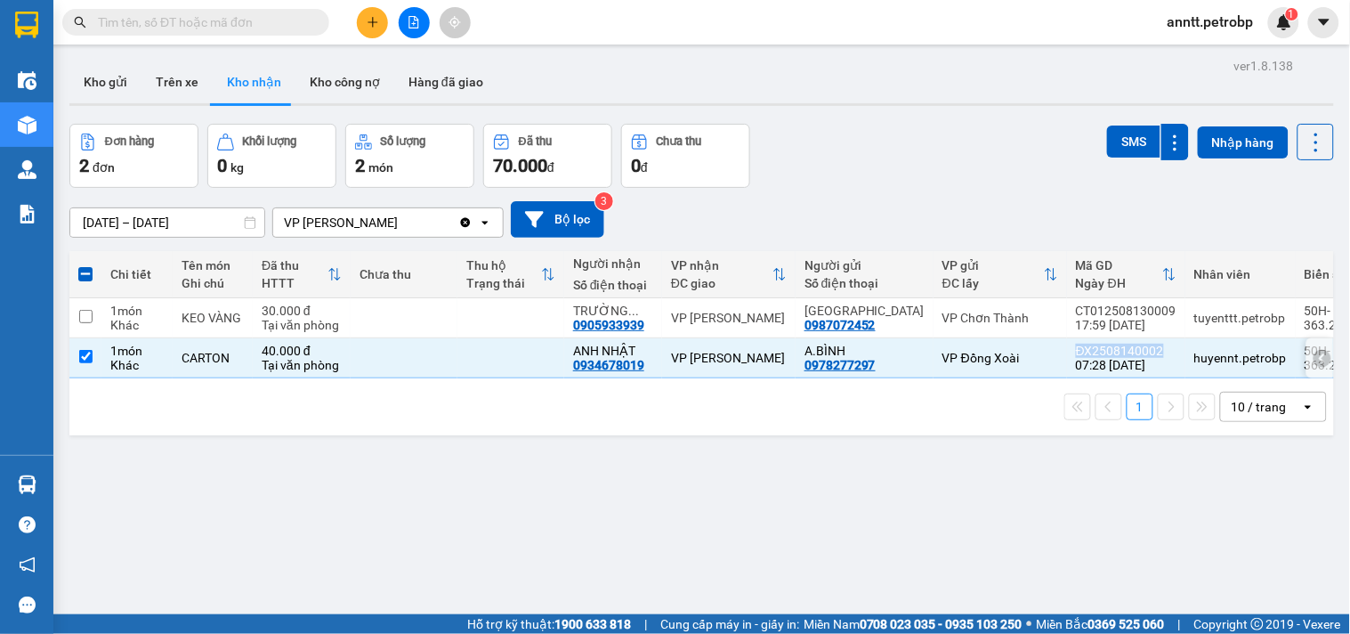
copy div "ĐX2508140002"
click at [413, 13] on button at bounding box center [414, 22] width 31 height 31
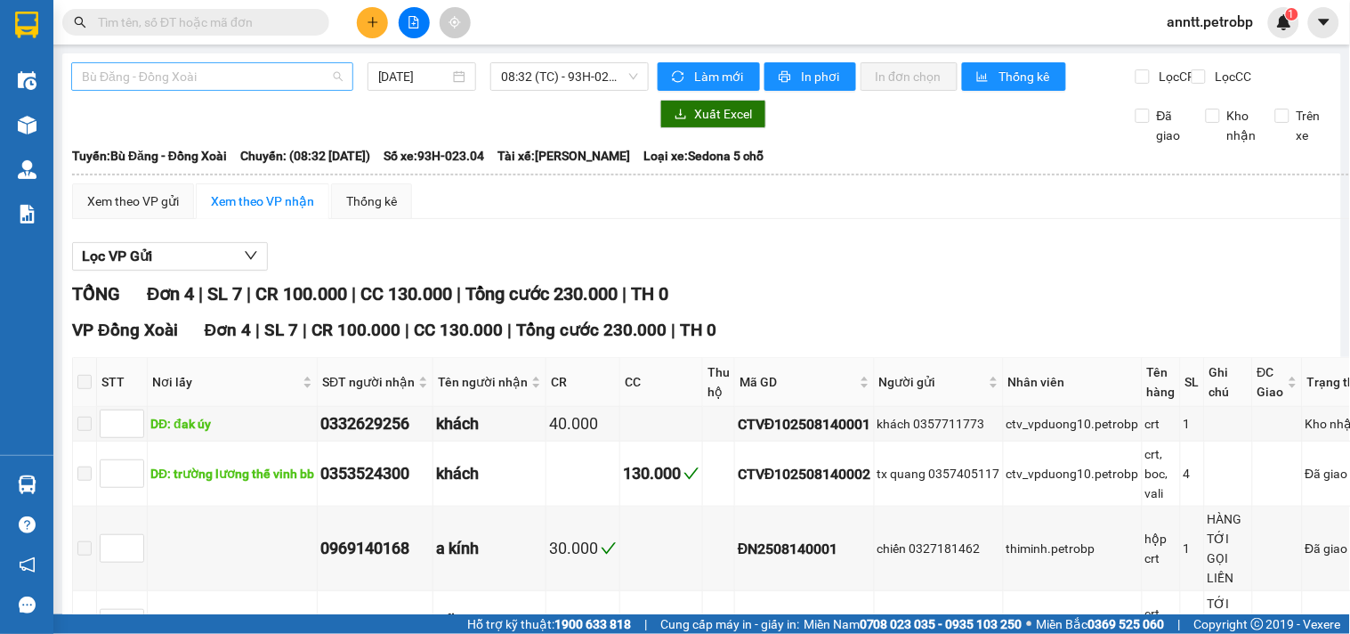
click at [249, 64] on span "Bù Đăng - Đồng Xoài" at bounding box center [212, 76] width 261 height 27
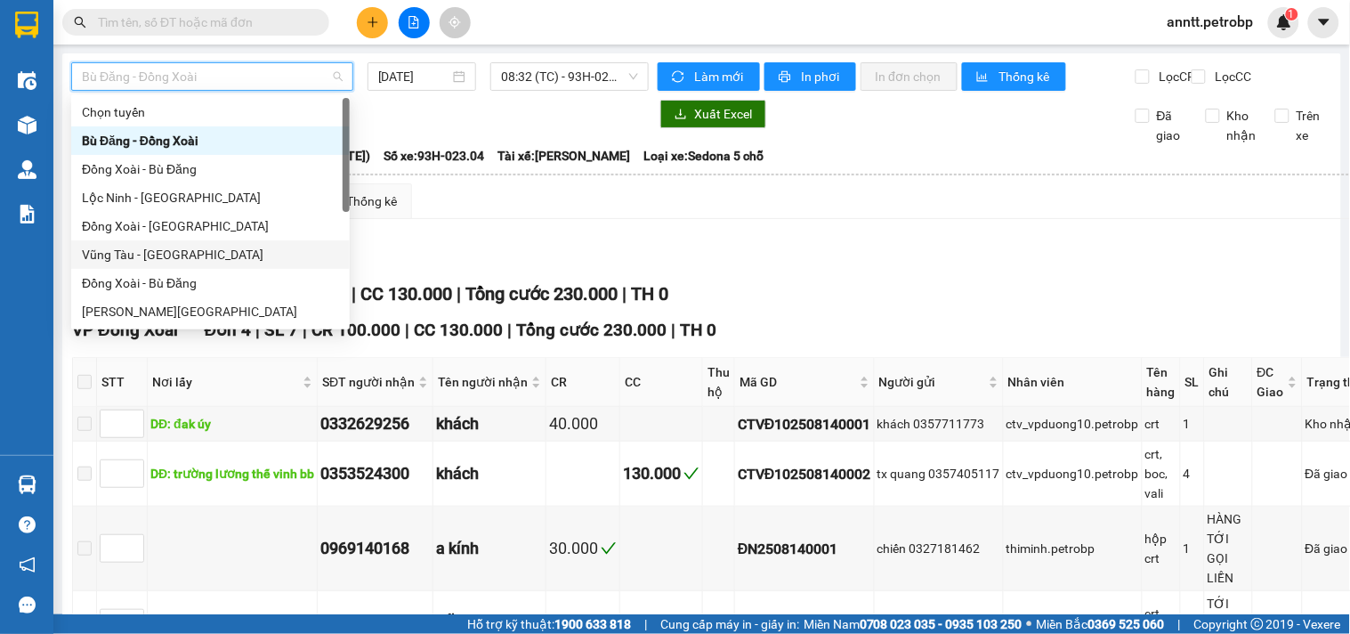
scroll to position [296, 0]
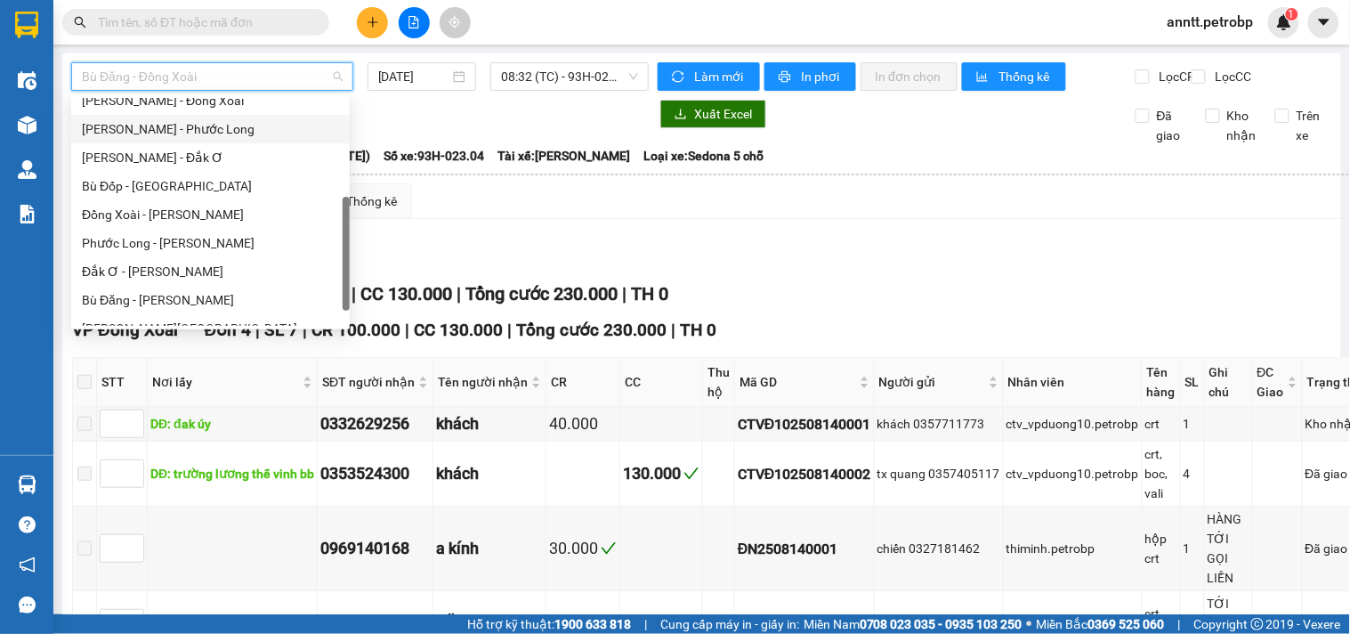
click at [207, 120] on div "[PERSON_NAME] - Phước Long" at bounding box center [210, 129] width 257 height 20
type input "[DATE]"
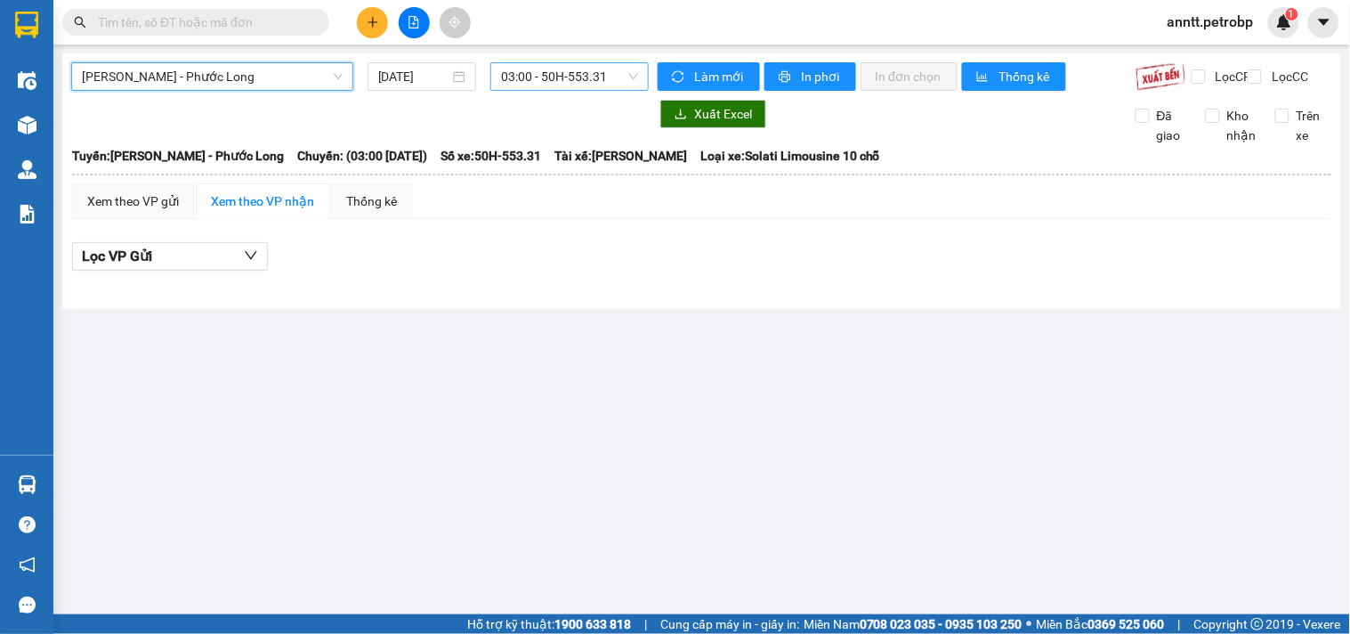
click at [567, 89] on span "03:00 - 50H-553.31" at bounding box center [569, 76] width 137 height 27
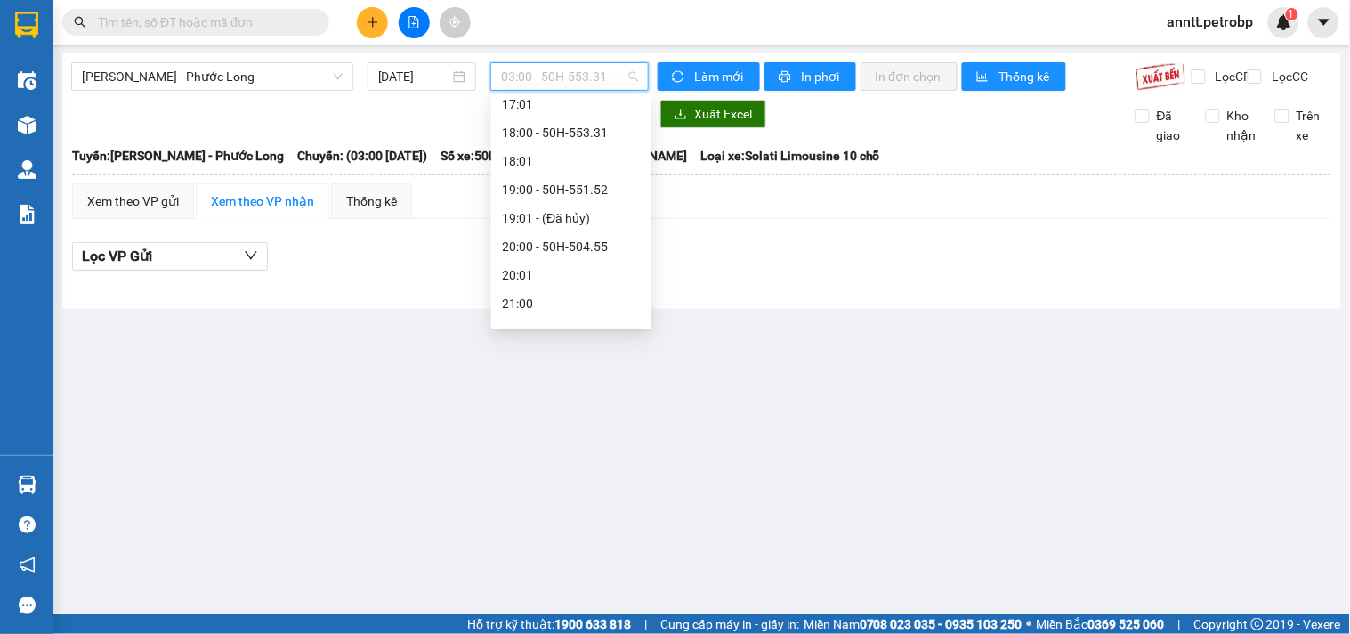
scroll to position [997, 0]
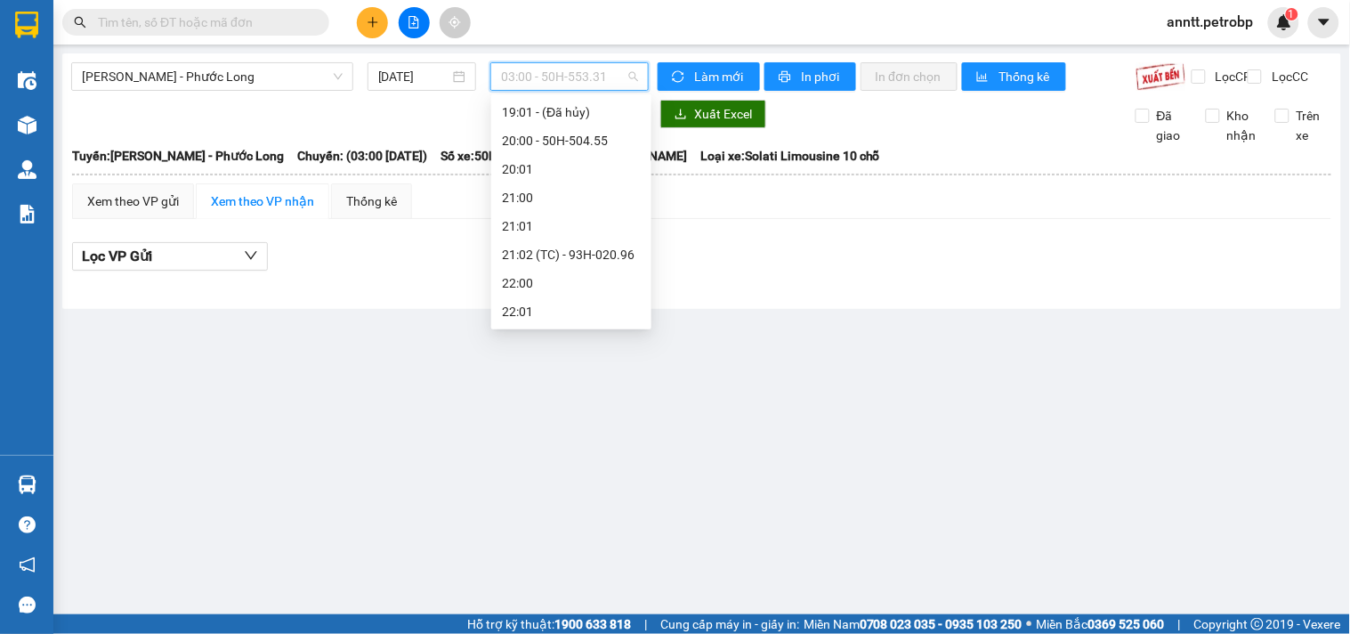
click at [599, 253] on div "21:02 (TC) - 93H-020.96" at bounding box center [571, 255] width 139 height 20
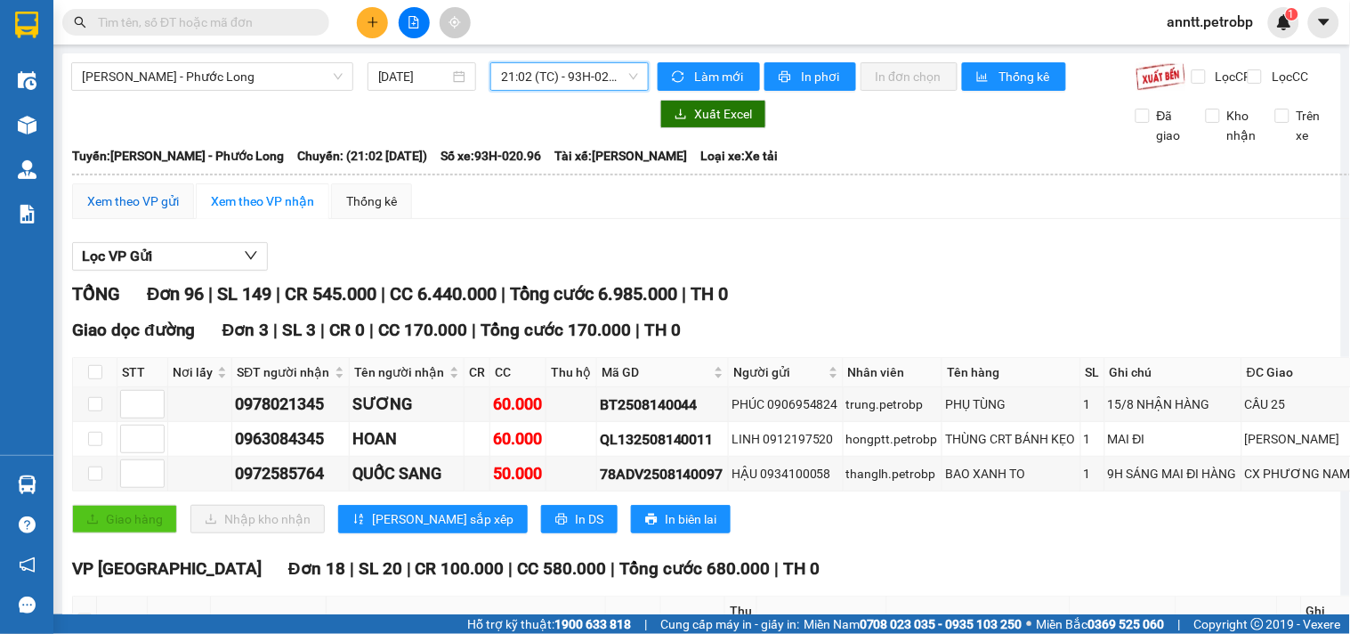
click at [128, 209] on div "Xem theo VP gửi" at bounding box center [133, 201] width 92 height 20
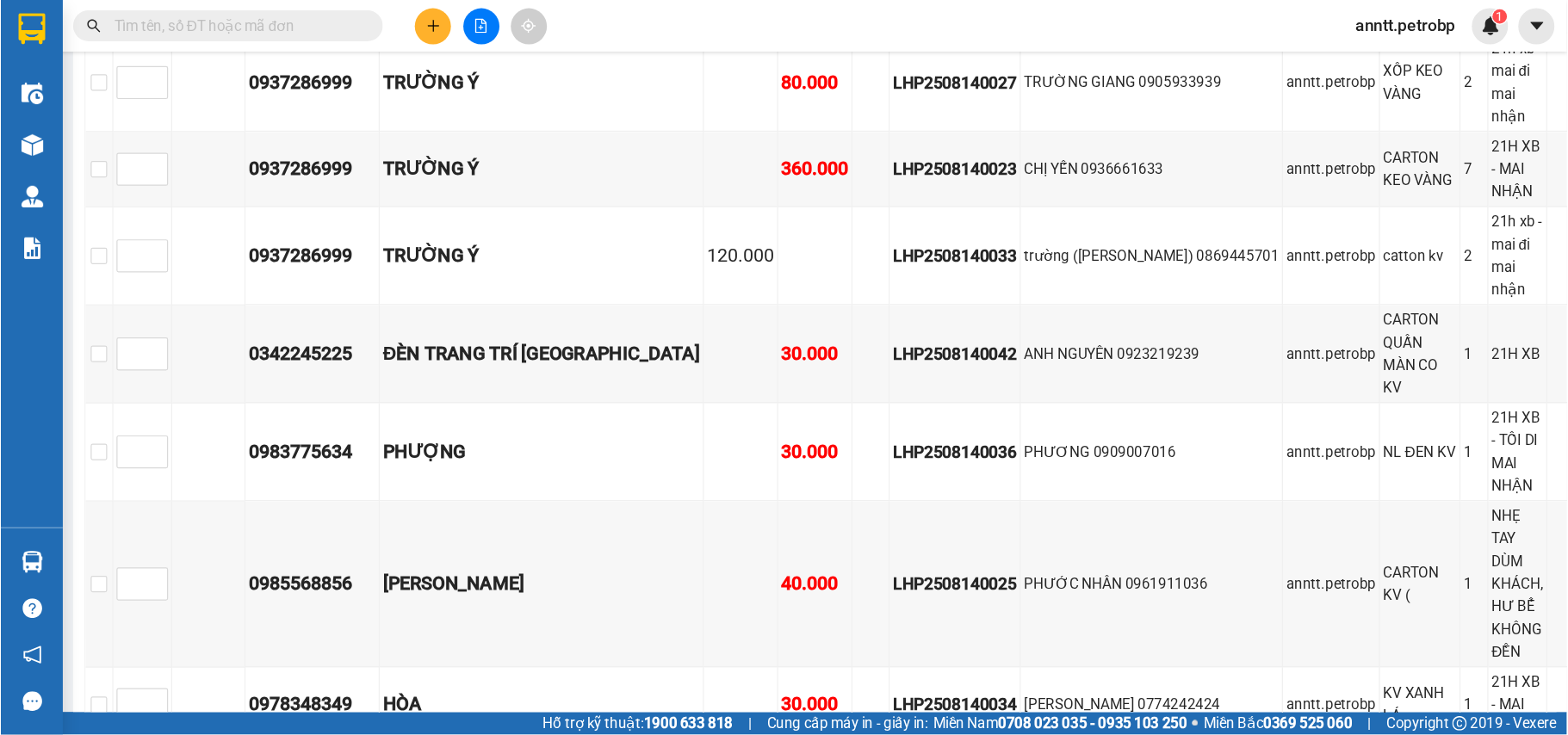
scroll to position [3730, 0]
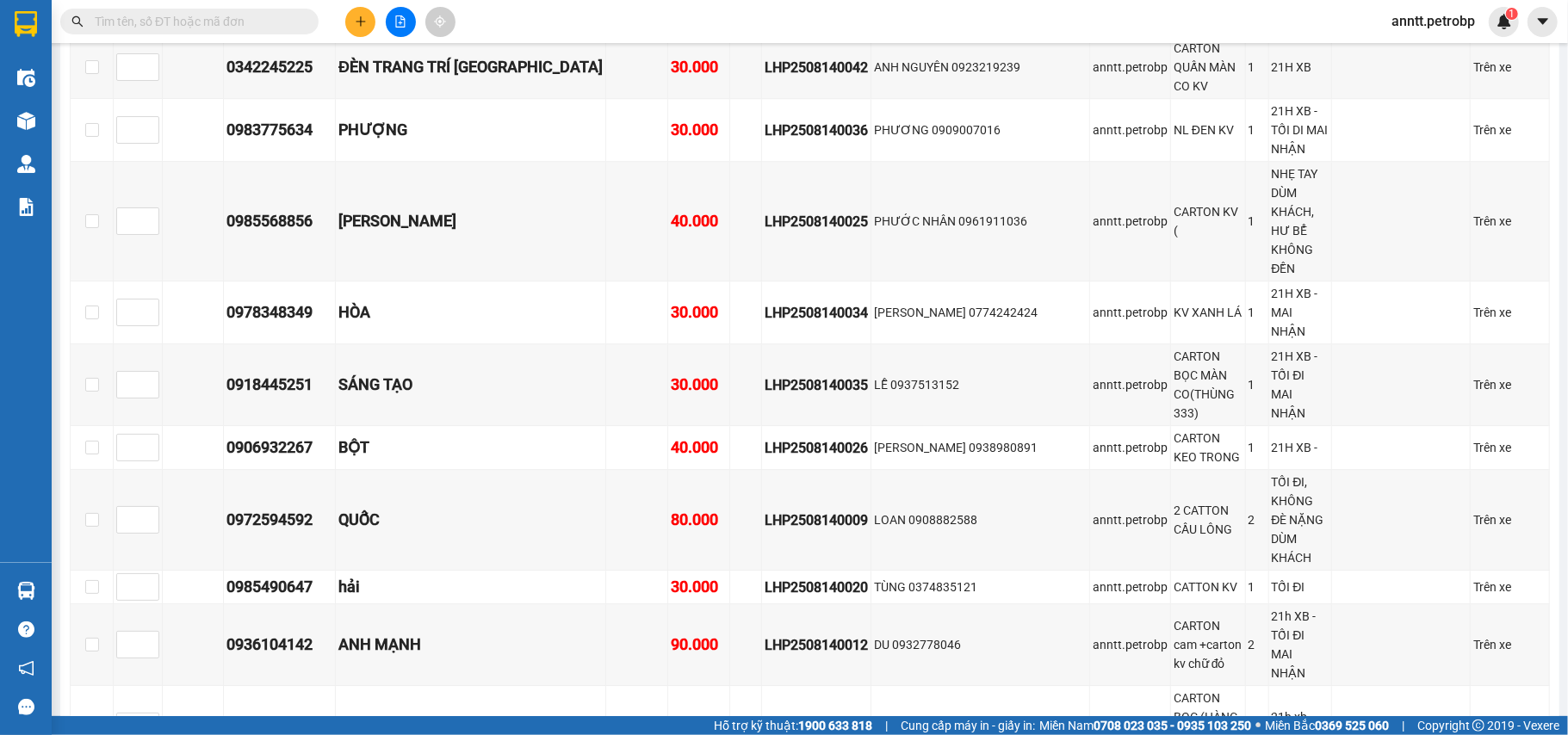
drag, startPoint x: 1259, startPoint y: 0, endPoint x: 821, endPoint y: 162, distance: 467.0
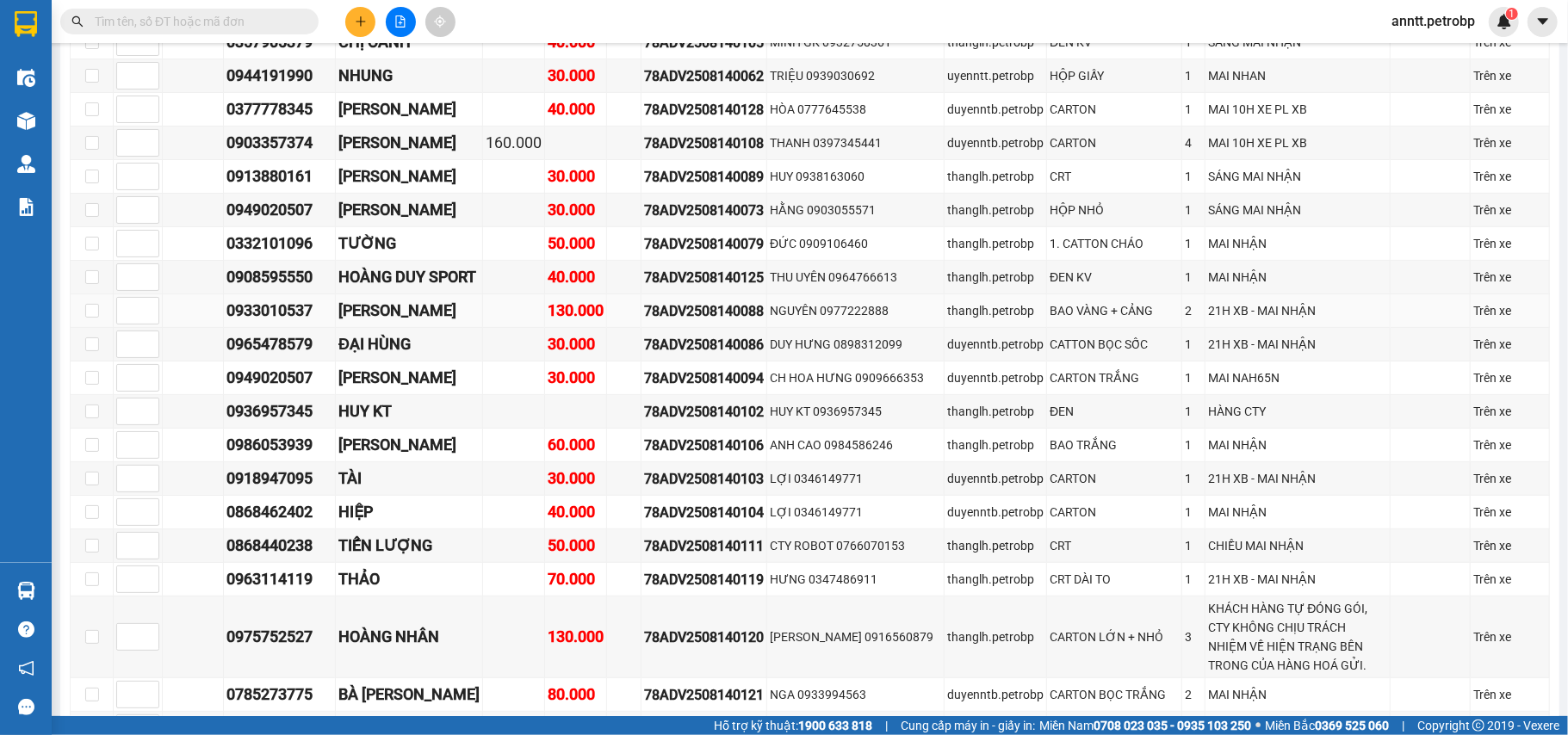
scroll to position [286, 0]
